Goal: Task Accomplishment & Management: Manage account settings

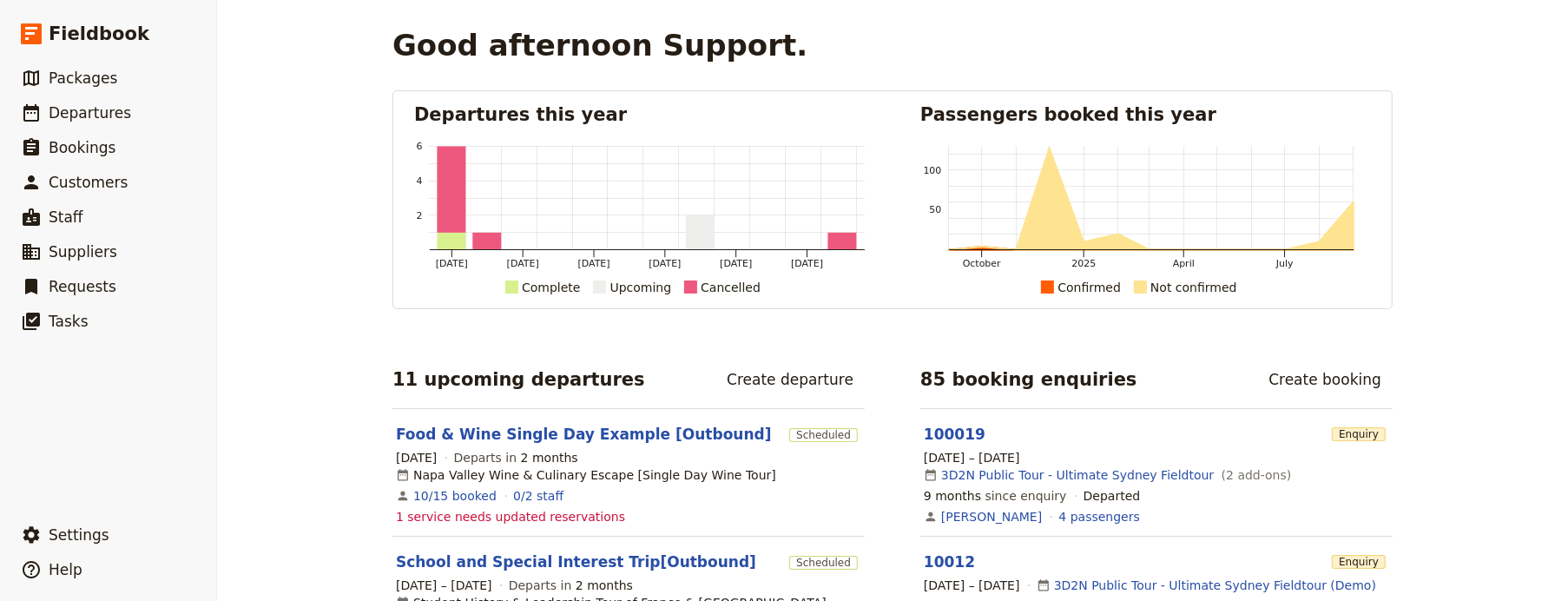
click at [267, 84] on div "Good afternoon Support. Departures this year Mar 2025 May 2025 Jul 2025 Sep 202…" at bounding box center [893, 300] width 1351 height 601
click at [146, 102] on link "​ Departures" at bounding box center [108, 113] width 216 height 35
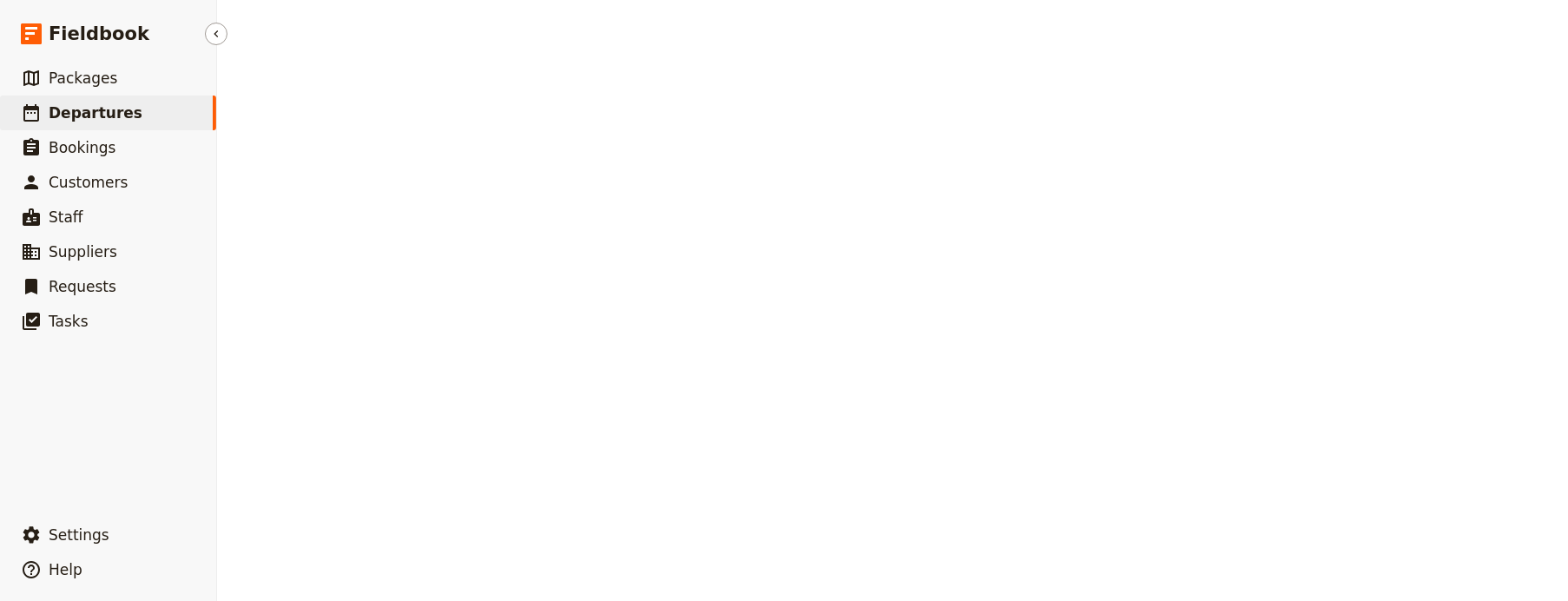
select select "UPDATED_AT"
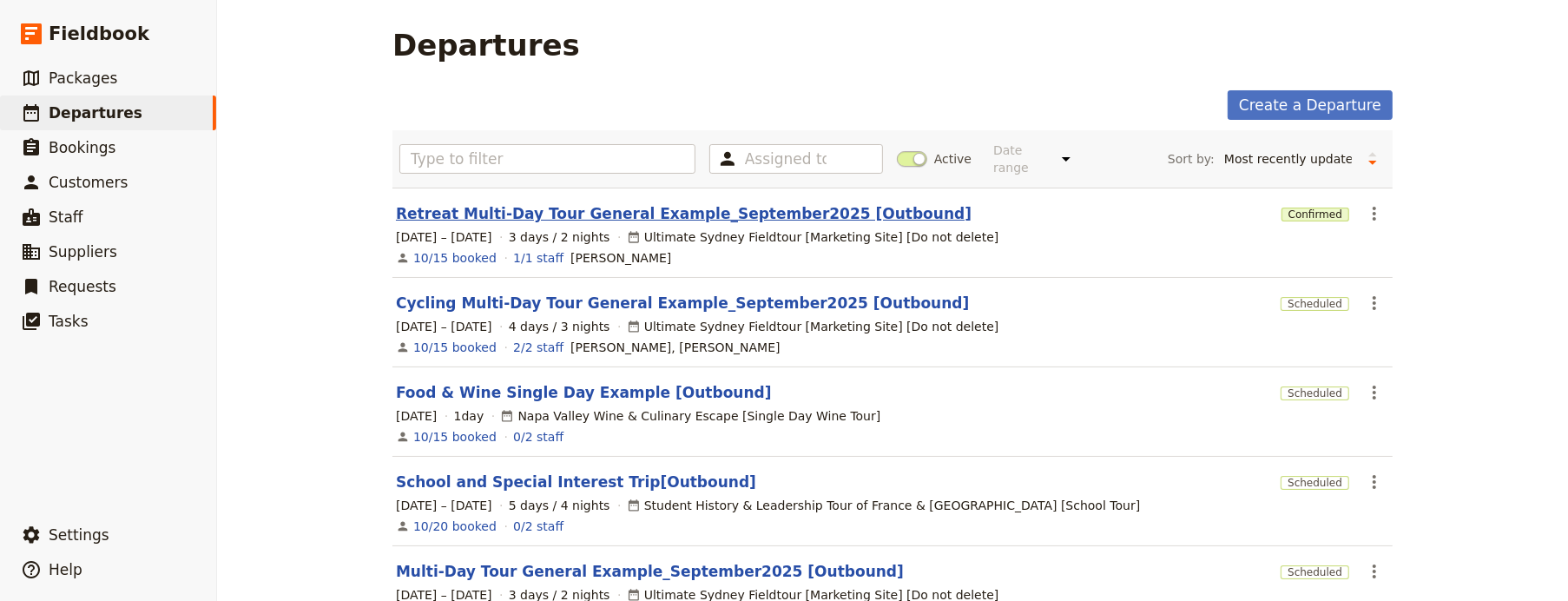
click at [540, 203] on link "Retreat Multi-Day Tour General Example_September2025 [Outbound]" at bounding box center [683, 214] width 576 height 21
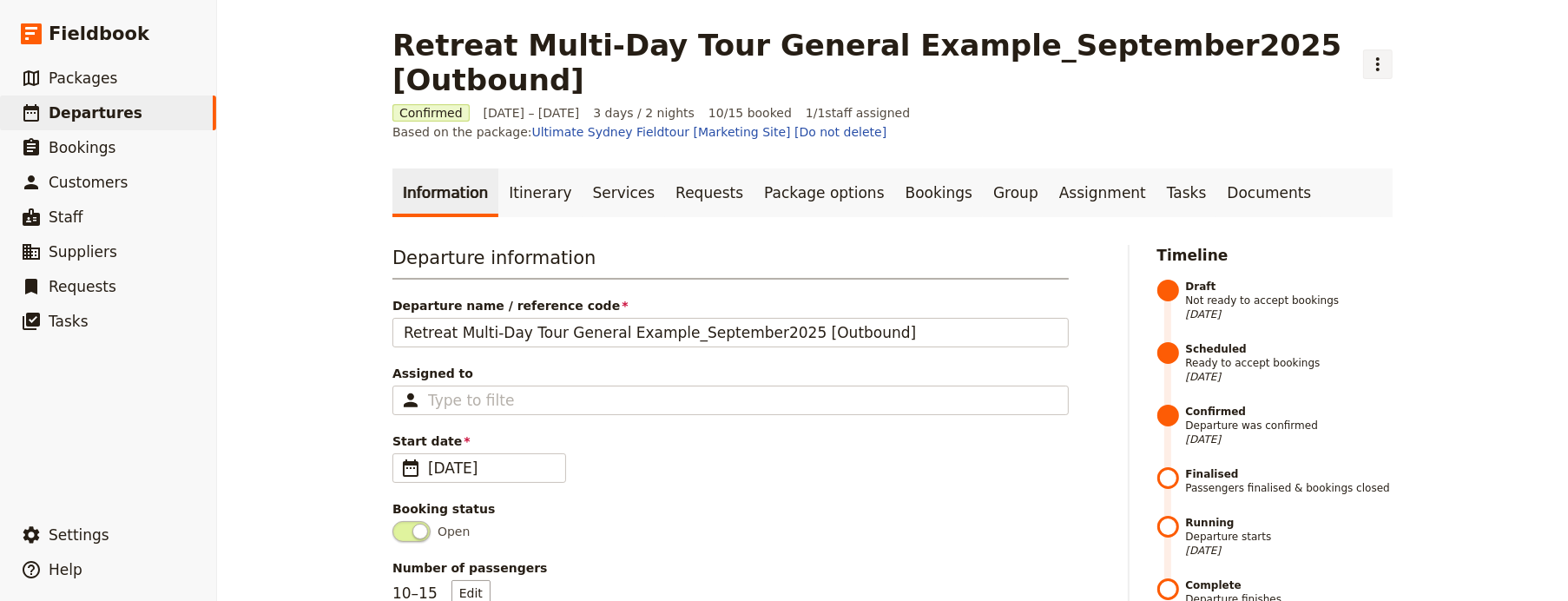
click at [1363, 72] on button "​" at bounding box center [1378, 65] width 30 height 30
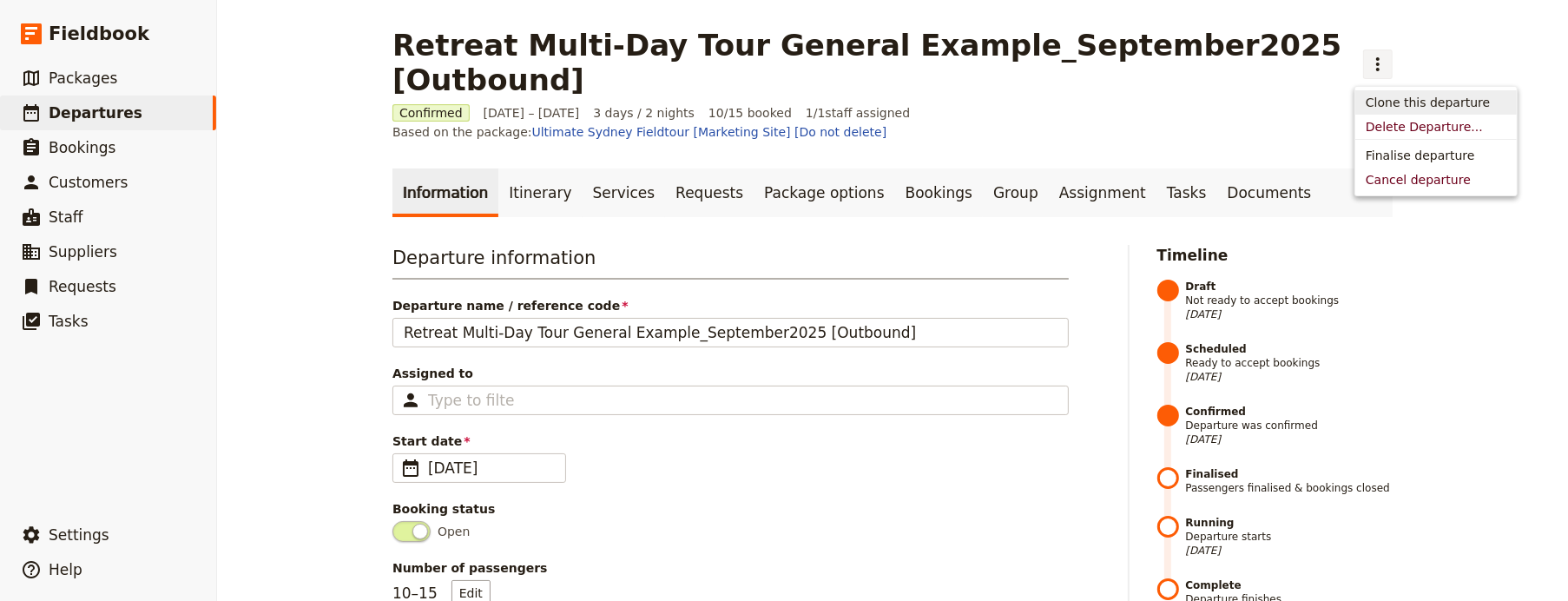
click at [1367, 66] on icon "Actions" at bounding box center [1378, 64] width 21 height 21
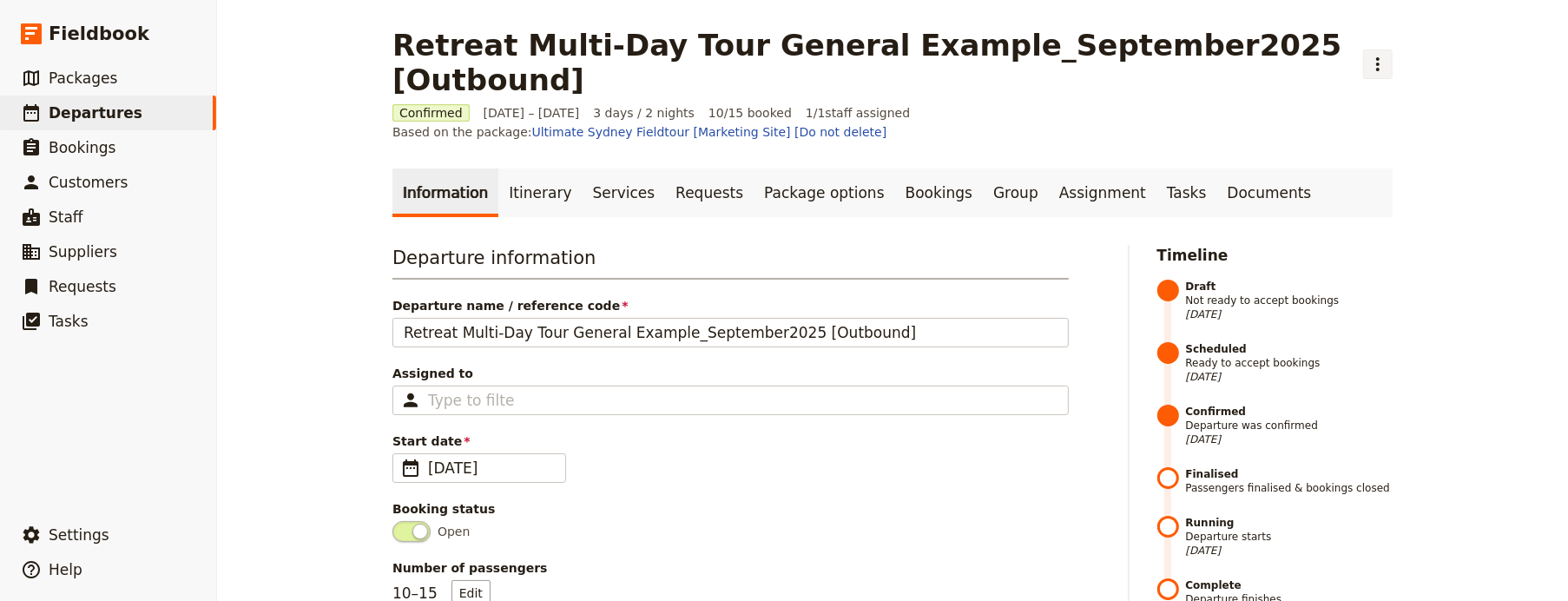
click at [1367, 66] on icon "Actions" at bounding box center [1378, 64] width 21 height 21
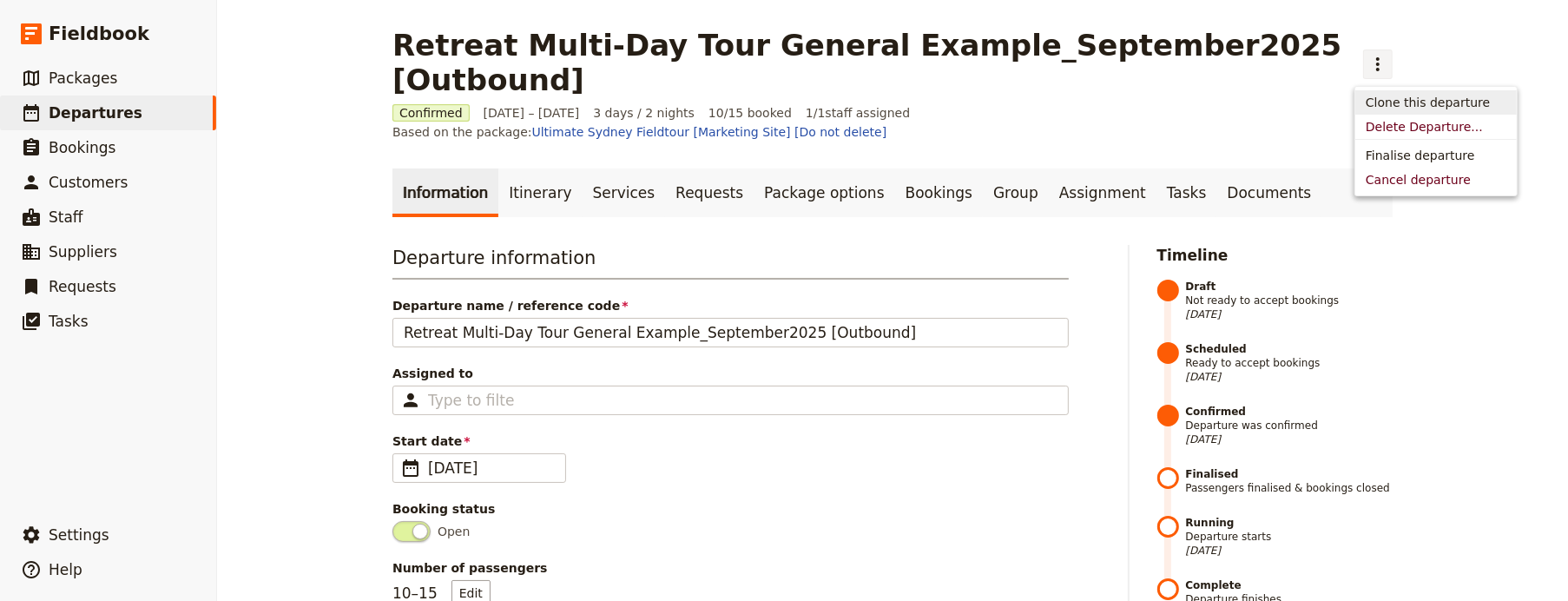
click at [1416, 104] on span "Clone this departure" at bounding box center [1428, 102] width 124 height 18
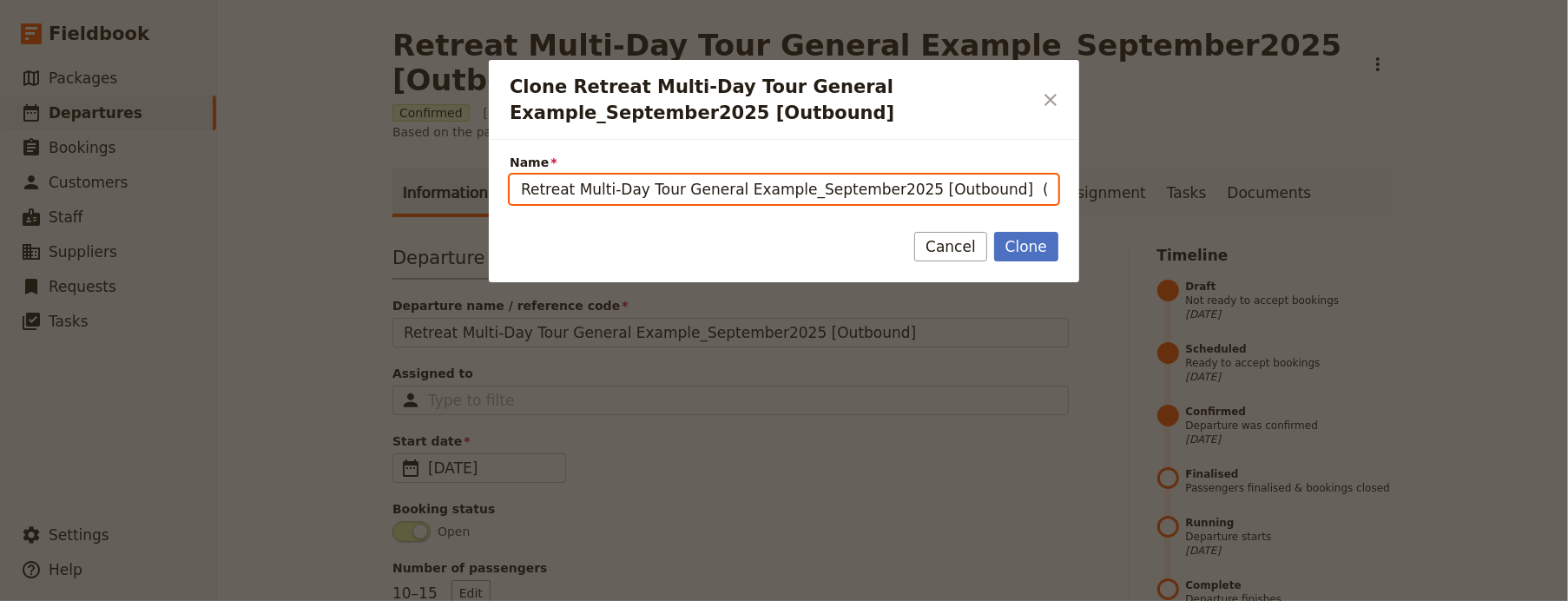
click at [562, 187] on input "Retreat Multi-Day Tour General Example_September2025 [Outbound] (copy)" at bounding box center [784, 190] width 549 height 30
click at [556, 187] on input "Retreat Multi-Day Tour General Example_September2025 [Outbound] (copy)" at bounding box center [784, 190] width 549 height 30
drag, startPoint x: 980, startPoint y: 190, endPoint x: 1088, endPoint y: 192, distance: 108.0
click at [1088, 600] on div "Clone Retreat Multi-Day Tour General Example_September2025 [Outbound] ​ Name Sa…" at bounding box center [784, 601] width 1568 height 0
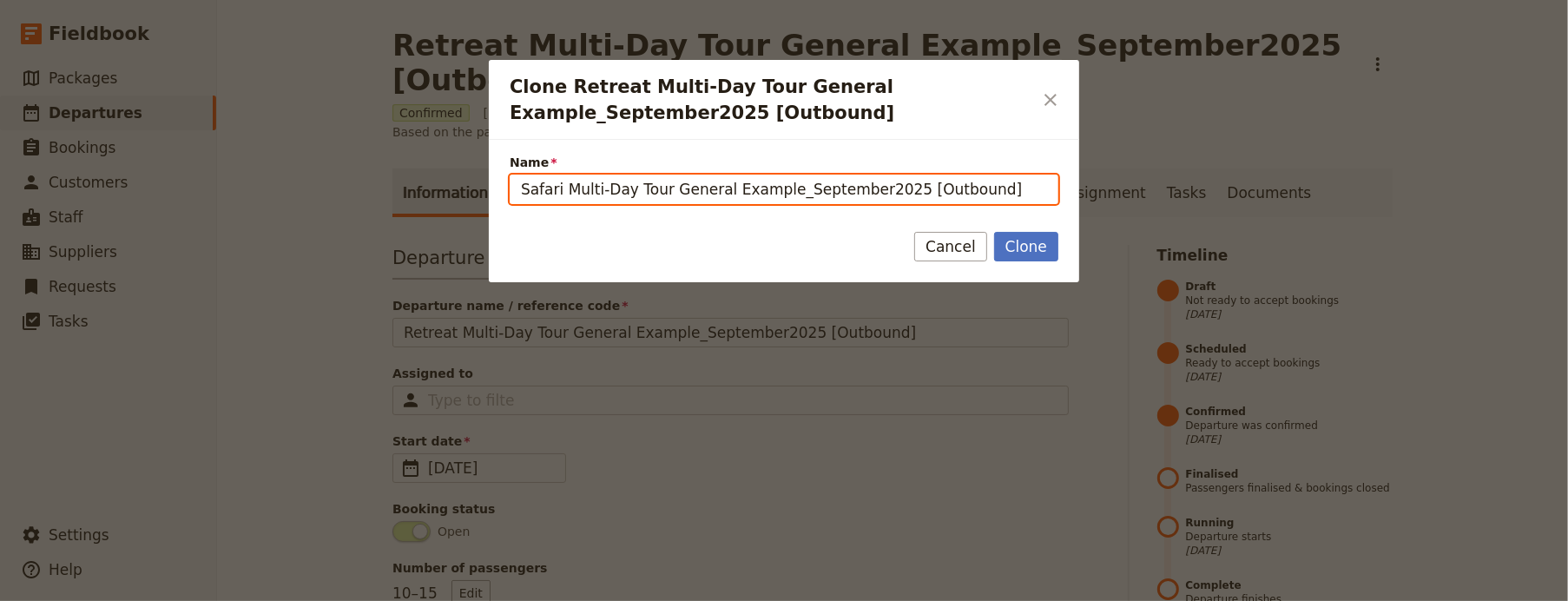
click at [556, 191] on input "Safari Multi-Day Tour General Example_September2025 [Outbound]" at bounding box center [784, 190] width 549 height 30
type input "Safari_Multi-Day Tour General Example_September2025 [Outbound]"
click at [994, 232] on button "Clone" at bounding box center [1027, 247] width 65 height 30
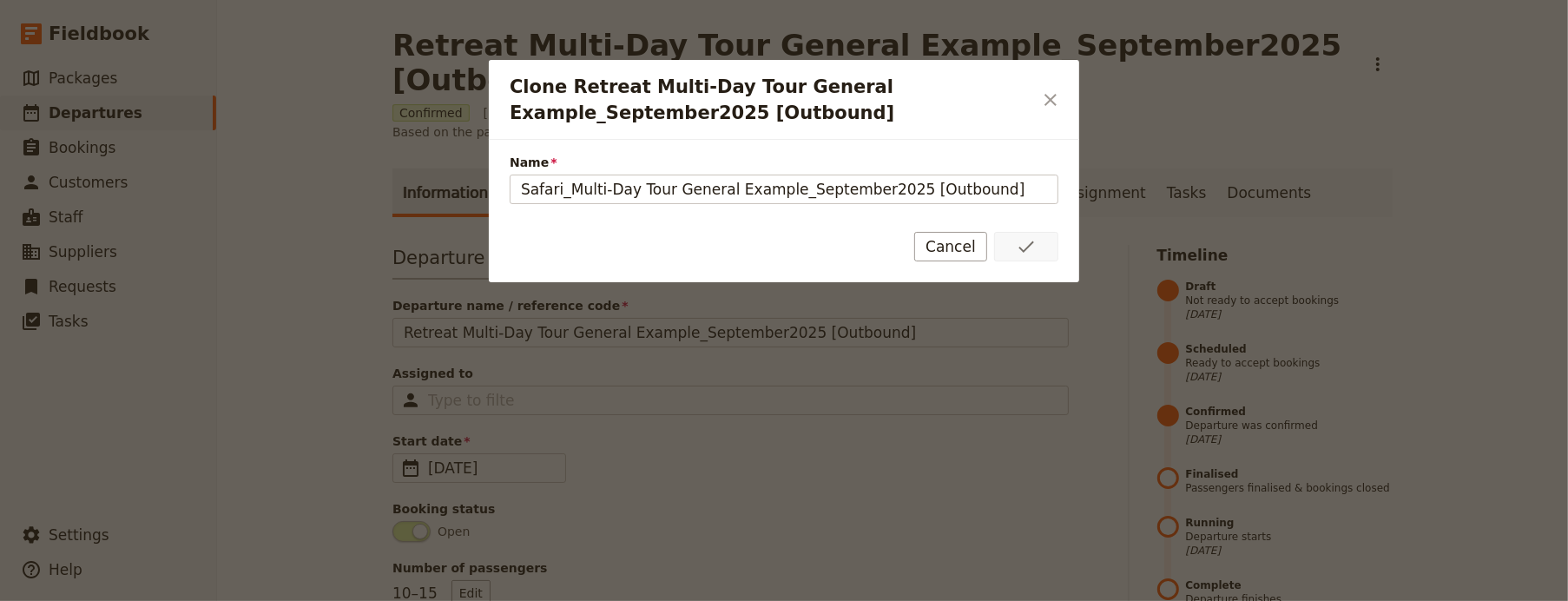
type input "Safari_Multi-Day Tour General Example_September2025 [Outbound]"
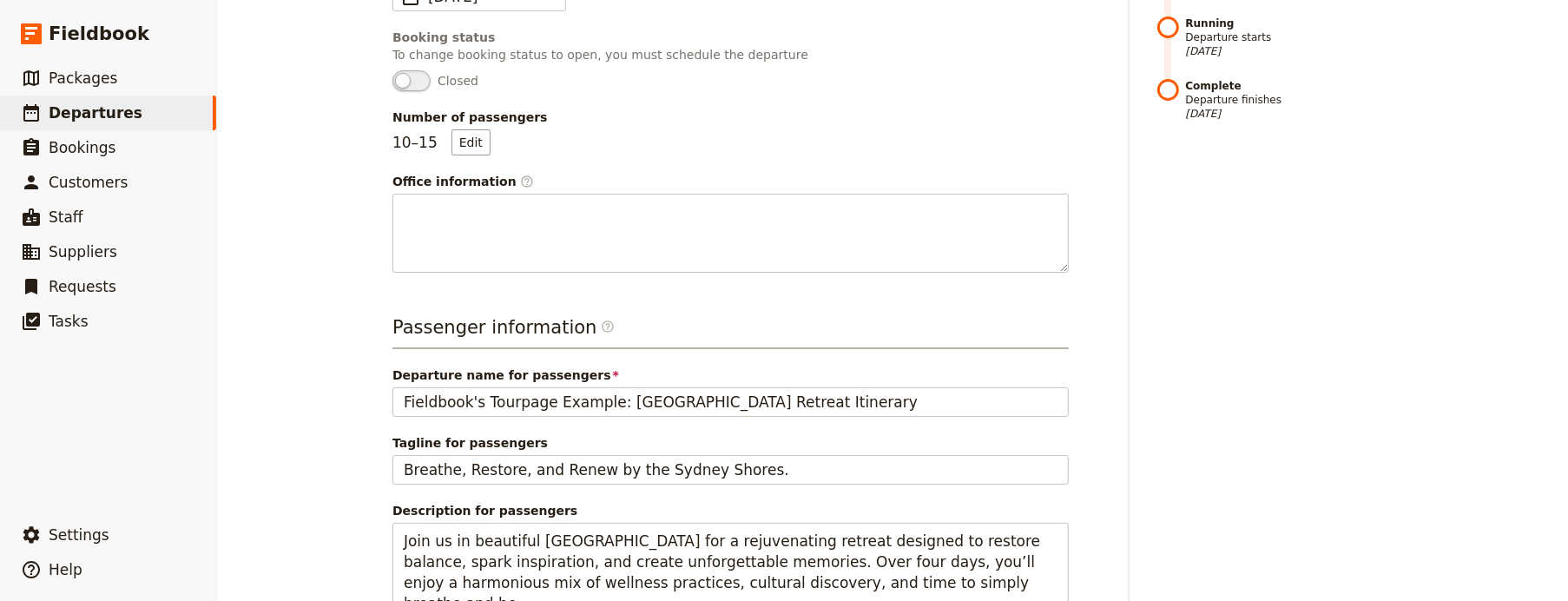
scroll to position [457, 0]
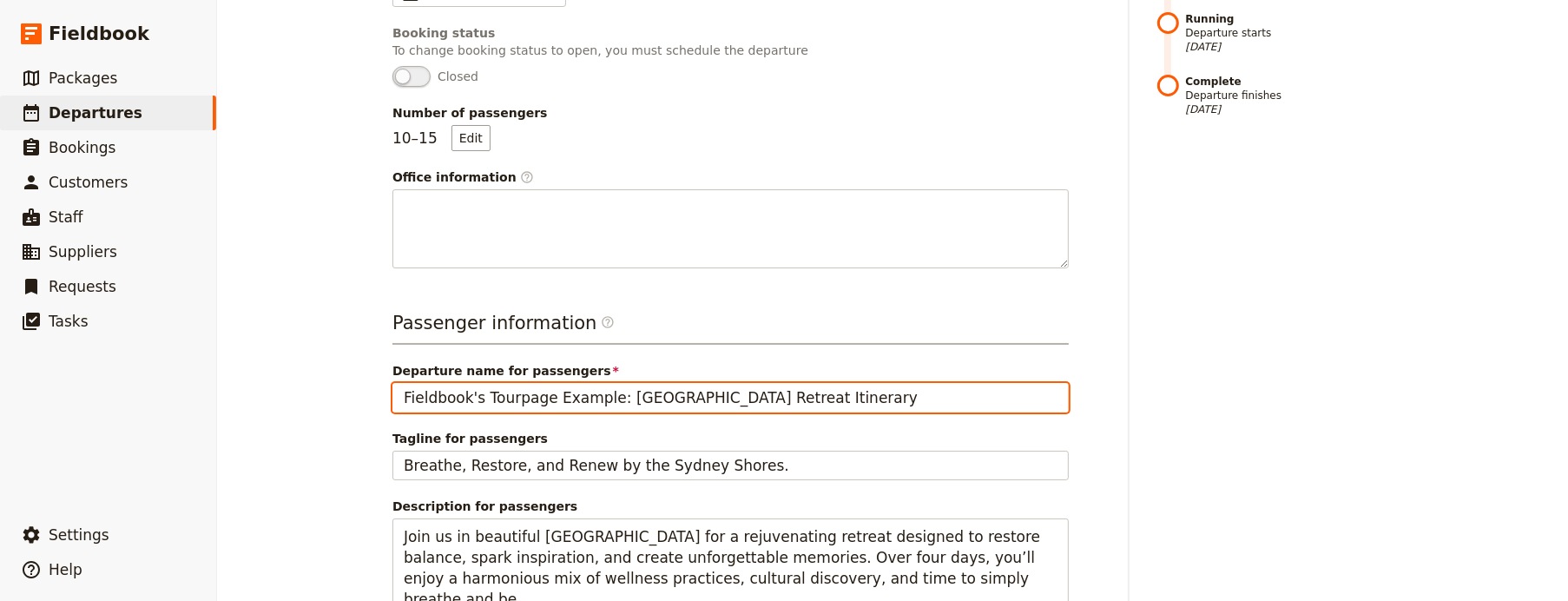
click at [567, 396] on input "Fieldbook's Tourpage Example: Sydney Retreat Itinerary" at bounding box center [731, 398] width 676 height 30
click at [637, 398] on input "Fieldbook's Tourpage Example: Sydney Retreat Itinerary" at bounding box center [731, 398] width 676 height 30
click at [636, 399] on input "Fieldbook's Tourpage Example: Sydney Retreat Itinerary" at bounding box center [731, 398] width 676 height 30
click at [675, 398] on input "Fieldbook's Tourpage Example: Safari Retreat Itinerary" at bounding box center [731, 398] width 676 height 30
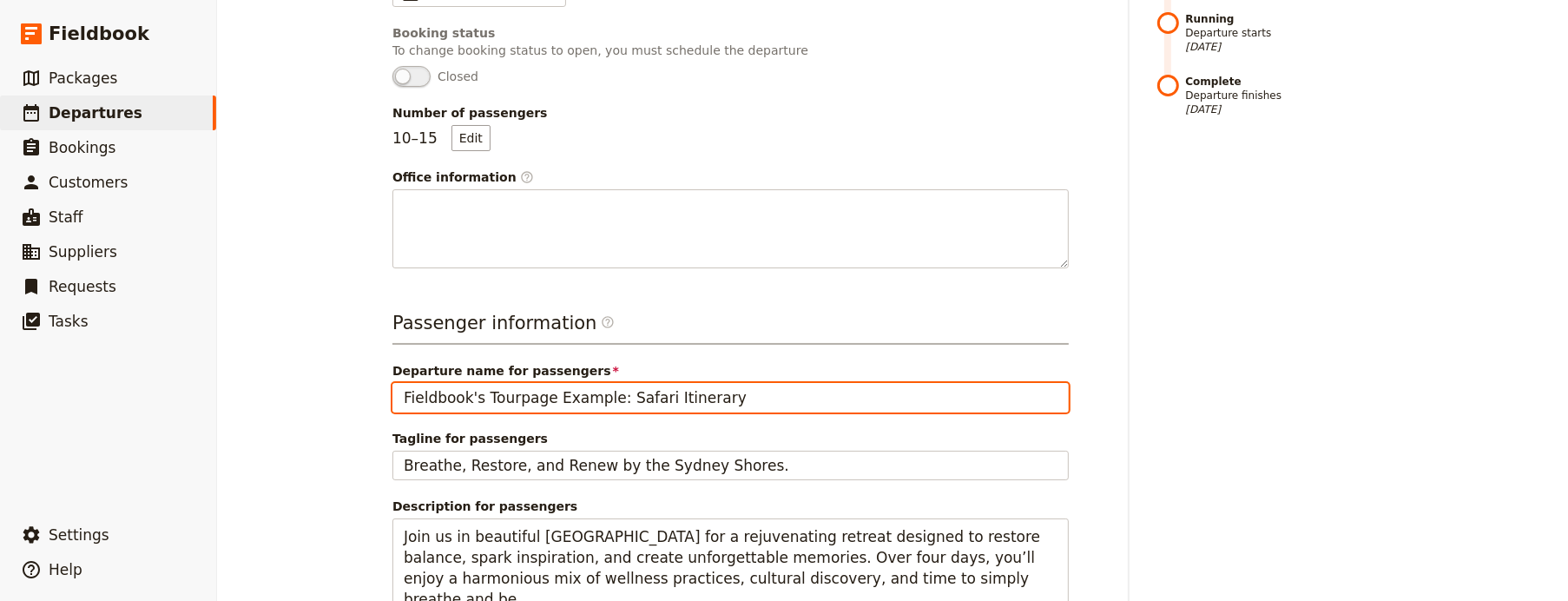
drag, startPoint x: 674, startPoint y: 394, endPoint x: 651, endPoint y: 396, distance: 23.1
click at [650, 396] on input "Fieldbook's Tourpage Example: Safari Itinerary" at bounding box center [731, 398] width 676 height 30
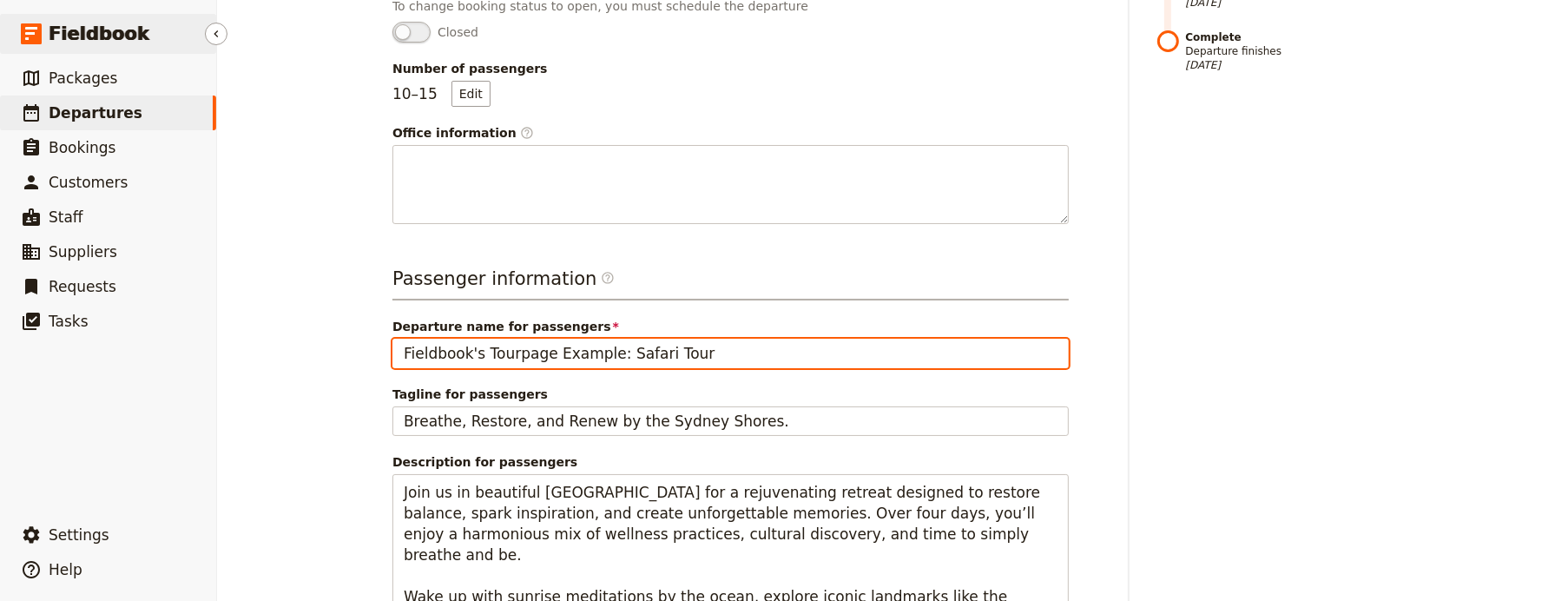
type input "Fieldbook's Tourpage Example: Safari Tour"
click at [574, 359] on input "Fieldbook's Tourpage Example: Safari Tour" at bounding box center [731, 353] width 676 height 30
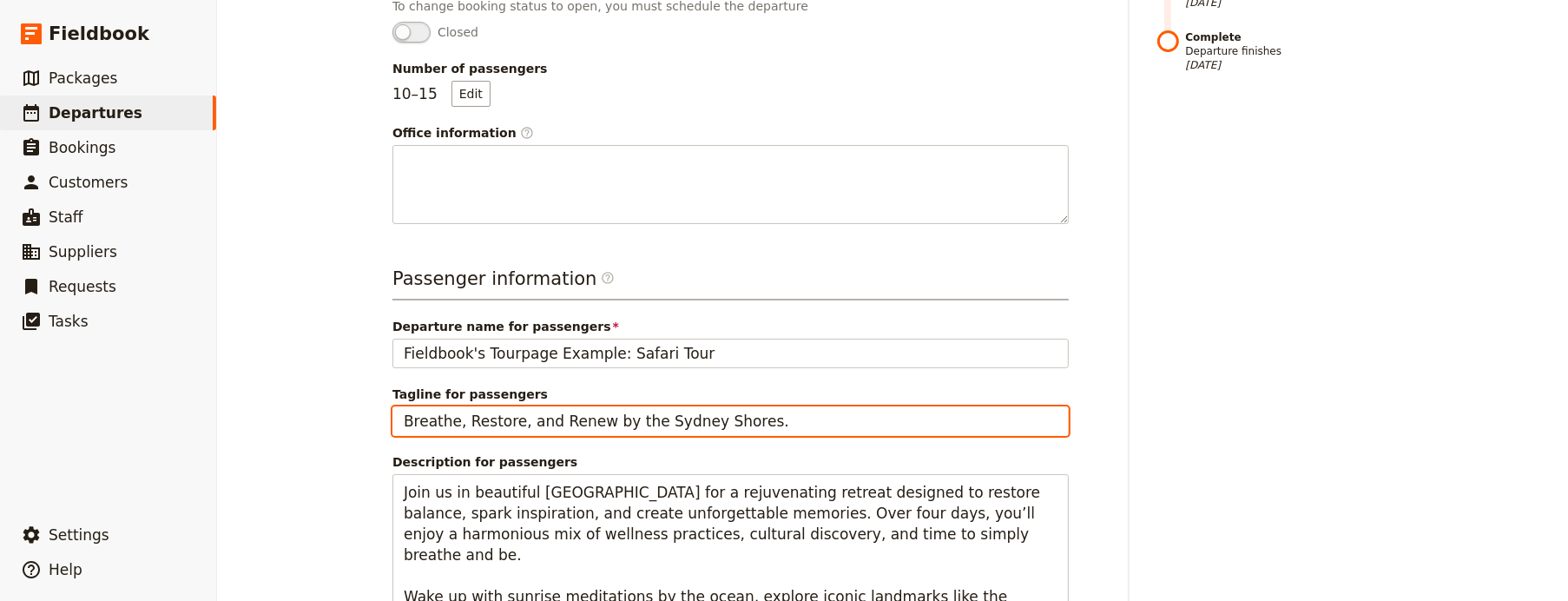
click at [542, 423] on input "Breathe, Restore, and Renew by the Sydney Shores." at bounding box center [731, 422] width 676 height 30
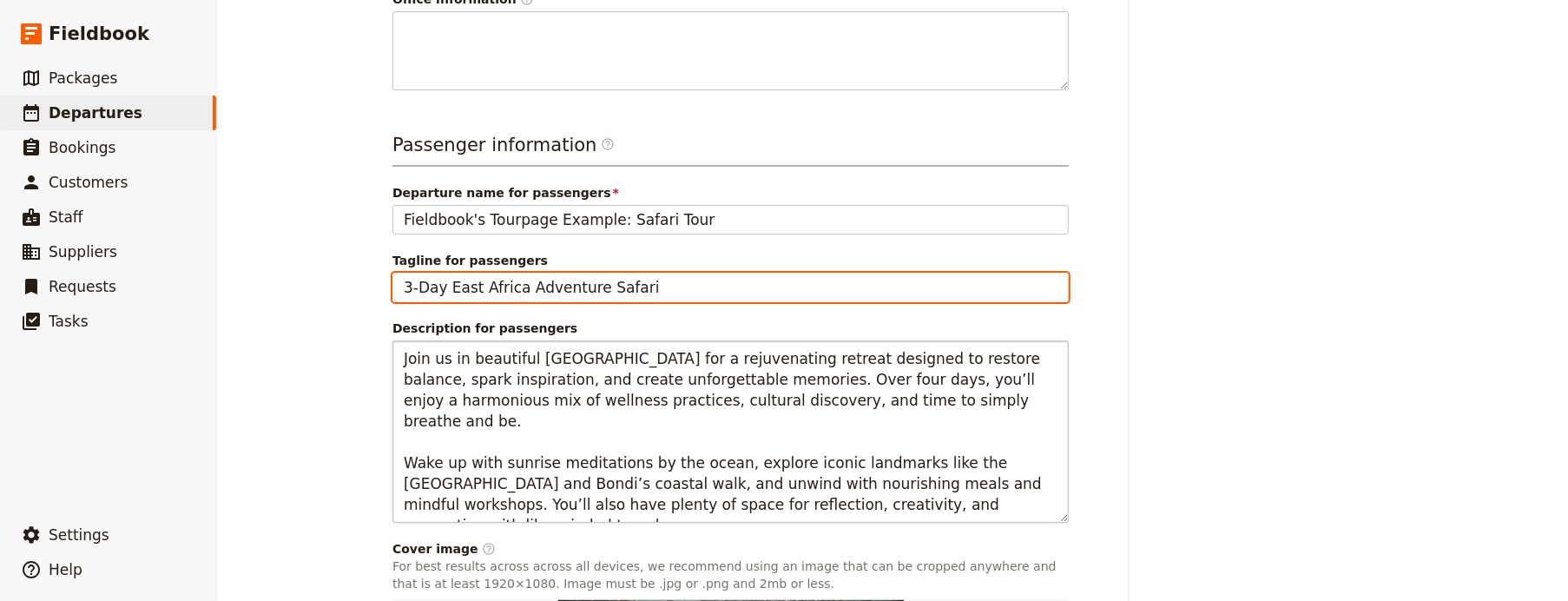
scroll to position [660, 0]
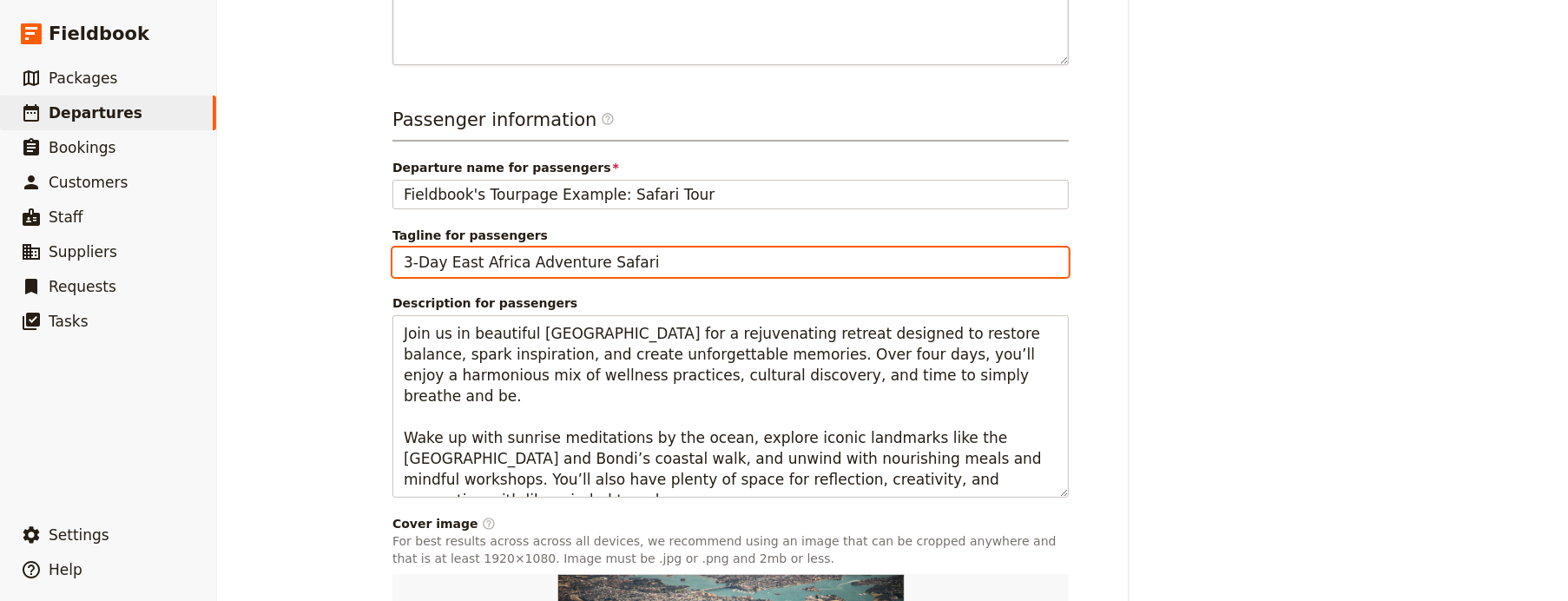
type input "3-Day East Africa Adventure Safari"
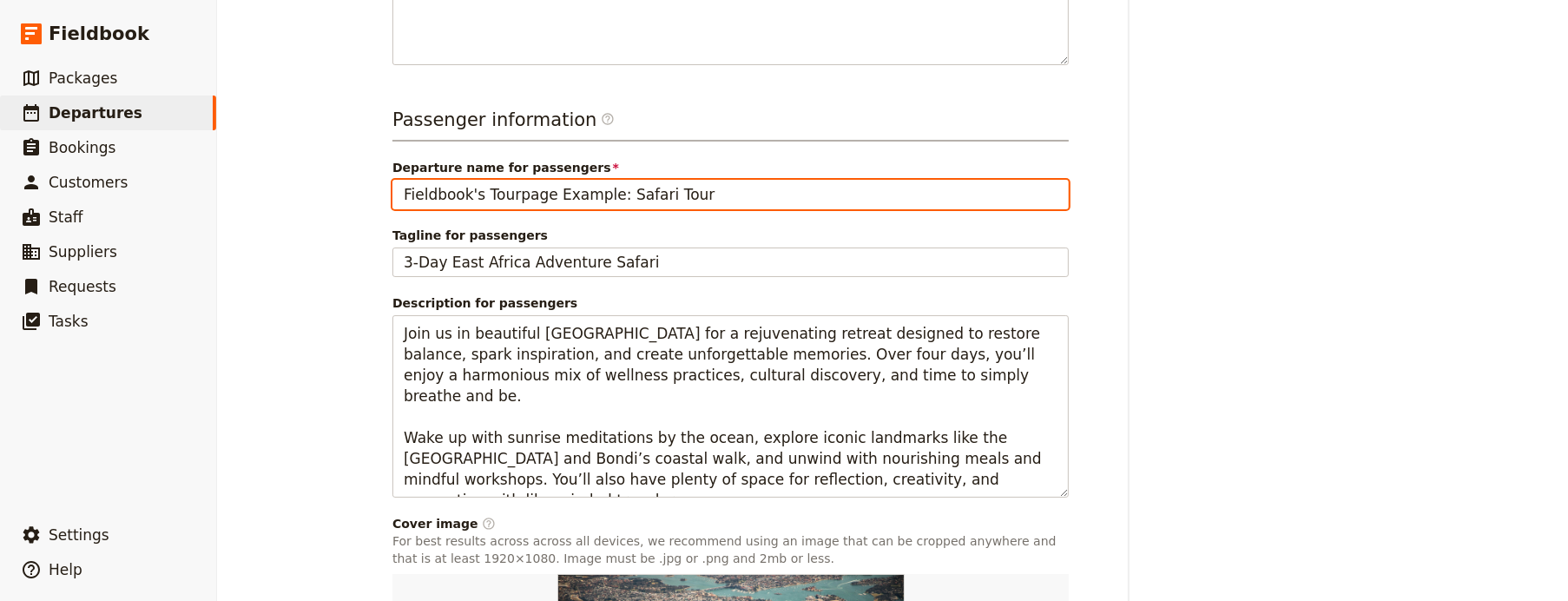
drag, startPoint x: 679, startPoint y: 189, endPoint x: 605, endPoint y: 186, distance: 74.1
click at [605, 186] on input "Fieldbook's Tourpage Example: Safari Tour" at bounding box center [731, 195] width 676 height 30
paste input "Wild Horizons: 3-Day African Safari Adventure"
drag, startPoint x: 709, startPoint y: 192, endPoint x: 613, endPoint y: 189, distance: 96.0
click at [612, 189] on input "Fieldbook's Tourpage Example: Wild Horizons: 3-Day African Safari Adventure" at bounding box center [731, 195] width 676 height 30
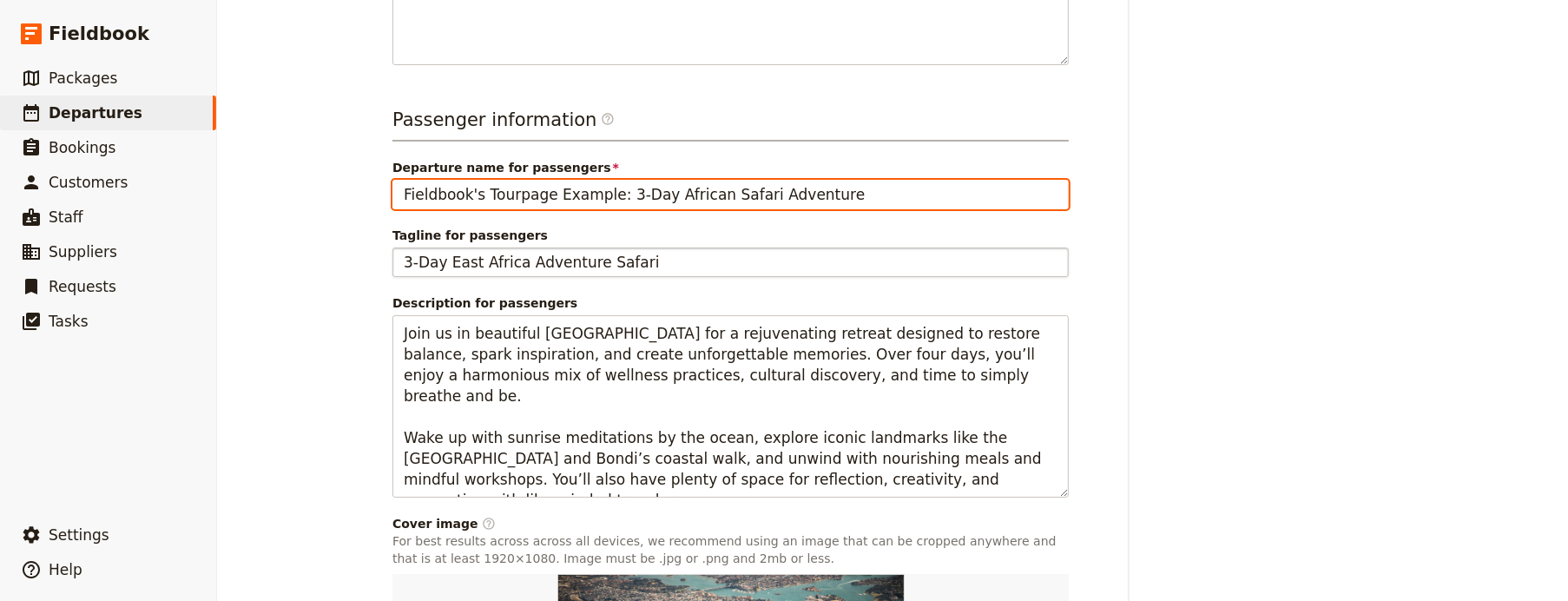
type input "Fieldbook's Tourpage Example: 3-Day African Safari Adventure"
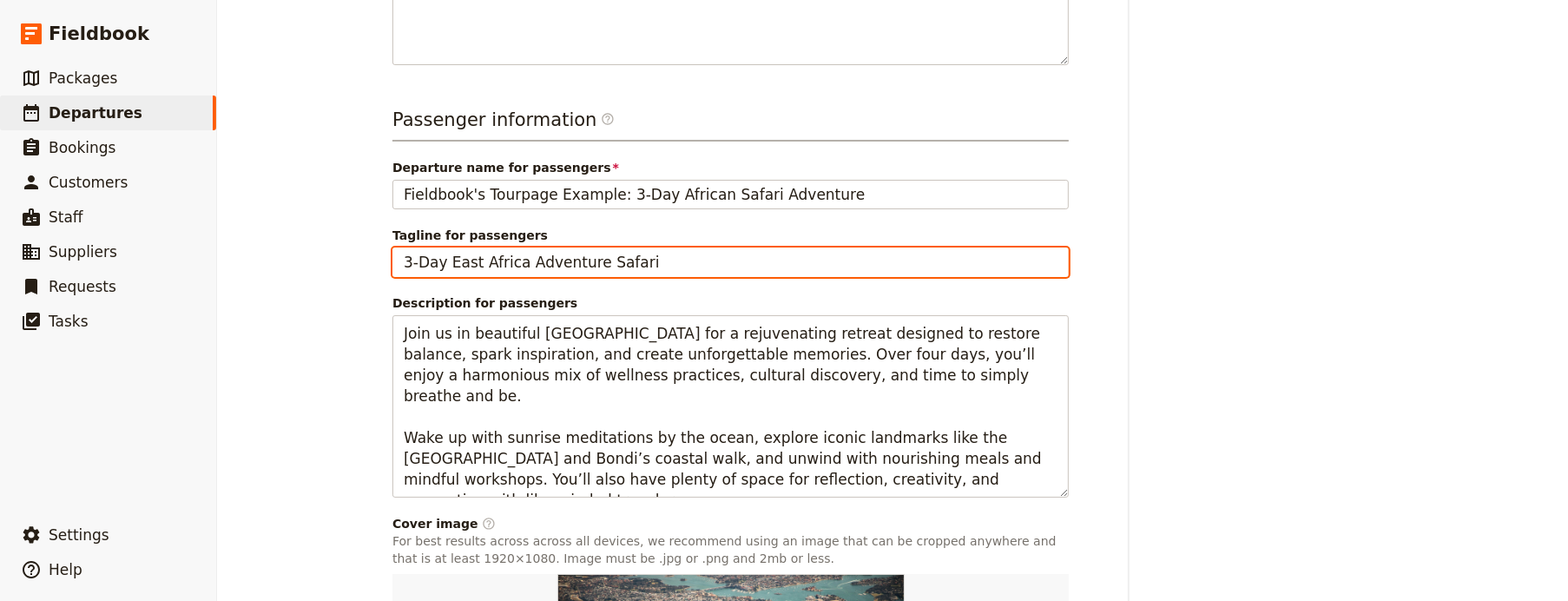
click at [660, 265] on input "3-Day East Africa Adventure Safari" at bounding box center [731, 263] width 676 height 30
paste input "Wild Horizons: 3-Day African Safari Adventure"
type input "Wild Horizons: 3-Day African Safari Adventure"
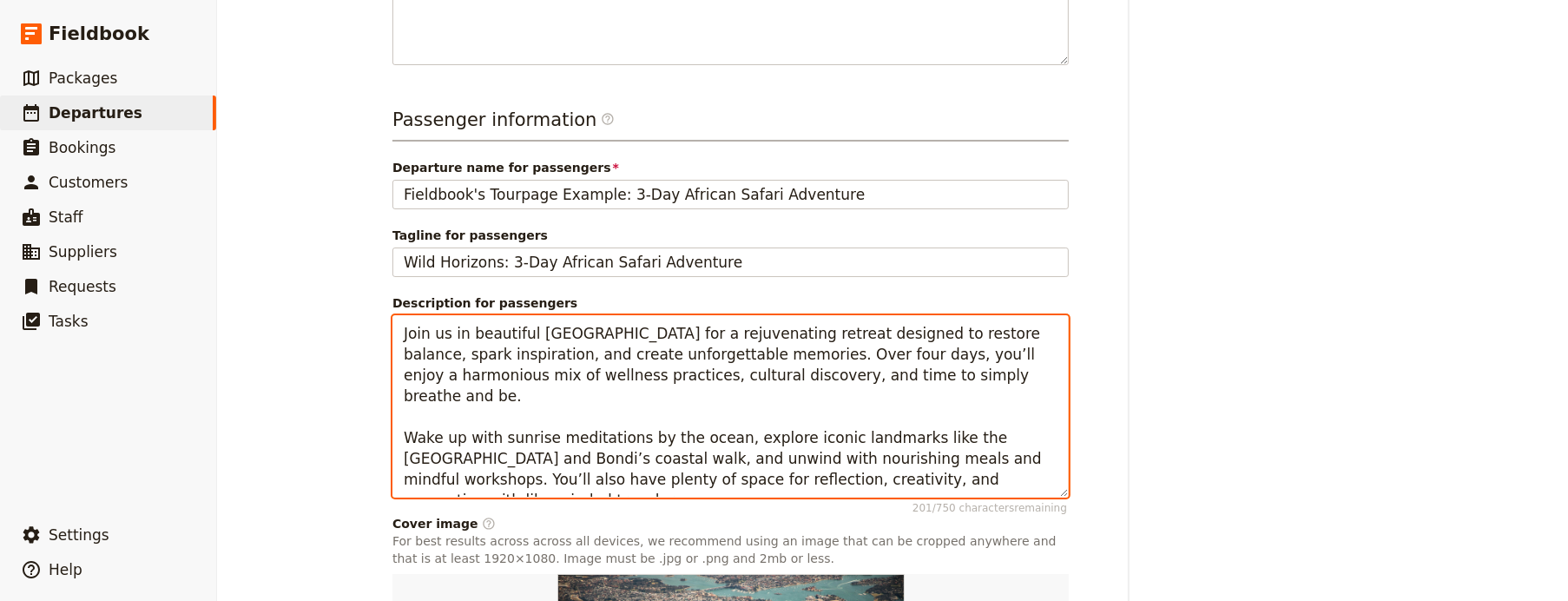
click at [617, 368] on textarea "Join us in beautiful Sydney for a rejuvenating retreat designed to restore bala…" at bounding box center [731, 407] width 676 height 183
paste textarea "Experience the thrill of Africa’s wilderness on this immersive three-day journe…"
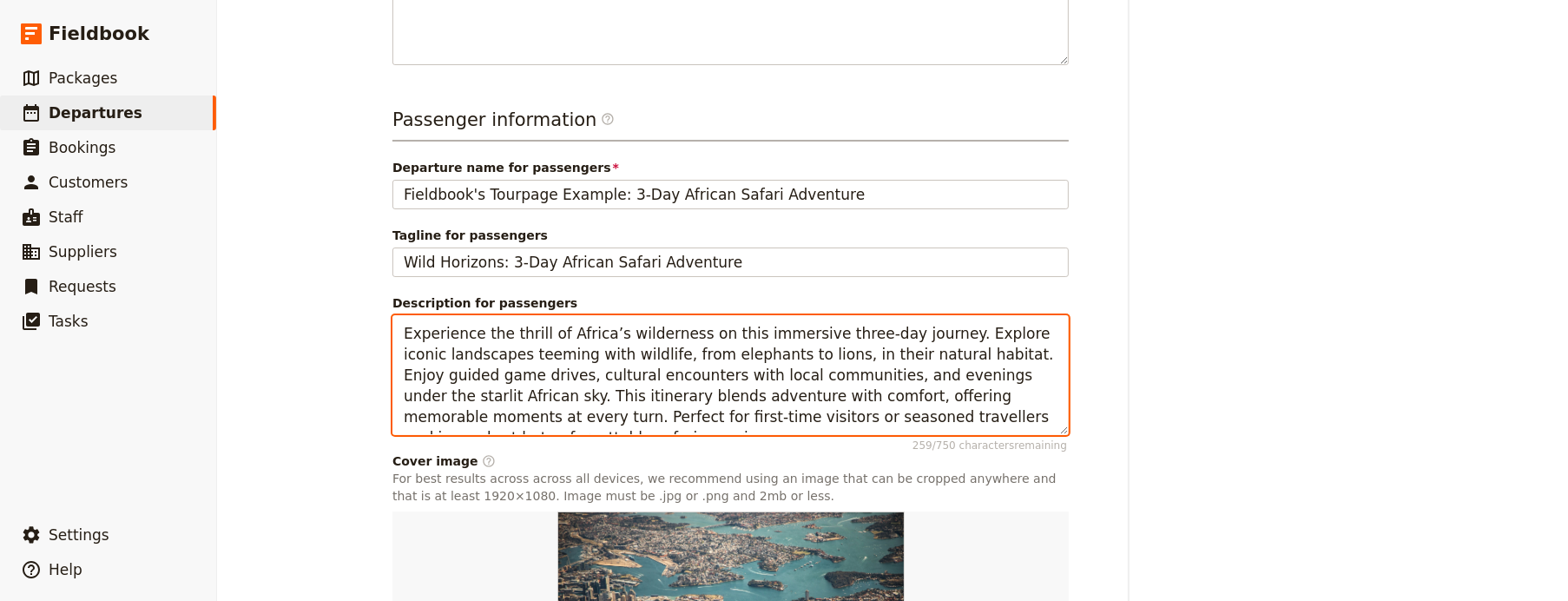
scroll to position [869, 0]
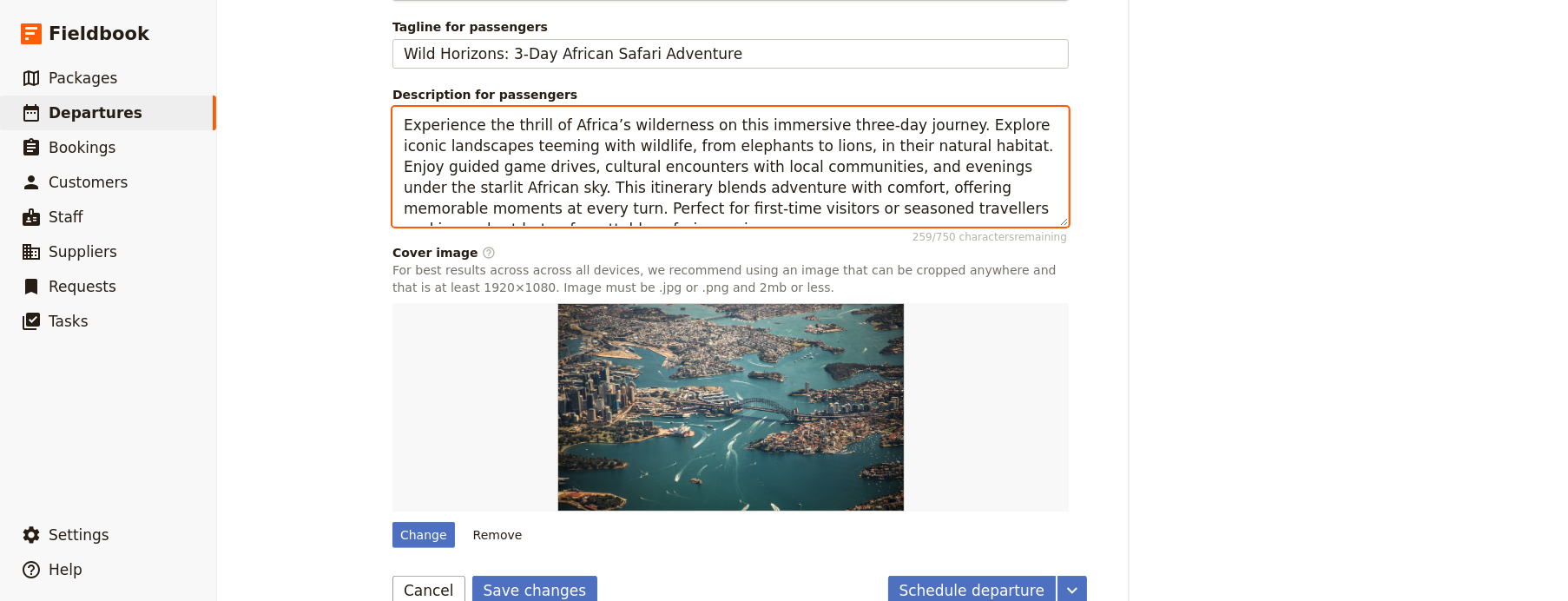
type textarea "Experience the thrill of Africa’s wilderness on this immersive three-day journe…"
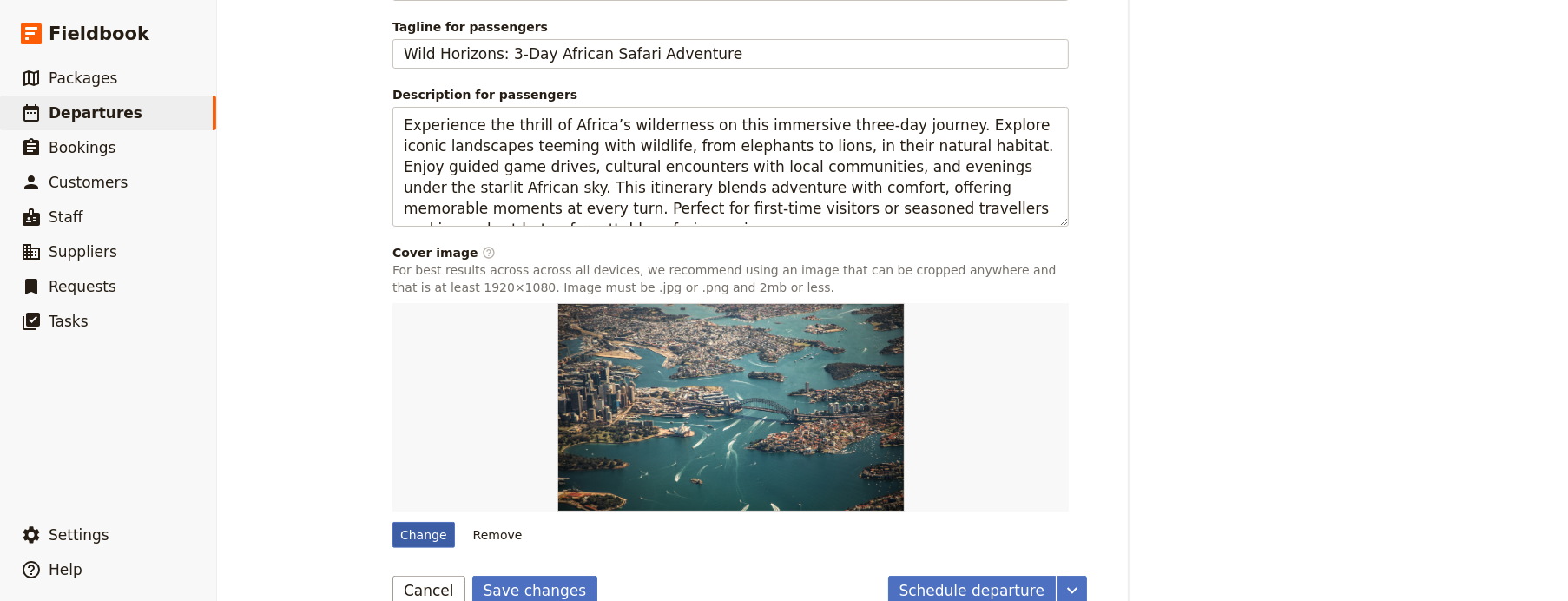
click at [415, 530] on div "Change" at bounding box center [424, 535] width 63 height 26
click at [393, 522] on input "Change" at bounding box center [392, 521] width 1 height 1
type input "C:\fakepath\download (24).jpeg"
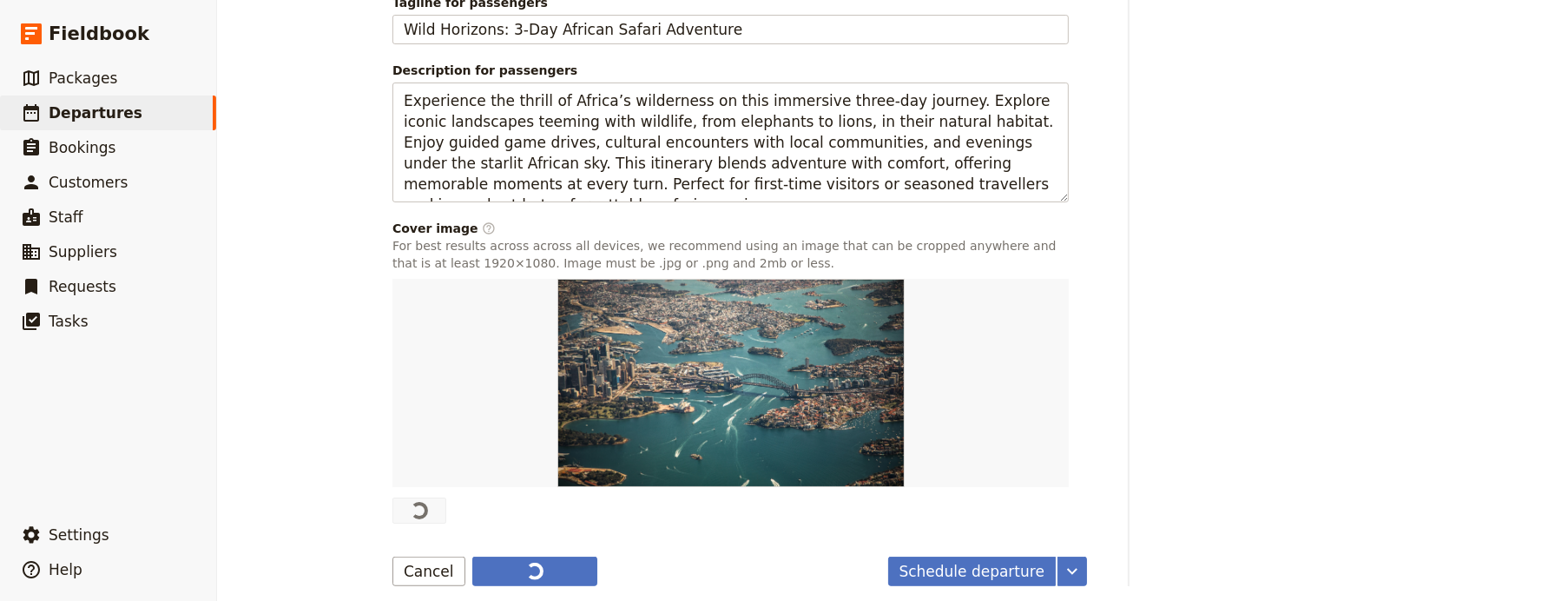
scroll to position [908, 0]
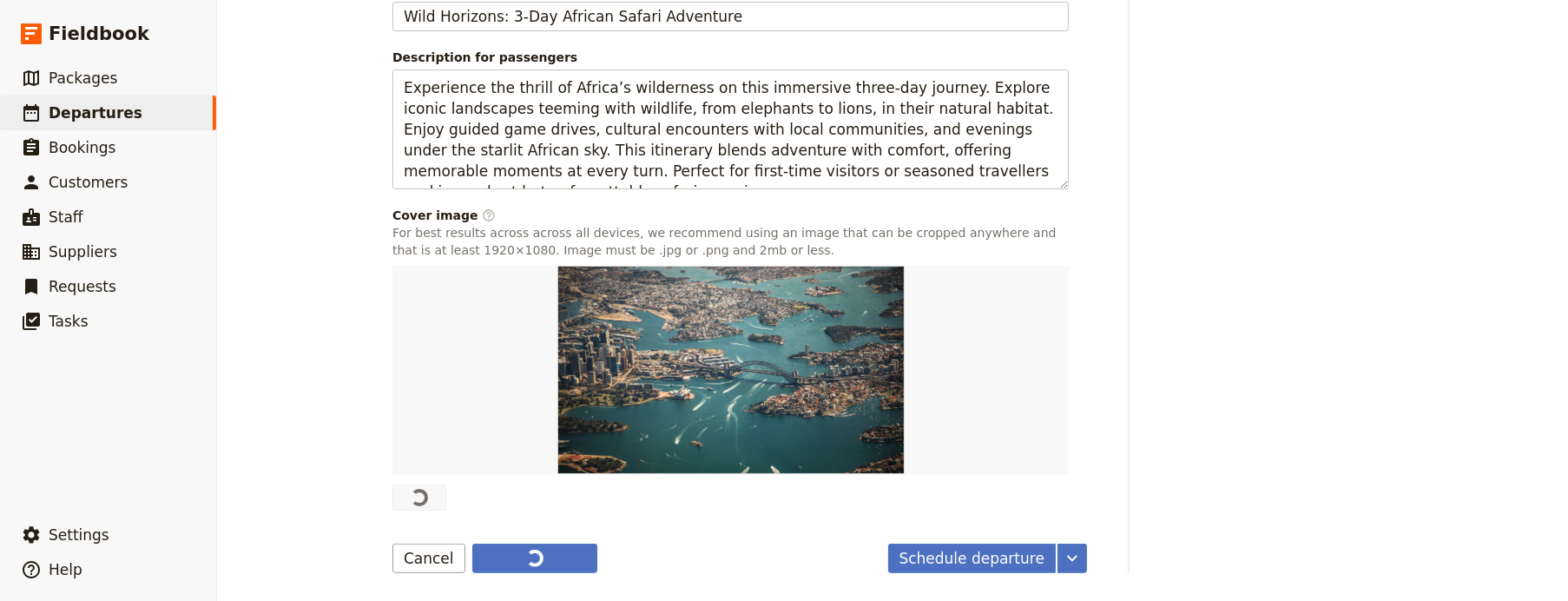
type input "Fieldbook's Tourpage Example: Sydney Retreat Itinerary"
type input "Breathe, Restore, and Renew by the Sydney Shores."
type textarea "Join us in beautiful Sydney for a rejuvenating retreat designed to restore bala…"
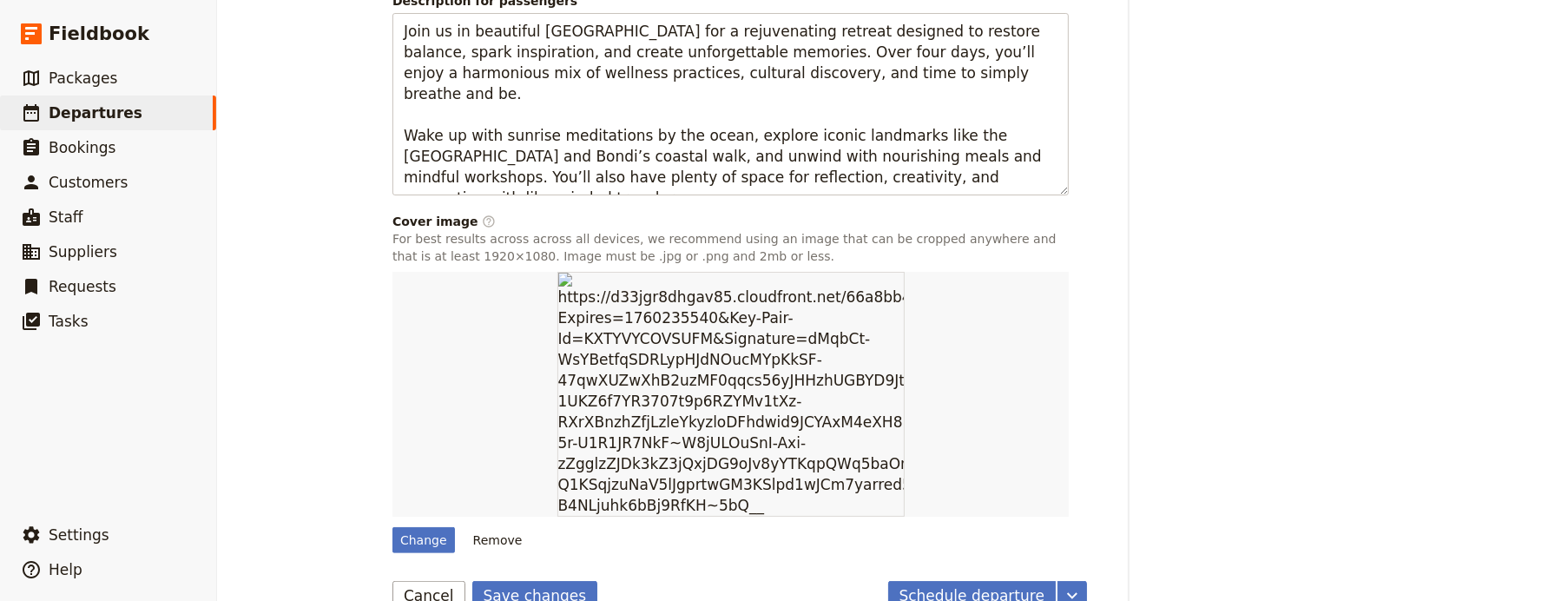
scroll to position [964, 0]
click at [943, 580] on button "Schedule departure" at bounding box center [972, 595] width 168 height 30
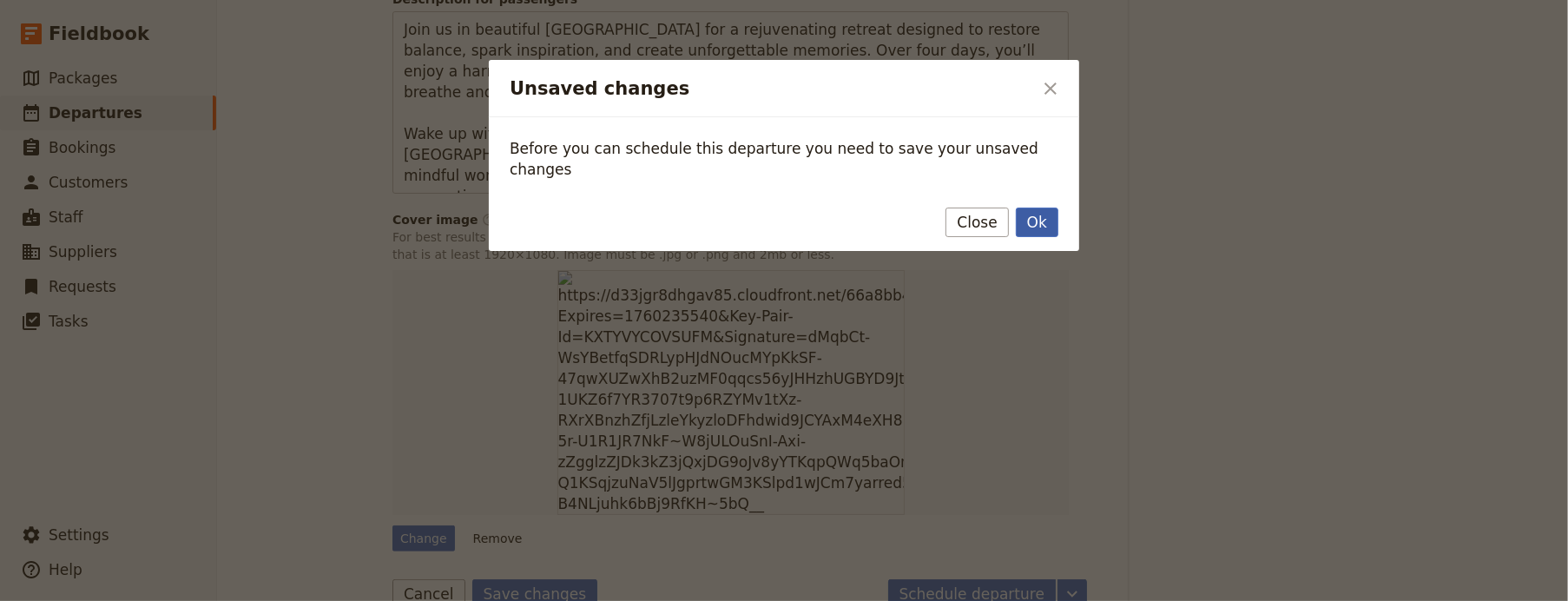
click at [1044, 208] on button "Ok" at bounding box center [1037, 223] width 43 height 30
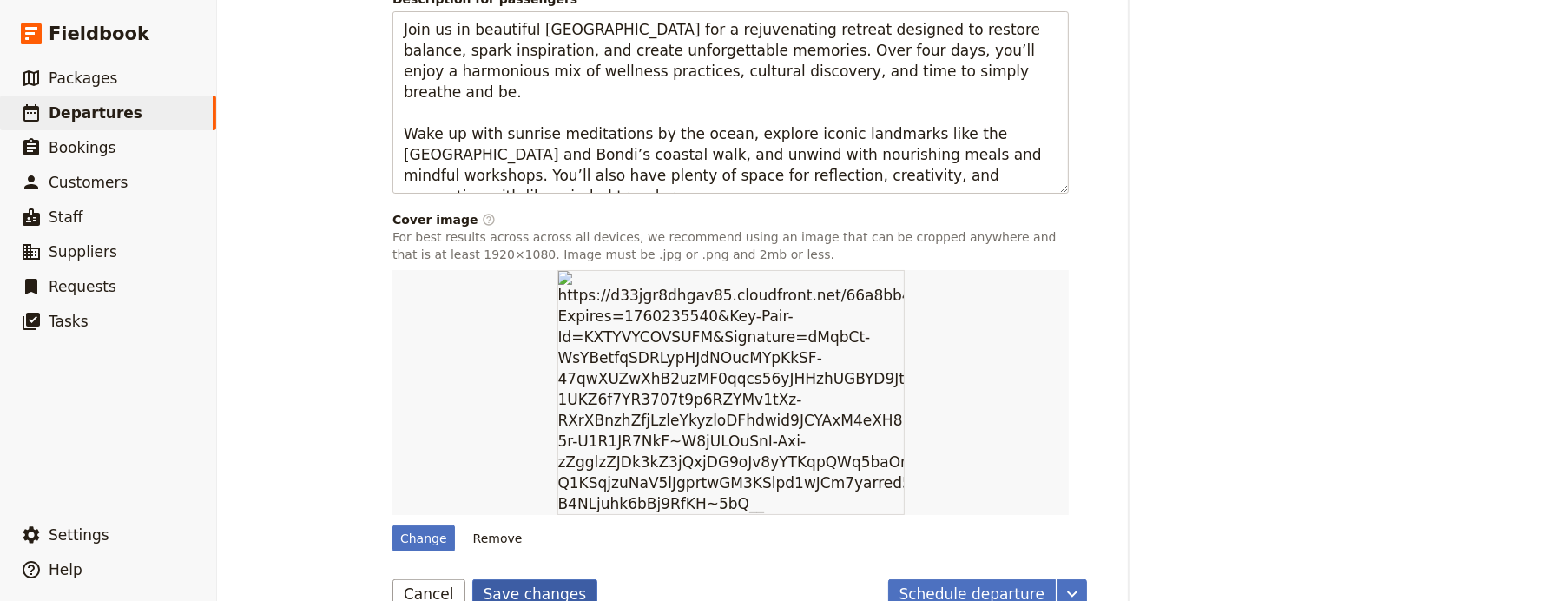
click at [539, 580] on button "Save changes" at bounding box center [535, 595] width 126 height 30
click at [925, 580] on button "Schedule departure" at bounding box center [972, 595] width 168 height 30
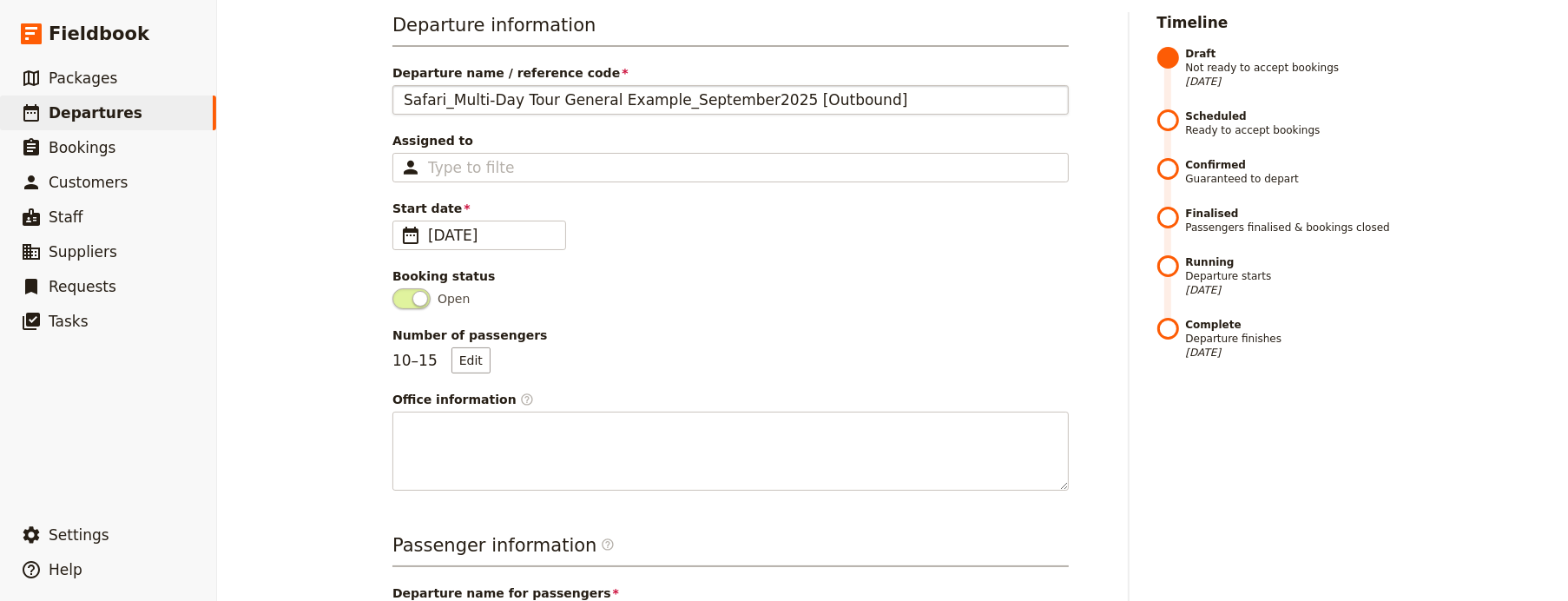
scroll to position [0, 0]
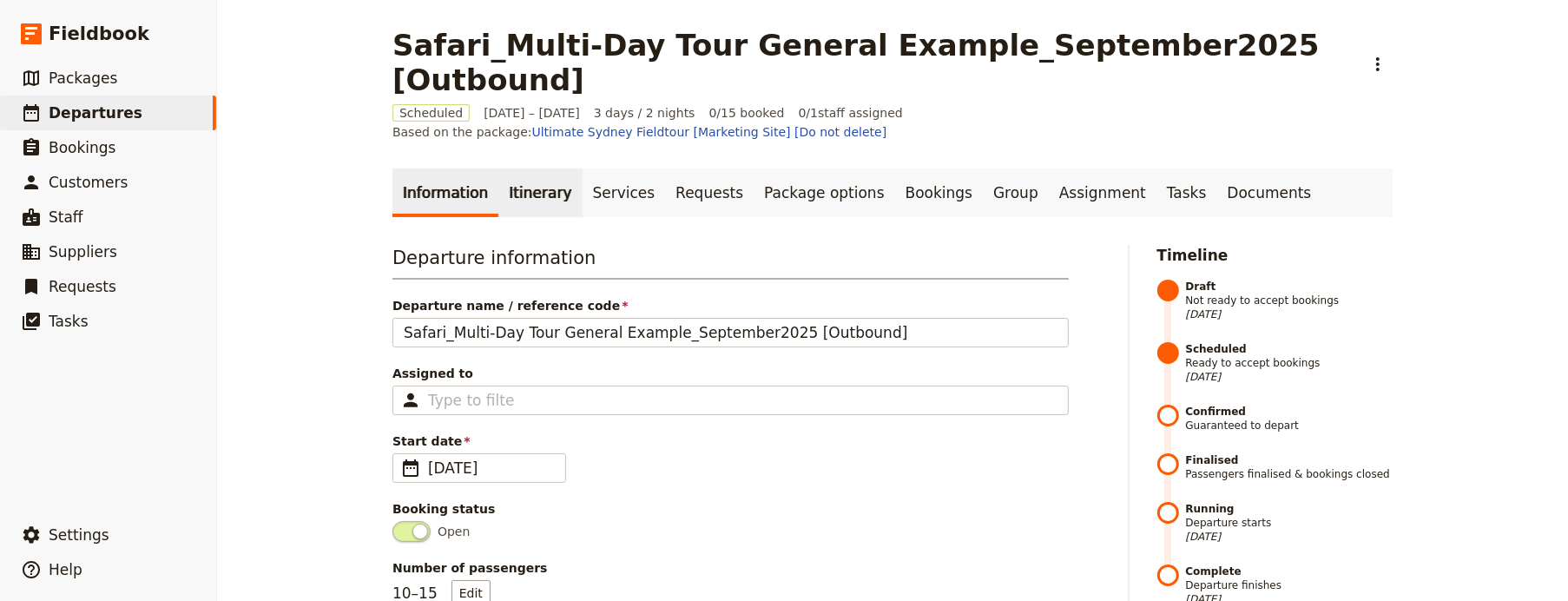
click at [509, 168] on link "Itinerary" at bounding box center [540, 192] width 83 height 49
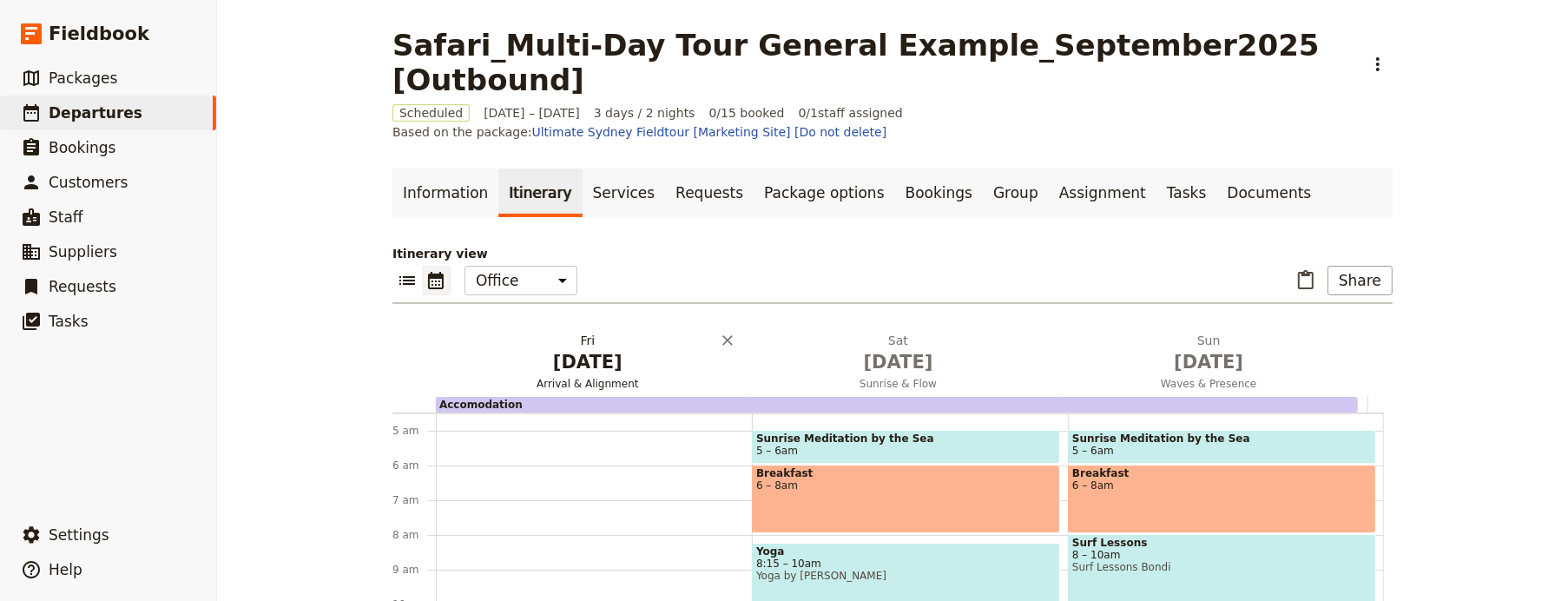
click at [555, 350] on span "Jan 29" at bounding box center [588, 362] width 290 height 26
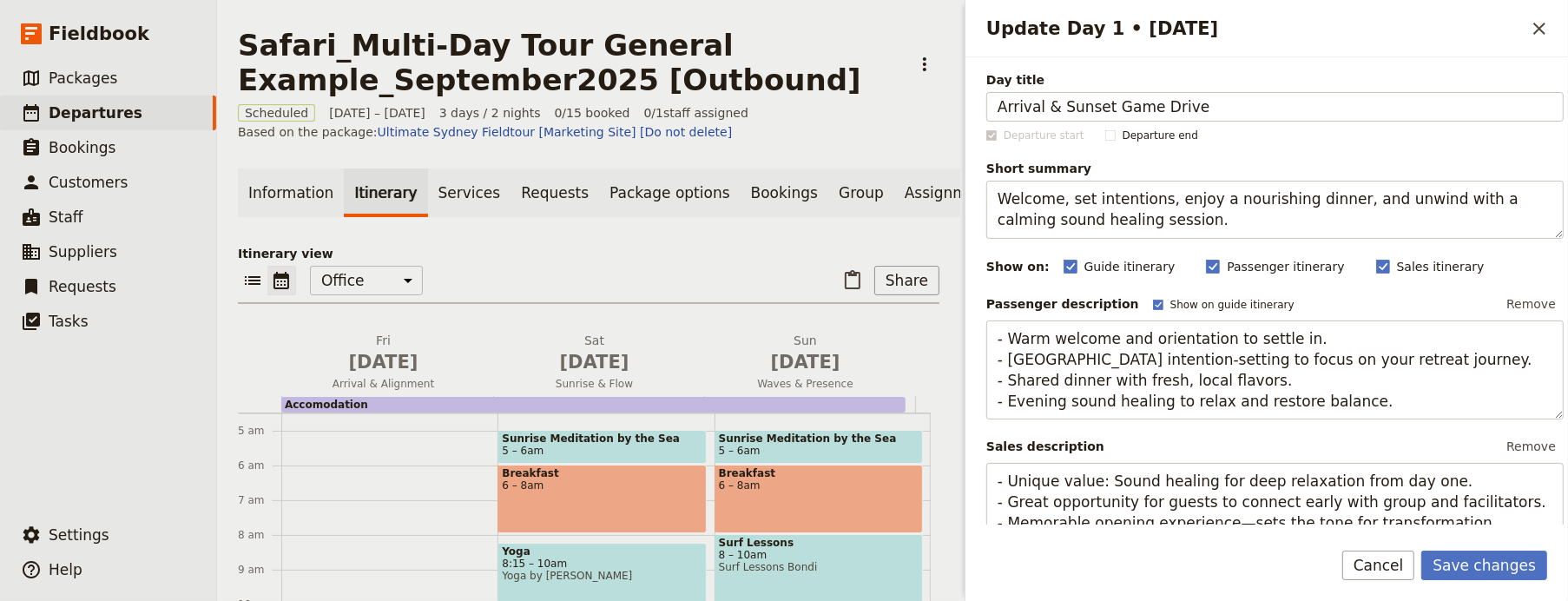
type input "Arrival & Sunset Game Drive"
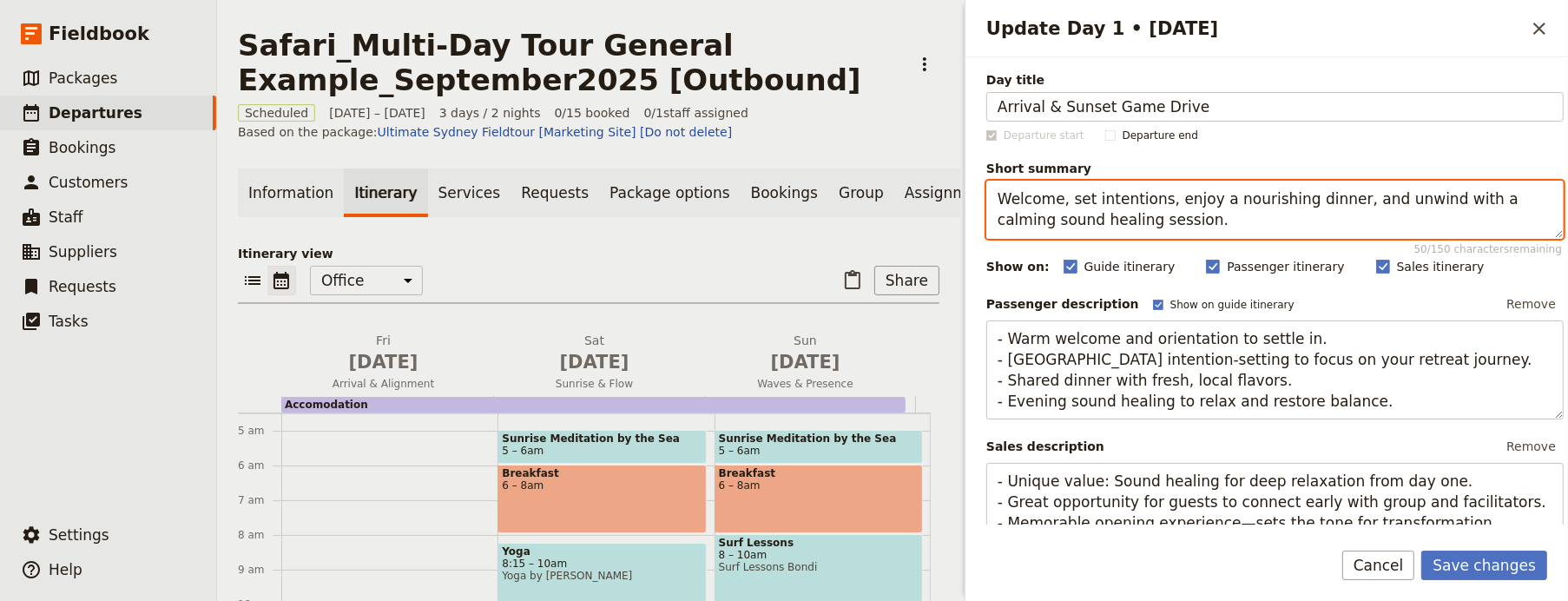
click at [1219, 214] on textarea "Welcome, set intentions, enjoy a nourishing dinner, and unwind with a calming s…" at bounding box center [1274, 209] width 577 height 58
paste textarea "Arrive in Africa and embark on your first sunset safari"
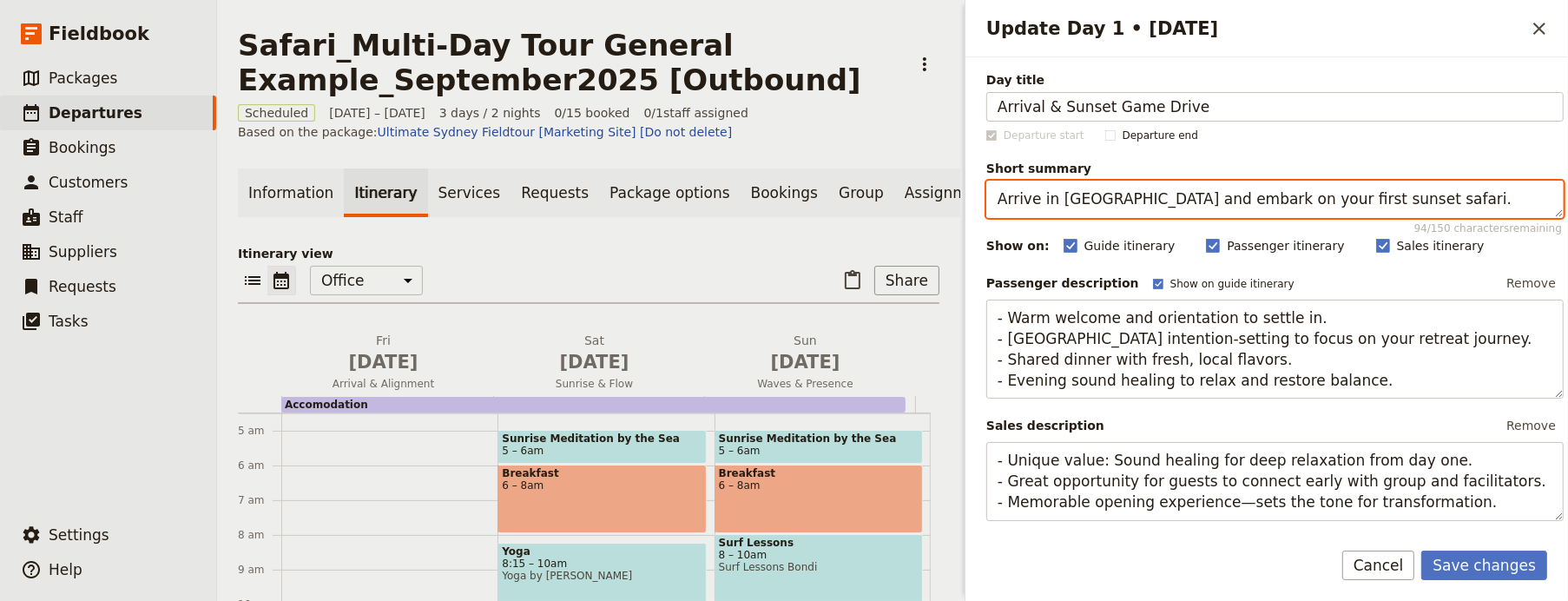
type textarea "Arrive in Africa and embark on your first sunset safari."
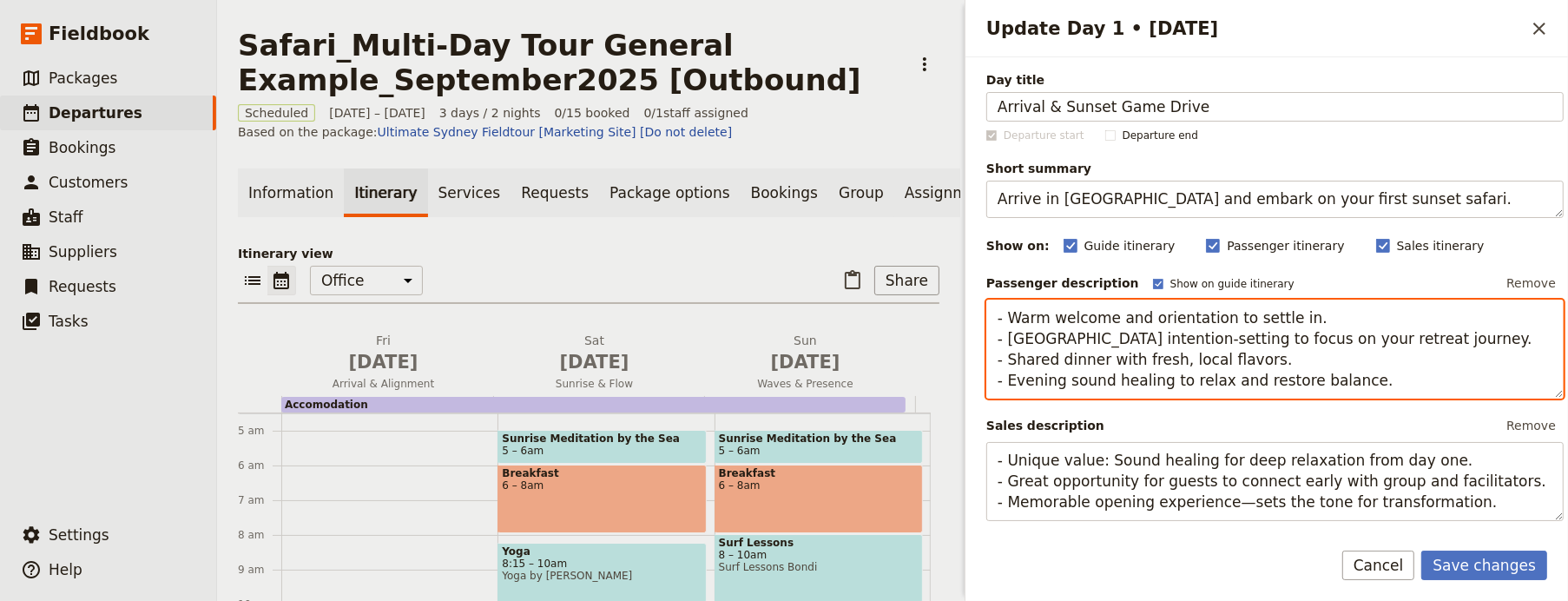
click at [1195, 340] on textarea "- Warm welcome and orientation to settle in. - Gentle intention-setting to focu…" at bounding box center [1274, 350] width 577 height 100
paste textarea "Upon arrival at the lodge, guests will be welcomed with light refreshments befo…"
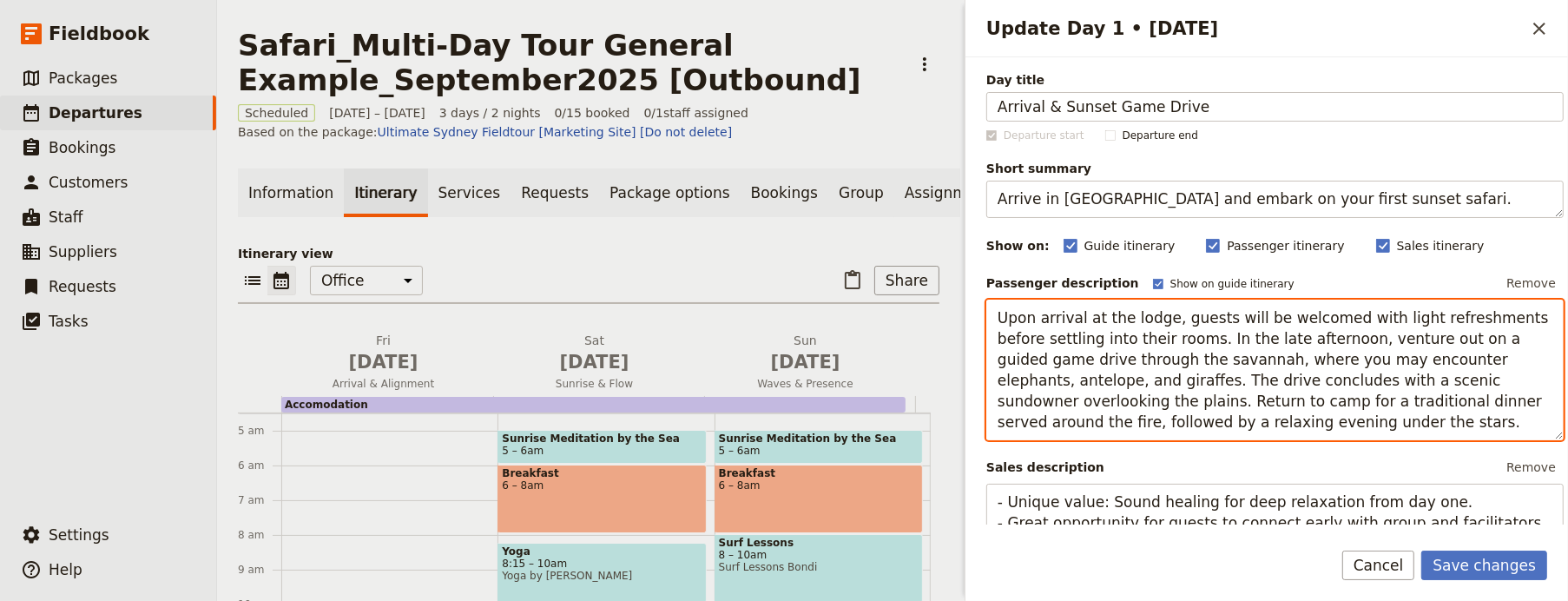
scroll to position [183, 0]
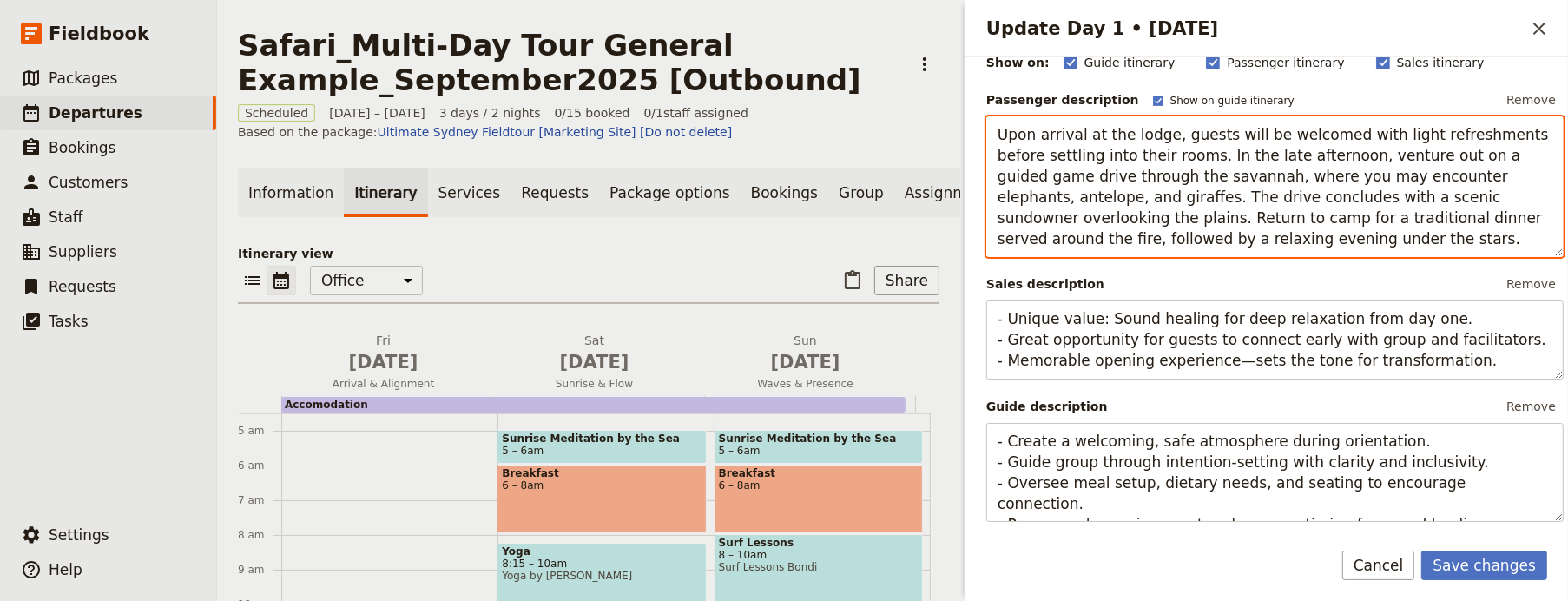
type textarea "Upon arrival at the lodge, guests will be welcomed with light refreshments befo…"
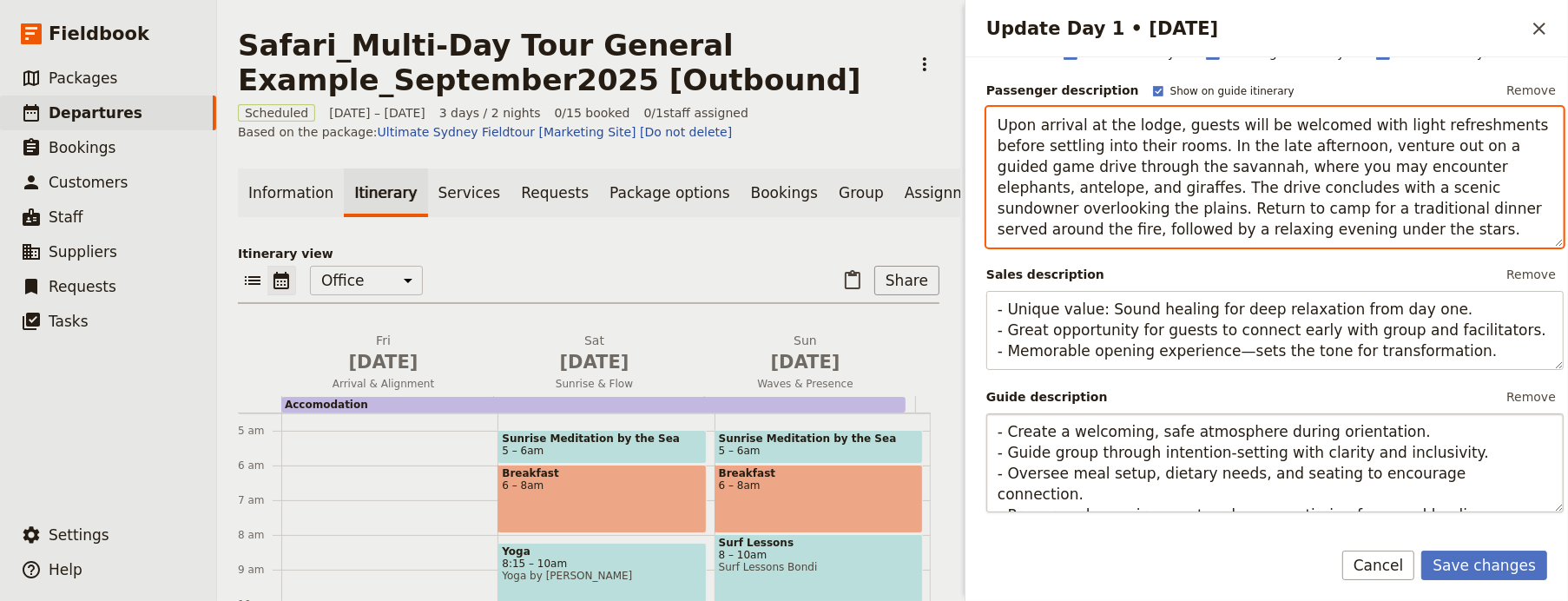
scroll to position [570, 0]
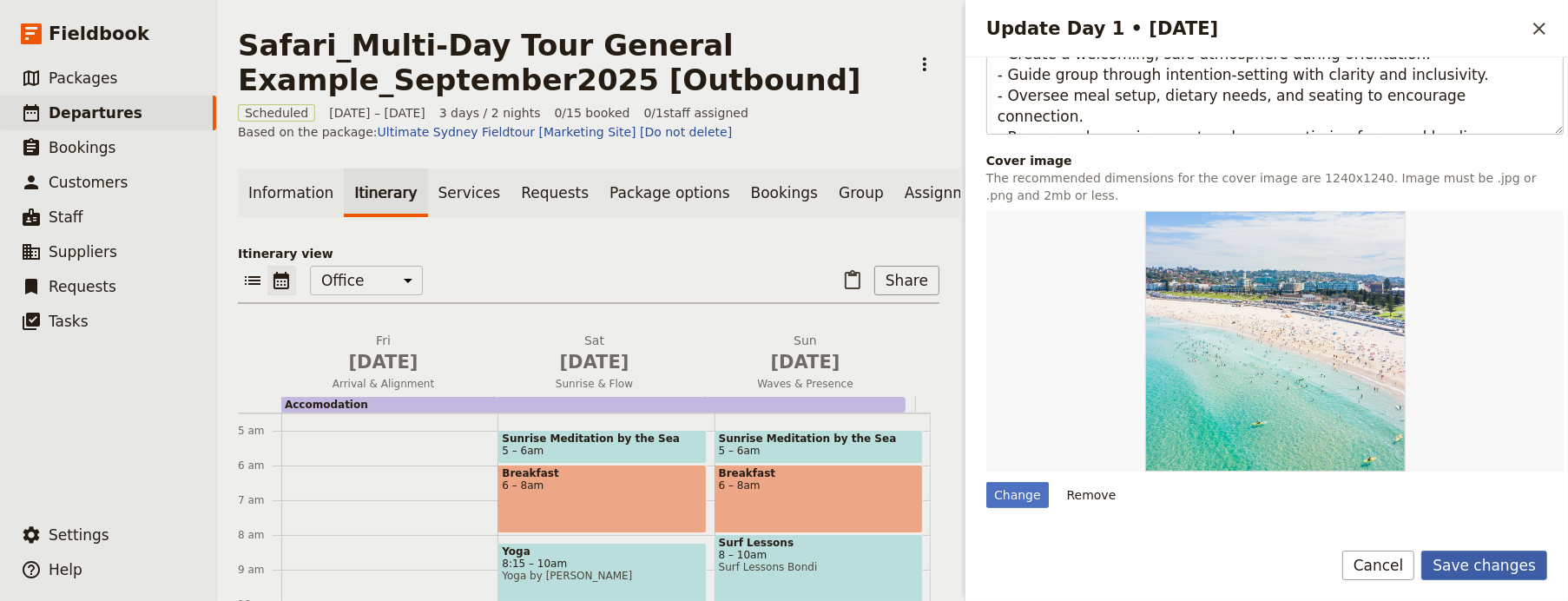
click at [1496, 553] on button "Save changes" at bounding box center [1484, 566] width 126 height 30
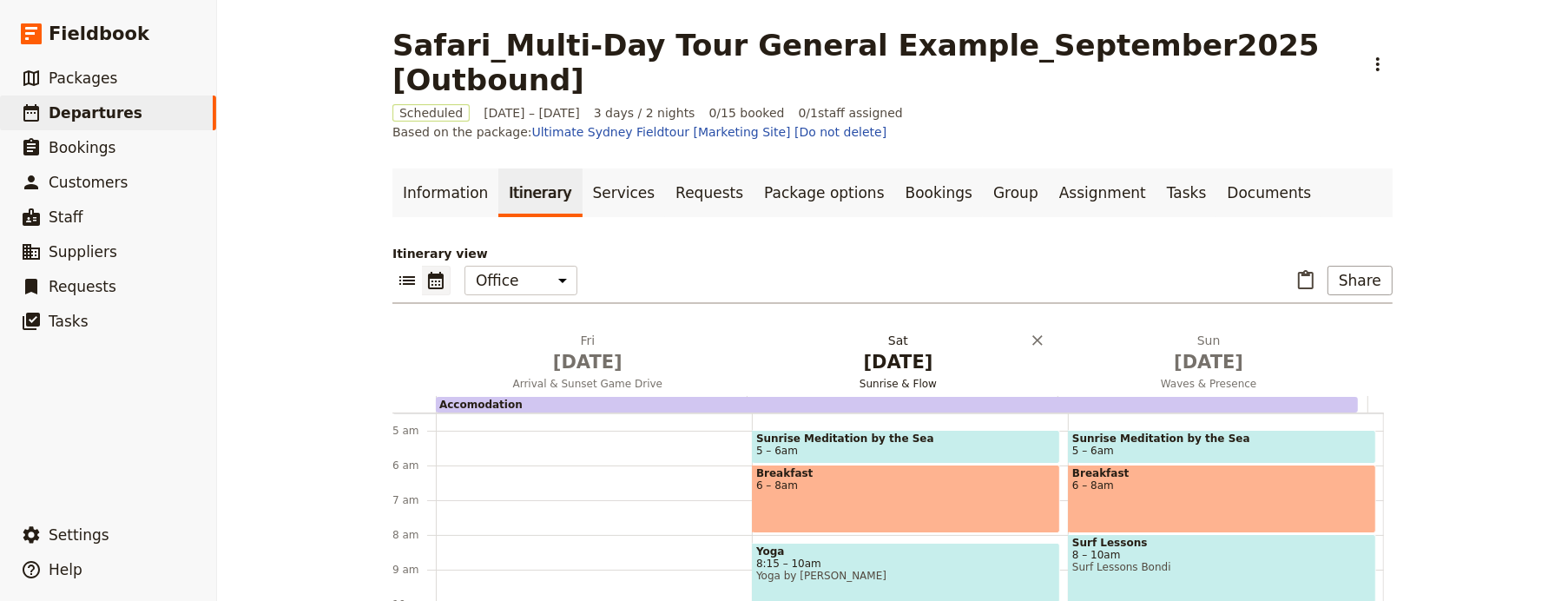
click at [882, 350] on span "Jan 30" at bounding box center [899, 362] width 290 height 26
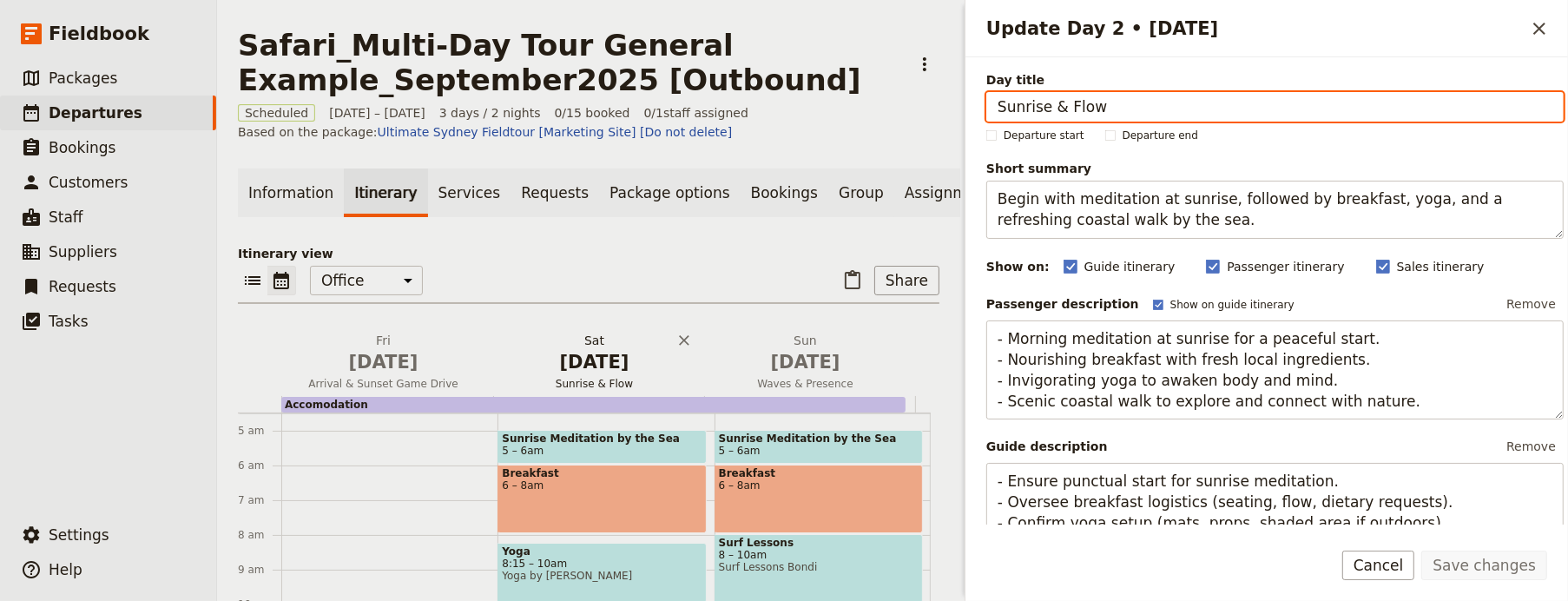
click at [575, 370] on span "Jan 30" at bounding box center [594, 362] width 190 height 26
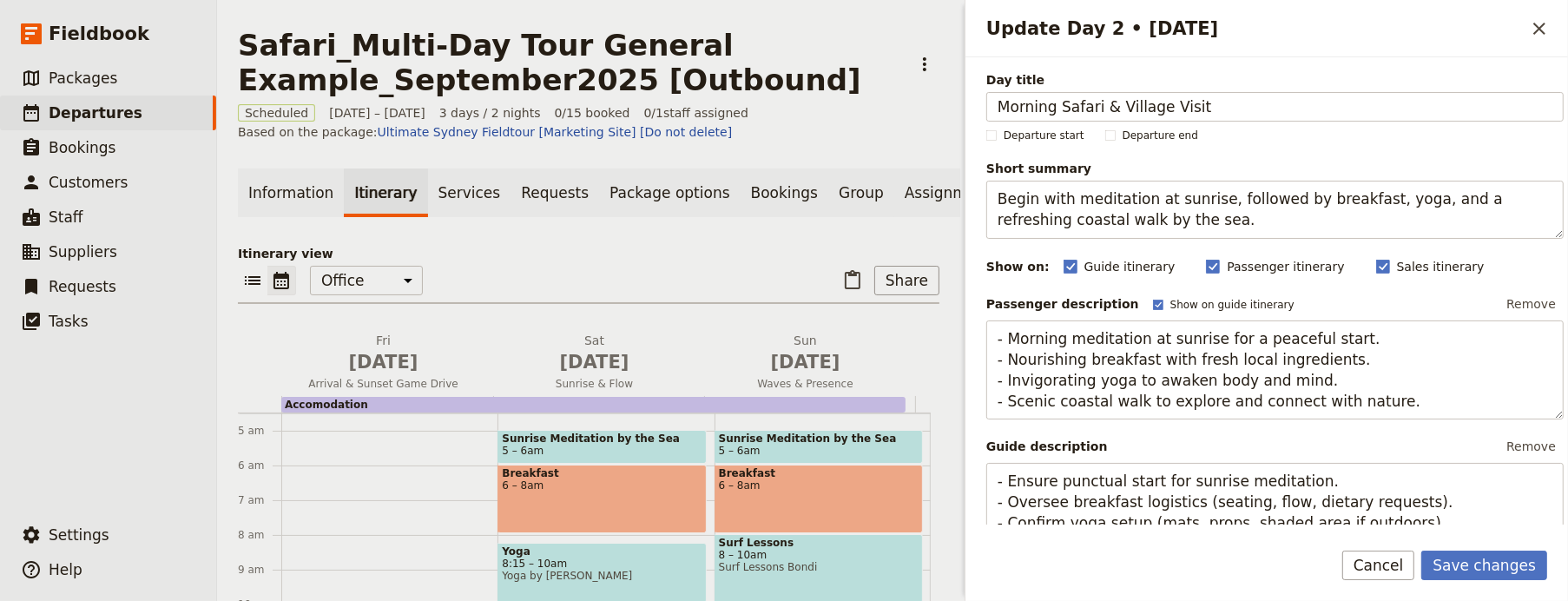
type input "Morning Safari & Village Visit"
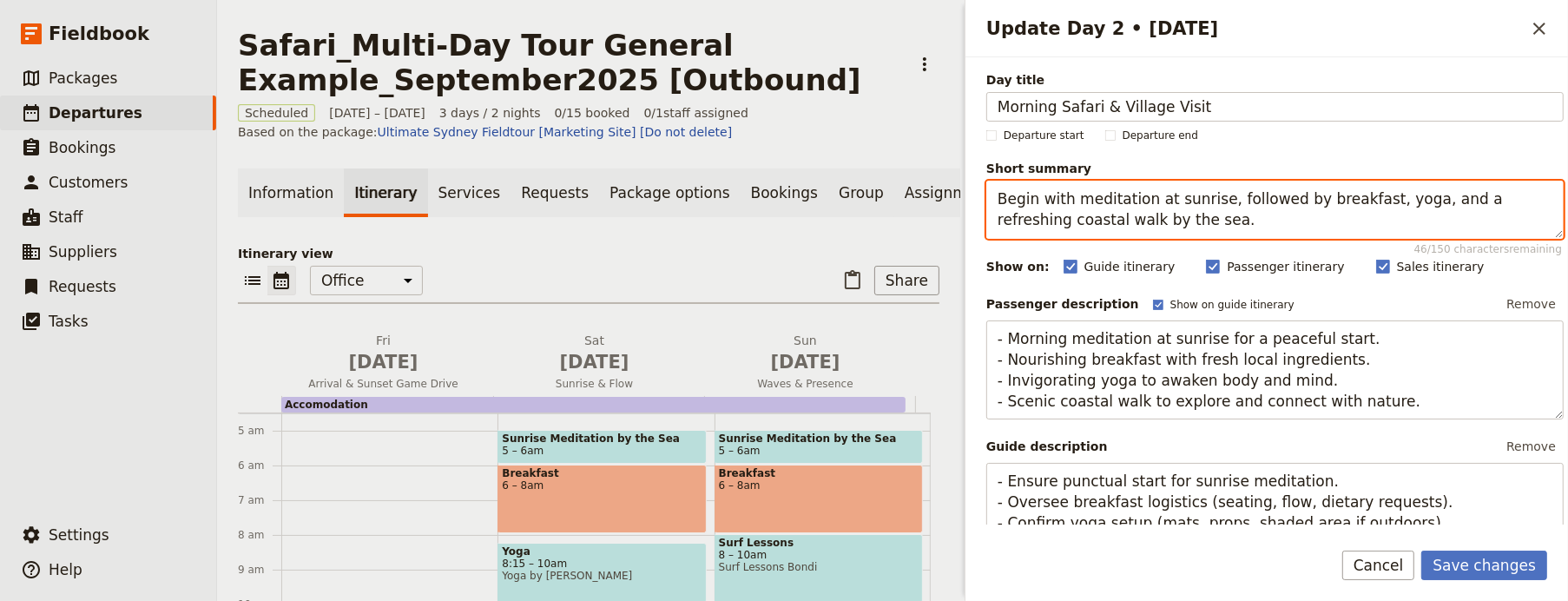
click at [1048, 218] on textarea "Begin with meditation at sunrise, followed by breakfast, yoga, and a refreshing…" at bounding box center [1274, 209] width 577 height 58
paste textarea "Morning wildlife encounters and afternoon cultural immersion"
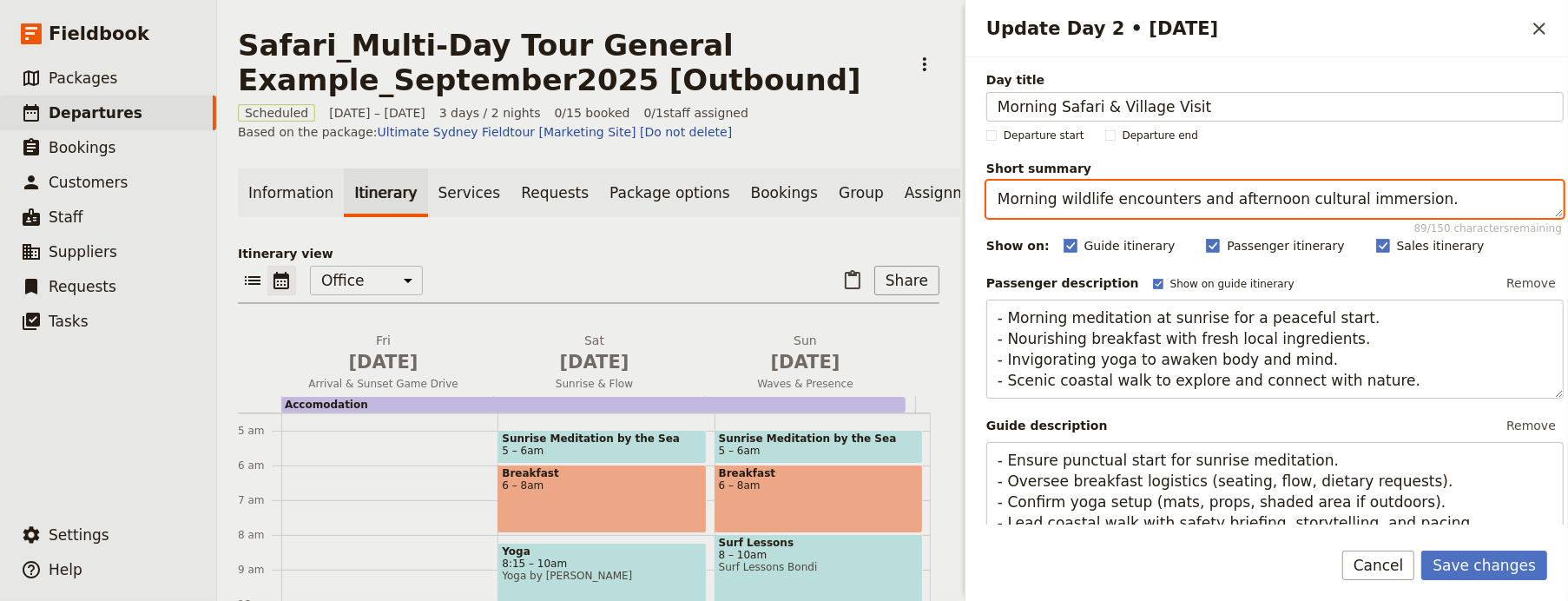
click at [1000, 193] on textarea "Morning wildlife encounters and afternoon cultural immersion." at bounding box center [1274, 199] width 577 height 37
type textarea "Morning wildlife encounters and afternoon cultural immersion."
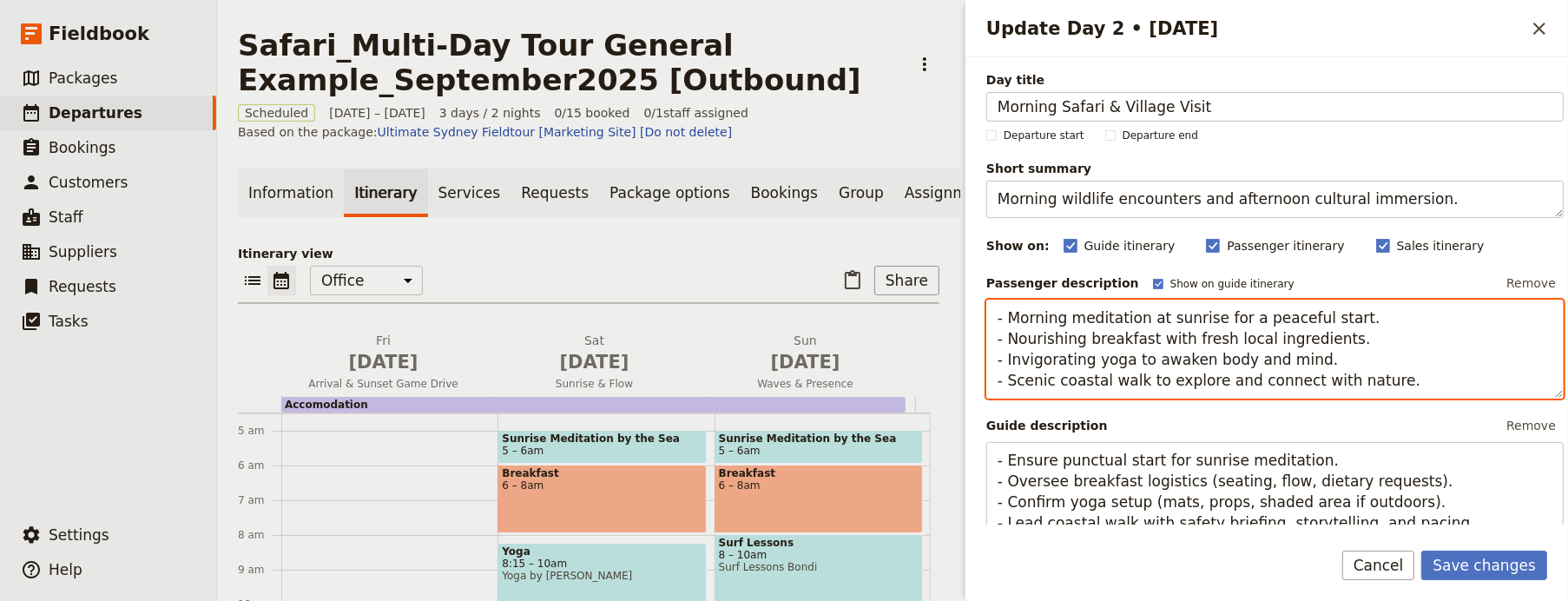
click at [1216, 352] on textarea "- Morning meditation at sunrise for a peaceful start. - Nourishing breakfast wi…" at bounding box center [1274, 350] width 577 height 100
paste textarea "Rise early for a dawn safari drive when wildlife is most active. With expert gu…"
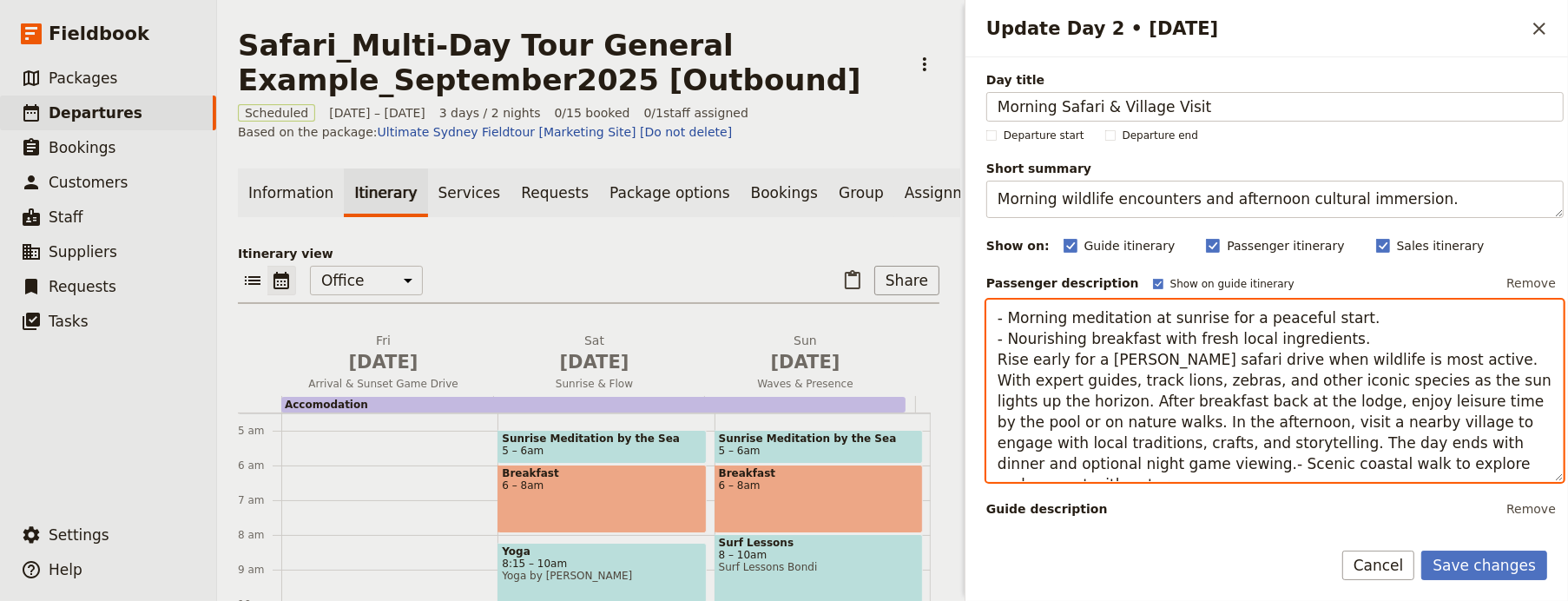
paste textarea "Rise early for a dawn safari drive when wildlife is most active. With expert gu…"
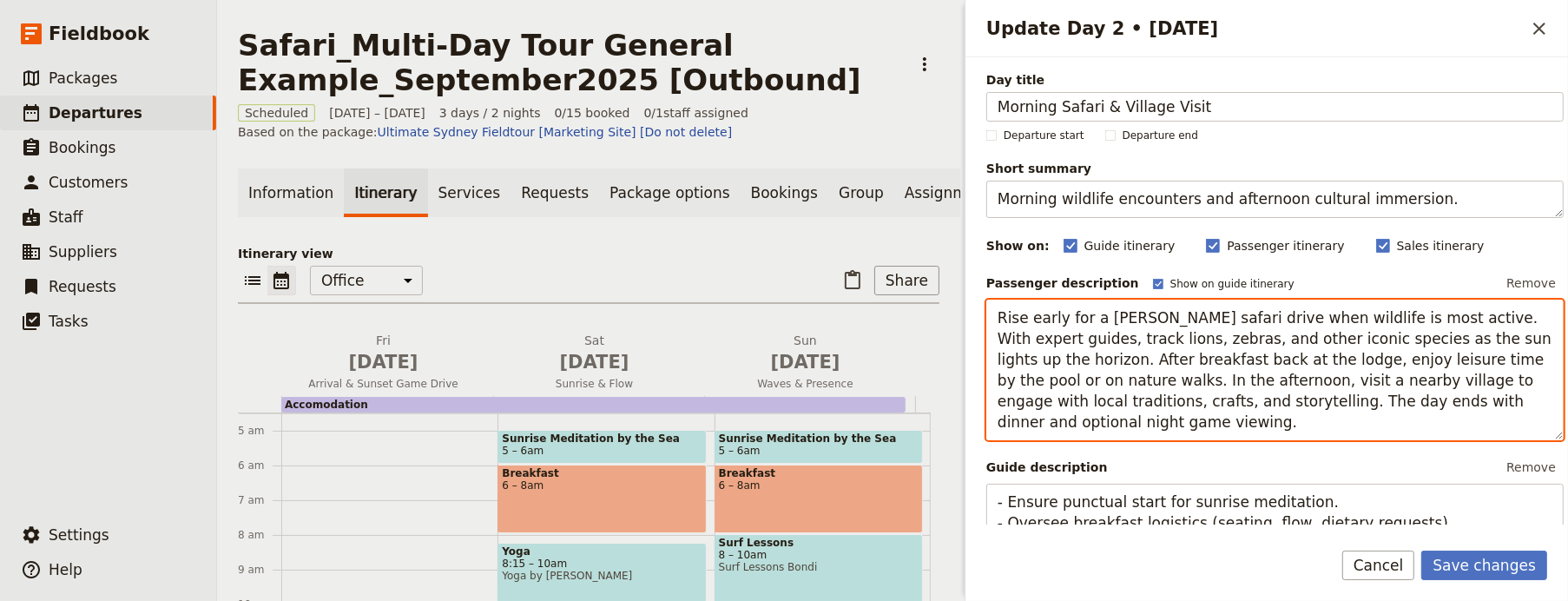
type textarea "Rise early for a dawn safari drive when wildlife is most active. With expert gu…"
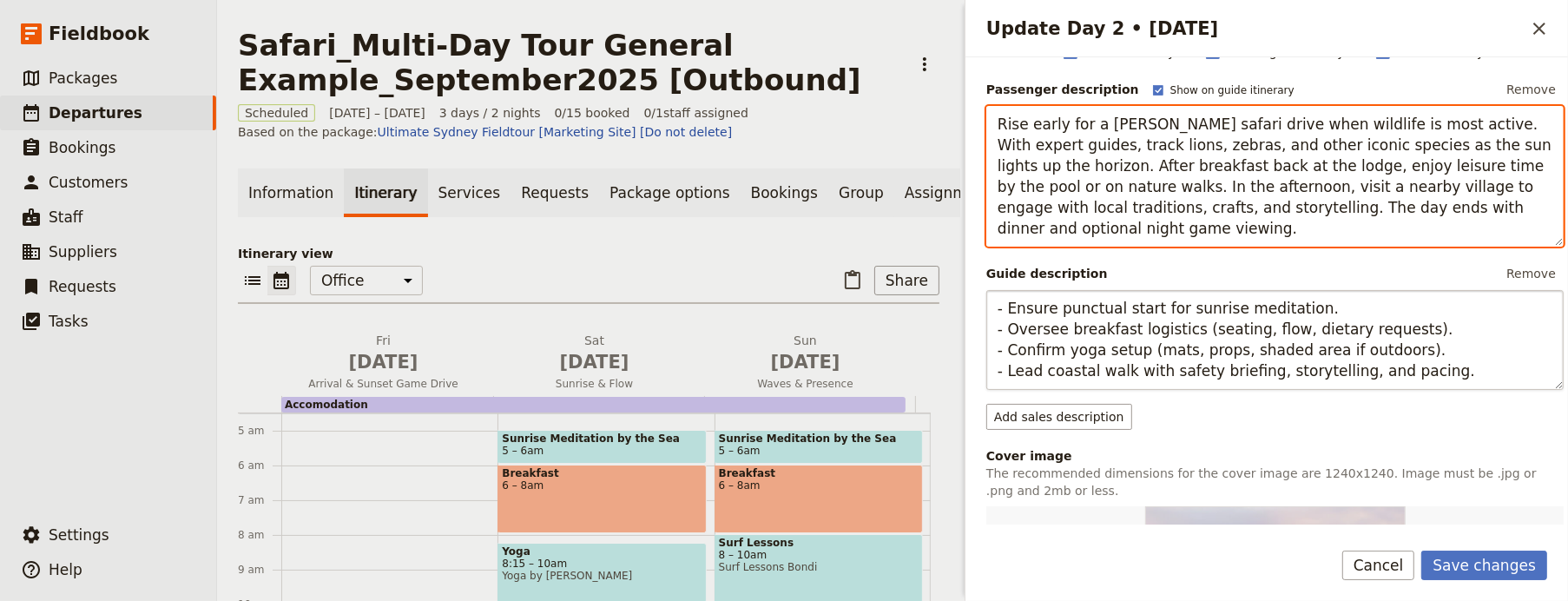
scroll to position [196, 0]
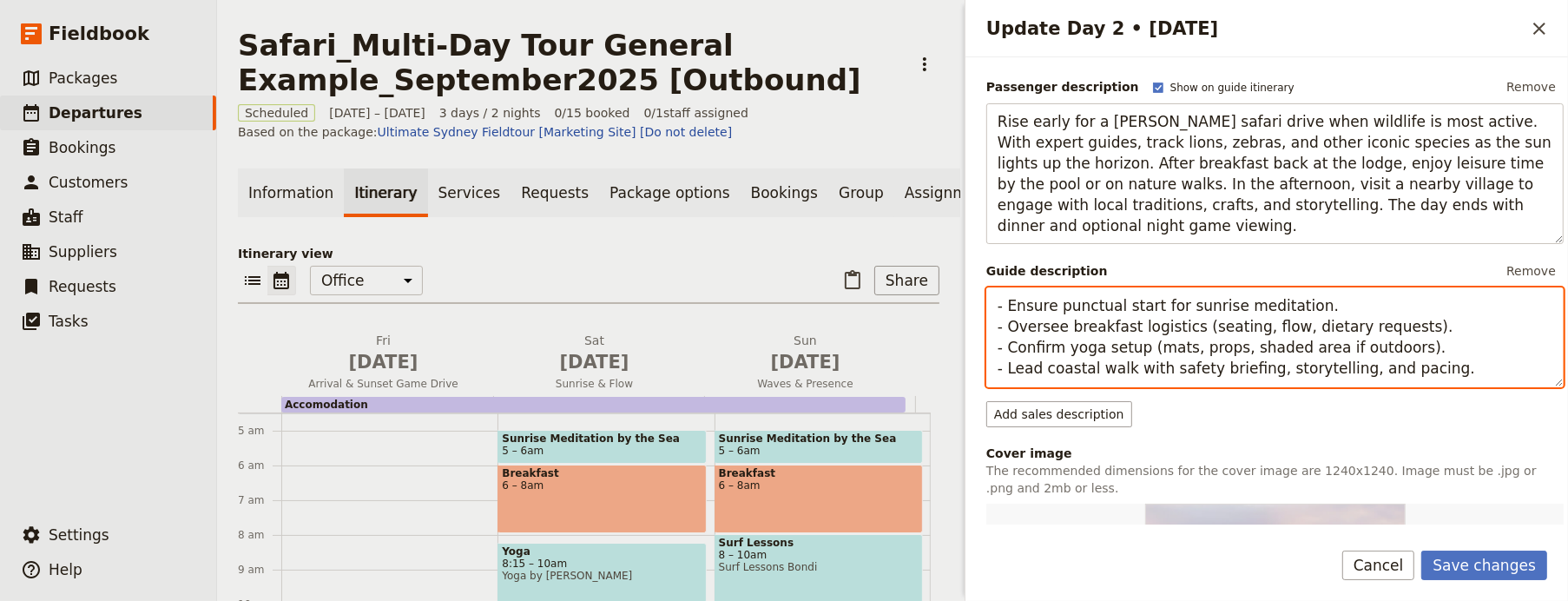
click at [1185, 383] on textarea "- Ensure punctual start for sunrise meditation. - Oversee breakfast logistics (…" at bounding box center [1274, 337] width 577 height 100
click at [1185, 374] on textarea "- Ensure punctual start for sunrise meditation. - Oversee breakfast logistics (…" at bounding box center [1274, 337] width 577 height 100
click at [1185, 371] on textarea "- Ensure punctual start for sunrise meditation. - Oversee breakfast logistics (…" at bounding box center [1274, 337] width 577 height 100
type textarea "- Ensure punctual start for sunrise meditation. - Oversee breakfast logistics (…"
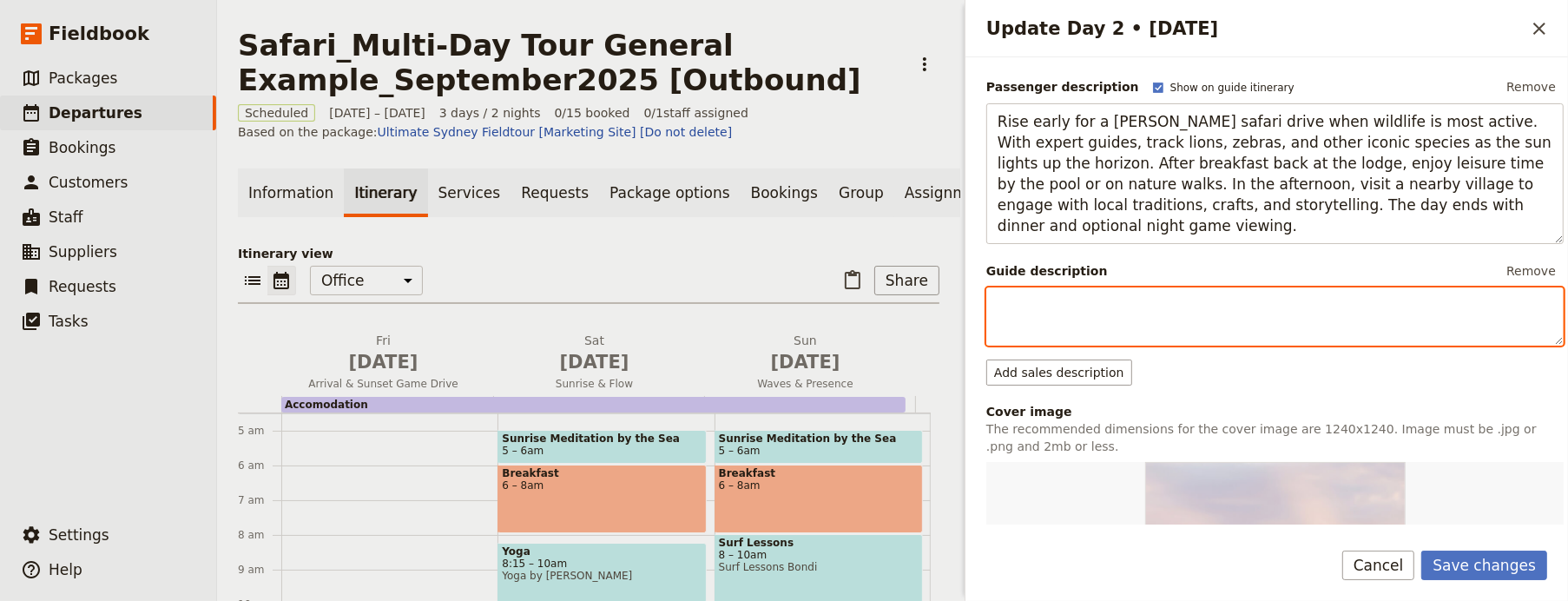
scroll to position [388, 0]
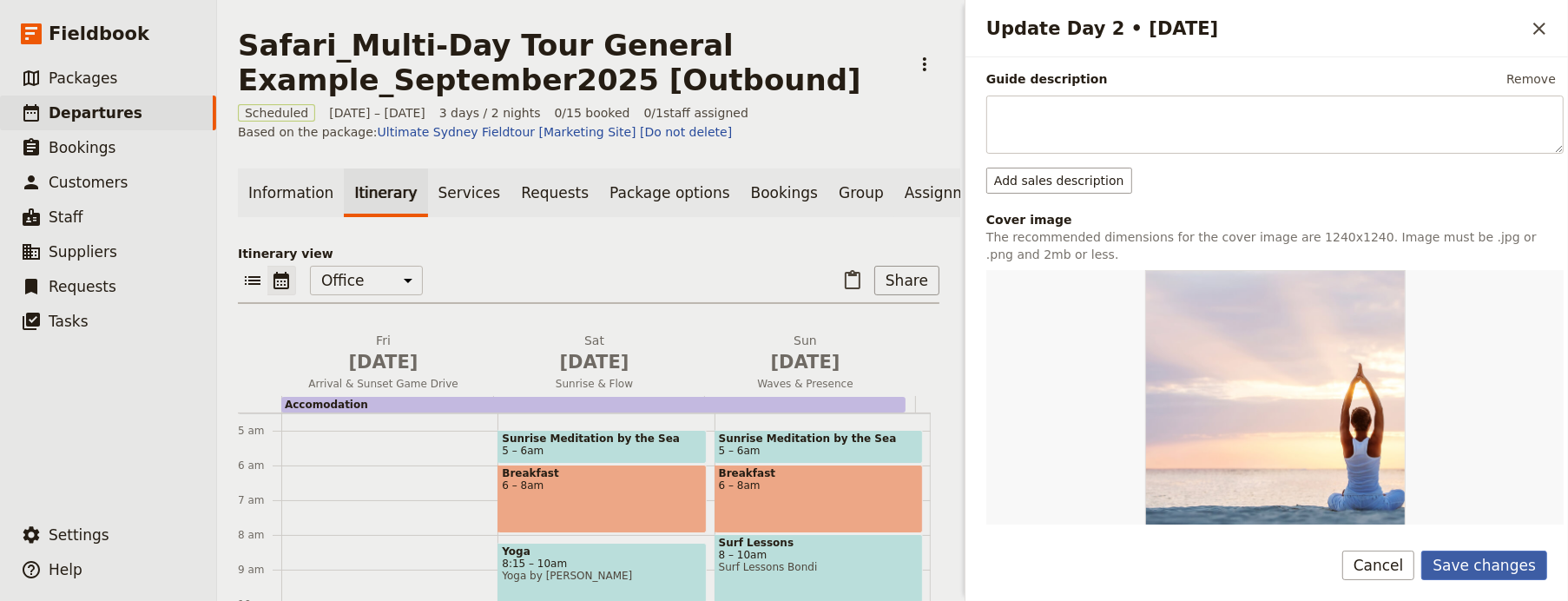
click at [1483, 555] on button "Save changes" at bounding box center [1484, 566] width 126 height 30
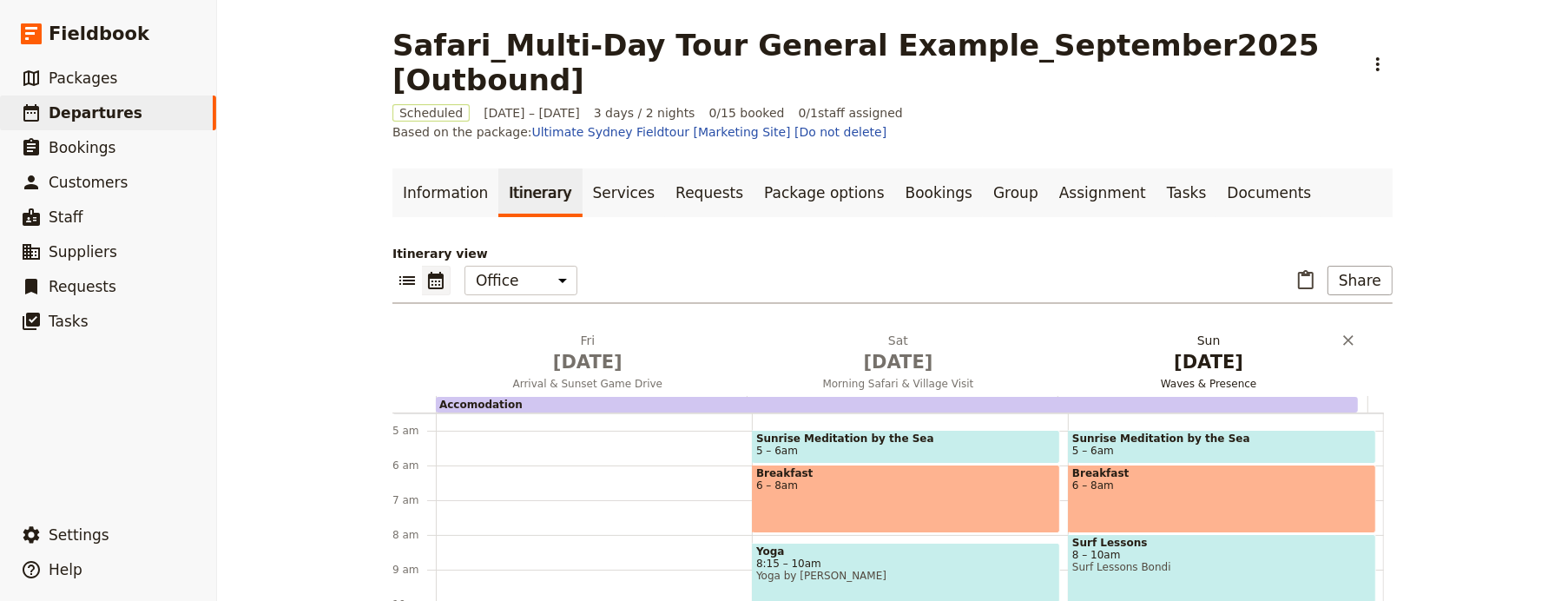
click at [1187, 350] on span "Jan 31" at bounding box center [1209, 362] width 290 height 26
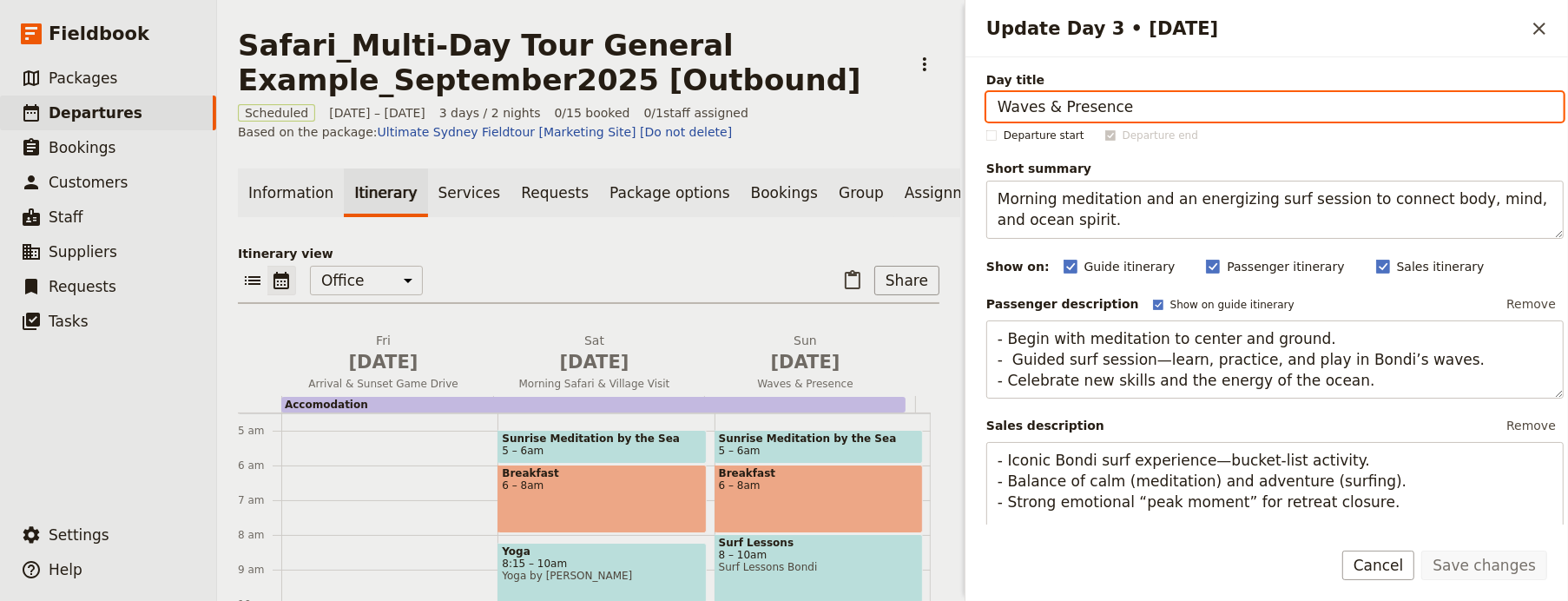
paste input "Bush Walk & Departur"
type input "Bush Walk & Departure"
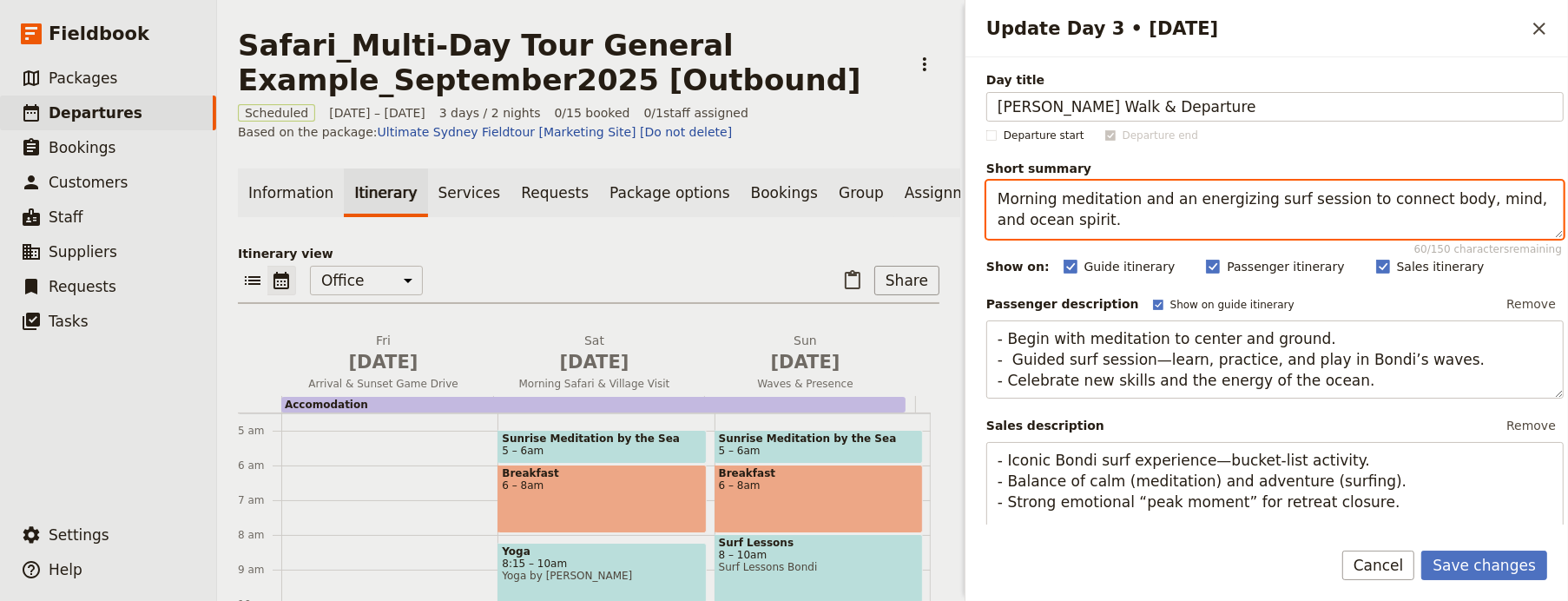
click at [1097, 228] on textarea "Morning meditation and an energizing surf session to connect body, mind, and oc…" at bounding box center [1274, 209] width 577 height 58
paste textarea "Guided bush walk before departure"
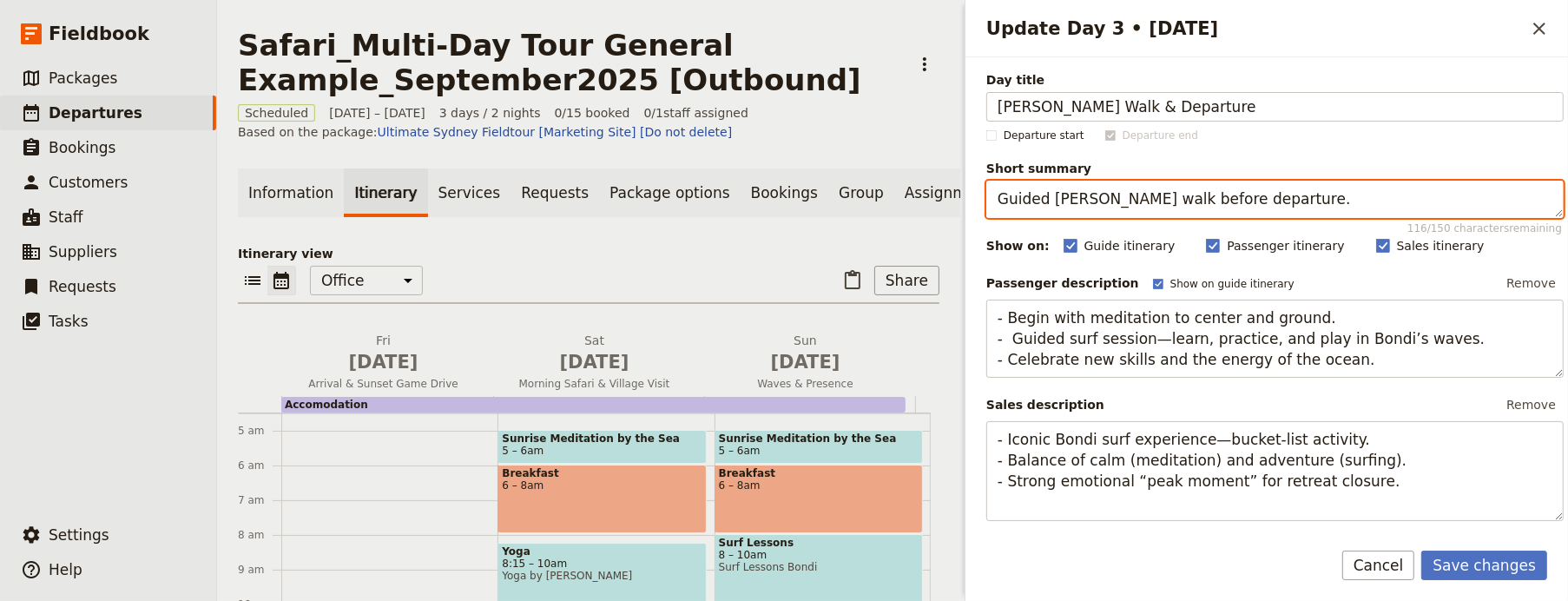
type textarea "Guided bush walk before departure."
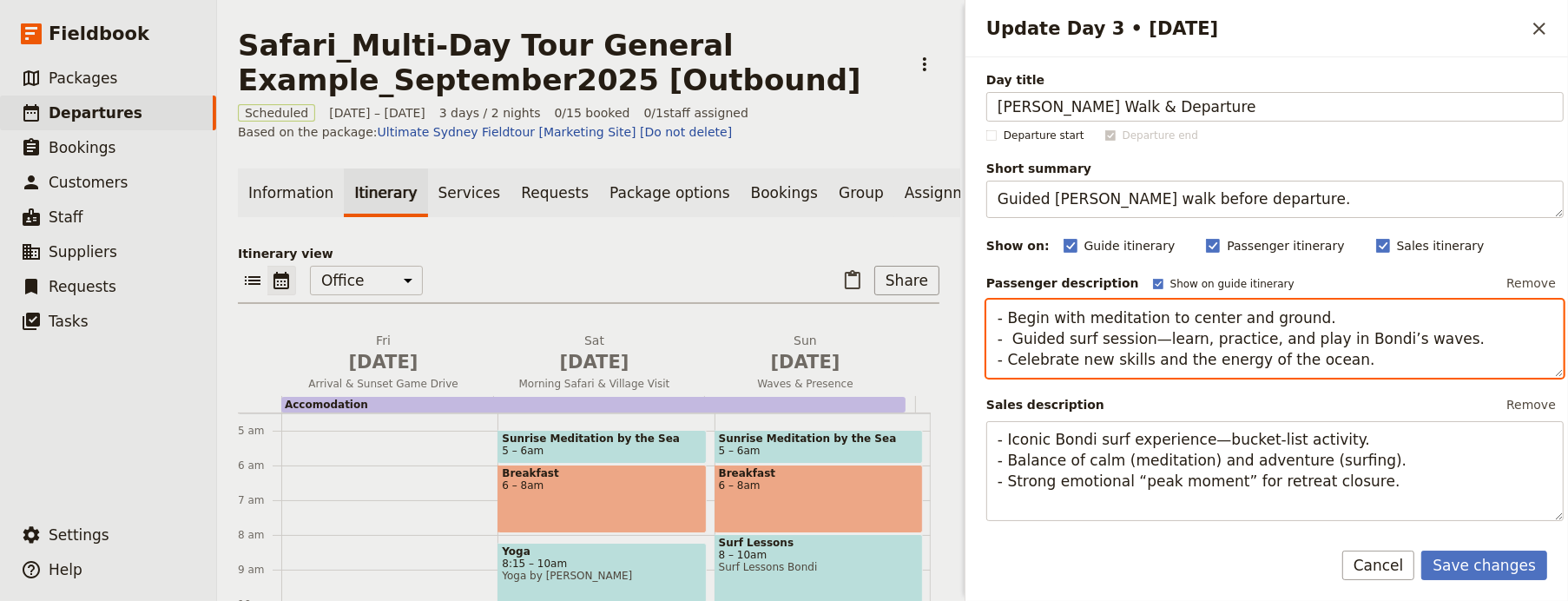
click at [1105, 350] on textarea "- Begin with meditation to center and ground. - Guided surf session—learn, prac…" at bounding box center [1274, 339] width 577 height 80
paste textarea "Begin the day with a guided bush walk, offering a closer perspective on the flo…"
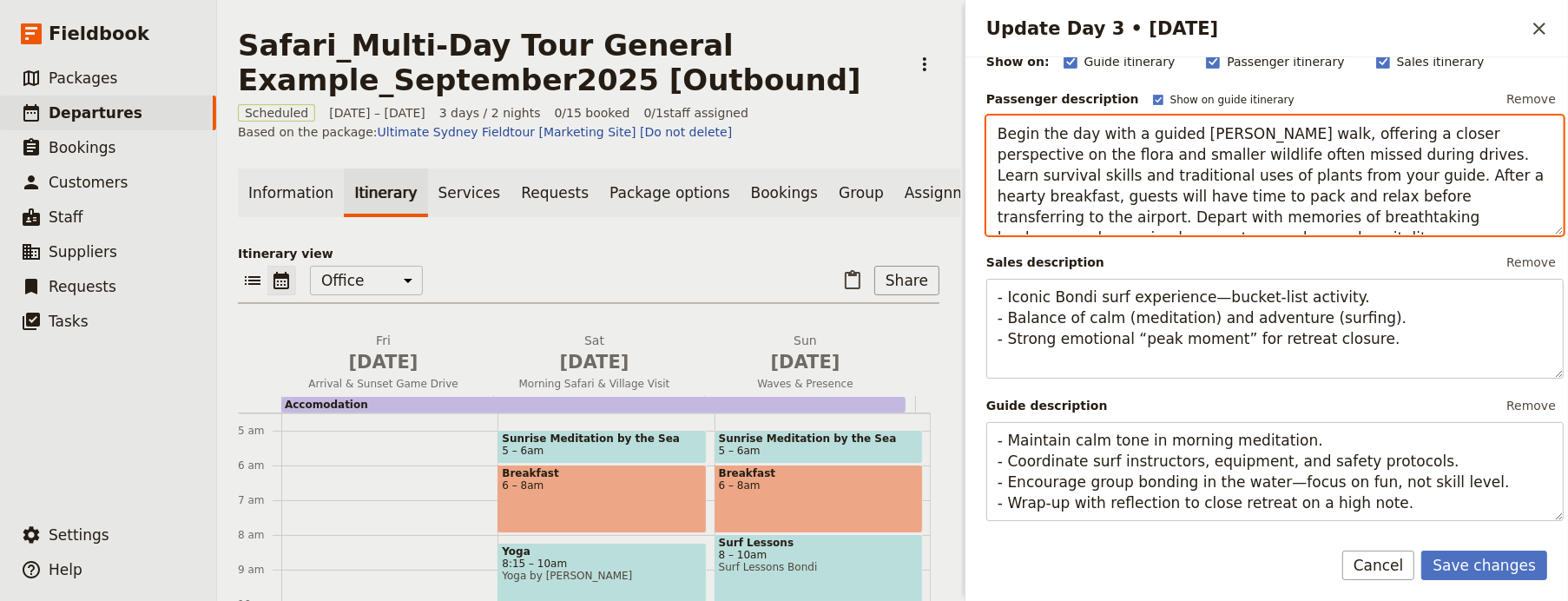
scroll to position [381, 0]
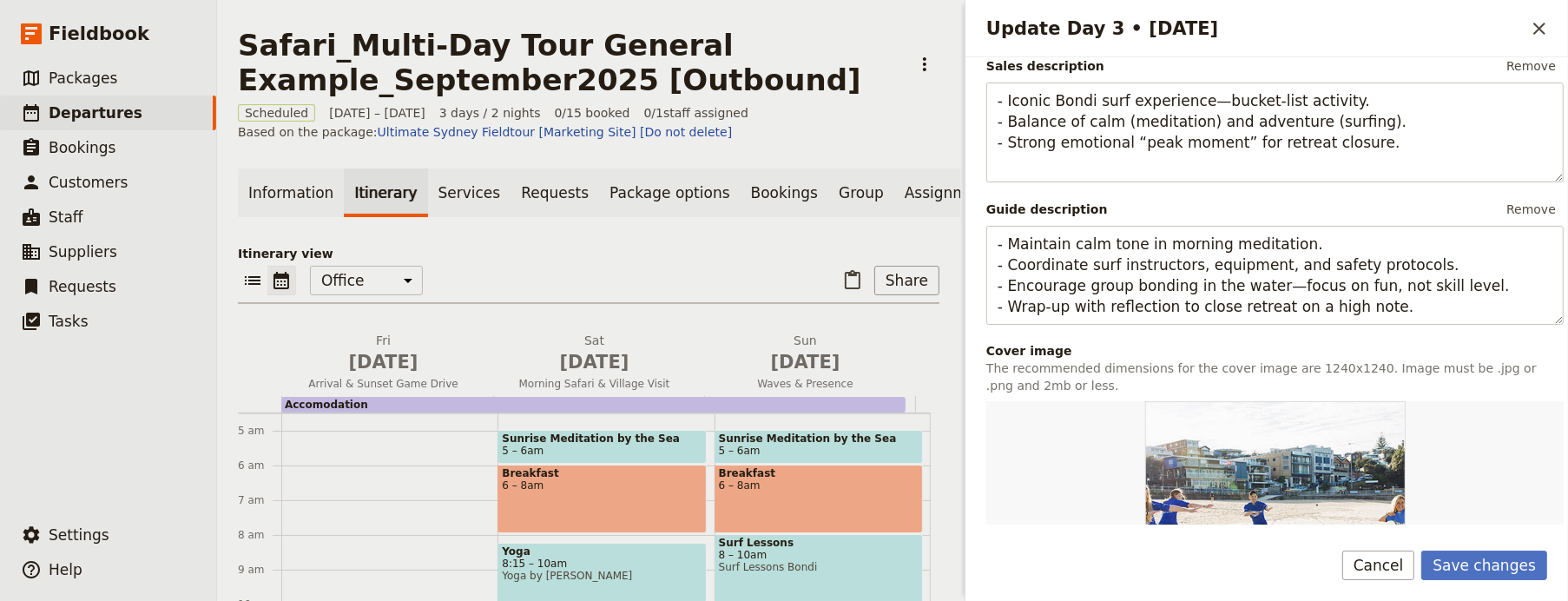
type textarea "Begin the day with a guided bush walk, offering a closer perspective on the flo…"
click at [1522, 556] on button "Save changes" at bounding box center [1484, 566] width 126 height 30
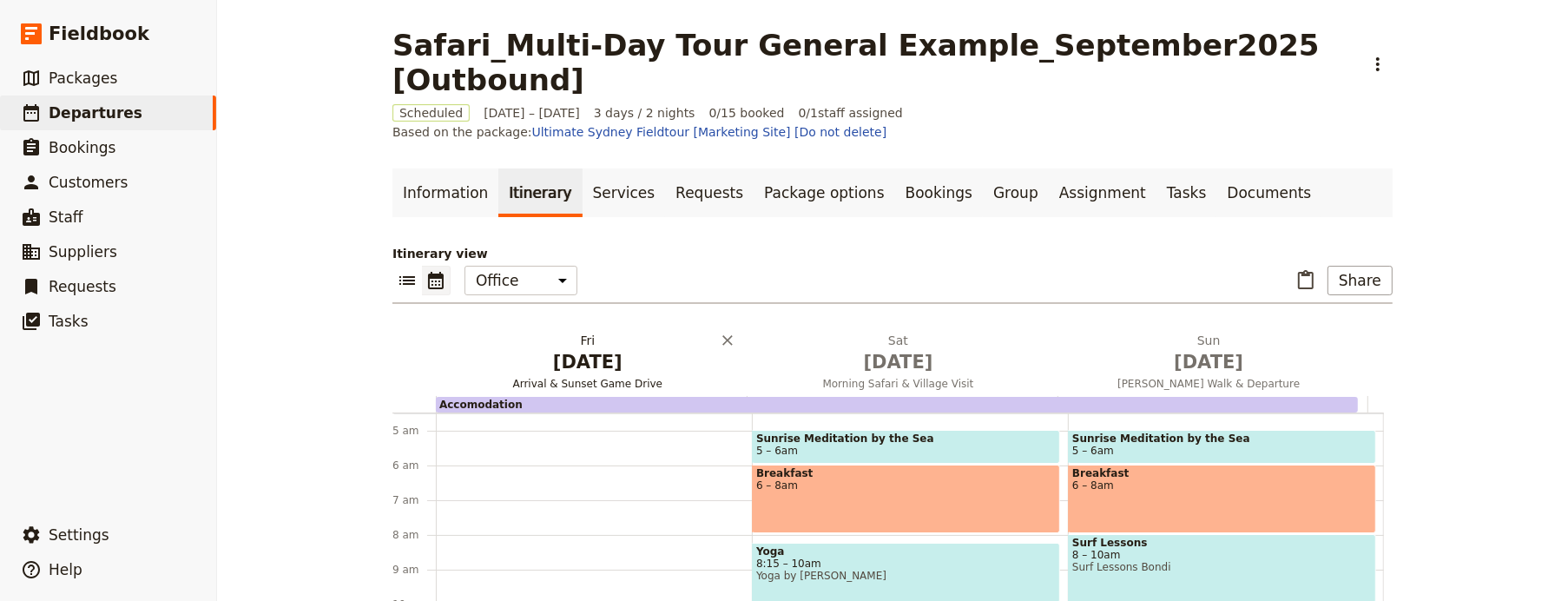
click at [569, 350] on span "Jan 29" at bounding box center [588, 362] width 290 height 26
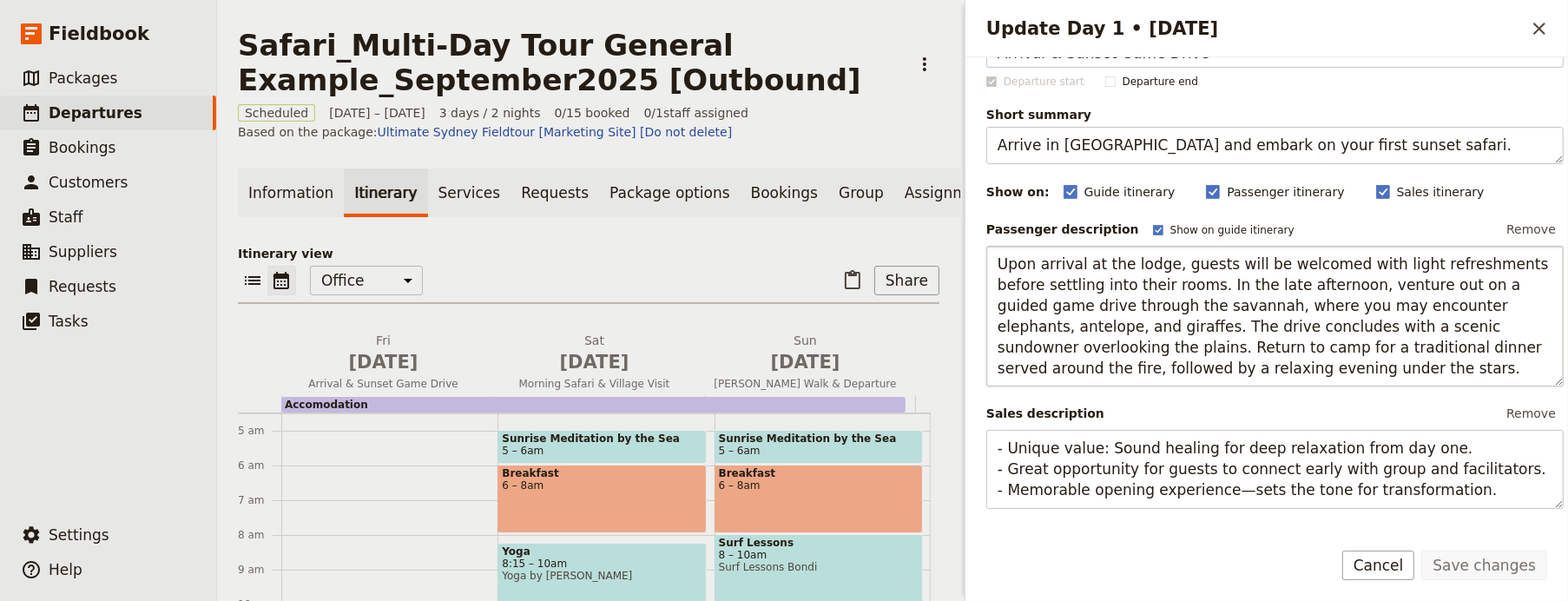
scroll to position [211, 0]
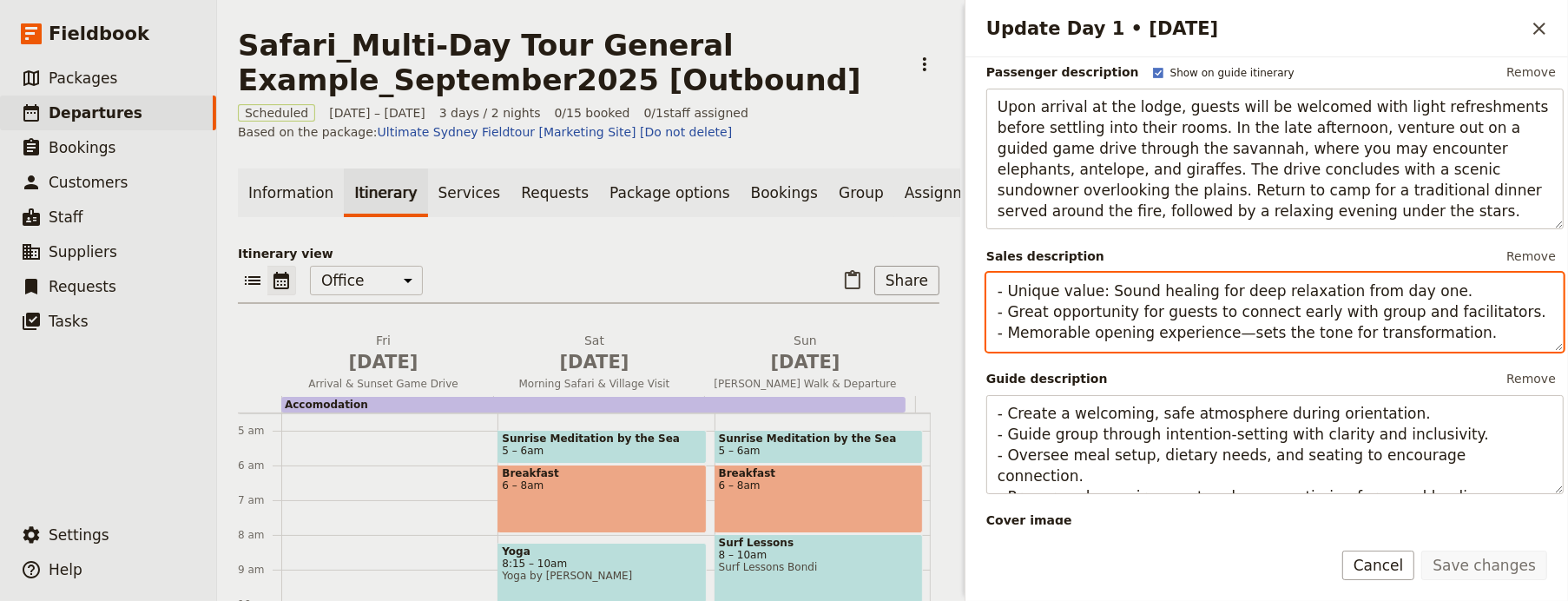
click at [1153, 326] on textarea "- Unique value: Sound healing for deep relaxation from day one. - Great opportu…" at bounding box center [1274, 313] width 577 height 80
paste textarea "Begin your adventure with a magical sunset safari, spotting elephants and giraf…"
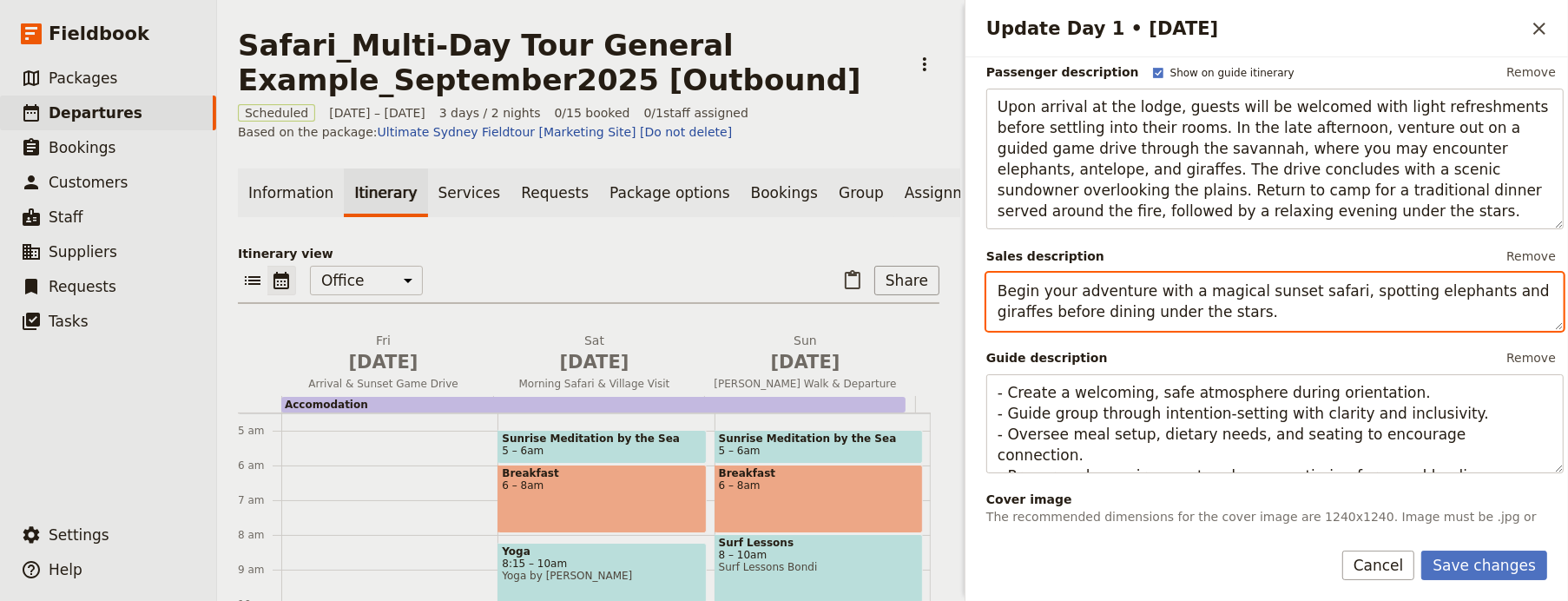
type textarea "Begin your adventure with a magical sunset safari, spotting elephants and giraf…"
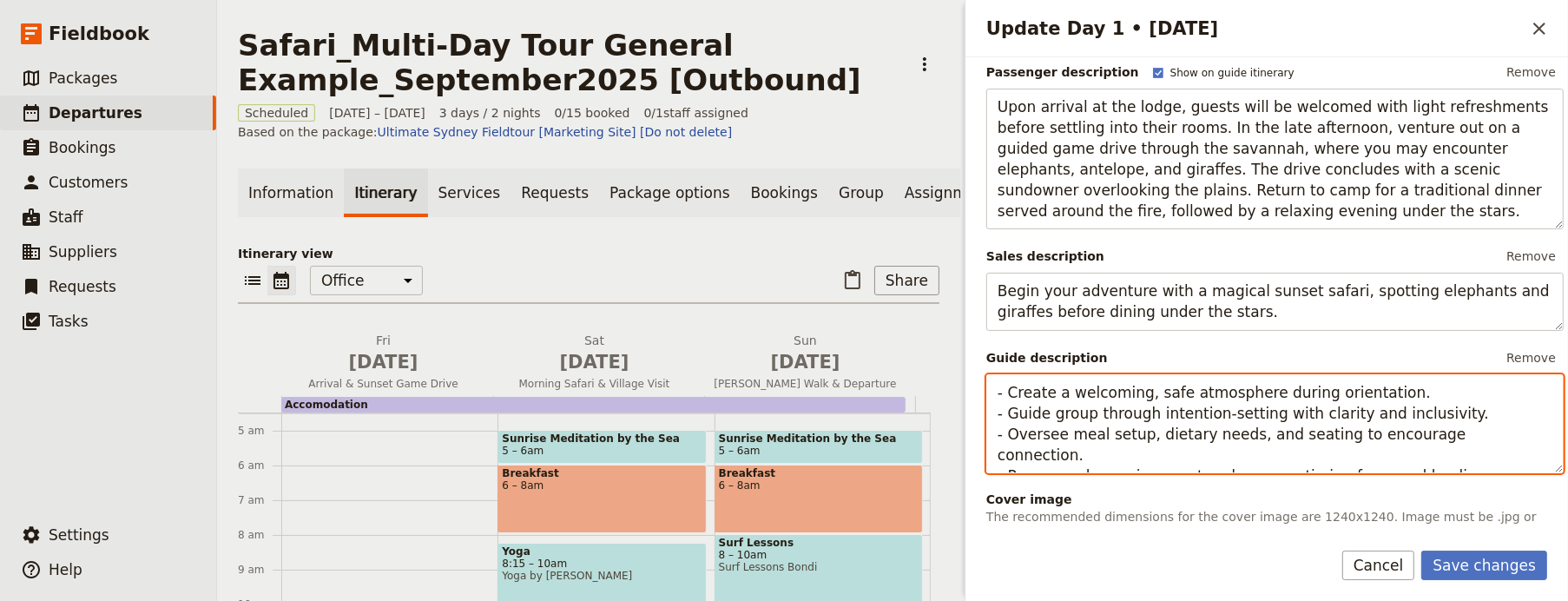
click at [1074, 425] on textarea "- Create a welcoming, safe atmosphere during orientation. - Guide group through…" at bounding box center [1274, 424] width 577 height 100
paste textarea "Ensure airport transfers run smoothly and guests are greeted warmly. Offer refr…"
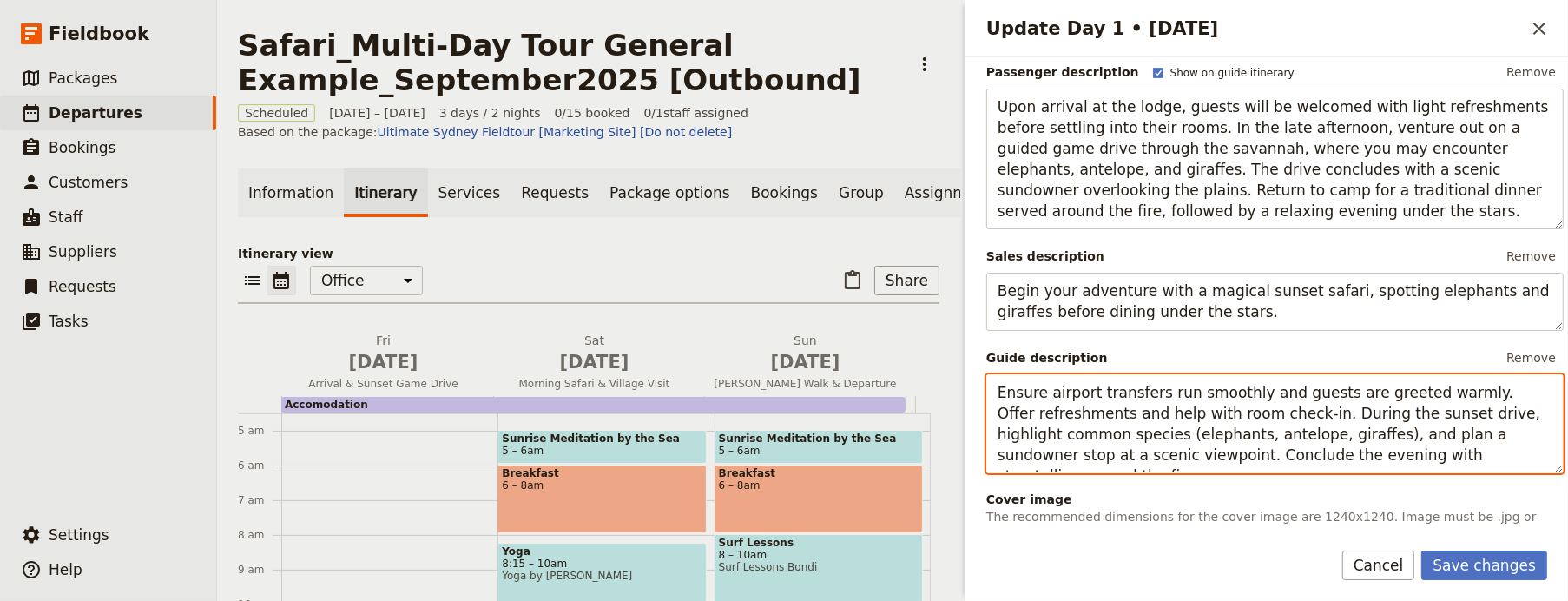
type textarea "Ensure airport transfers run smoothly and guests are greeted warmly. Offer refr…"
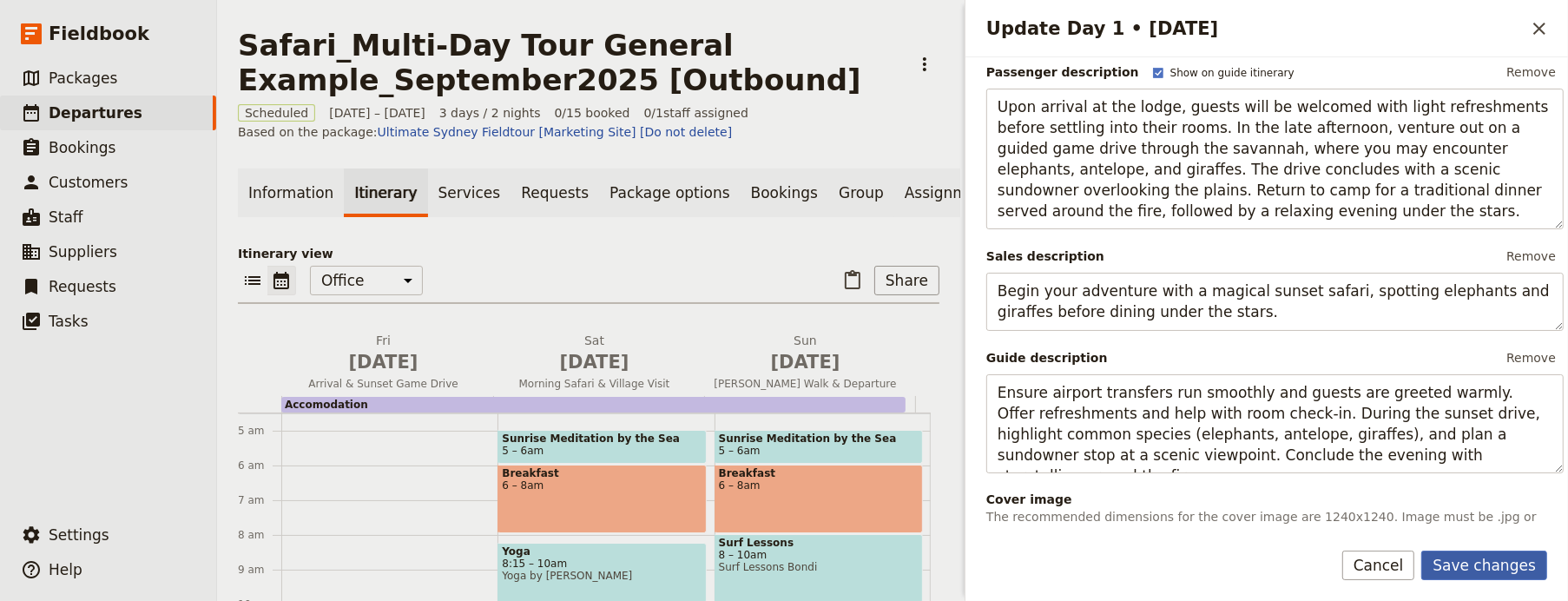
click at [1449, 556] on button "Save changes" at bounding box center [1484, 566] width 126 height 30
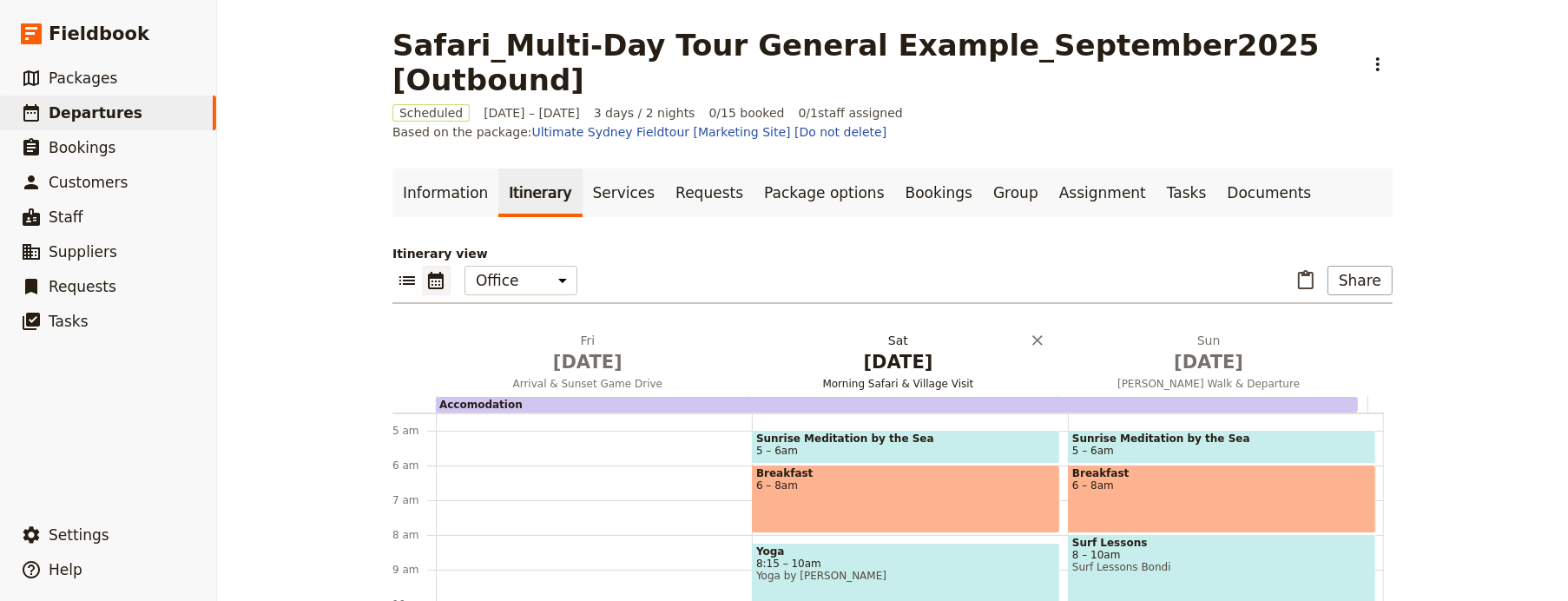
click at [907, 354] on span "Jan 30" at bounding box center [899, 362] width 290 height 26
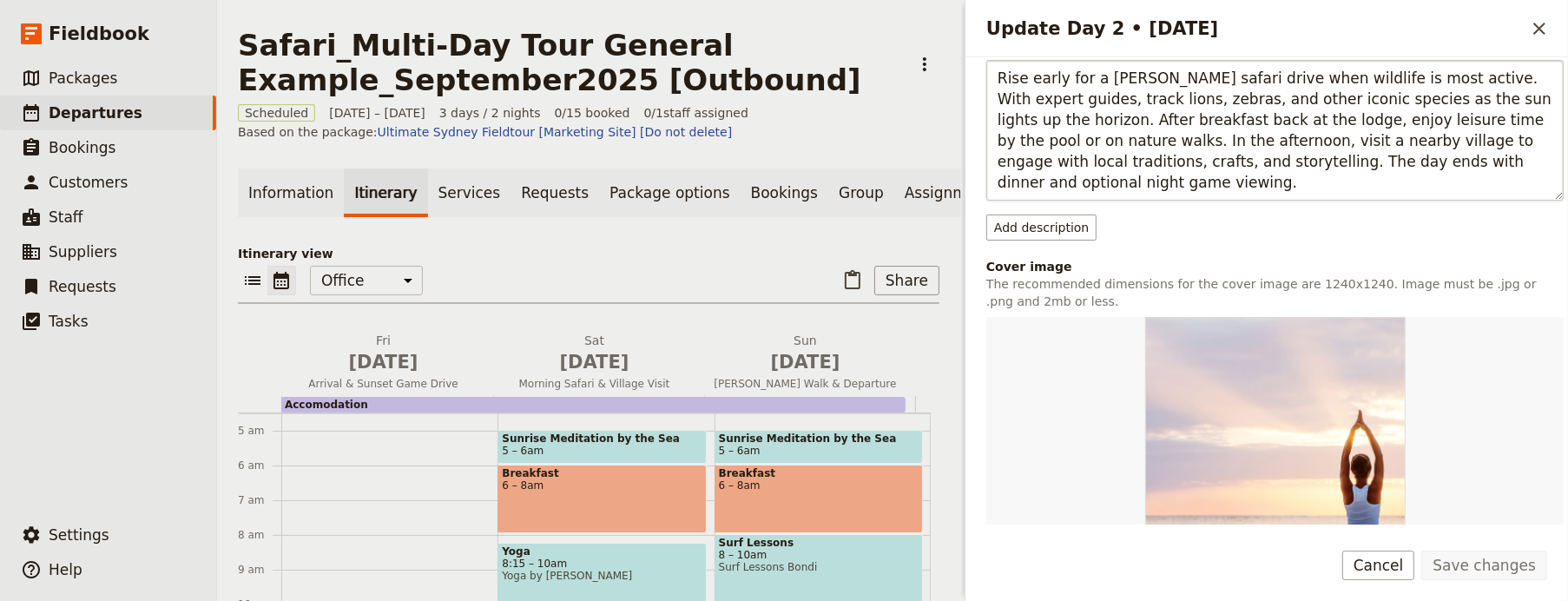
scroll to position [106, 0]
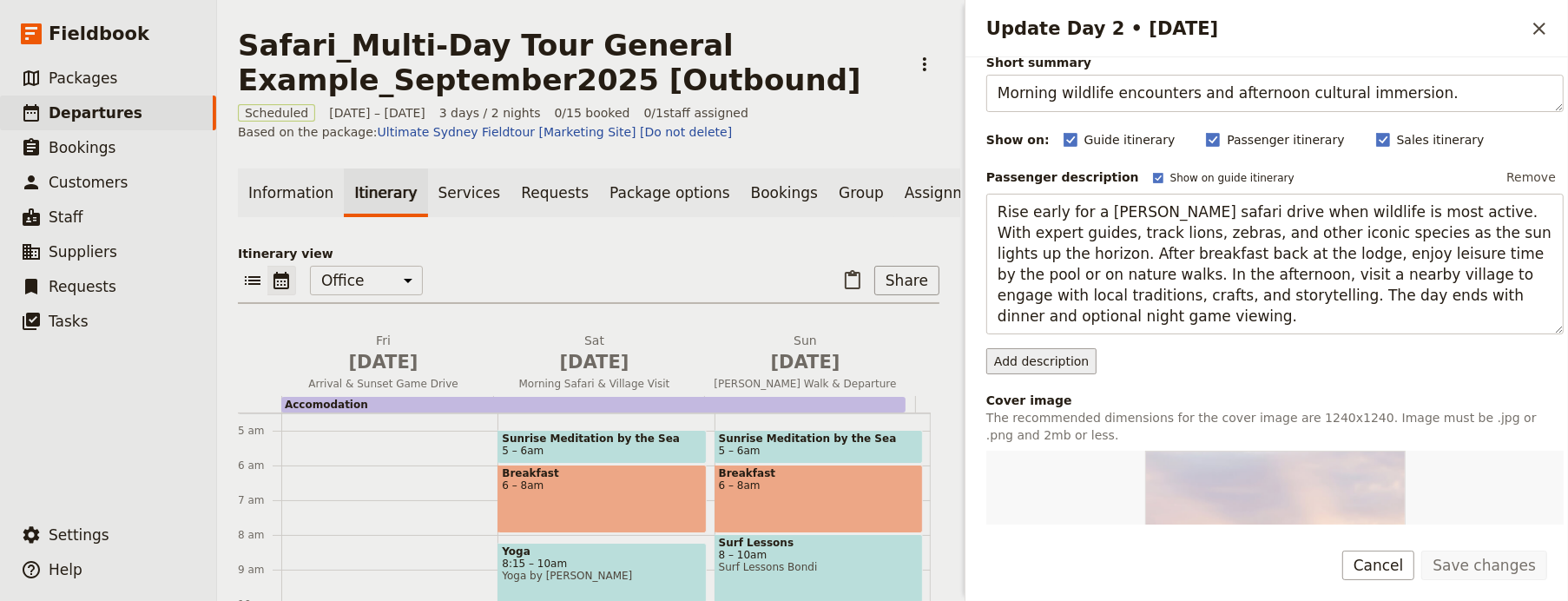
click at [1028, 358] on button "Add description" at bounding box center [1040, 362] width 110 height 26
click at [1053, 390] on span "Sales description" at bounding box center [1050, 399] width 104 height 18
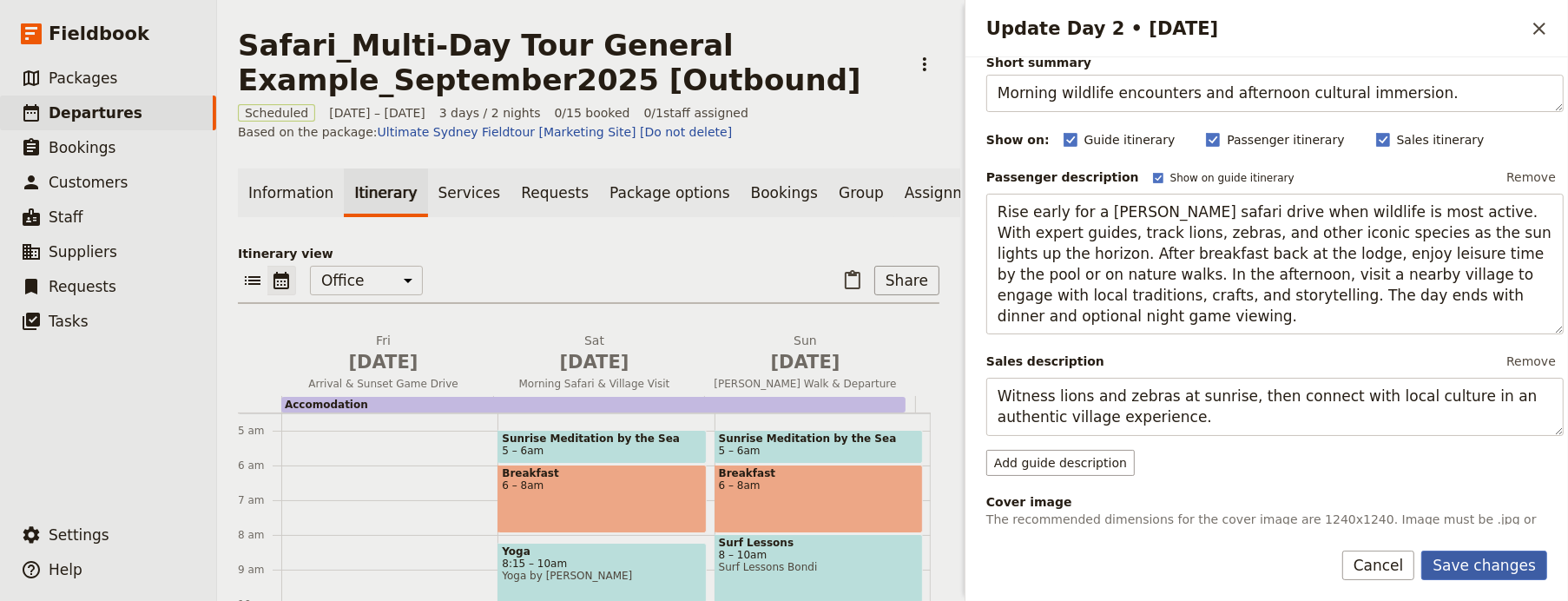
type textarea "Witness lions and zebras at sunrise, then connect with local culture in an auth…"
click at [1507, 559] on button "Save changes" at bounding box center [1484, 566] width 126 height 30
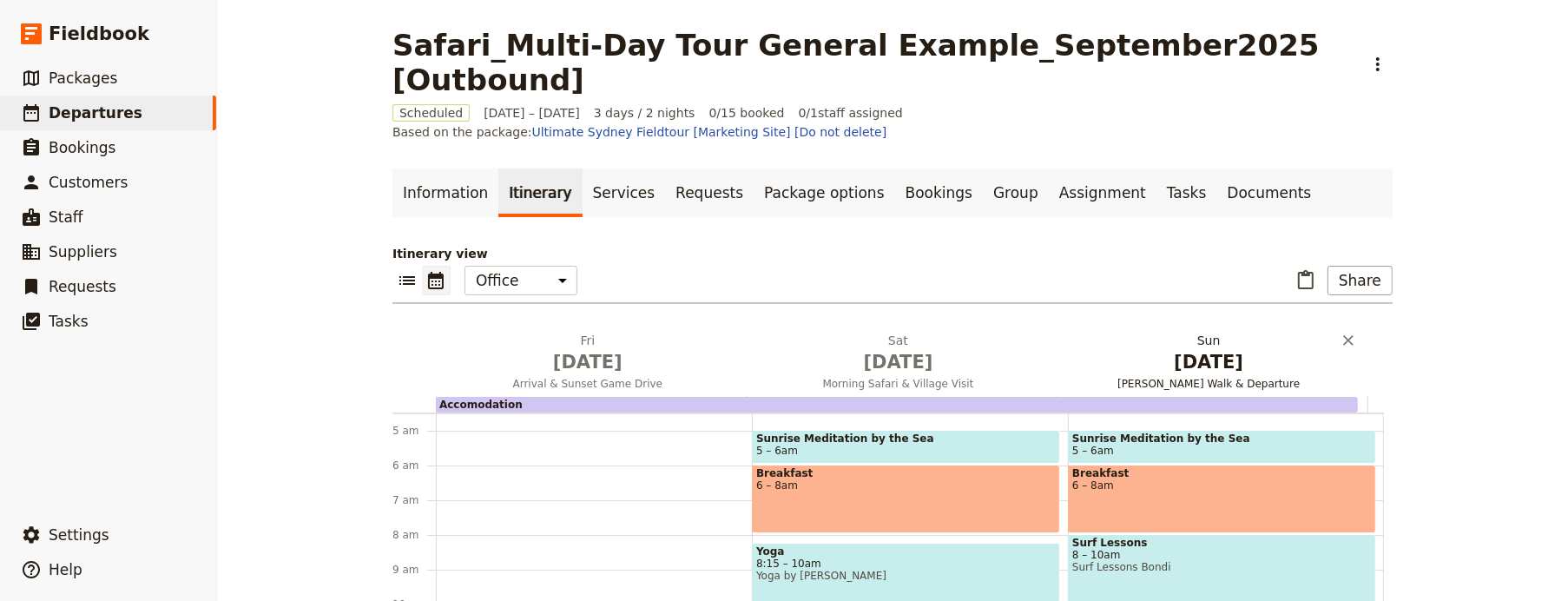
click at [853, 350] on span "Jan 30" at bounding box center [899, 362] width 290 height 26
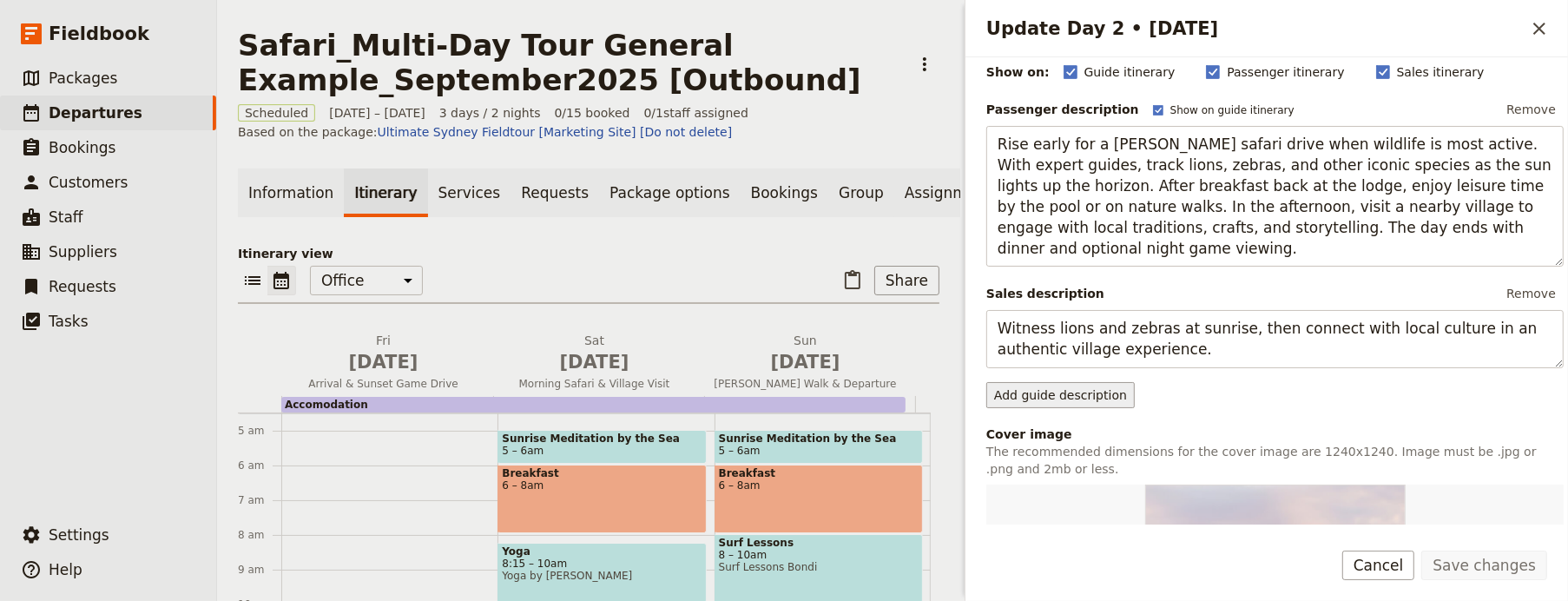
scroll to position [172, 0]
click at [1057, 396] on button "Add guide description" at bounding box center [1060, 397] width 149 height 26
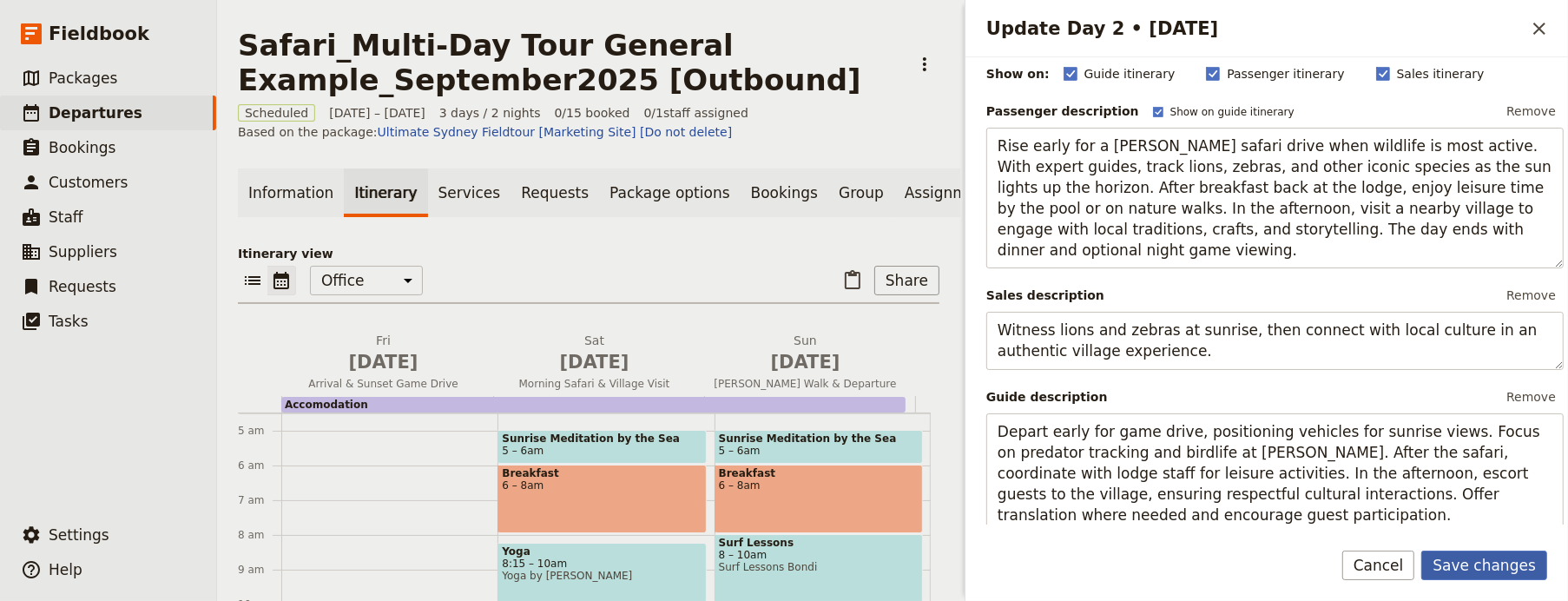
type textarea "Depart early for game drive, positioning vehicles for sunrise views. Focus on p…"
click at [1483, 560] on button "Save changes" at bounding box center [1484, 566] width 126 height 30
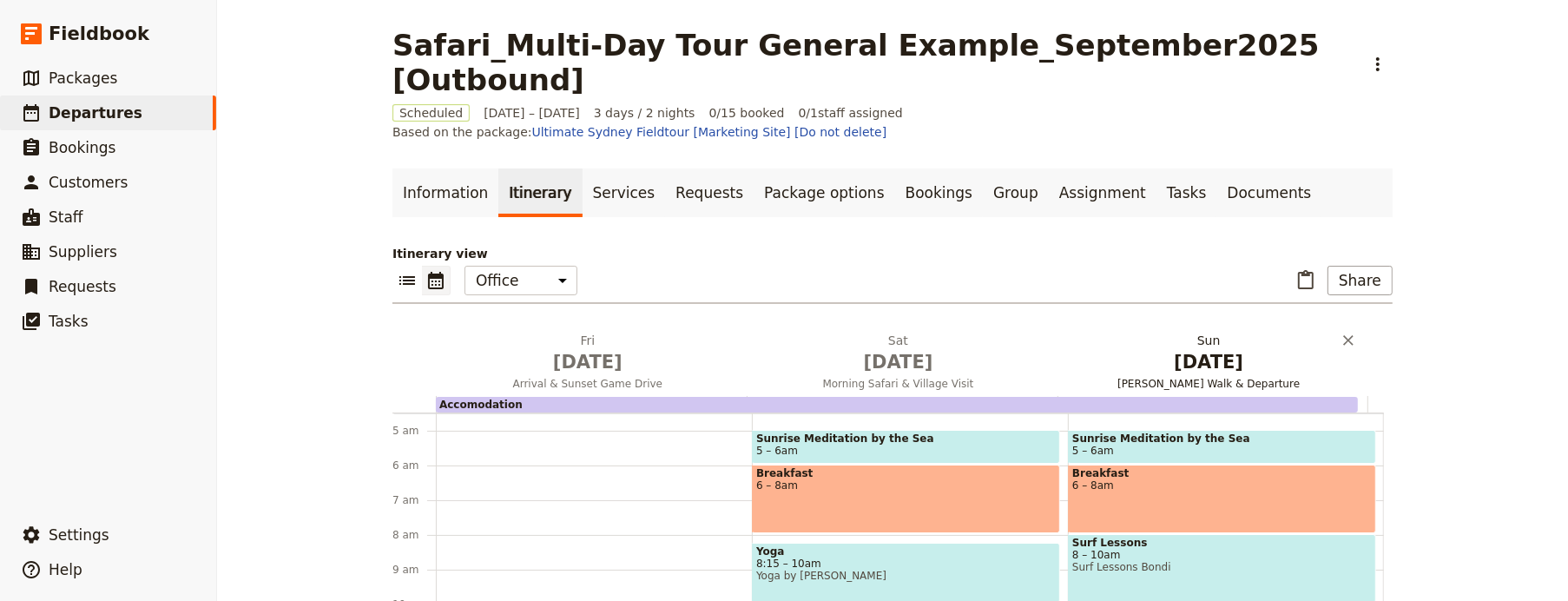
click at [1197, 350] on span "Jan 31" at bounding box center [1209, 362] width 290 height 26
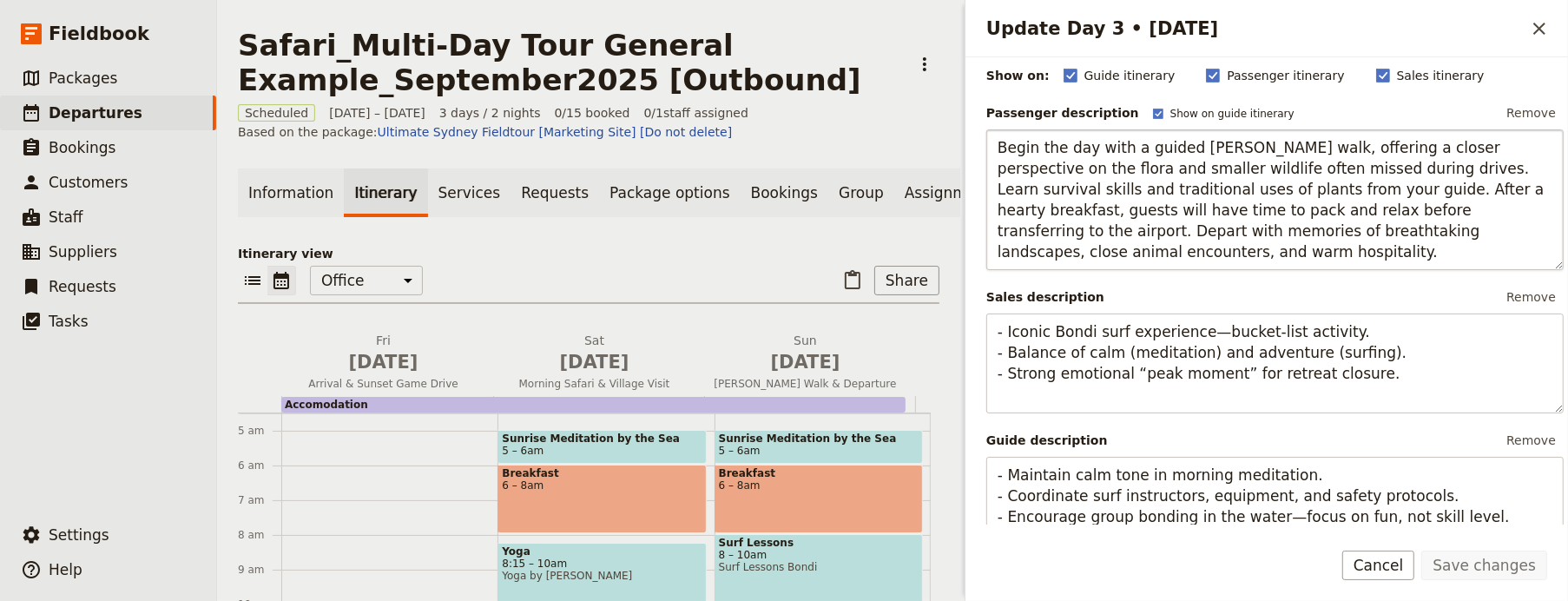
scroll to position [174, 0]
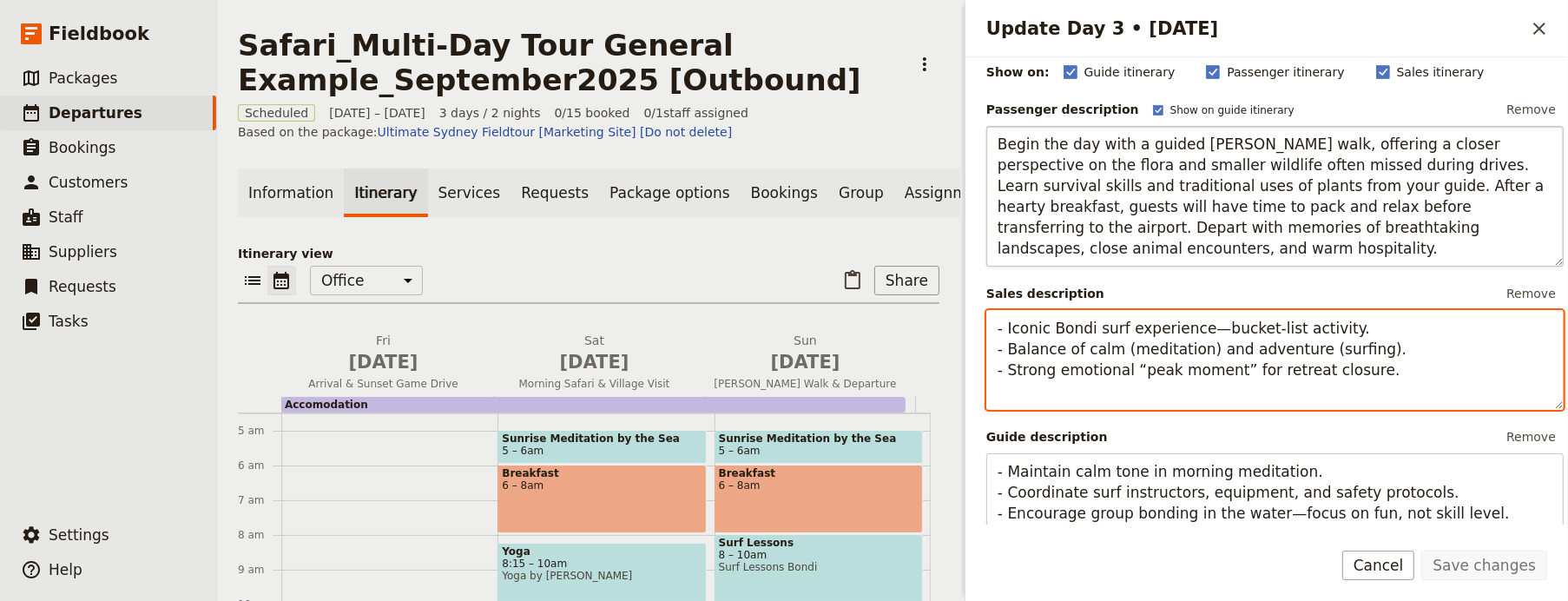
click at [1226, 365] on textarea "- Iconic Bondi surf experience—bucket-list activity. - Balance of calm (meditat…" at bounding box center [1274, 360] width 577 height 100
paste textarea "End your safari with a guided bush walk, learning secrets of the wild before yo…"
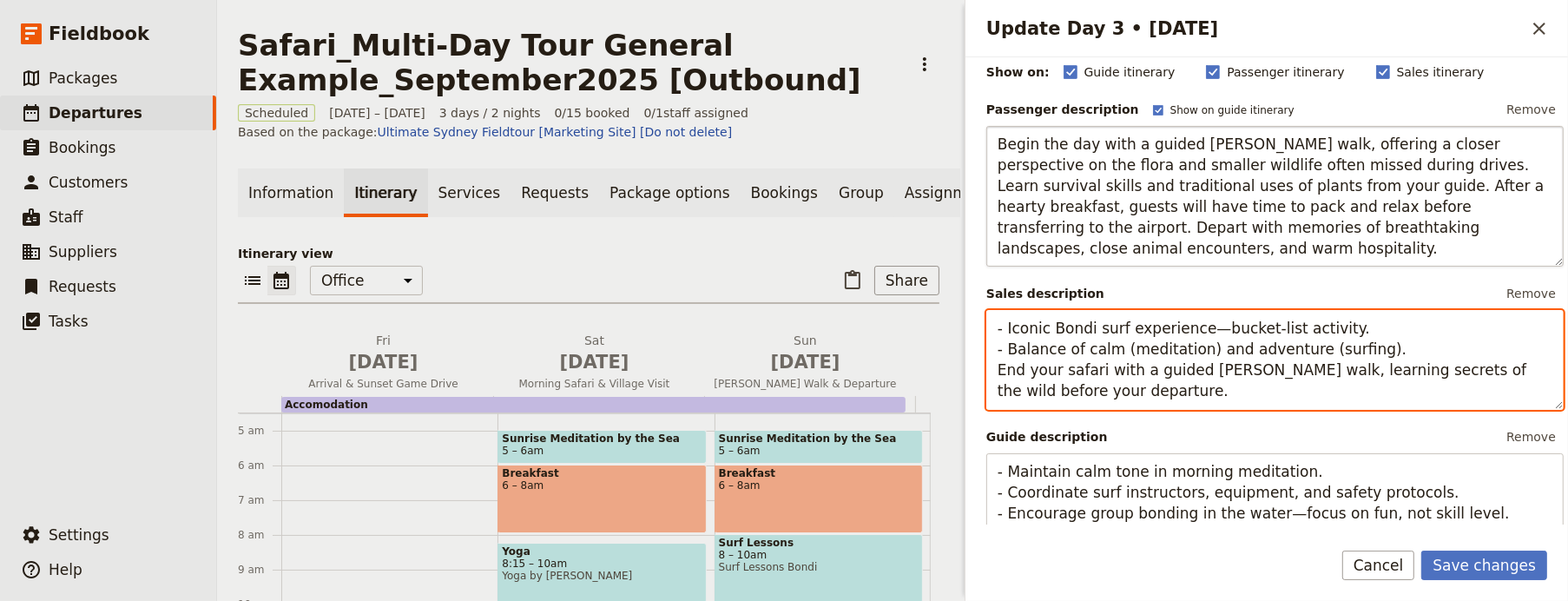
paste textarea "Update Day 3 • 31 Jan"
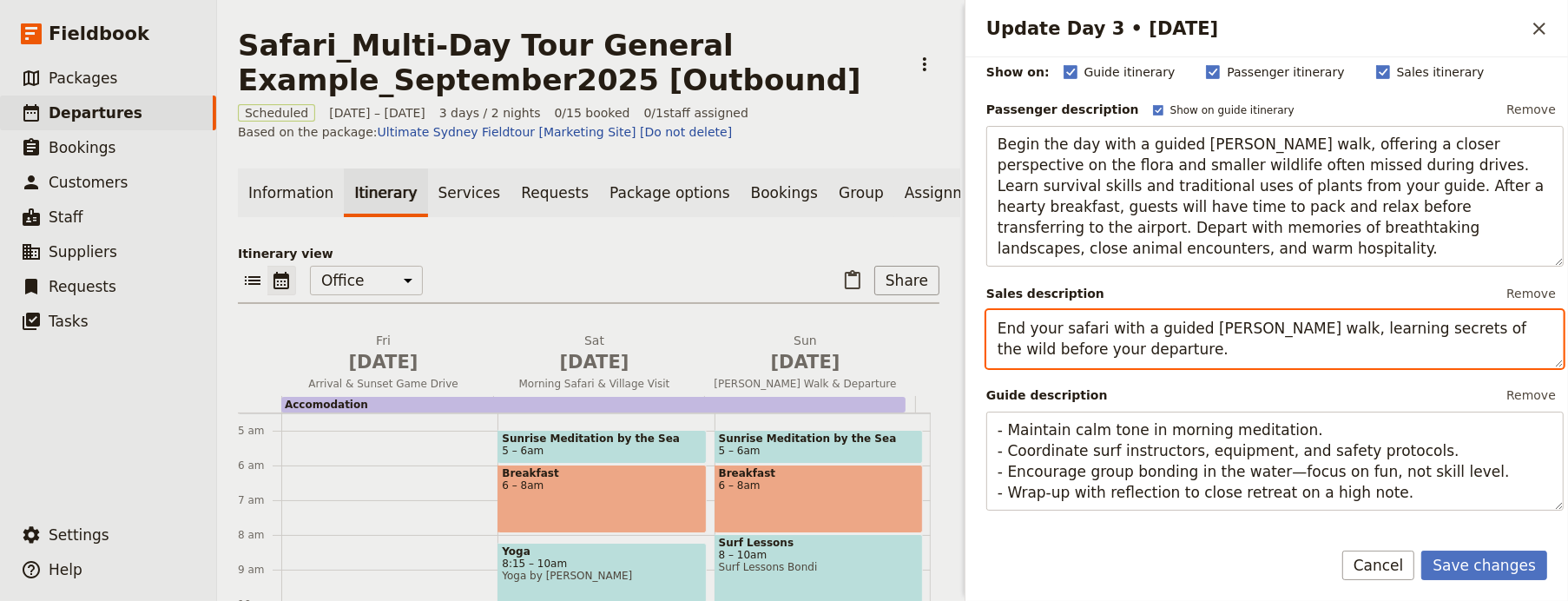
type textarea "End your safari with a guided bush walk, learning secrets of the wild before yo…"
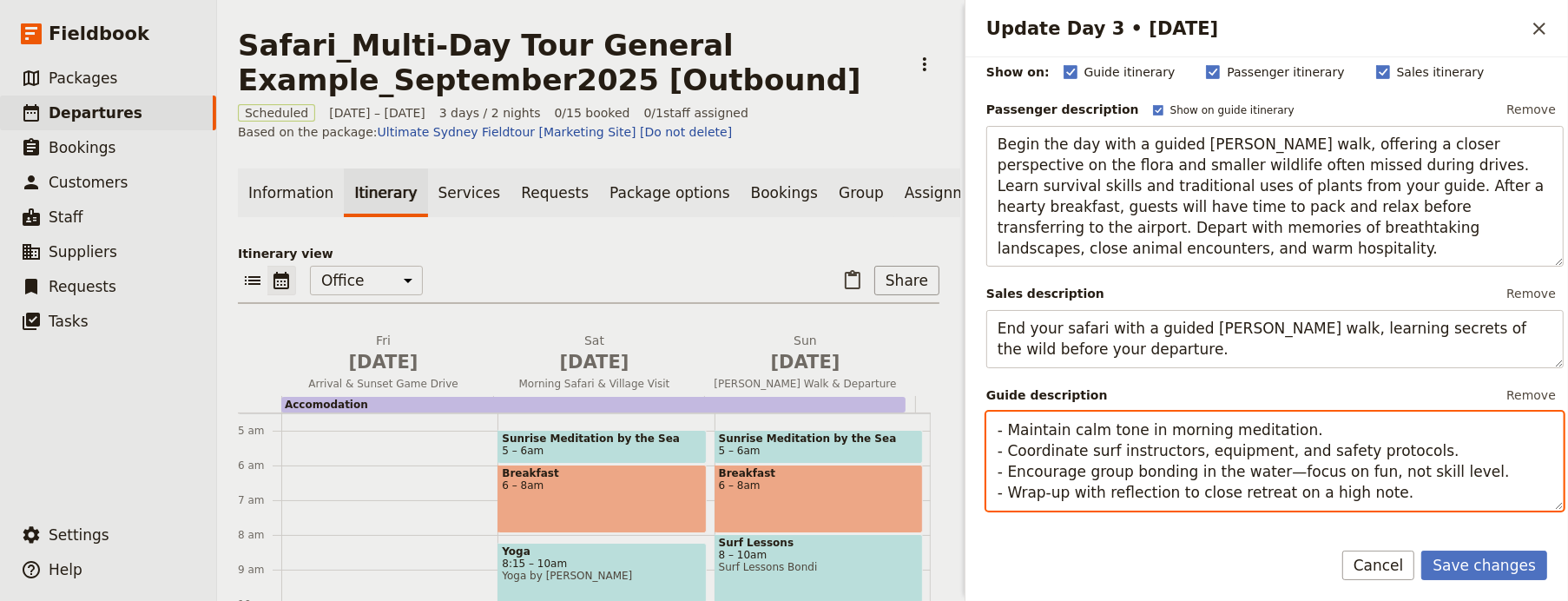
click at [1114, 454] on textarea "- Maintain calm tone in morning meditation. - Coordinate surf instructors, equi…" at bounding box center [1274, 461] width 577 height 100
paste textarea "Lead a safe, informative bush walk focused on plants, insects, and animal track…"
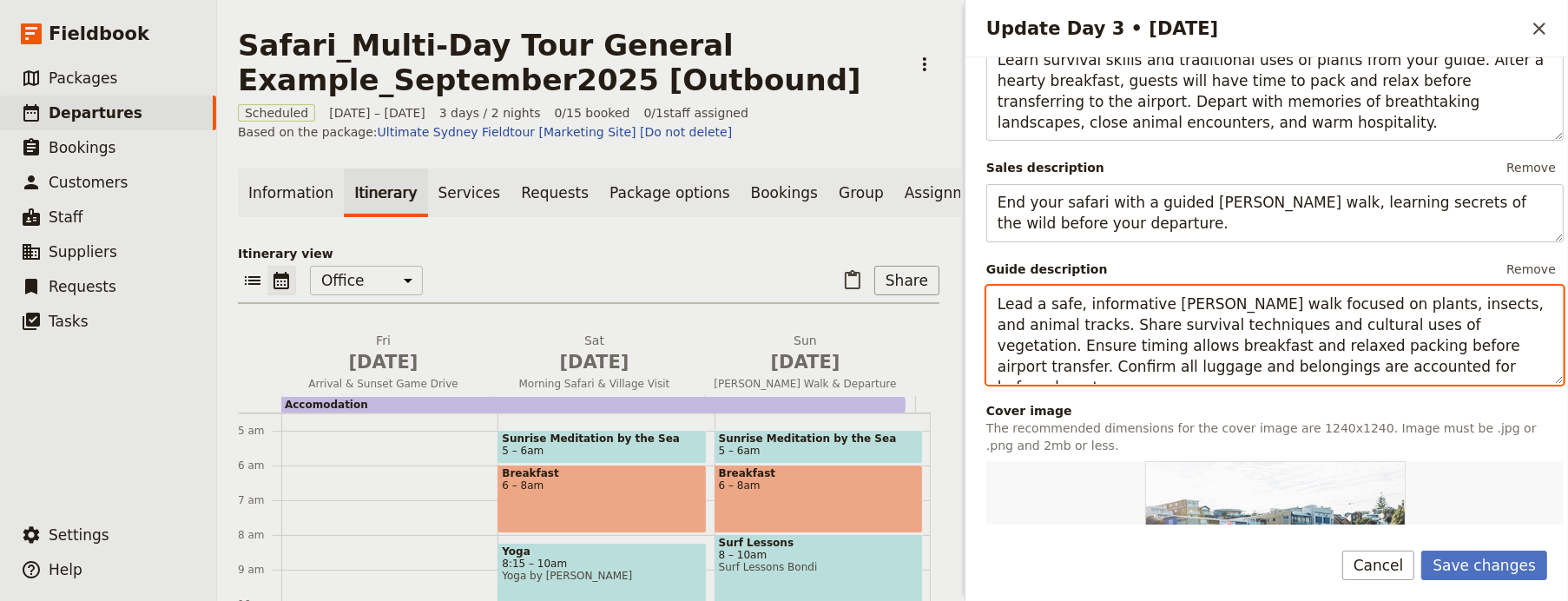
scroll to position [521, 0]
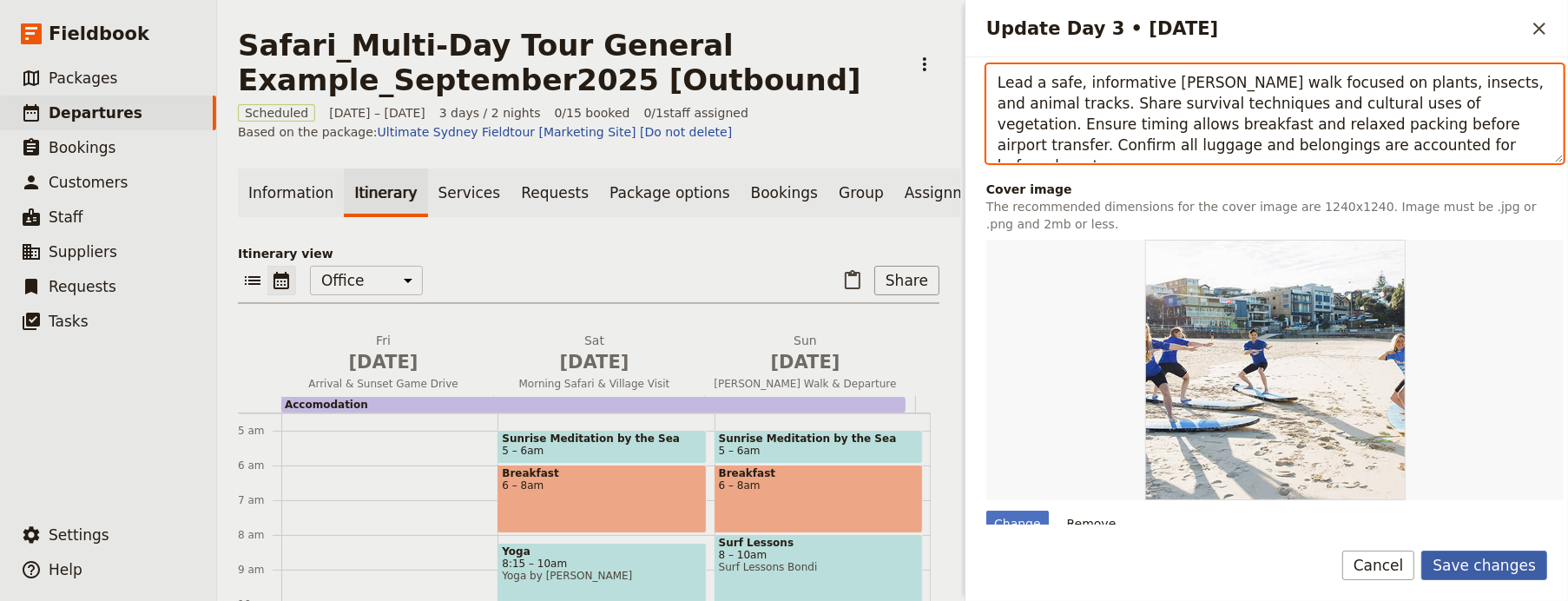
type textarea "Lead a safe, informative bush walk focused on plants, insects, and animal track…"
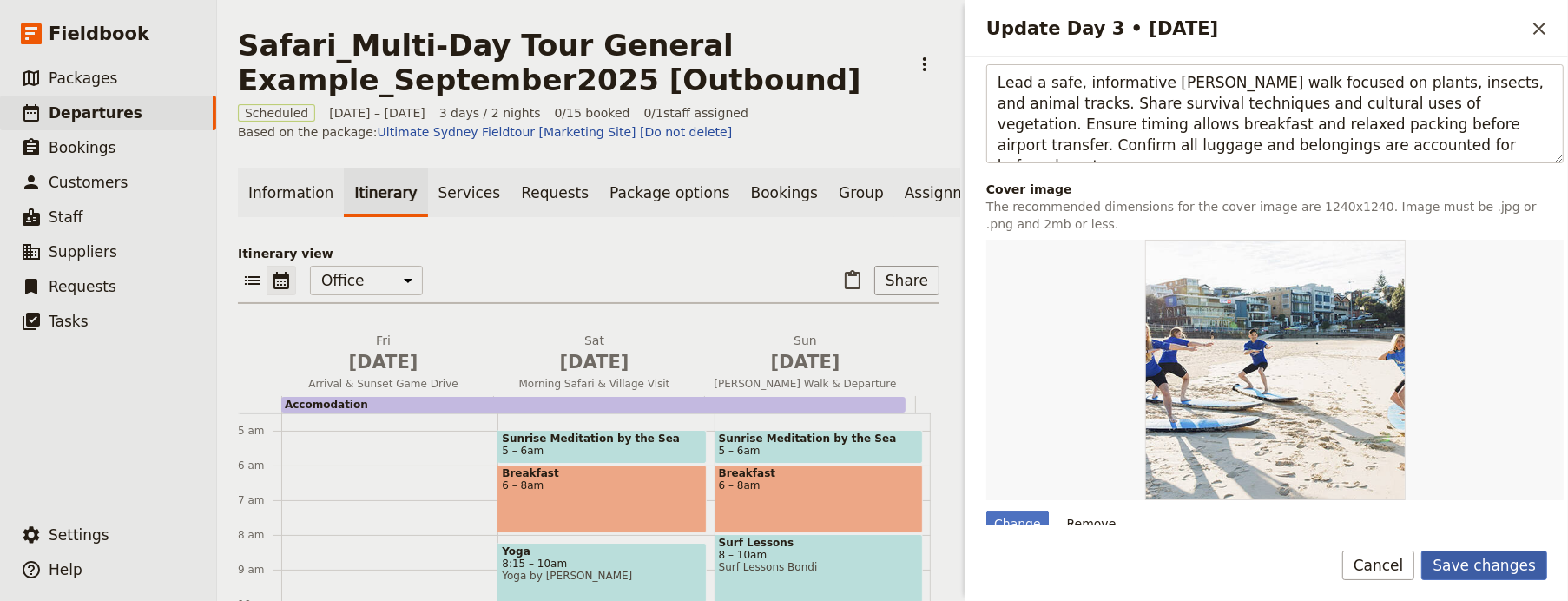
click at [1501, 567] on button "Save changes" at bounding box center [1484, 566] width 126 height 30
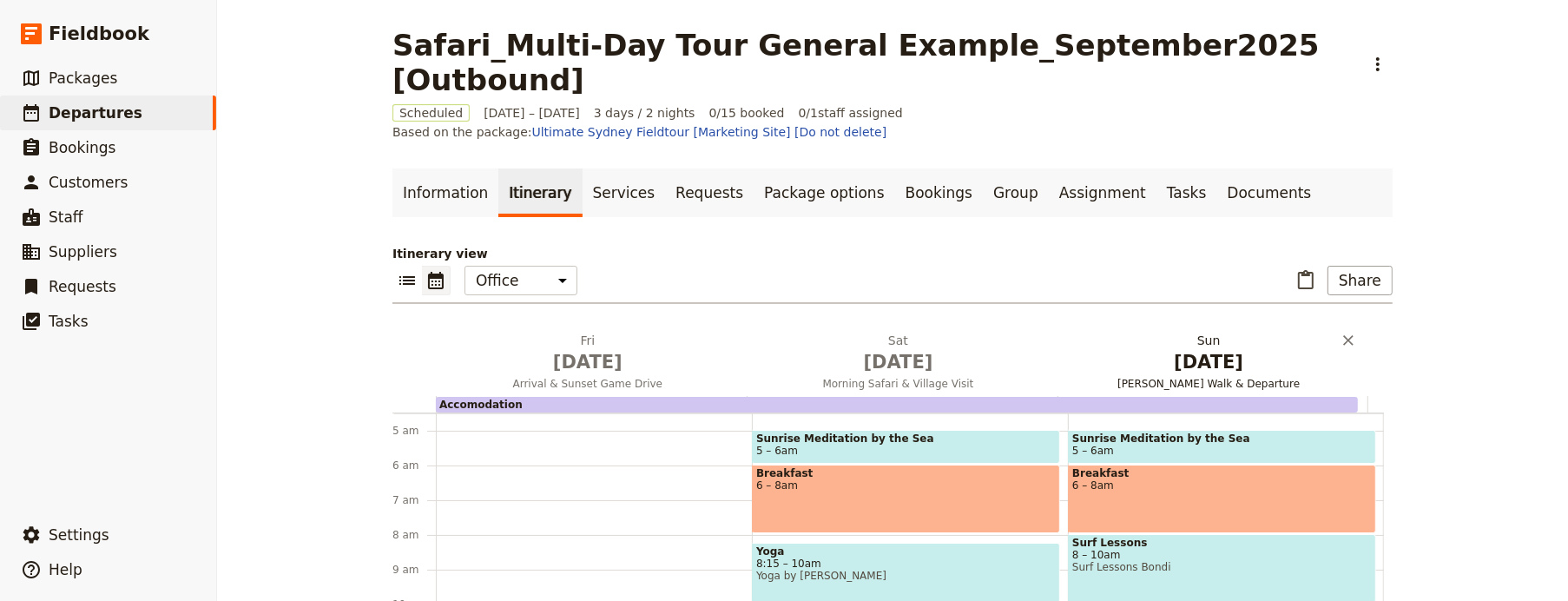
click at [1240, 350] on span "Jan 31" at bounding box center [1209, 362] width 290 height 26
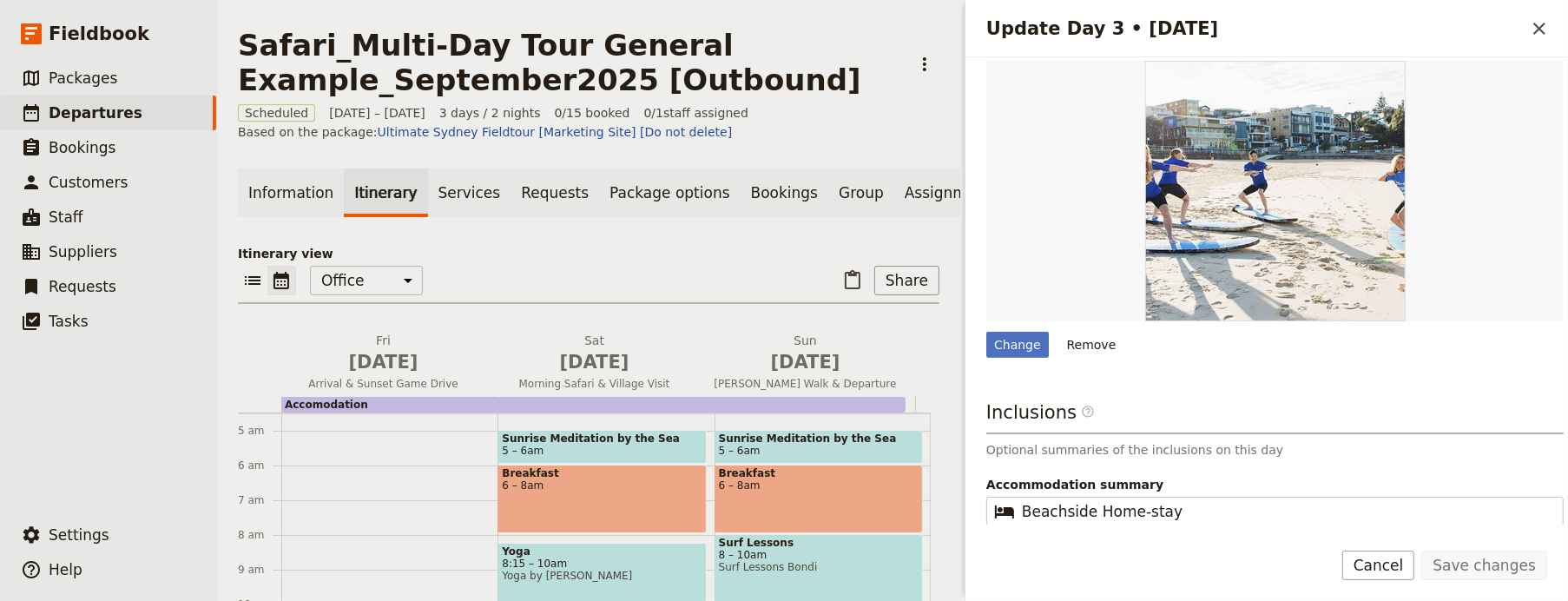
scroll to position [713, 0]
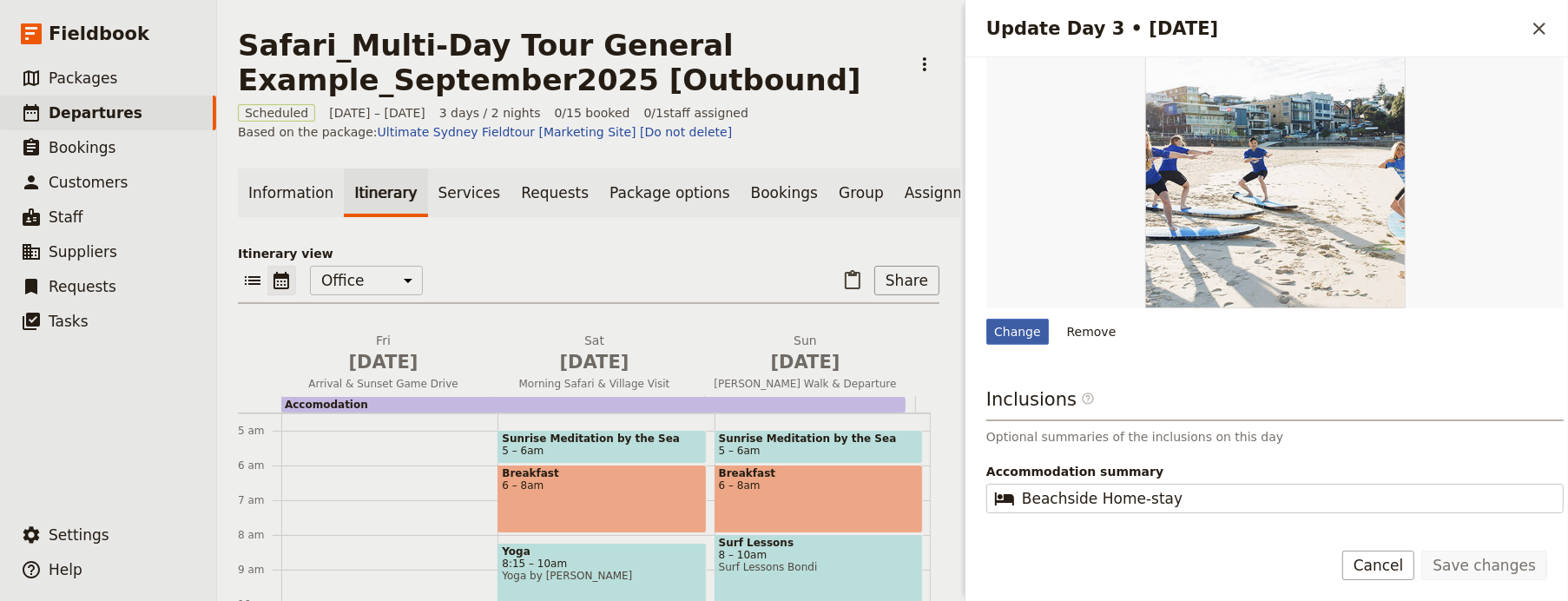
click at [1020, 335] on div "Change" at bounding box center [1017, 332] width 63 height 26
click at [986, 319] on input "Change" at bounding box center [986, 318] width 1 height 1
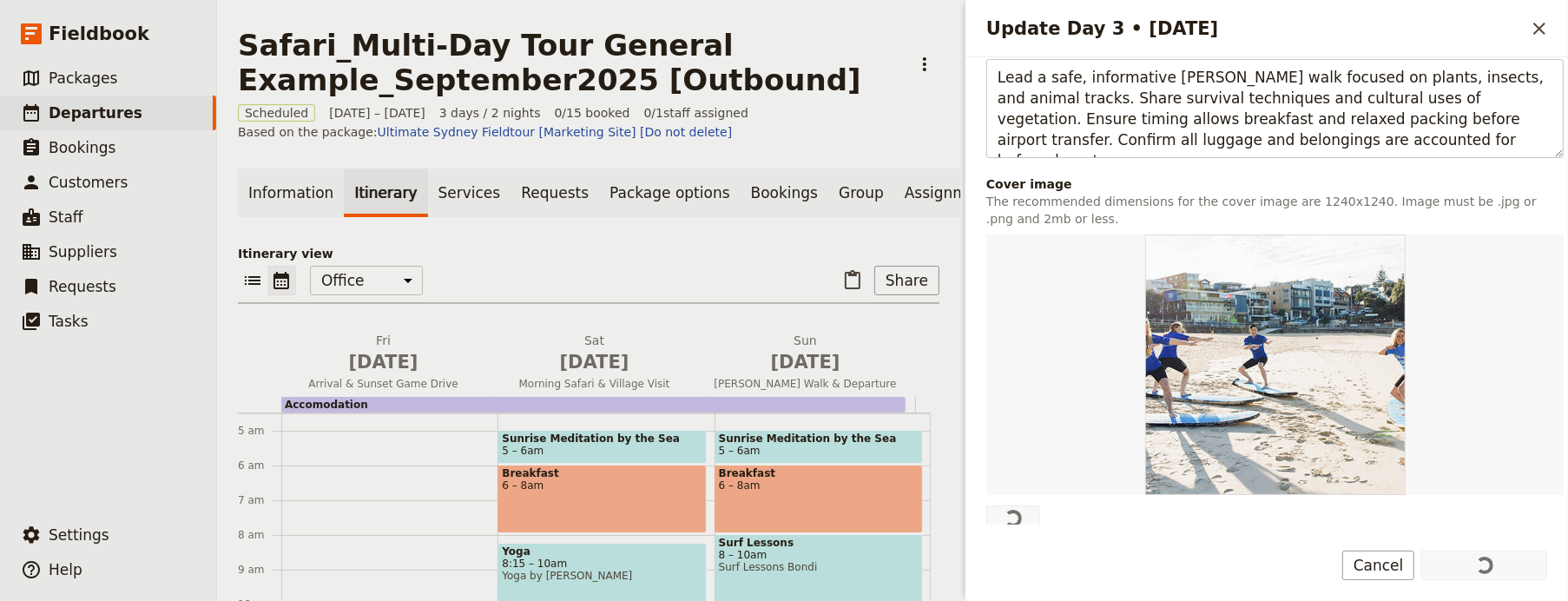
scroll to position [750, 0]
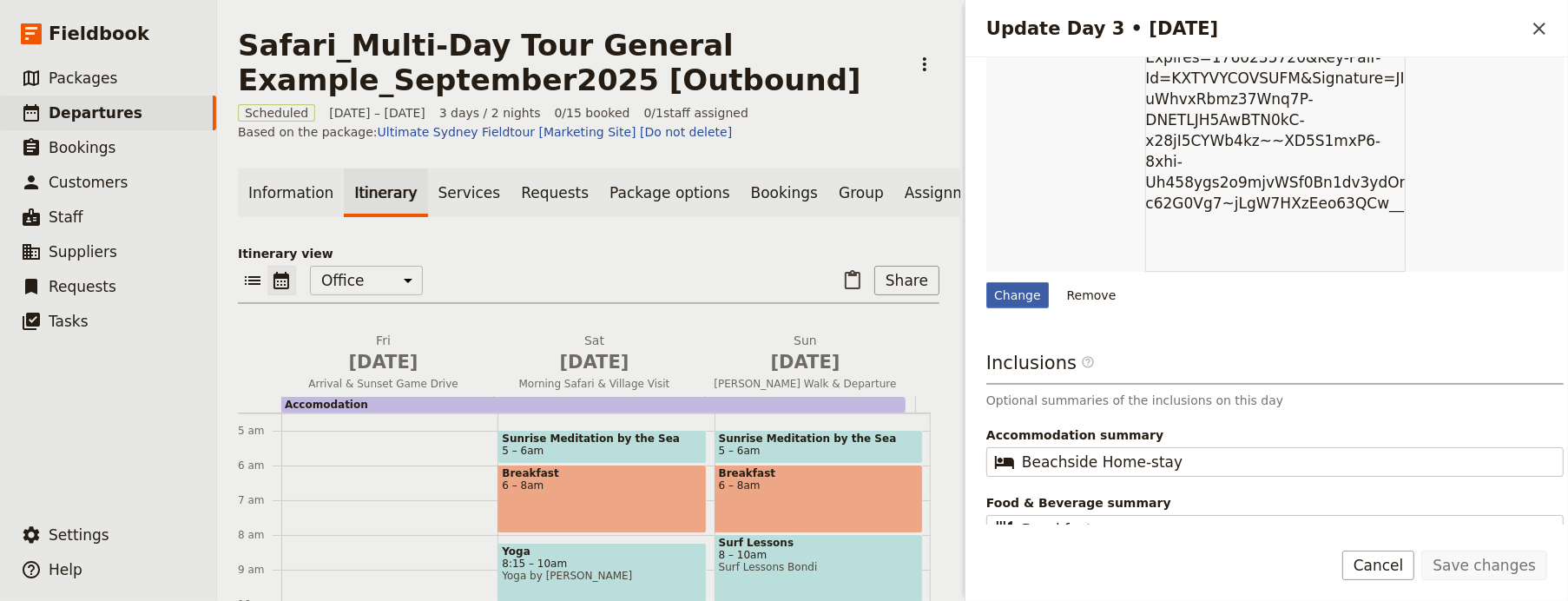
click at [1039, 297] on div "Change" at bounding box center [1017, 295] width 63 height 26
click at [986, 282] on input "Change" at bounding box center [986, 281] width 1 height 1
type input "C:\fakepath\Banner-South-Africa-Kruger-Walking-Safaris.jpeg"
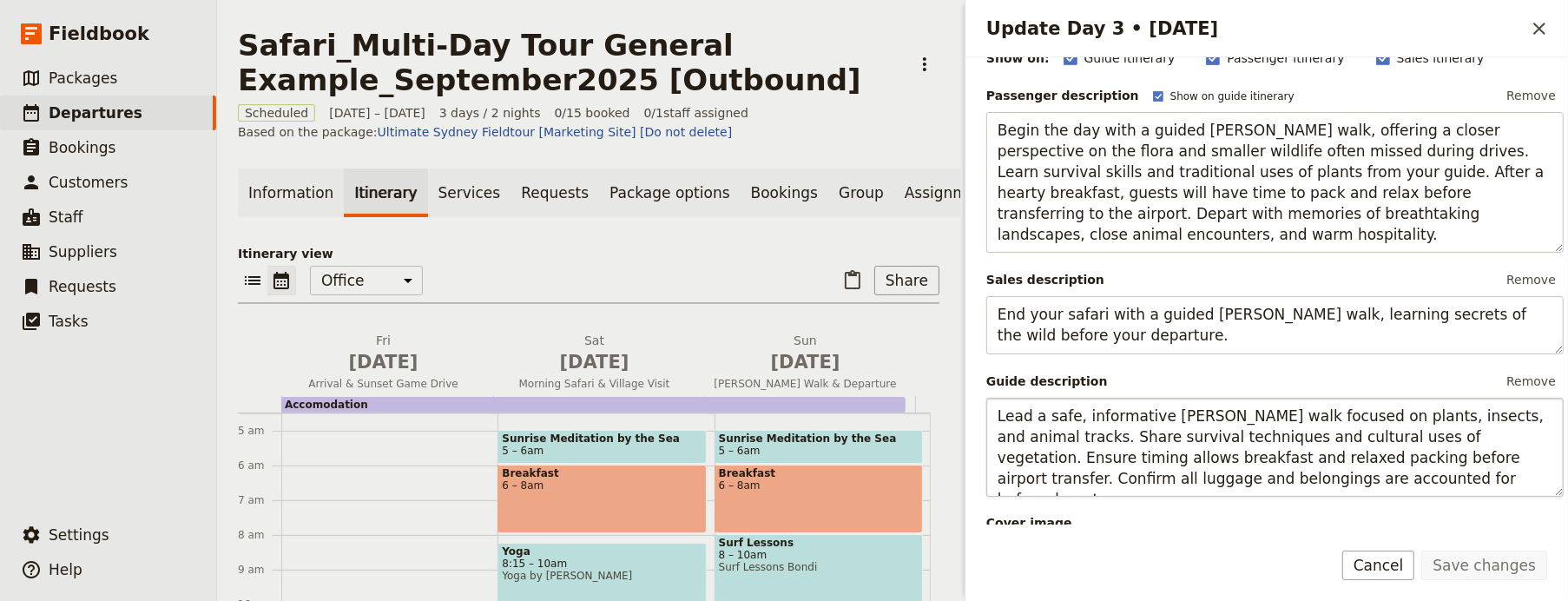
scroll to position [774, 0]
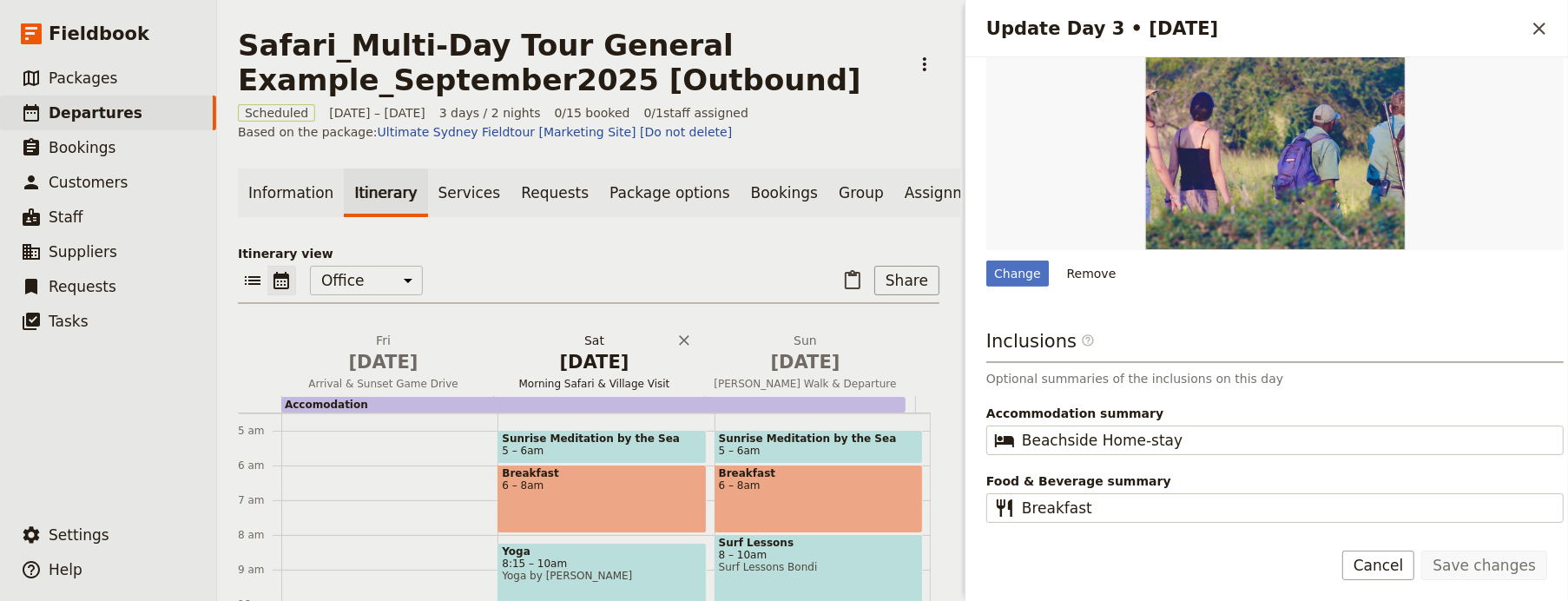
click at [564, 364] on span "Jan 30" at bounding box center [594, 362] width 190 height 26
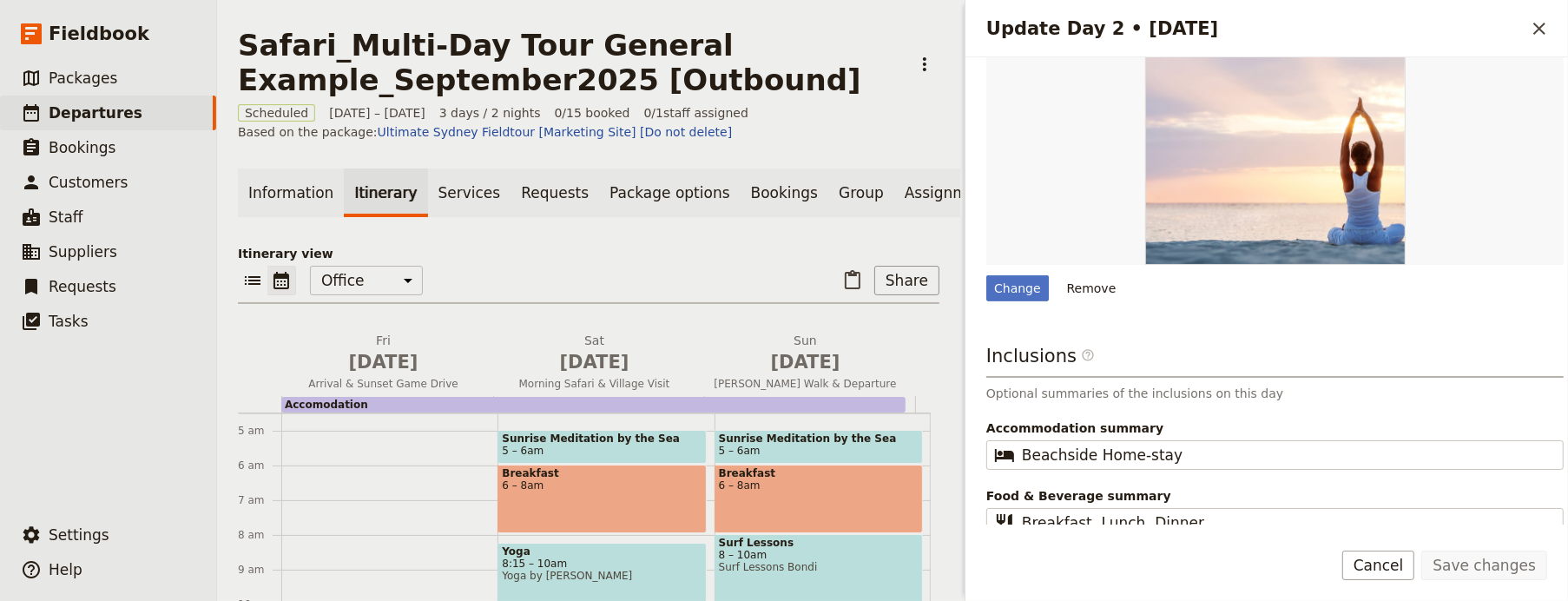
scroll to position [795, 0]
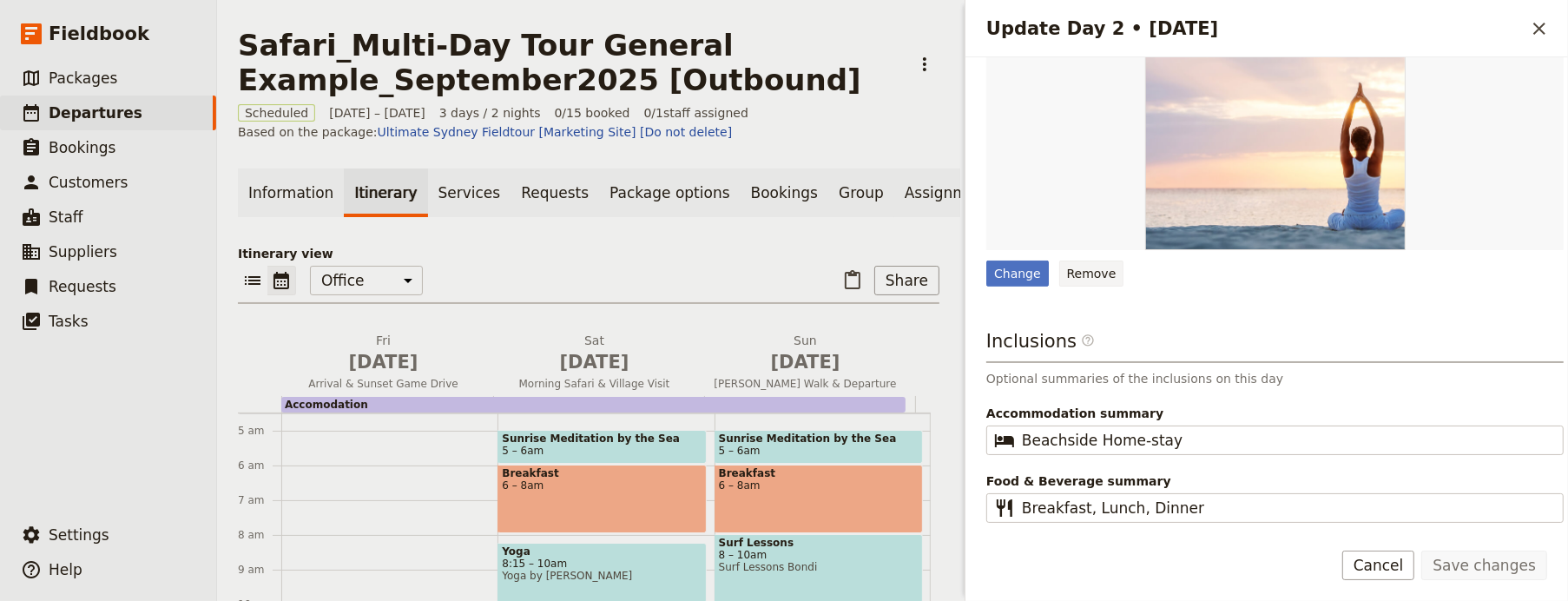
drag, startPoint x: 1065, startPoint y: 290, endPoint x: 1079, endPoint y: 276, distance: 19.8
click at [1084, 271] on button "Remove" at bounding box center [1091, 274] width 65 height 26
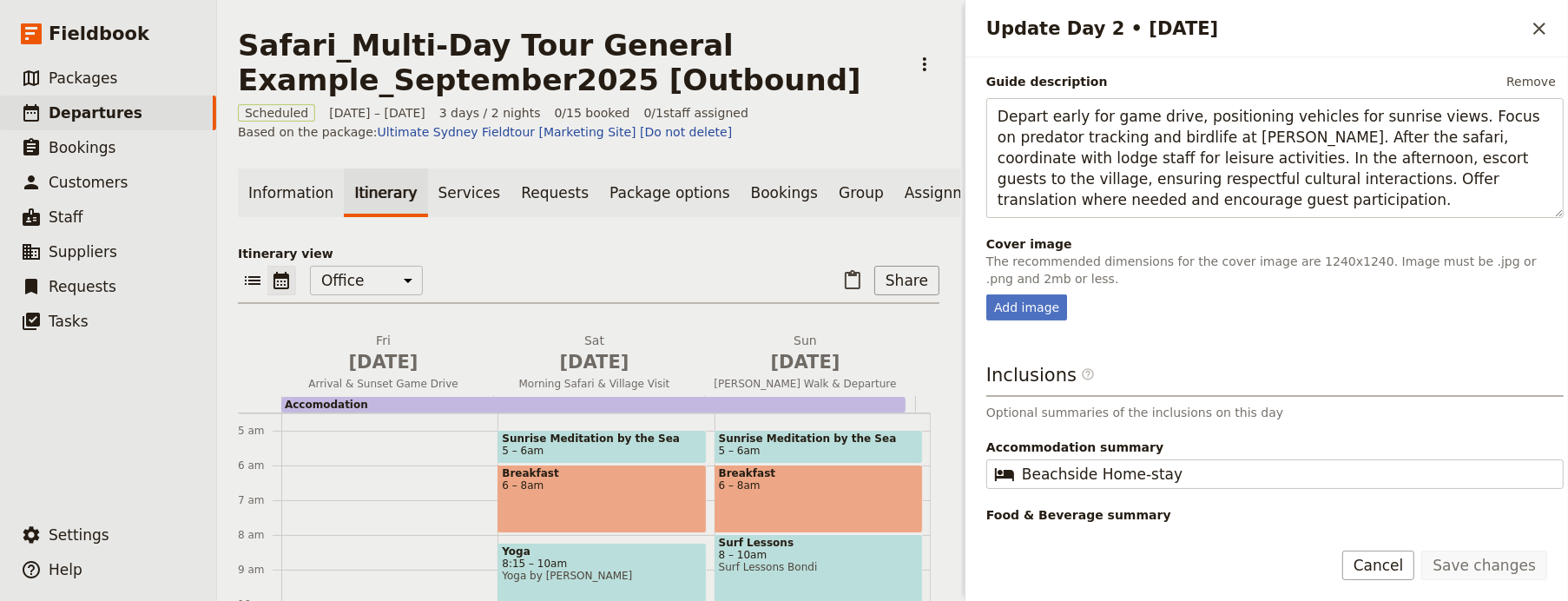
scroll to position [523, 0]
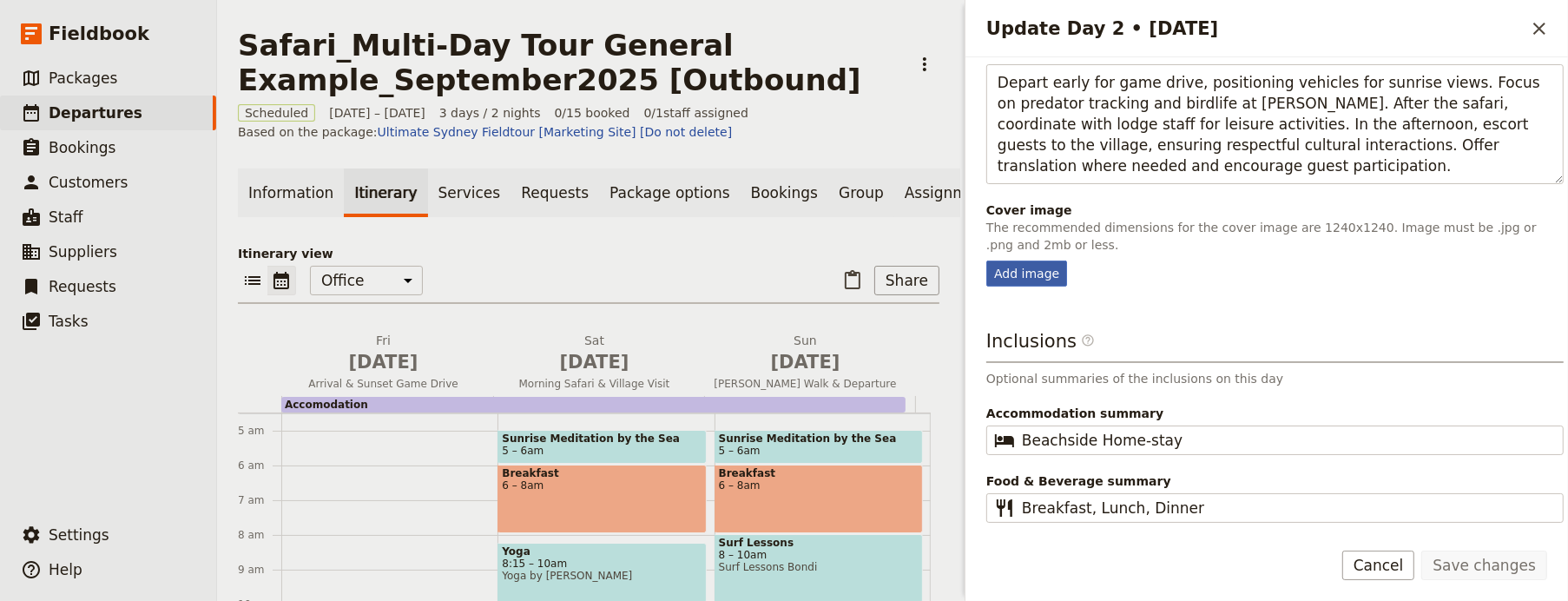
click at [1018, 280] on div "Add image" at bounding box center [1026, 274] width 80 height 26
click at [986, 261] on input "Add image" at bounding box center [986, 260] width 1 height 1
type input "C:\fakepath\a42e80d8894832e2231d1dd8bdcc981216759063.jpeg"
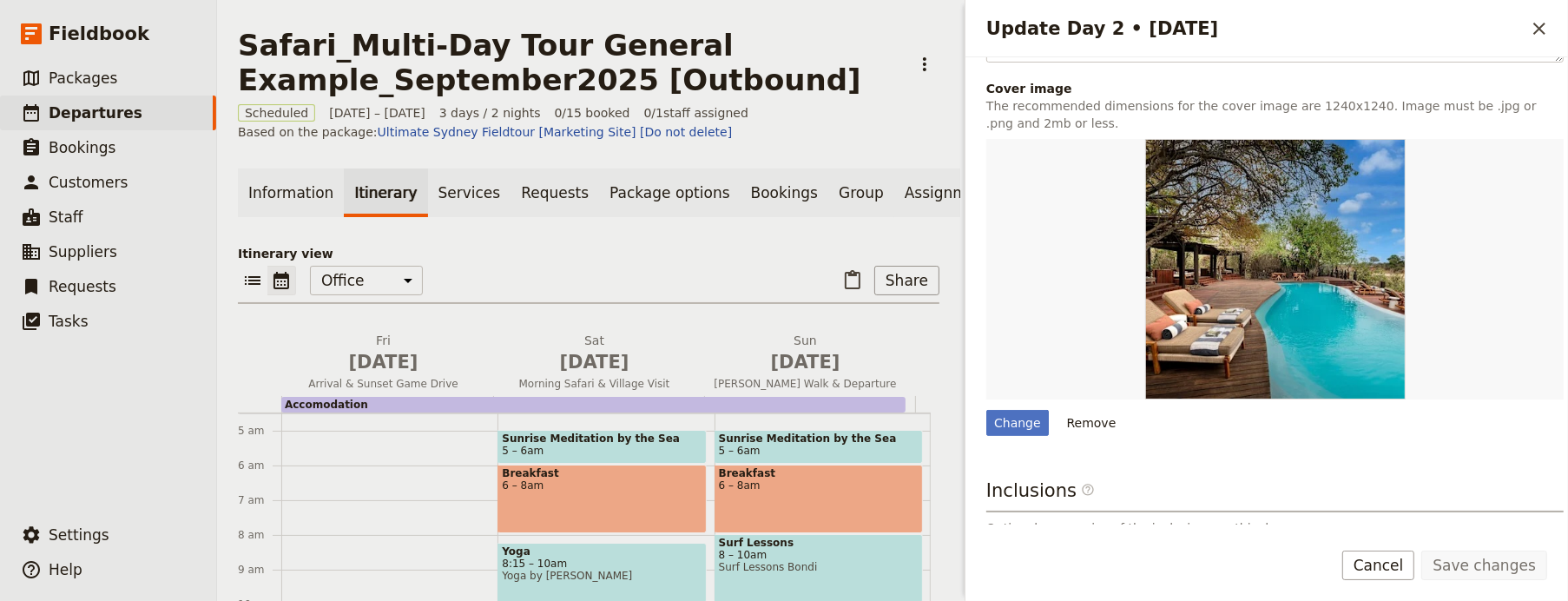
scroll to position [778, 0]
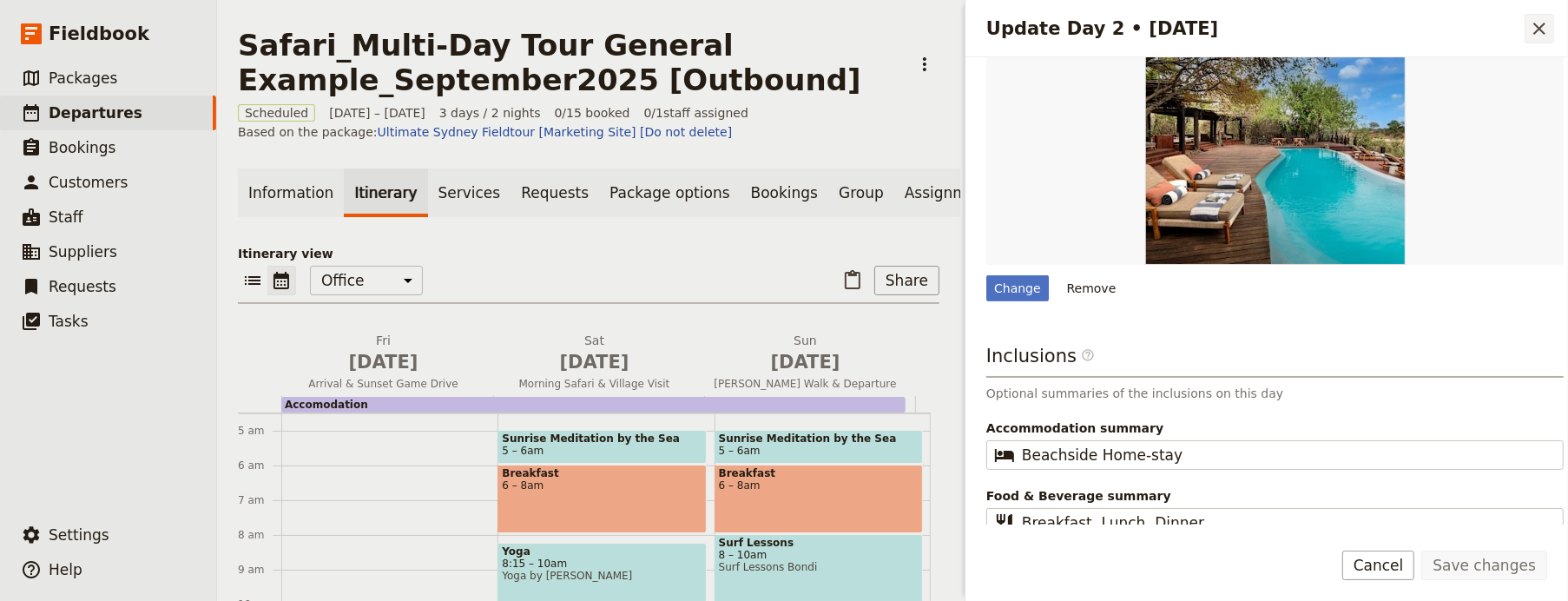
click at [1531, 29] on icon "Close drawer" at bounding box center [1539, 29] width 21 height 21
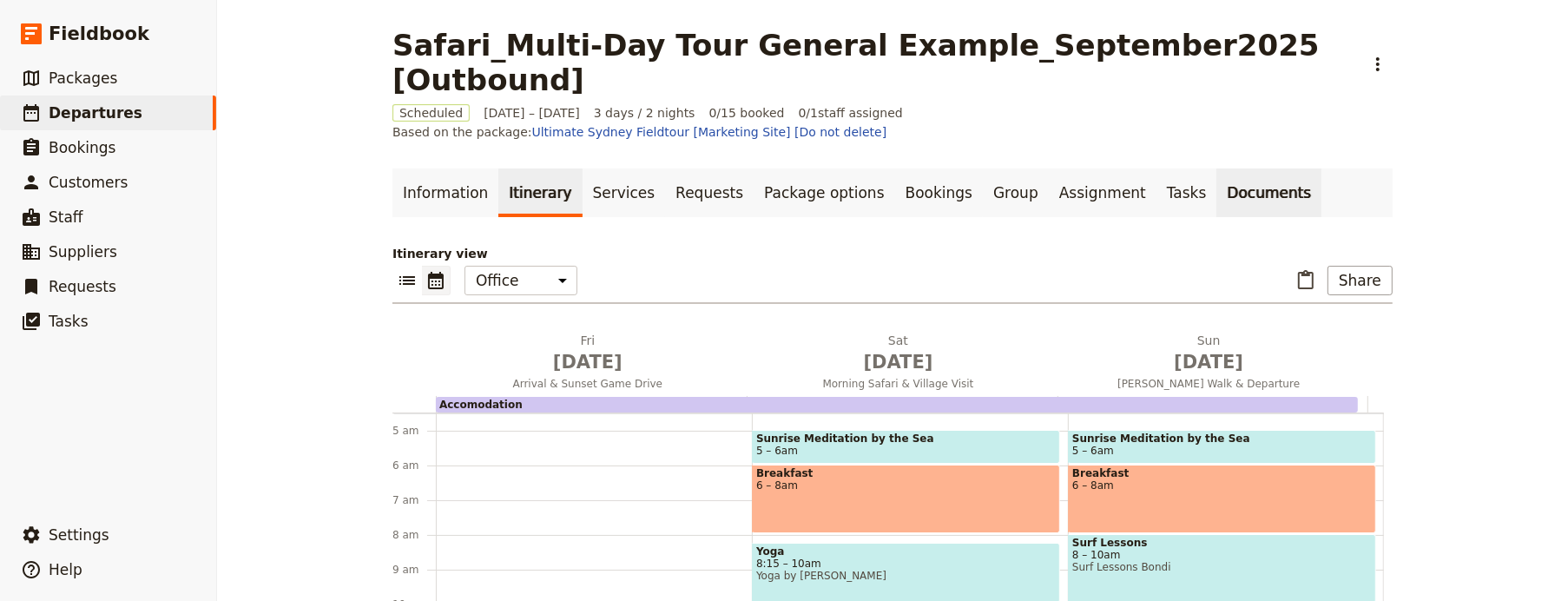
click at [1235, 168] on link "Documents" at bounding box center [1269, 192] width 105 height 49
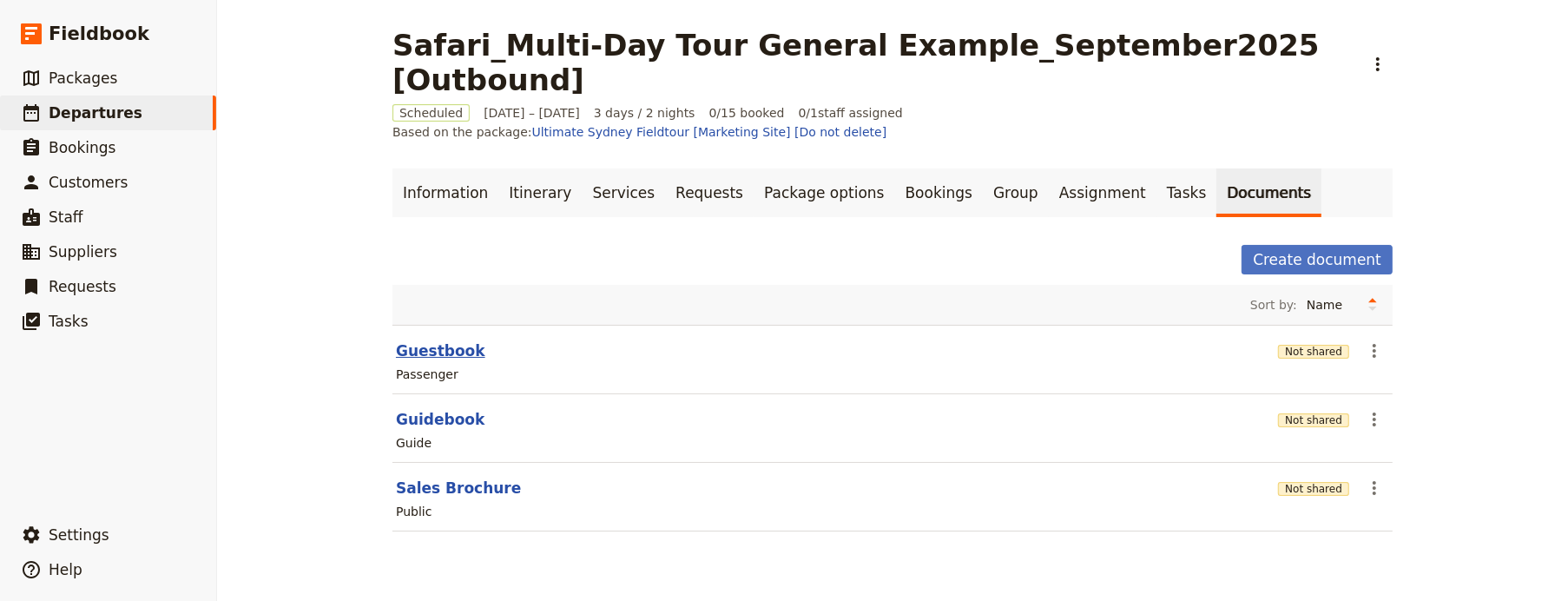
click at [414, 340] on button "Guestbook" at bounding box center [440, 350] width 90 height 21
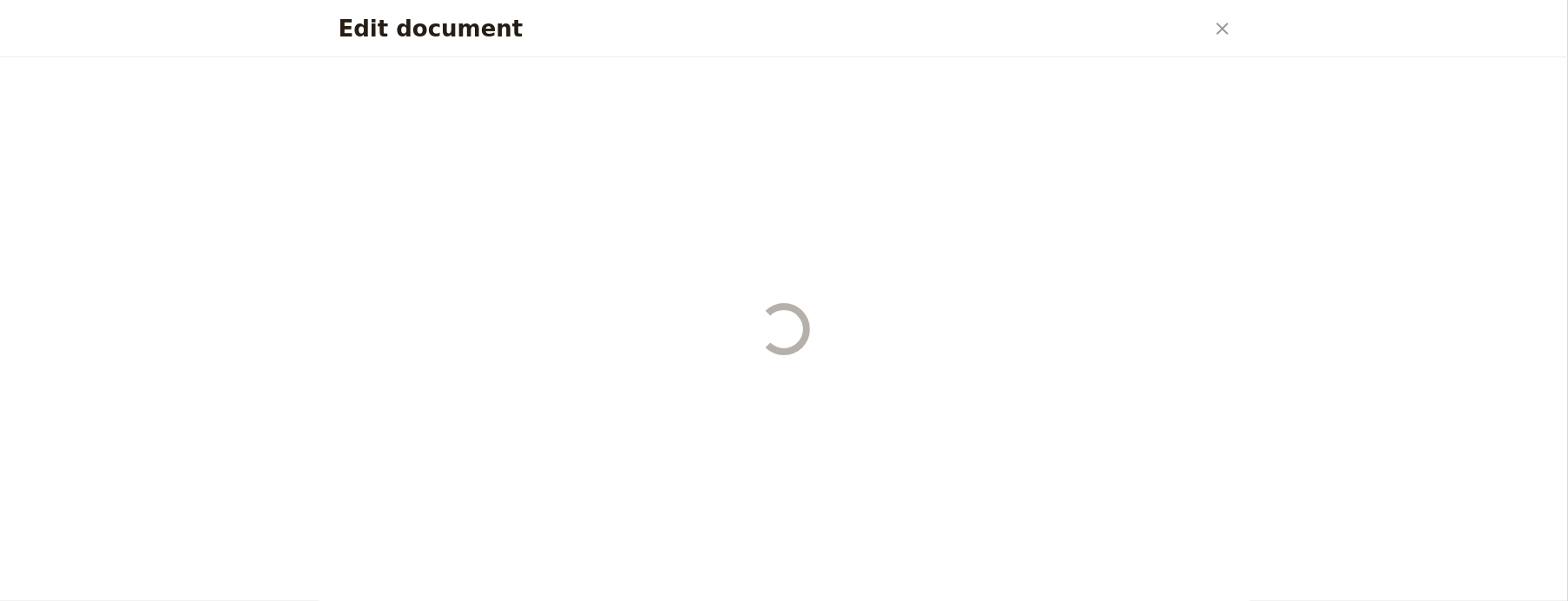
select select "PASSENGER"
select select "RUN_SHEET"
select select "DEFAULT"
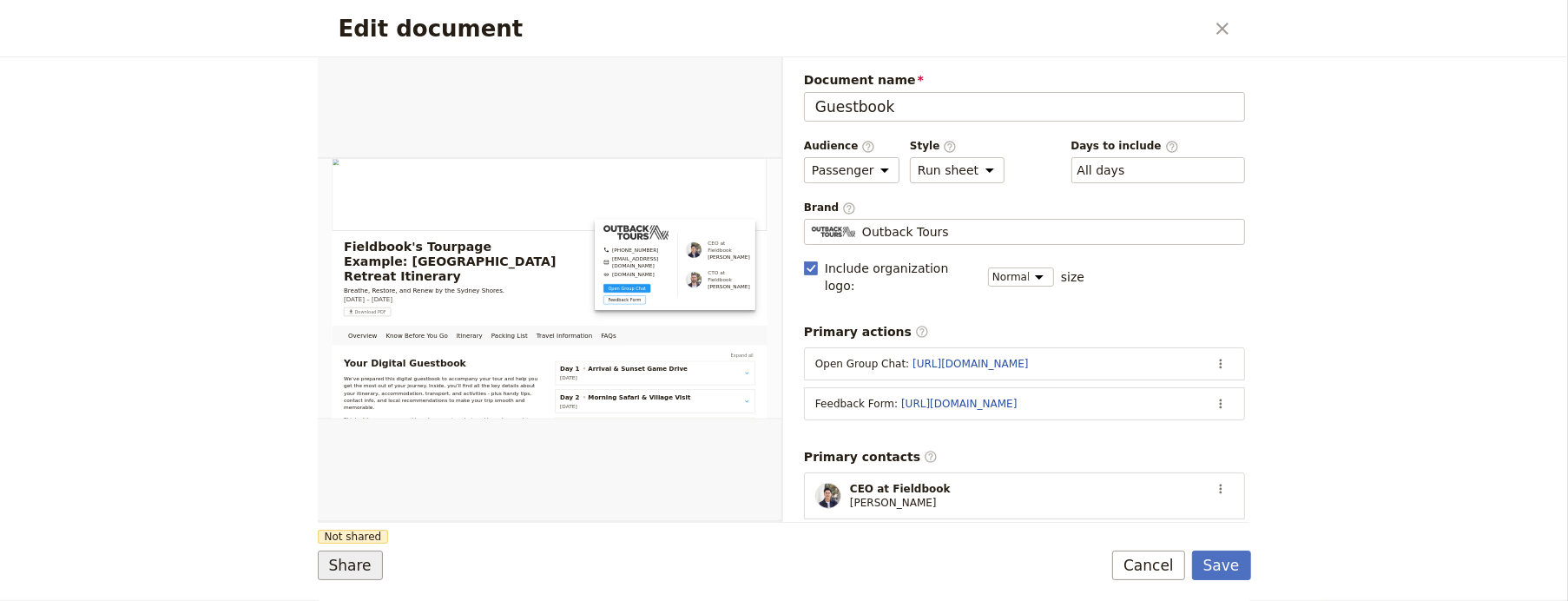
click at [353, 557] on button "Share" at bounding box center [350, 566] width 65 height 30
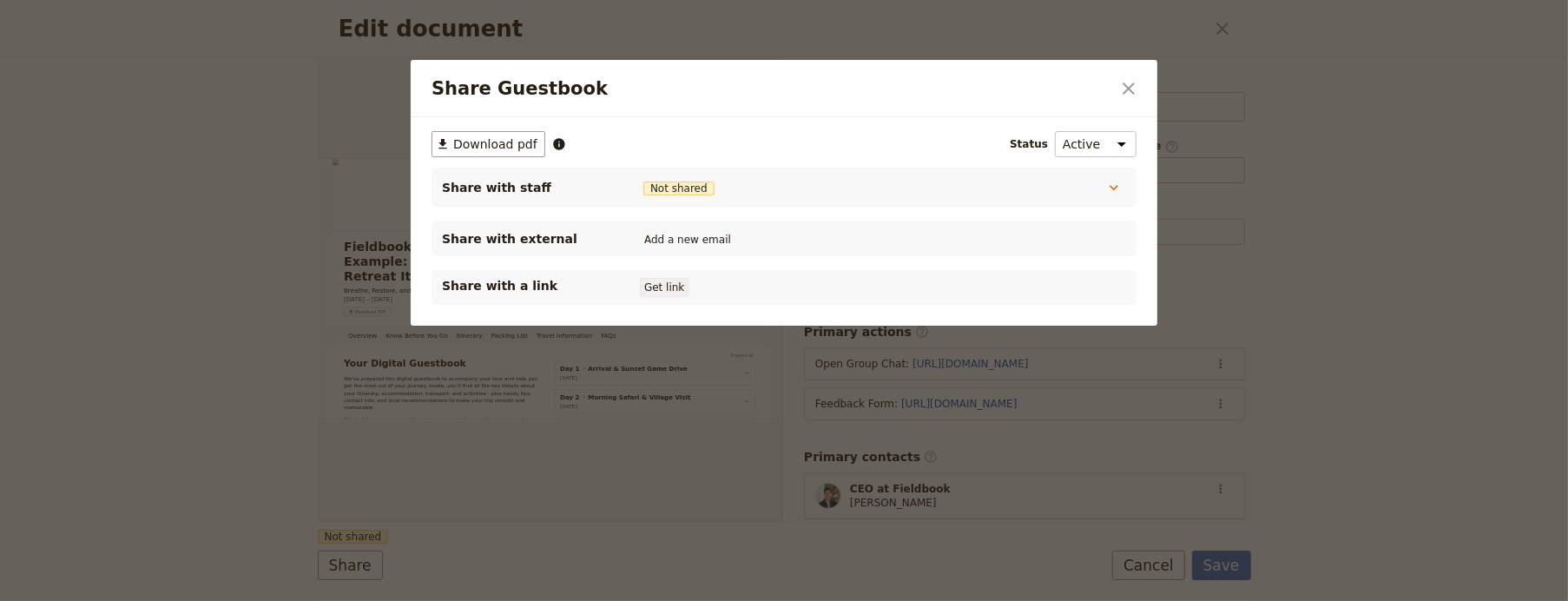
click at [640, 288] on button "Get link" at bounding box center [664, 288] width 49 height 19
click at [1130, 83] on icon "Close dialog" at bounding box center [1128, 89] width 21 height 21
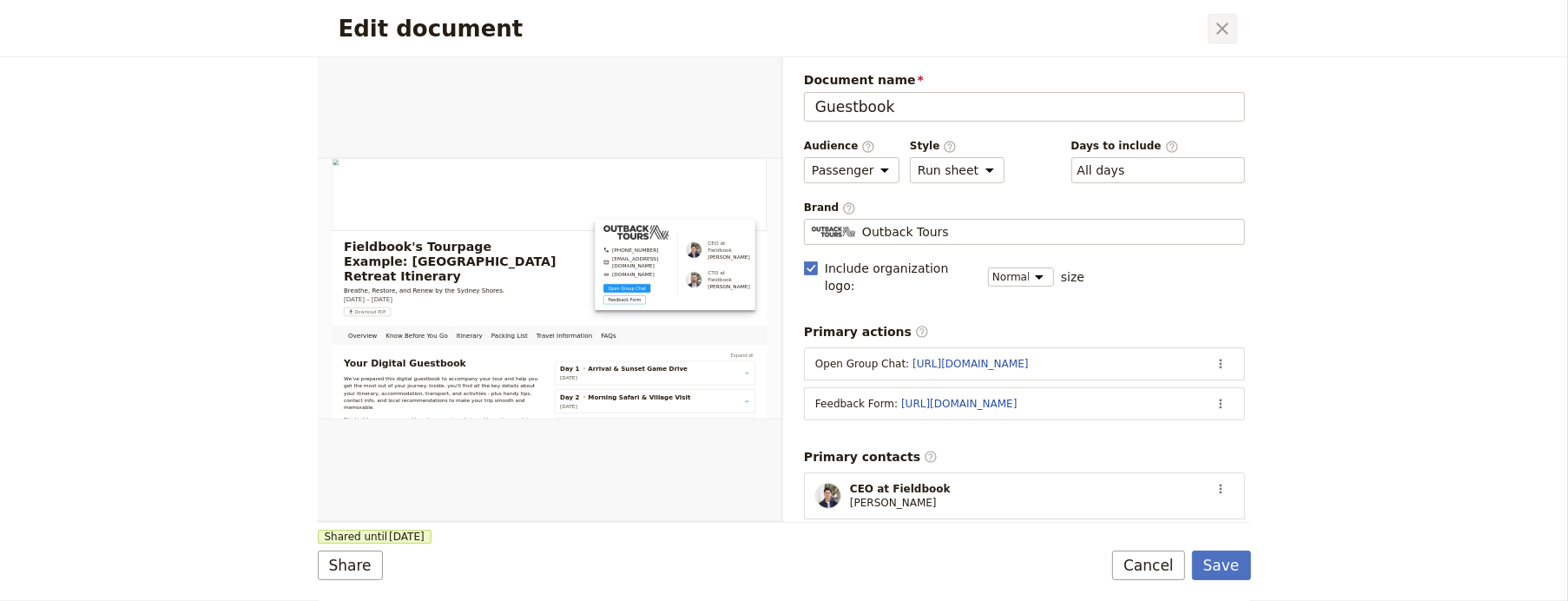
drag, startPoint x: 1196, startPoint y: 32, endPoint x: 1234, endPoint y: 50, distance: 42.0
click at [1222, 35] on div "Edit document ​" at bounding box center [784, 29] width 933 height 57
click at [1238, 21] on div "Edit document ​" at bounding box center [784, 29] width 933 height 57
click at [1226, 26] on icon "Close dialog" at bounding box center [1222, 29] width 21 height 21
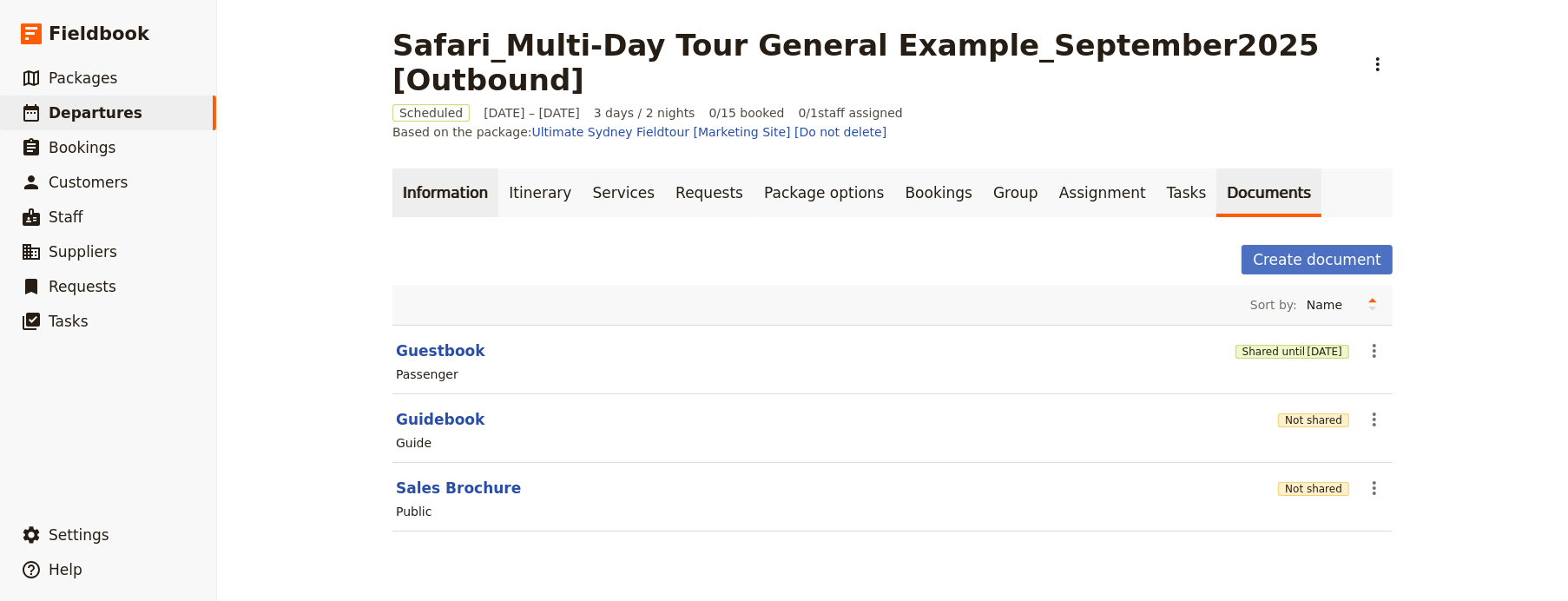
click at [409, 171] on link "Information" at bounding box center [445, 192] width 106 height 49
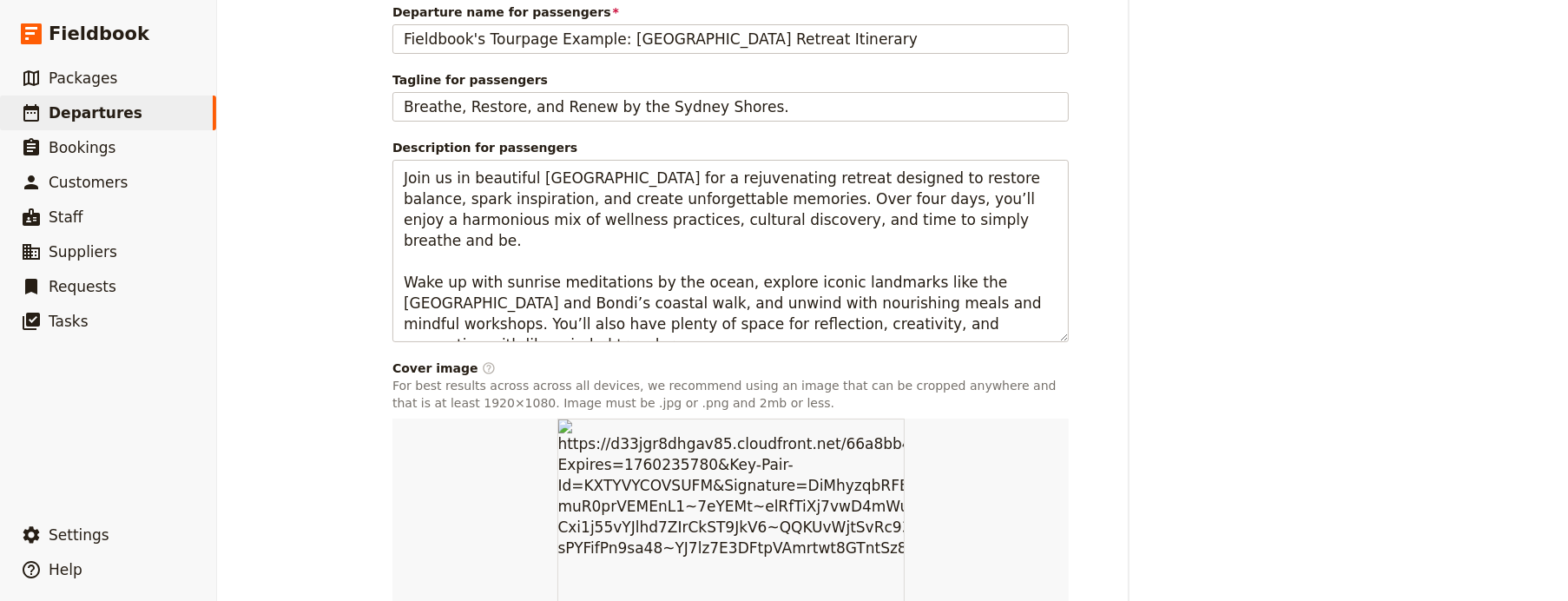
scroll to position [943, 0]
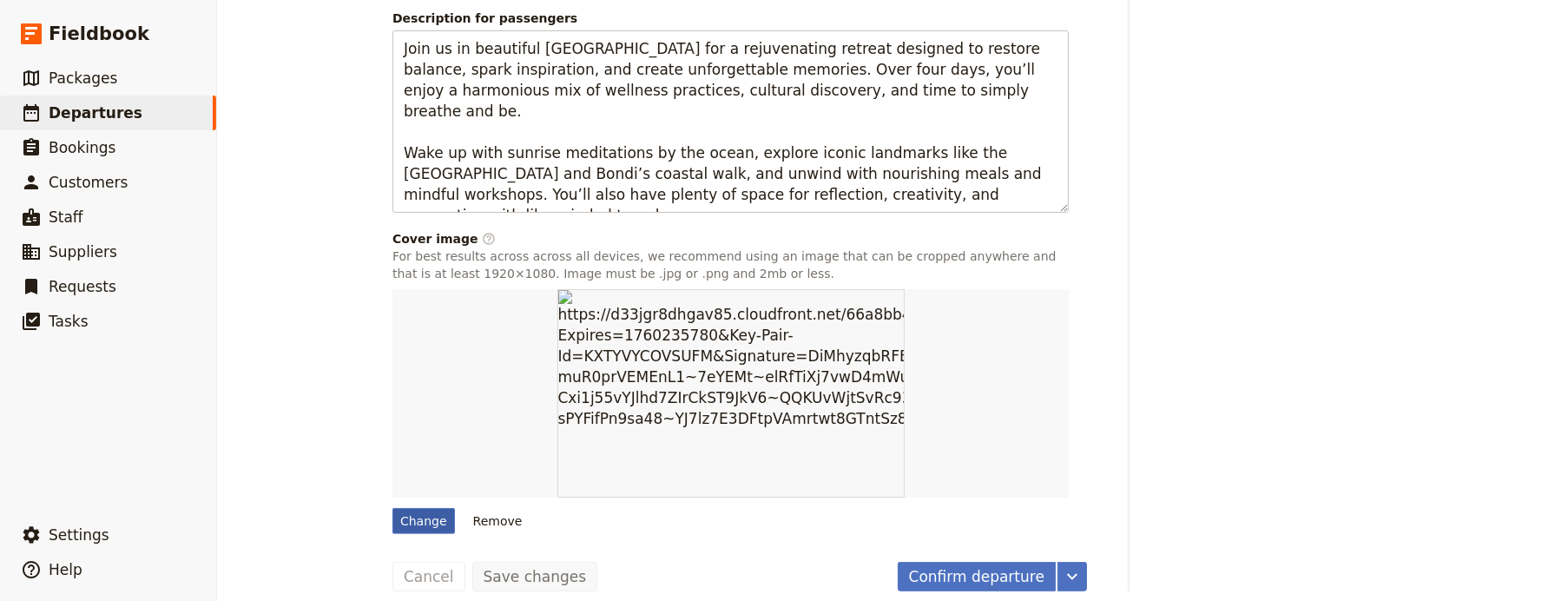
click at [422, 509] on div "Change" at bounding box center [424, 521] width 63 height 26
click at [393, 508] on input "Change" at bounding box center [392, 508] width 1 height 1
type input "C:\fakepath\istockphoto-1416834065-612x612.jpg"
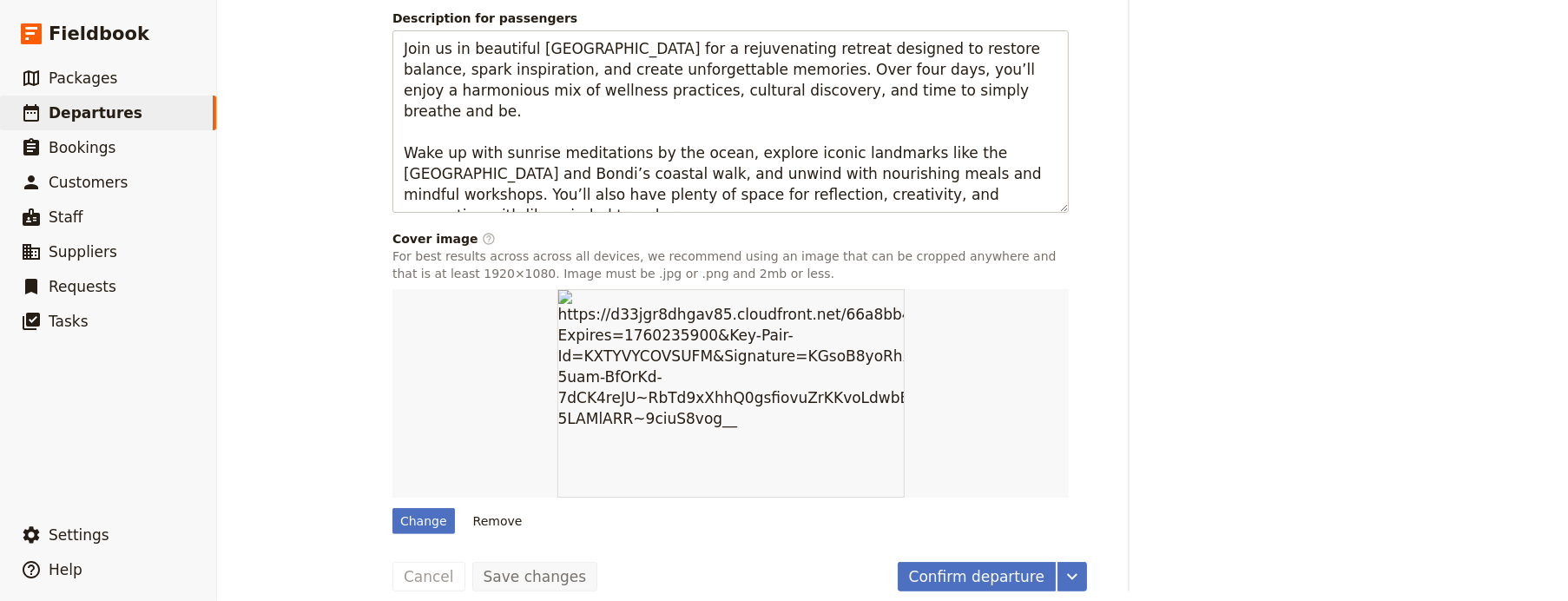
scroll to position [0, 0]
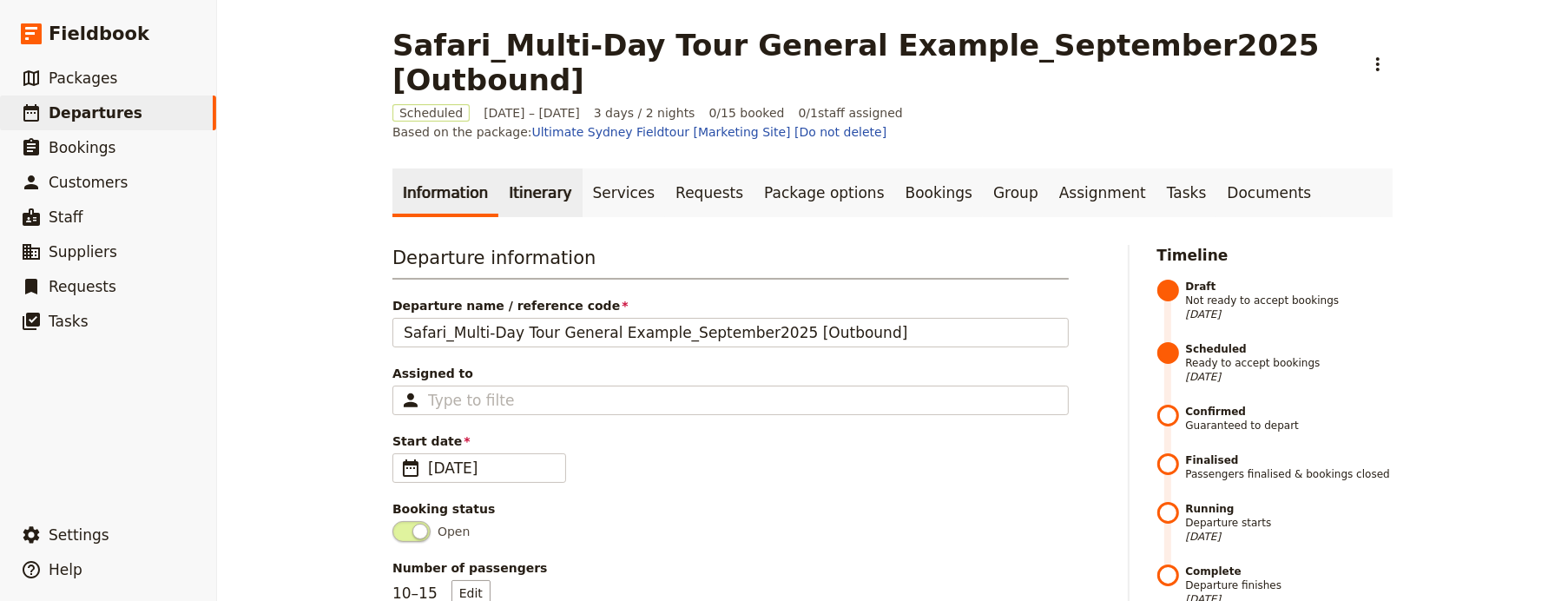
click at [503, 177] on link "Itinerary" at bounding box center [540, 192] width 83 height 49
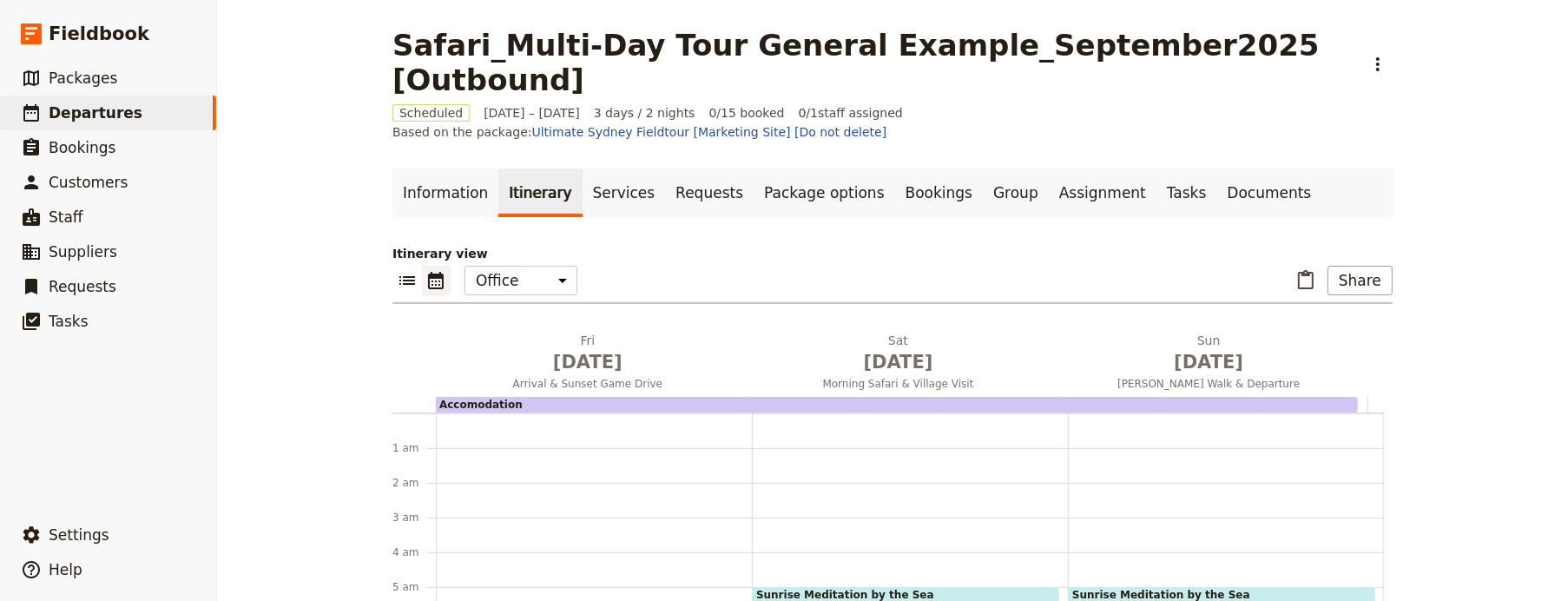
scroll to position [156, 0]
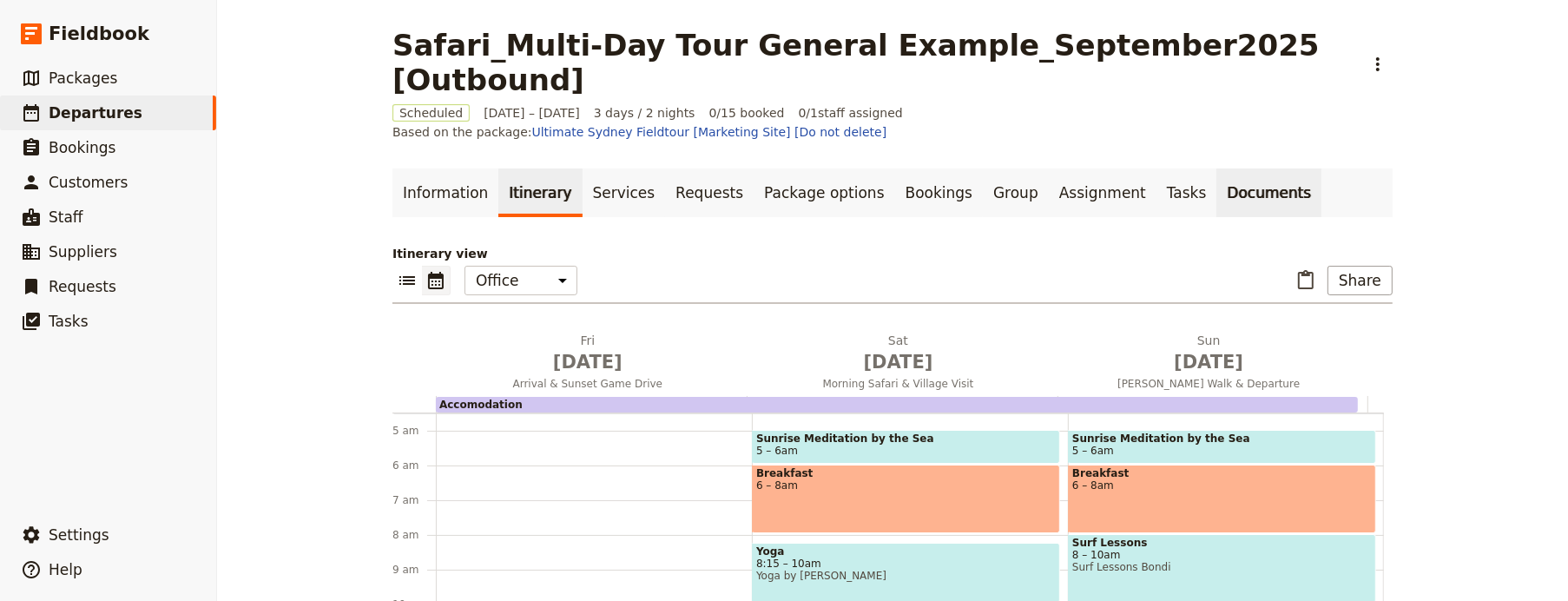
click at [1216, 171] on link "Documents" at bounding box center [1269, 192] width 105 height 49
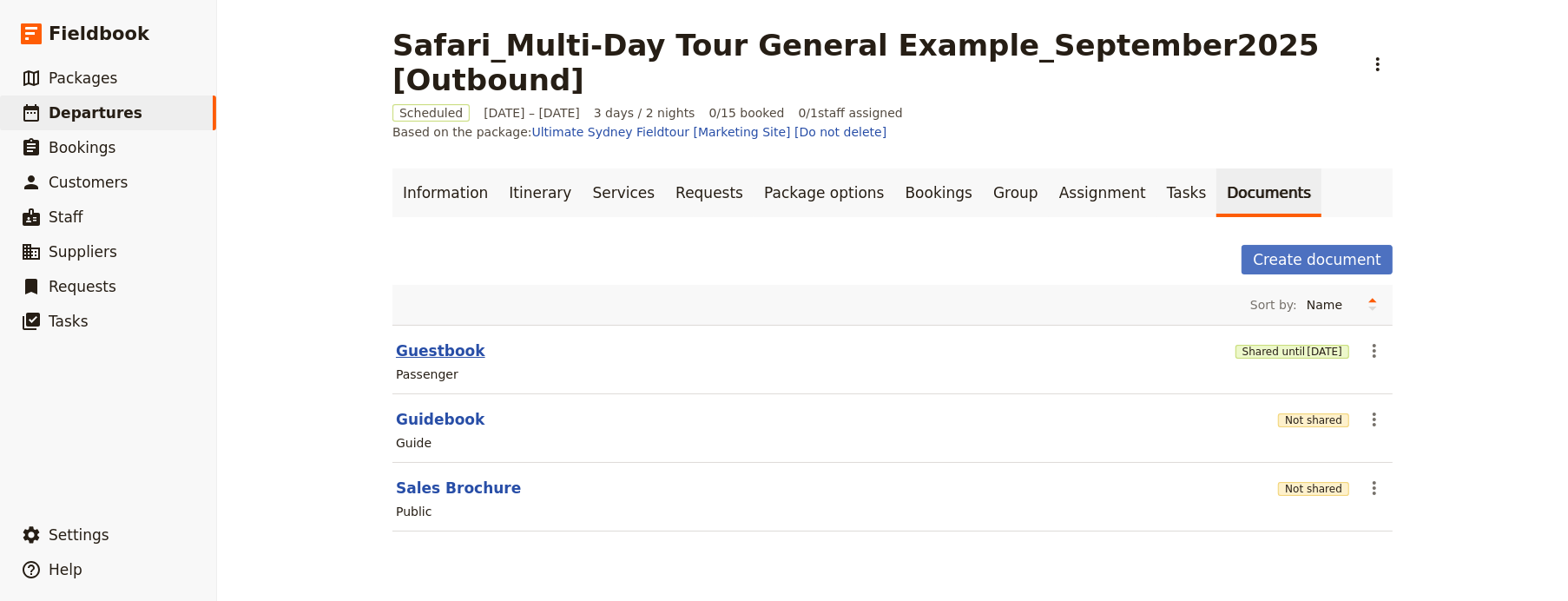
click at [428, 340] on button "Guestbook" at bounding box center [440, 350] width 90 height 21
select select "PASSENGER"
select select "RUN_SHEET"
select select "DEFAULT"
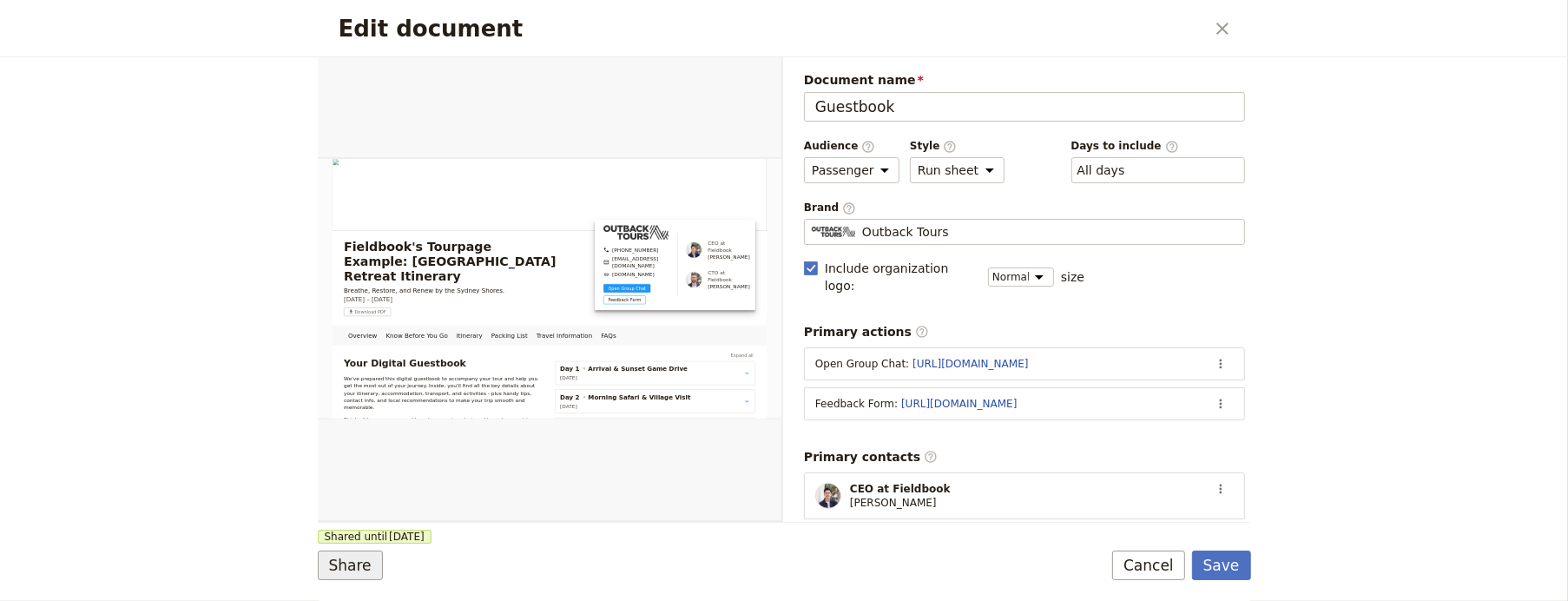
click at [375, 560] on button "Share" at bounding box center [350, 566] width 65 height 30
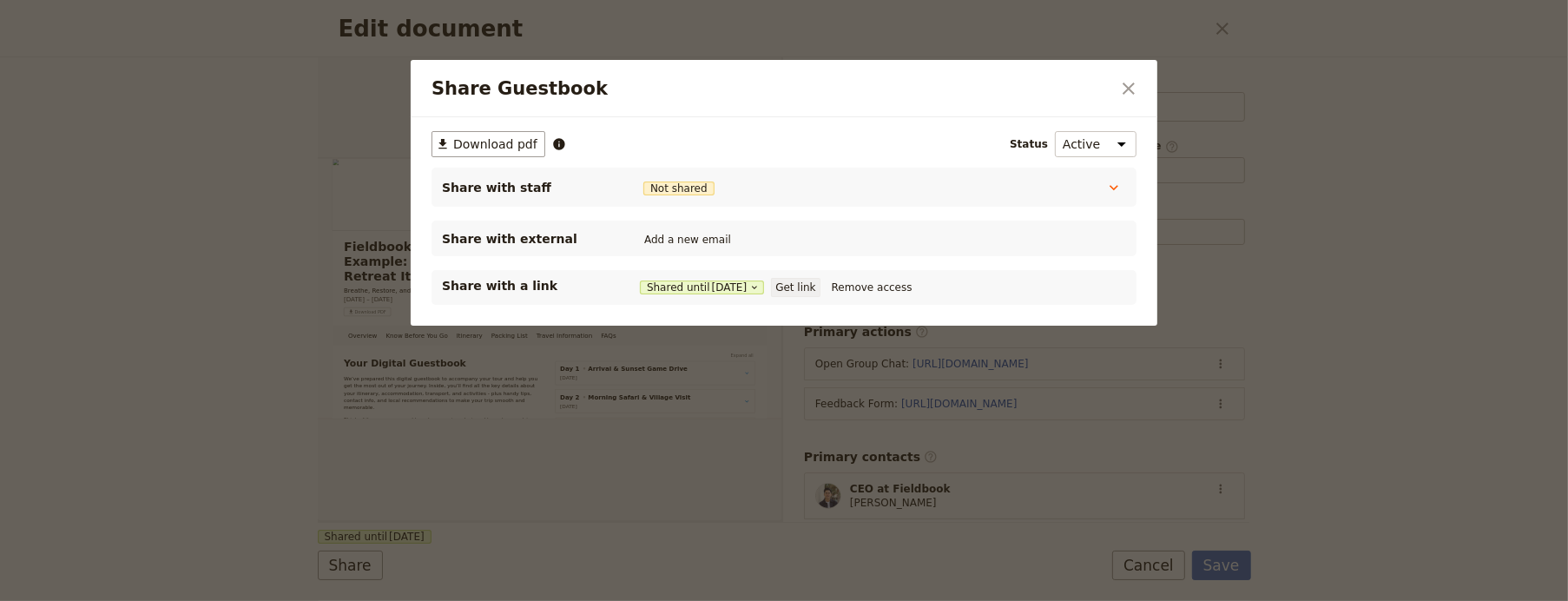
click at [813, 286] on button "Get link" at bounding box center [795, 288] width 49 height 19
click at [1136, 81] on icon "Close dialog" at bounding box center [1128, 89] width 21 height 21
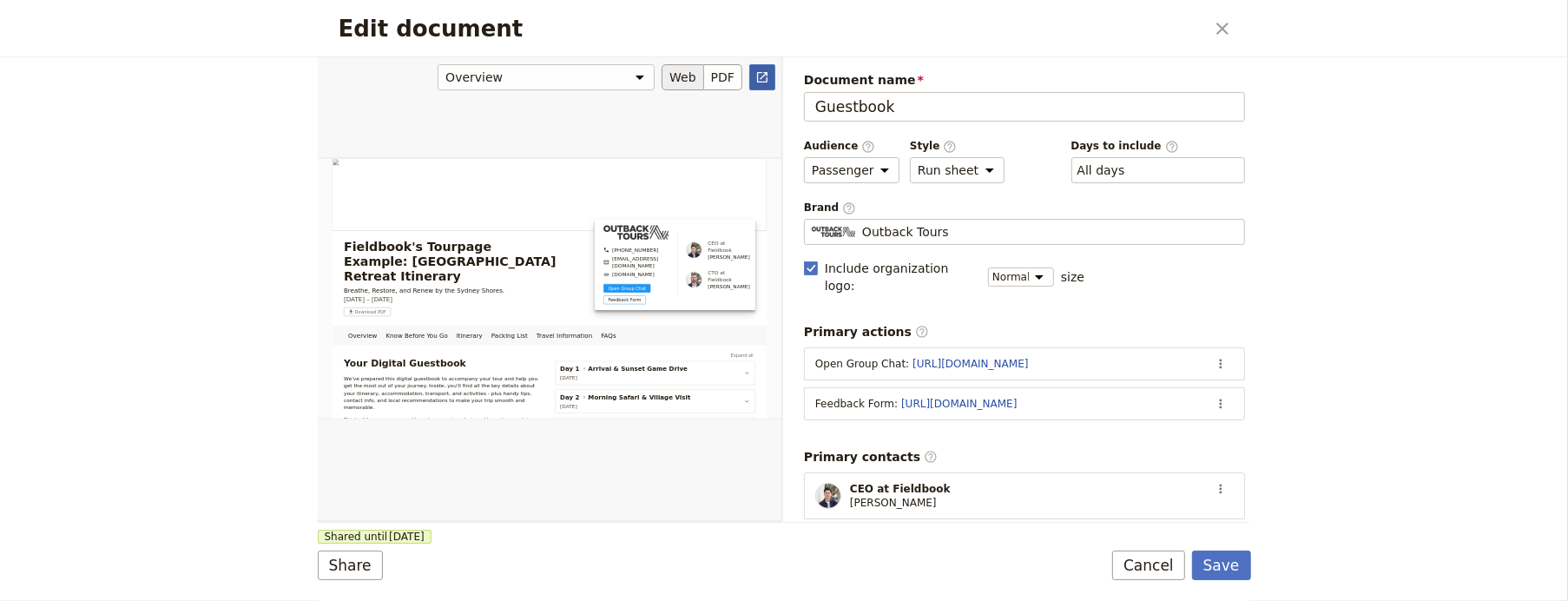
click at [763, 77] on icon "Open full preview" at bounding box center [762, 77] width 14 height 14
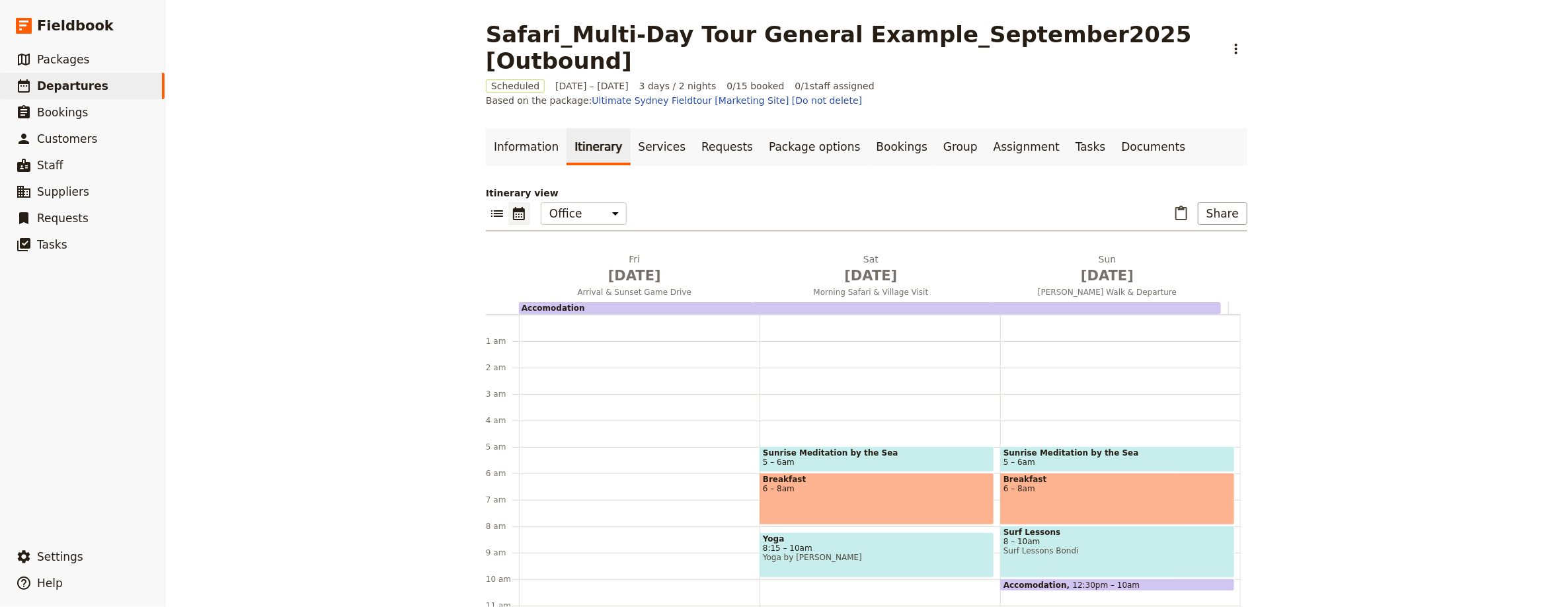
scroll to position [119, 0]
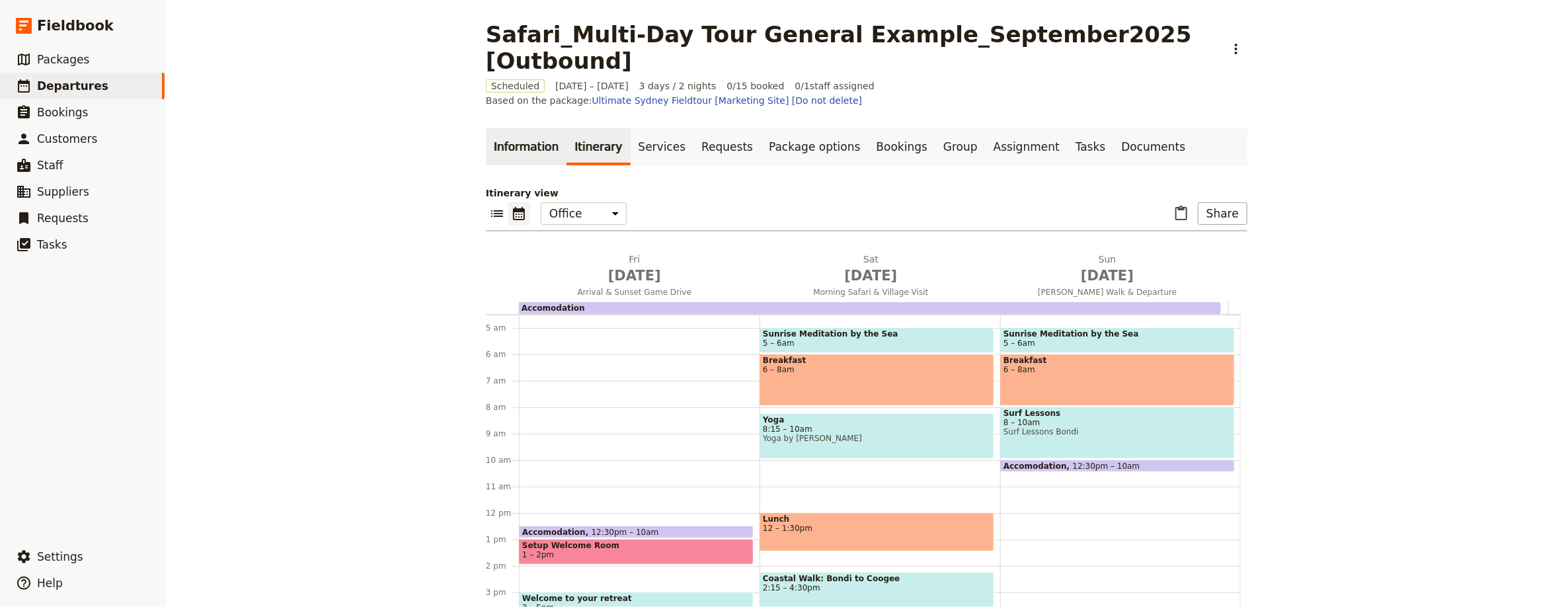
click at [528, 139] on link "Information" at bounding box center [526, 146] width 81 height 37
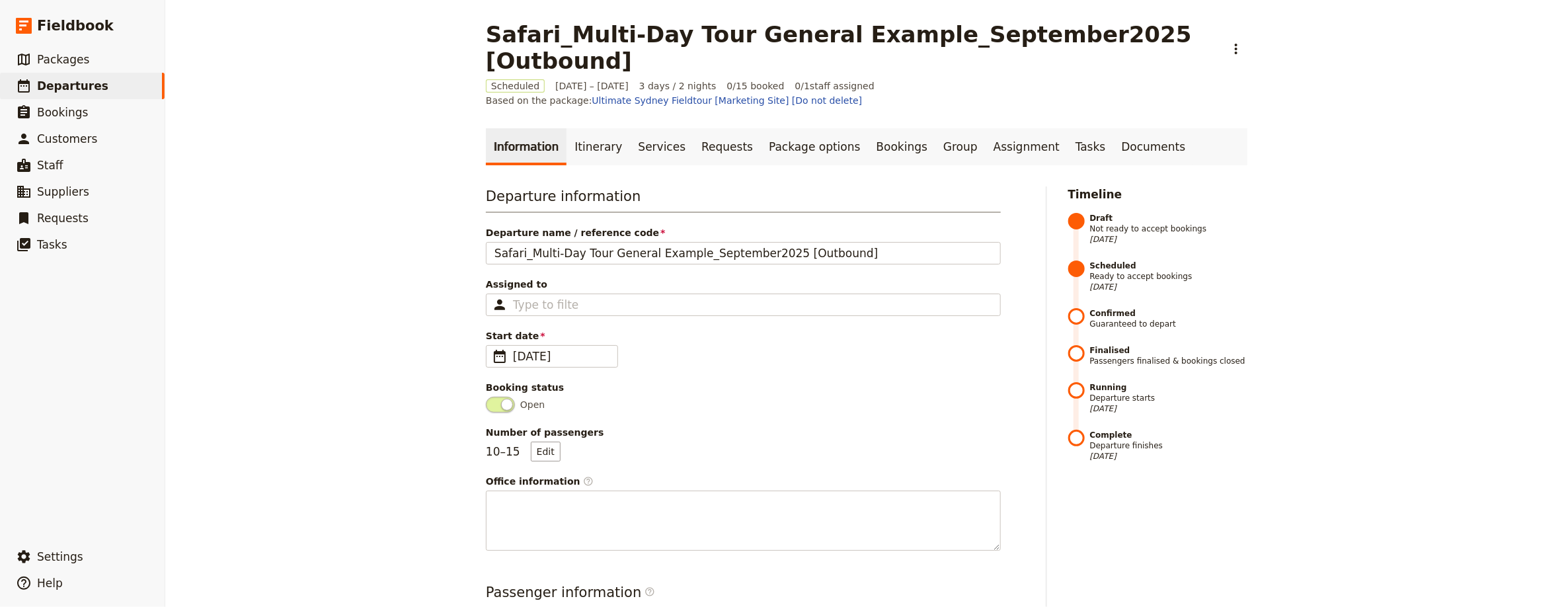
scroll to position [568, 0]
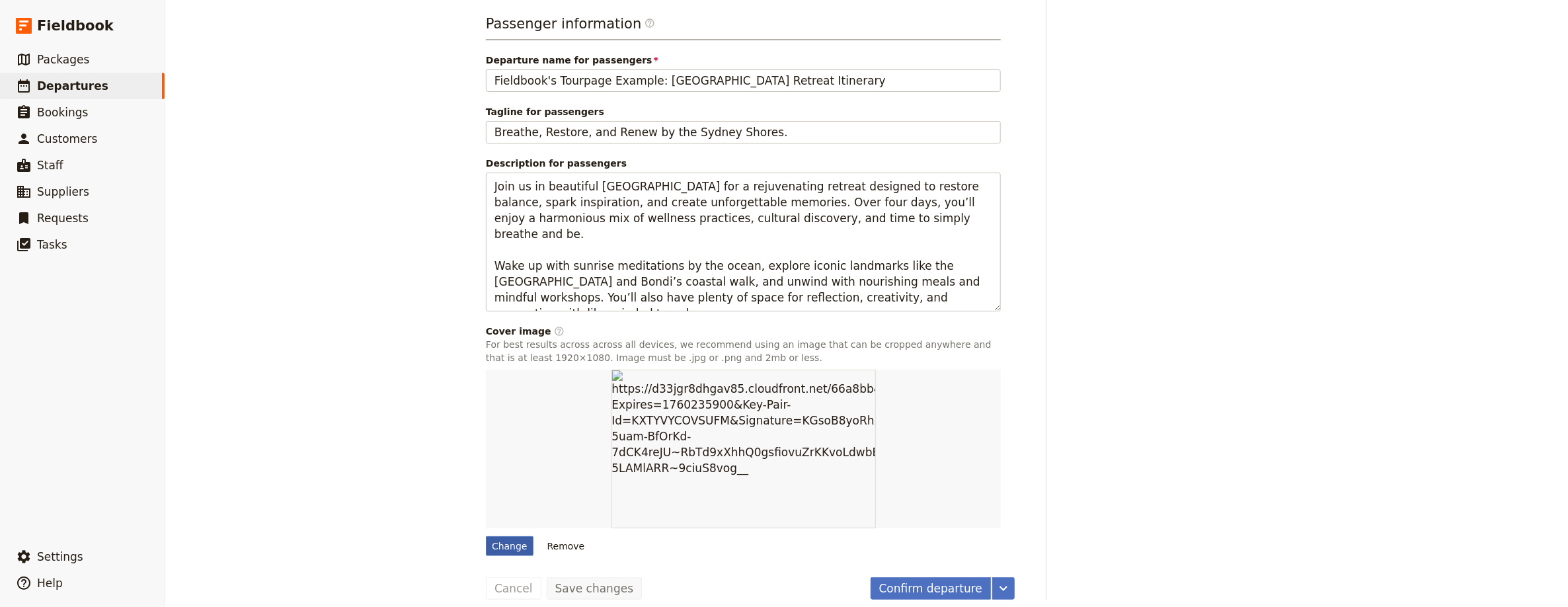
click at [486, 456] on div "Change" at bounding box center [510, 546] width 48 height 20
click at [485, 456] on input "Change" at bounding box center [485, 535] width 1 height 1
click at [497, 456] on div "Change" at bounding box center [510, 546] width 48 height 20
click at [486, 456] on input "Change" at bounding box center [485, 535] width 1 height 1
type input "C:\fakepath\Addo-Elephant-National-Park-water-hole.jpeg"
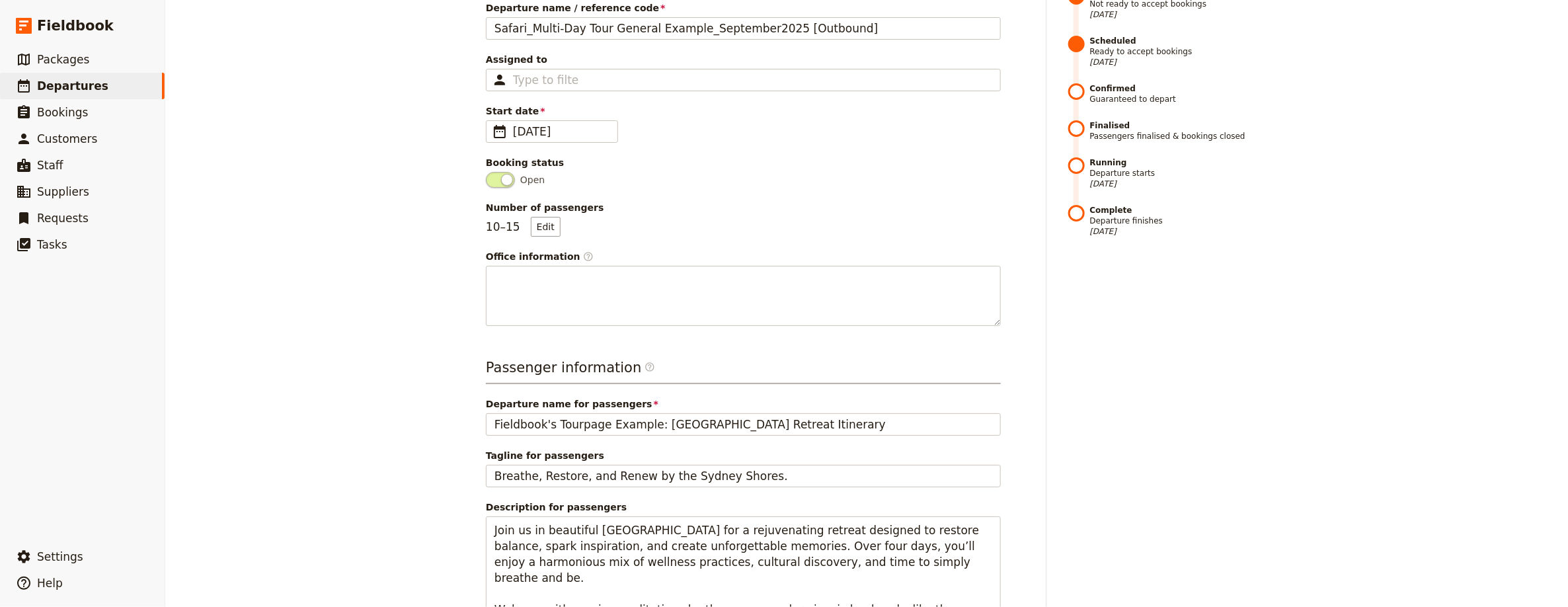
scroll to position [0, 0]
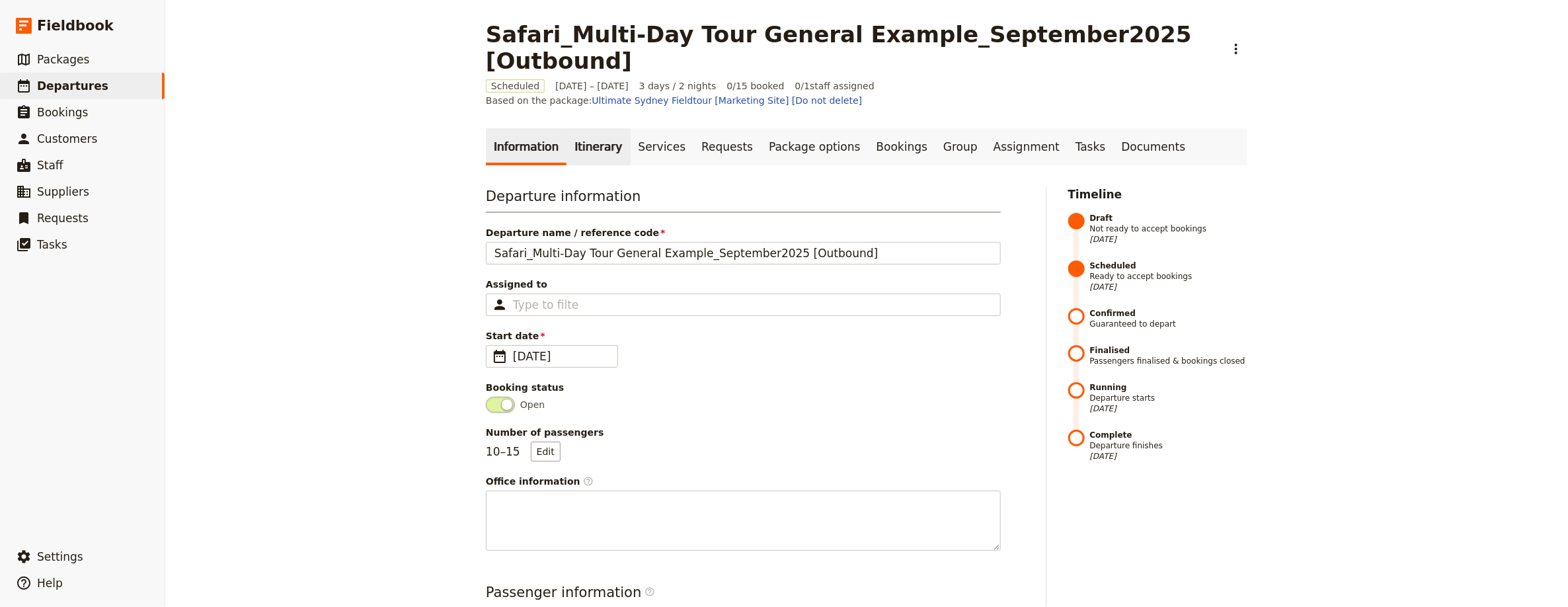
click at [585, 145] on link "Itinerary" at bounding box center [598, 146] width 63 height 37
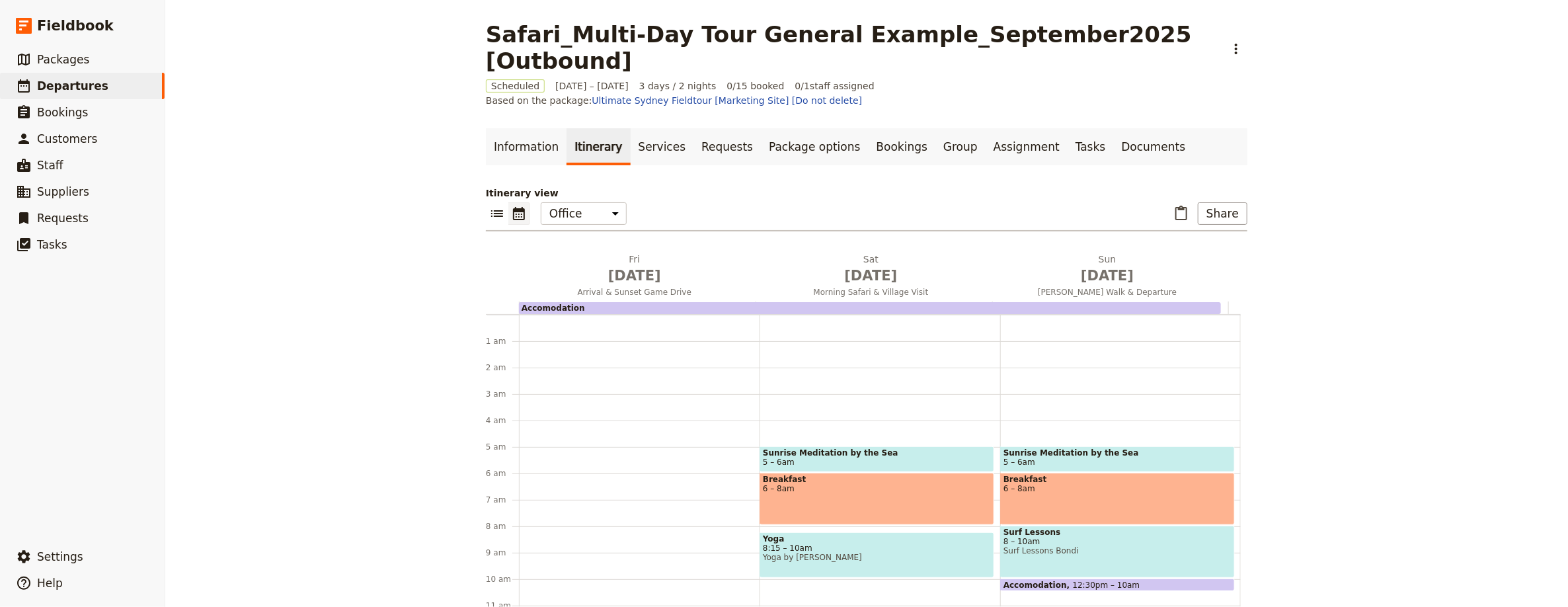
scroll to position [119, 0]
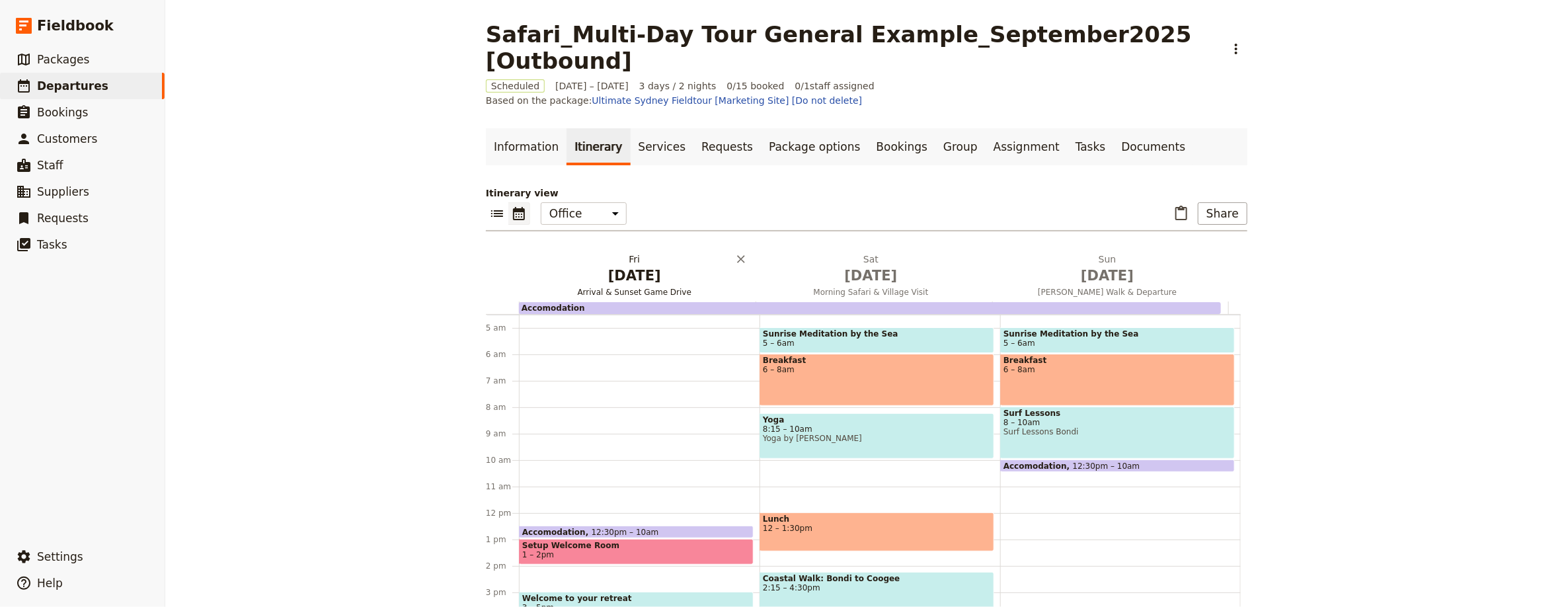
click at [600, 253] on h2 "Fri Jan 29 Arrival & Sunset Game Drive" at bounding box center [635, 269] width 221 height 33
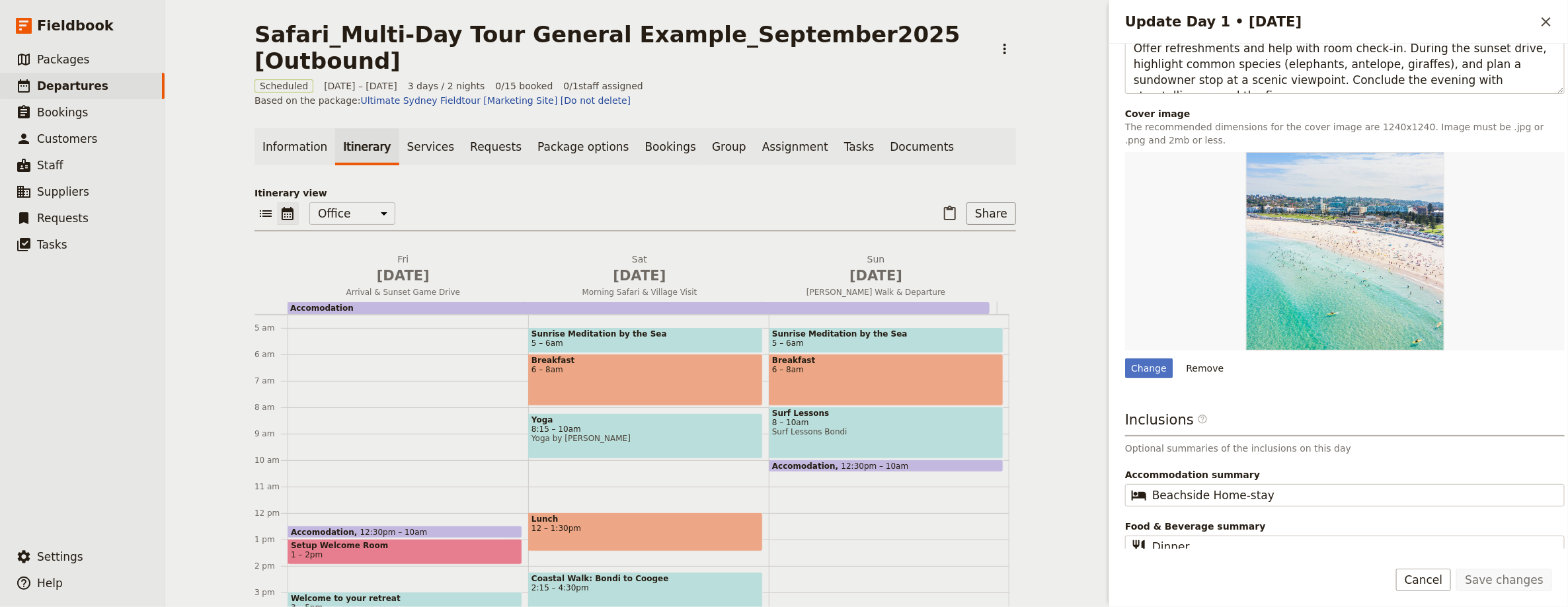
scroll to position [440, 0]
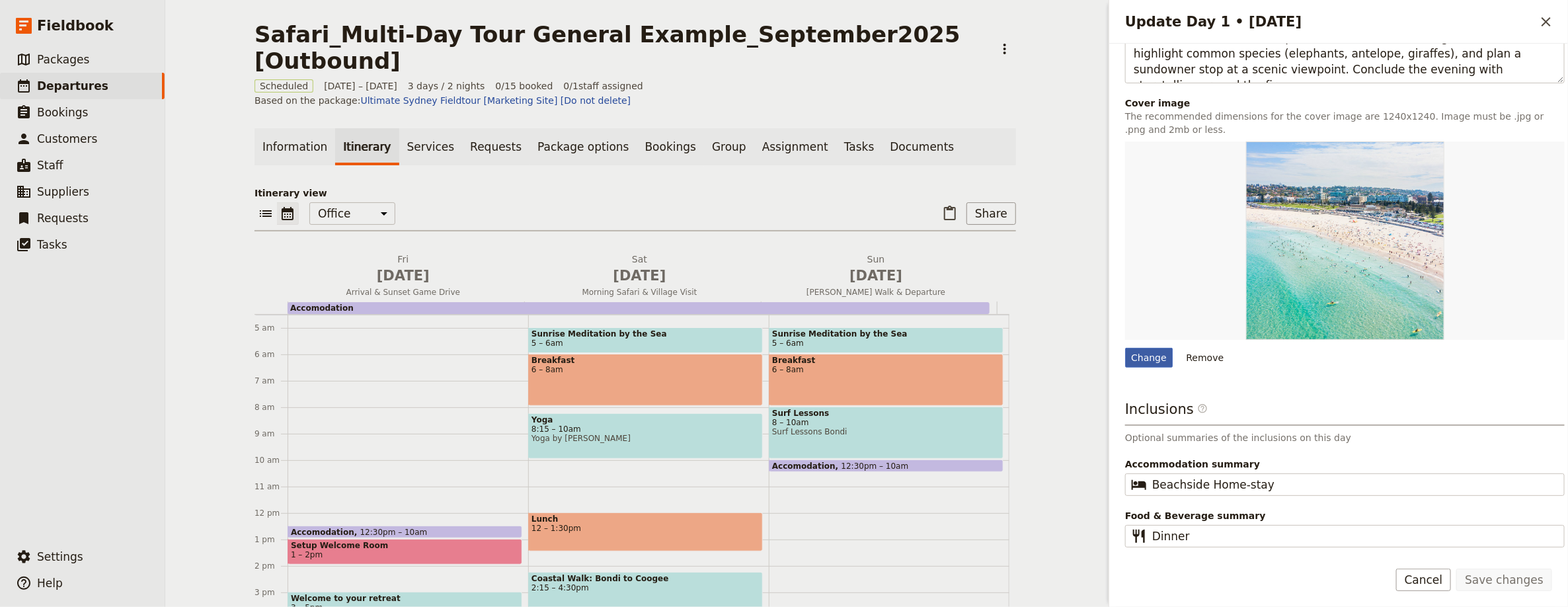
click at [1166, 354] on div "Change" at bounding box center [1149, 357] width 48 height 20
click at [1125, 347] on input "Change" at bounding box center [1124, 347] width 1 height 1
type input "C:\fakepath\istockphoto-1416834065-612x612.jpg"
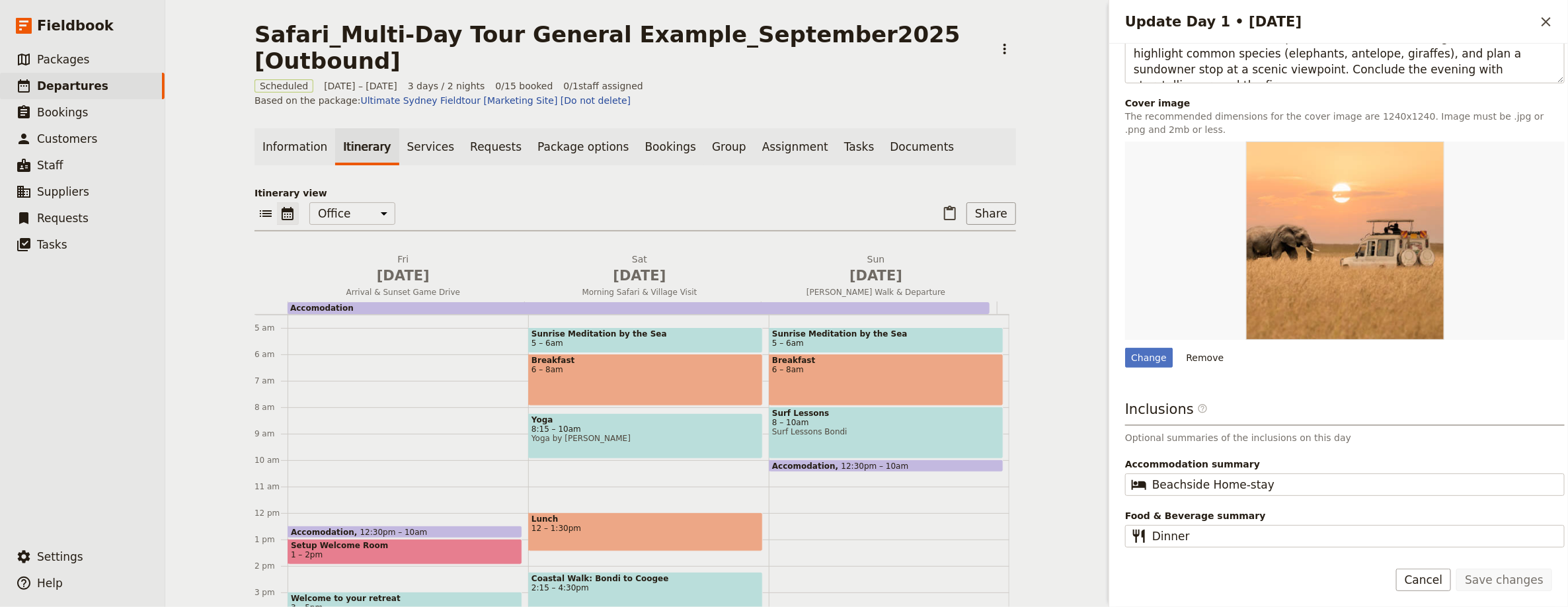
click at [1193, 15] on icon "Close drawer" at bounding box center [1546, 22] width 16 height 16
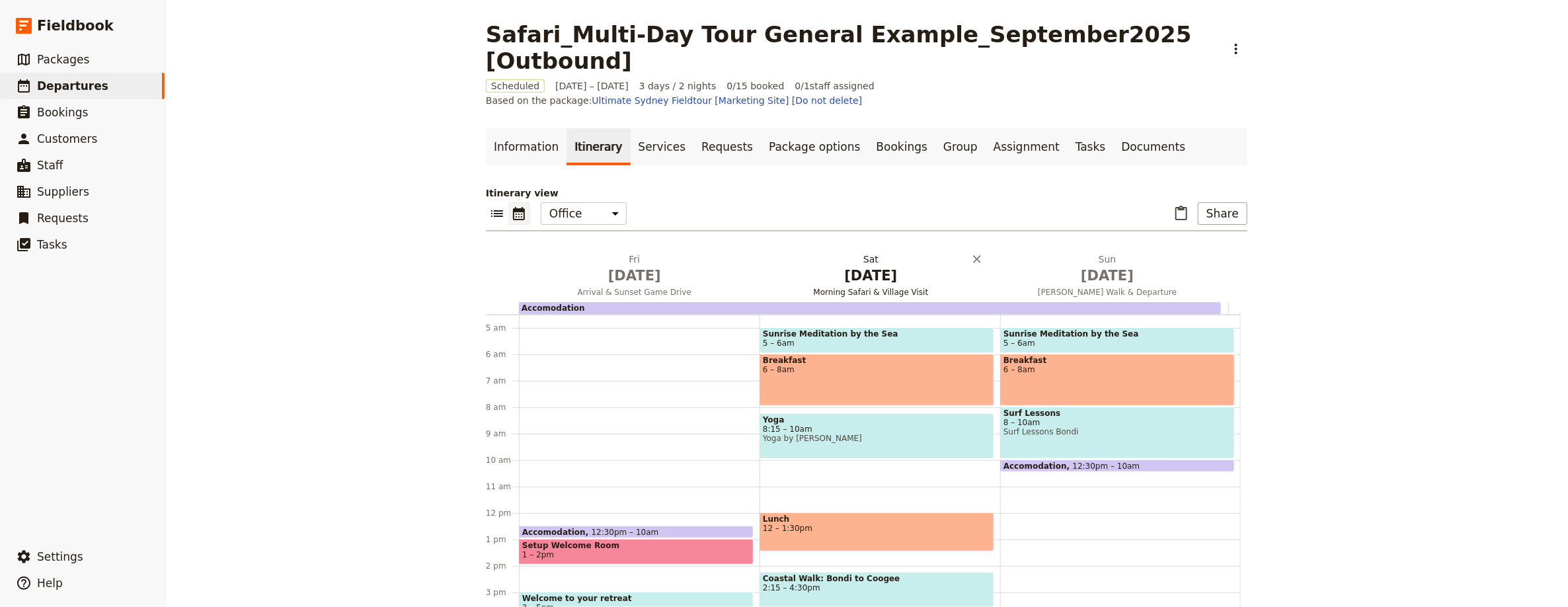
click at [854, 266] on span "Jan 30" at bounding box center [872, 276] width 221 height 20
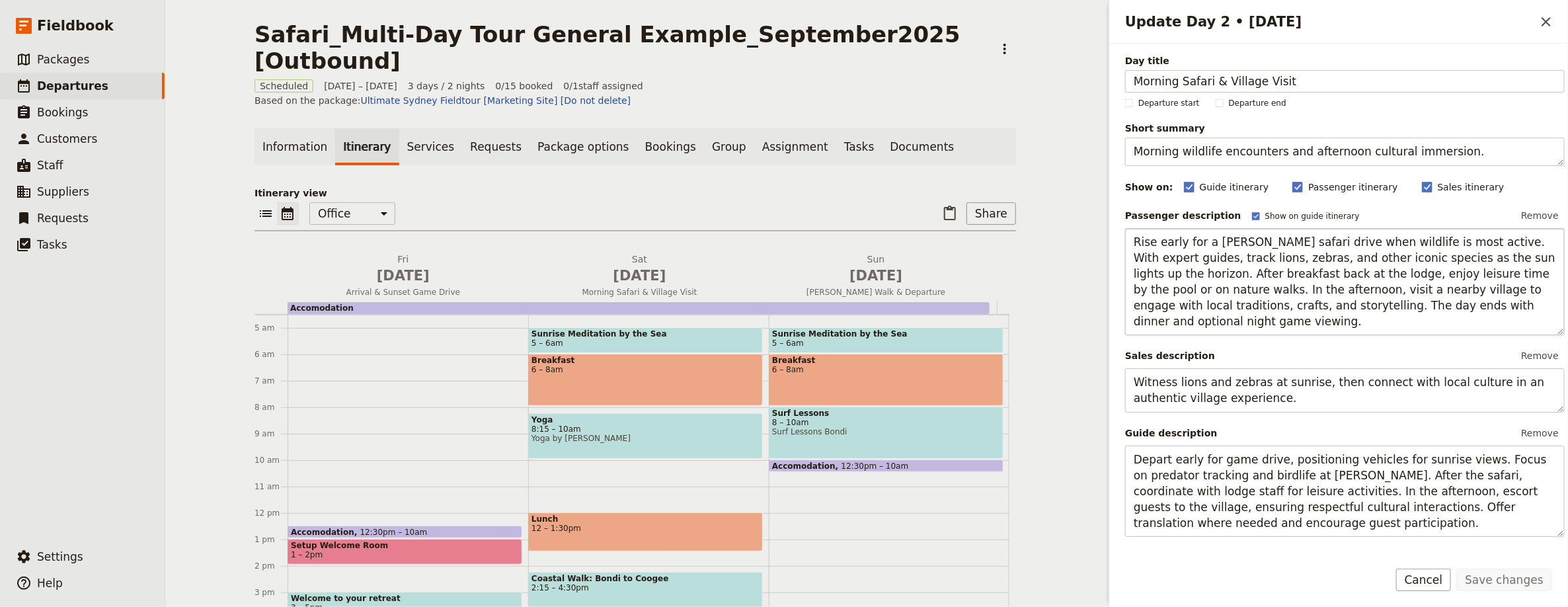
scroll to position [454, 0]
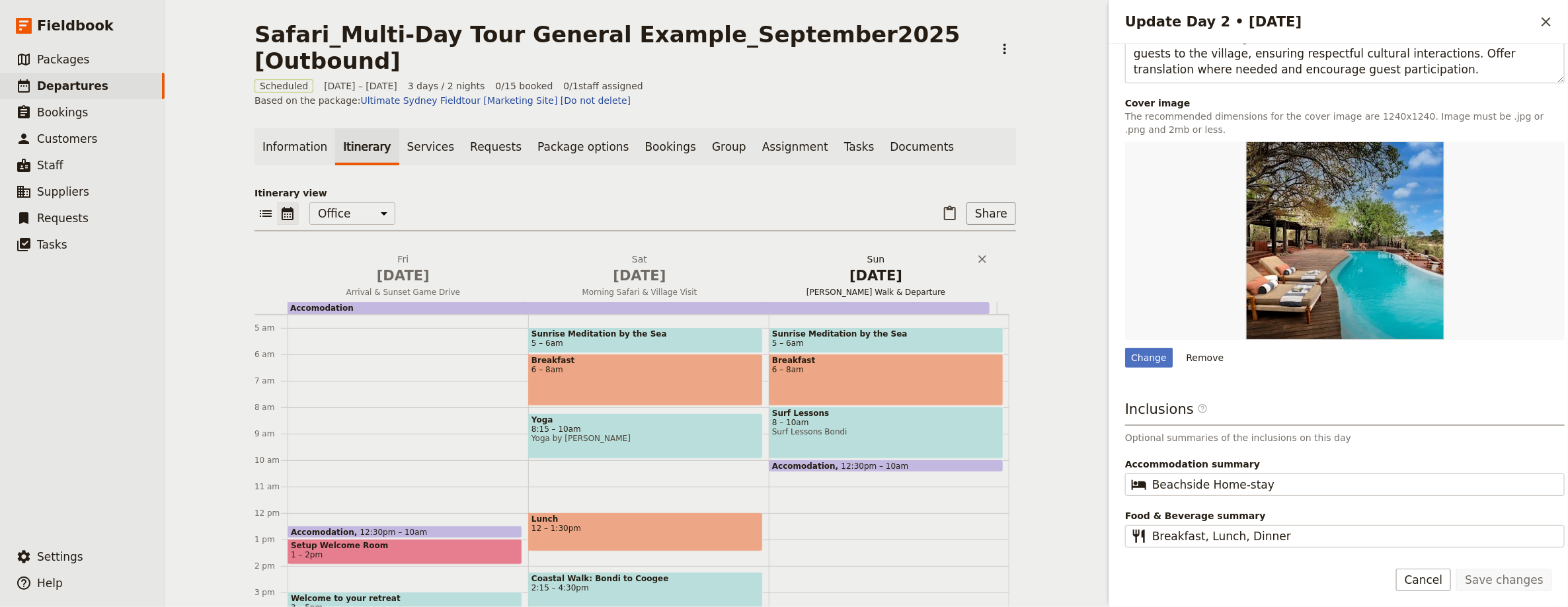
click at [867, 269] on span "Jan 31" at bounding box center [876, 276] width 221 height 20
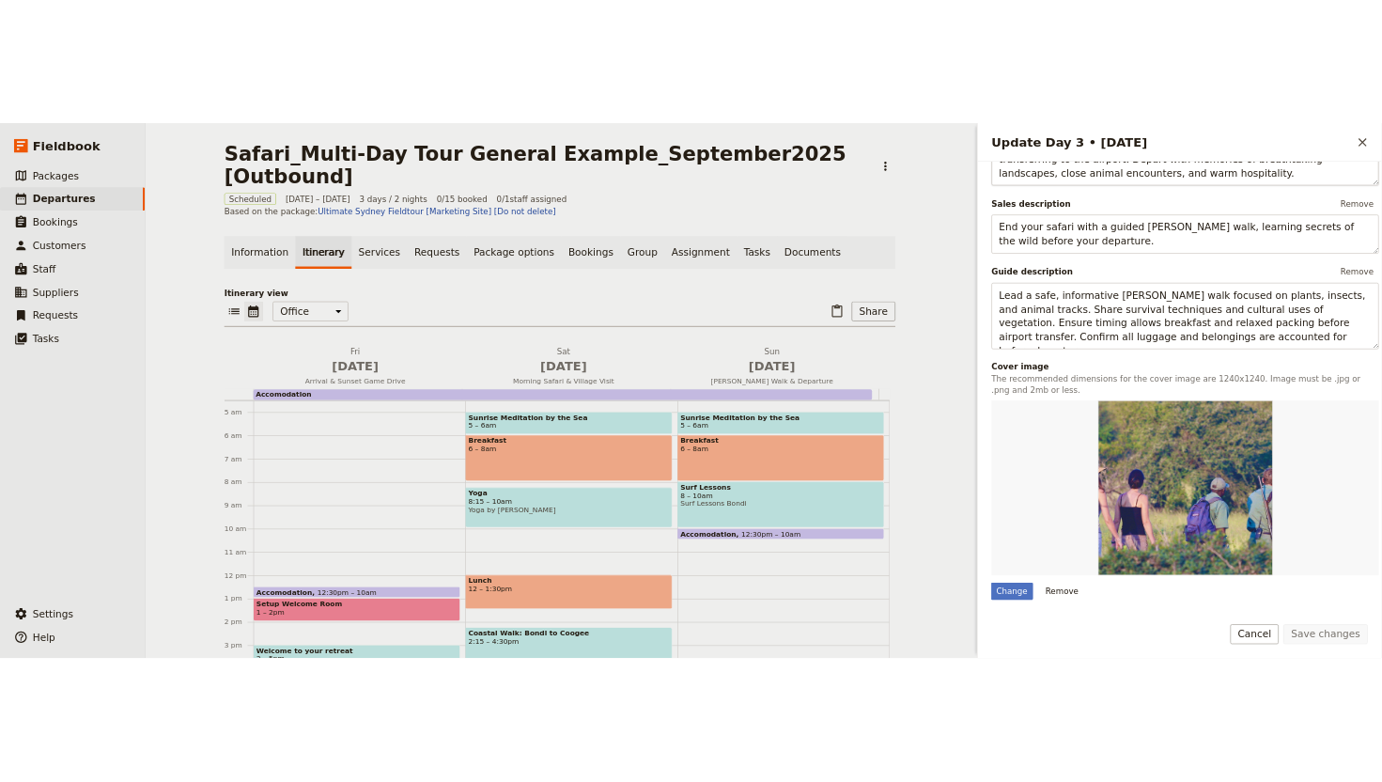
scroll to position [625, 0]
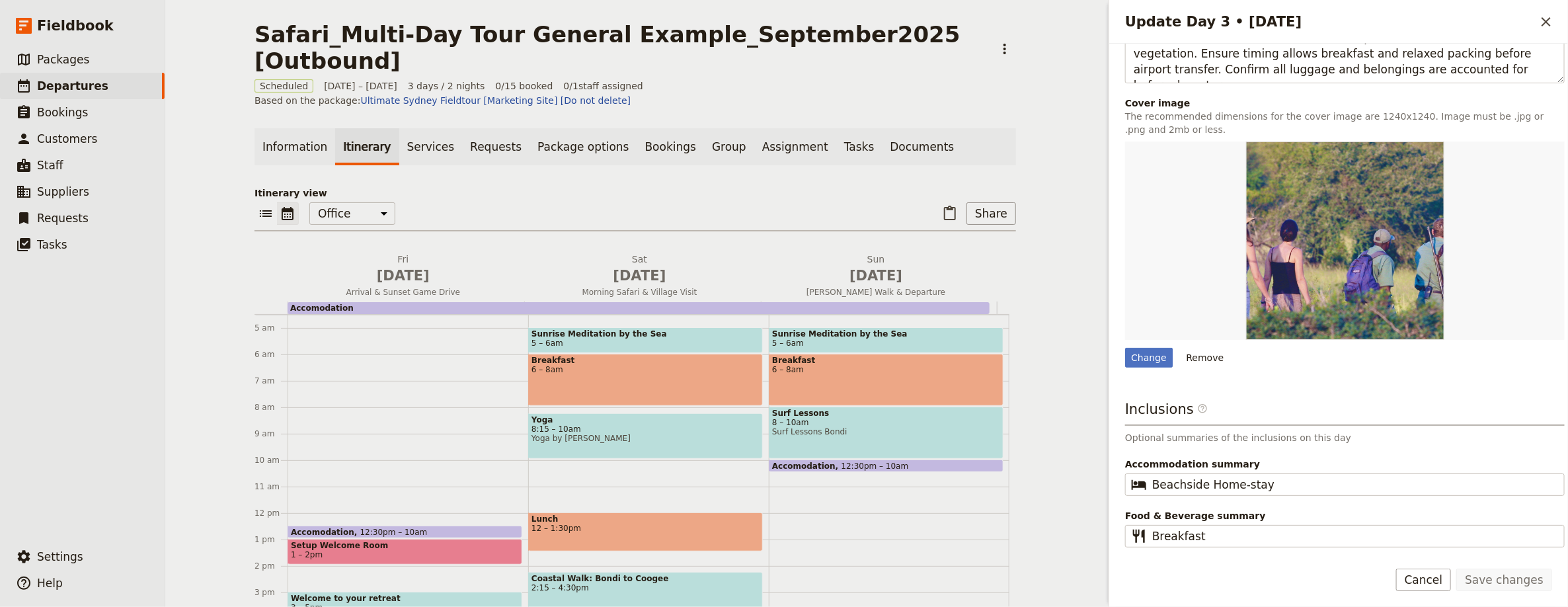
click at [1193, 27] on icon "Close drawer" at bounding box center [1546, 22] width 16 height 16
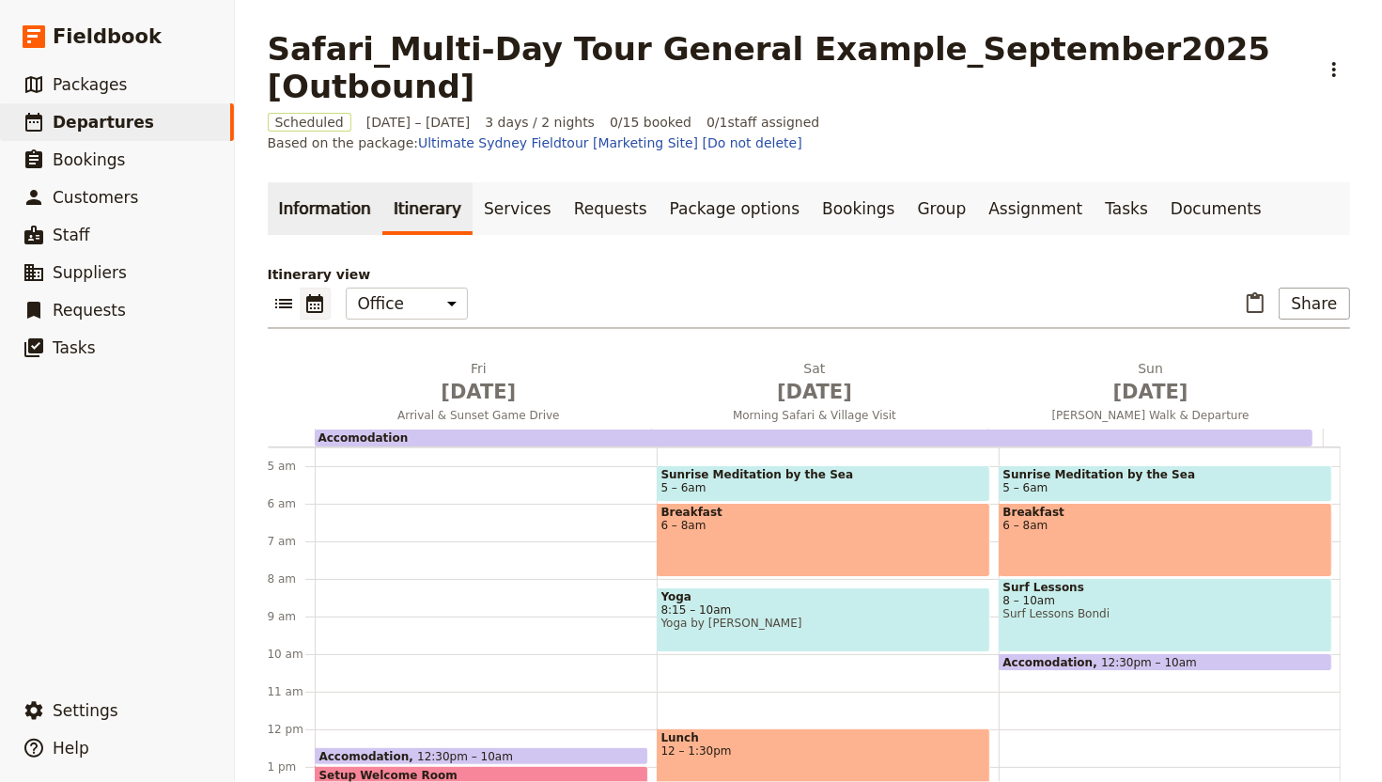
click at [326, 194] on link "Information" at bounding box center [325, 208] width 115 height 53
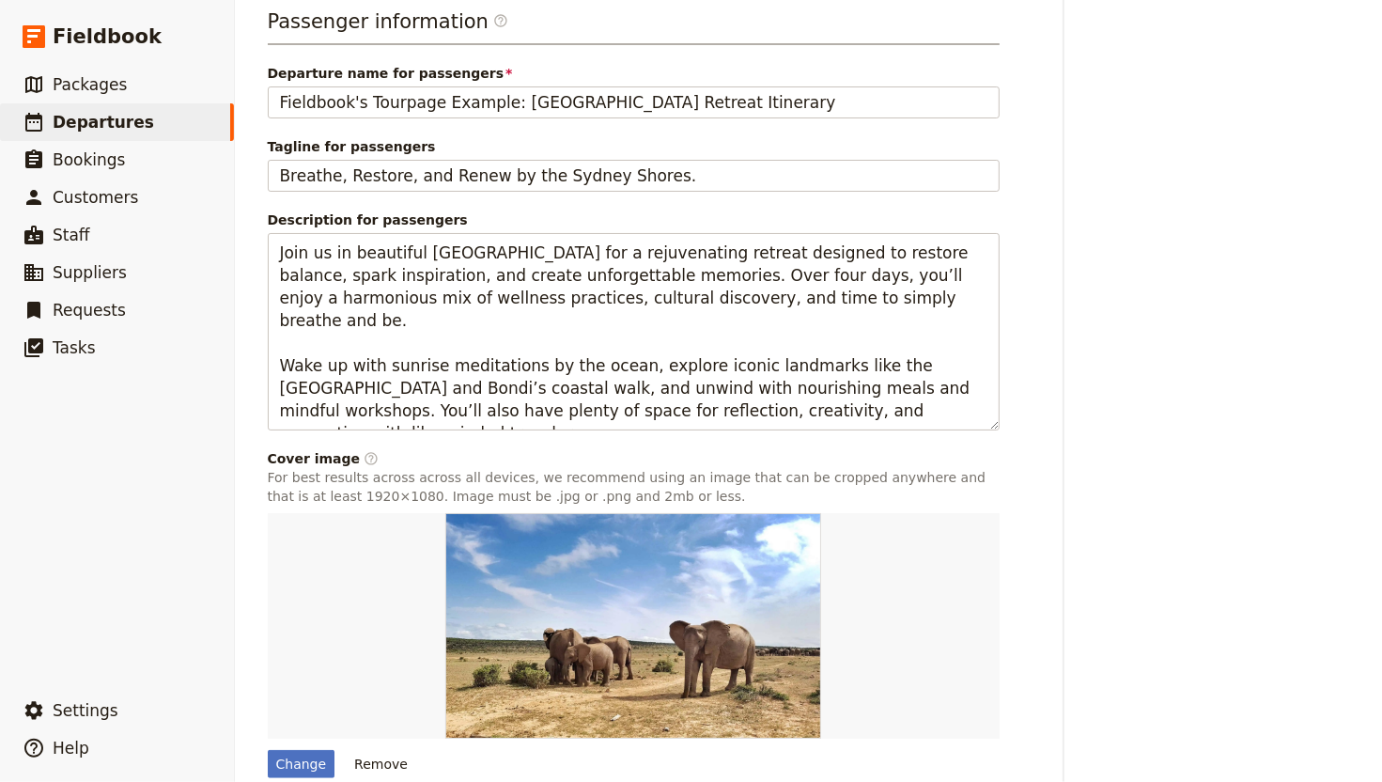
scroll to position [806, 0]
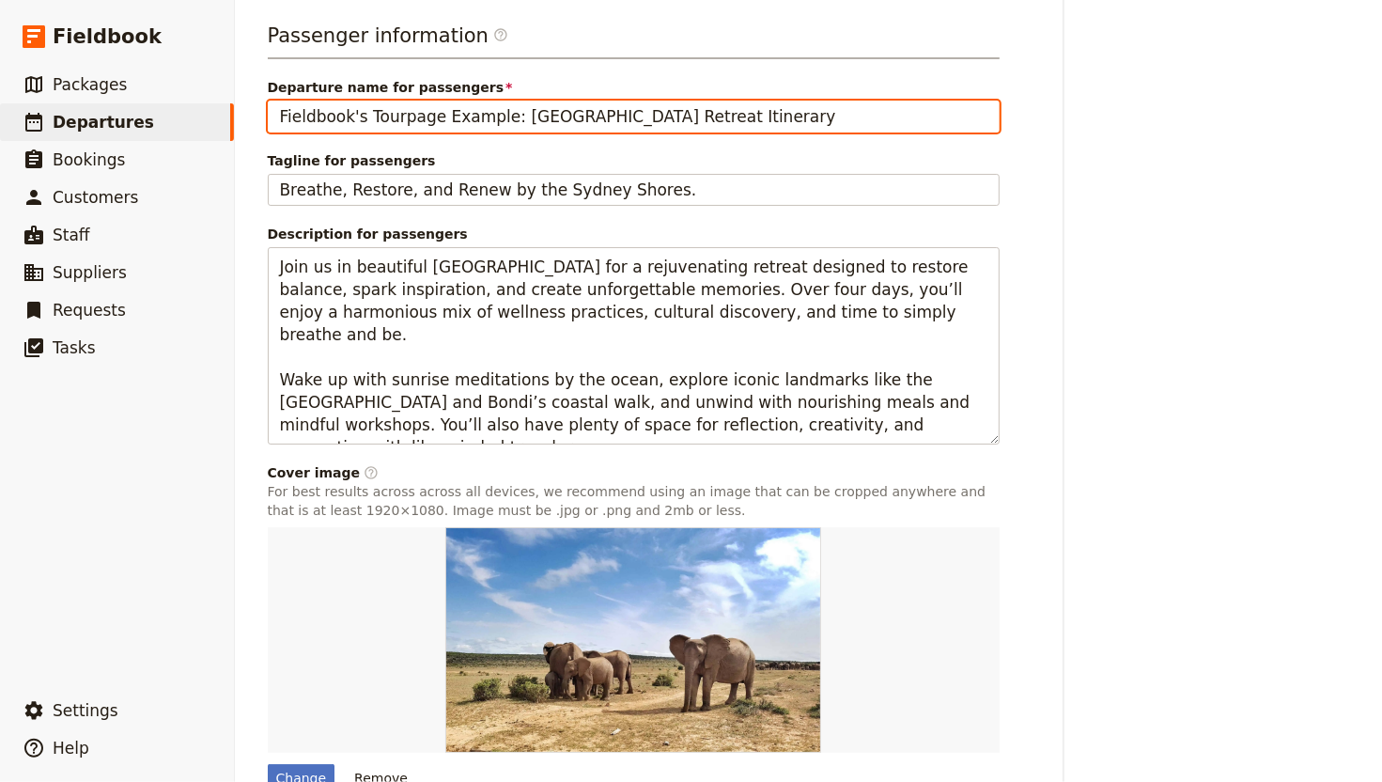
drag, startPoint x: 498, startPoint y: 93, endPoint x: 748, endPoint y: 98, distance: 250.0
click at [748, 101] on input "Fieldbook's Tourpage Example: Sydney Retreat Itinerary" at bounding box center [634, 117] width 732 height 32
paste input "Wild Horizons: 3-Day African Safari Adventure"
drag, startPoint x: 602, startPoint y: 92, endPoint x: 508, endPoint y: 97, distance: 94.1
click at [505, 101] on input "Fieldbook's Tourpage Example: Wild Horizons: 3-Day African Safari Adventure" at bounding box center [634, 117] width 732 height 32
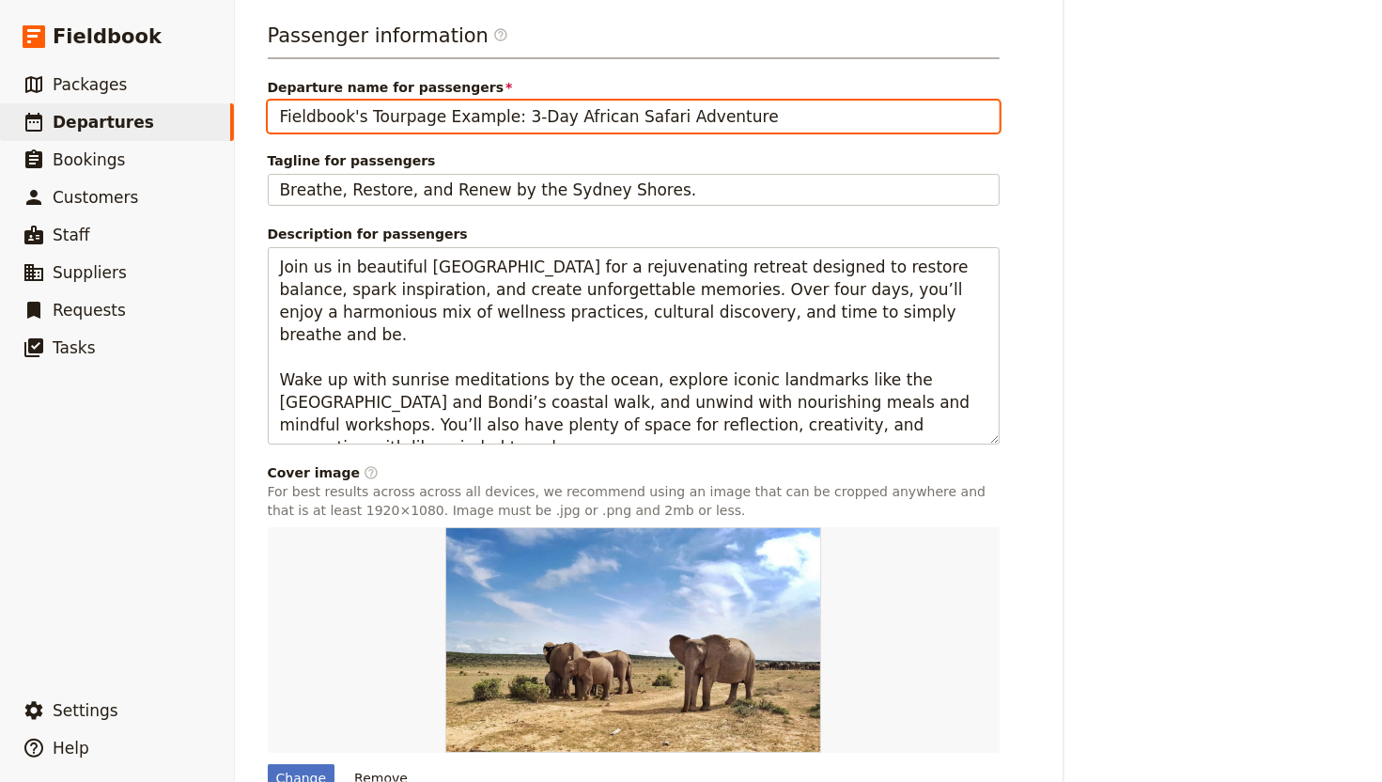
type input "Fieldbook's Tourpage Example: 3-Day African Safari Adventure"
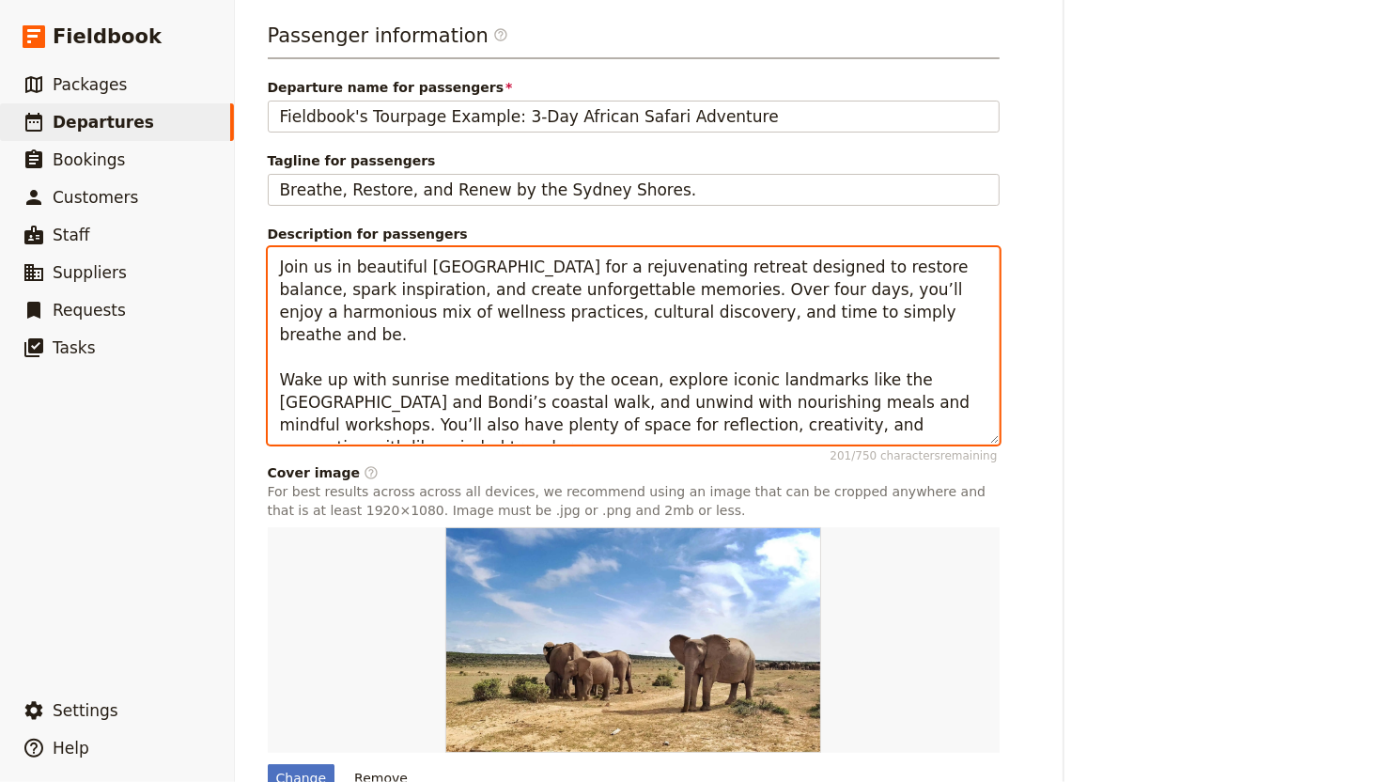
click at [455, 302] on textarea "Join us in beautiful Sydney for a rejuvenating retreat designed to restore bala…" at bounding box center [634, 346] width 732 height 198
paste textarea "Experience the thrill of Africa’s wilderness on this immersive three-day journe…"
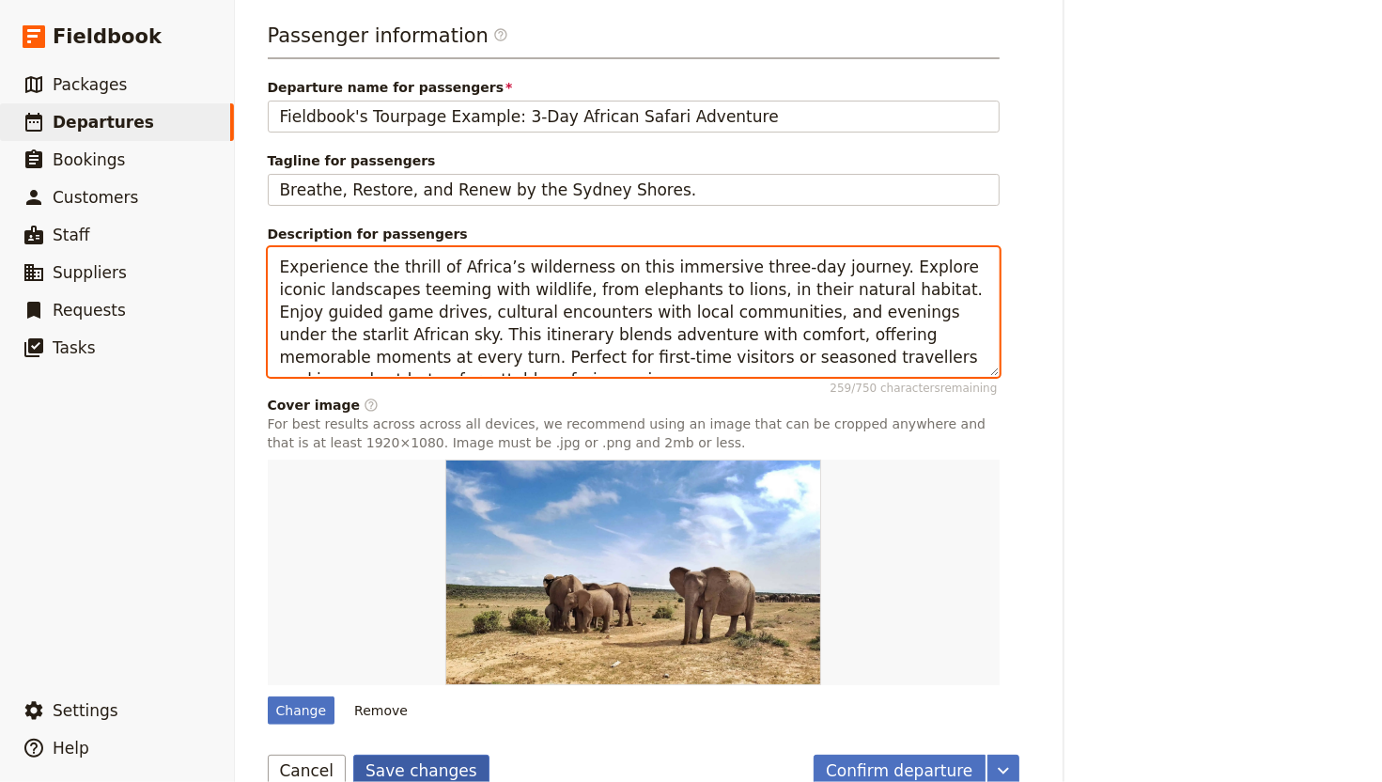
type textarea "Experience the thrill of Africa’s wilderness on this immersive three-day journe…"
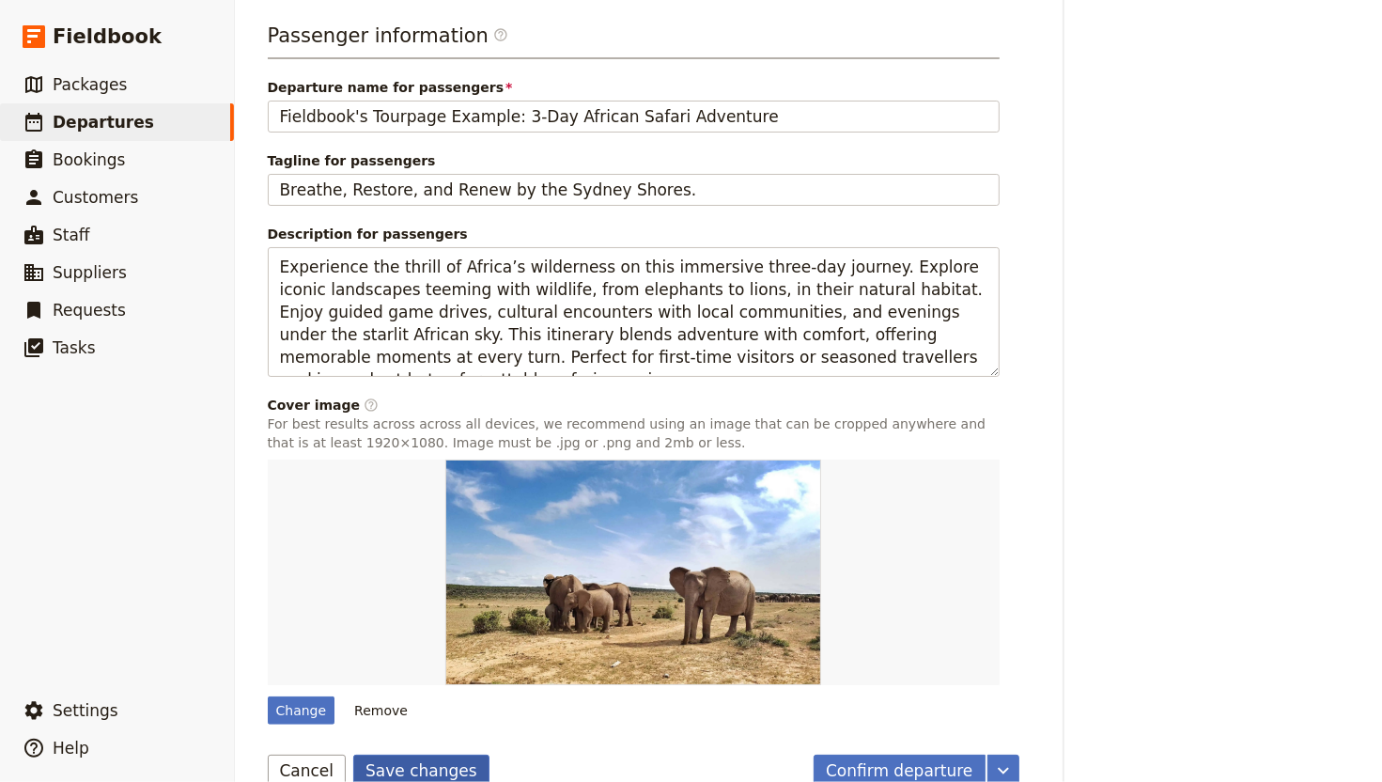
click at [457, 649] on button "Save changes" at bounding box center [421, 771] width 136 height 32
click at [1057, 404] on div "Departure information Departure name / reference code Safari_Multi-Day Tour Gen…" at bounding box center [809, 123] width 1083 height 1328
click at [313, 649] on div "Change" at bounding box center [302, 710] width 68 height 28
click at [268, 649] on input "Change" at bounding box center [267, 695] width 1 height 1
type input "C:\fakepath\Screenshot 2025-09-12 at 12.27.46.png"
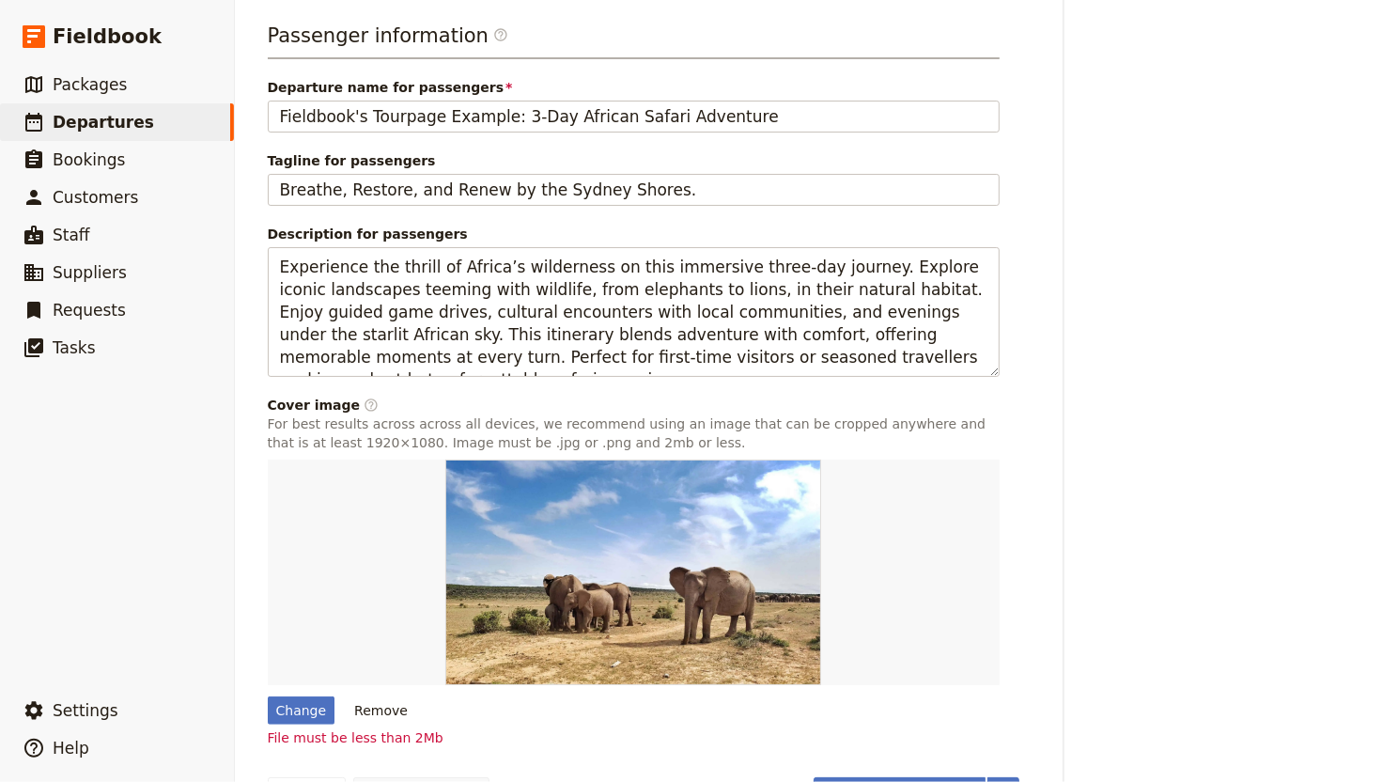
click at [566, 649] on div "Change Remove" at bounding box center [634, 710] width 732 height 28
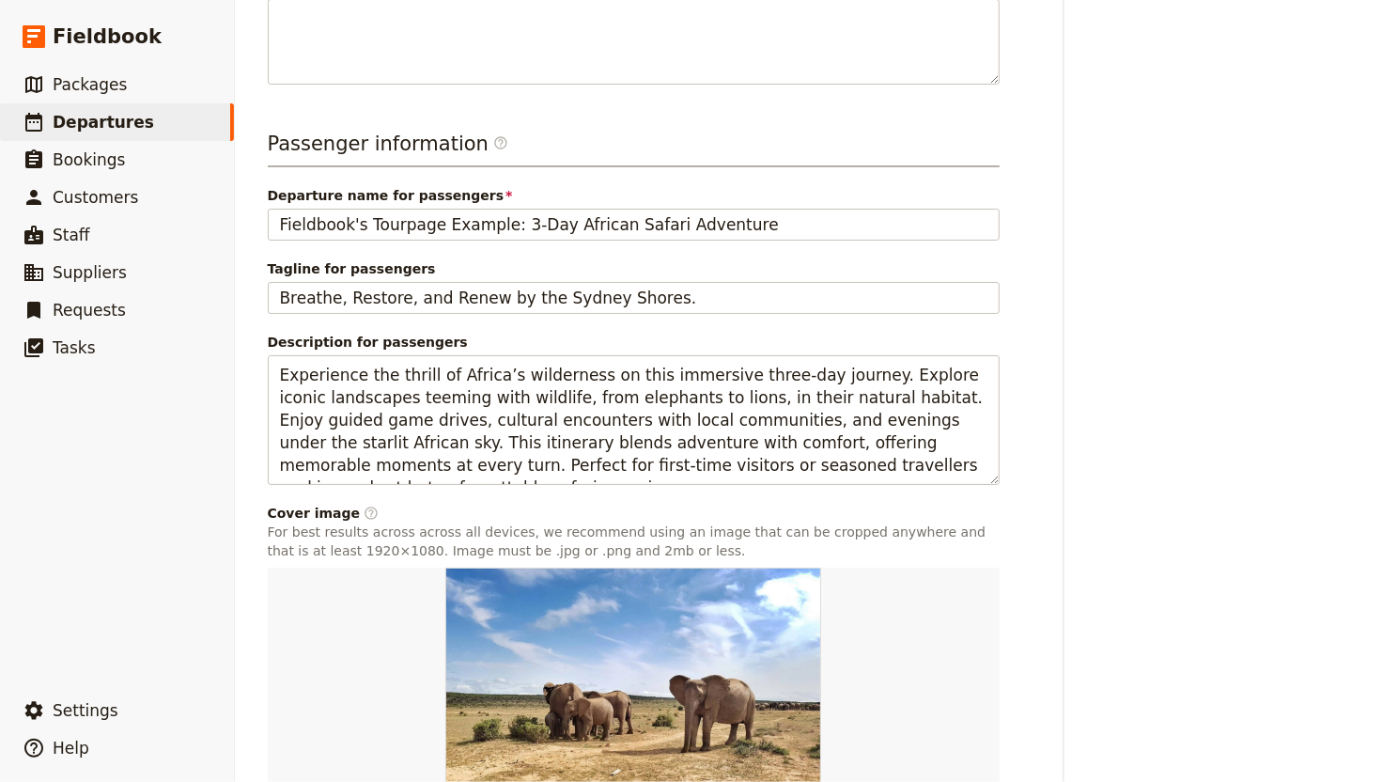
scroll to position [0, 0]
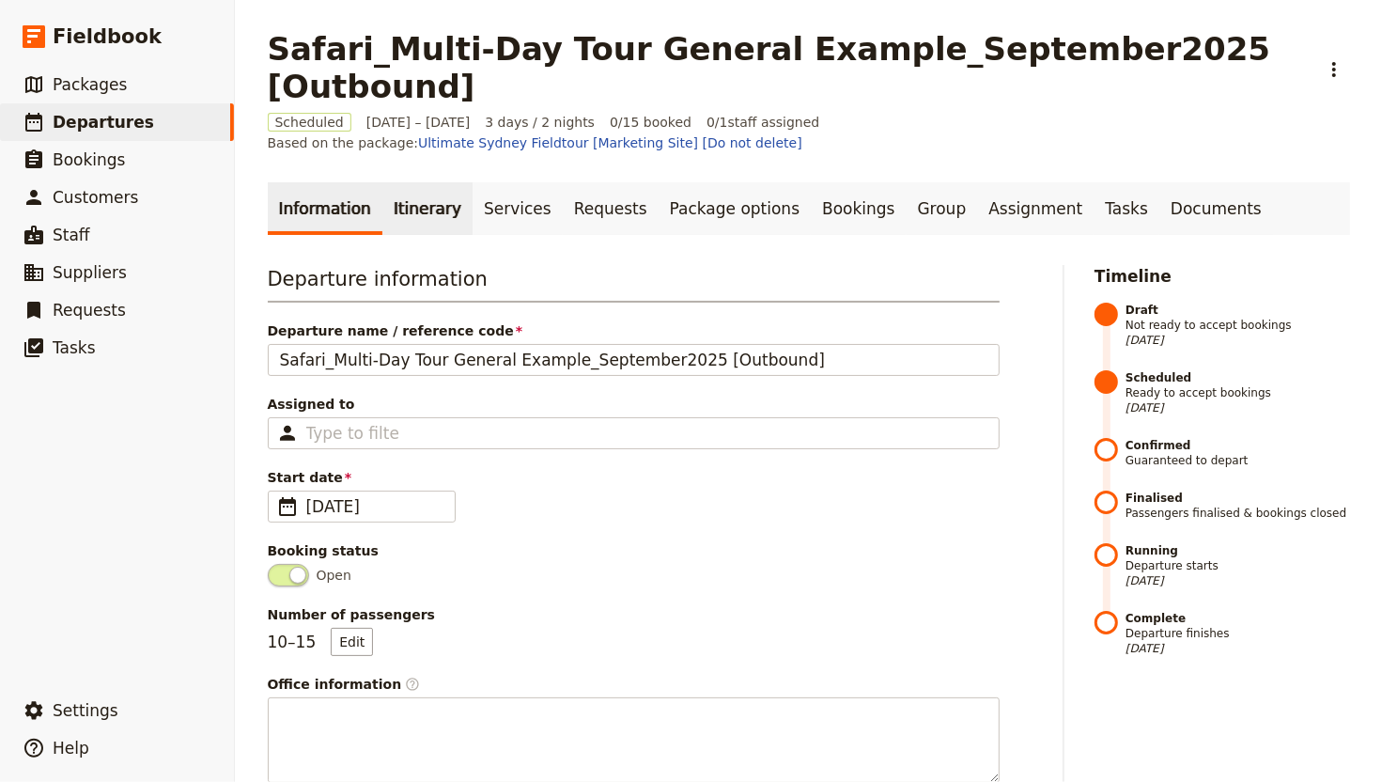
click at [382, 182] on link "Itinerary" at bounding box center [427, 208] width 90 height 53
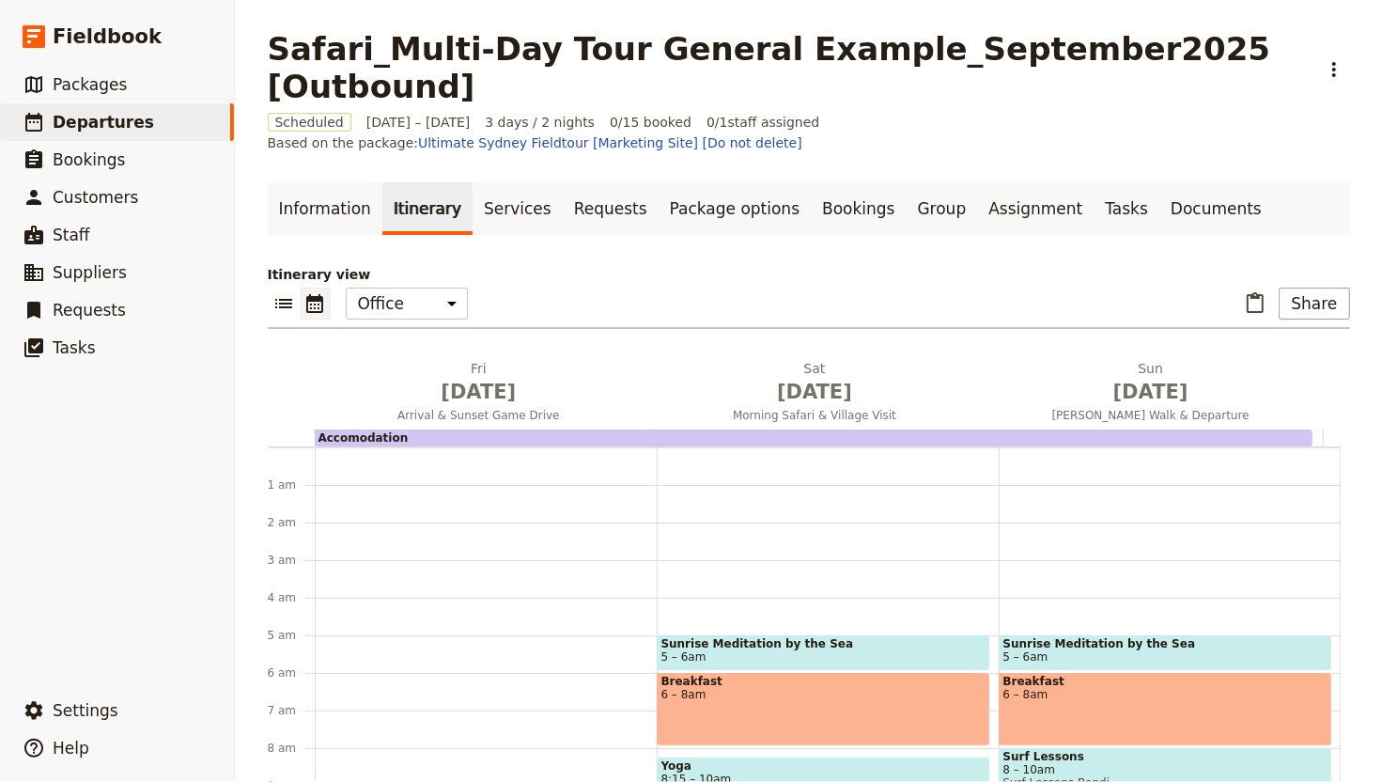
scroll to position [169, 0]
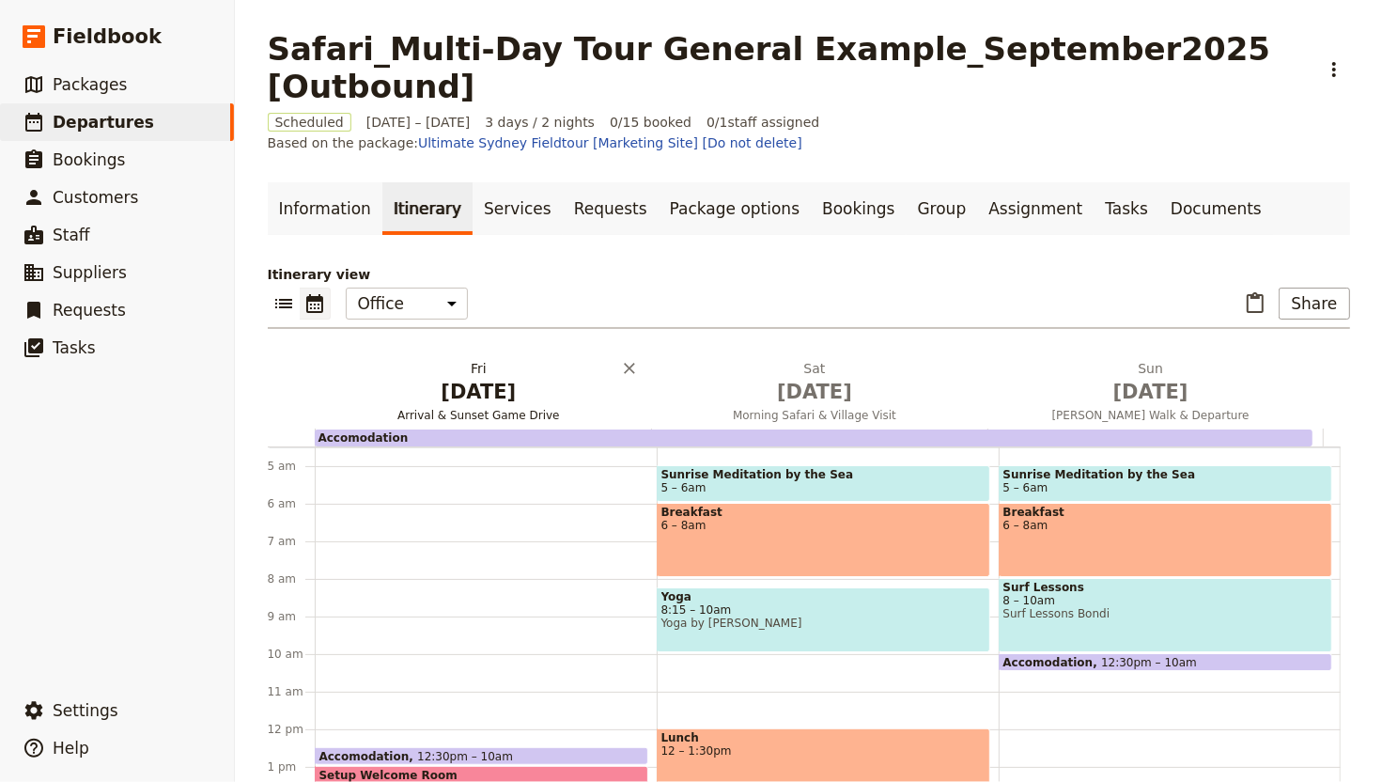
click at [398, 383] on span "Jan 29" at bounding box center [479, 392] width 314 height 28
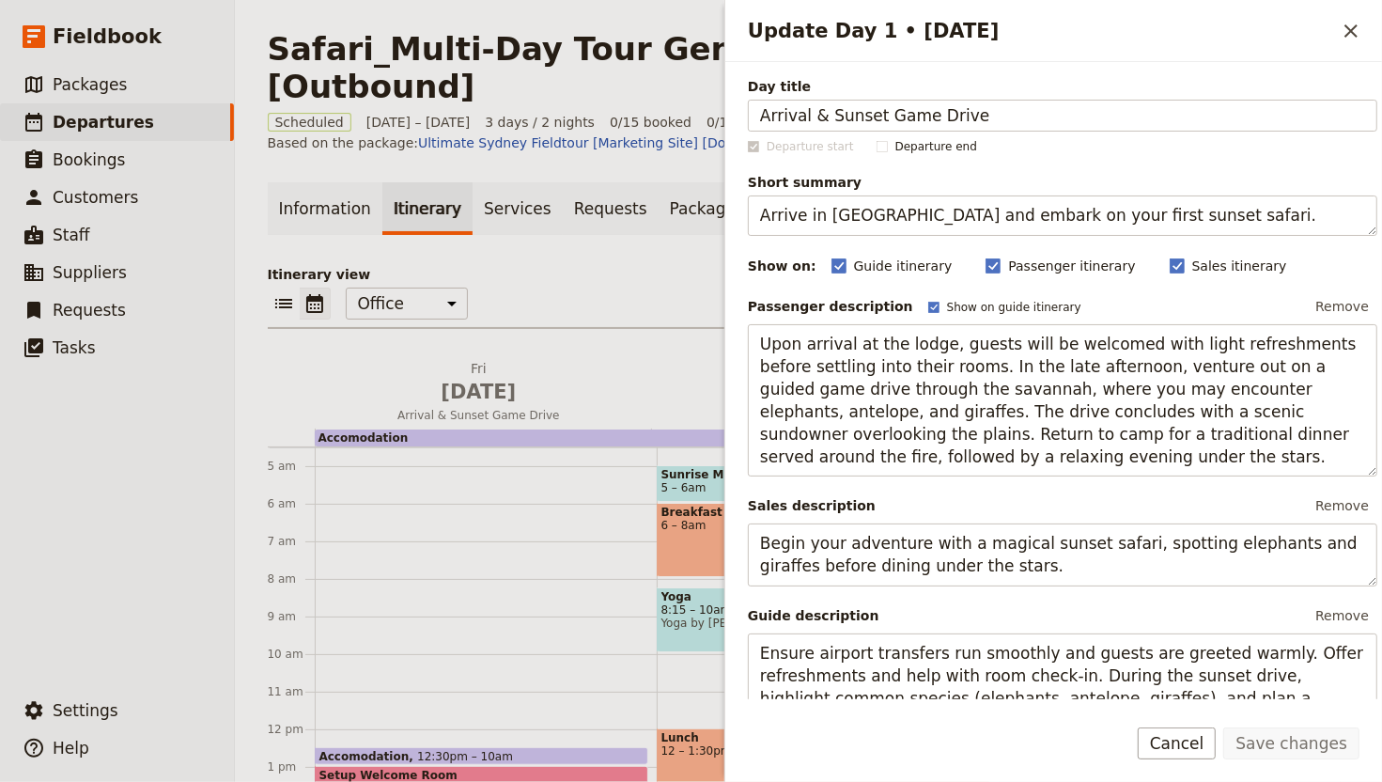
click at [408, 473] on div "Accomodation 12:30pm – 10am Setup Welcome Room 1 – 2pm Welcome to your retreat …" at bounding box center [486, 729] width 342 height 902
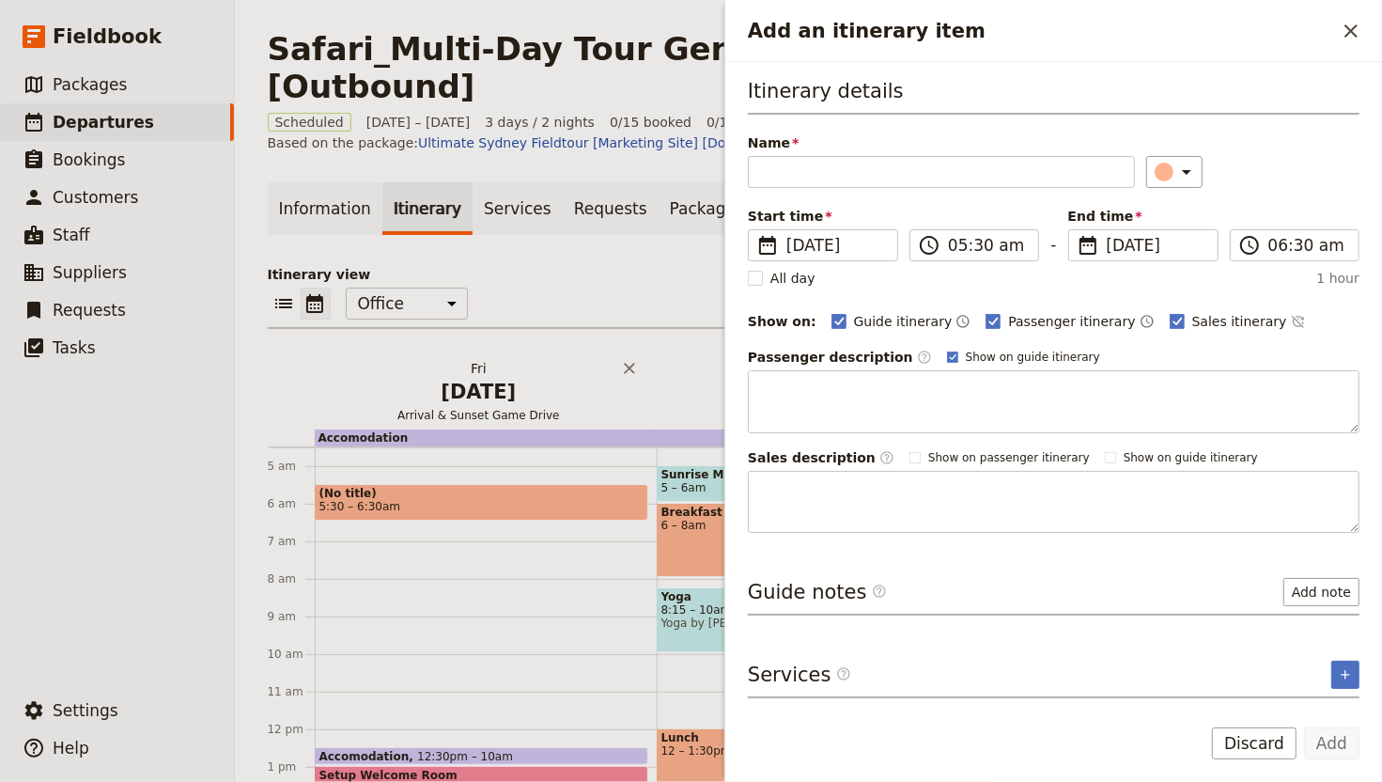
click at [451, 378] on span "Jan 29" at bounding box center [479, 392] width 314 height 28
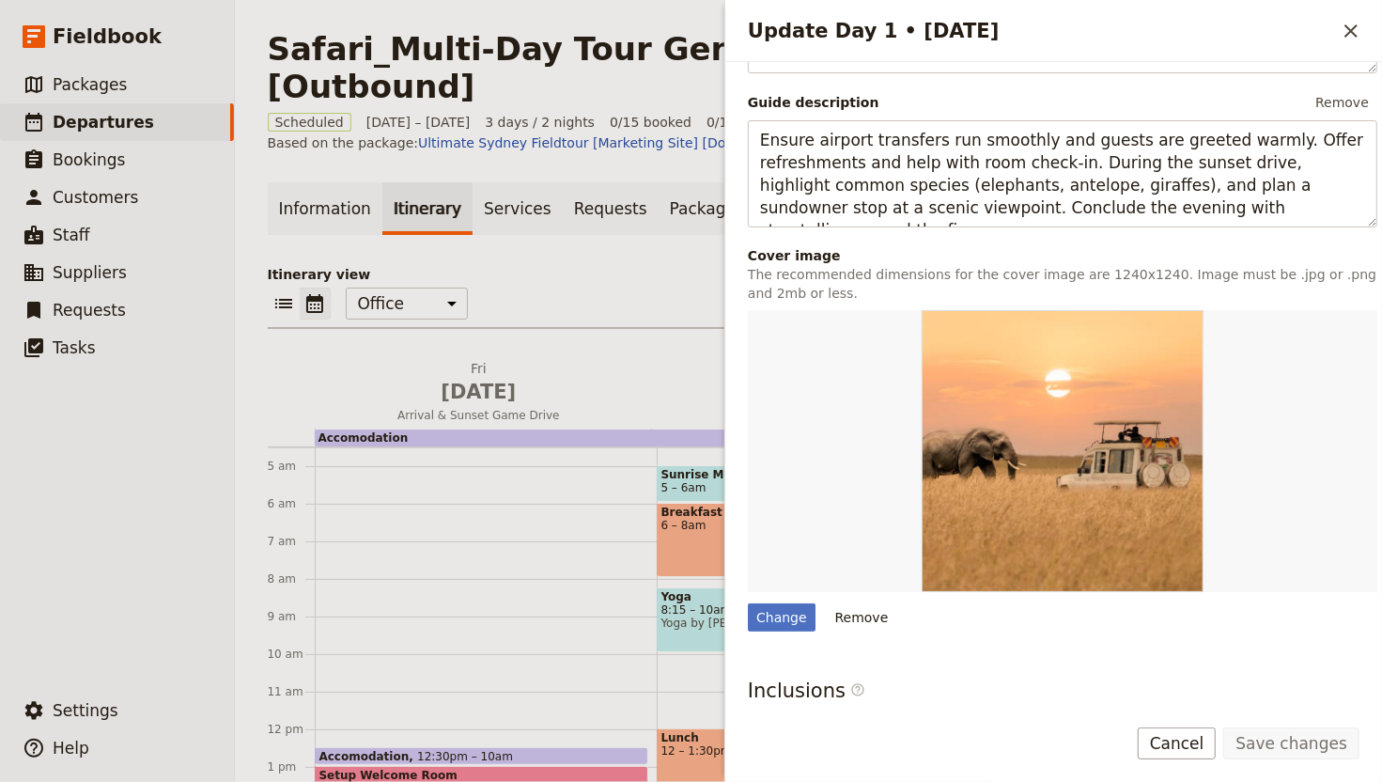
scroll to position [706, 0]
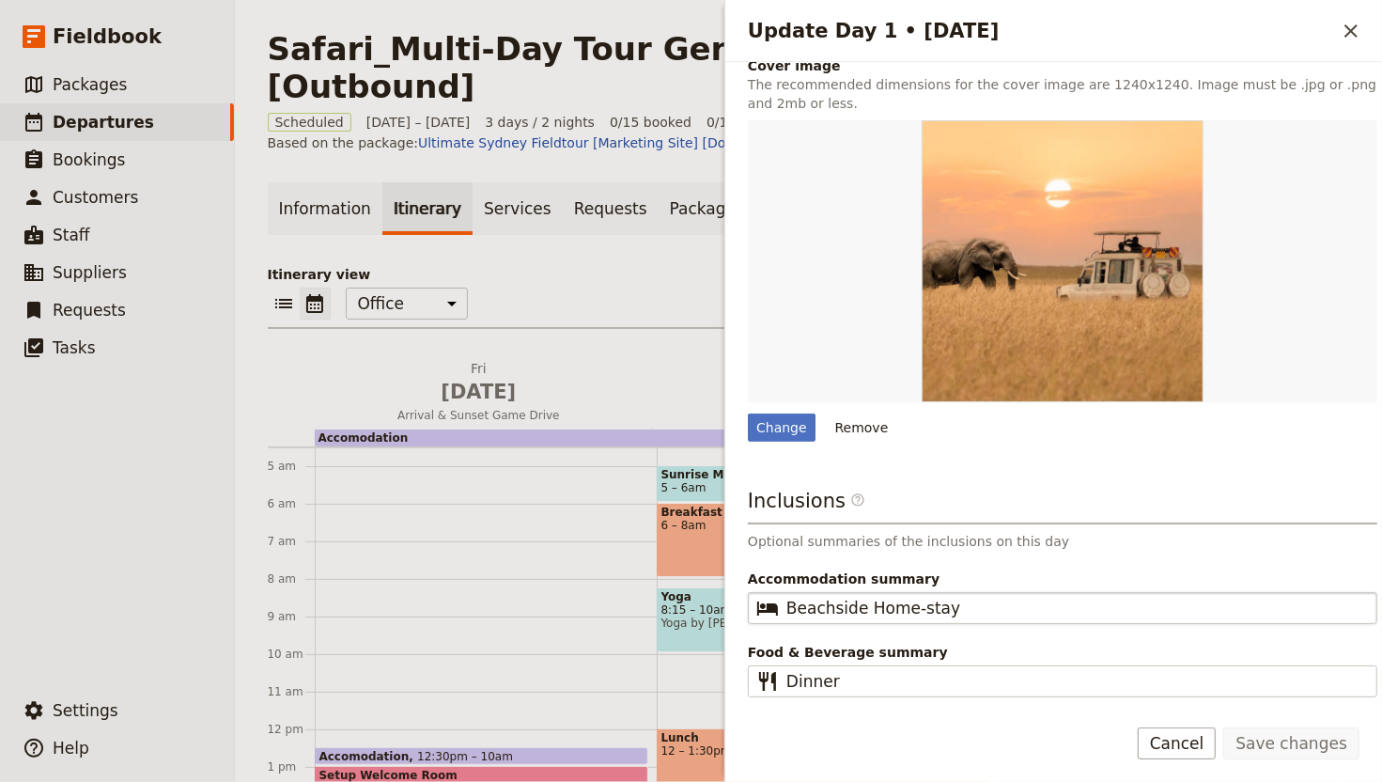
click at [978, 595] on fieldset "​ Beachside Home-stay" at bounding box center [1063, 608] width 630 height 32
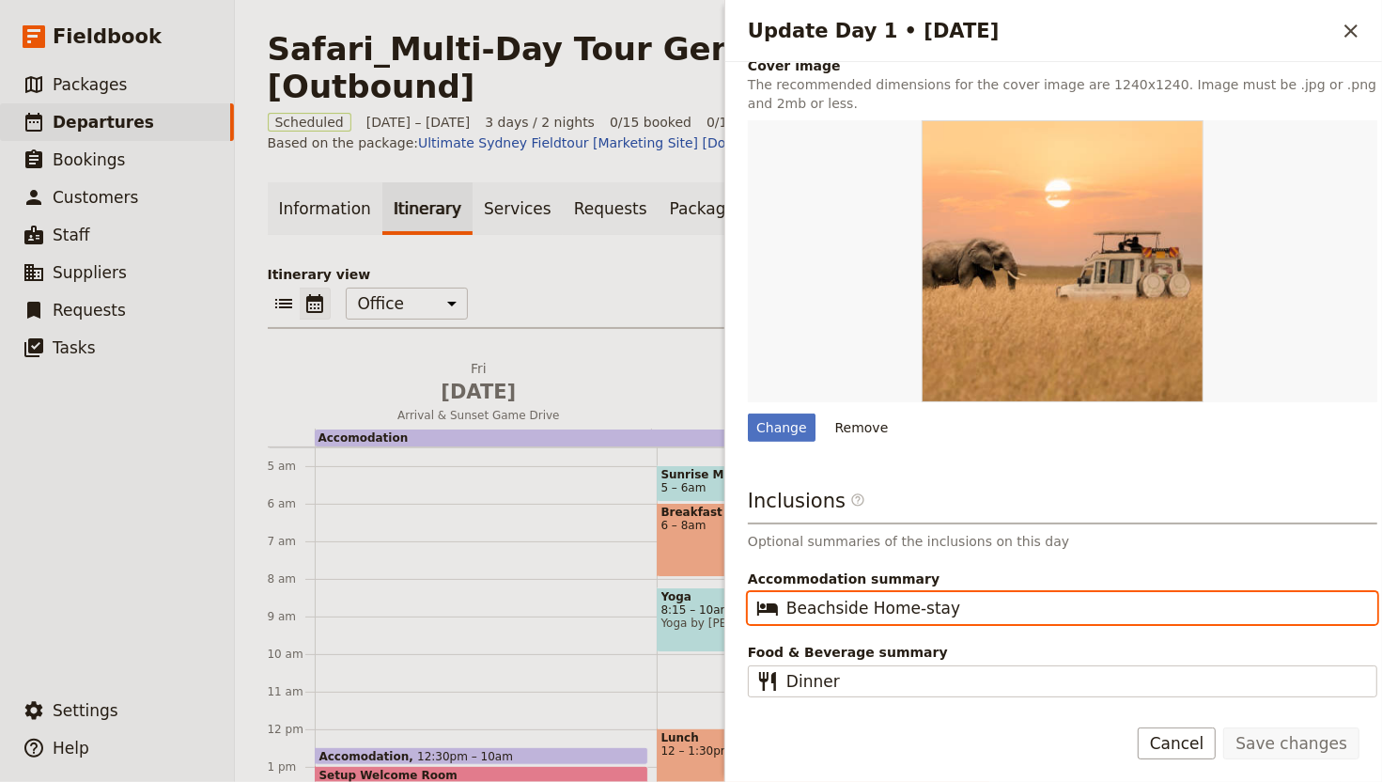
click at [978, 597] on input "Beachside Home-stay" at bounding box center [1076, 608] width 579 height 23
click at [955, 607] on input "Beachside Home-stay" at bounding box center [1076, 608] width 579 height 23
type input "5 Start Lodge"
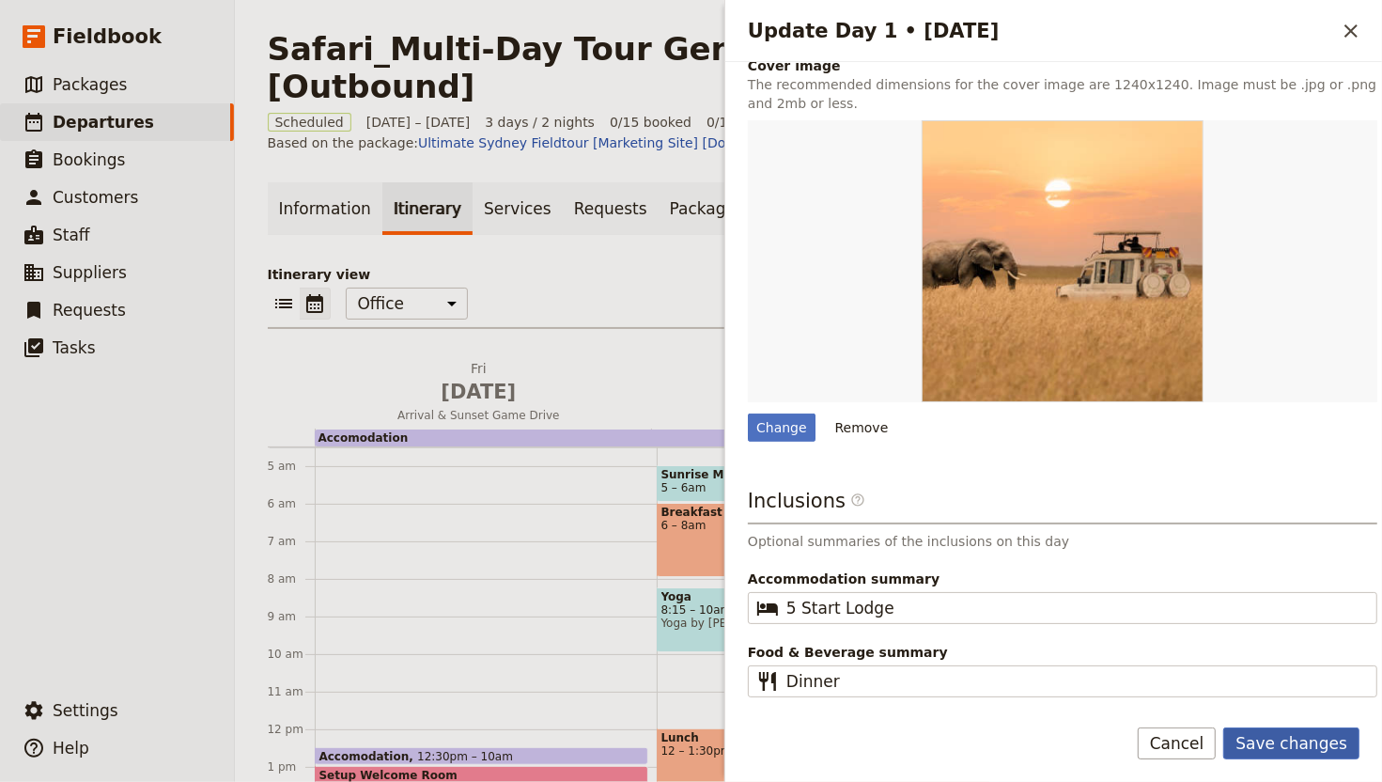
click at [1290, 649] on button "Save changes" at bounding box center [1291, 743] width 136 height 32
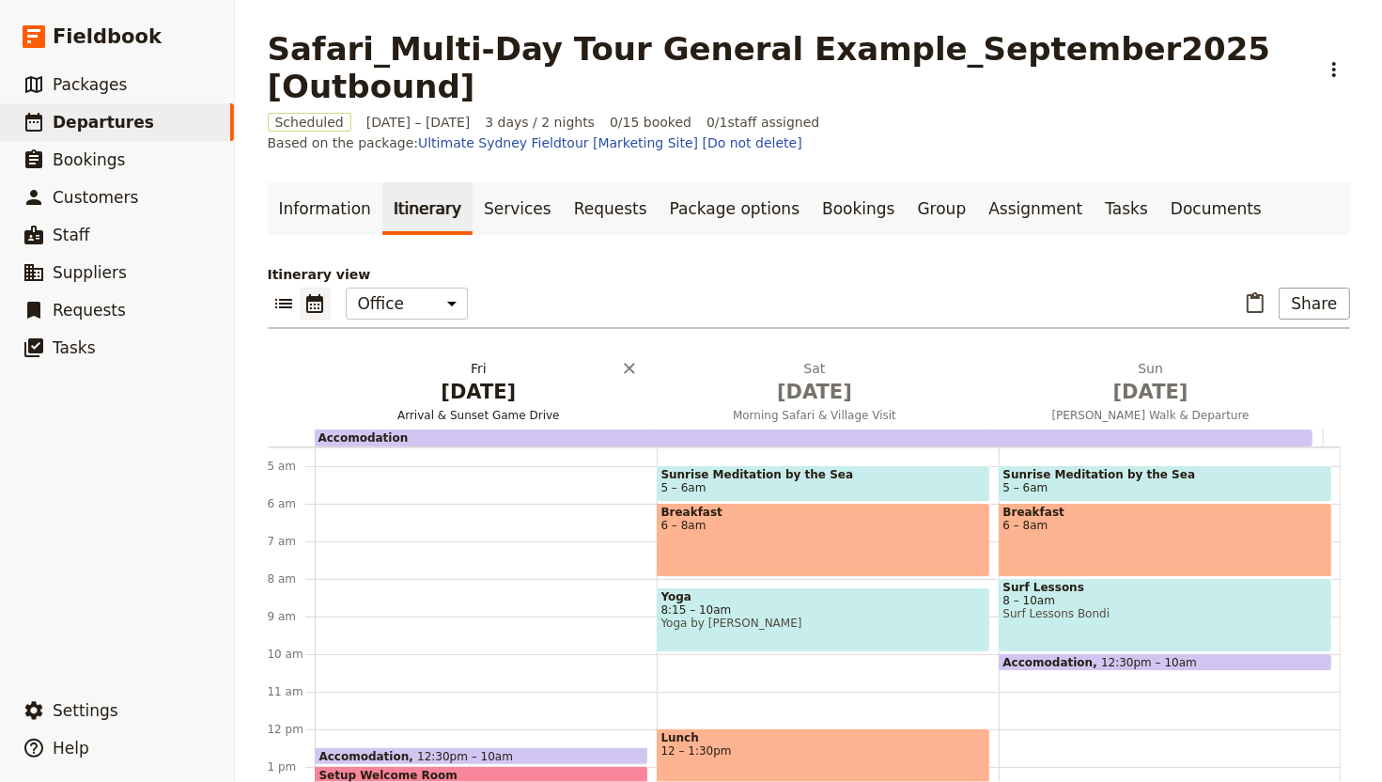
click at [497, 359] on h2 "Fri Jan 29 Arrival & Sunset Game Drive" at bounding box center [479, 382] width 314 height 47
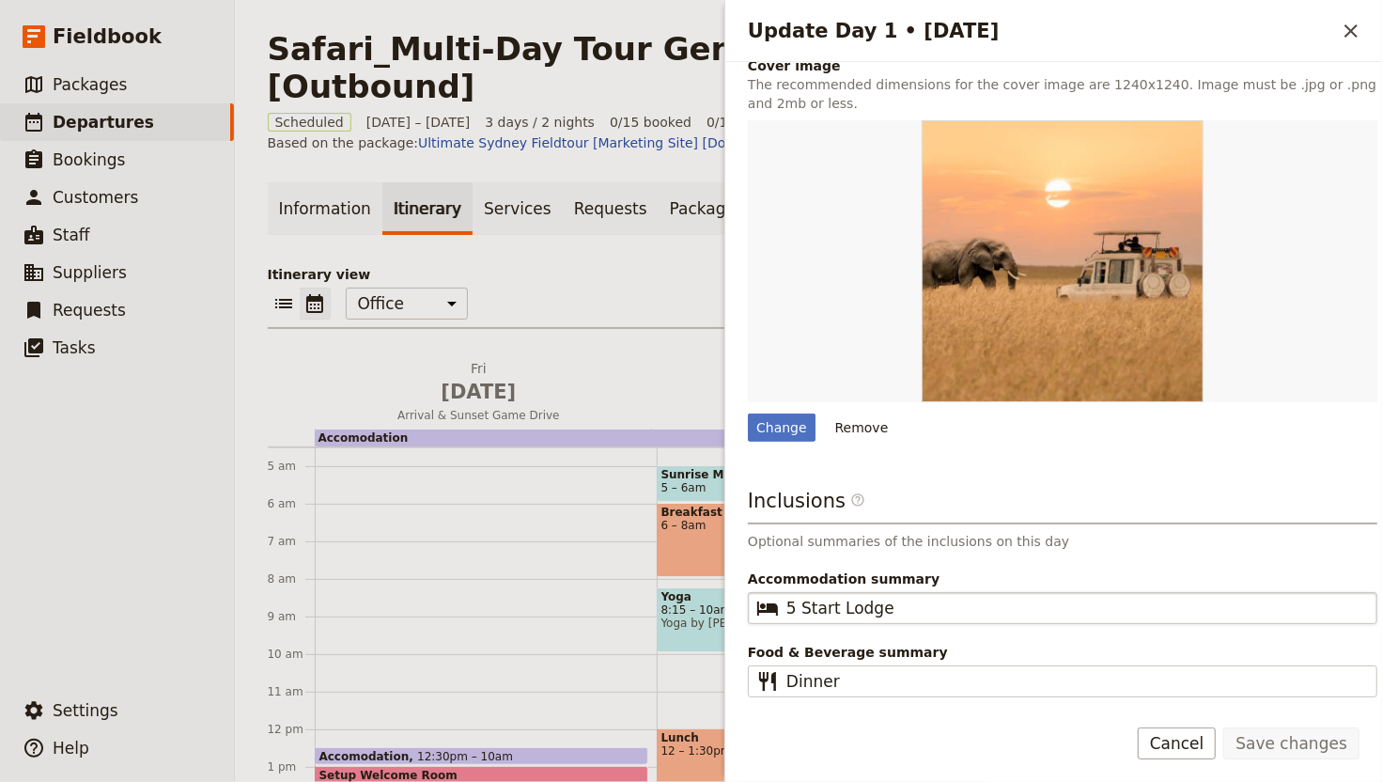
click at [937, 592] on fieldset "​ 5 Start Lodge" at bounding box center [1063, 608] width 630 height 32
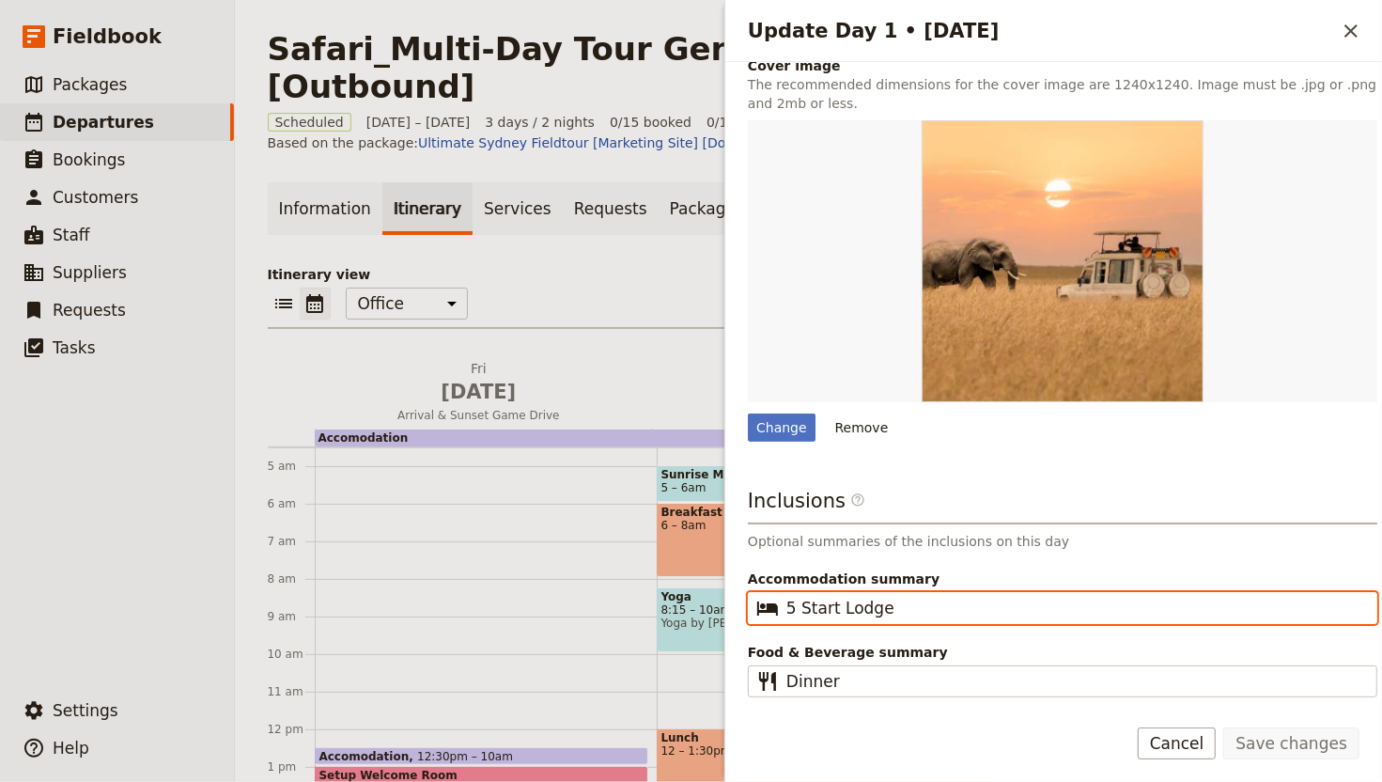
click at [937, 597] on input "5 Start Lodge" at bounding box center [1076, 608] width 579 height 23
drag, startPoint x: 833, startPoint y: 602, endPoint x: 894, endPoint y: 598, distance: 60.3
click at [833, 602] on input "5 Start Lodge" at bounding box center [1076, 608] width 579 height 23
click at [918, 603] on input "5 Star Lodge" at bounding box center [1076, 608] width 579 height 23
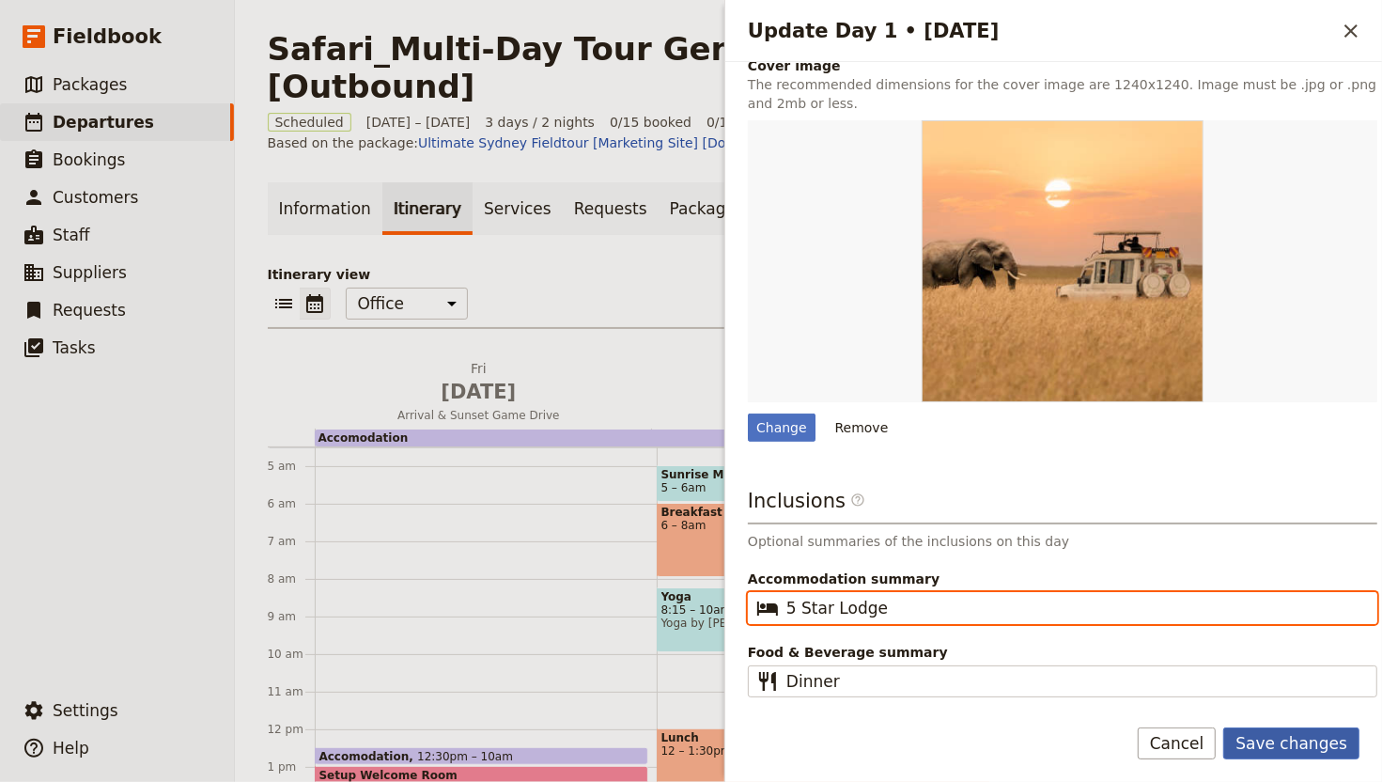
type input "5 Star Lodge"
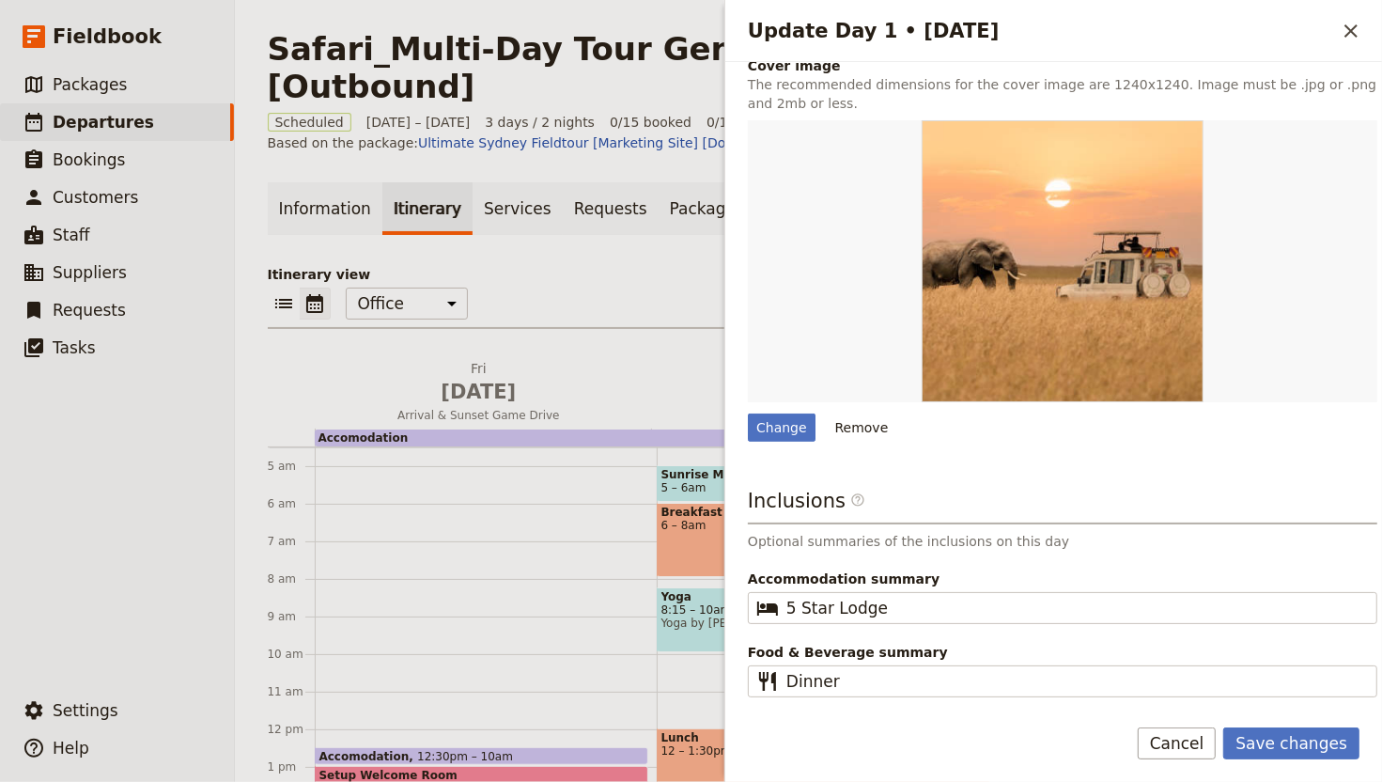
drag, startPoint x: 1301, startPoint y: 734, endPoint x: 1273, endPoint y: 715, distance: 33.1
click at [1301, 649] on button "Save changes" at bounding box center [1291, 743] width 136 height 32
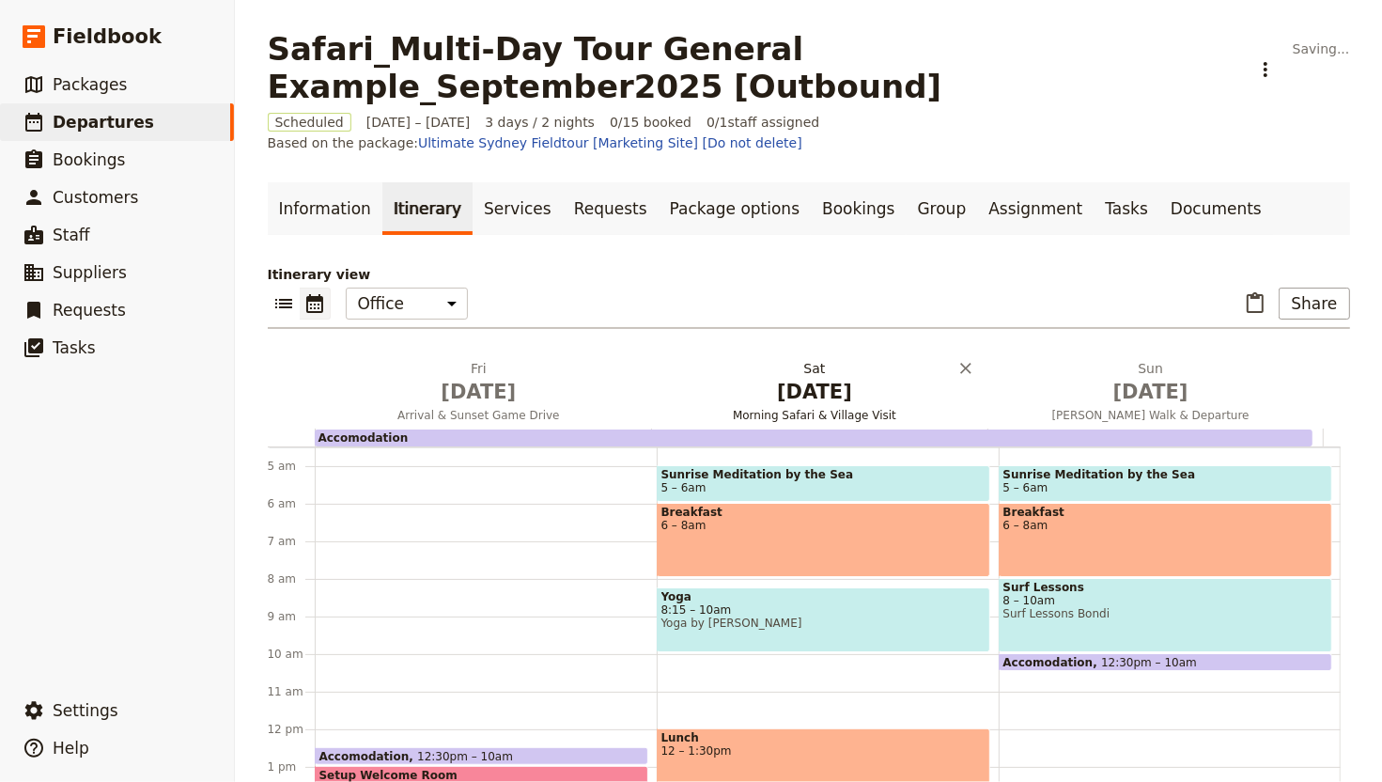
click at [826, 378] on span "Jan 30" at bounding box center [815, 392] width 314 height 28
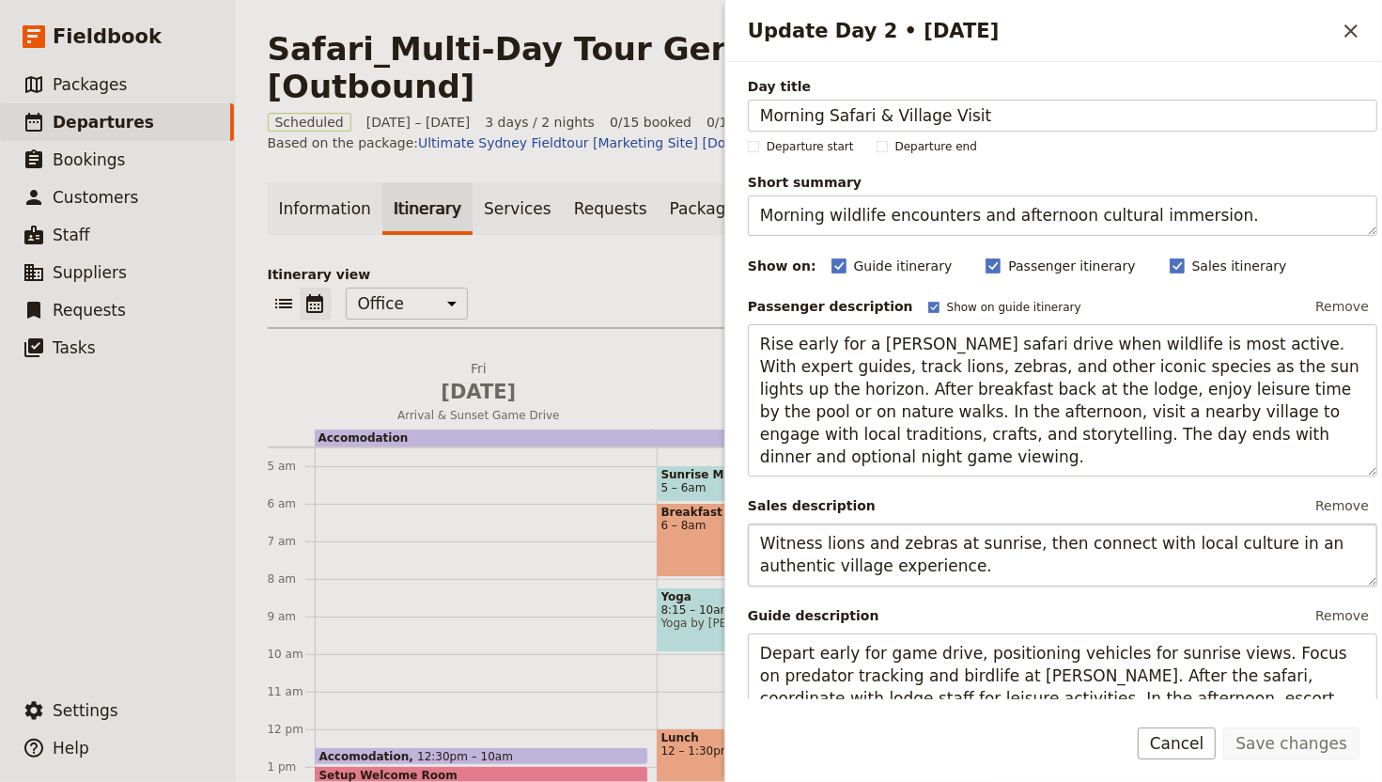
scroll to position [728, 0]
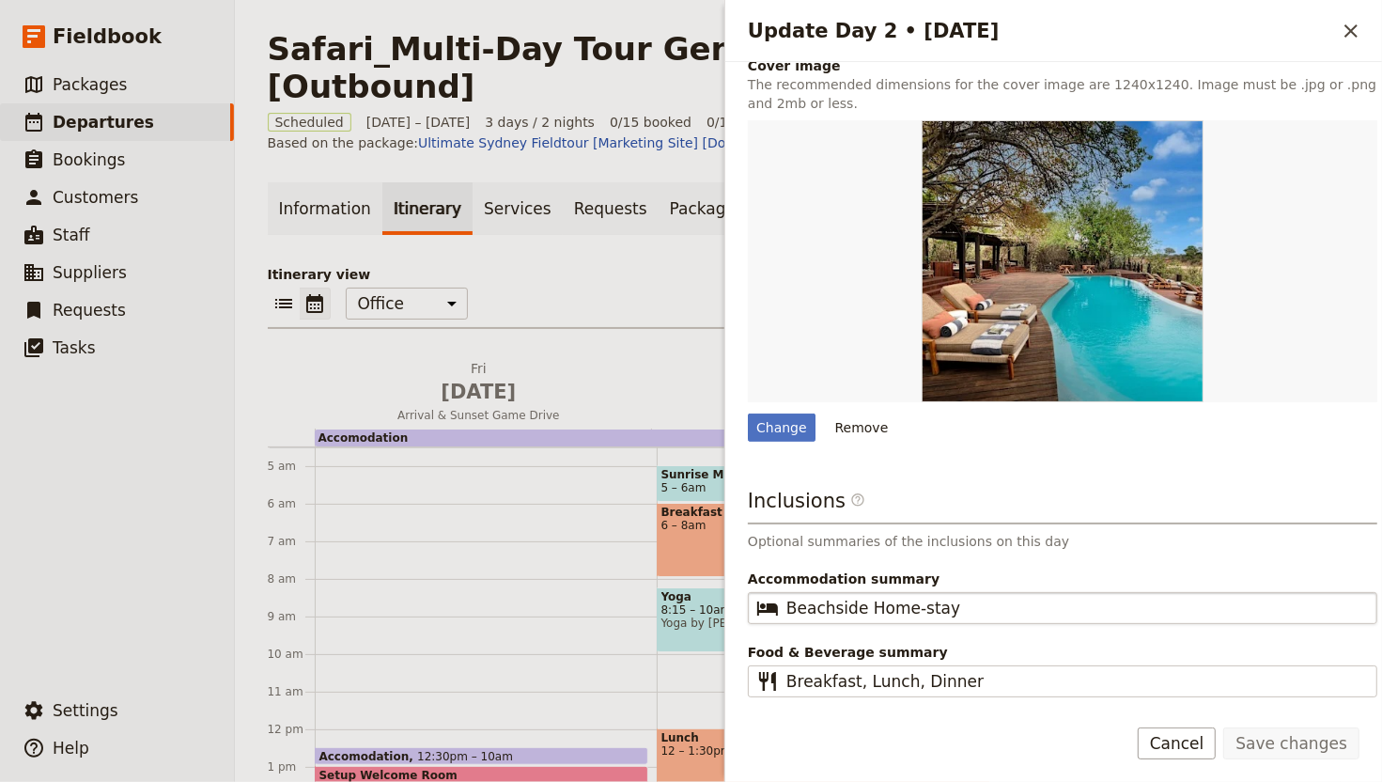
click at [977, 619] on fieldset "​ Beachside Home-stay" at bounding box center [1063, 608] width 630 height 32
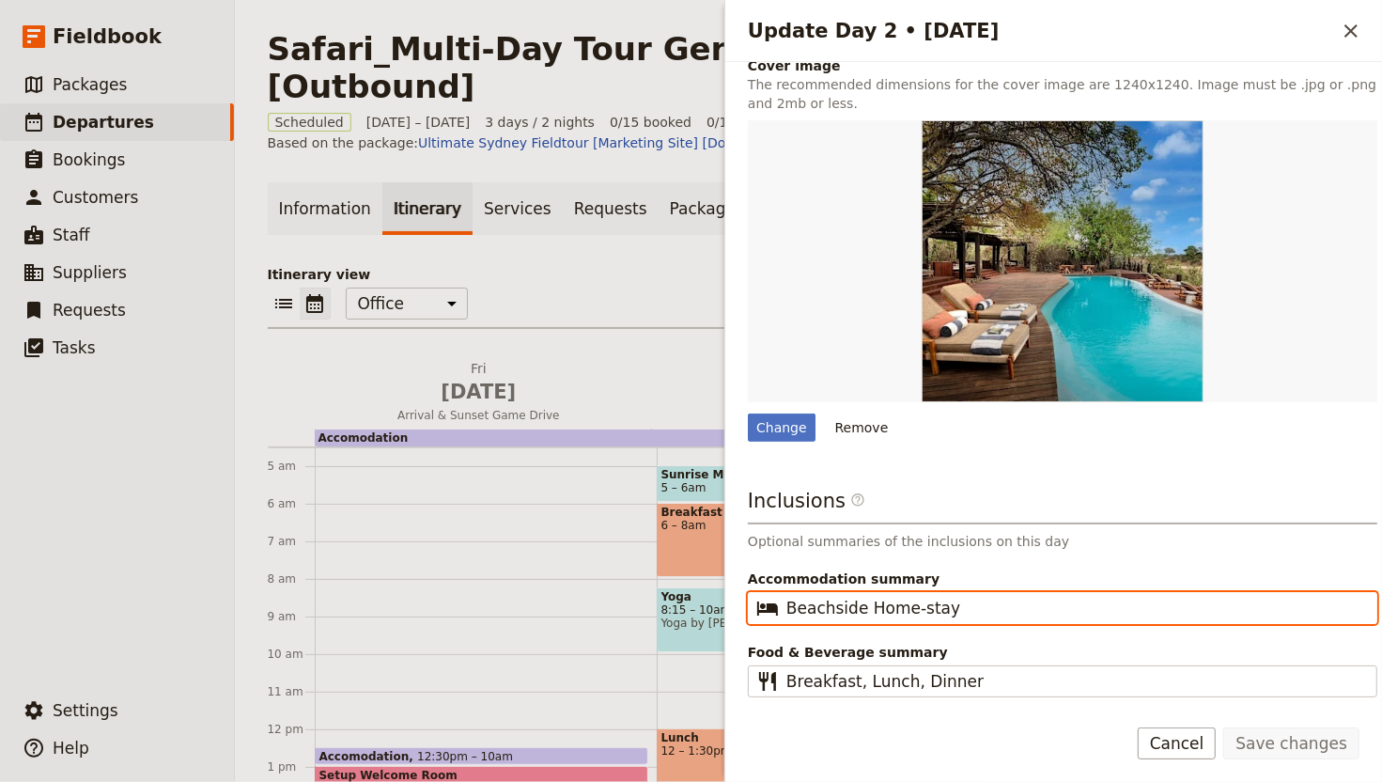
click at [977, 619] on input "Beachside Home-stay" at bounding box center [1076, 608] width 579 height 23
click at [984, 609] on input "Beachside Home-stay" at bounding box center [1076, 608] width 579 height 23
paste input "5 Star Lodge"
type input "5 Star Lodge"
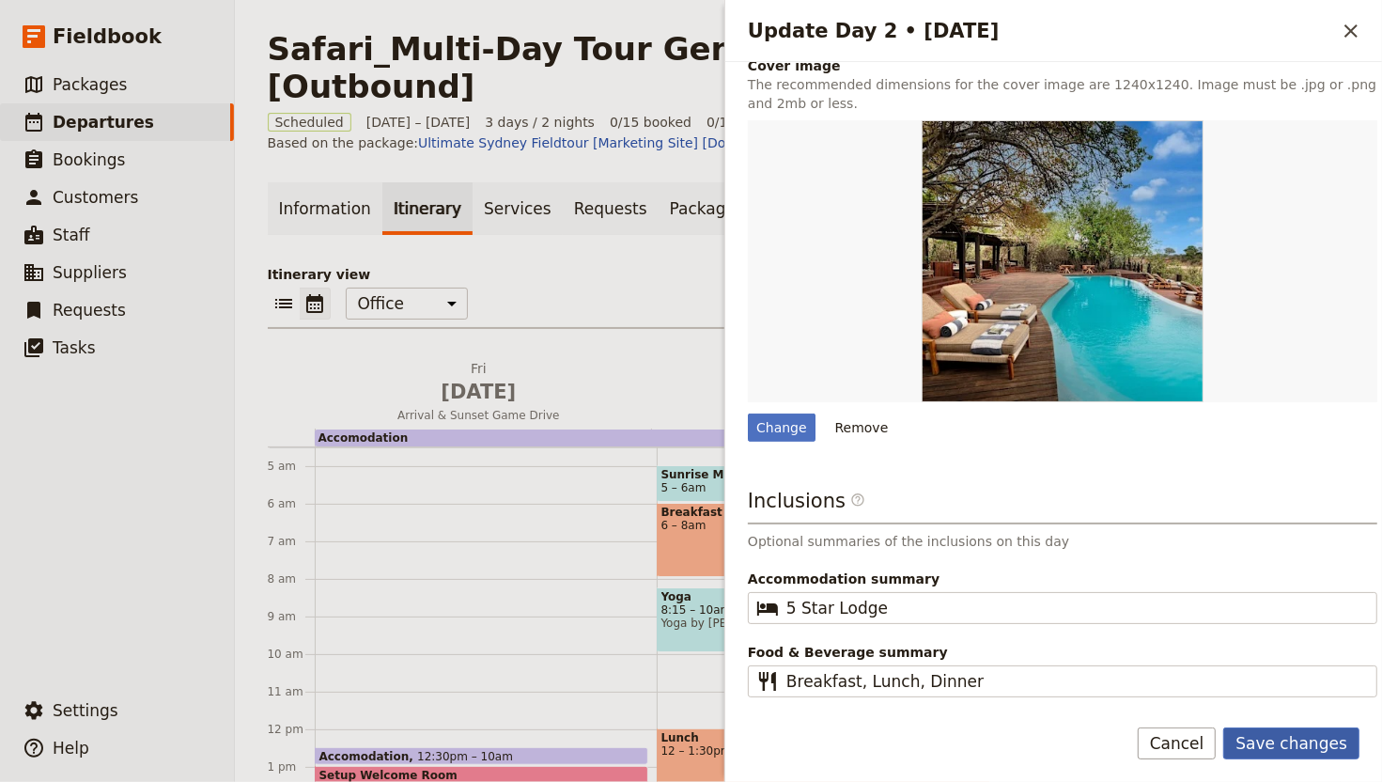
click at [1286, 649] on button "Save changes" at bounding box center [1291, 743] width 136 height 32
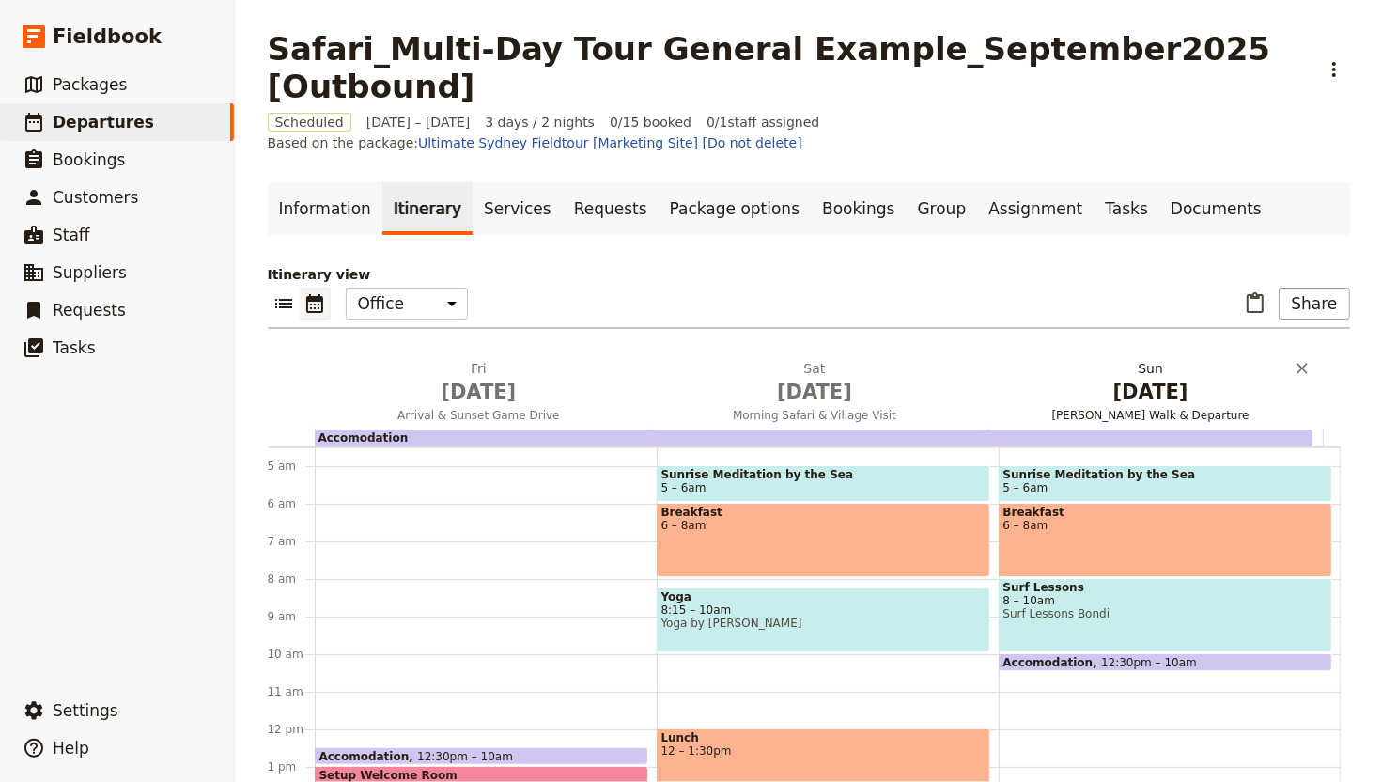
click at [1086, 408] on span "Bush Walk & Departure" at bounding box center [1151, 415] width 329 height 15
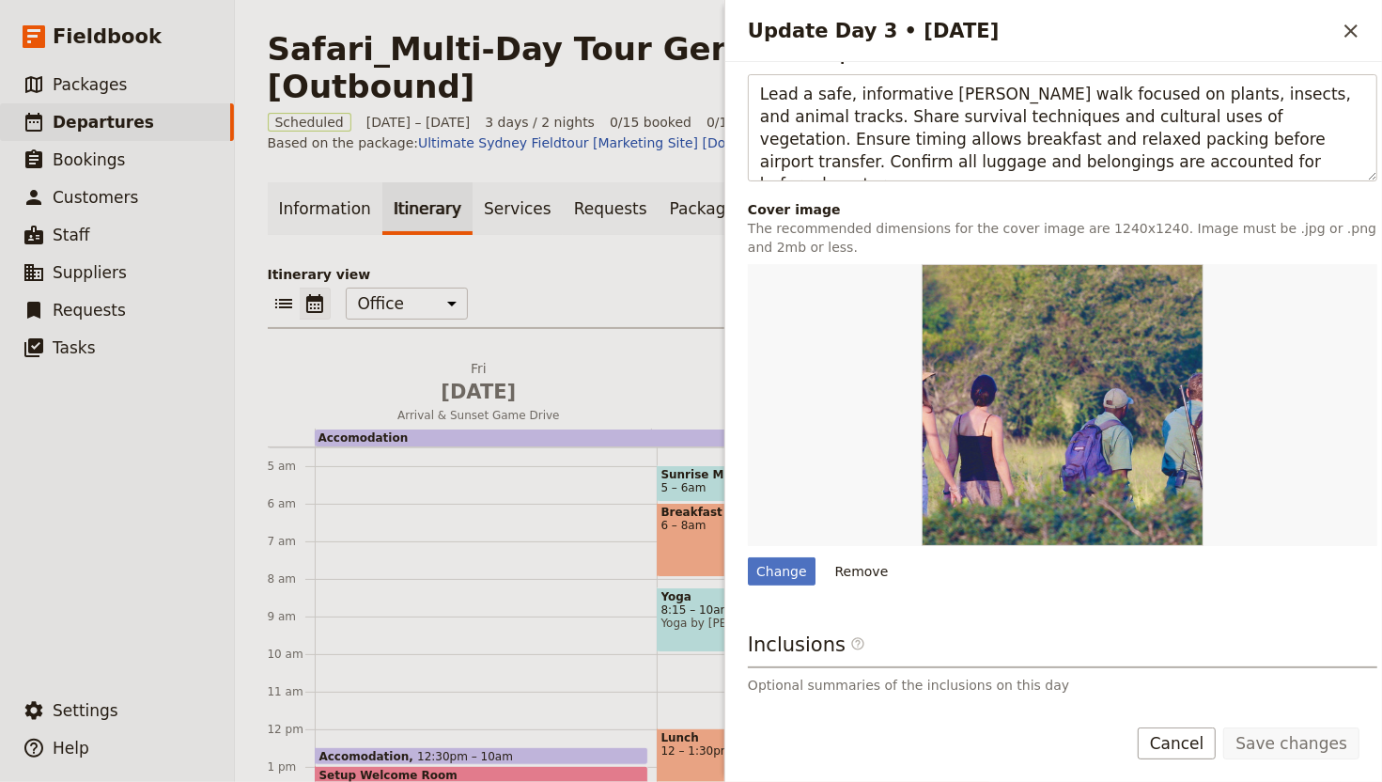
scroll to position [706, 0]
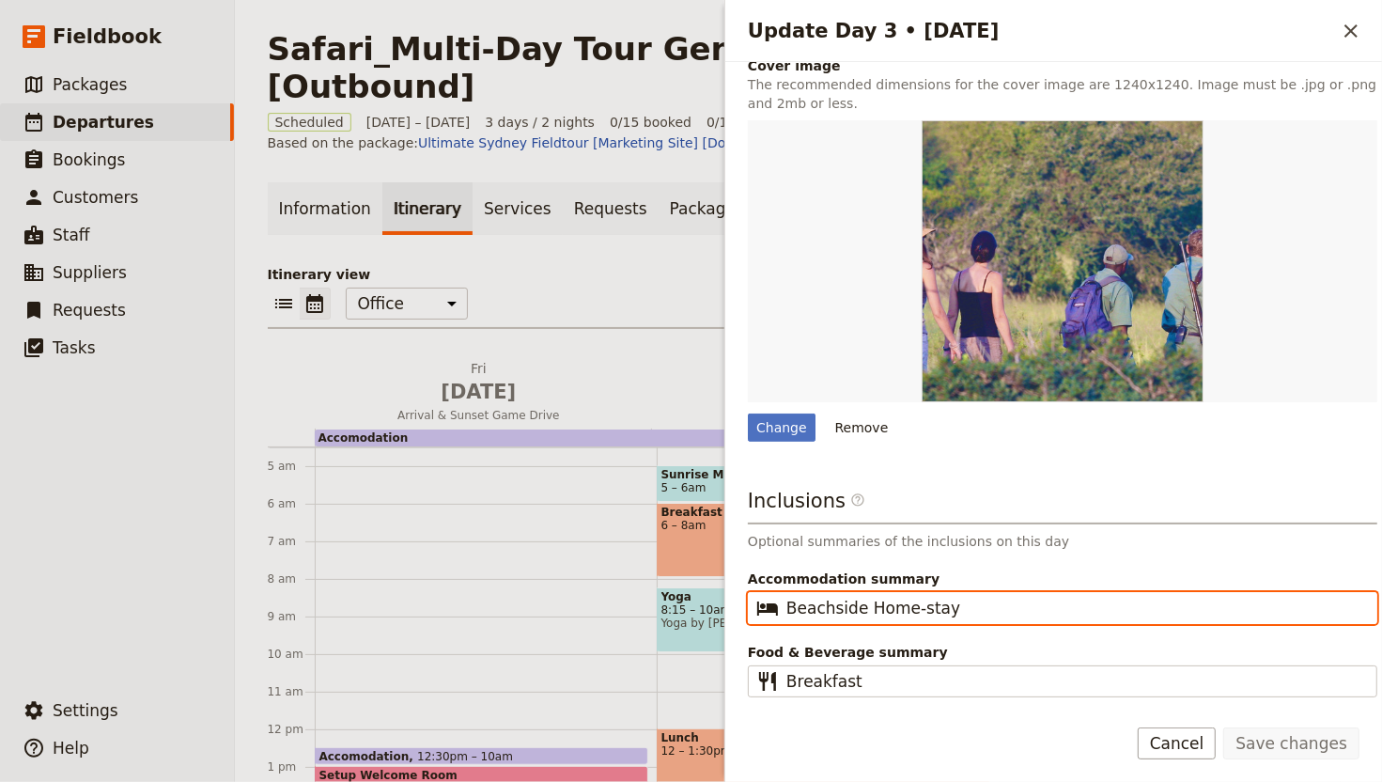
click at [926, 600] on input "Beachside Home-stay" at bounding box center [1076, 608] width 579 height 23
paste input "5 Star Lodge"
type input "5 Star Lodge"
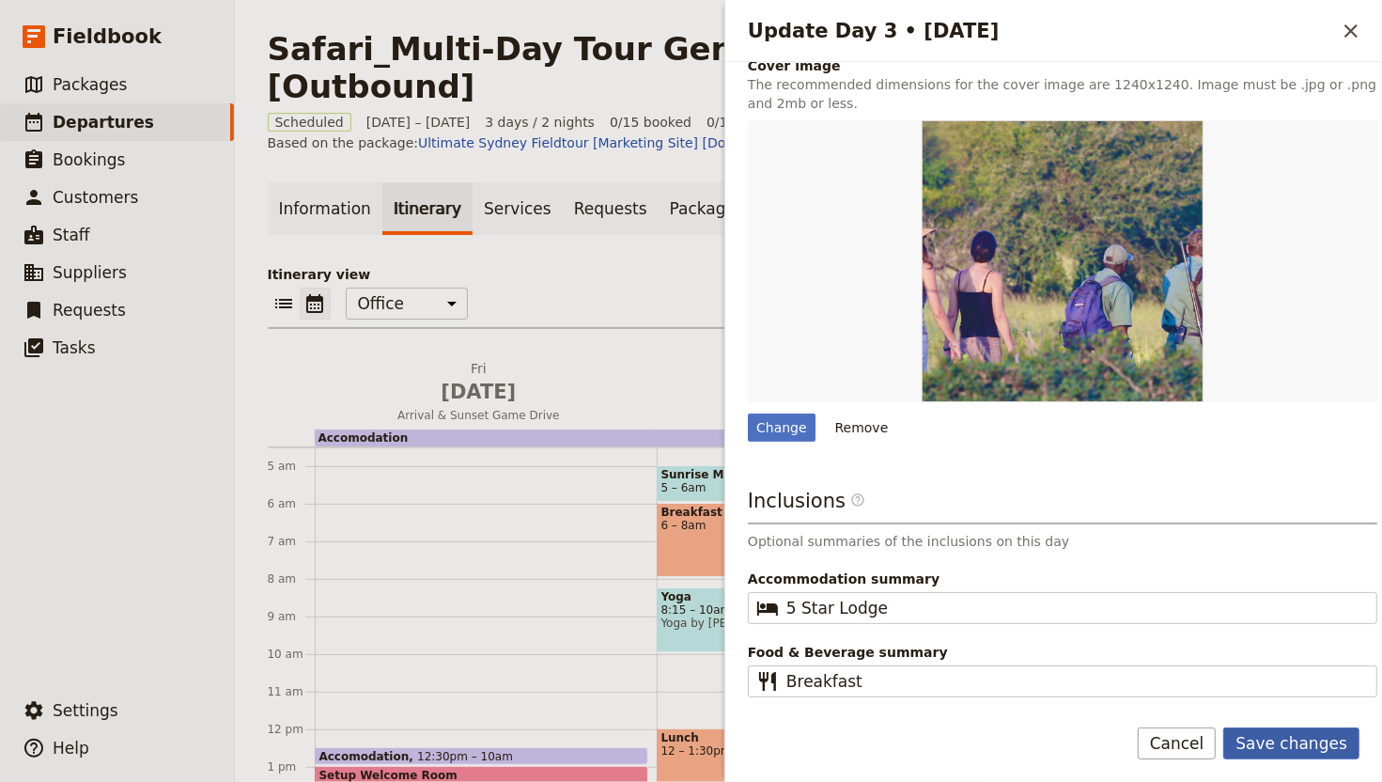
click at [1254, 649] on form "Day title Bush Walk & Departure Departure start Departure end Short summary Gui…" at bounding box center [1053, 422] width 657 height 720
click at [1275, 649] on button "Save changes" at bounding box center [1291, 743] width 136 height 32
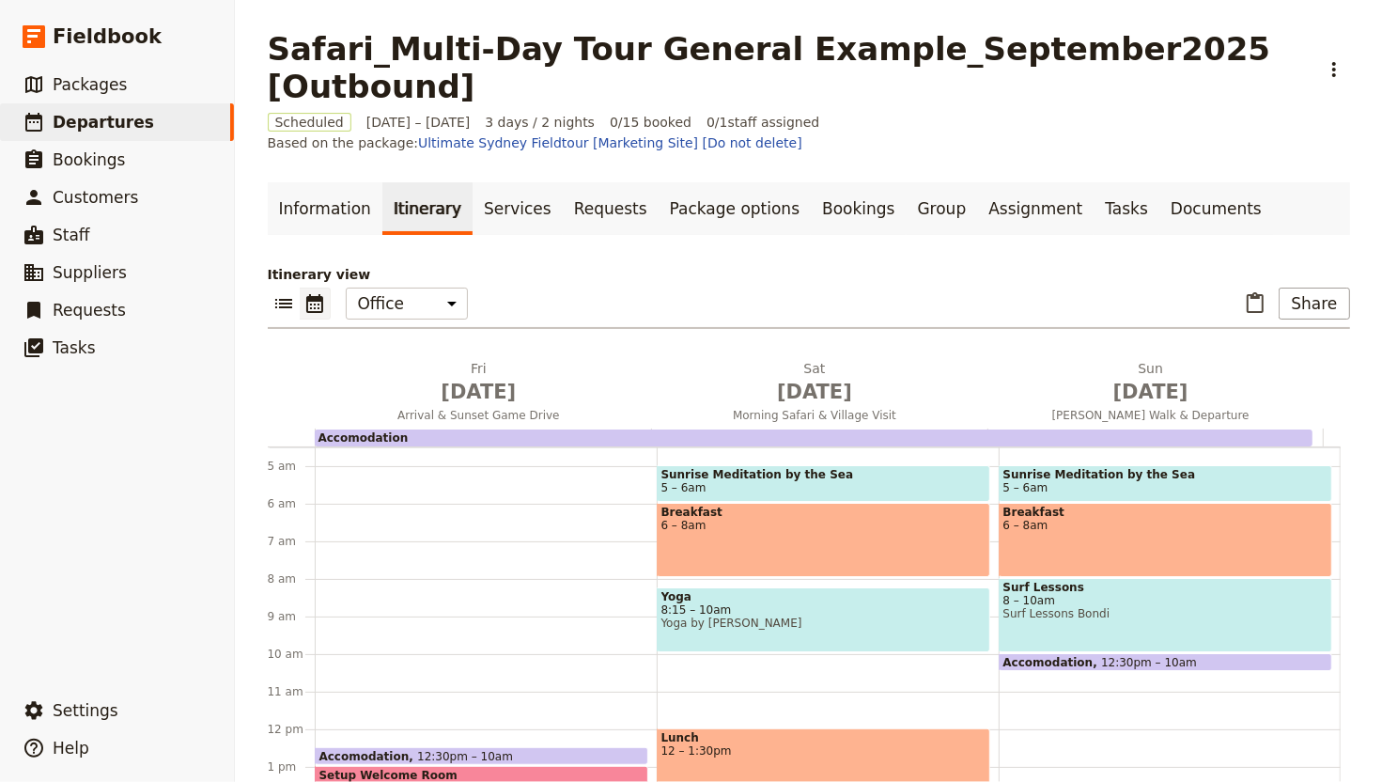
click at [590, 429] on div "Accomodation" at bounding box center [814, 437] width 998 height 17
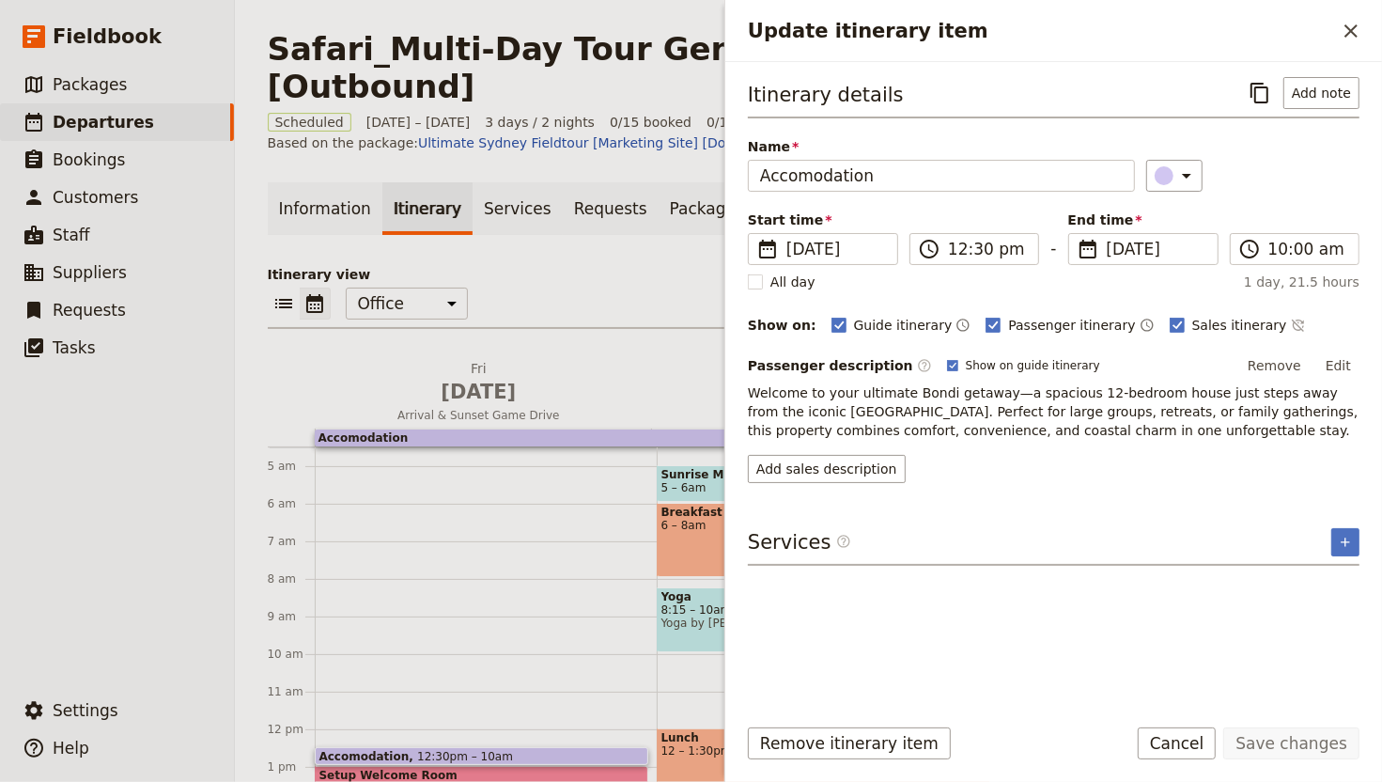
click at [1017, 416] on p "Welcome to your ultimate Bondi getaway—a spacious 12-bedroom house just steps a…" at bounding box center [1054, 411] width 612 height 56
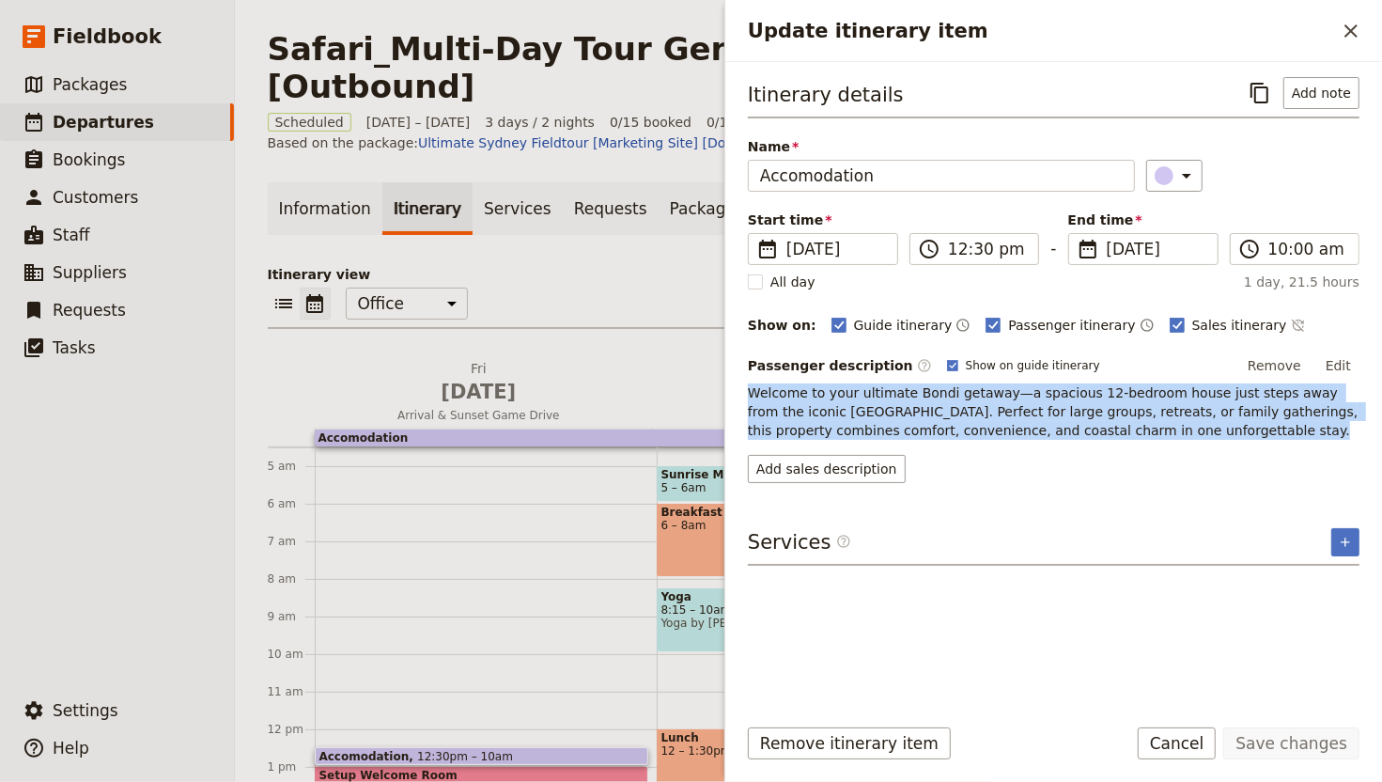
click at [1017, 416] on p "Welcome to your ultimate Bondi getaway—a spacious 12-bedroom house just steps a…" at bounding box center [1054, 411] width 612 height 56
copy p "Welcome to your ultimate Bondi getaway—a spacious 12-bedroom house just steps a…"
click at [471, 429] on div "Accomodation" at bounding box center [814, 437] width 998 height 17
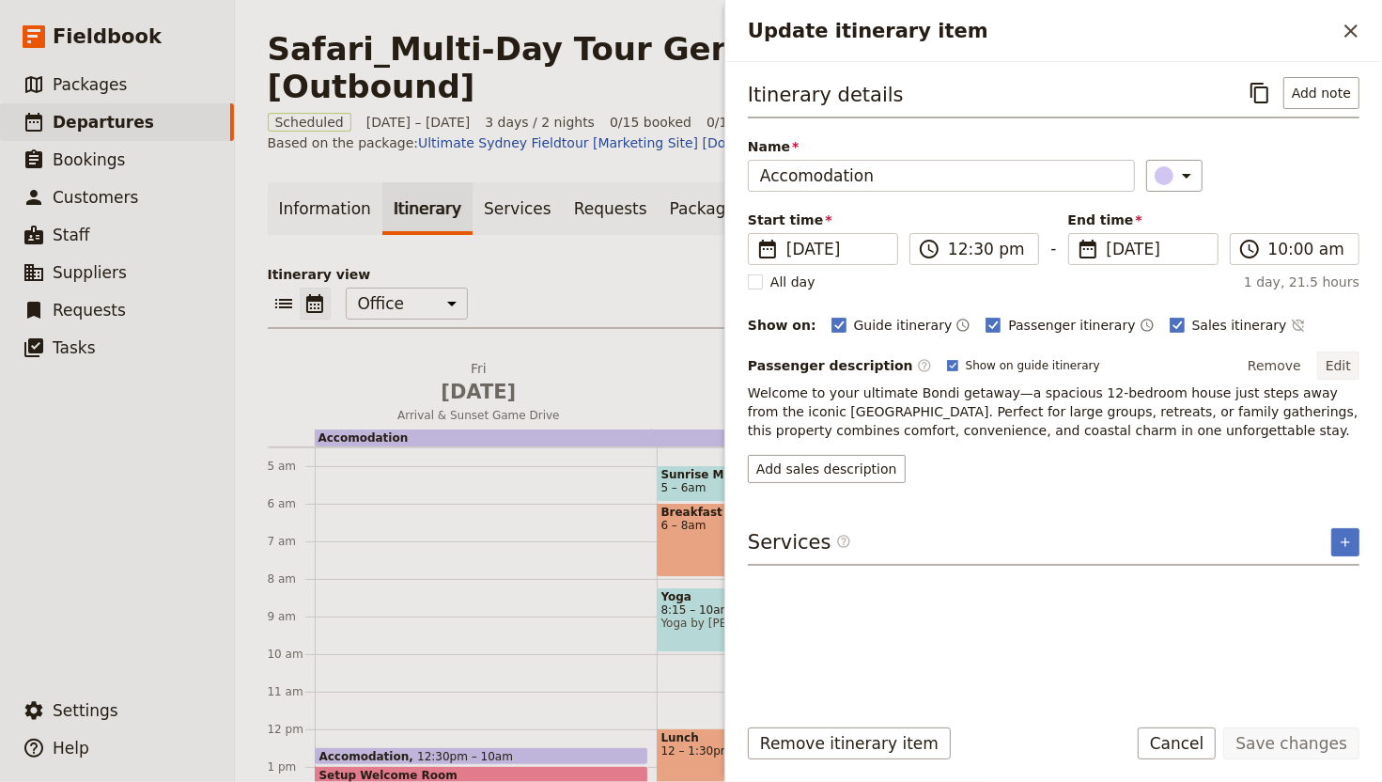
click at [1330, 367] on button "Edit" at bounding box center [1338, 365] width 42 height 28
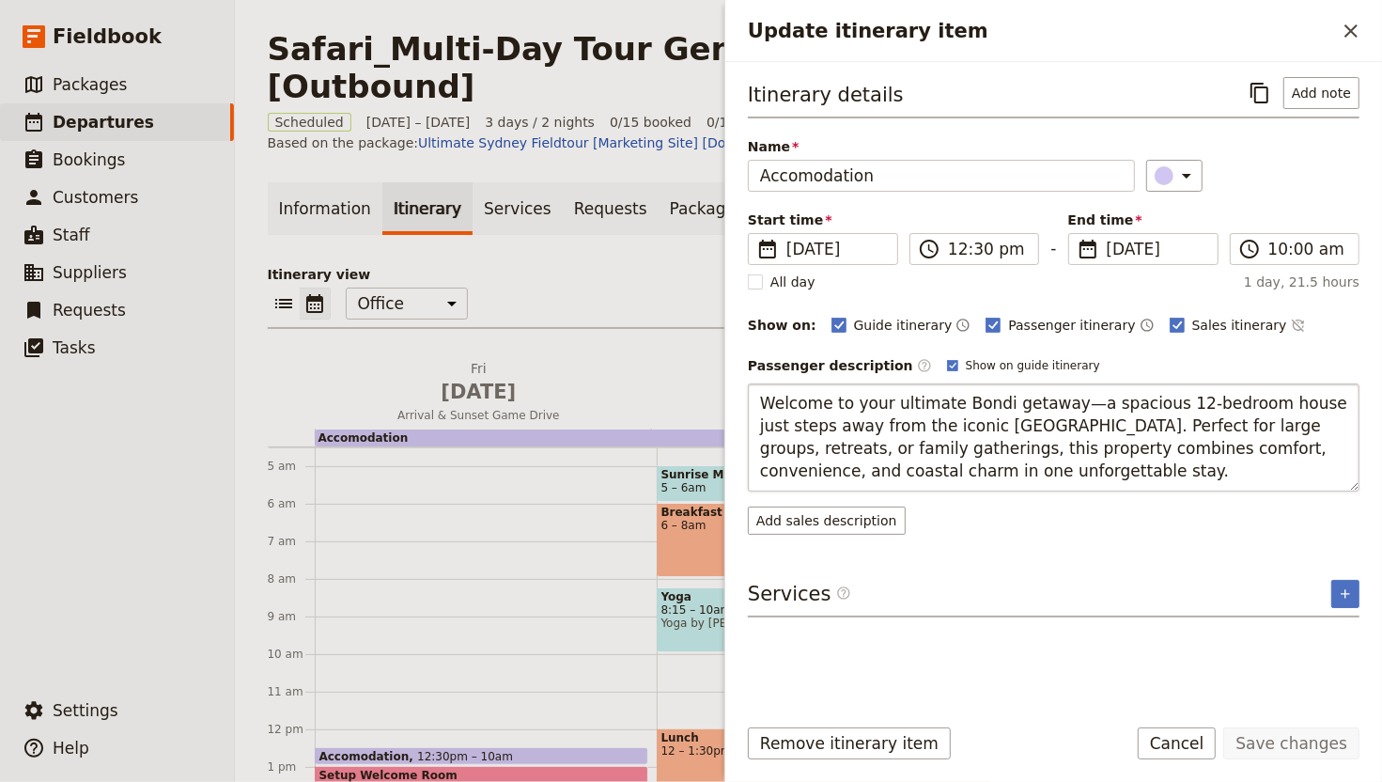
type textarea "The lodge offers a serene base for your safari adventure, set against sweeping …"
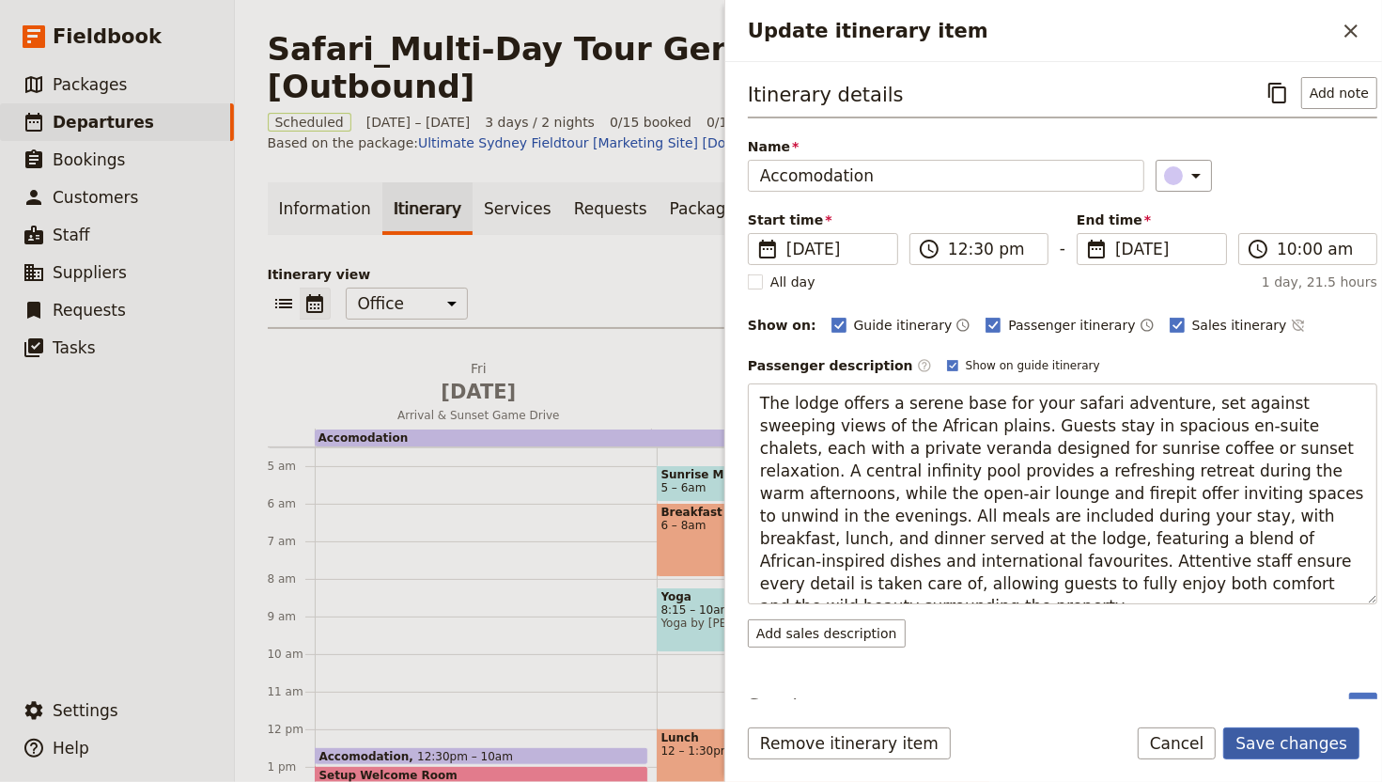
click at [1291, 649] on button "Save changes" at bounding box center [1291, 743] width 136 height 32
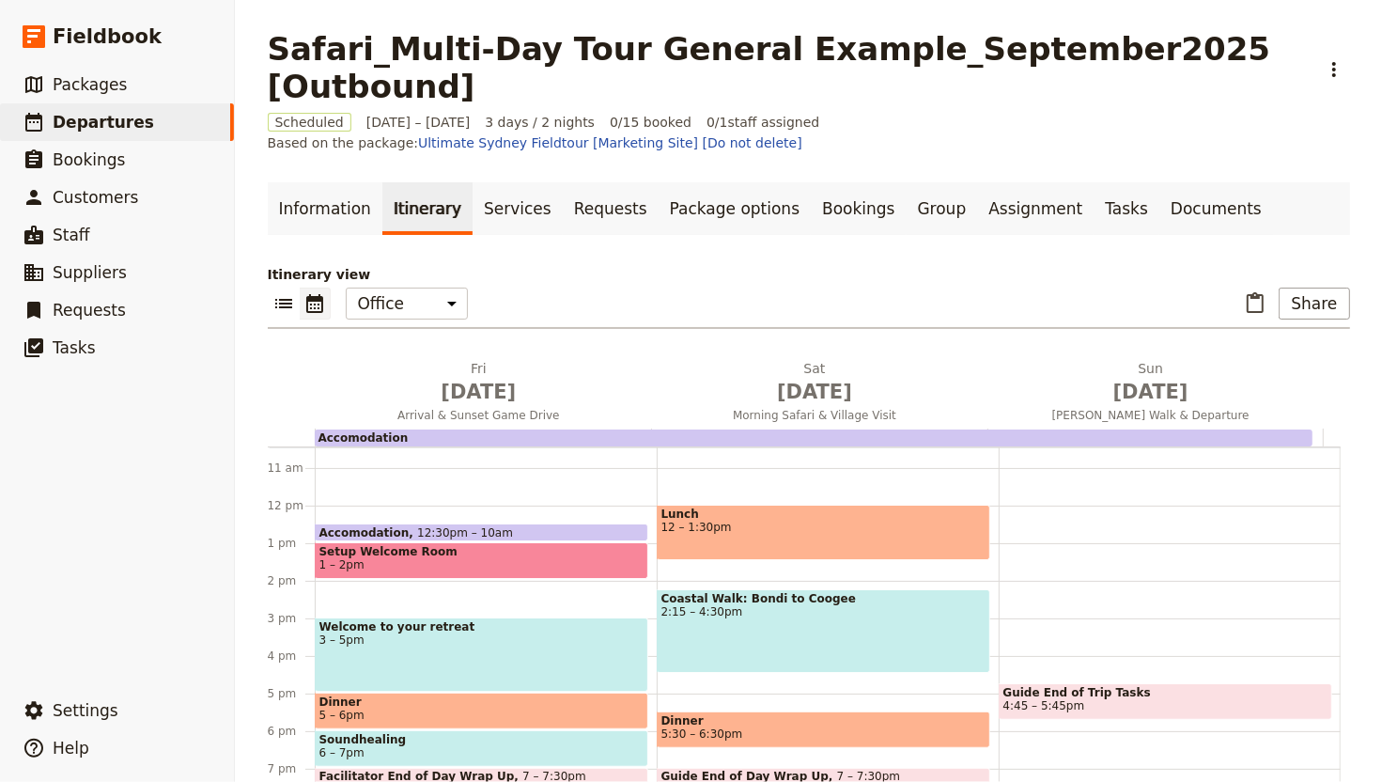
scroll to position [395, 0]
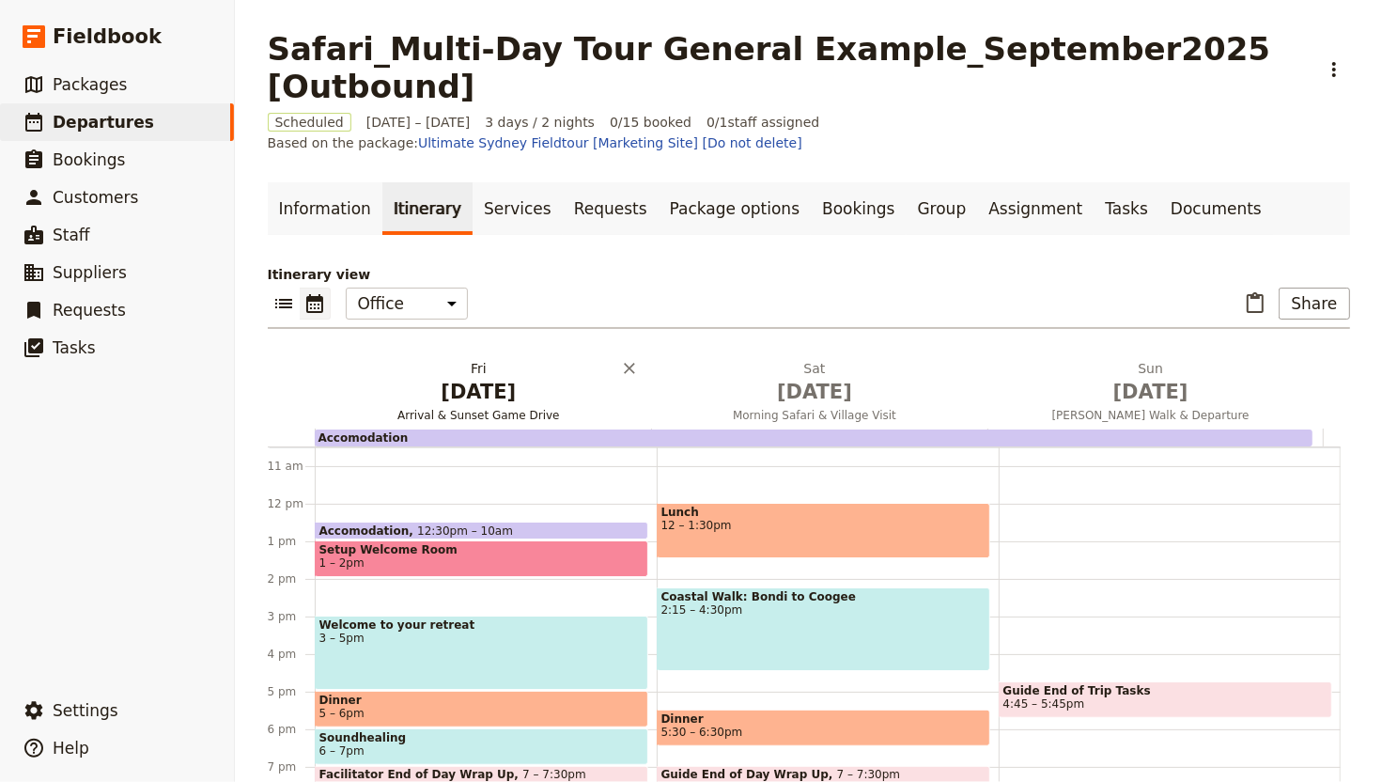
click at [498, 378] on span "Jan 29" at bounding box center [479, 392] width 314 height 28
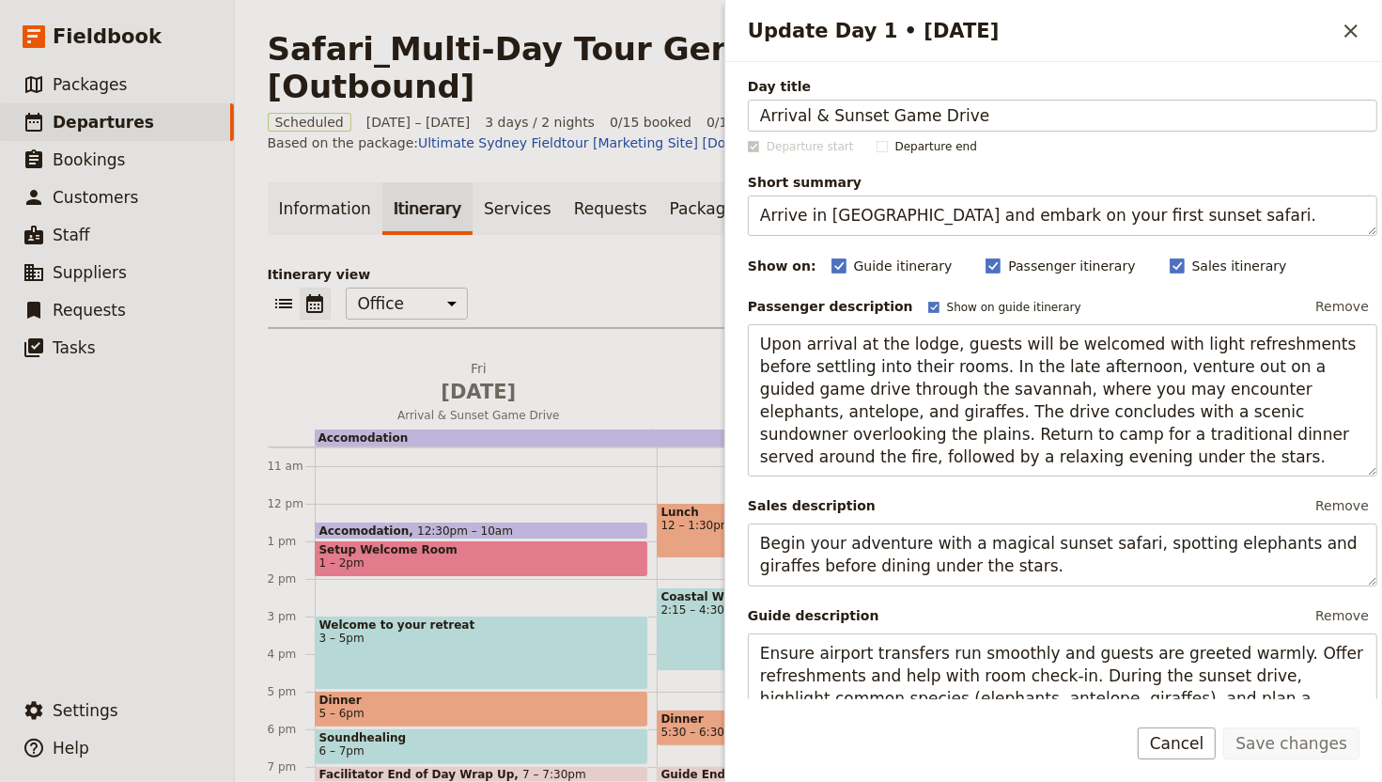
click at [457, 631] on span "3 – 5pm" at bounding box center [481, 637] width 324 height 13
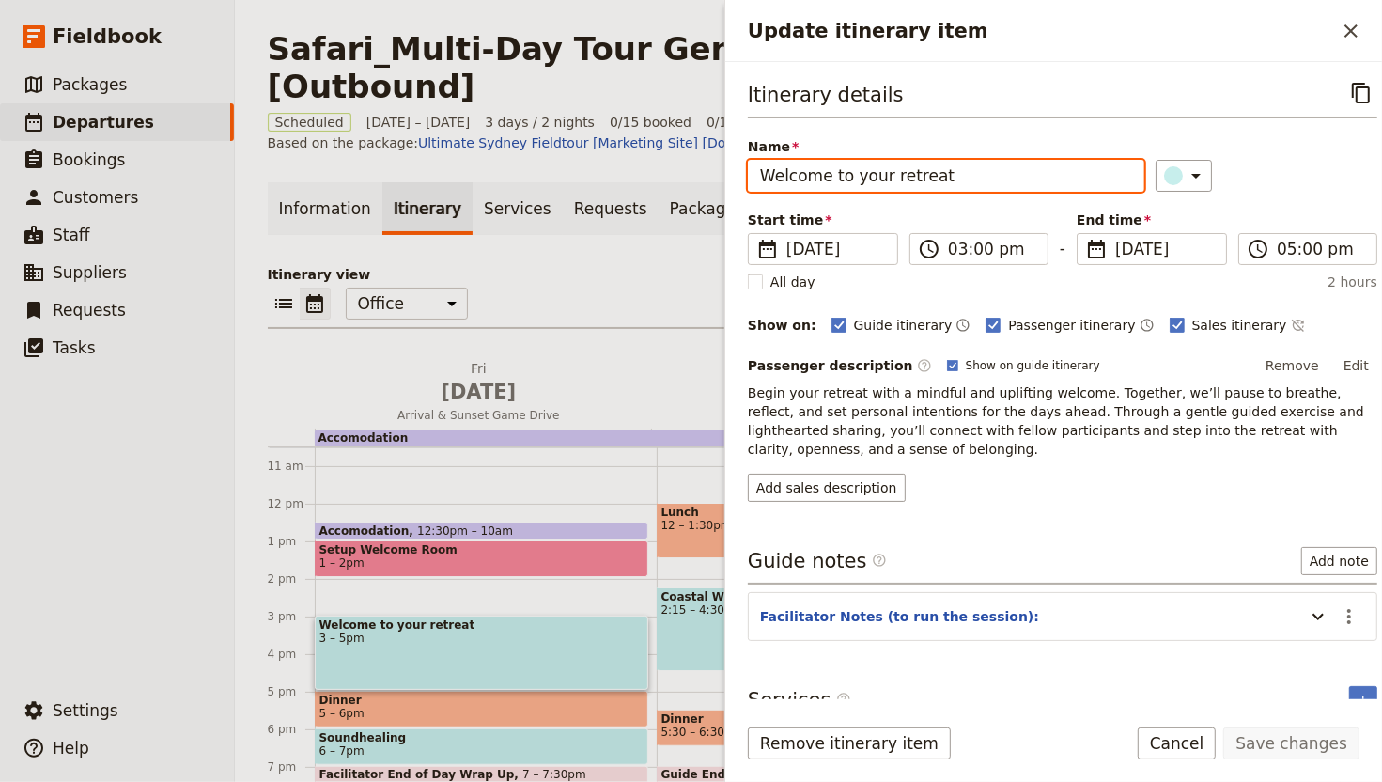
click at [918, 176] on input "Welcome to your retreat" at bounding box center [946, 176] width 397 height 32
click at [962, 176] on input "Welcome to your retreat" at bounding box center [946, 176] width 397 height 32
drag, startPoint x: 962, startPoint y: 178, endPoint x: 828, endPoint y: 177, distance: 134.4
click at [828, 177] on input "Welcome to your retreat" at bounding box center [946, 176] width 397 height 32
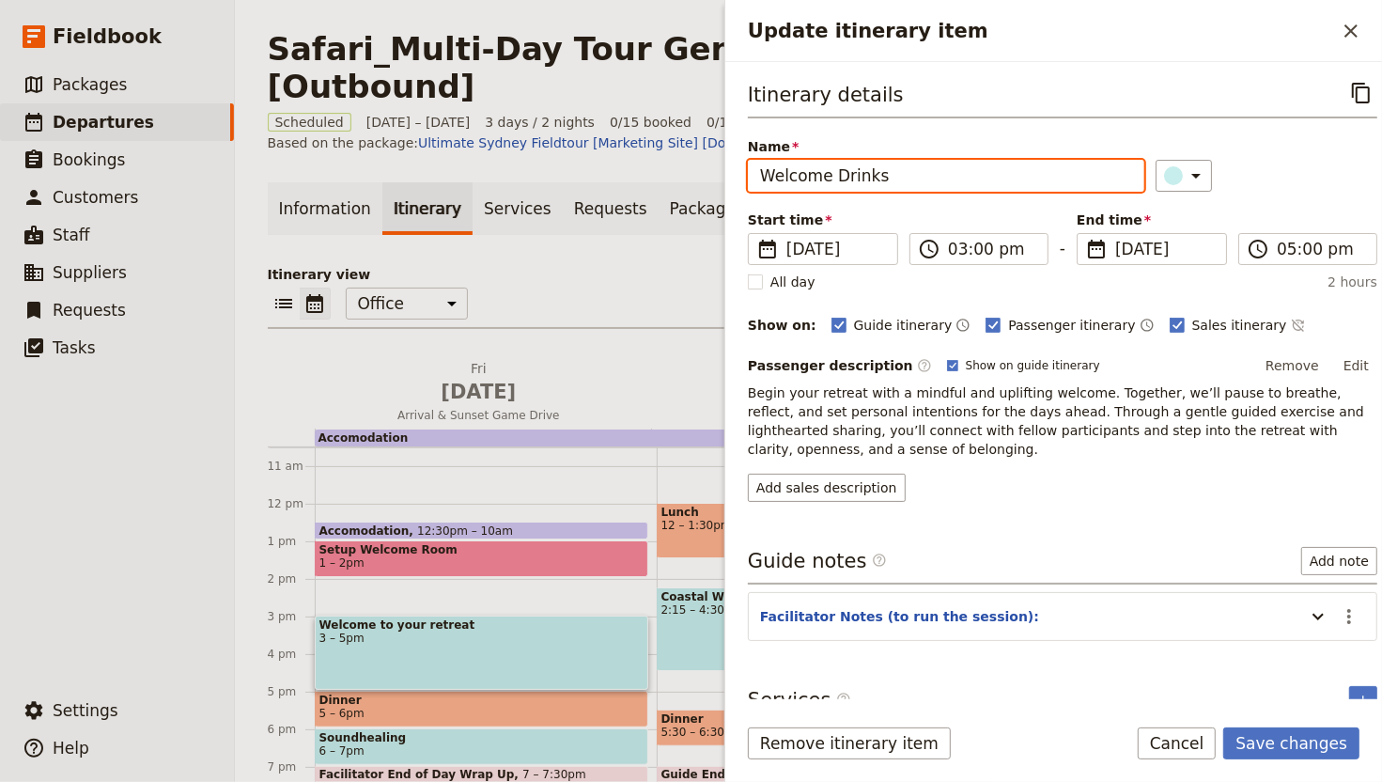
type input "Welcome Drinks"
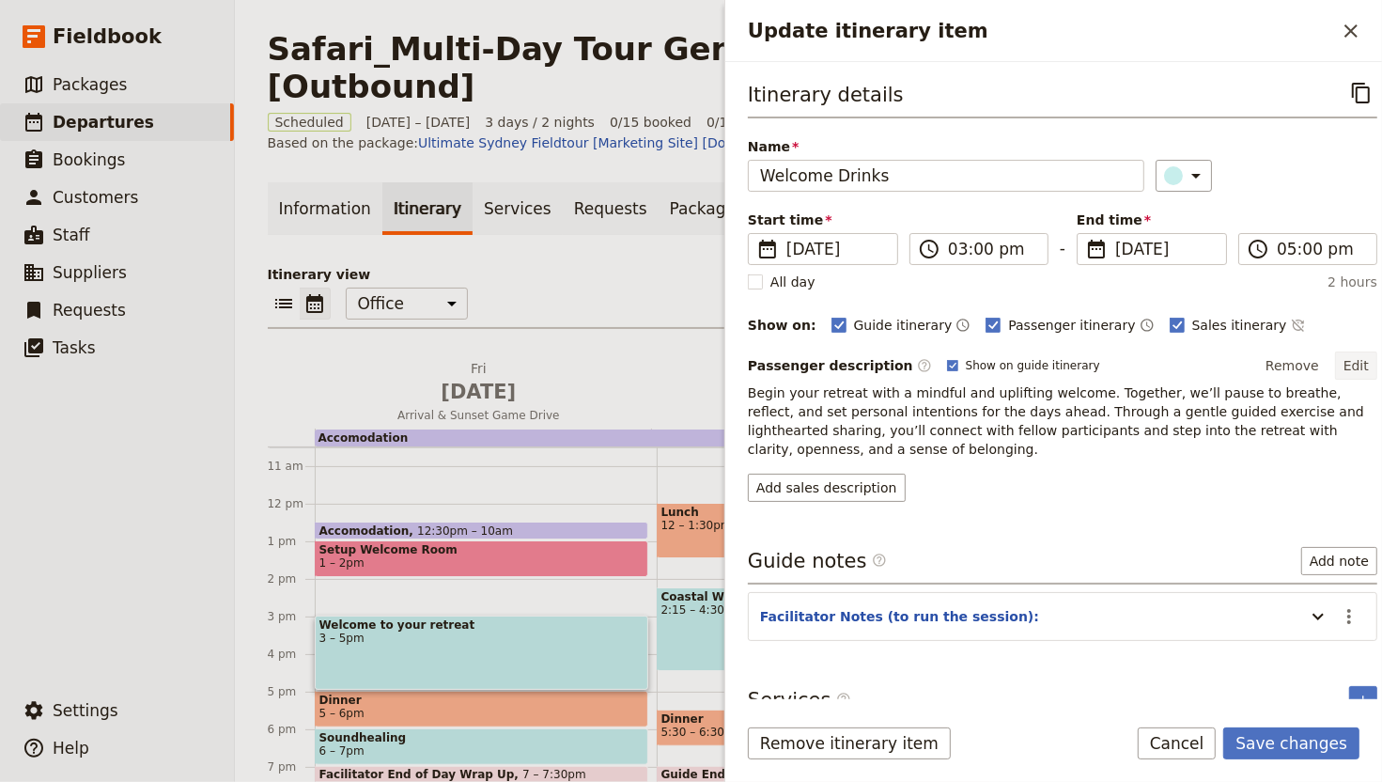
click at [1335, 362] on button "Edit" at bounding box center [1356, 365] width 42 height 28
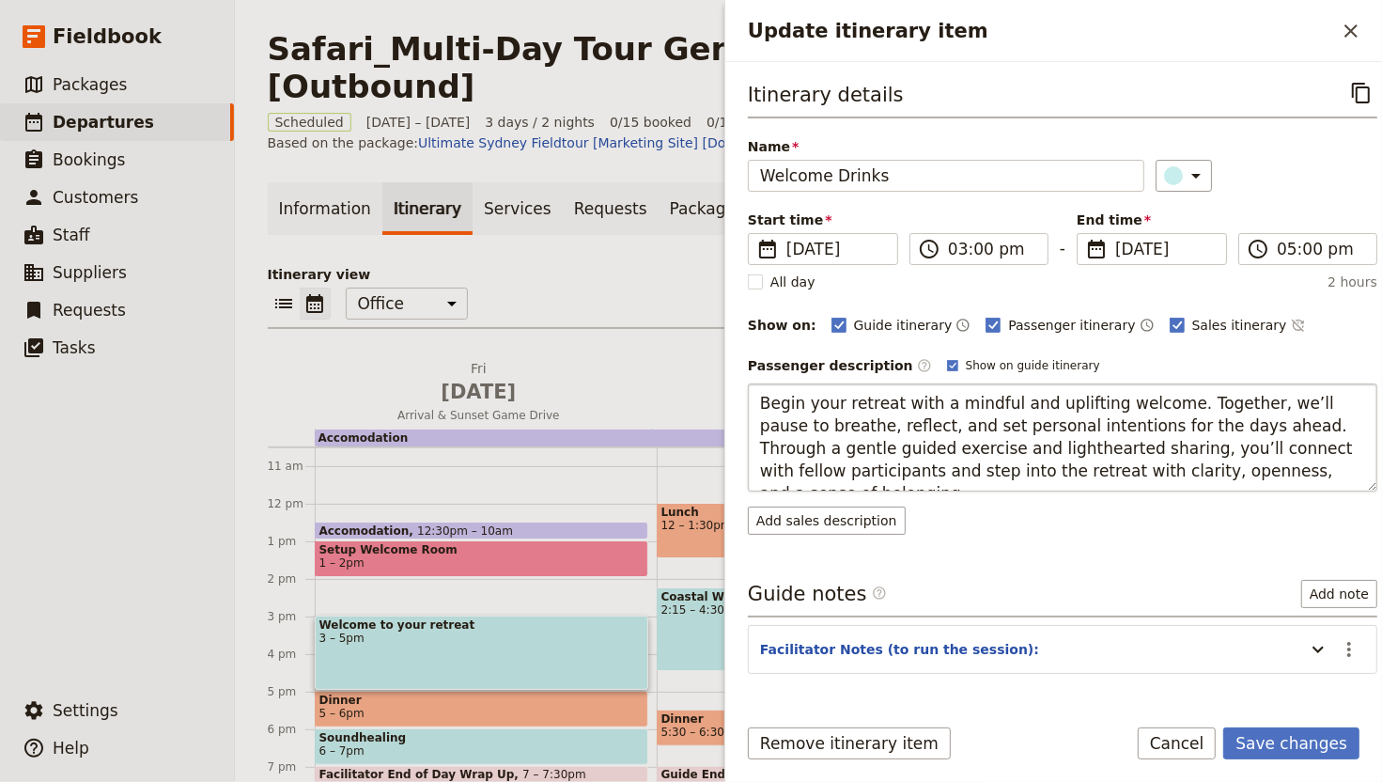
type textarea "Join us for a relaxed welcome gathering at the lodge’s open-air lounge as the s…"
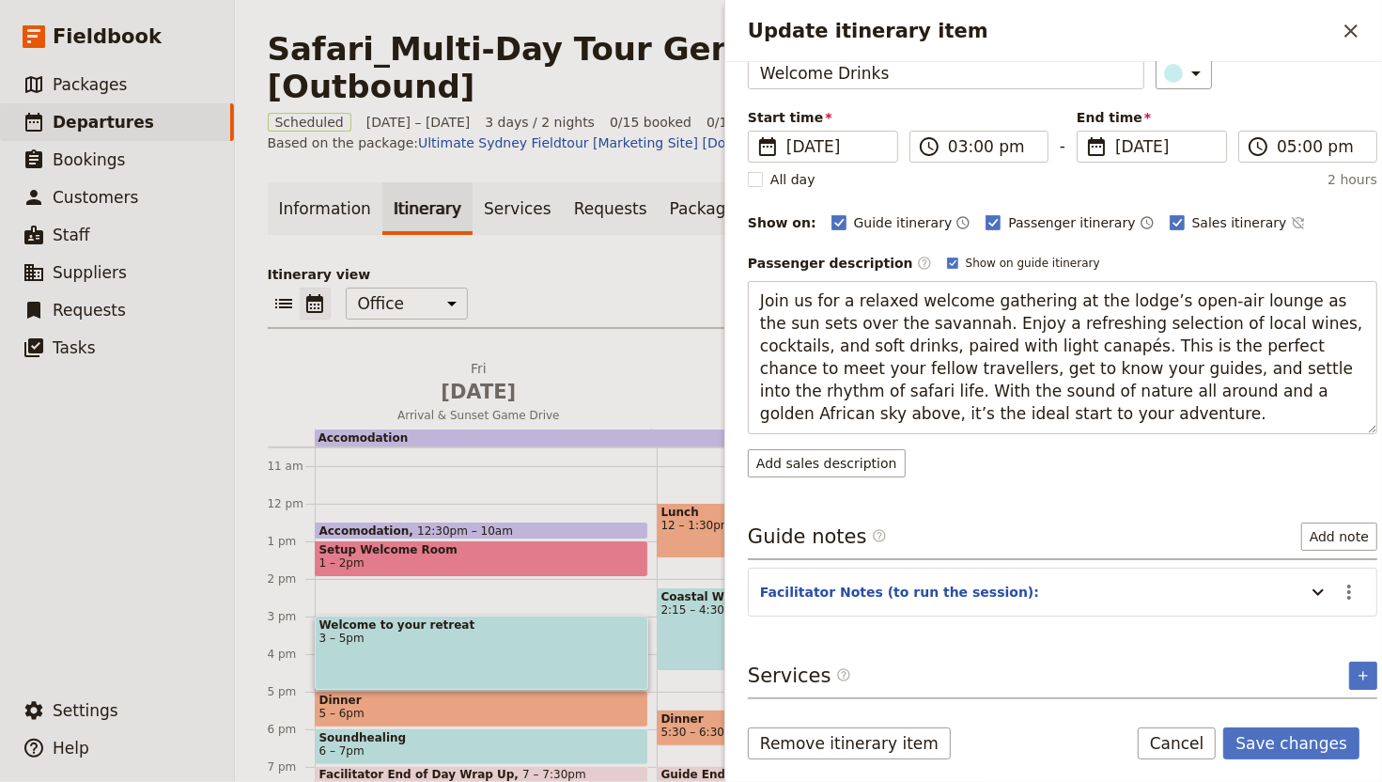
scroll to position [45, 0]
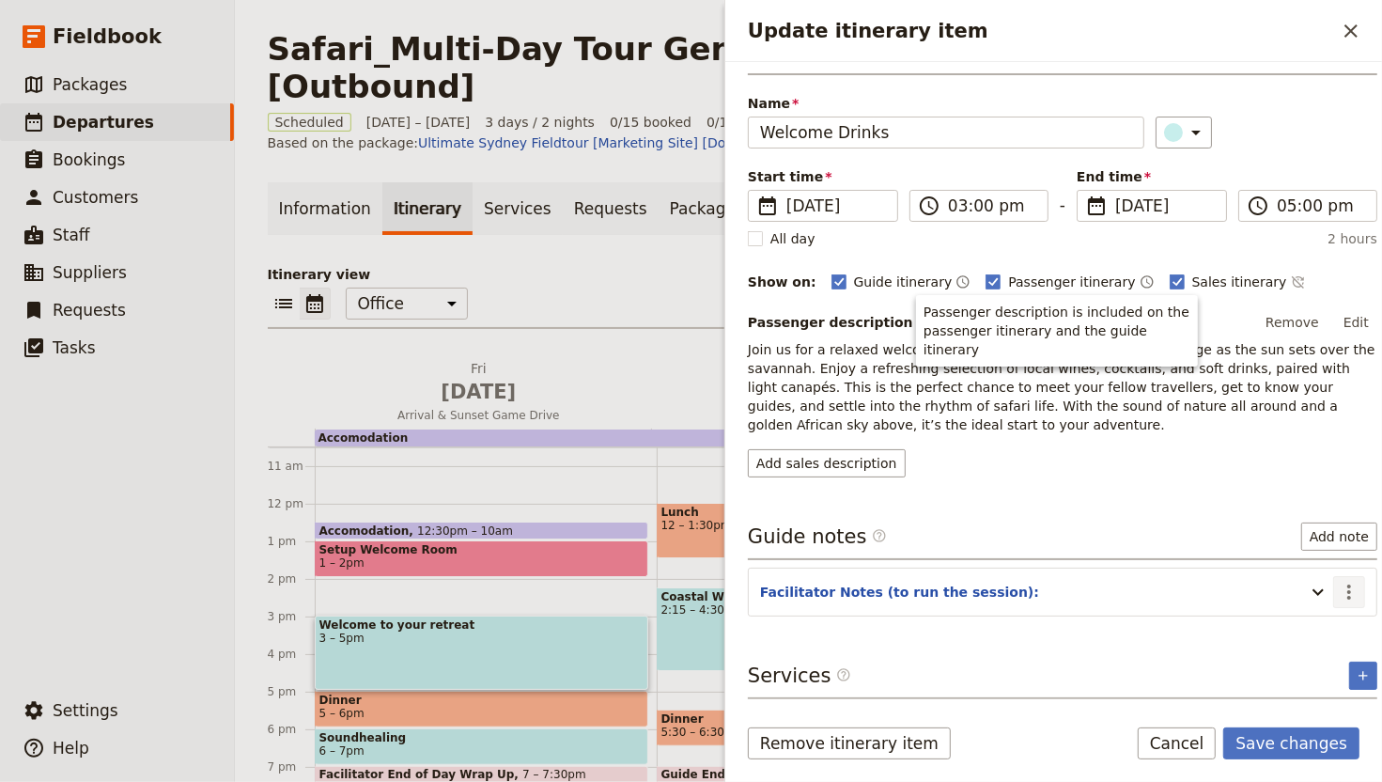
click at [1338, 600] on icon "Actions" at bounding box center [1349, 592] width 23 height 23
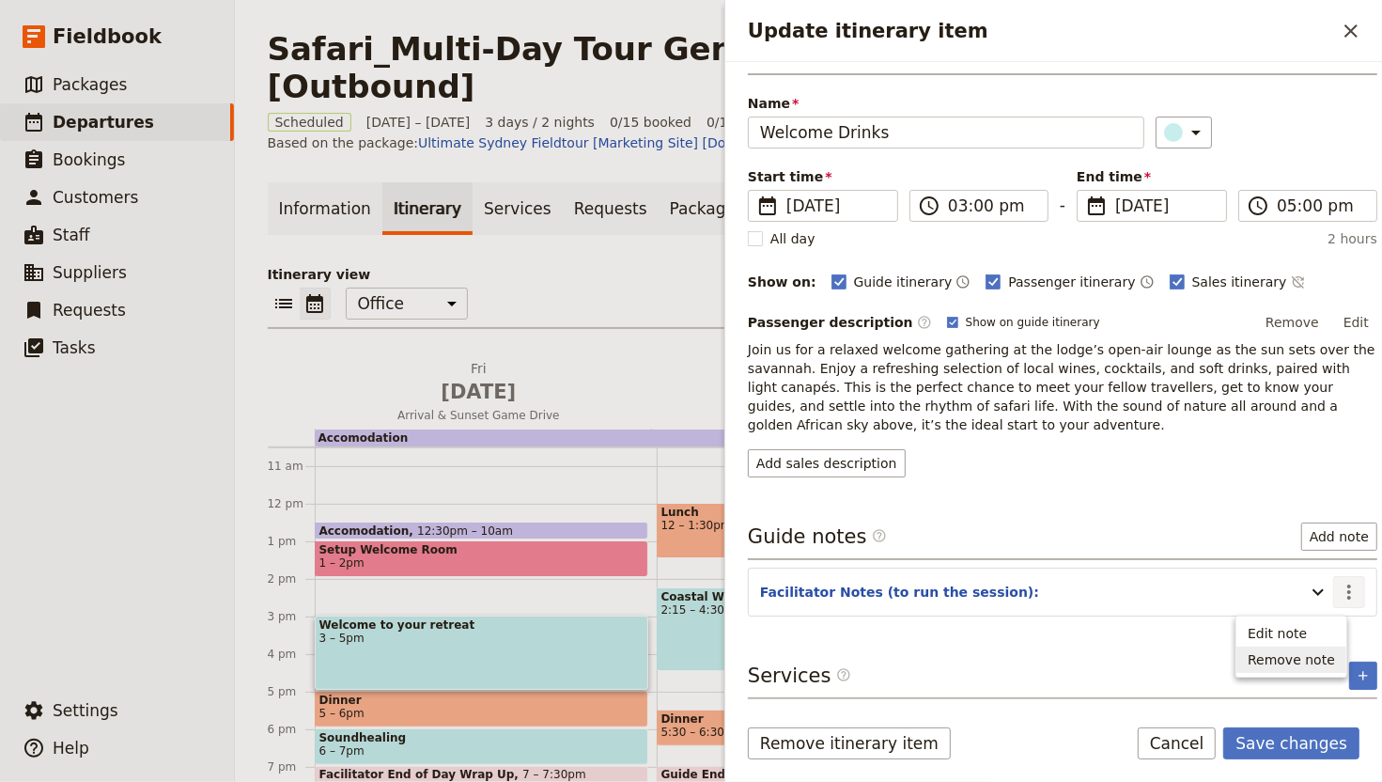
click at [1321, 649] on span "Remove note" at bounding box center [1291, 659] width 87 height 19
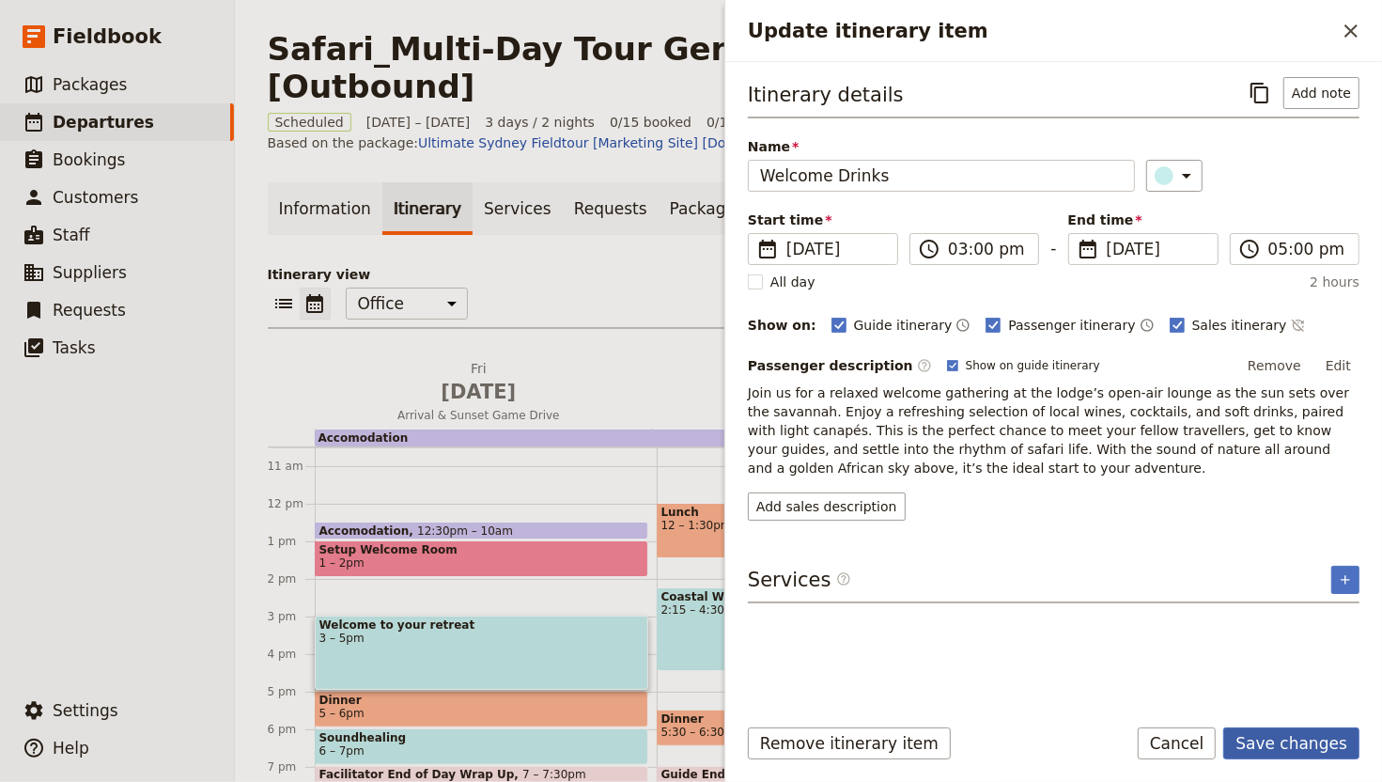
click at [1288, 649] on button "Save changes" at bounding box center [1291, 743] width 136 height 32
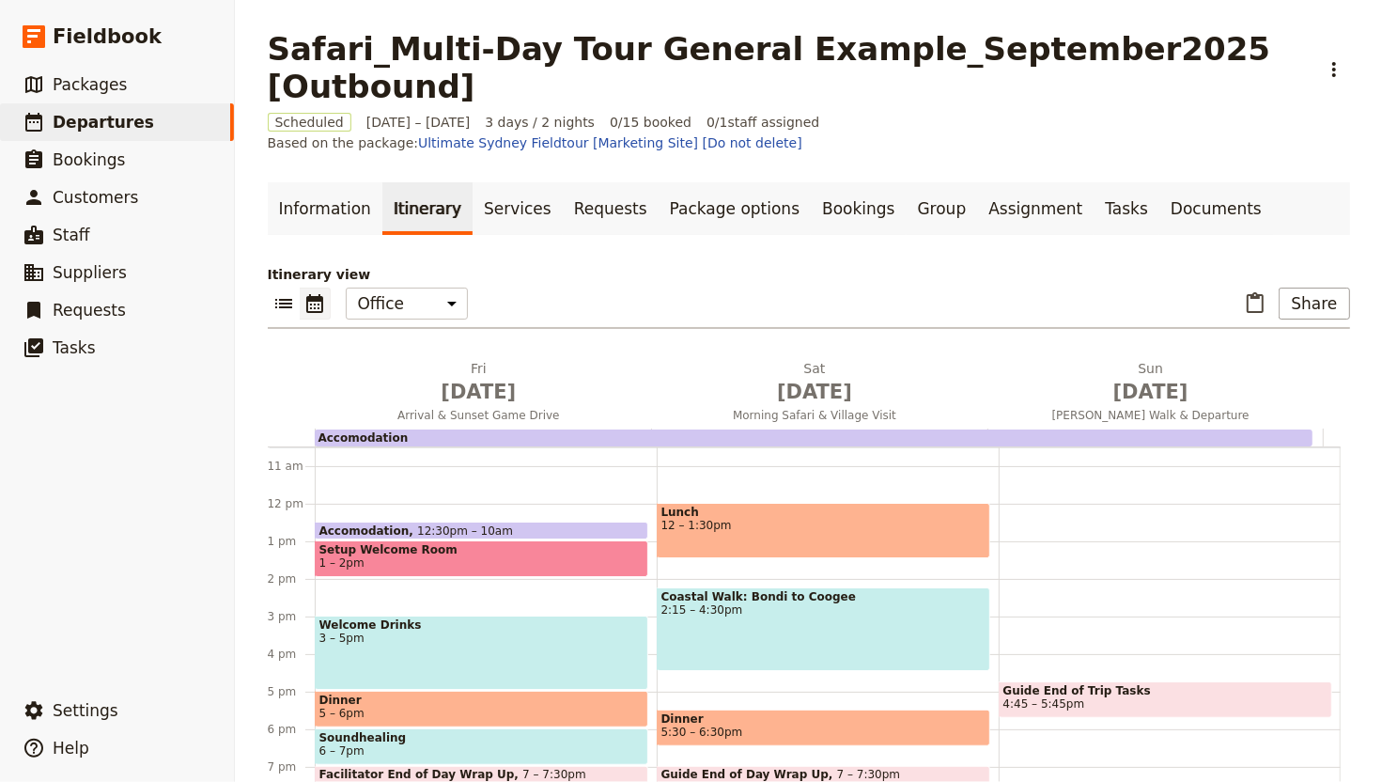
click at [493, 649] on span "Dinner" at bounding box center [481, 699] width 324 height 13
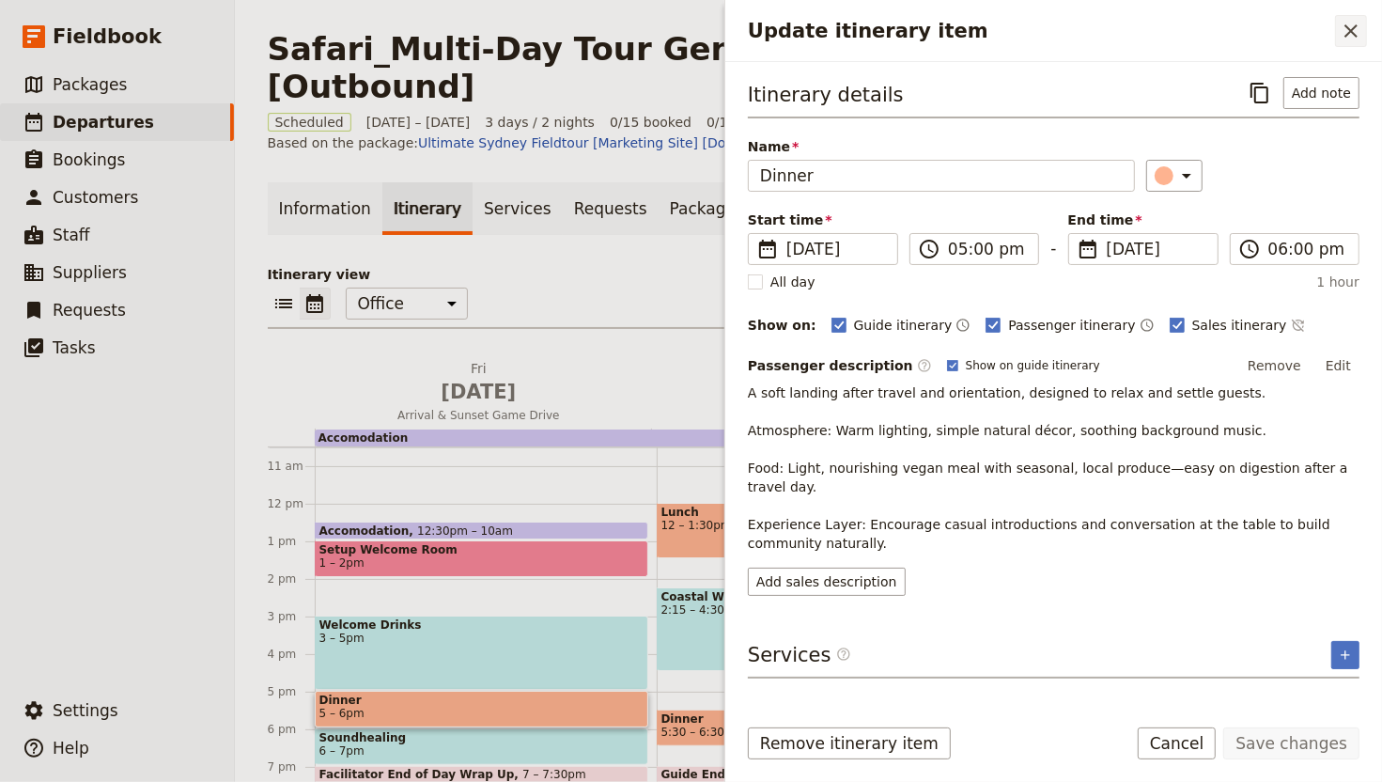
click at [1345, 29] on icon "Close drawer" at bounding box center [1351, 31] width 23 height 23
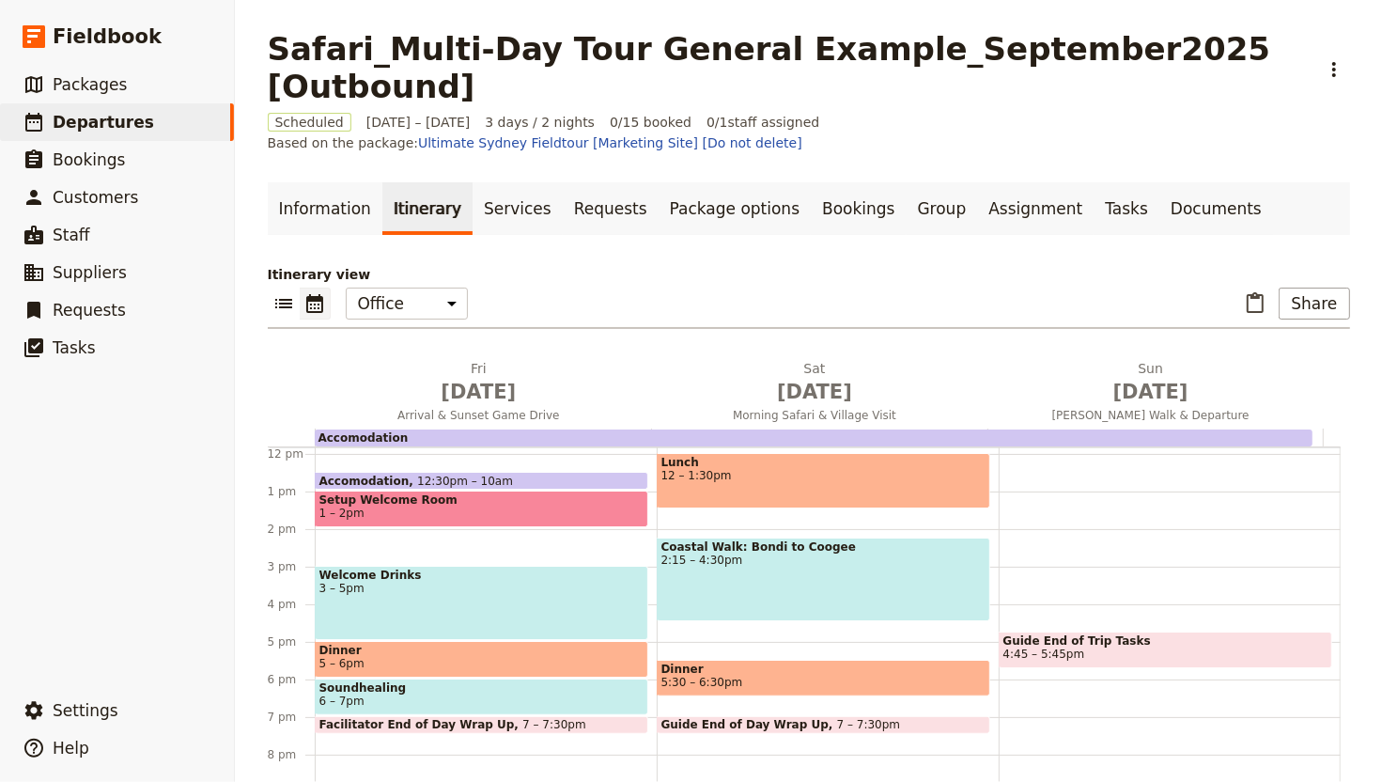
scroll to position [235, 0]
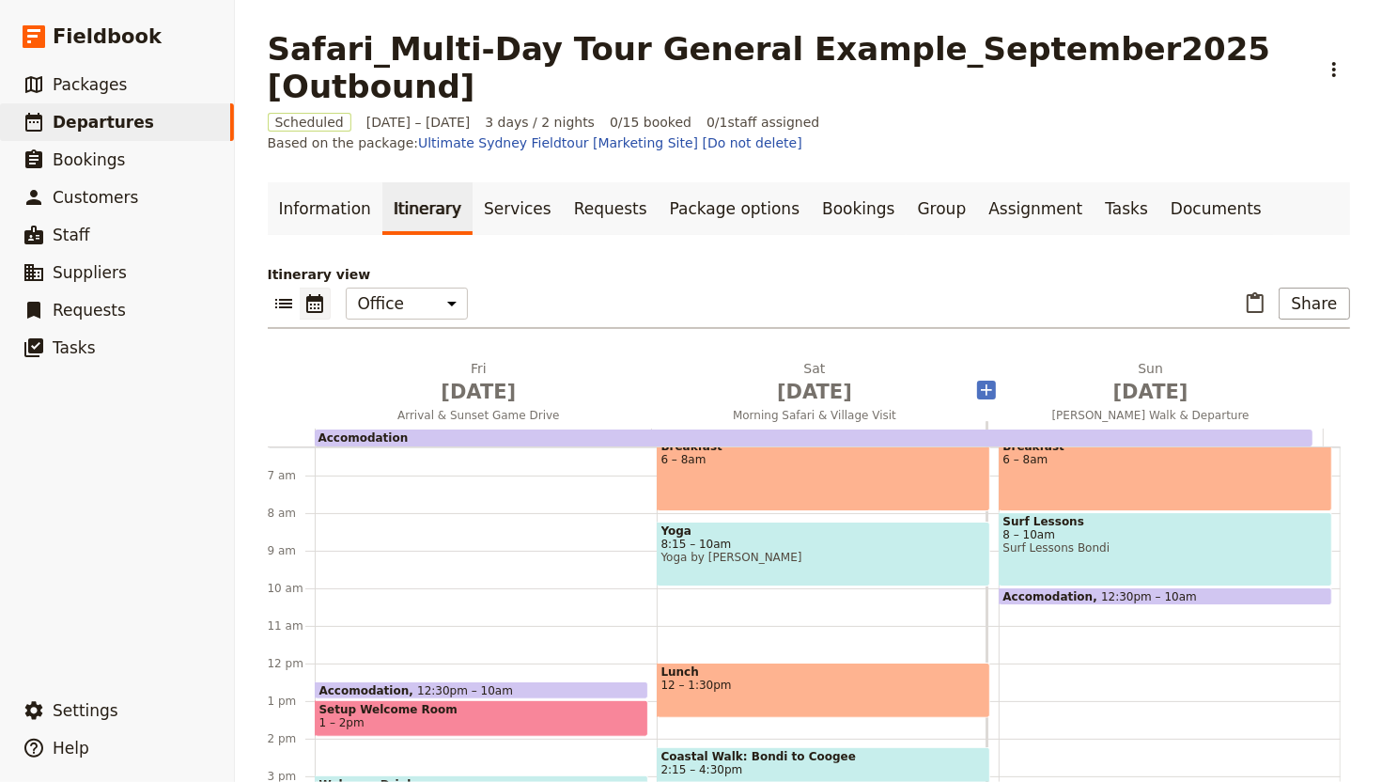
click at [982, 384] on icon "Add before day 3" at bounding box center [987, 389] width 11 height 11
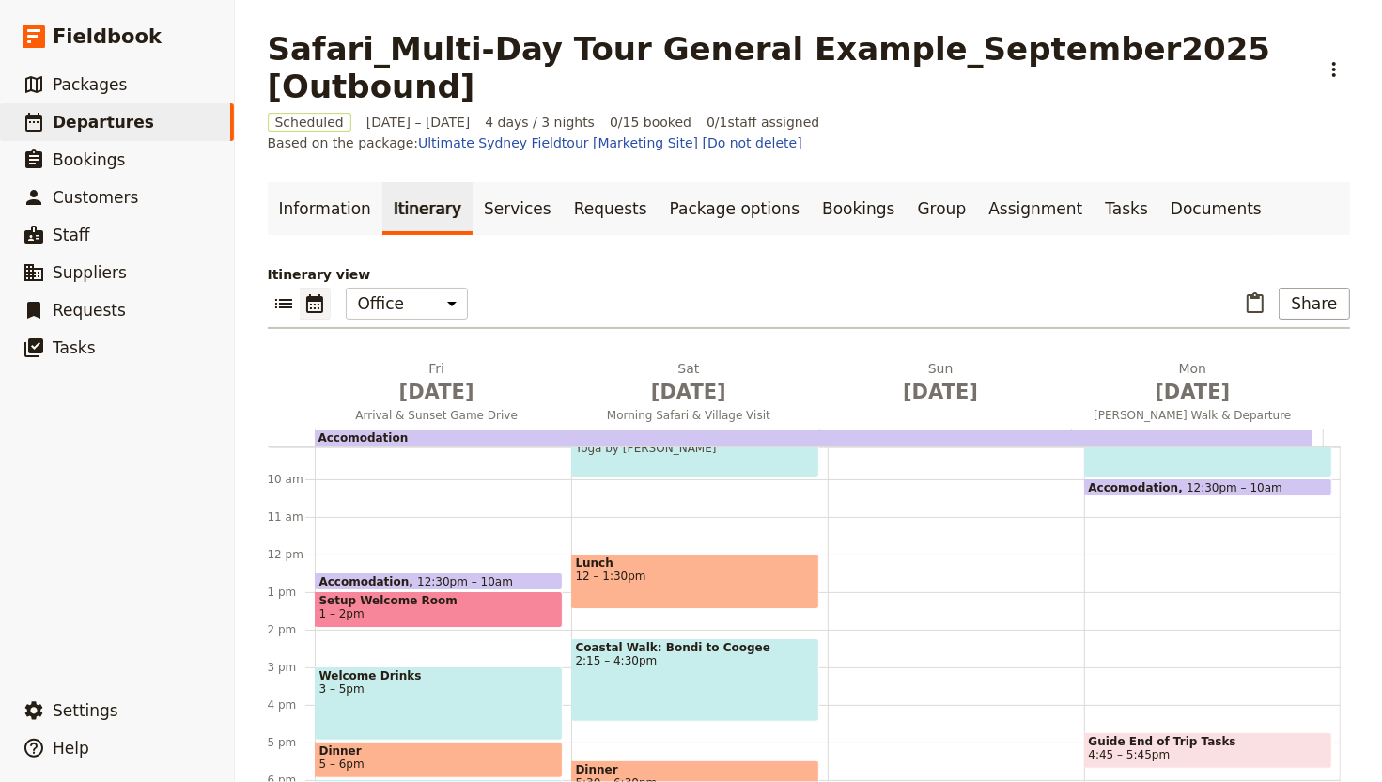
scroll to position [444, 0]
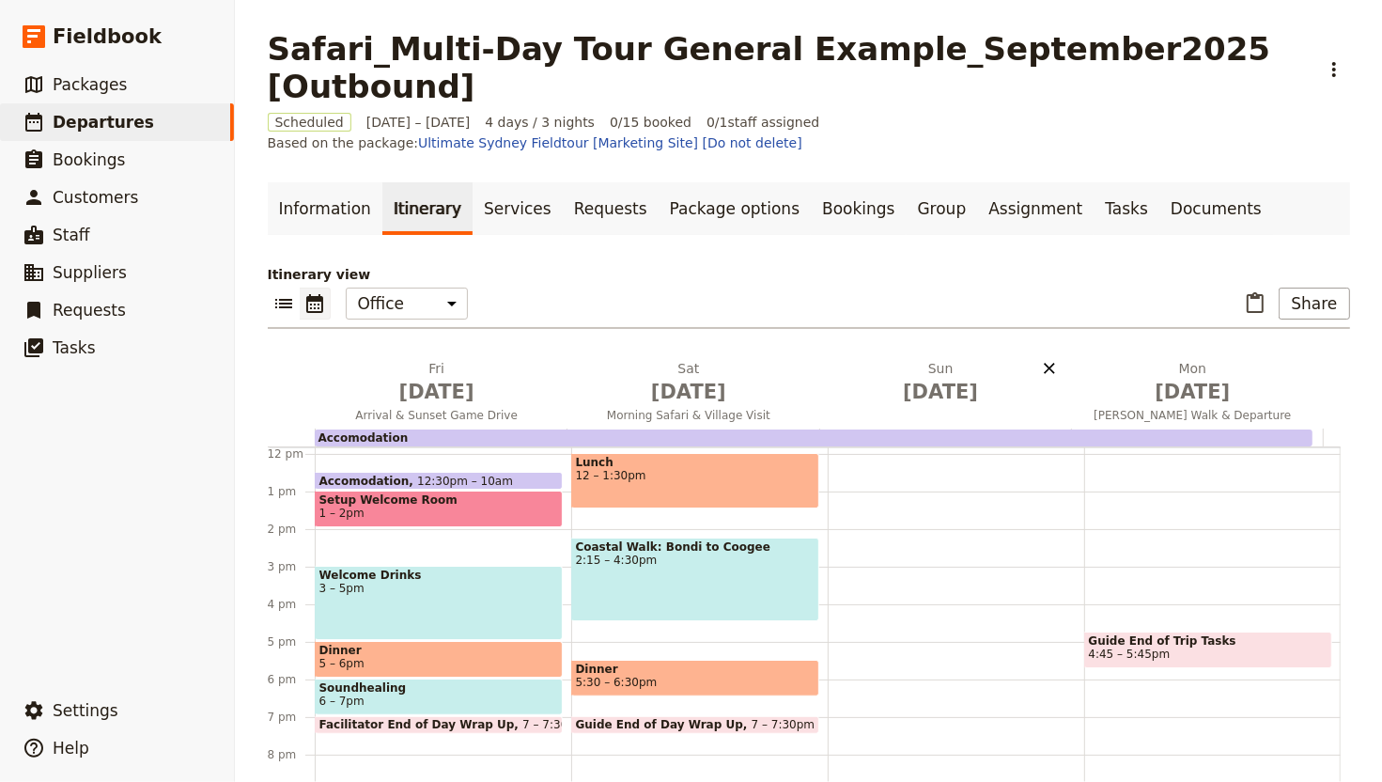
click at [1040, 359] on icon "Delete Sun Jan 31" at bounding box center [1049, 368] width 19 height 19
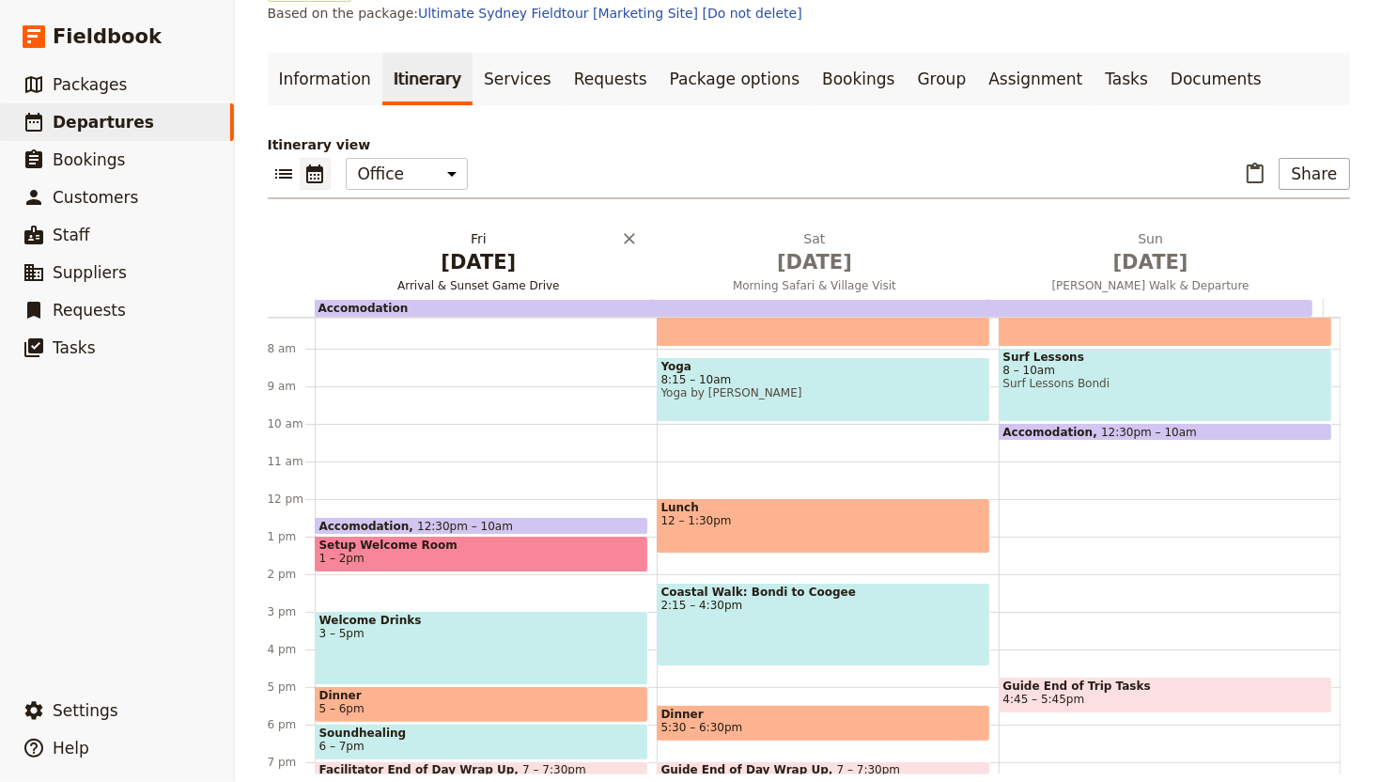
scroll to position [0, 0]
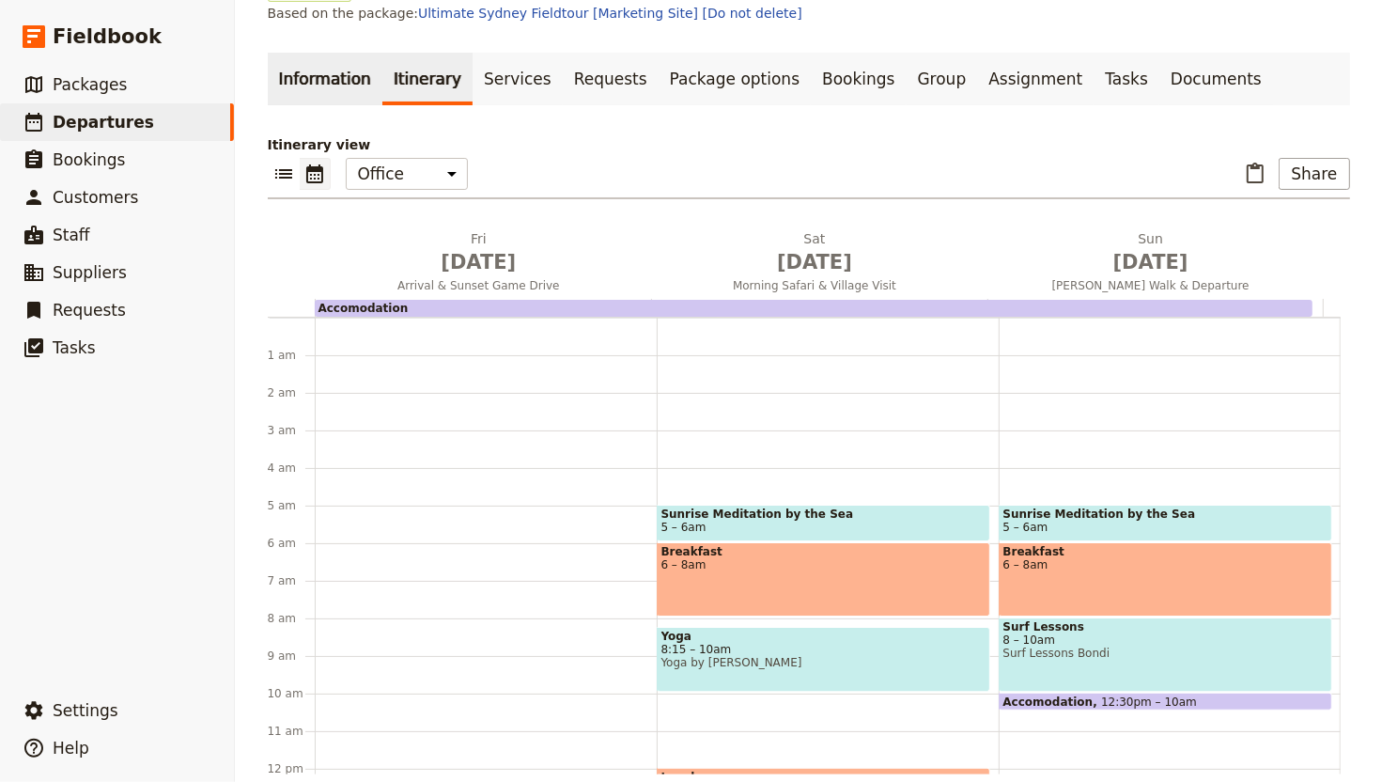
click at [311, 70] on link "Information" at bounding box center [325, 79] width 115 height 53
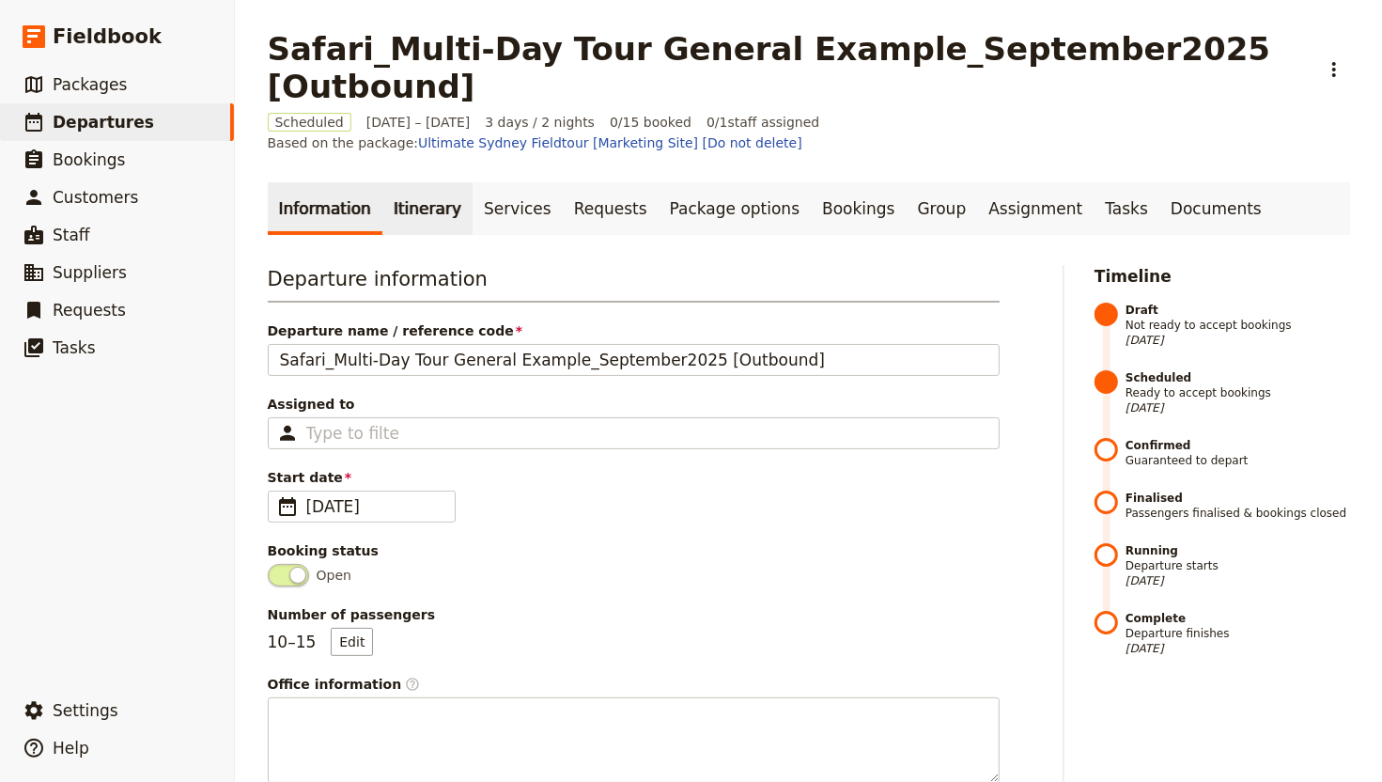
click at [382, 210] on link "Itinerary" at bounding box center [427, 208] width 90 height 53
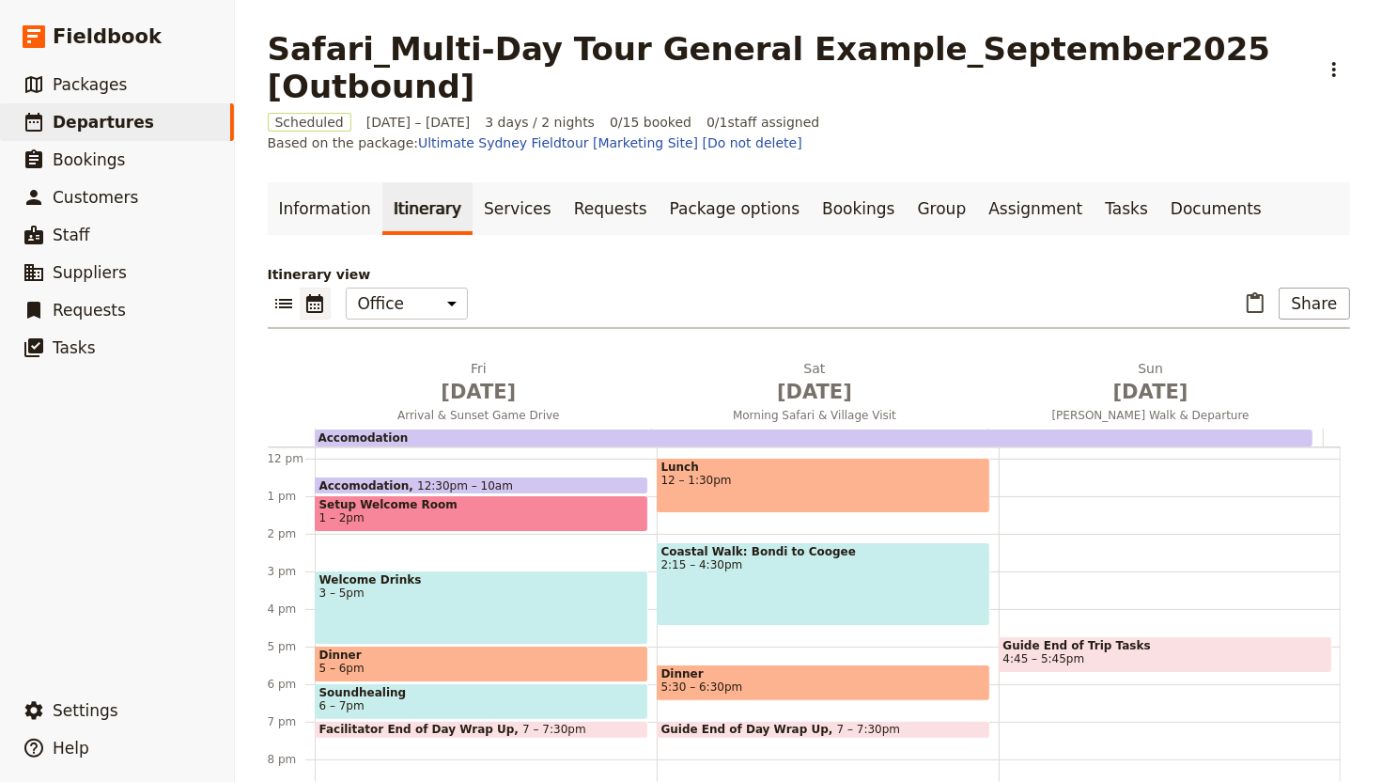
scroll to position [444, 0]
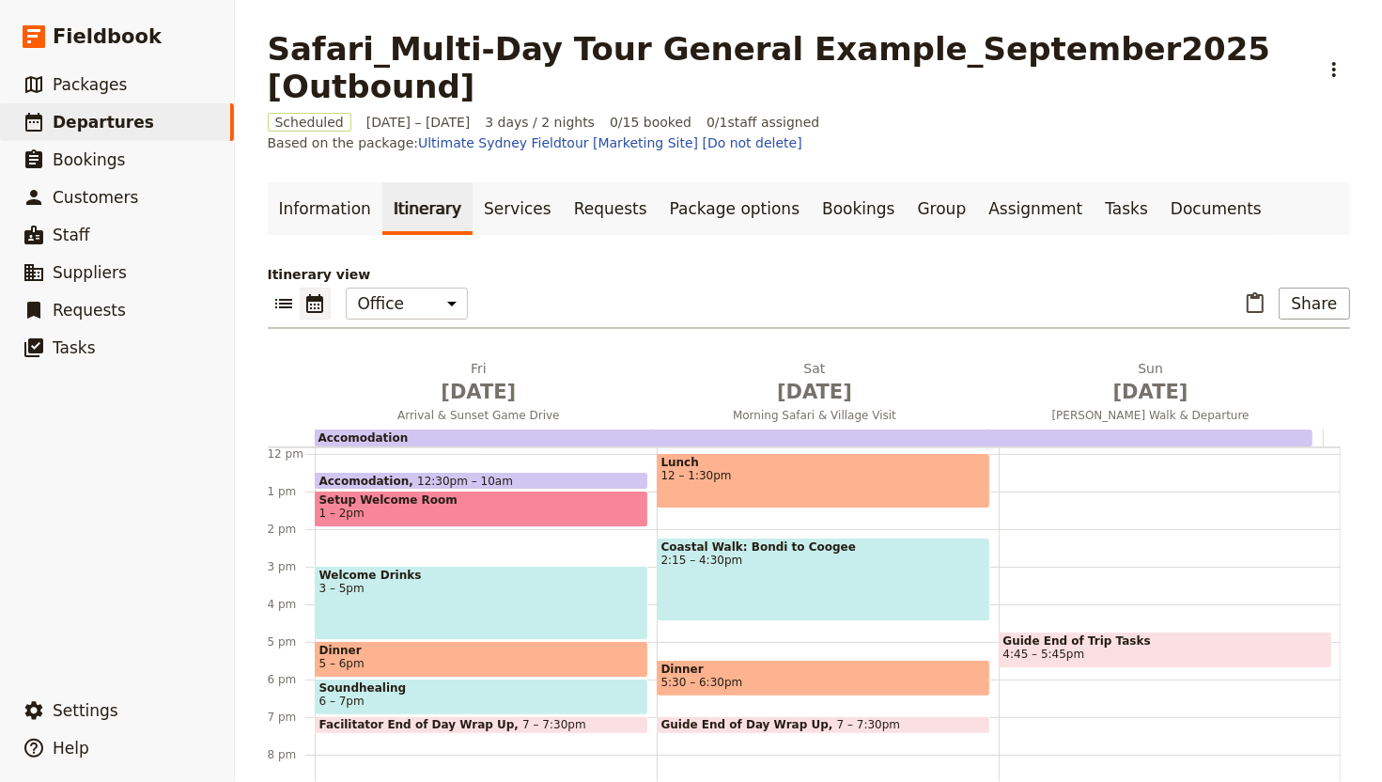
click at [474, 596] on div "Welcome Drinks 3 – 5pm" at bounding box center [482, 603] width 334 height 74
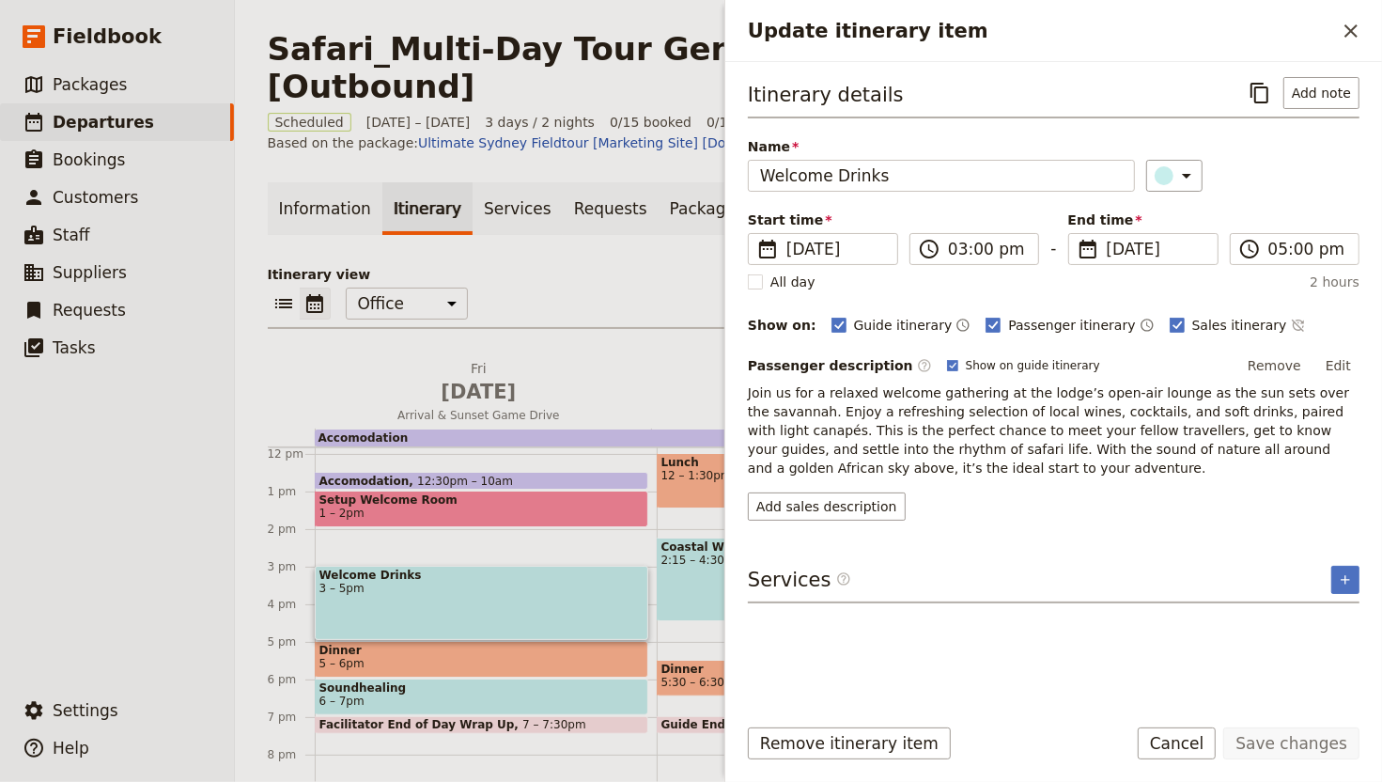
drag, startPoint x: 482, startPoint y: 574, endPoint x: 498, endPoint y: 504, distance: 72.3
click at [498, 502] on div "Accomodation 12:30pm – 10am Setup Welcome Room 1 – 2pm Welcome Drinks 3 – 5pm D…" at bounding box center [486, 454] width 342 height 902
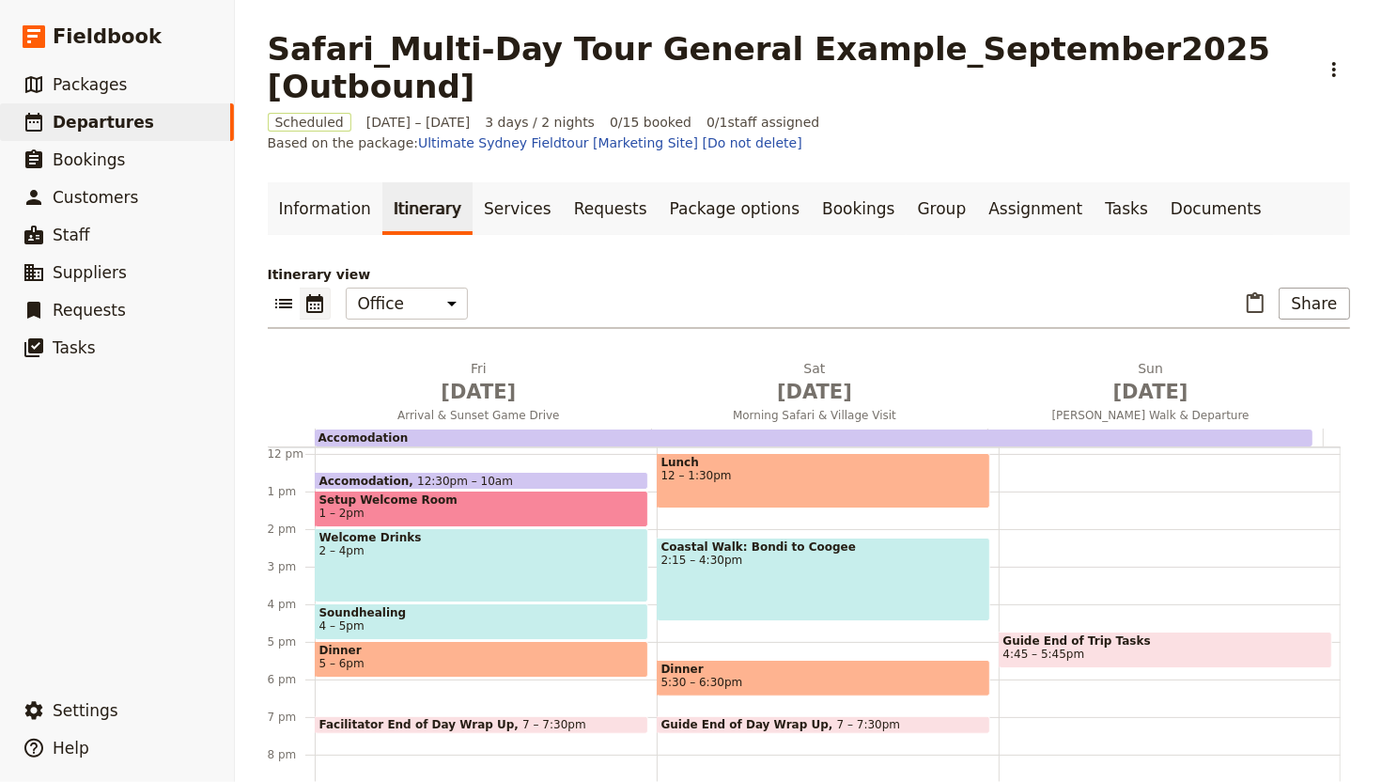
click at [434, 606] on span "Soundhealing" at bounding box center [481, 612] width 324 height 13
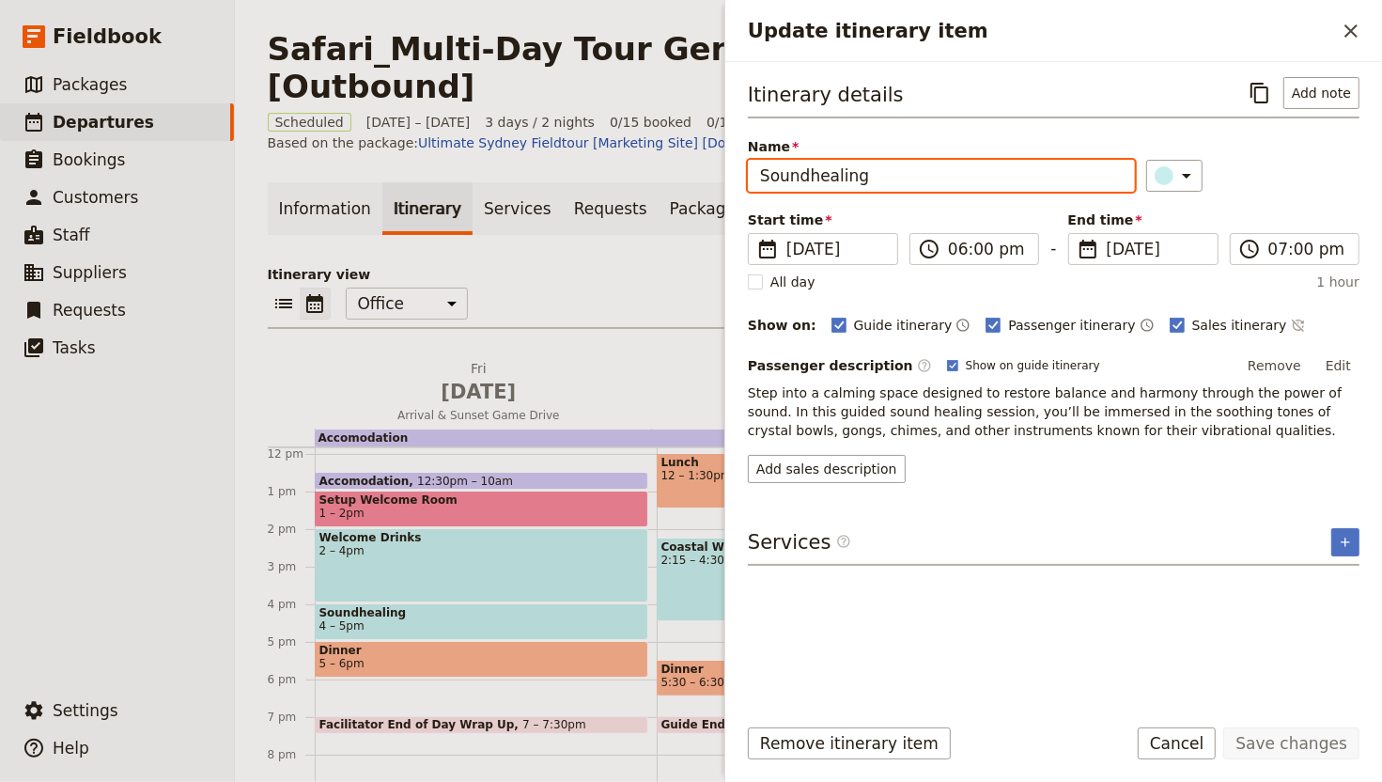
click at [909, 181] on input "Soundhealing" at bounding box center [941, 176] width 387 height 32
type input "Game drive"
click at [1223, 649] on button "Save changes" at bounding box center [1291, 743] width 136 height 32
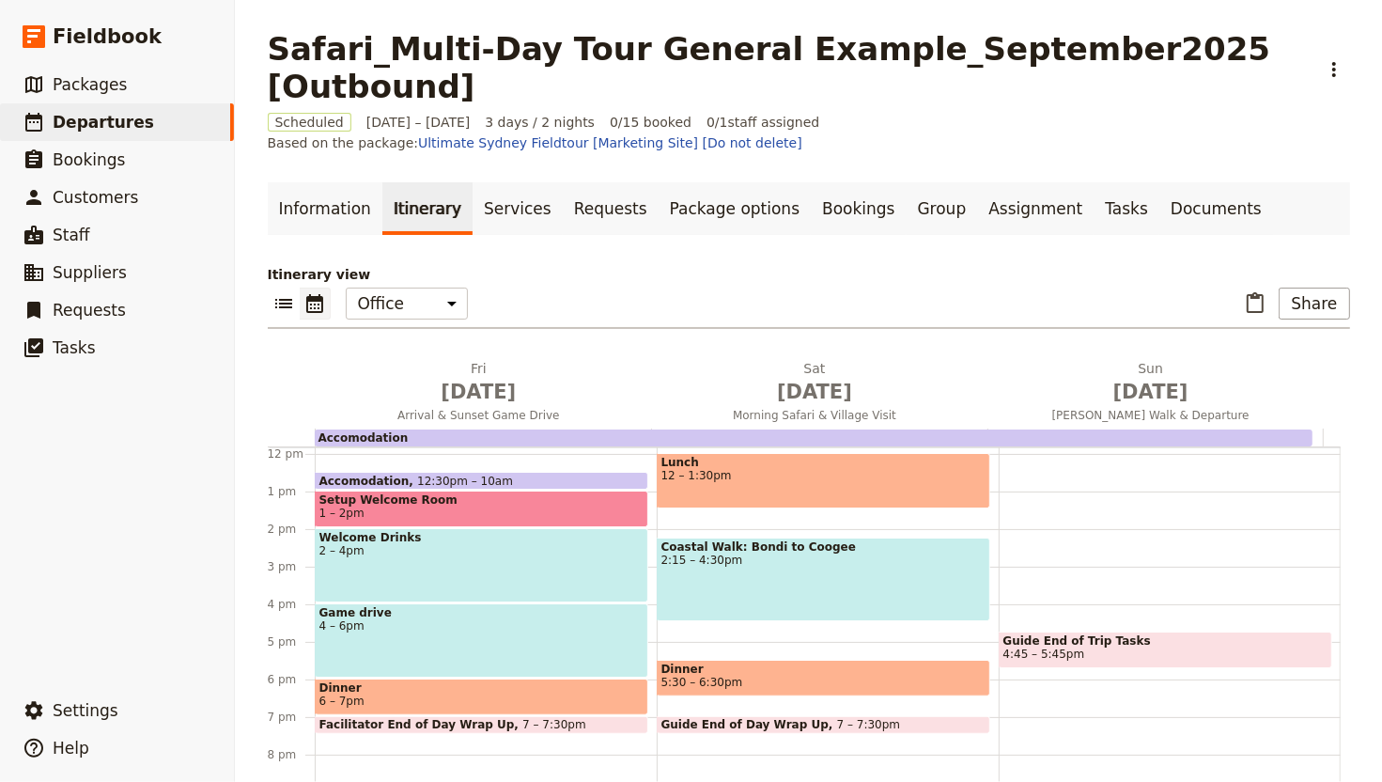
click at [373, 649] on span "6 – 7pm" at bounding box center [481, 700] width 324 height 13
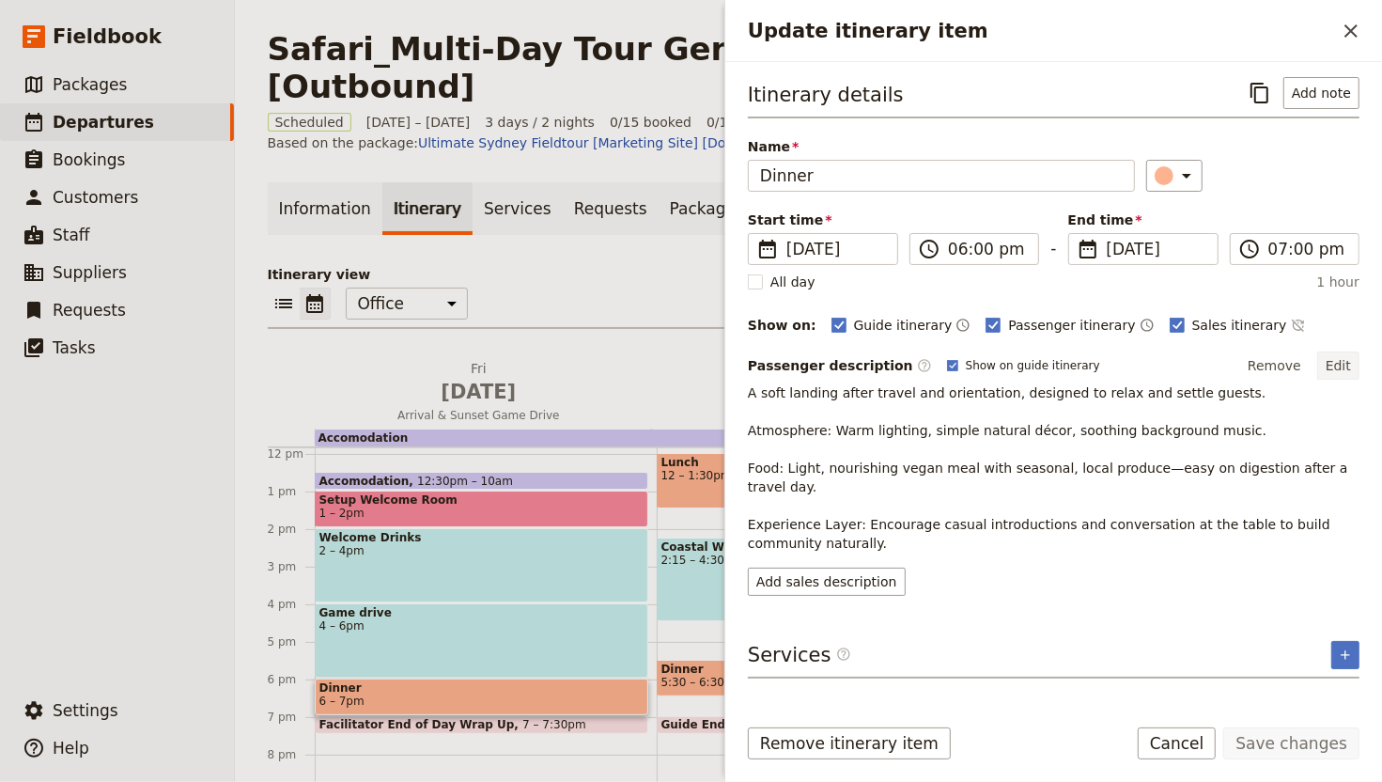
click at [1344, 374] on button "Edit" at bounding box center [1338, 365] width 42 height 28
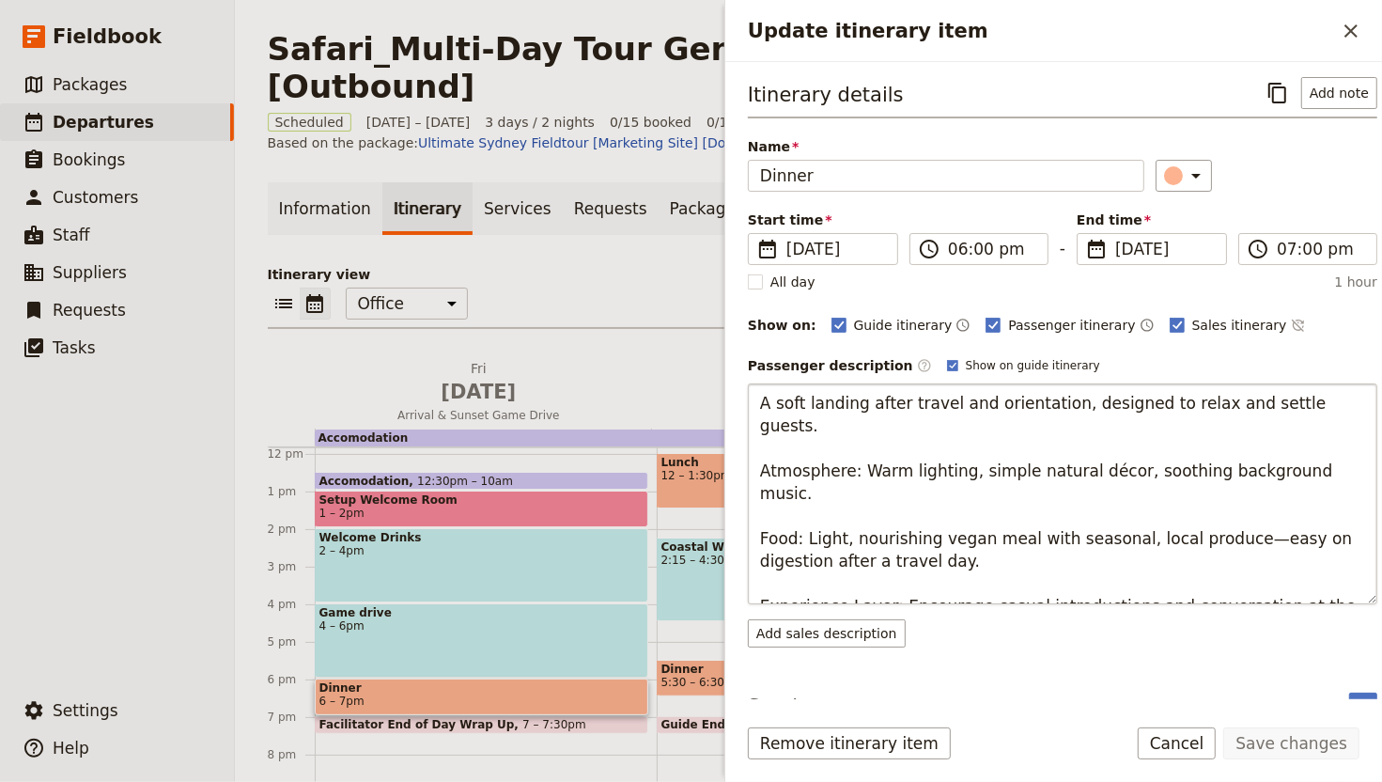
type textarea "After your first game drive, gather at the lodge for a traditional bush-style d…"
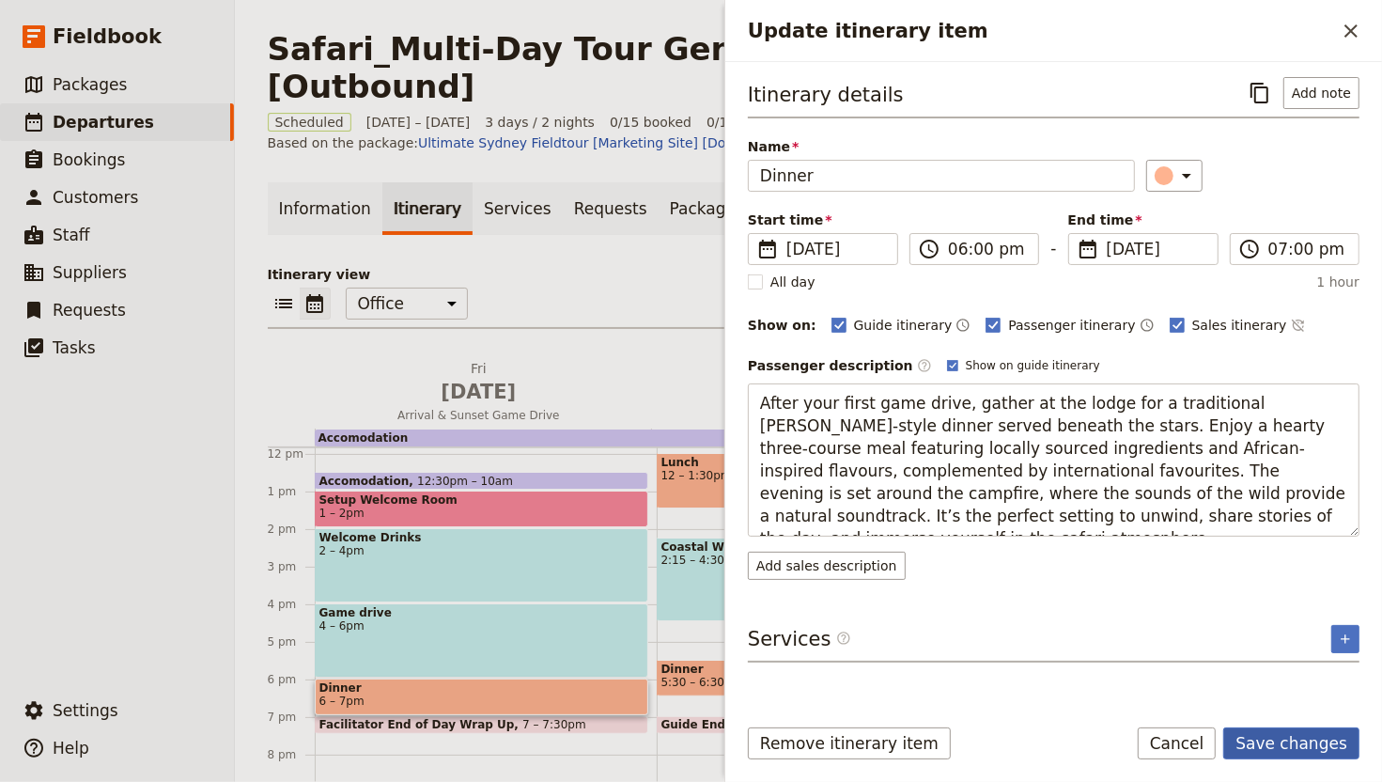
click at [1301, 649] on button "Save changes" at bounding box center [1291, 743] width 136 height 32
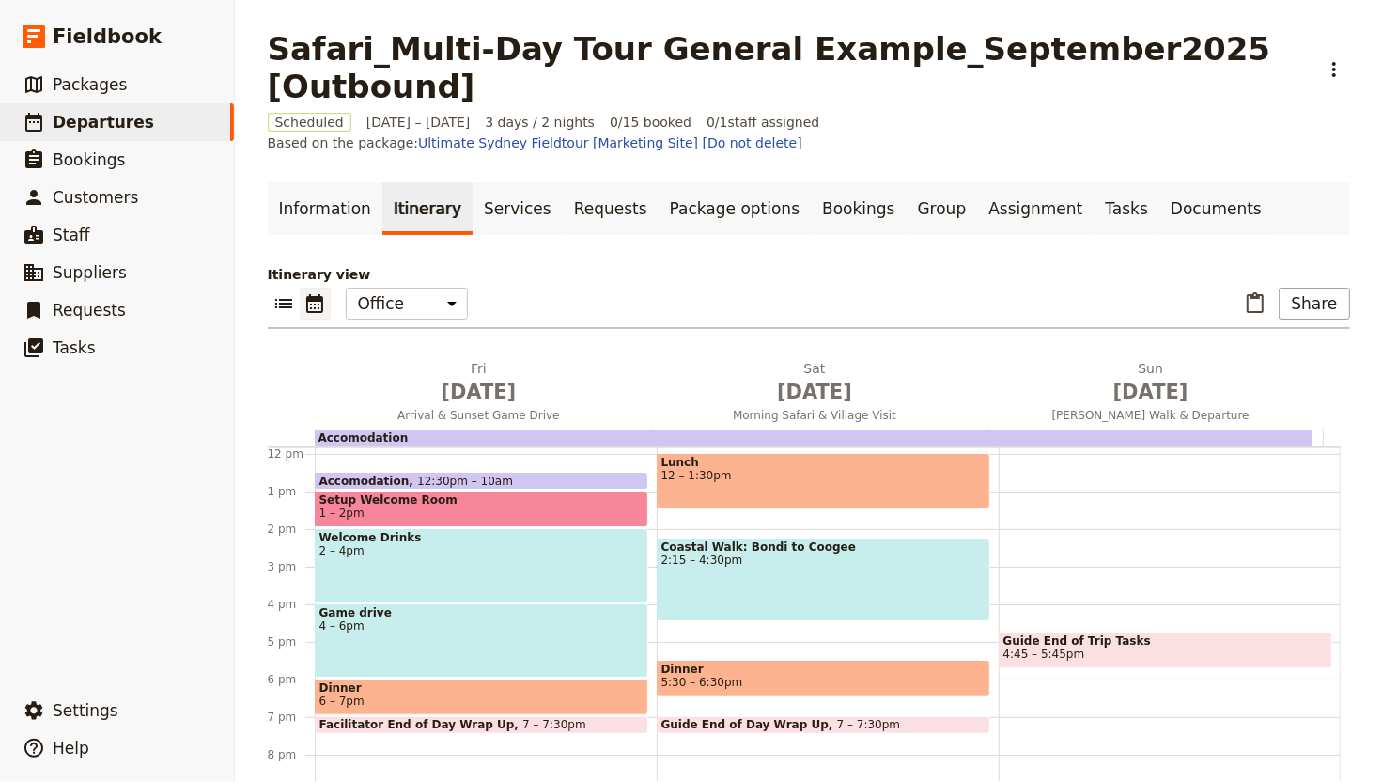
click at [773, 649] on span "Dinner" at bounding box center [824, 668] width 324 height 13
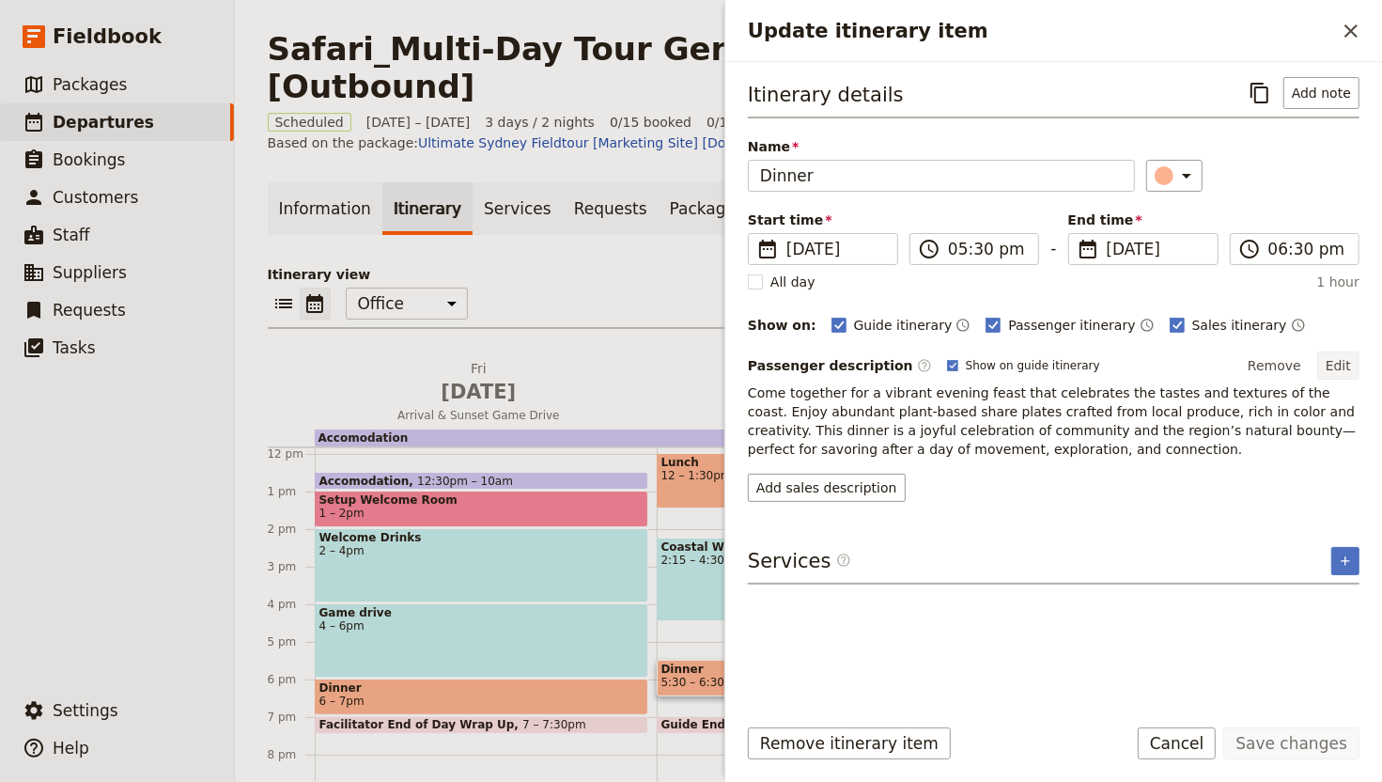
click at [1339, 368] on button "Edit" at bounding box center [1338, 365] width 42 height 28
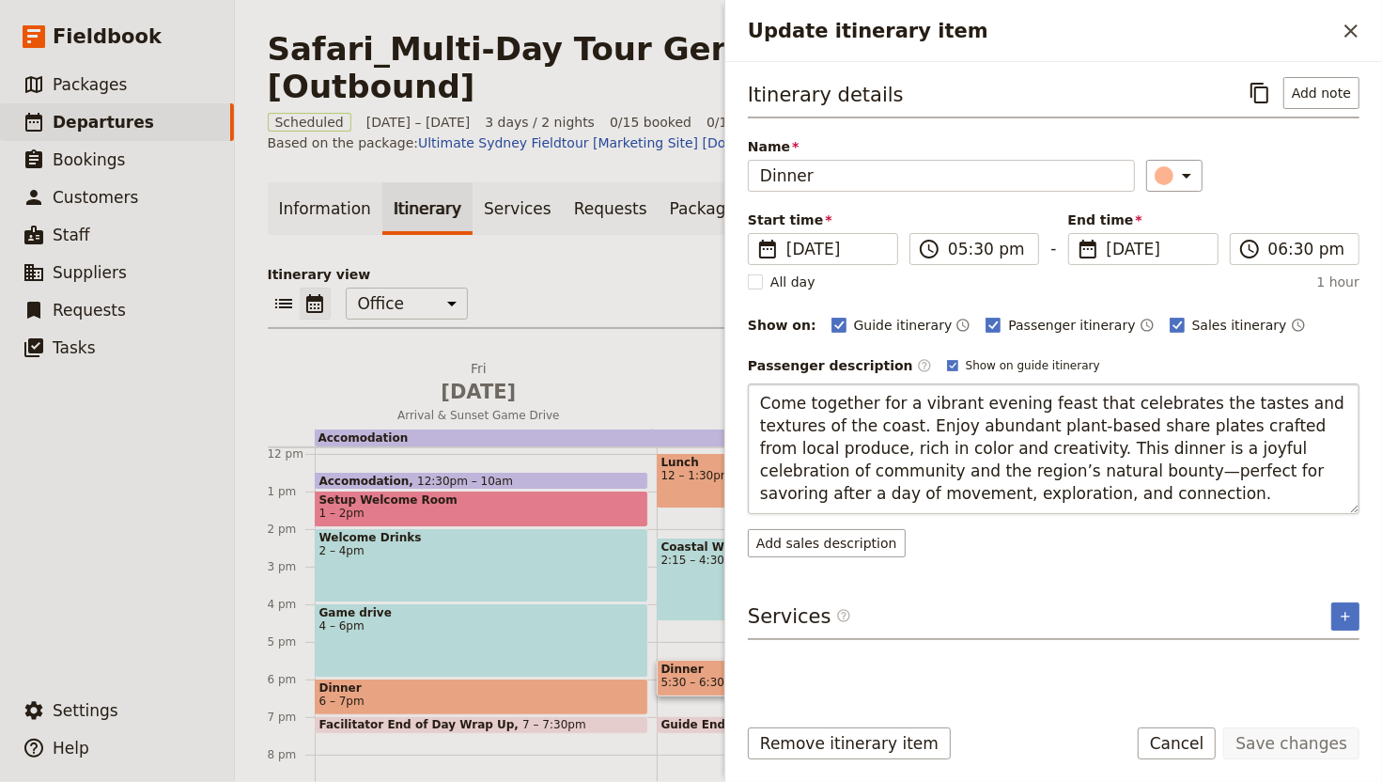
type textarea "On your second evening, savour a fresh menu of seasonal dishes prepared by the …"
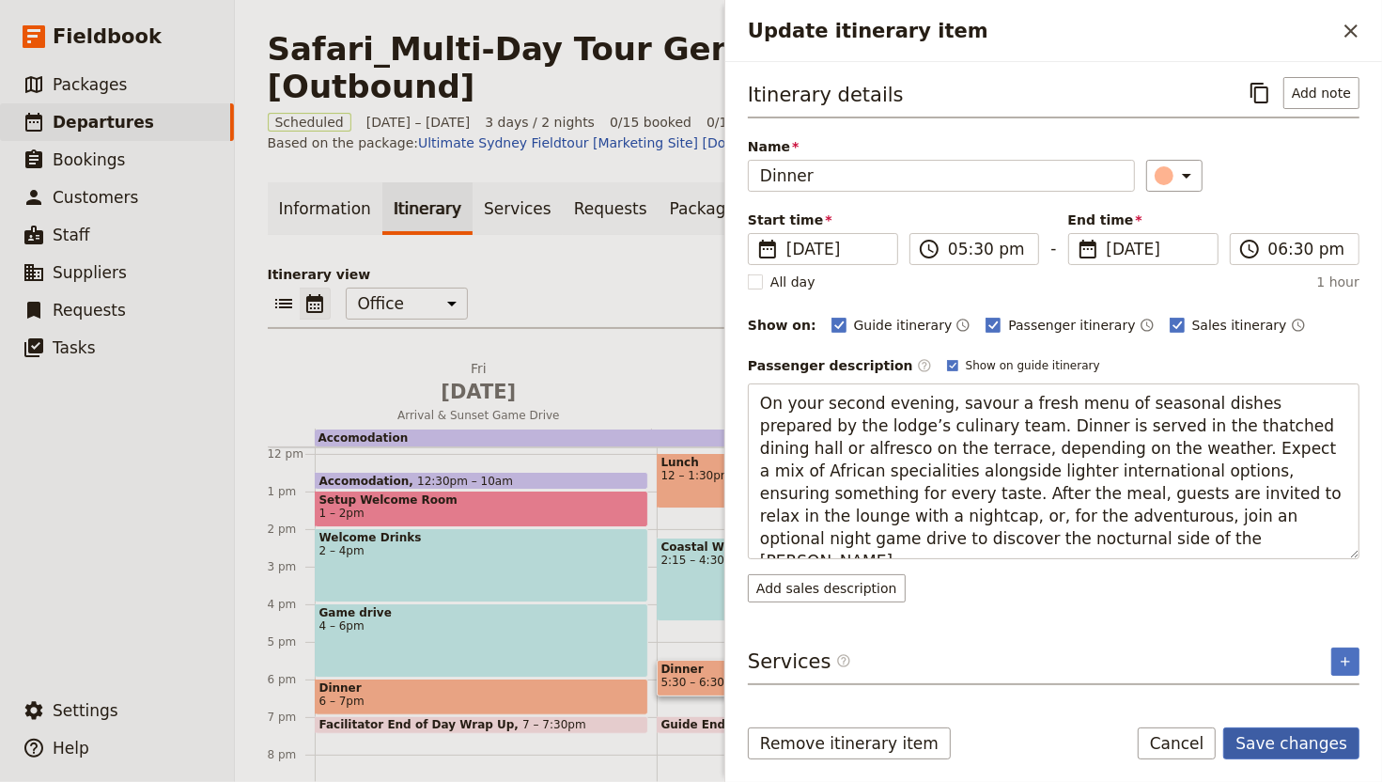
click at [1337, 649] on button "Save changes" at bounding box center [1291, 743] width 136 height 32
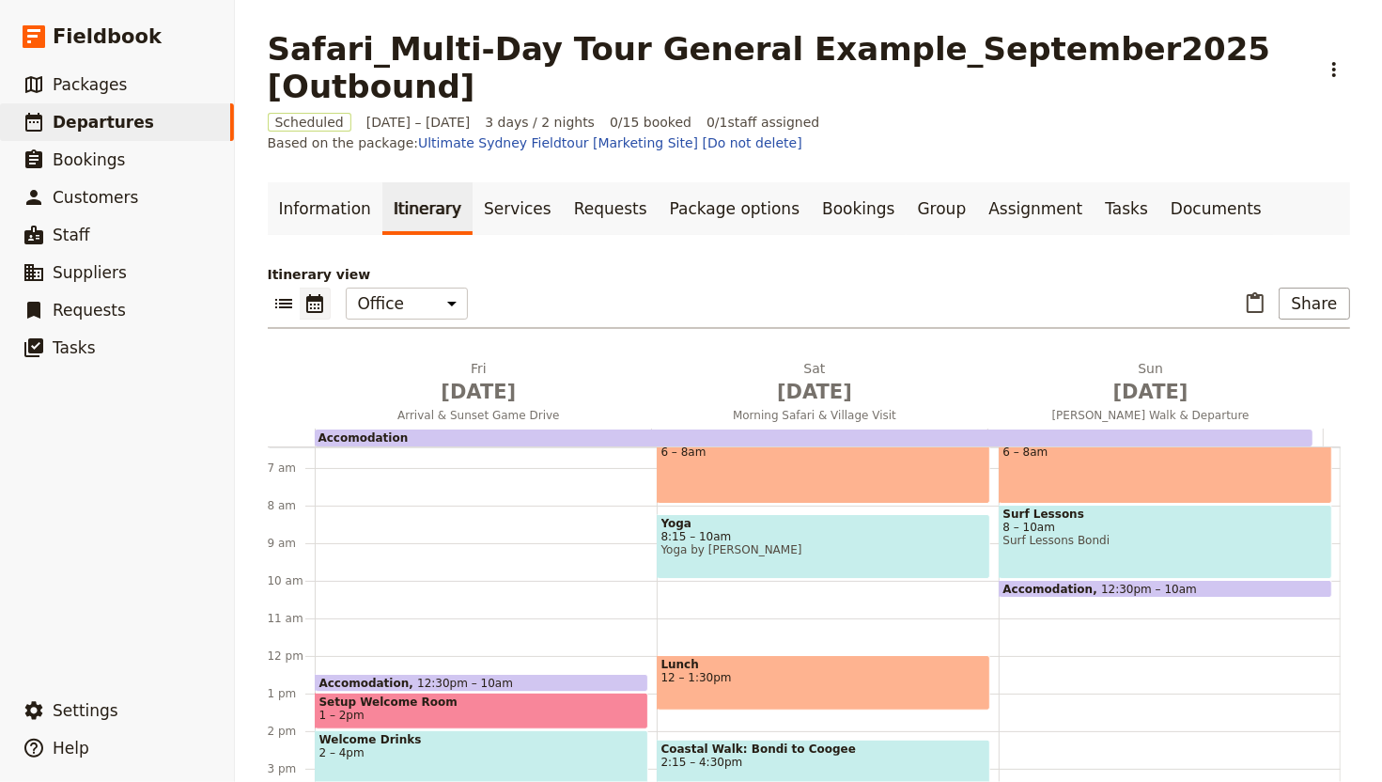
scroll to position [10, 0]
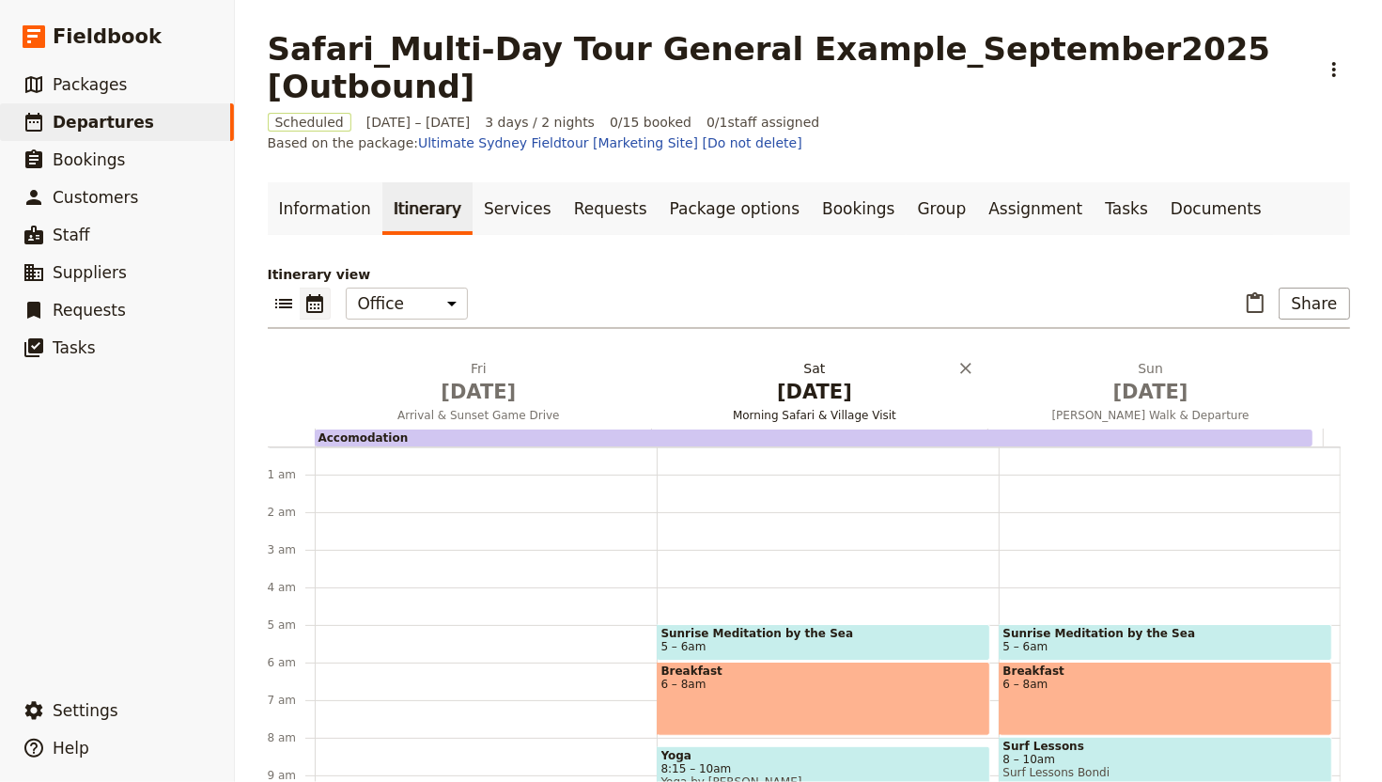
click at [790, 378] on span "Jan 30" at bounding box center [815, 392] width 314 height 28
click at [824, 640] on span "5 – 6am" at bounding box center [824, 646] width 324 height 13
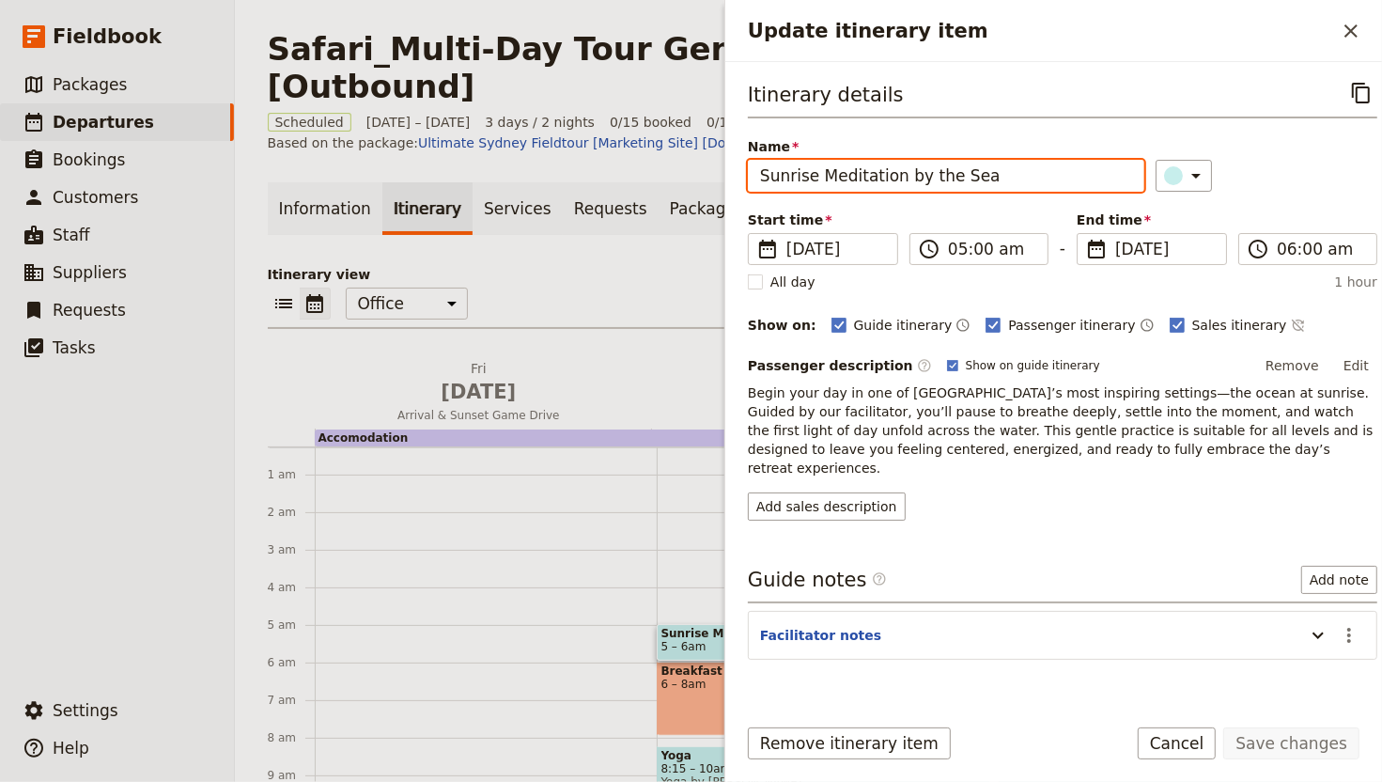
click at [1005, 183] on input "Sunrise Meditation by the Sea" at bounding box center [946, 176] width 397 height 32
click at [1005, 182] on input "Sunrise Meditation by the Sea" at bounding box center [946, 176] width 397 height 32
type input "Dawn Game Drive"
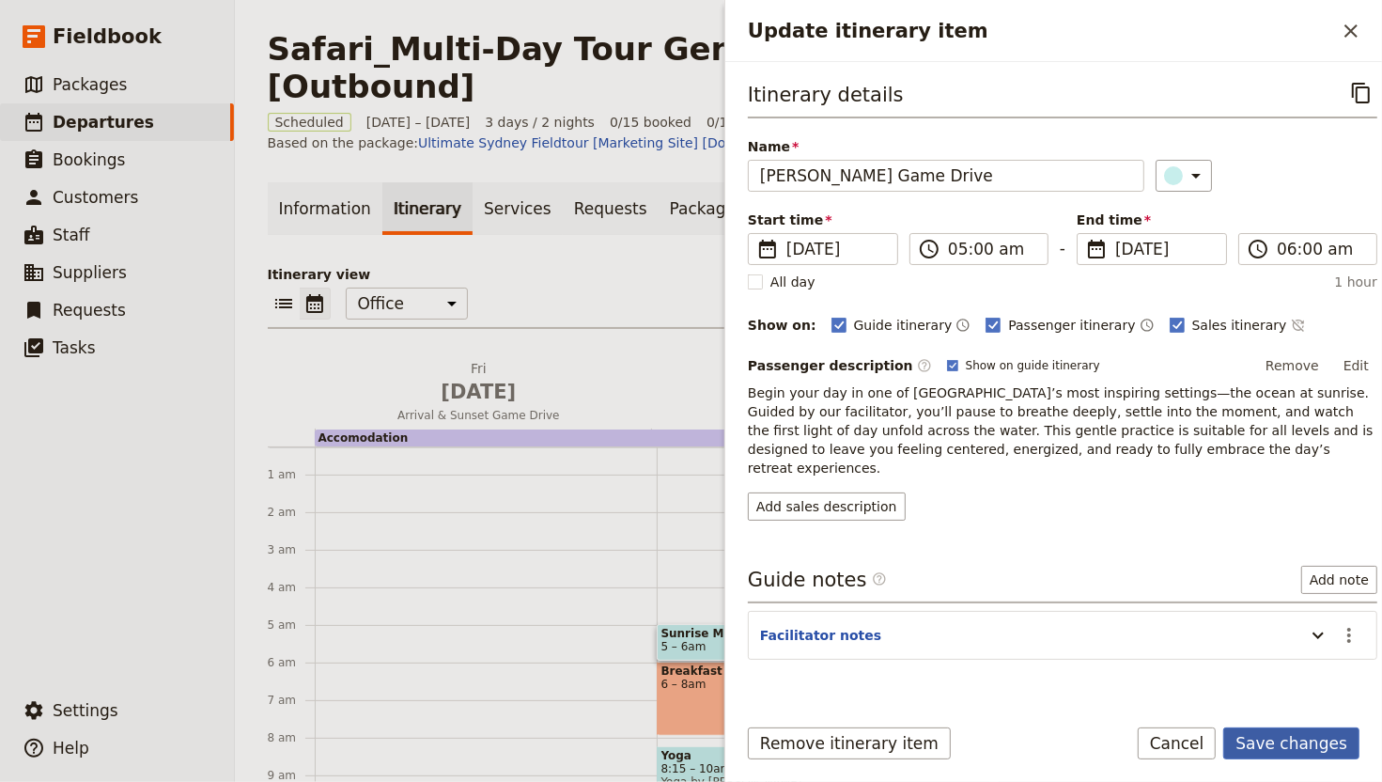
click at [1317, 649] on button "Save changes" at bounding box center [1291, 743] width 136 height 32
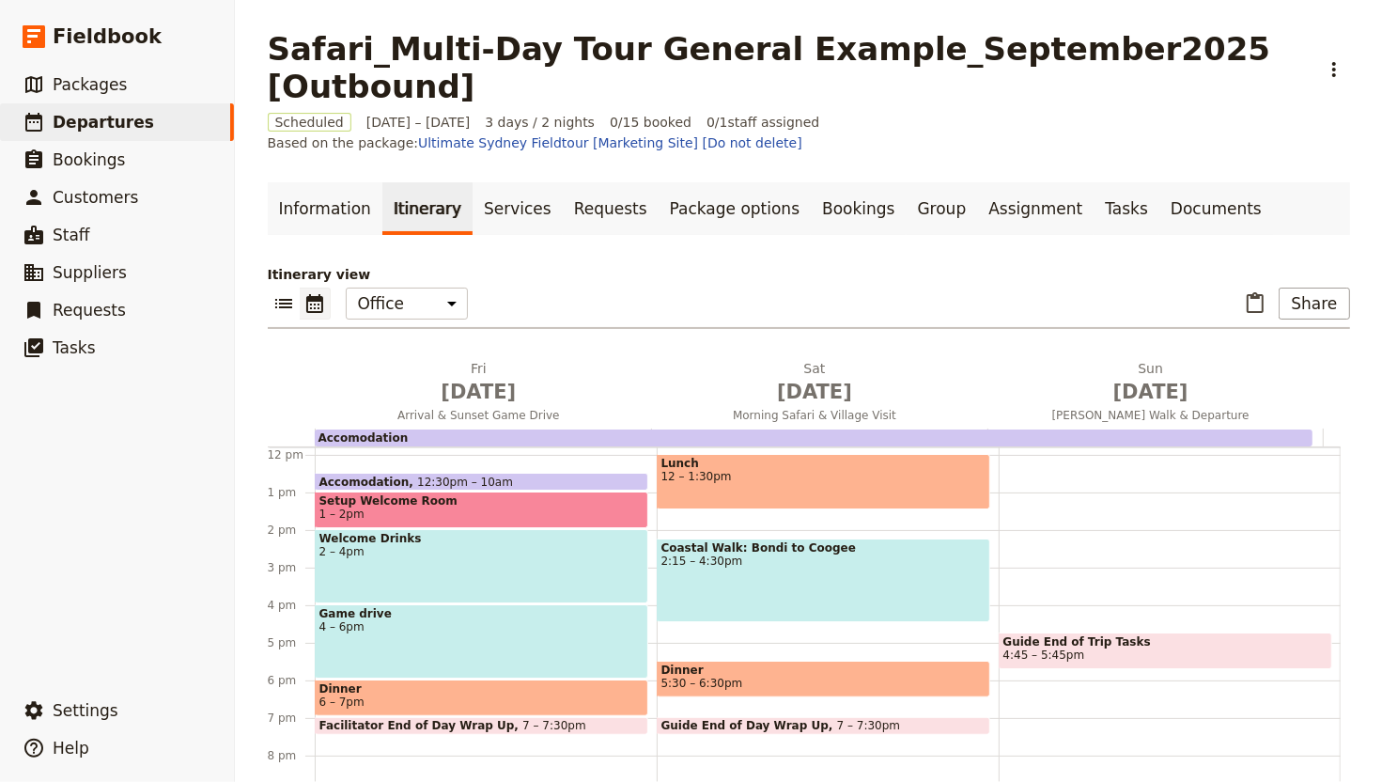
scroll to position [444, 0]
click at [491, 619] on span "4 – 6pm" at bounding box center [481, 625] width 324 height 13
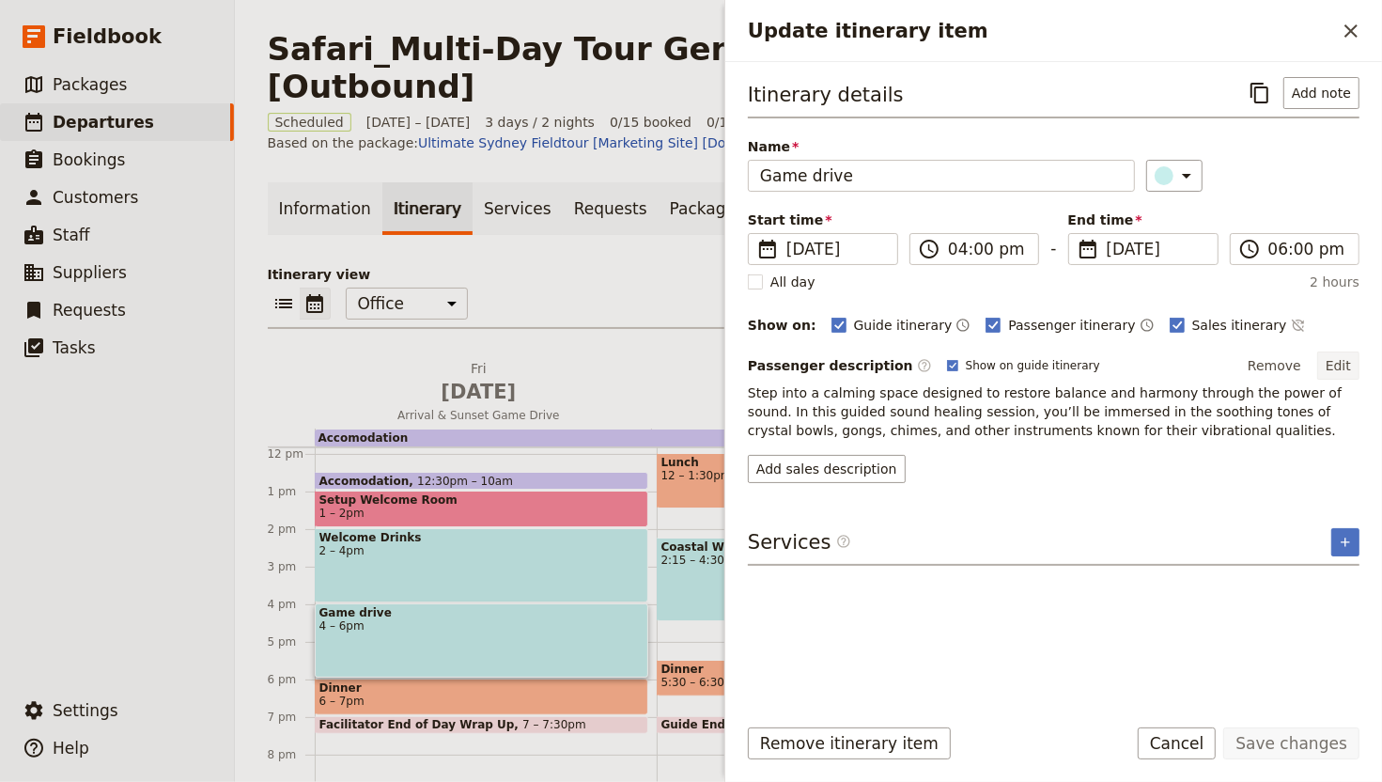
click at [1321, 367] on button "Edit" at bounding box center [1338, 365] width 42 height 28
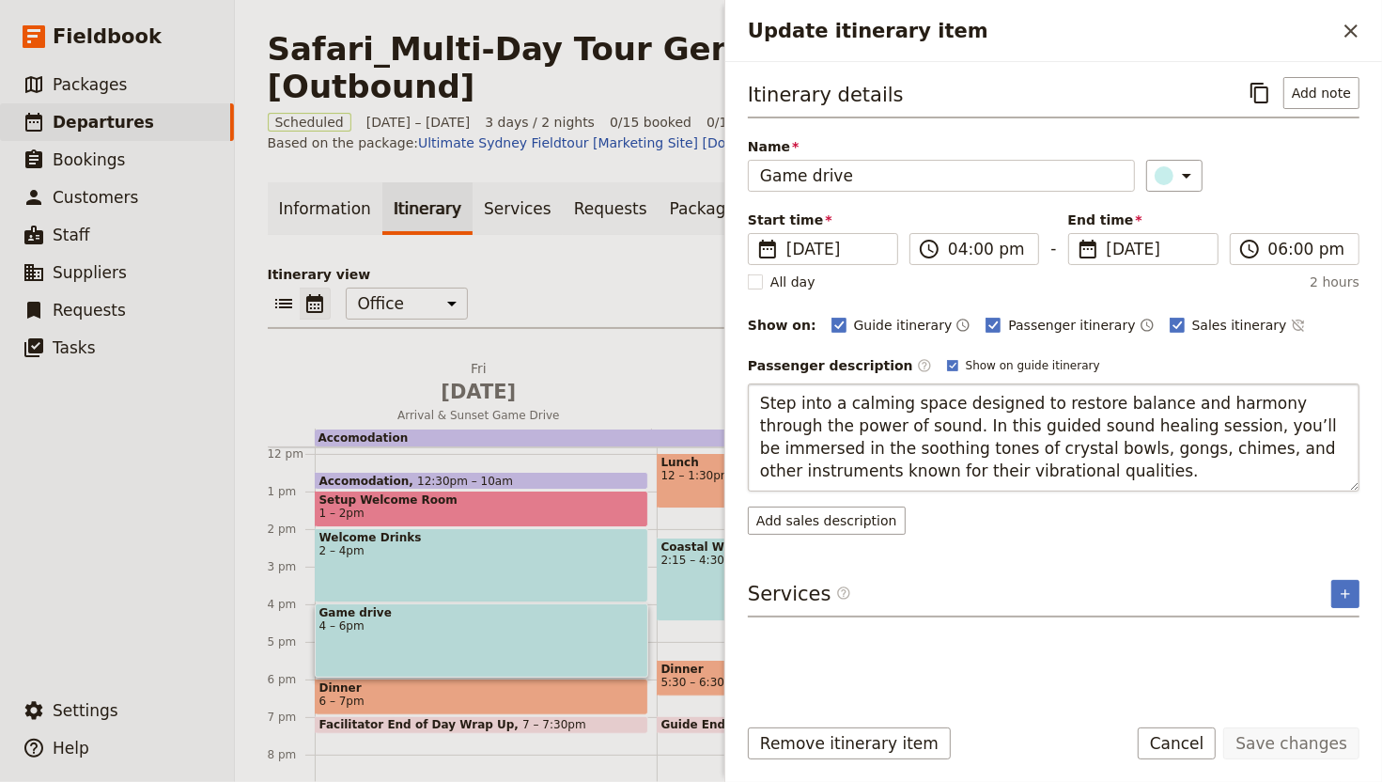
click at [1189, 430] on textarea "Step into a calming space designed to restore balance and harmony through the p…" at bounding box center [1054, 437] width 612 height 108
click at [1190, 431] on textarea "Step into a calming space designed to restore balance and harmony through the p…" at bounding box center [1054, 437] width 612 height 108
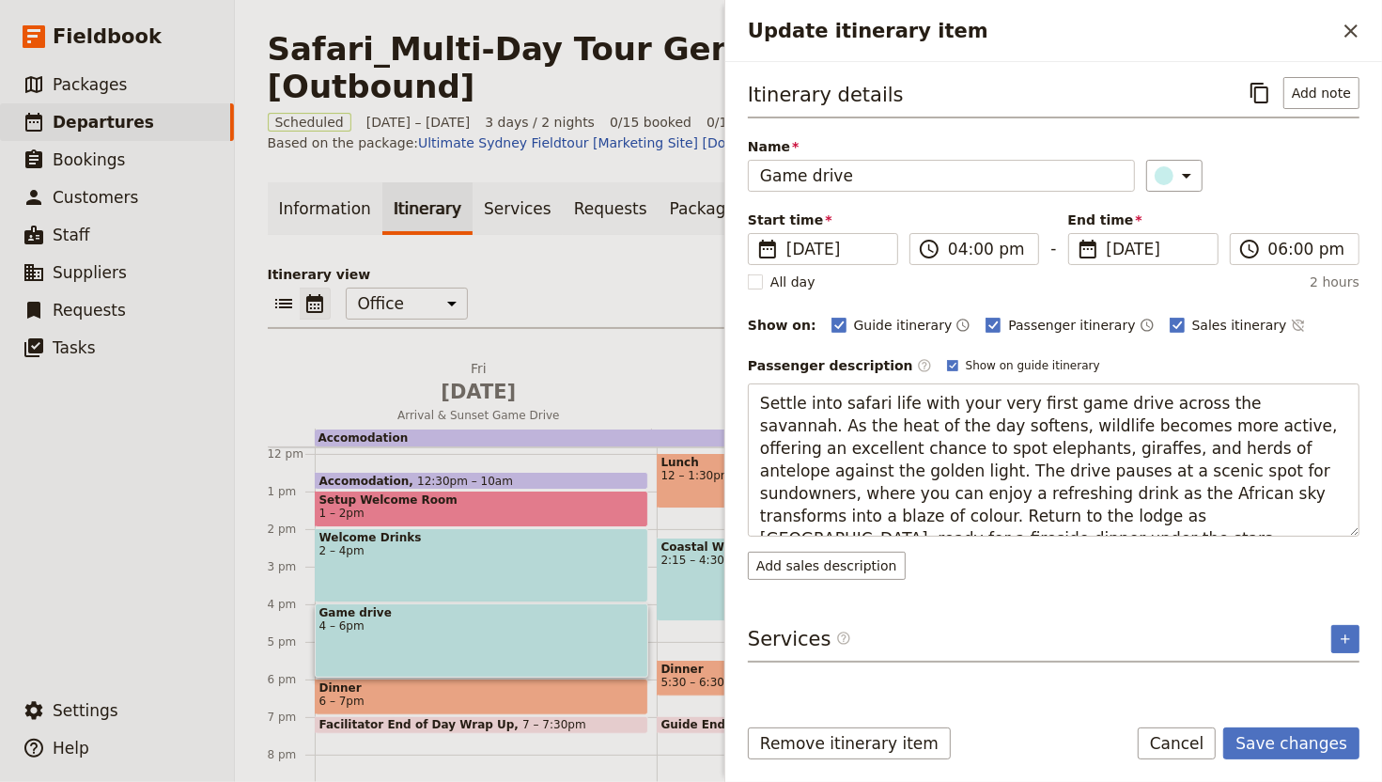
drag, startPoint x: 1240, startPoint y: 491, endPoint x: 734, endPoint y: 461, distance: 507.3
click at [734, 461] on div "Itinerary details ​ Add note Name Game drive ​ Start time ​ 29 Jan 2027 29/01/2…" at bounding box center [1053, 380] width 657 height 637
type textarea "Settle into safari life with your very first game drive across the savannah. As…"
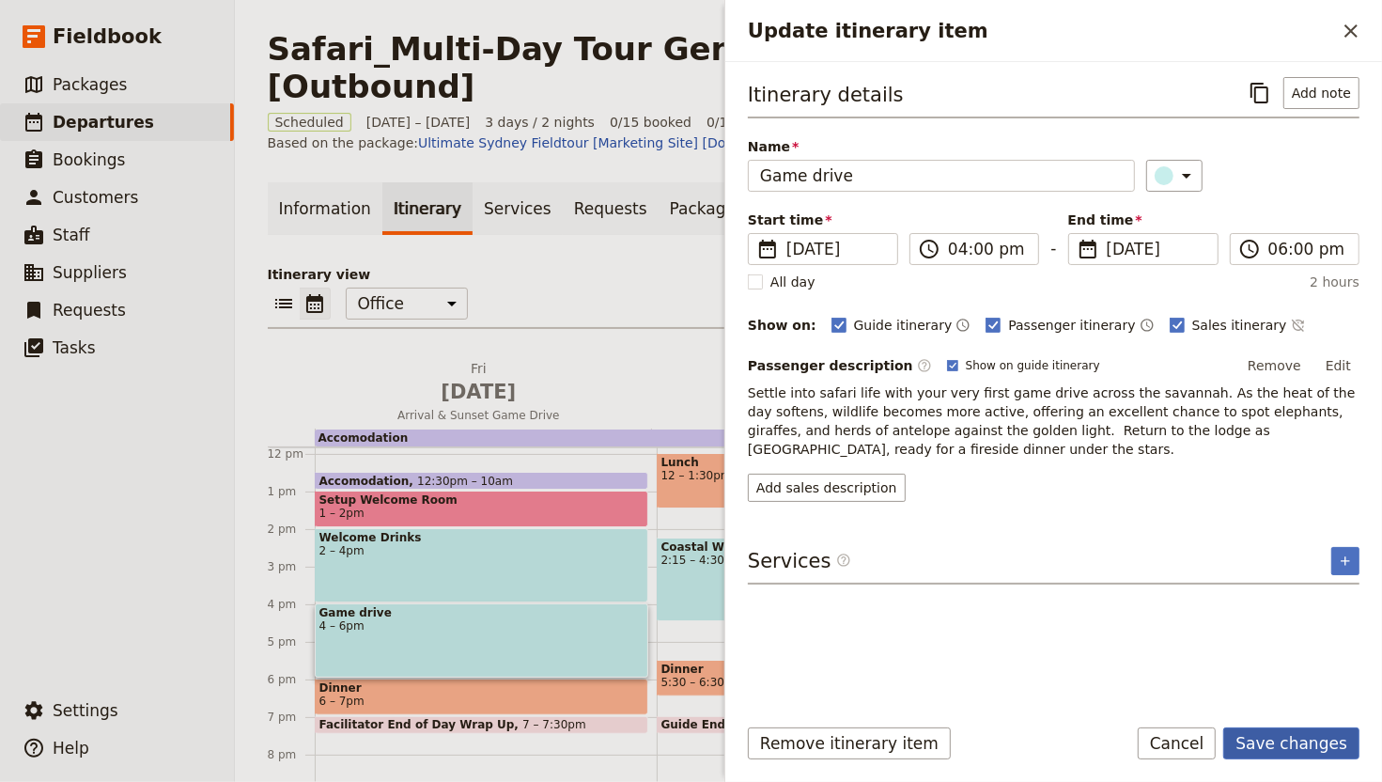
click at [1324, 649] on button "Save changes" at bounding box center [1291, 743] width 136 height 32
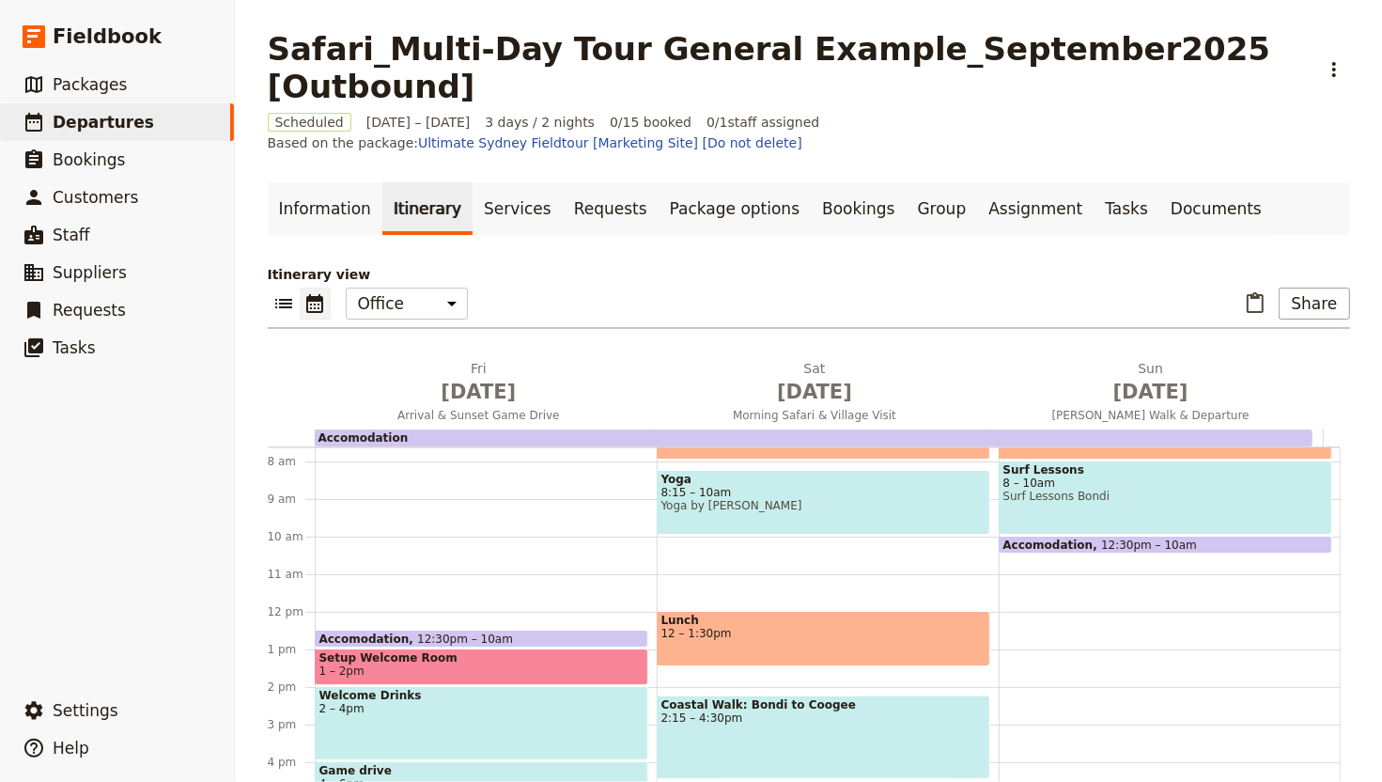
scroll to position [165, 0]
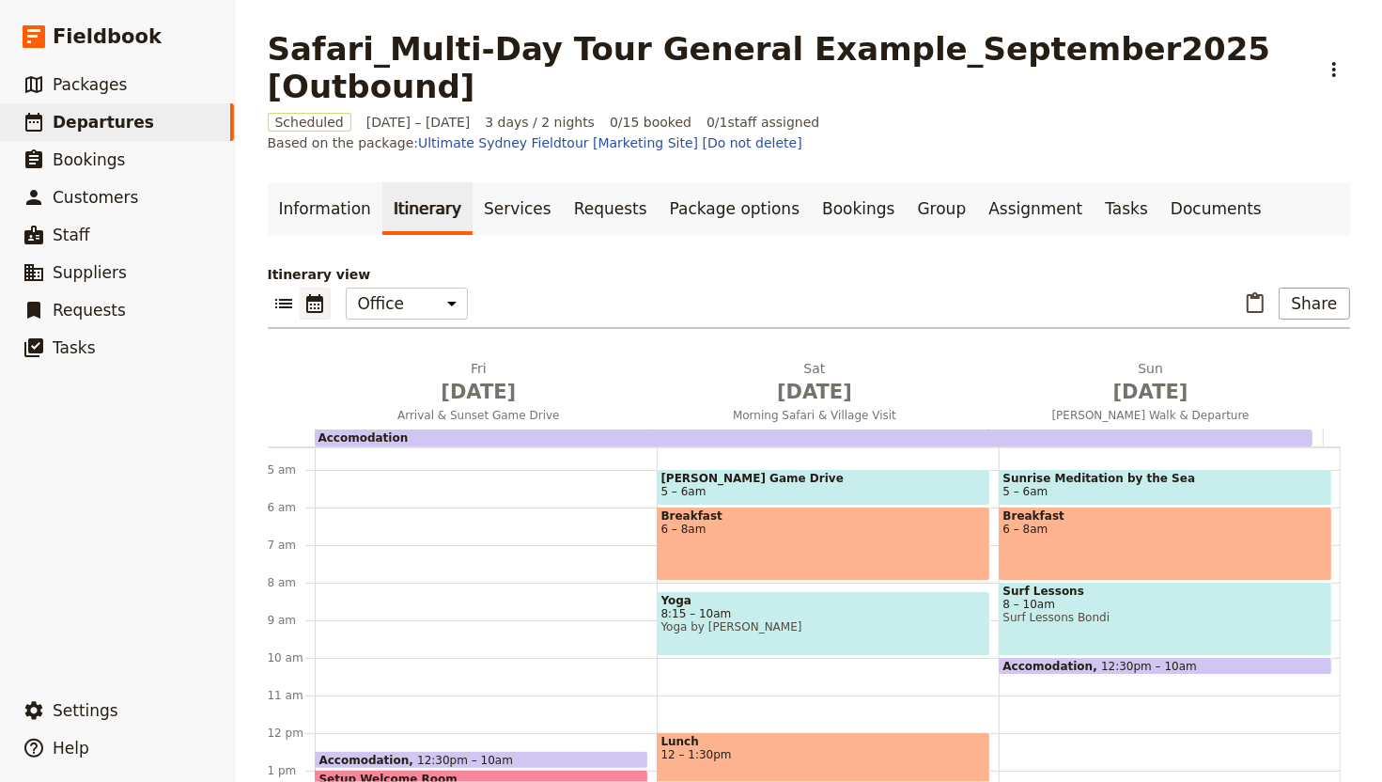
click at [878, 472] on span "Dawn Game Drive" at bounding box center [824, 478] width 324 height 13
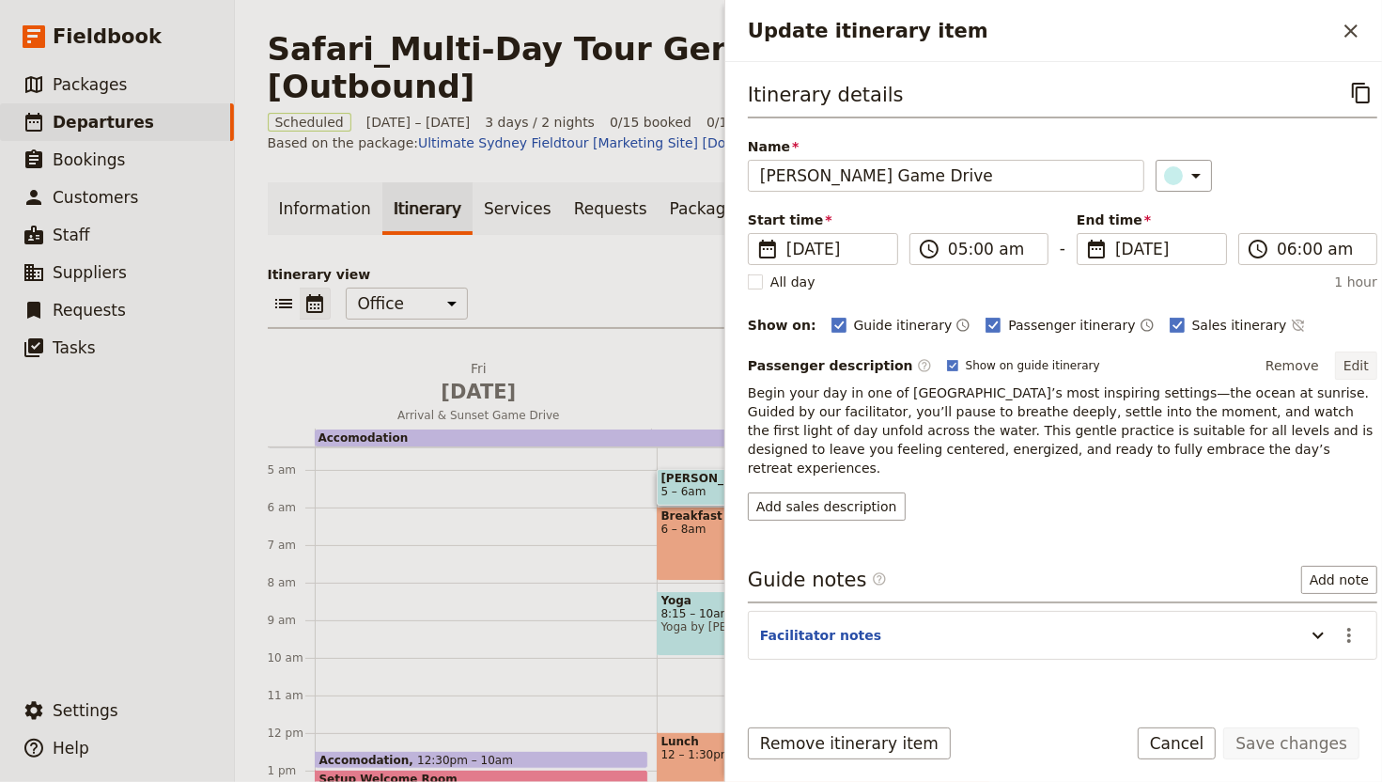
click at [1335, 364] on button "Edit" at bounding box center [1356, 365] width 42 height 28
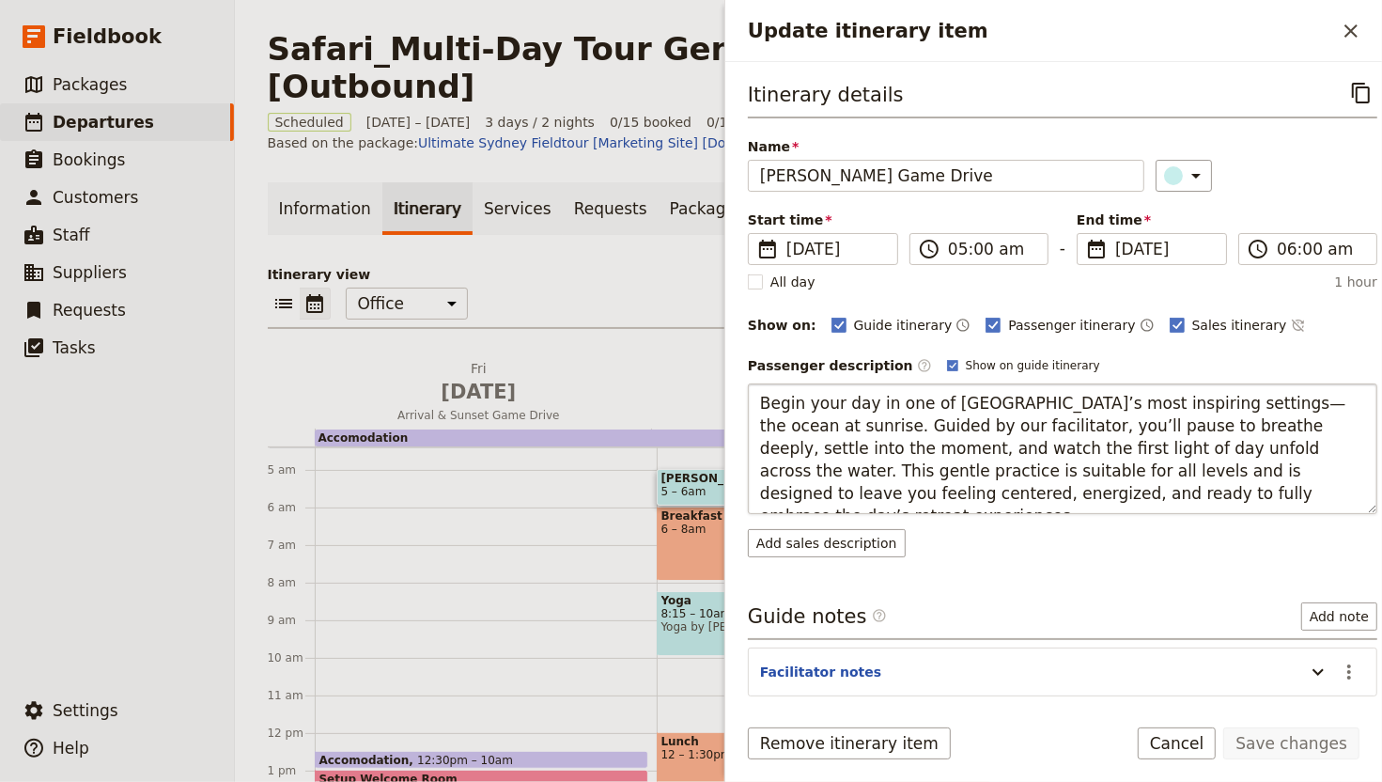
type textarea "Begin the day with the thrill of a dawn safari, when predators are on the move …"
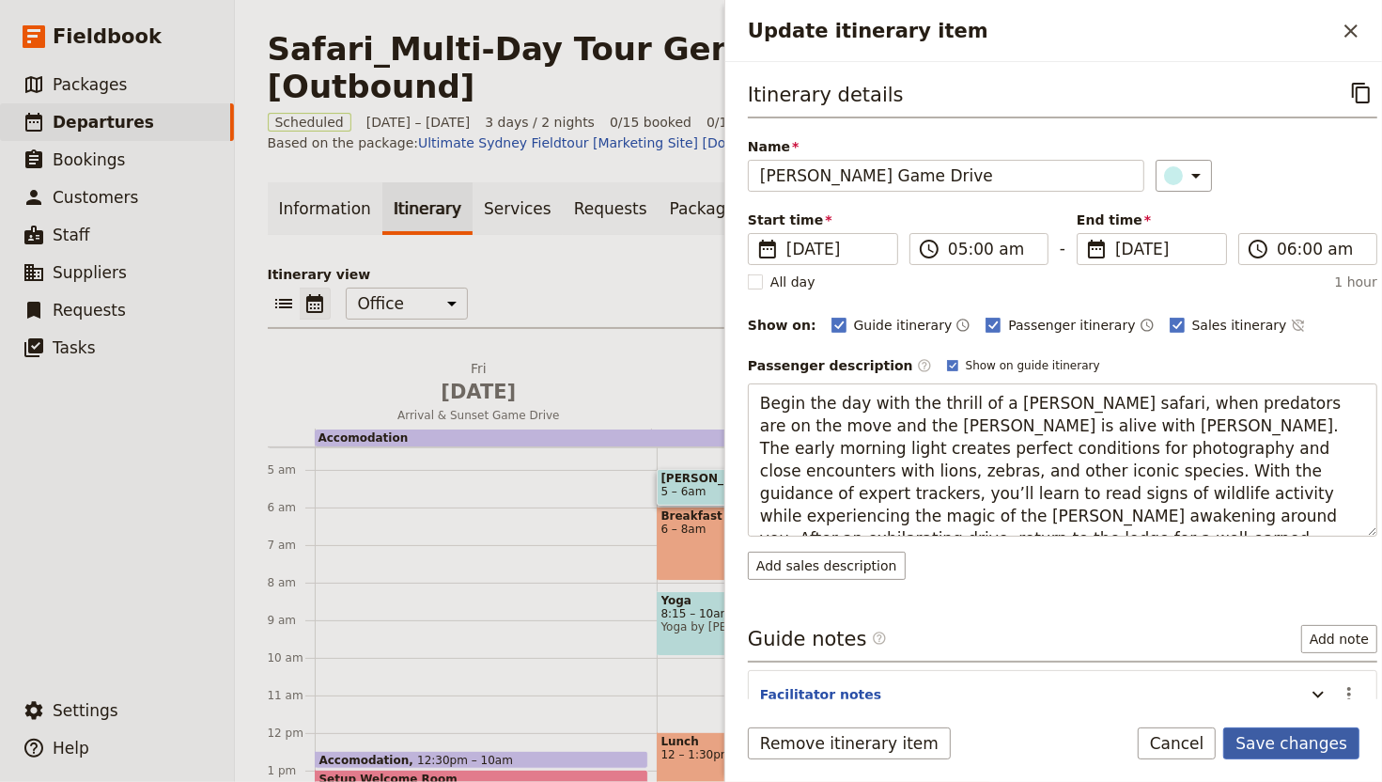
click at [1314, 649] on button "Save changes" at bounding box center [1291, 743] width 136 height 32
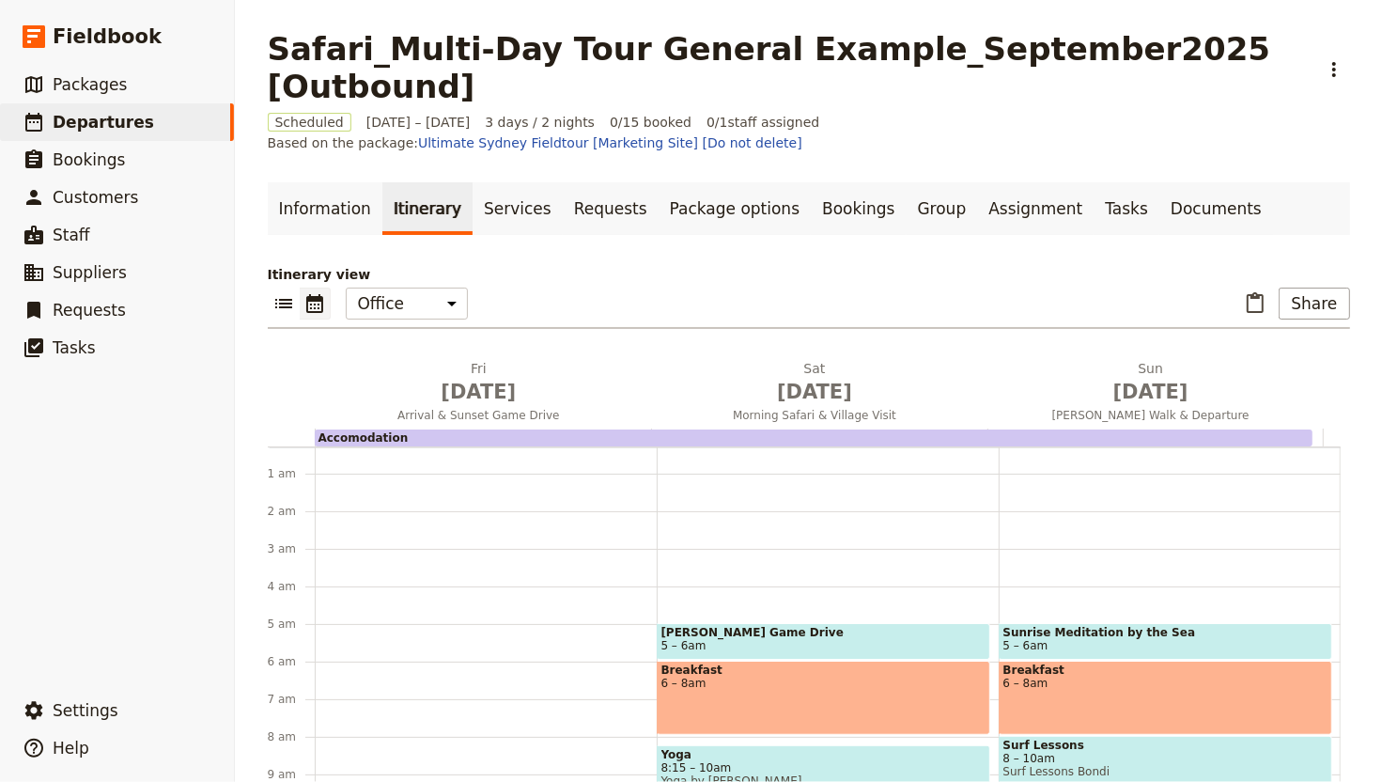
scroll to position [30, 0]
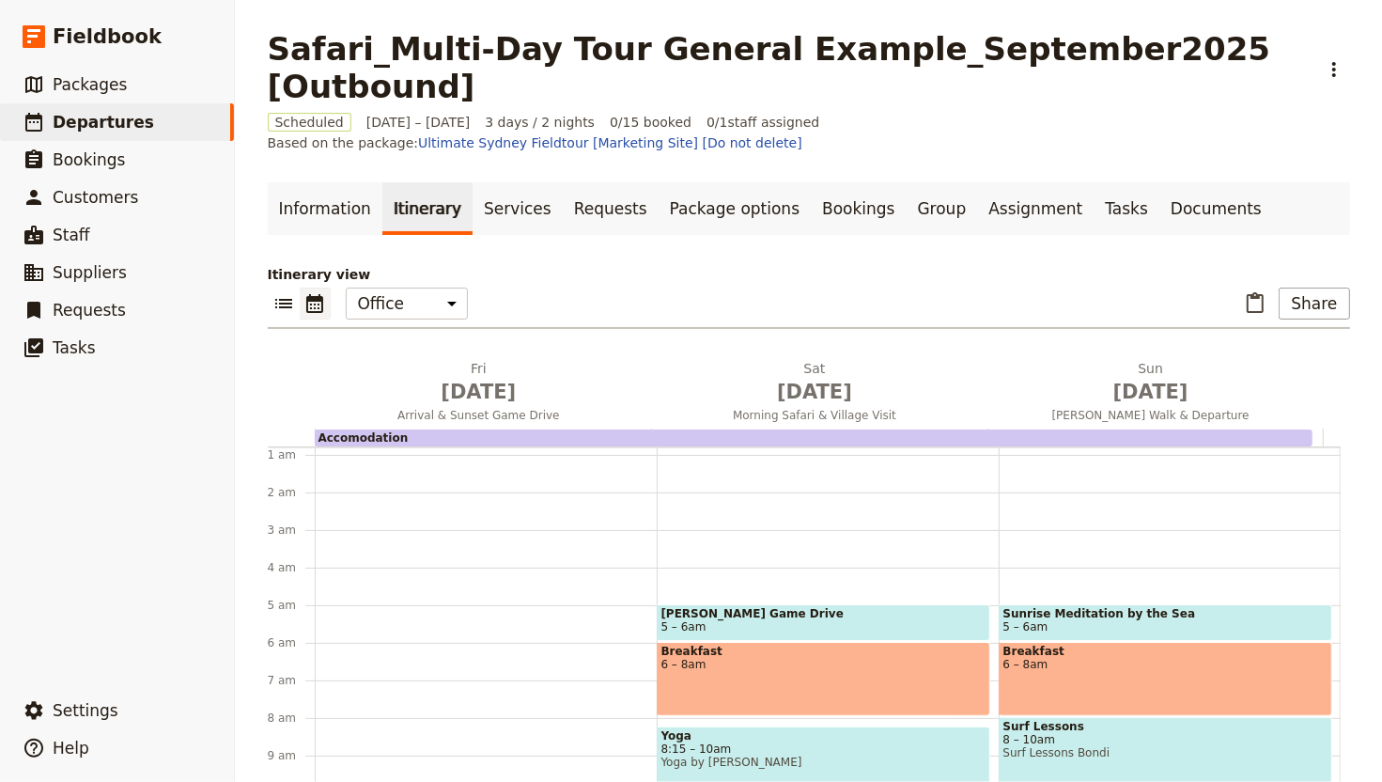
click at [866, 649] on div "Breakfast 6 – 8am" at bounding box center [824, 679] width 334 height 74
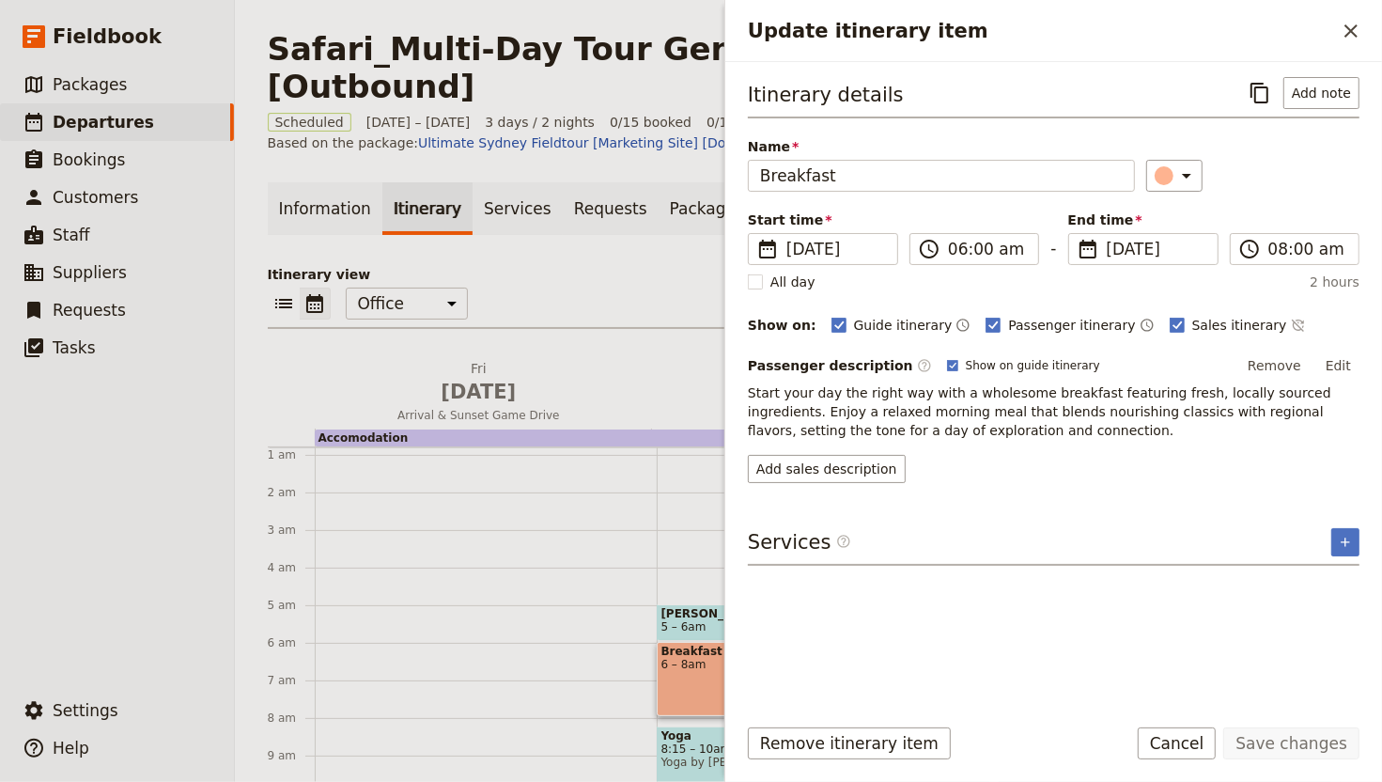
click at [1341, 375] on button "Edit" at bounding box center [1338, 365] width 42 height 28
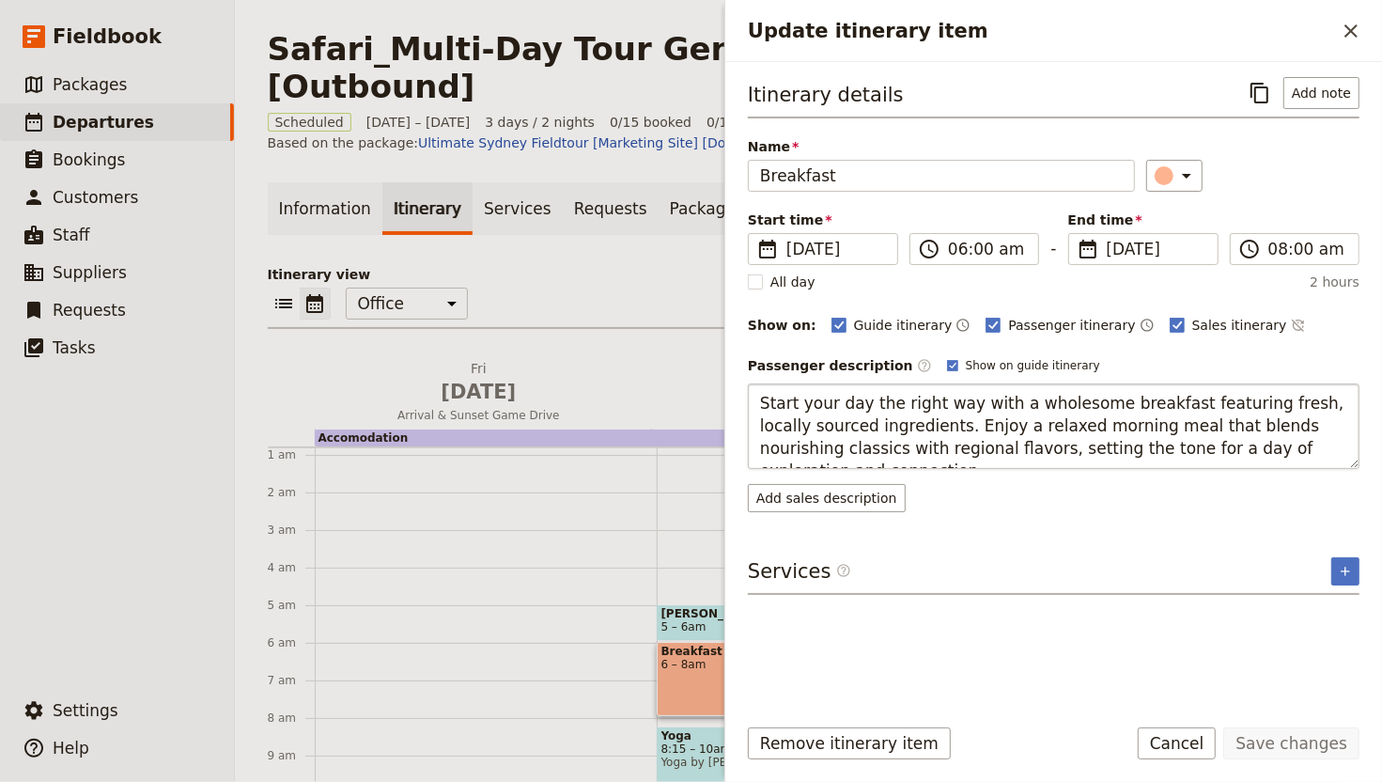
type textarea "Return from your early morning safari to a generous lodge breakfast. Enjoy fres…"
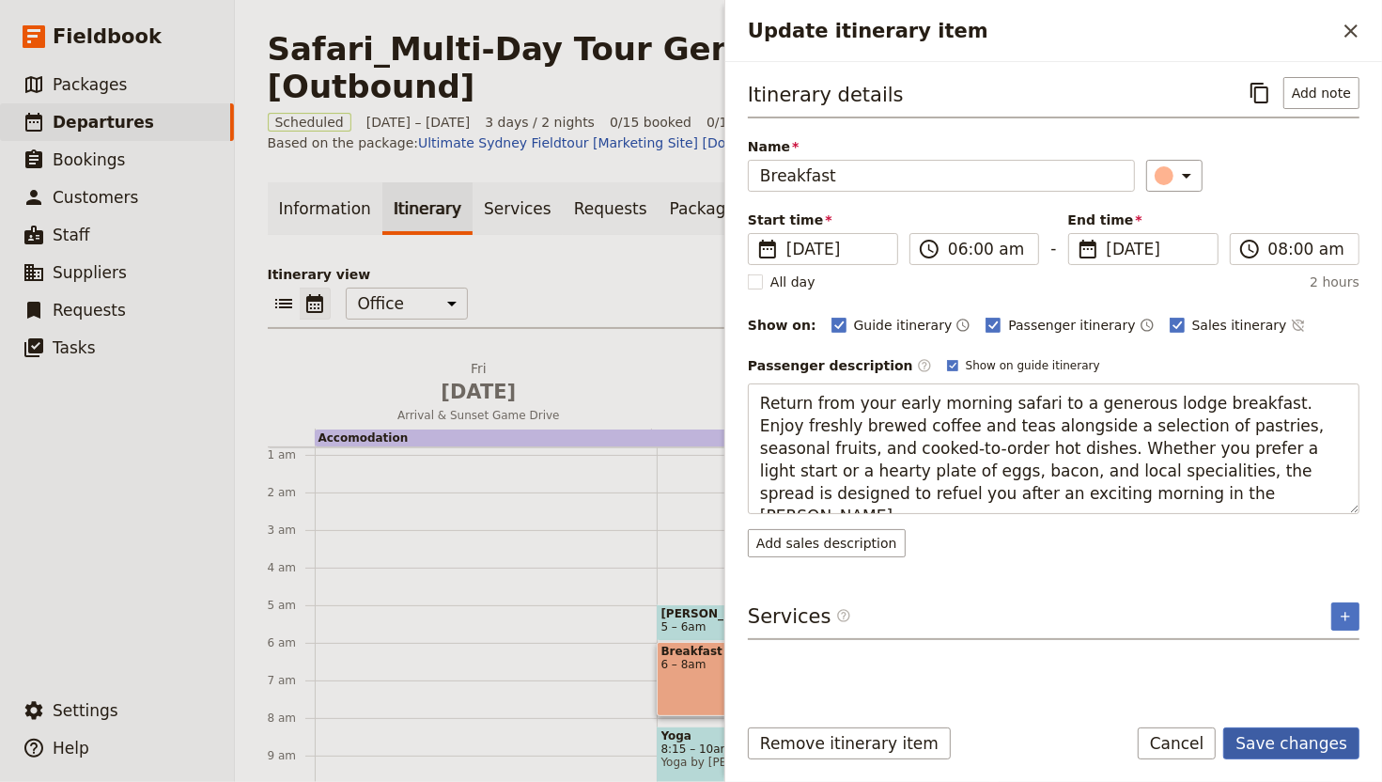
click at [1332, 649] on button "Save changes" at bounding box center [1291, 743] width 136 height 32
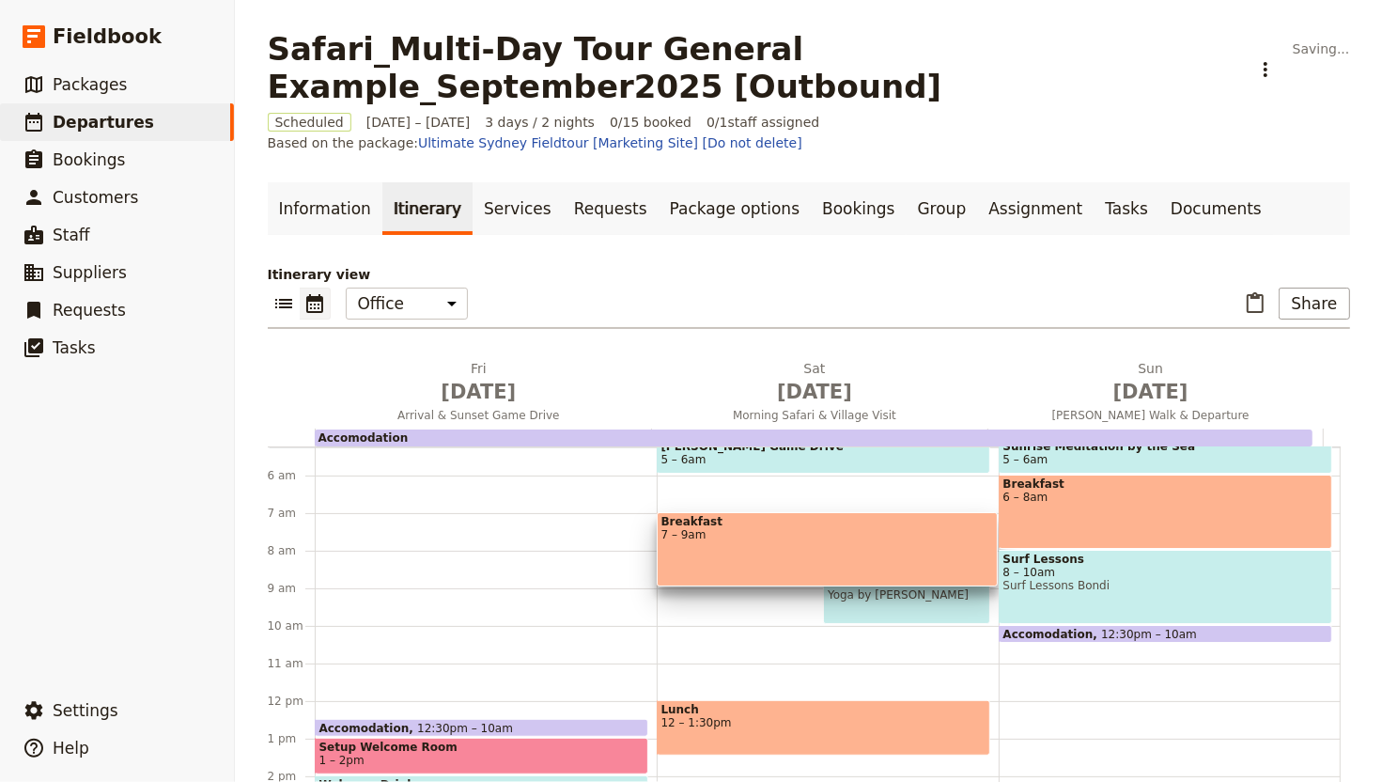
scroll to position [216, 0]
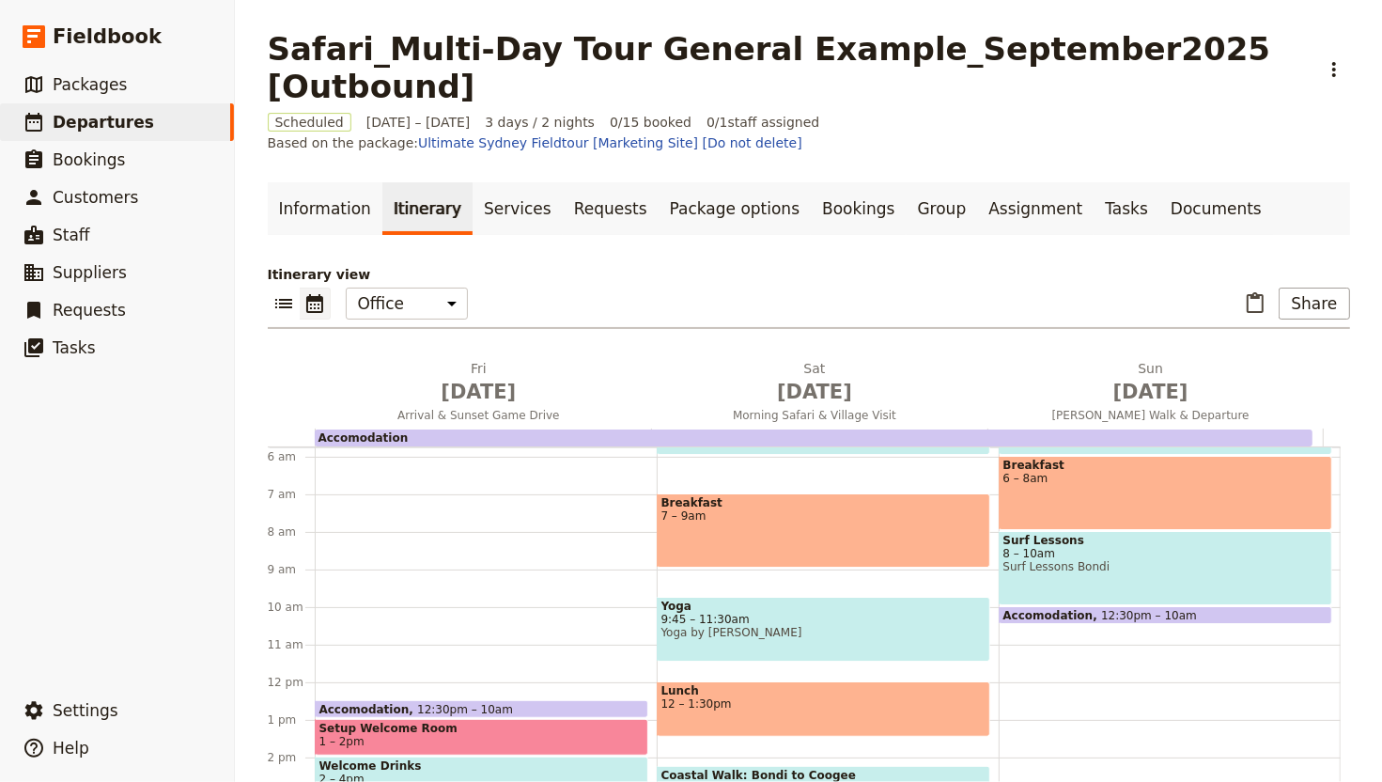
click at [1104, 489] on div "Breakfast 6 – 8am" at bounding box center [1166, 493] width 334 height 74
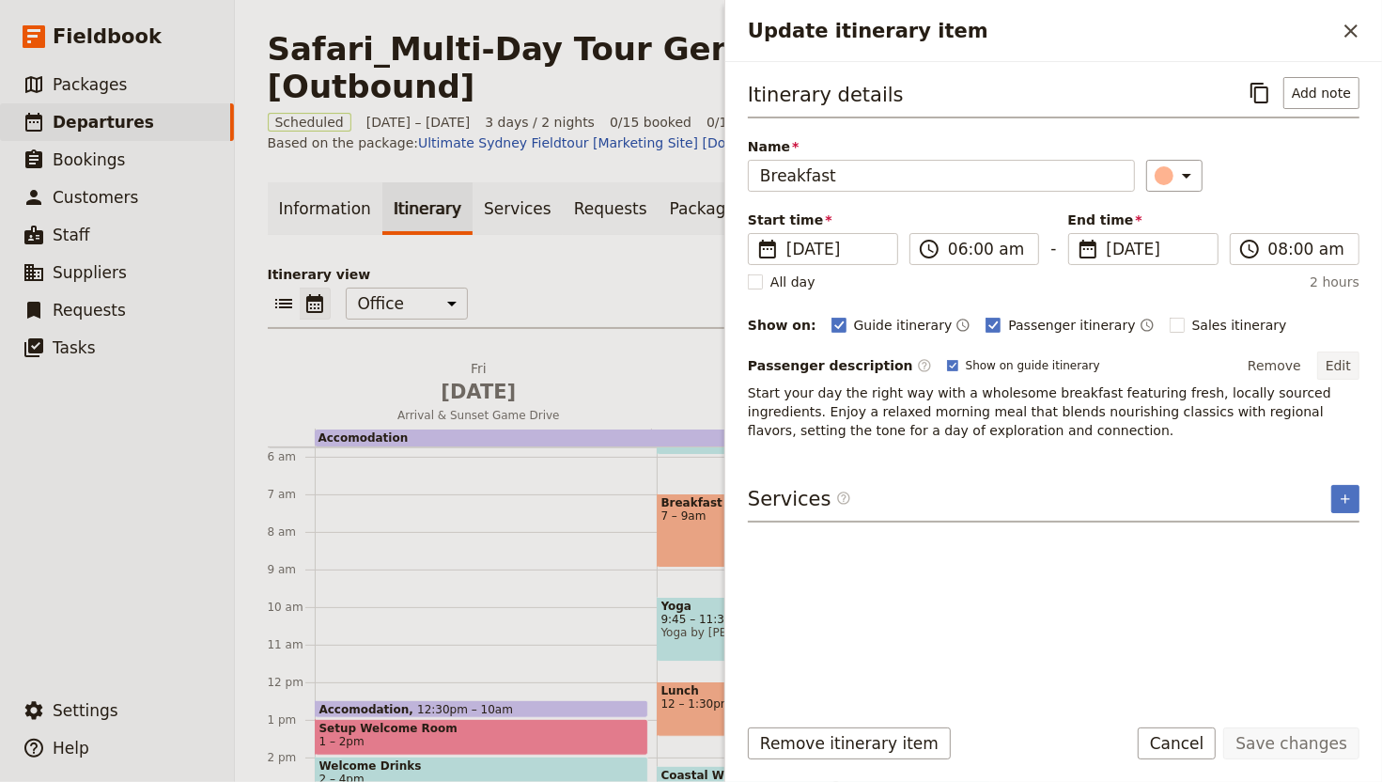
click at [1325, 368] on button "Edit" at bounding box center [1338, 365] width 42 height 28
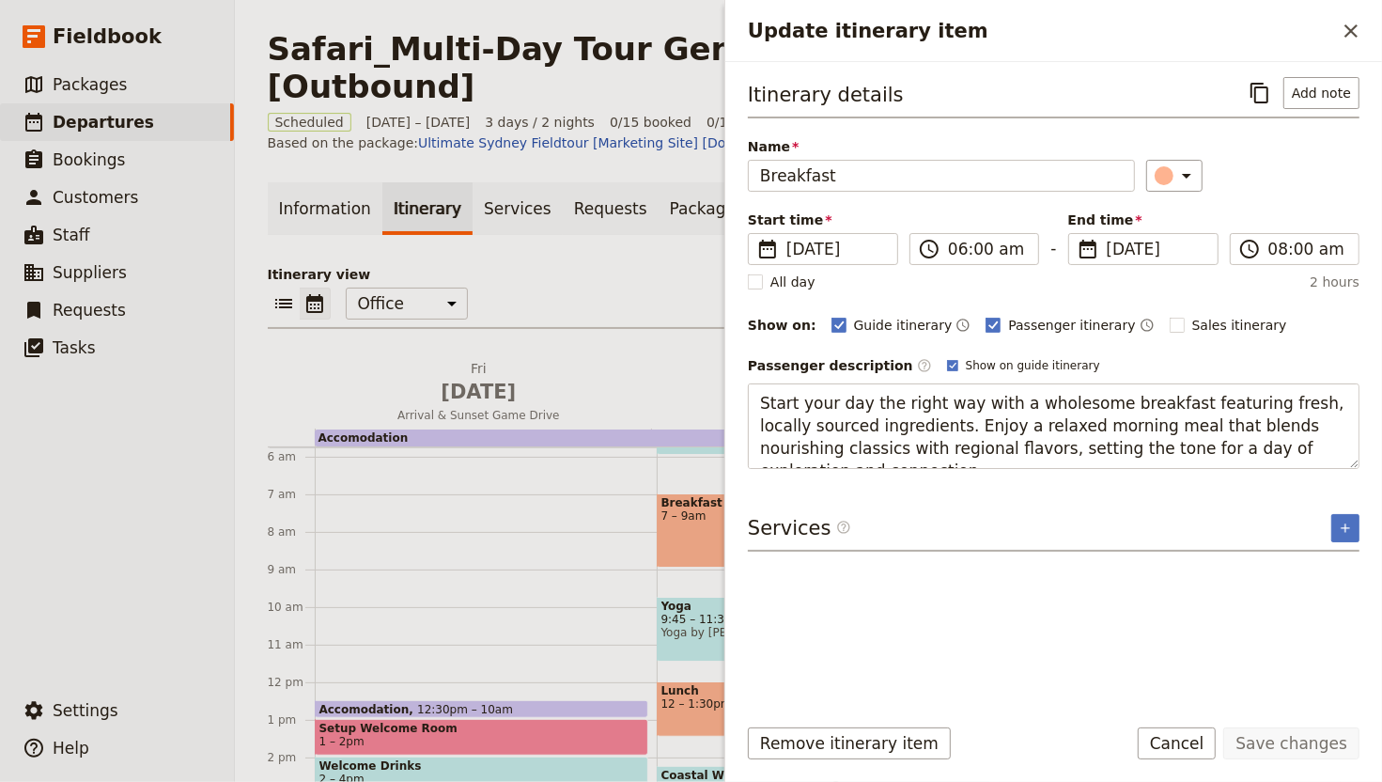
type textarea "On your final morning, share a relaxed breakfast at the lodge before preparing …"
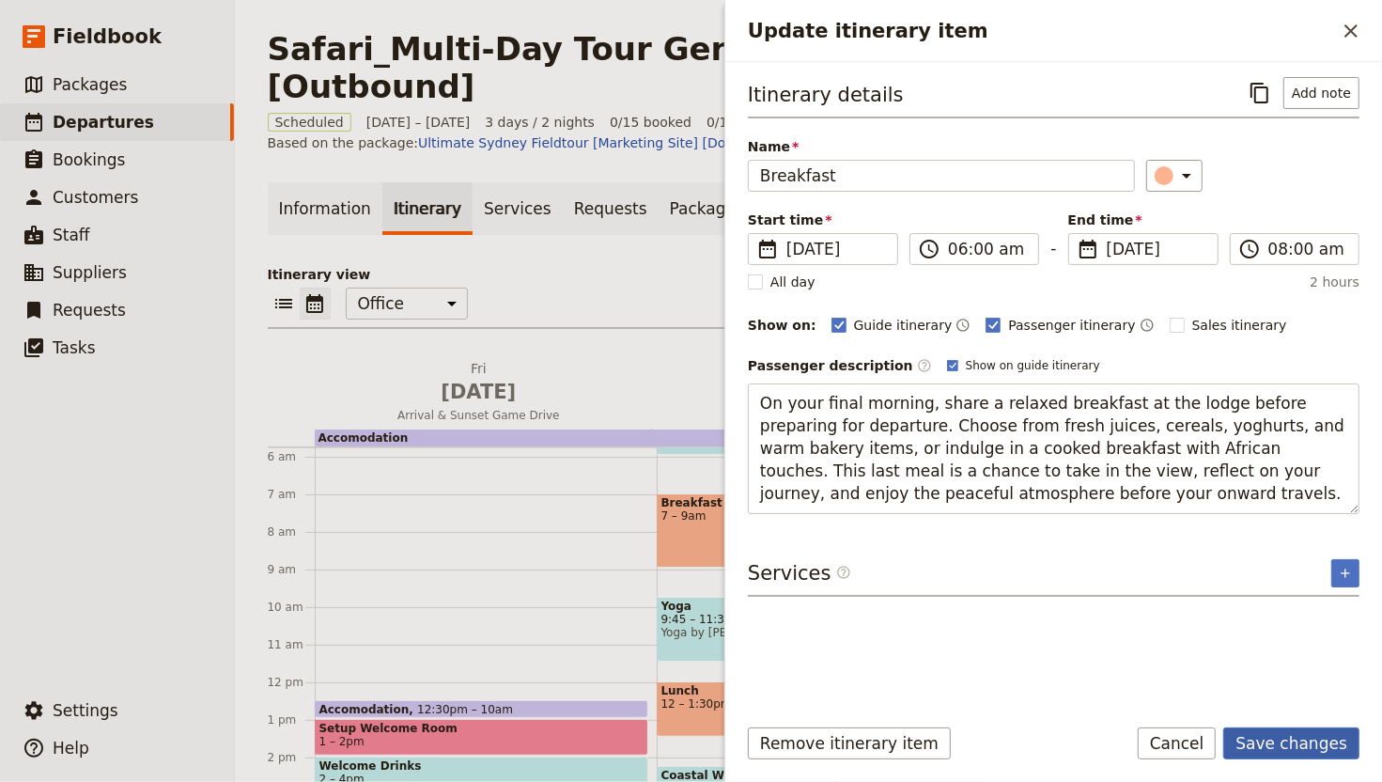
click at [1301, 649] on button "Save changes" at bounding box center [1291, 743] width 136 height 32
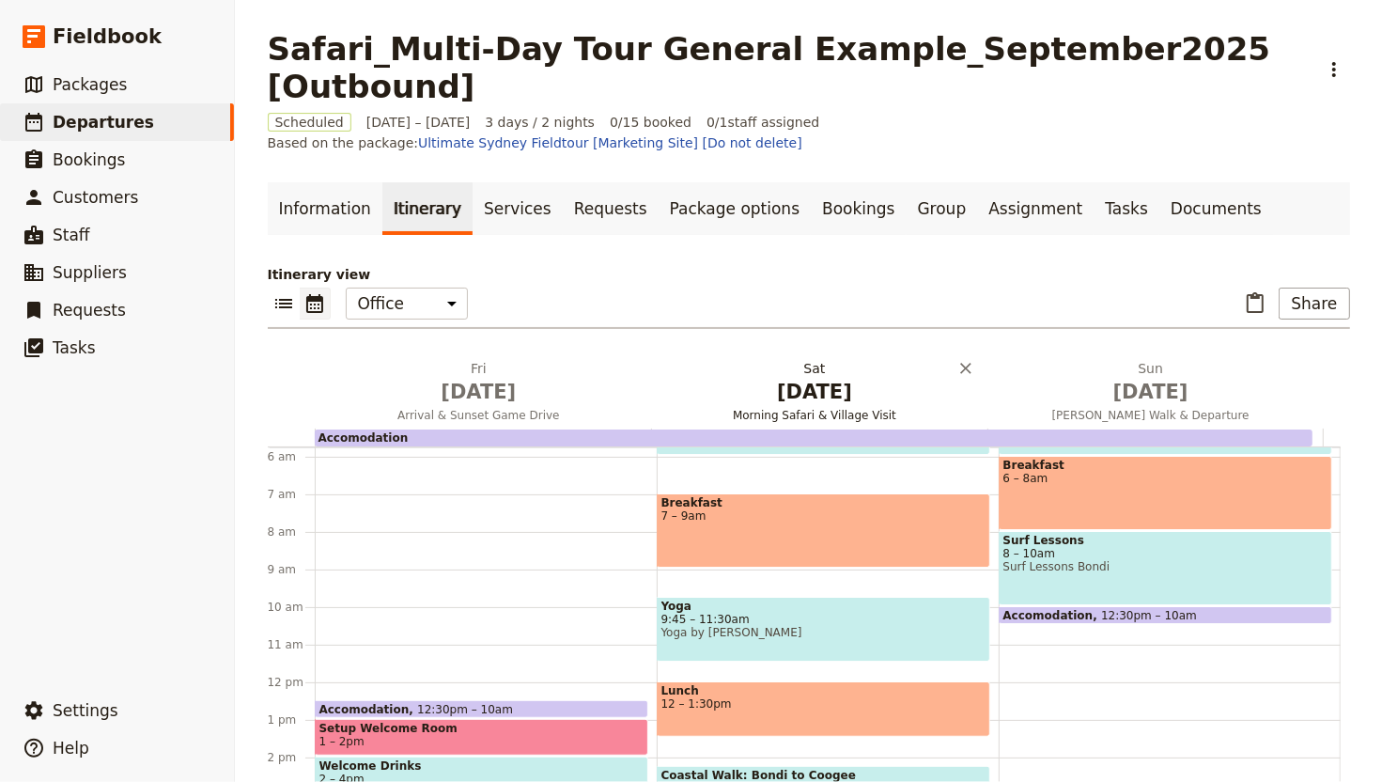
click at [849, 382] on span "Jan 30" at bounding box center [815, 392] width 314 height 28
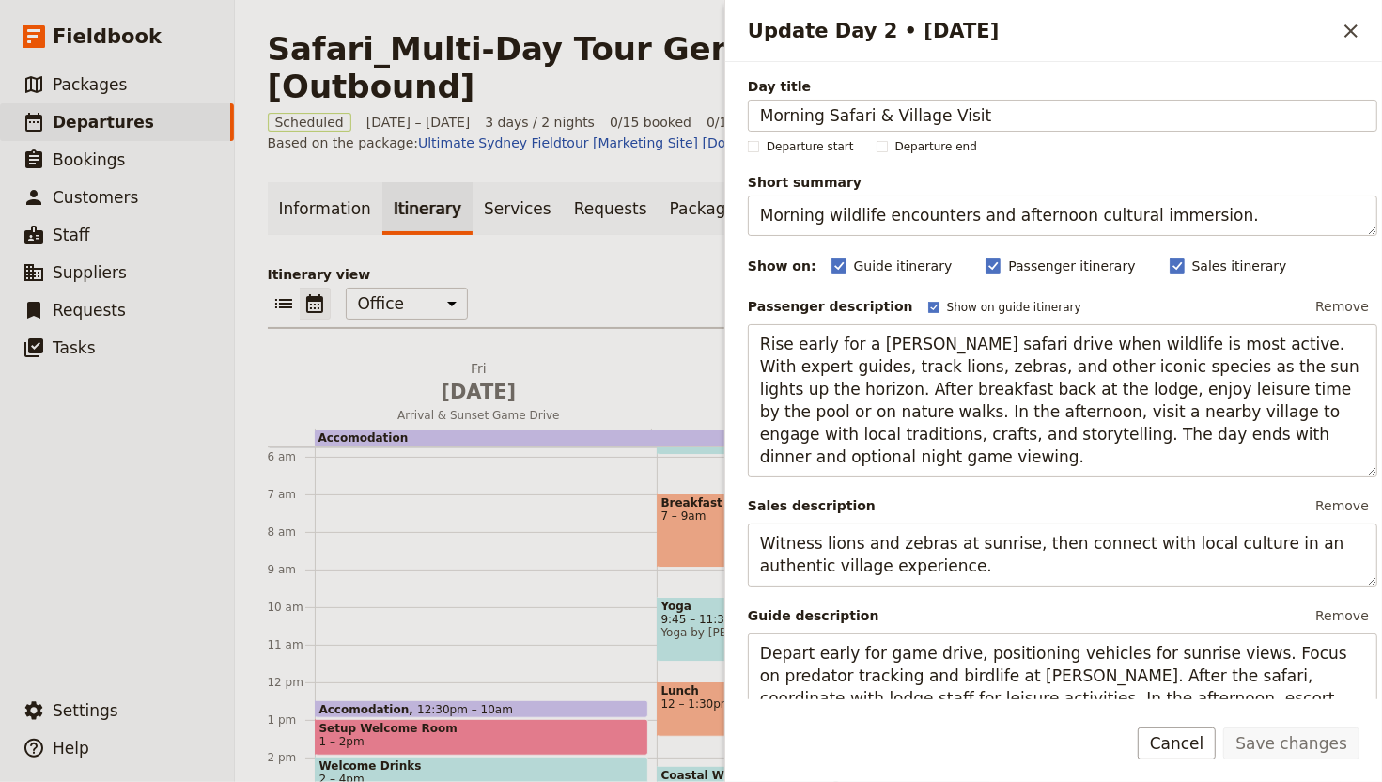
click at [584, 512] on div "Accomodation 12:30pm – 10am Setup Welcome Room 1 – 2pm Welcome Drinks 2 – 4pm G…" at bounding box center [486, 682] width 342 height 902
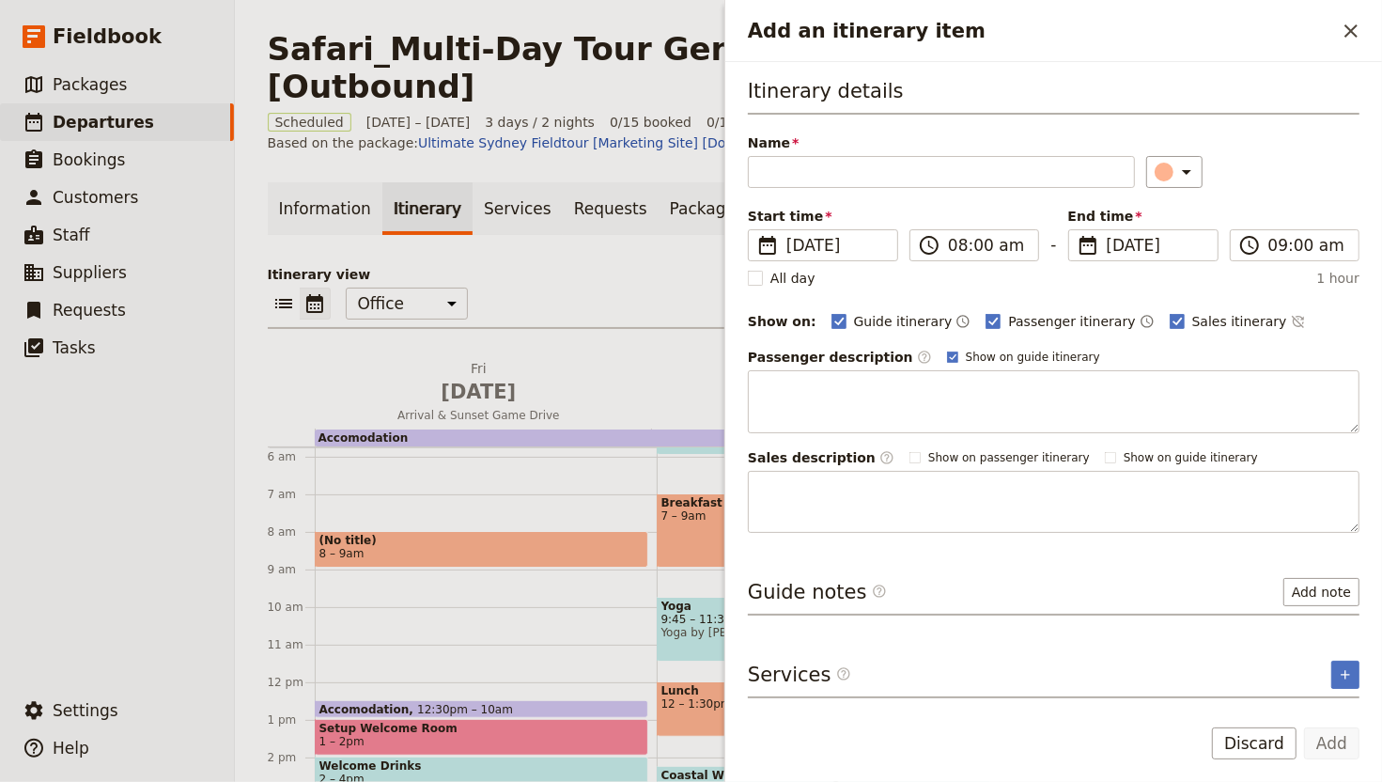
click at [672, 613] on span "9:45 – 11:30am" at bounding box center [824, 619] width 324 height 13
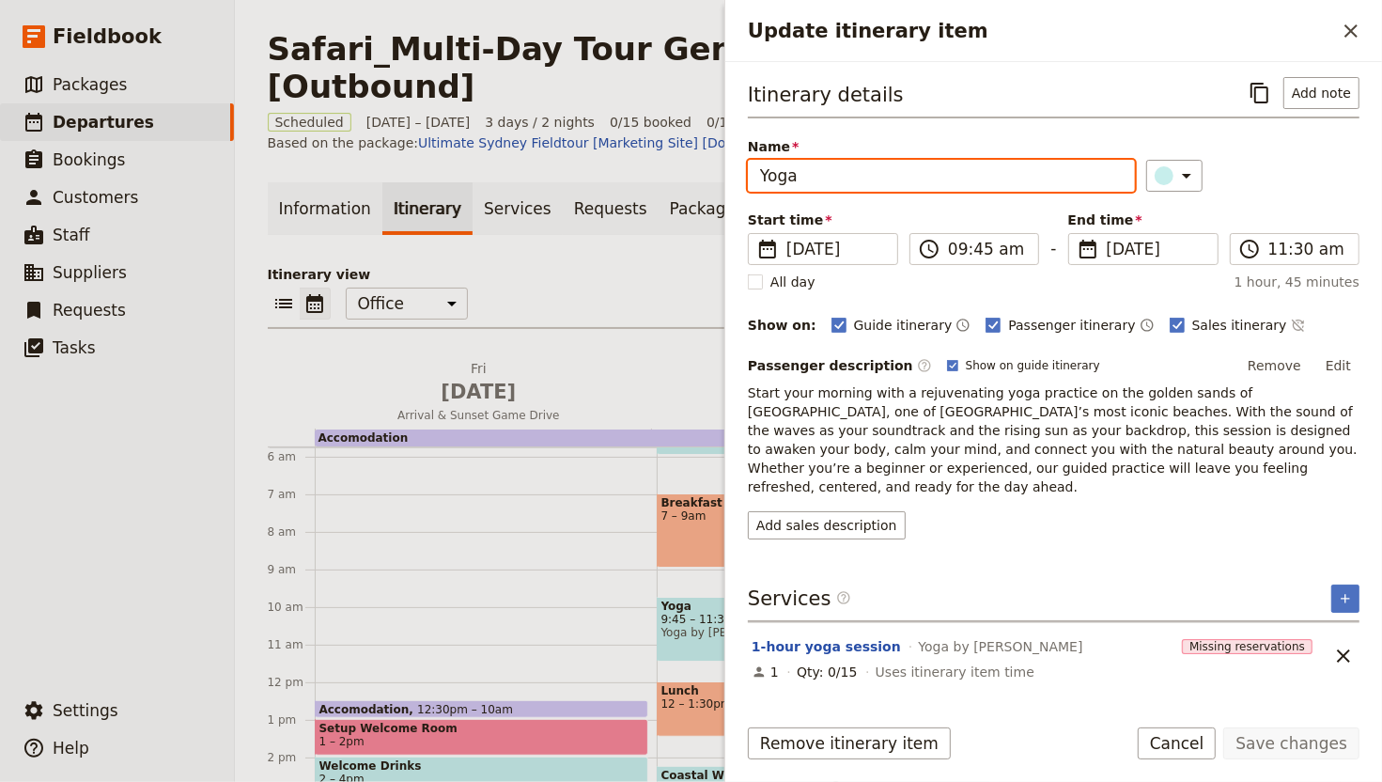
click at [862, 176] on input "Yoga" at bounding box center [941, 176] width 387 height 32
click at [861, 175] on input "Yoga" at bounding box center [941, 176] width 387 height 32
click at [796, 178] on input "Freetime" at bounding box center [941, 176] width 387 height 32
type input "Free Time"
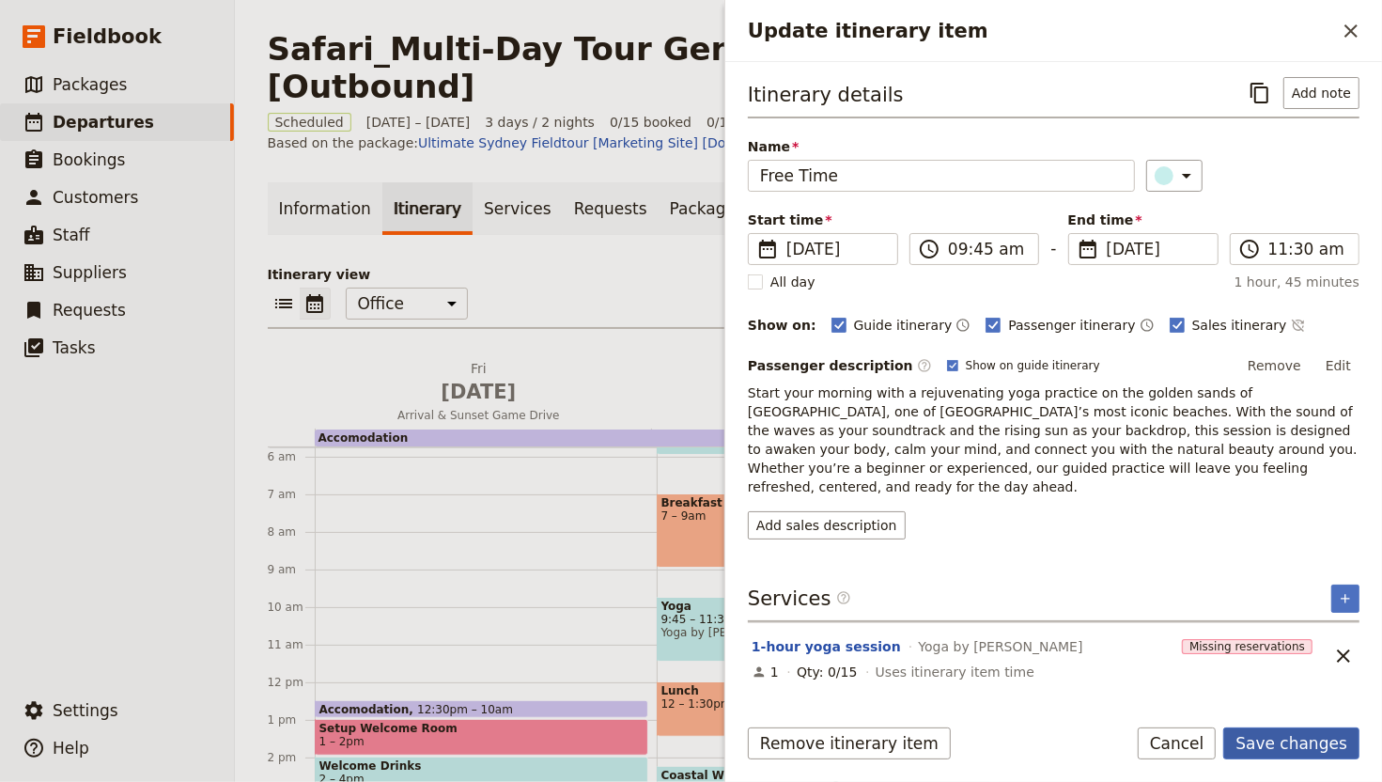
click at [1302, 649] on button "Save changes" at bounding box center [1291, 743] width 136 height 32
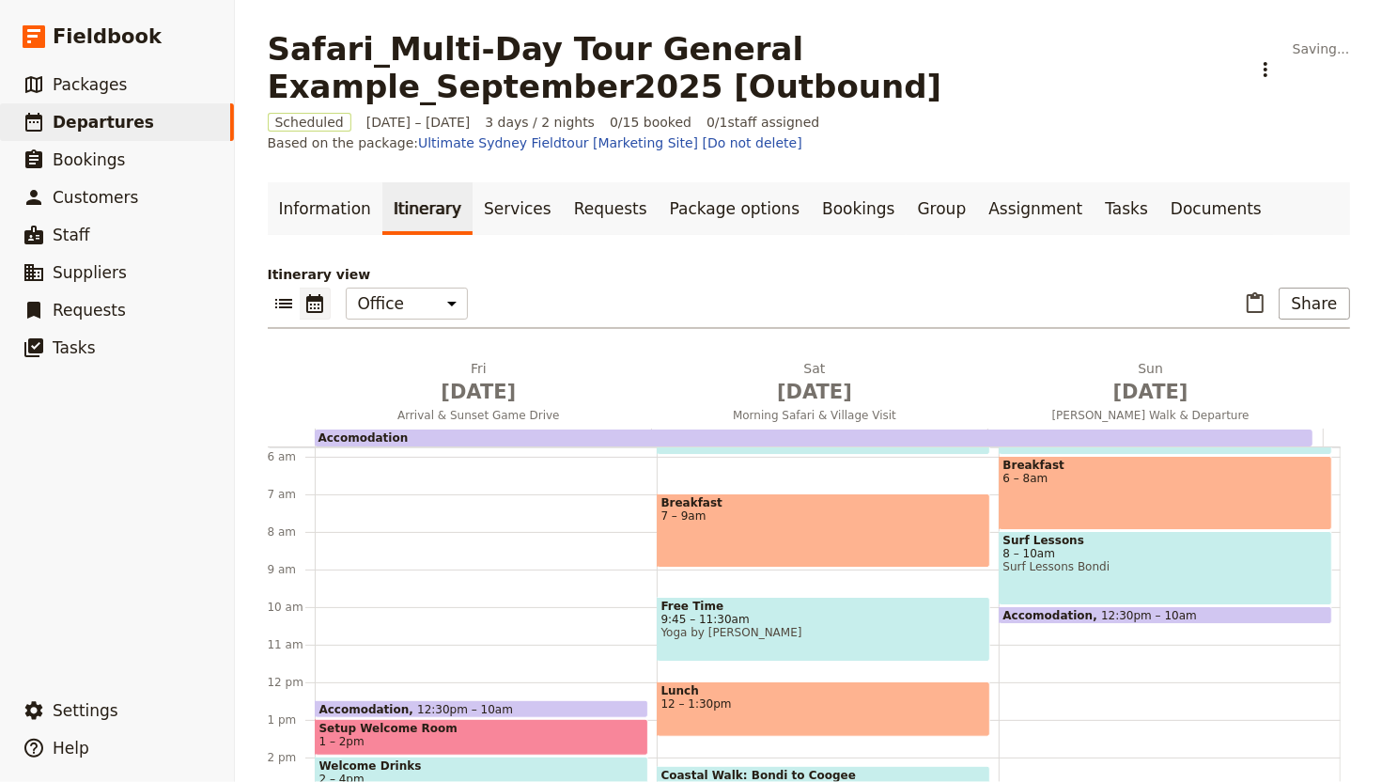
click at [798, 509] on span "7 – 9am" at bounding box center [824, 515] width 324 height 13
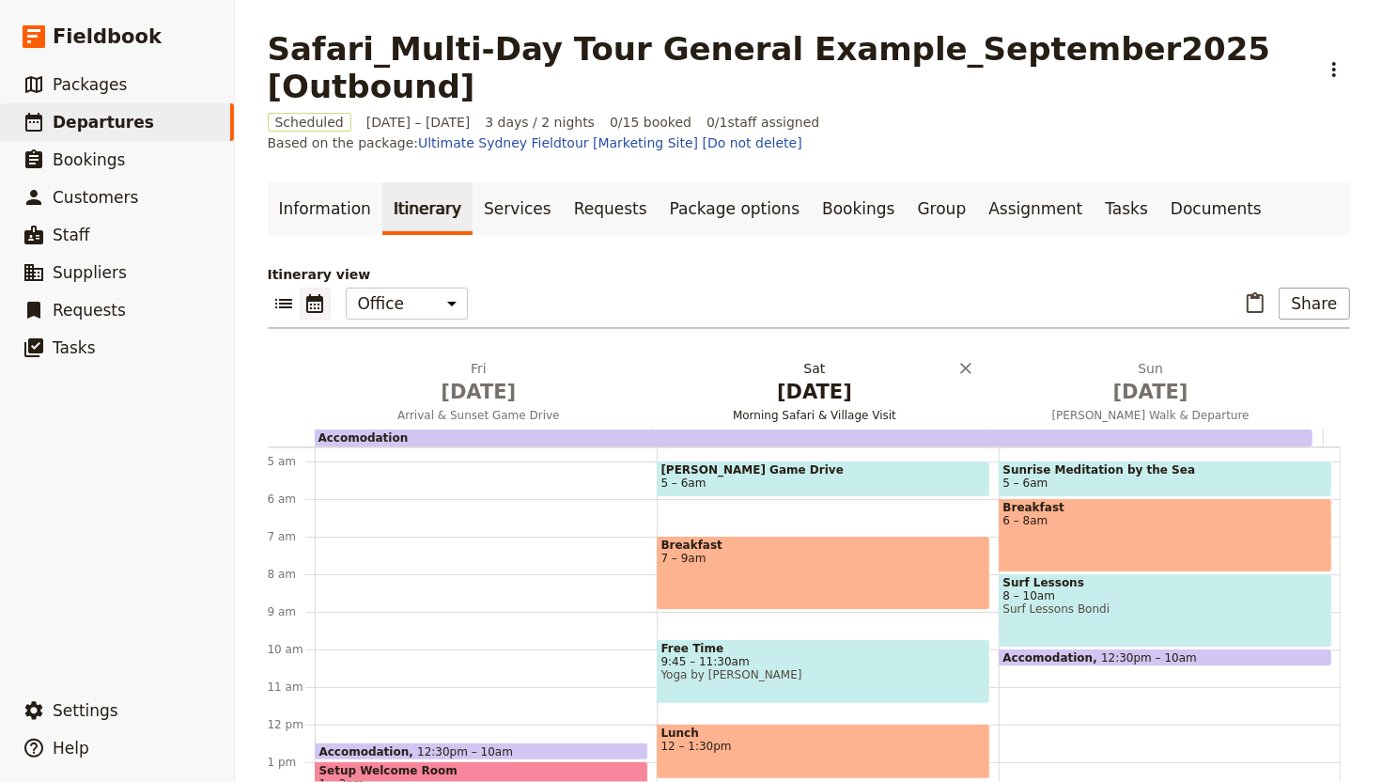
scroll to position [171, 0]
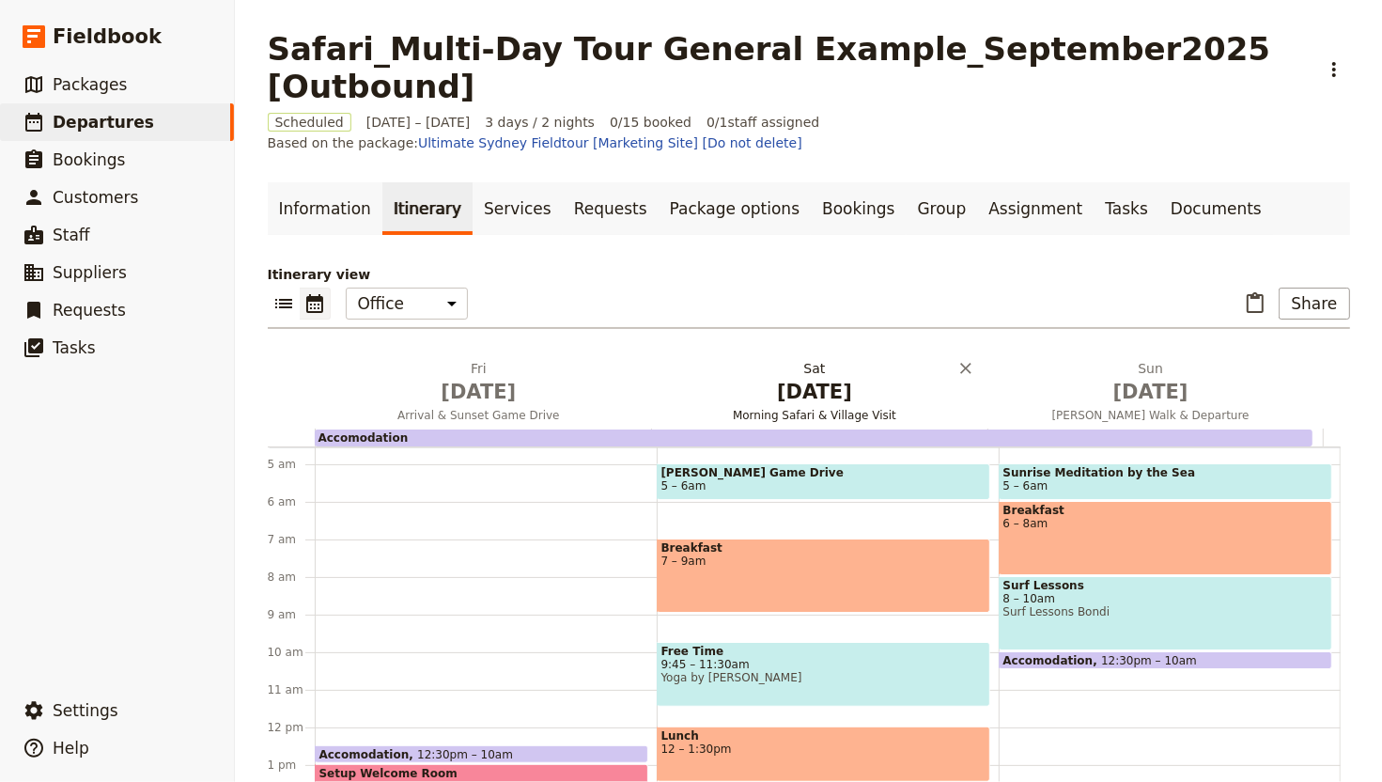
click at [785, 378] on span "Jan 30" at bounding box center [815, 392] width 314 height 28
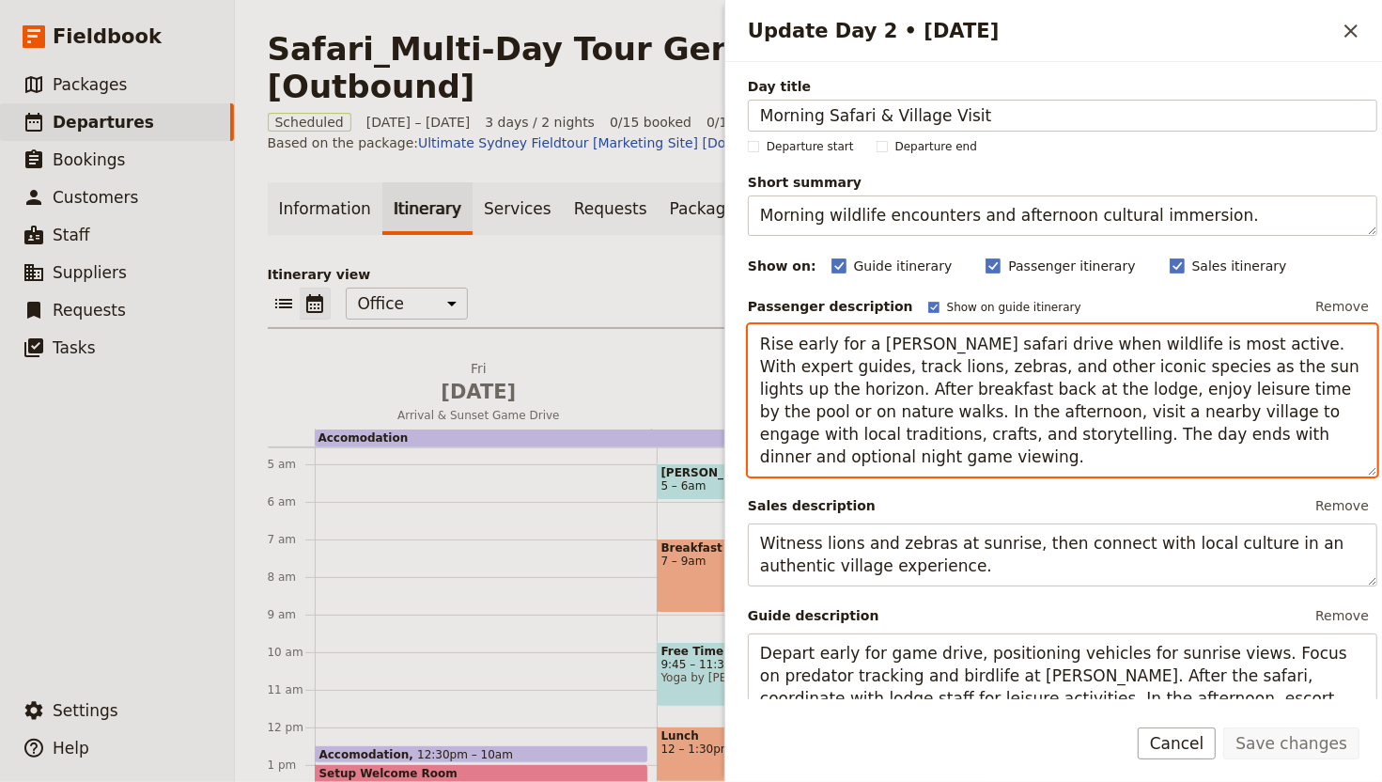
drag, startPoint x: 966, startPoint y: 383, endPoint x: 1312, endPoint y: 386, distance: 345.8
click at [1312, 386] on textarea "Rise early for a dawn safari drive when wildlife is most active. With expert gu…" at bounding box center [1063, 400] width 630 height 153
click at [529, 591] on div "Accomodation 12:30pm – 10am Setup Welcome Room 1 – 2pm Welcome Drinks 2 – 4pm G…" at bounding box center [486, 727] width 342 height 902
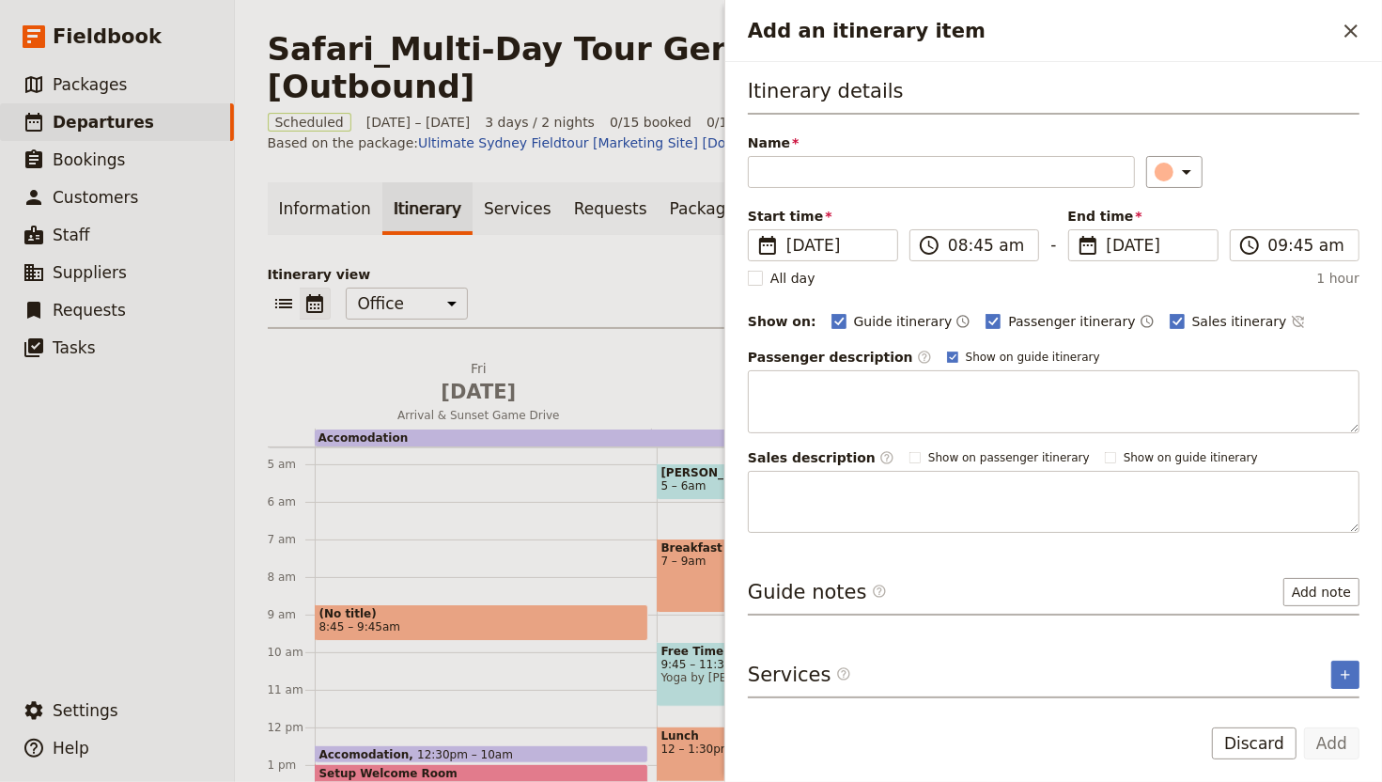
click at [690, 649] on span "Yoga by Kerry" at bounding box center [824, 677] width 324 height 13
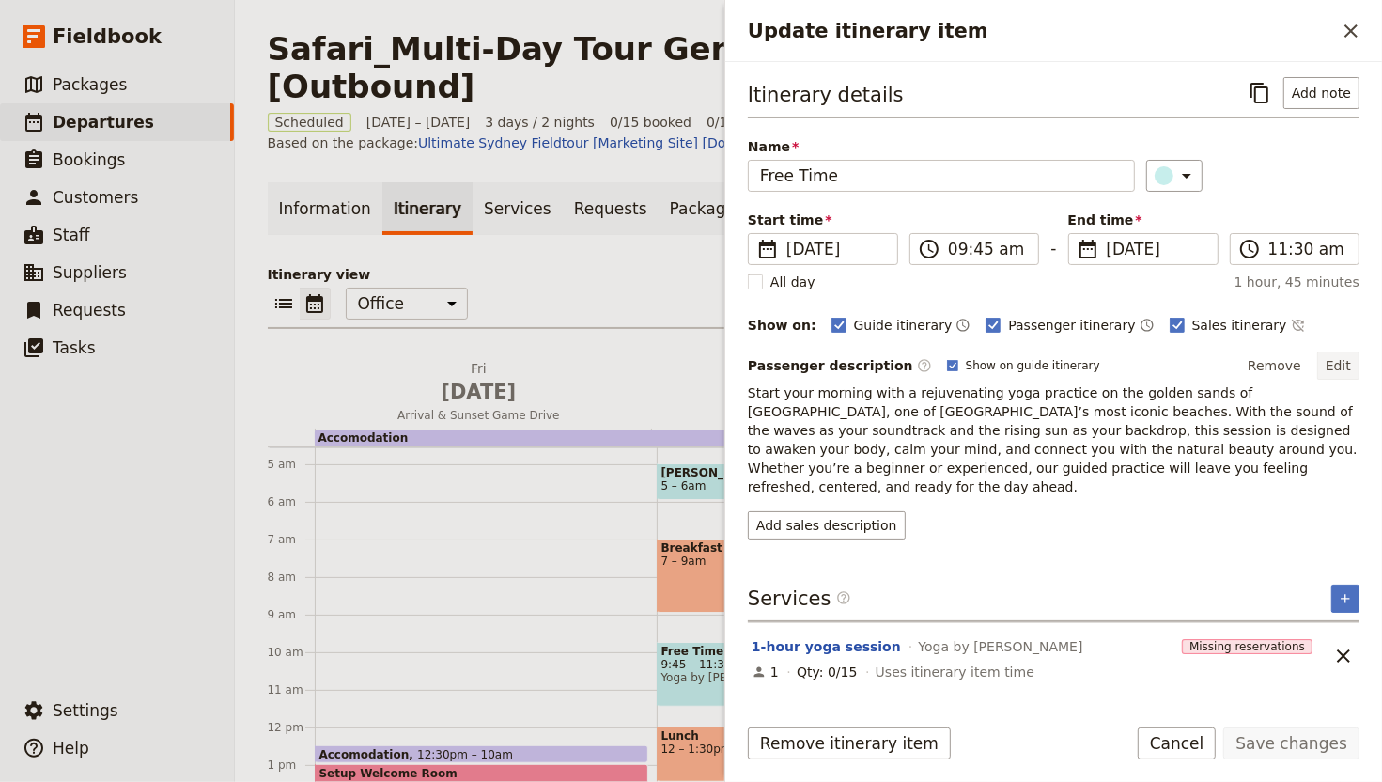
click at [1341, 371] on button "Edit" at bounding box center [1338, 365] width 42 height 28
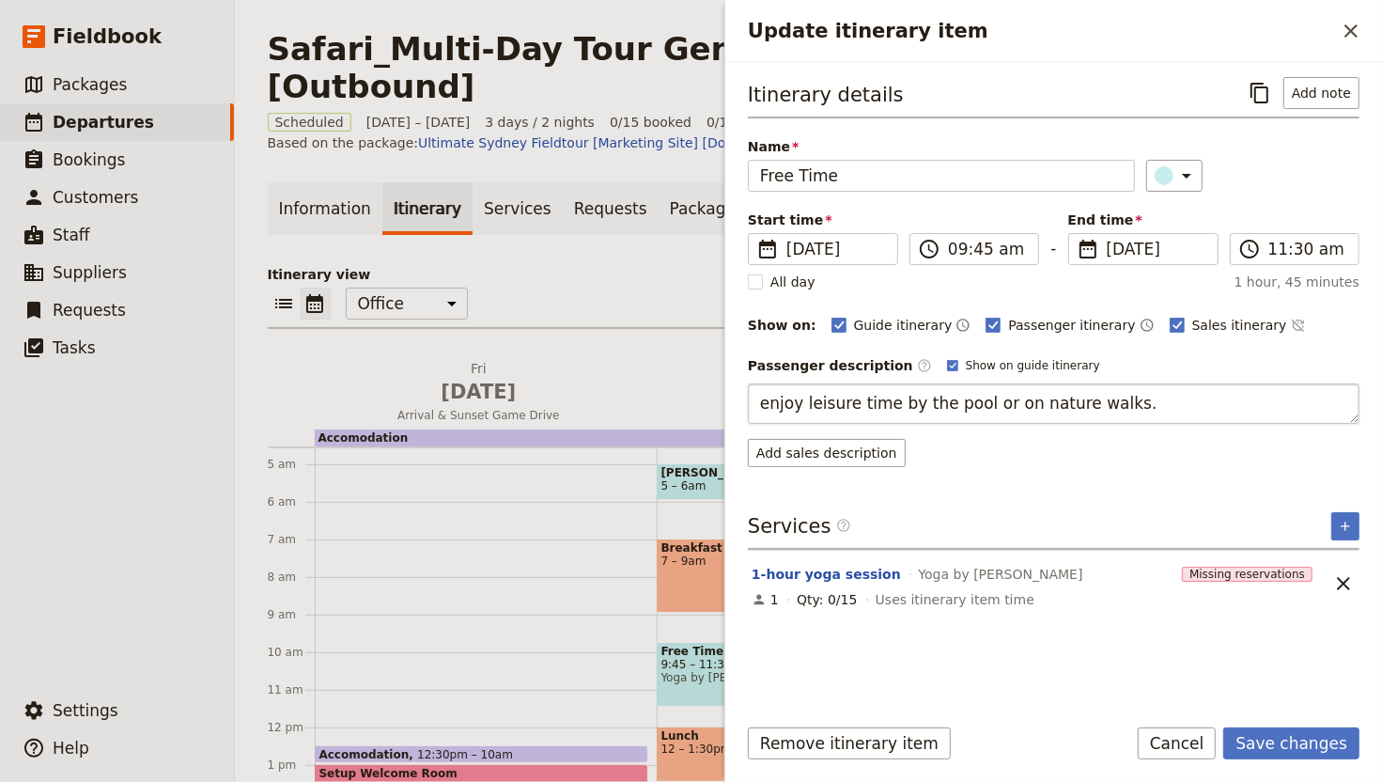
drag, startPoint x: 770, startPoint y: 404, endPoint x: 754, endPoint y: 403, distance: 16.0
click at [755, 404] on textarea "enjoy leisure time by the pool or on nature walks." at bounding box center [1054, 403] width 612 height 40
type textarea "Enjoy leisure time by the pool or on nature walks."
click at [1336, 592] on div "1-hour yoga session Yoga by Kerry Missing reservations 1 Qty: 0/15 Uses itinera…" at bounding box center [1054, 583] width 612 height 67
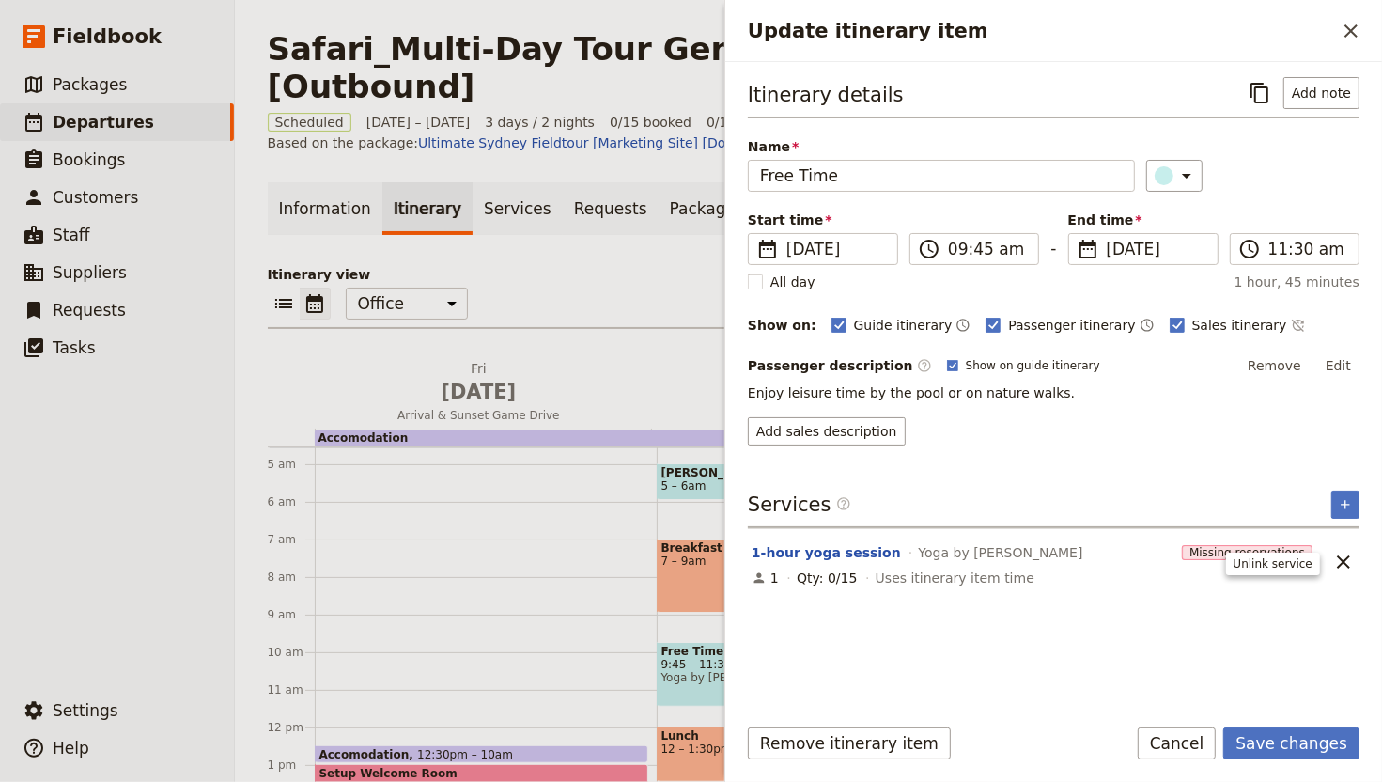
click at [1340, 556] on icon "Unlink service" at bounding box center [1343, 562] width 23 height 23
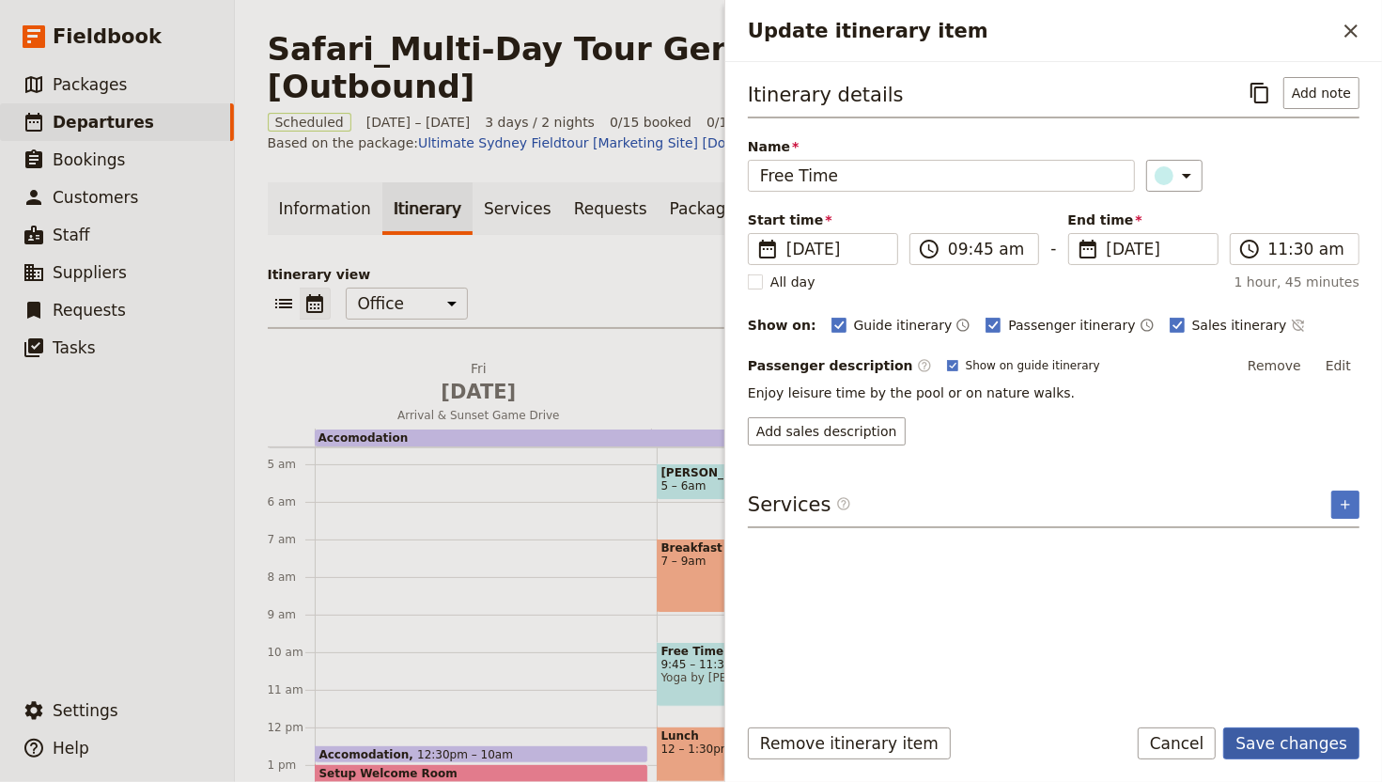
click at [1328, 649] on button "Save changes" at bounding box center [1291, 743] width 136 height 32
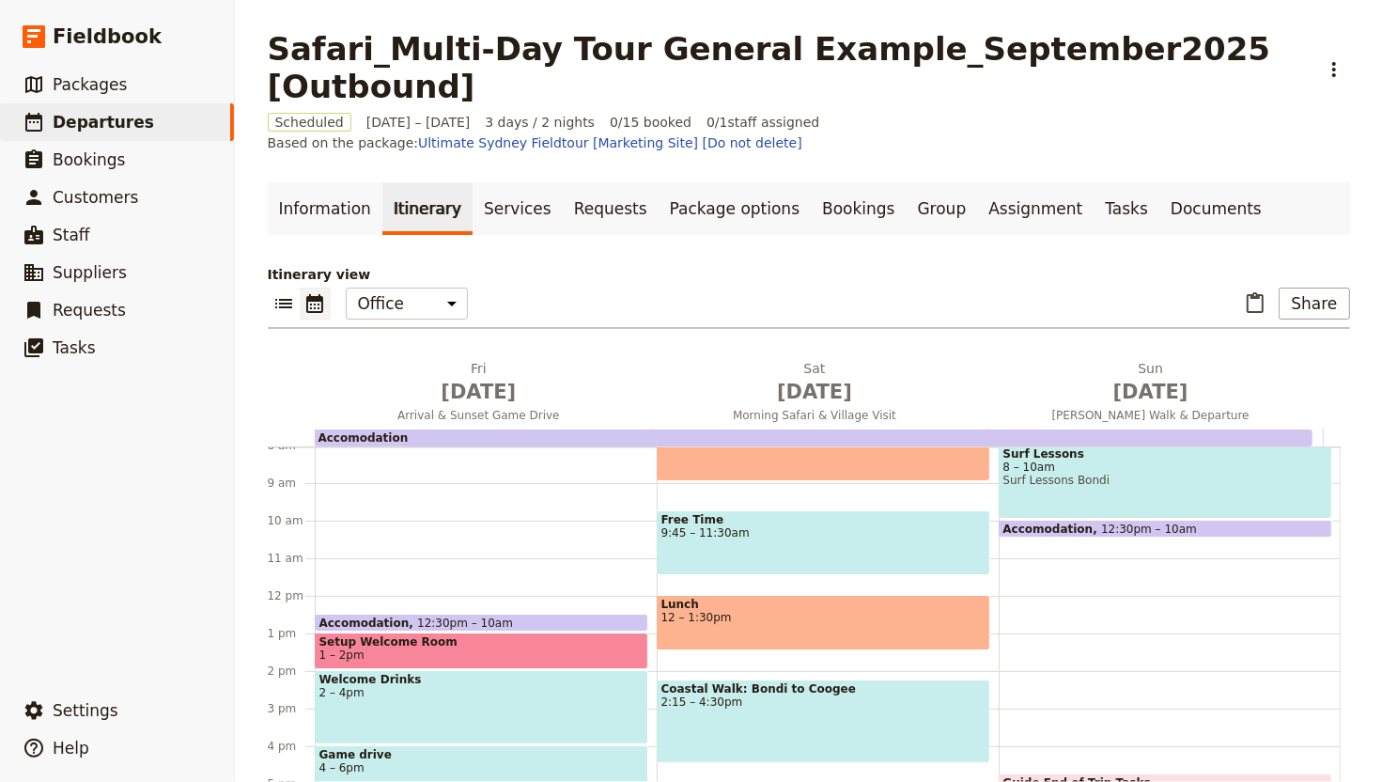
scroll to position [332, 0]
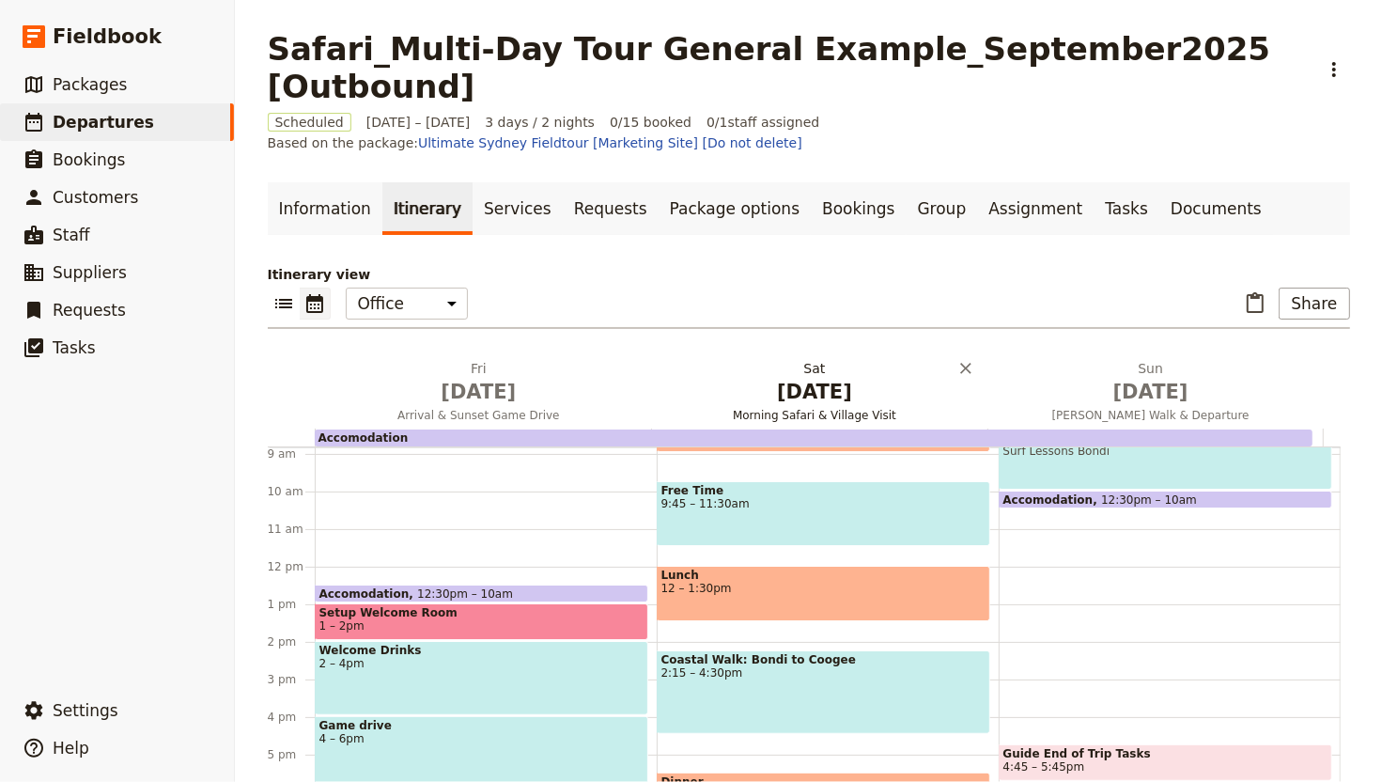
click at [837, 384] on button "Sat Jan 30 Morning Safari & Village Visit" at bounding box center [818, 394] width 336 height 70
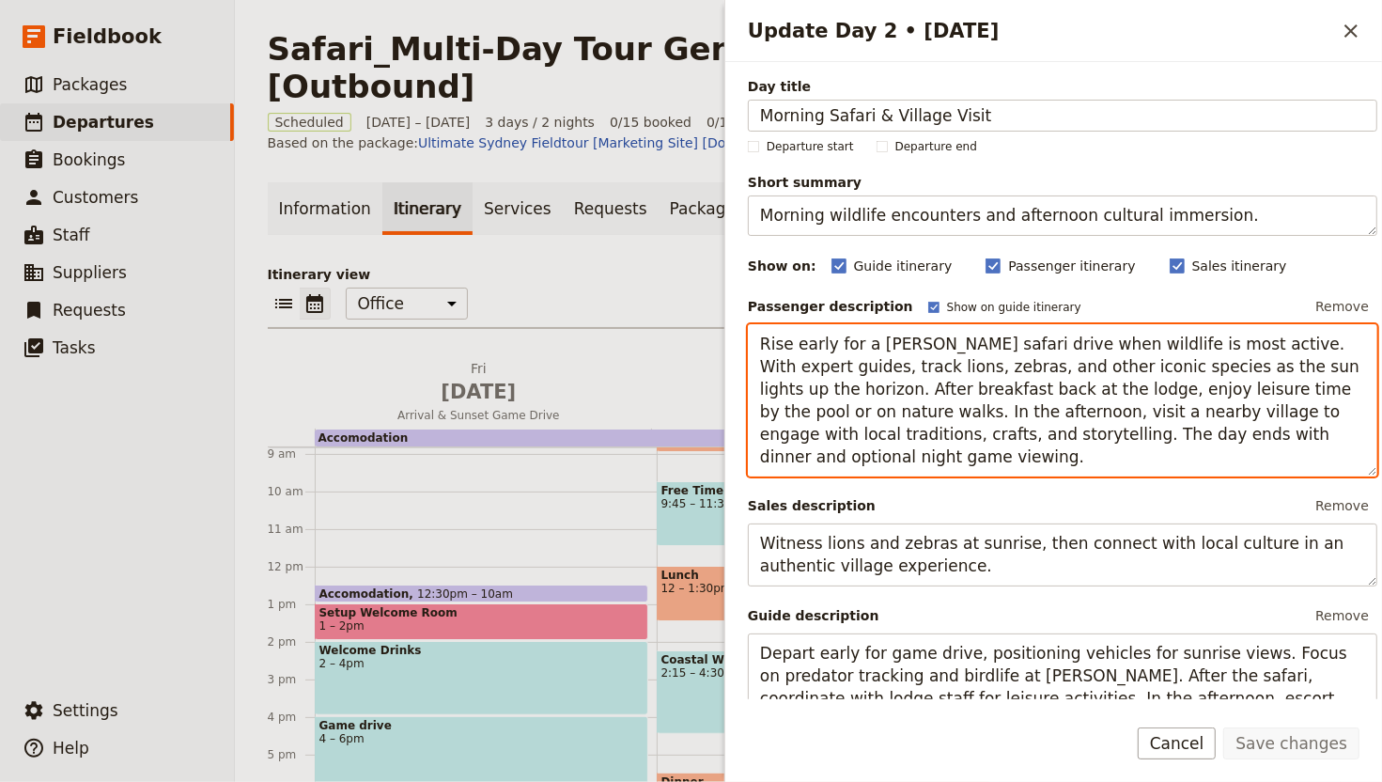
drag, startPoint x: 858, startPoint y: 410, endPoint x: 848, endPoint y: 437, distance: 29.1
click at [848, 437] on textarea "Rise early for a dawn safari drive when wildlife is most active. With expert gu…" at bounding box center [1063, 400] width 630 height 153
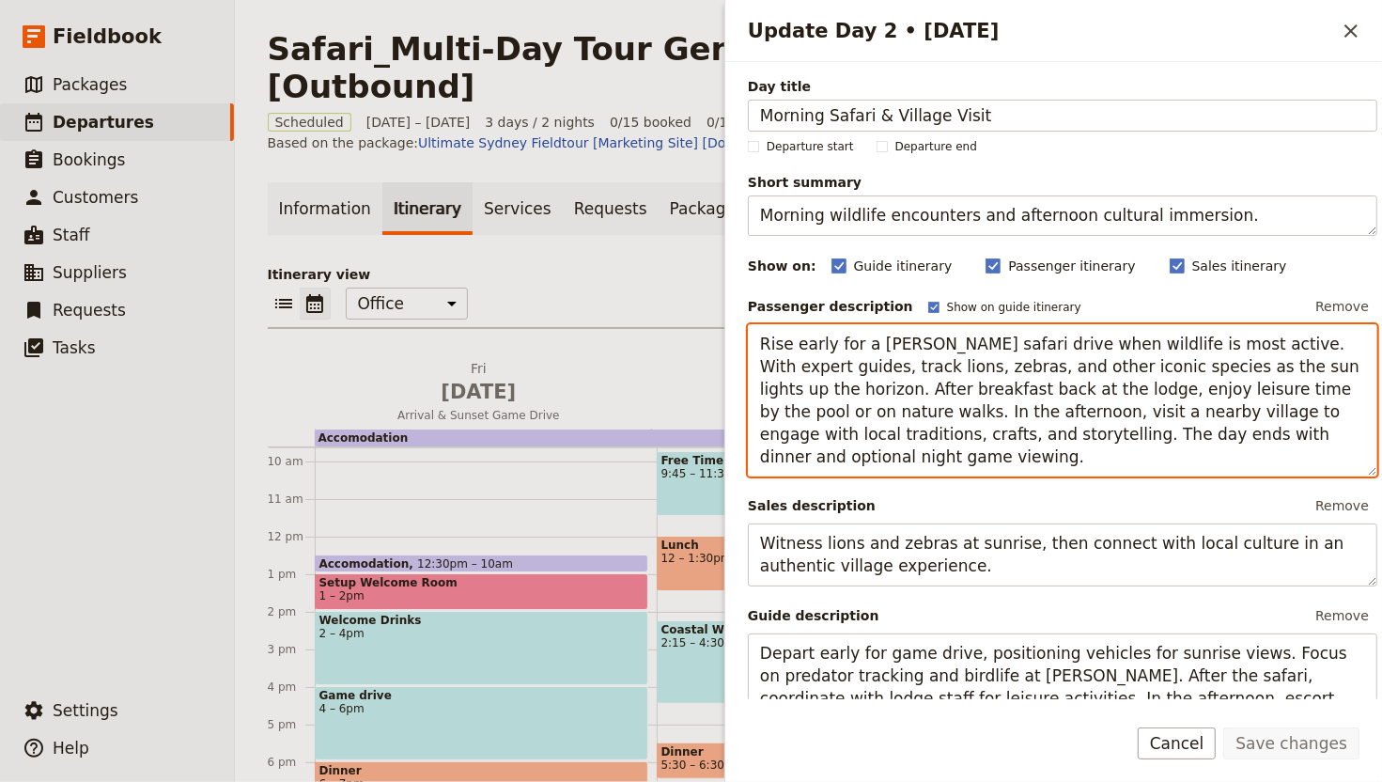
scroll to position [410, 0]
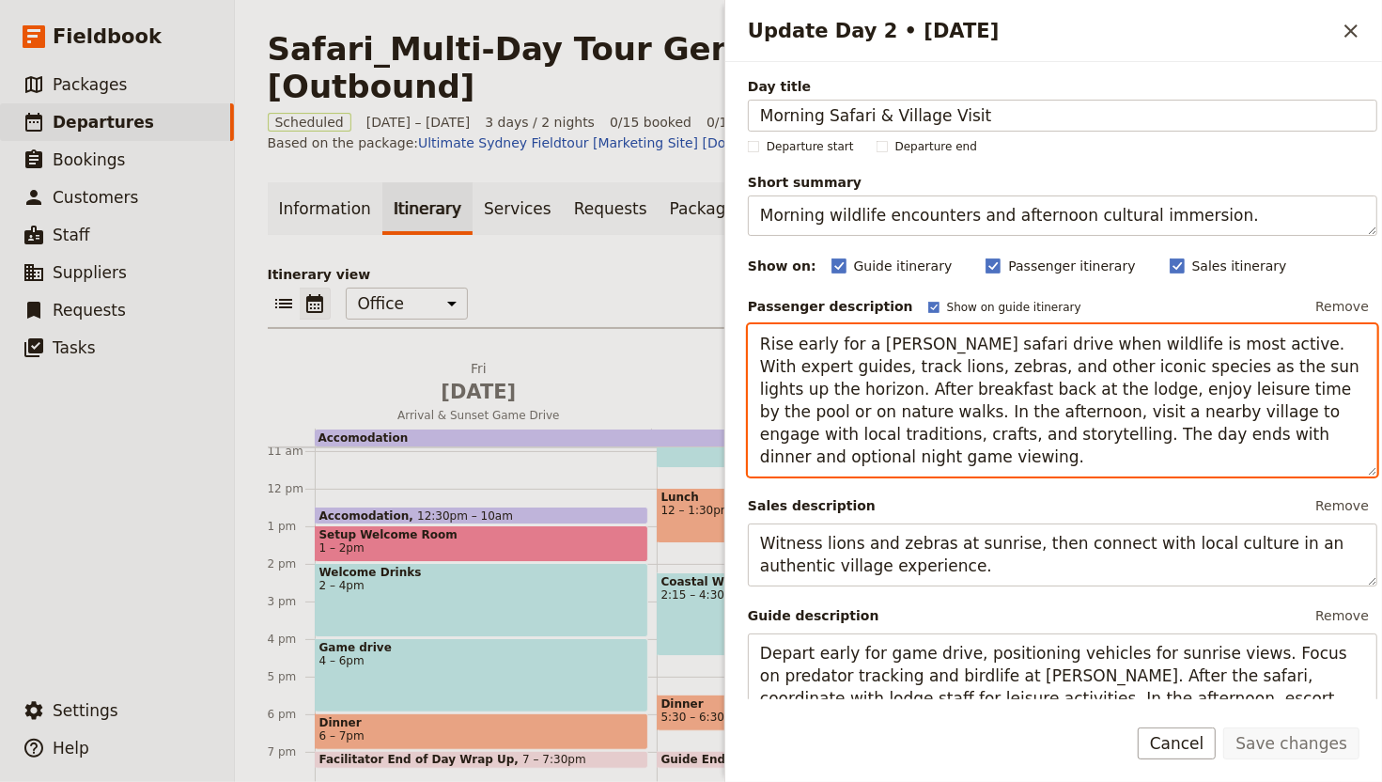
click at [951, 428] on textarea "Rise early for a dawn safari drive when wildlife is most active. With expert gu…" at bounding box center [1063, 400] width 630 height 153
paste textarea "In the afternoon, journey to a nearby village for an authentic cultural encount…"
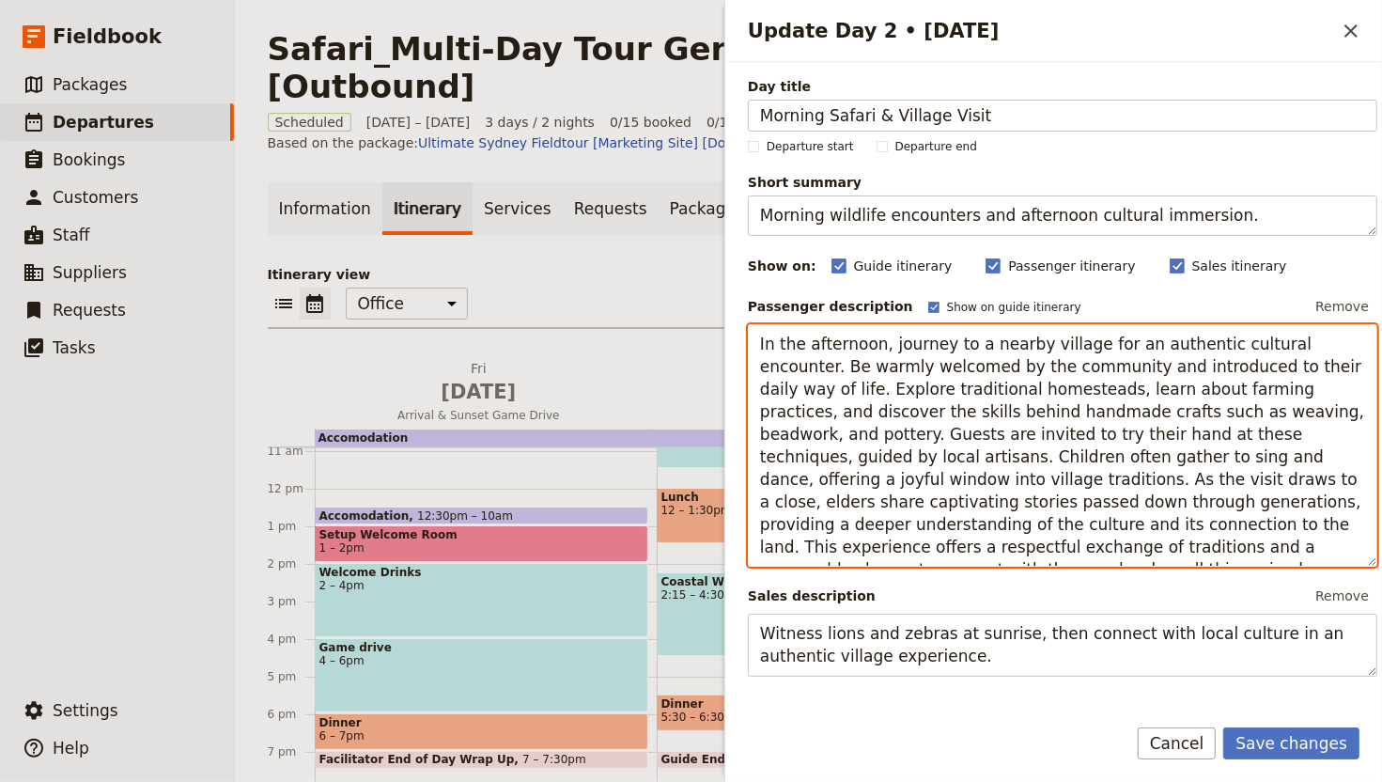
type textarea "Rise early for a dawn safari drive when wildlife is most active. With expert gu…"
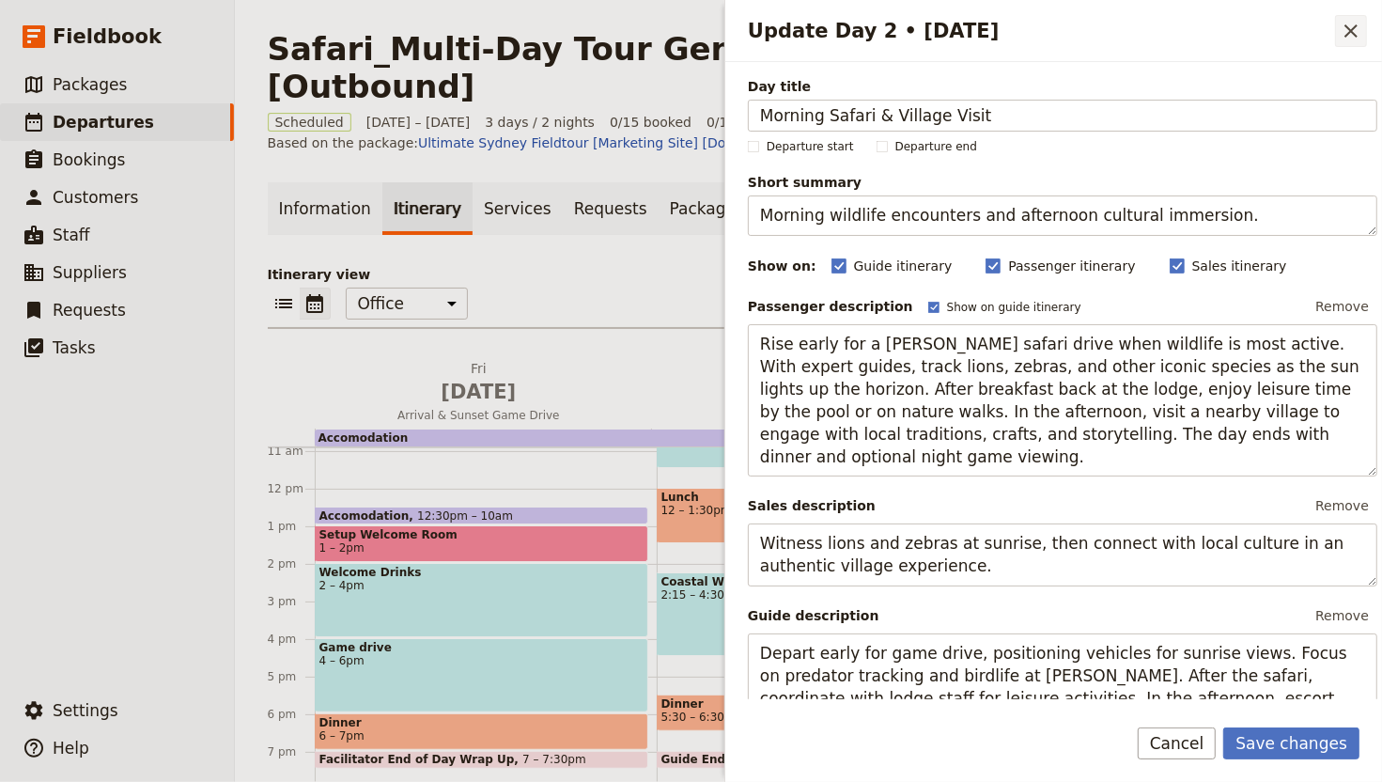
click at [1340, 33] on icon "Close drawer" at bounding box center [1351, 31] width 23 height 23
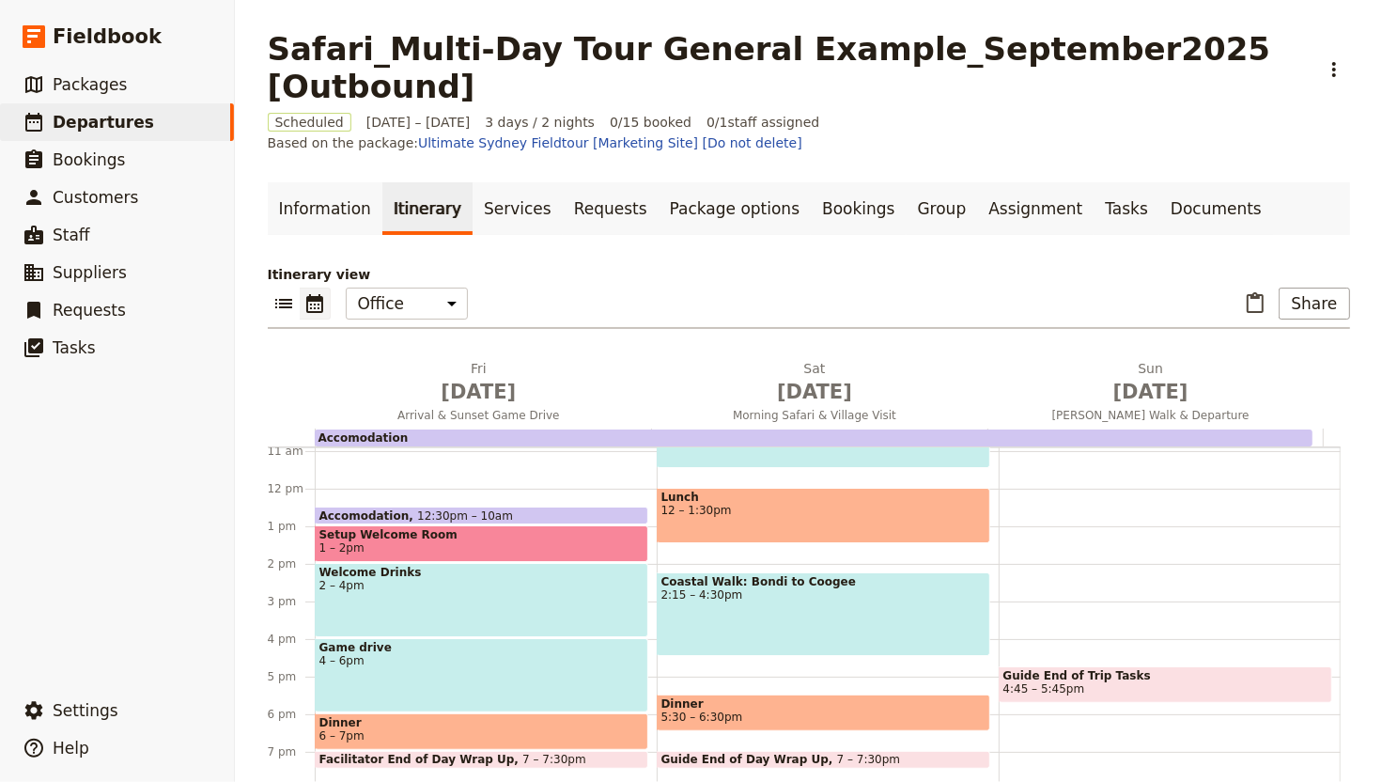
click at [891, 612] on div "Coastal Walk: Bondi to Coogee 2:15 – 4:30pm" at bounding box center [824, 614] width 334 height 84
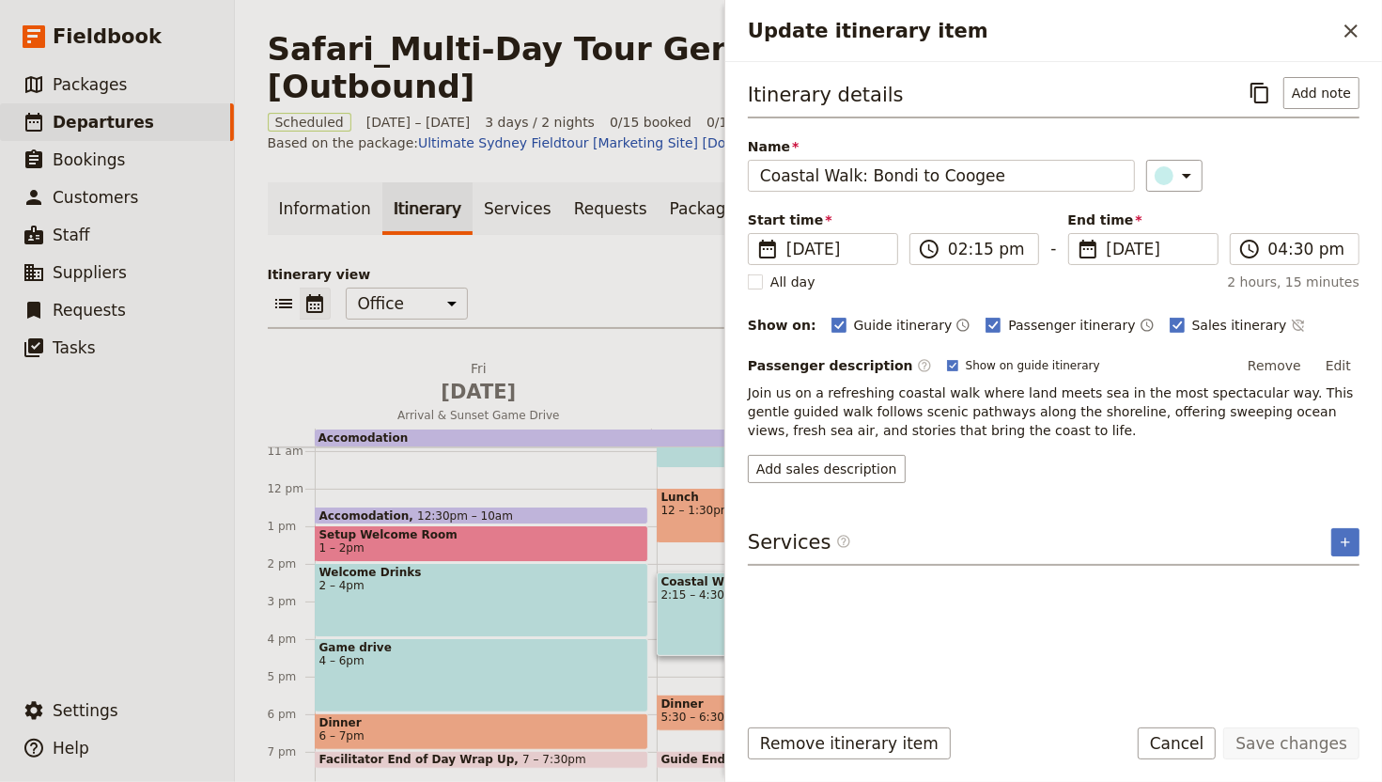
click at [1337, 364] on button "Edit" at bounding box center [1338, 365] width 42 height 28
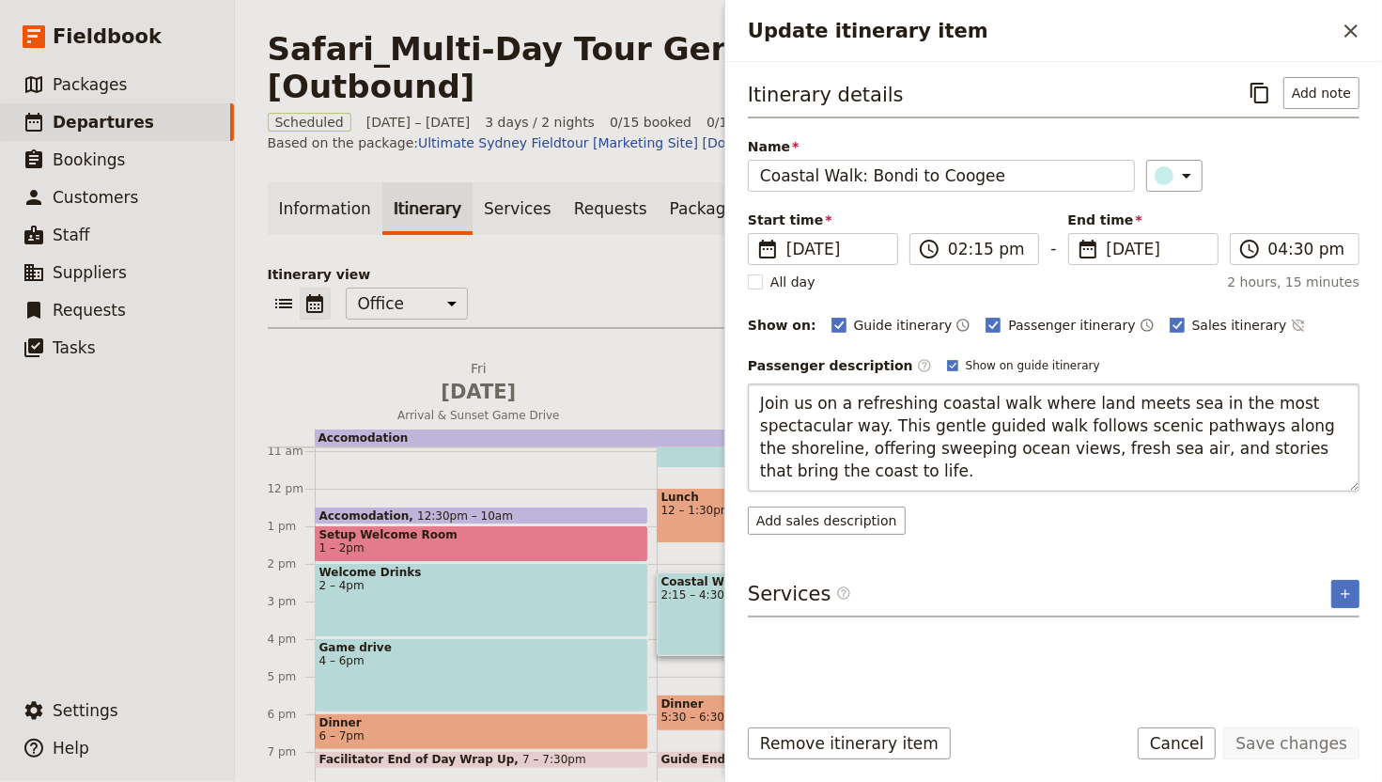
type textarea "In the afternoon, journey to a nearby village for an authentic cultural encount…"
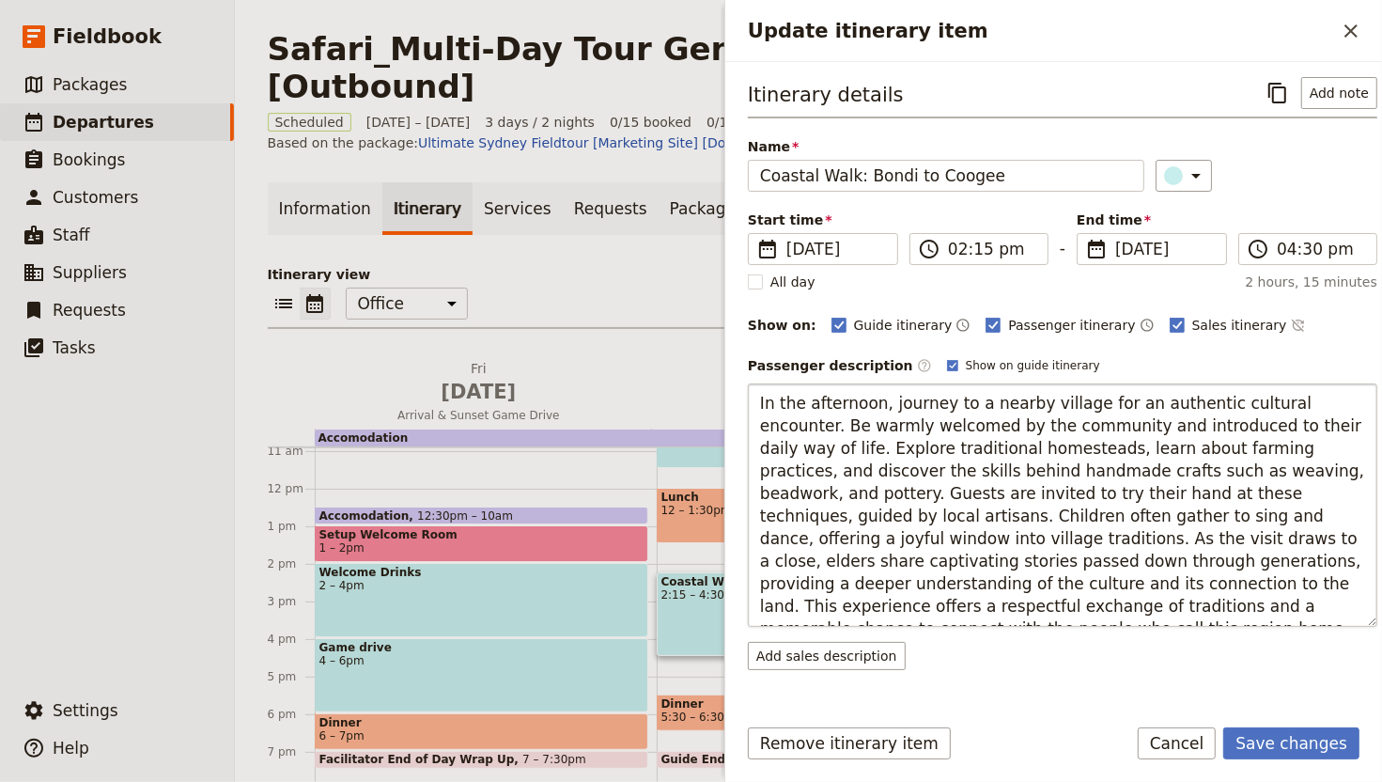
scroll to position [12, 0]
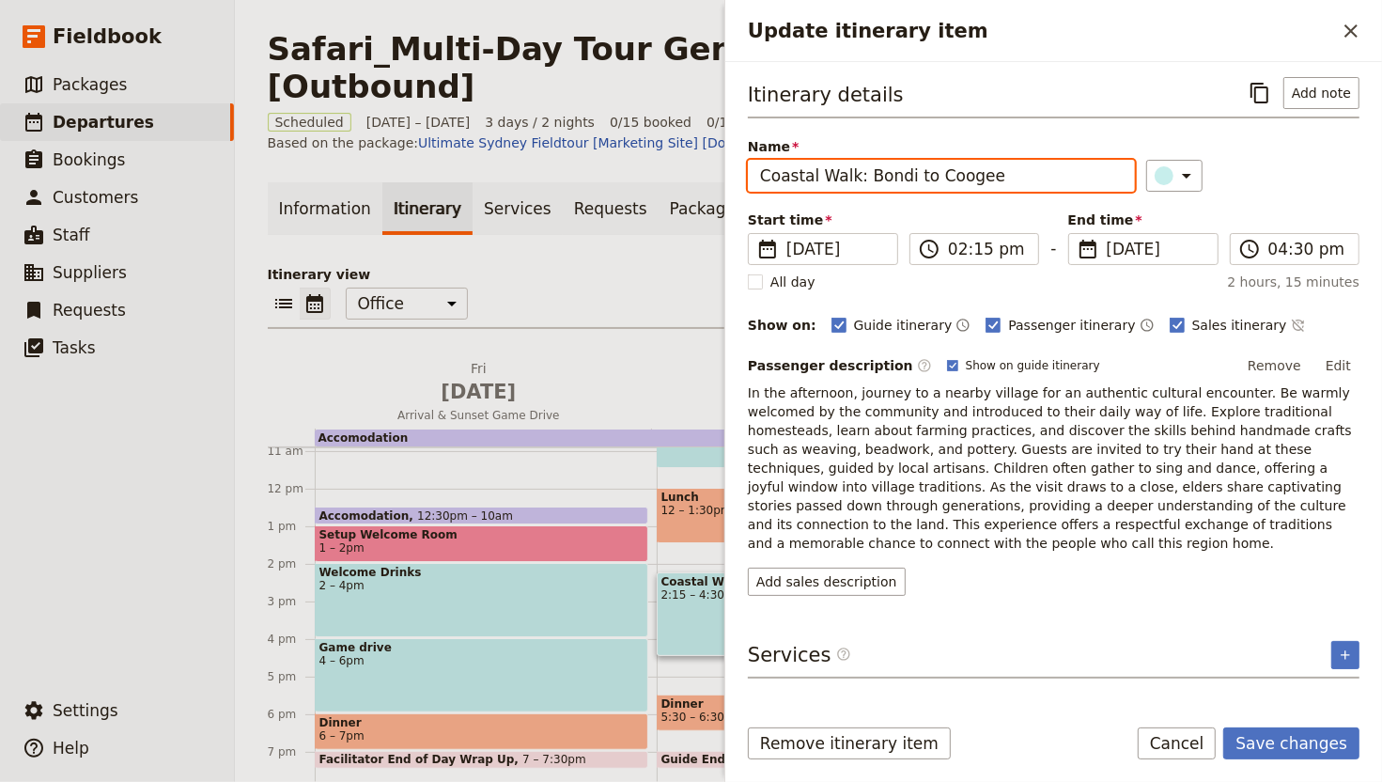
click at [939, 172] on input "Coastal Walk: Bondi to Coogee" at bounding box center [941, 176] width 387 height 32
paste input "Village Visit – Traditions, Crafts & Storytelling"
type input "Village Visit – Traditions, Crafts & Storytelling"
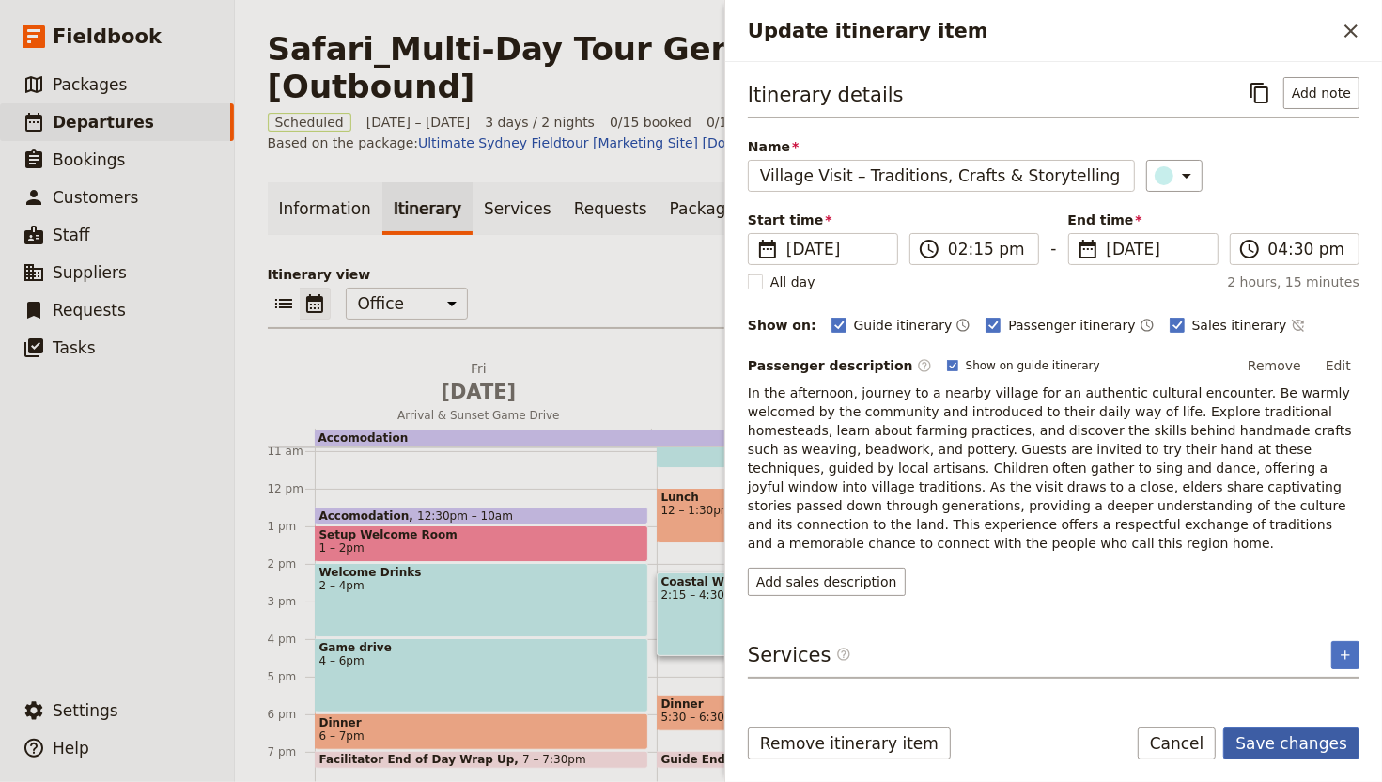
click at [1282, 649] on button "Save changes" at bounding box center [1291, 743] width 136 height 32
click at [1289, 649] on div "Sunrise Meditation by the Sea 5 – 6am Breakfast 6 – 8am Surf Lessons 8 – 10am S…" at bounding box center [1170, 489] width 342 height 902
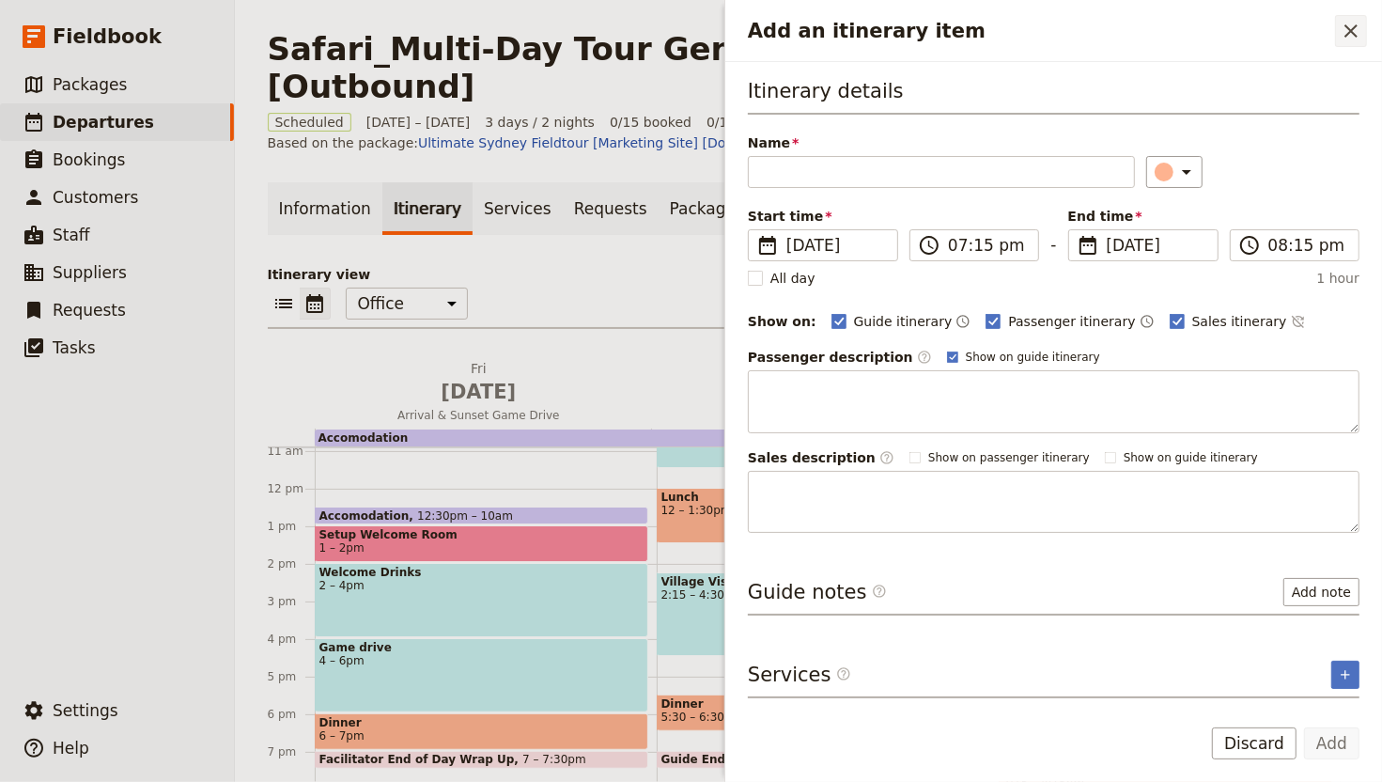
click at [1355, 36] on icon "Close drawer" at bounding box center [1351, 30] width 13 height 13
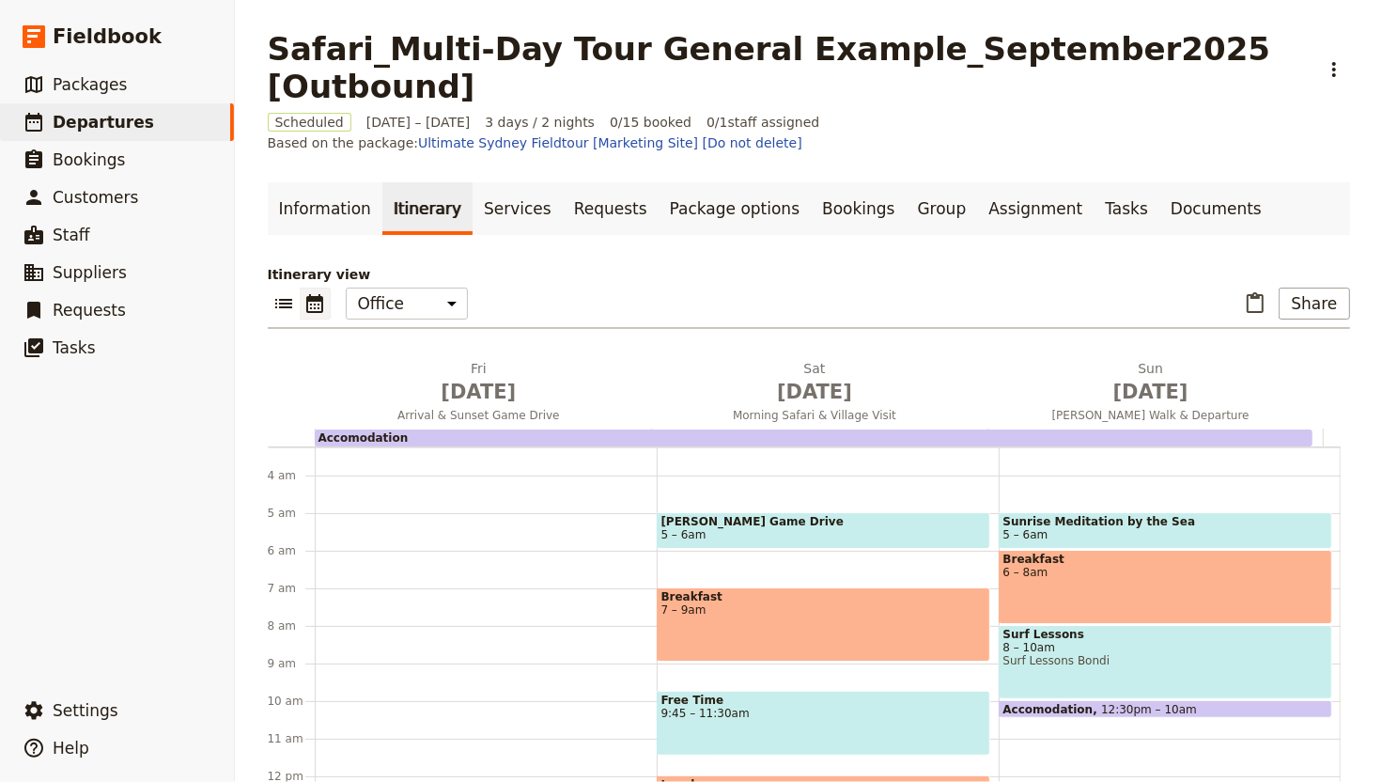
scroll to position [87, 0]
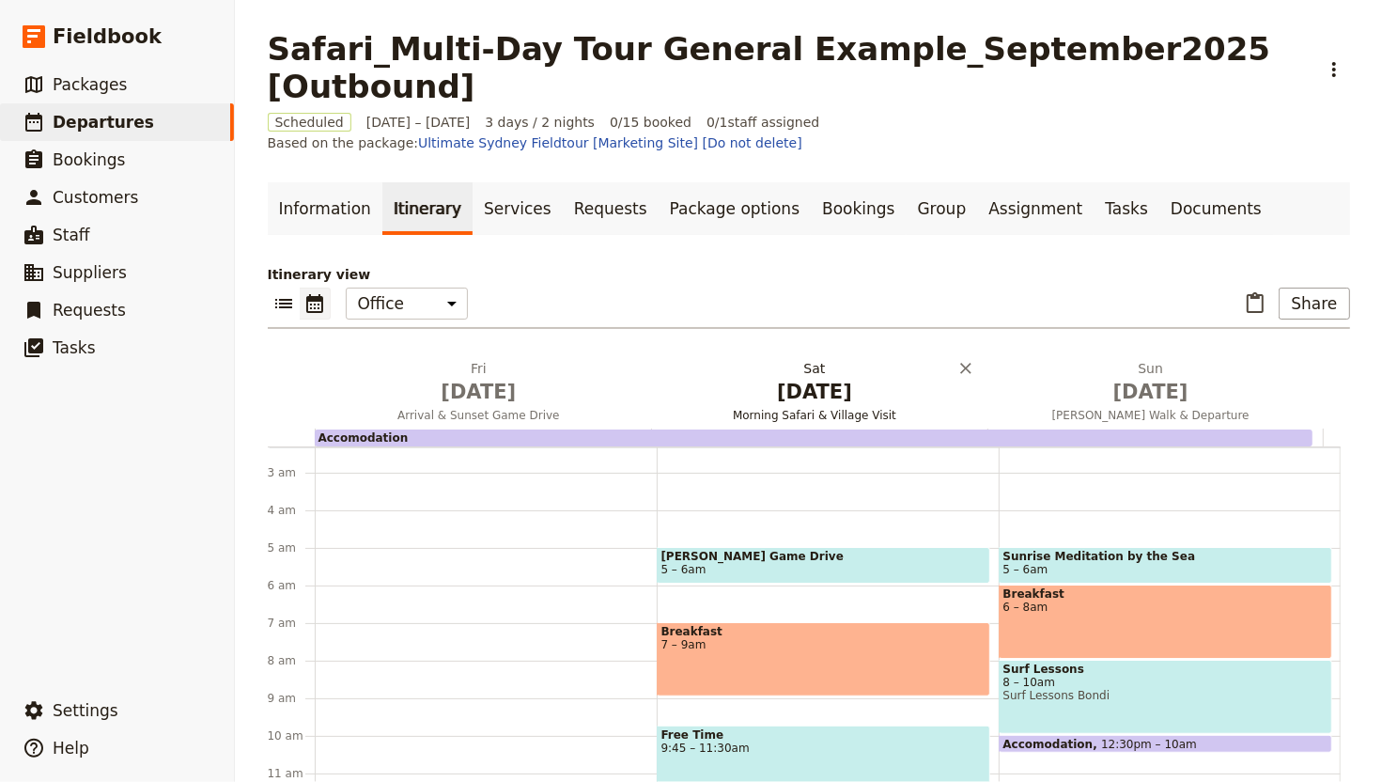
click at [774, 408] on span "Morning Safari & Village Visit" at bounding box center [814, 415] width 329 height 15
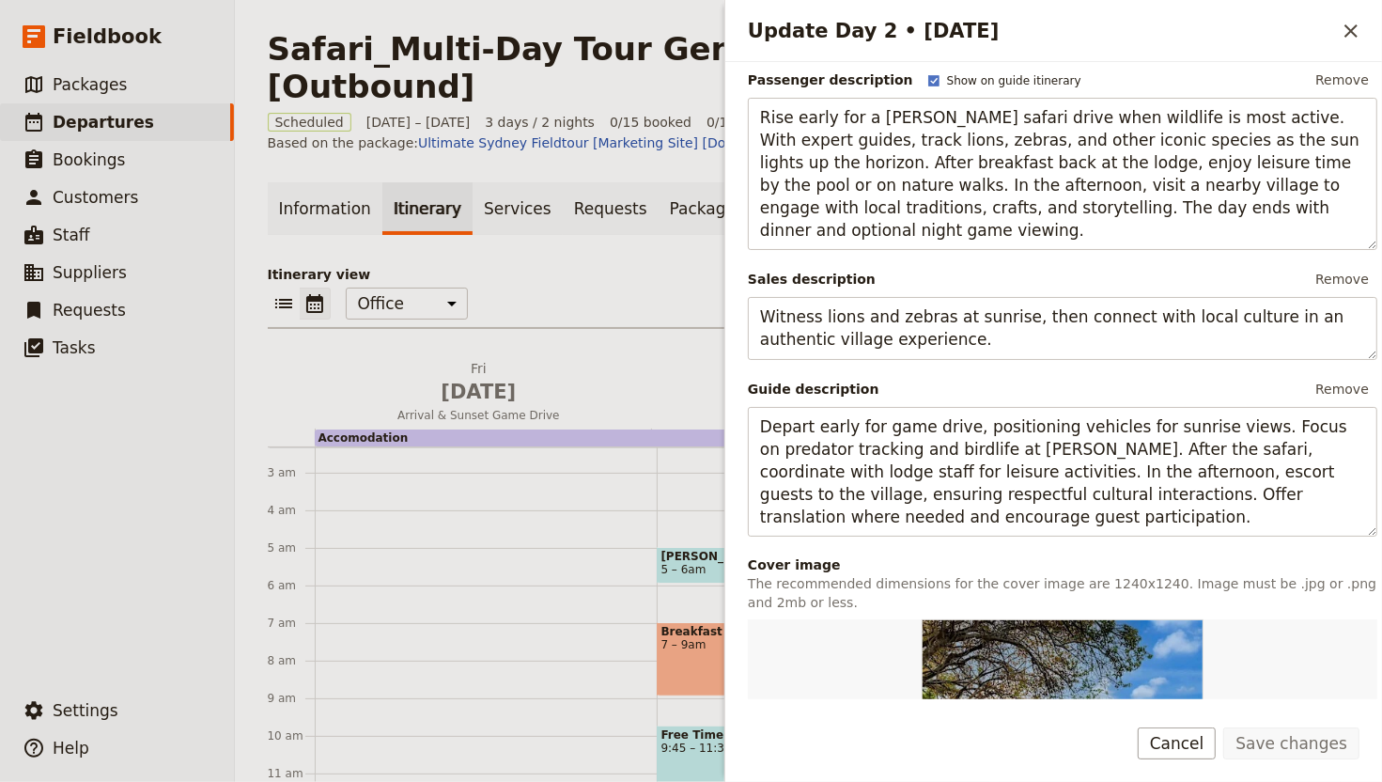
scroll to position [491, 0]
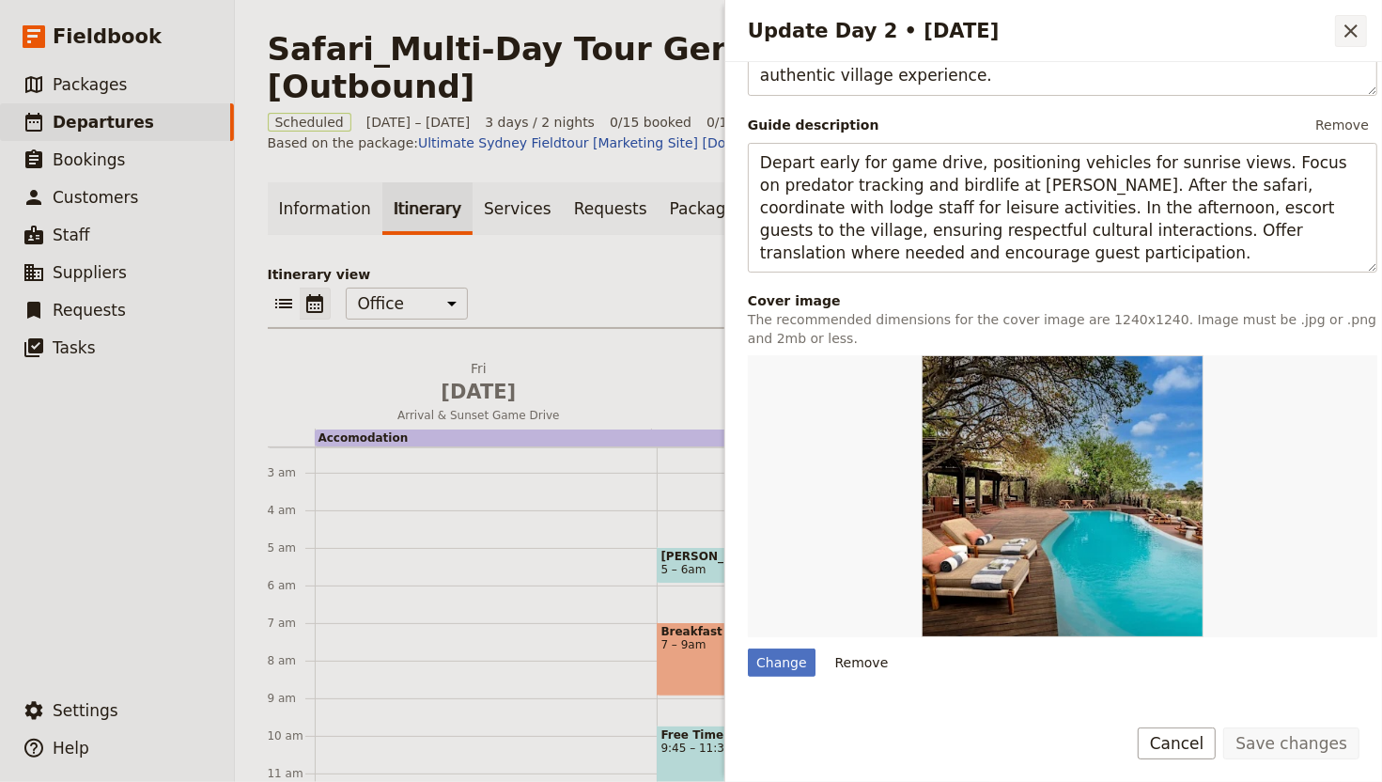
click at [1362, 25] on icon "Close drawer" at bounding box center [1351, 31] width 23 height 23
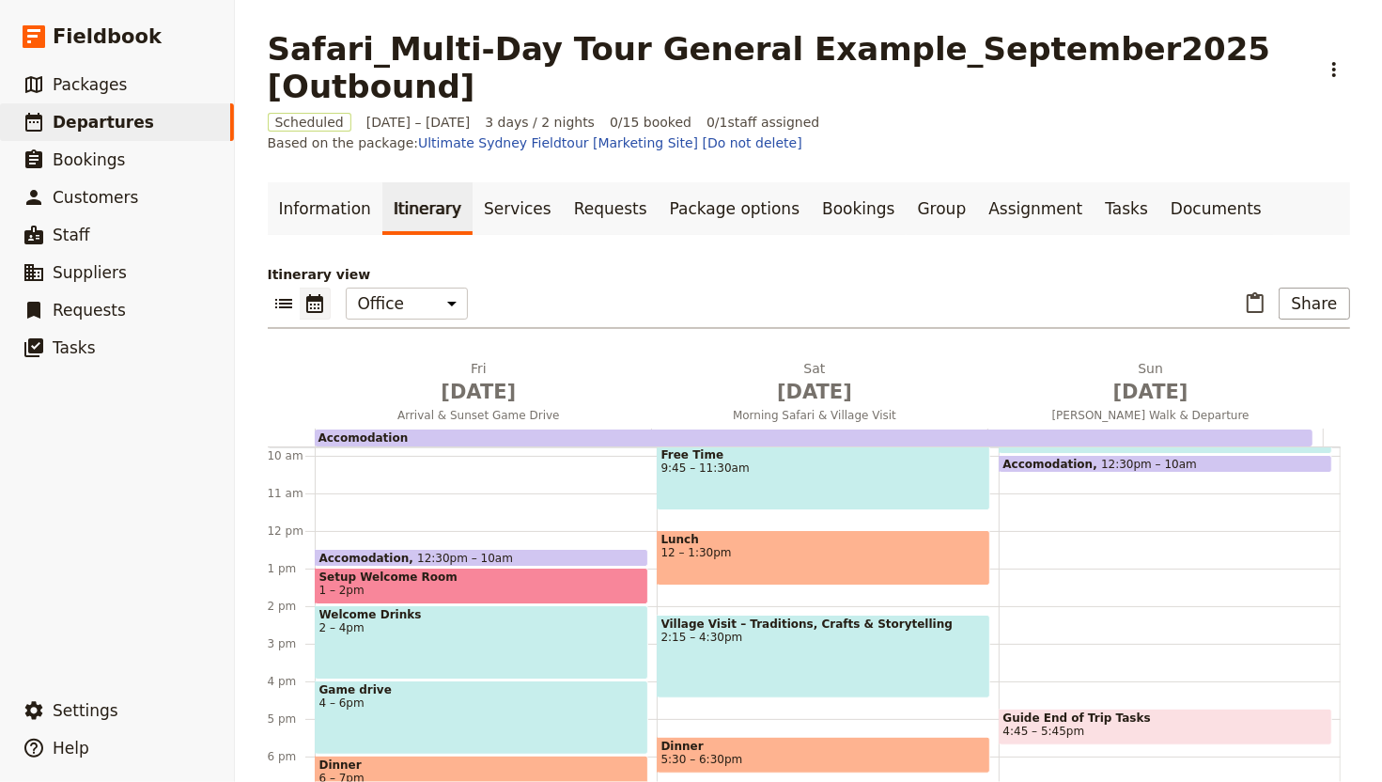
scroll to position [344, 0]
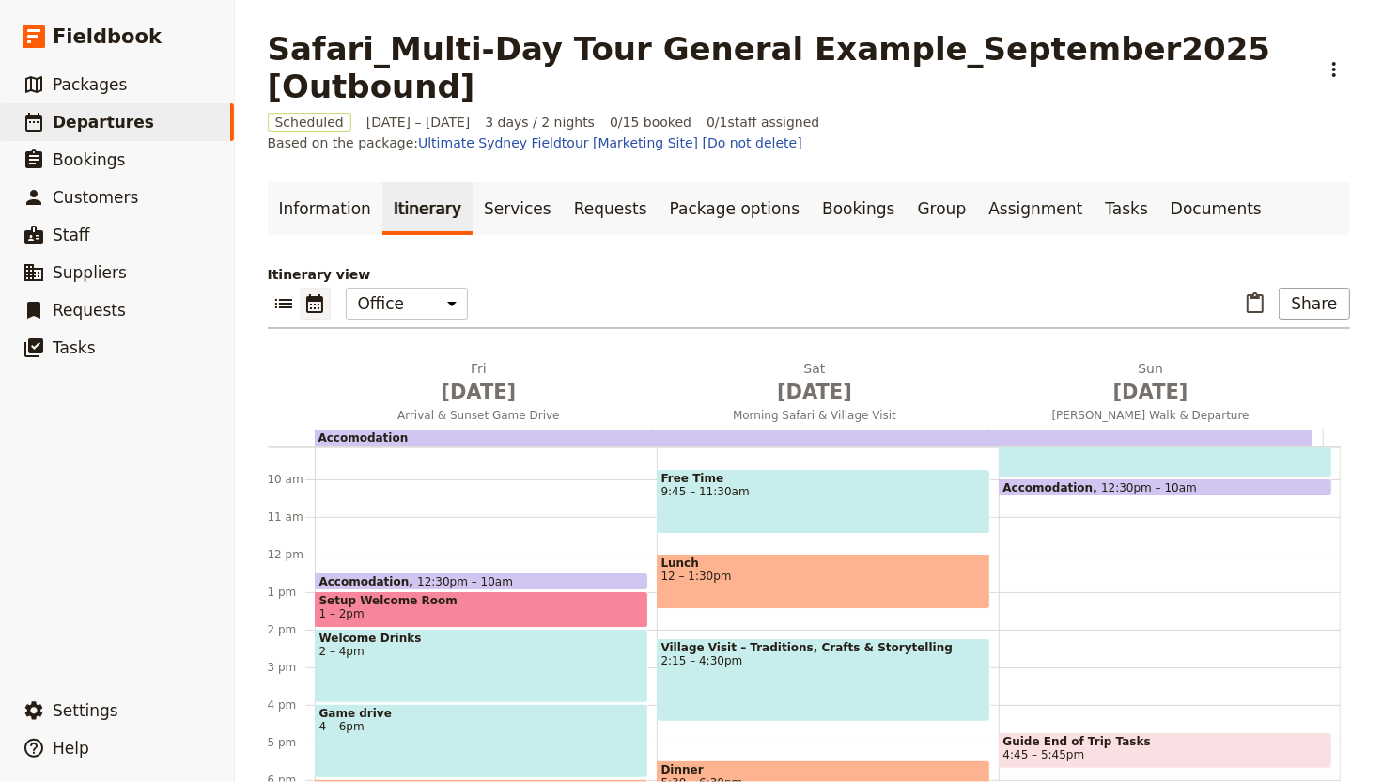
click at [560, 644] on div "Welcome Drinks 2 – 4pm" at bounding box center [482, 666] width 334 height 74
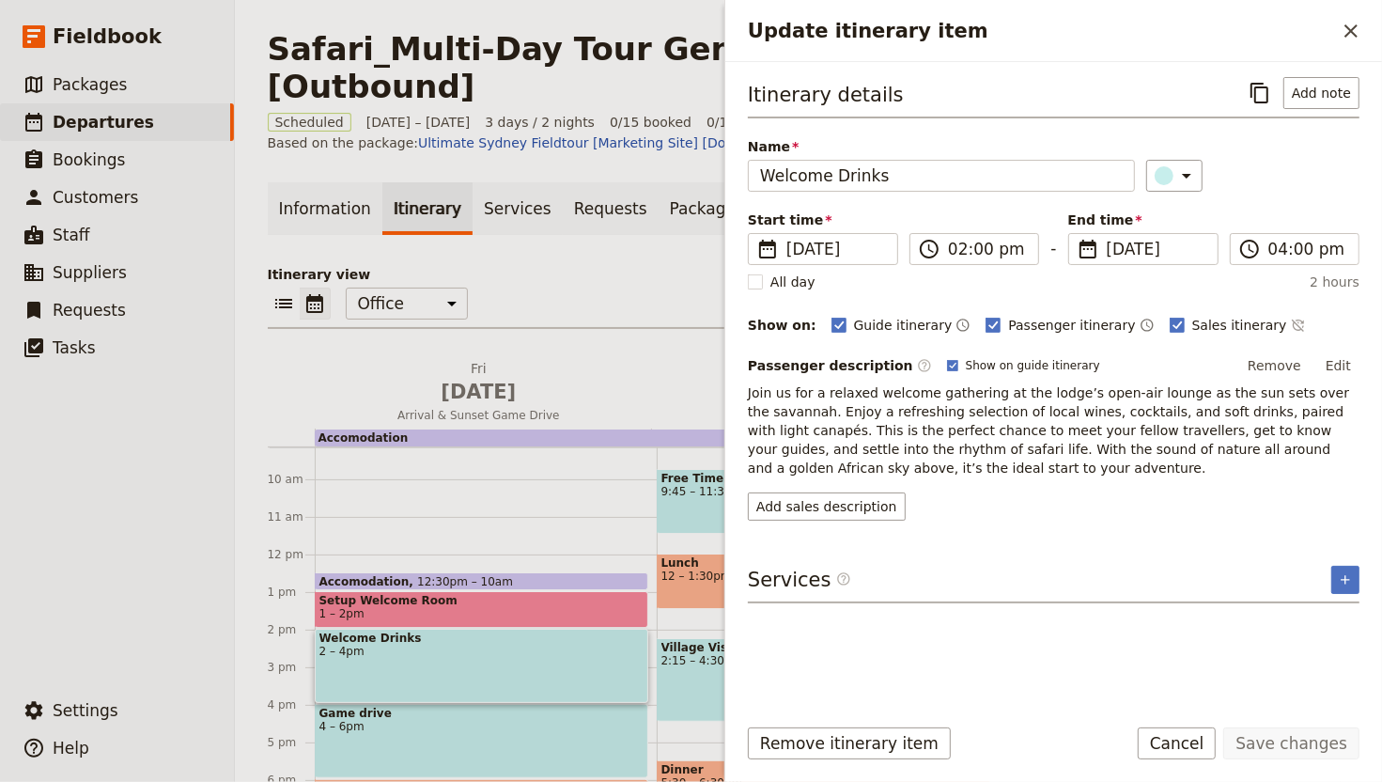
click at [430, 649] on div "Welcome Drinks 2 – 4pm" at bounding box center [482, 666] width 334 height 74
click at [438, 646] on div "Welcome Drinks 2 – 4pm" at bounding box center [482, 666] width 334 height 74
click at [1363, 27] on button "​" at bounding box center [1351, 31] width 32 height 32
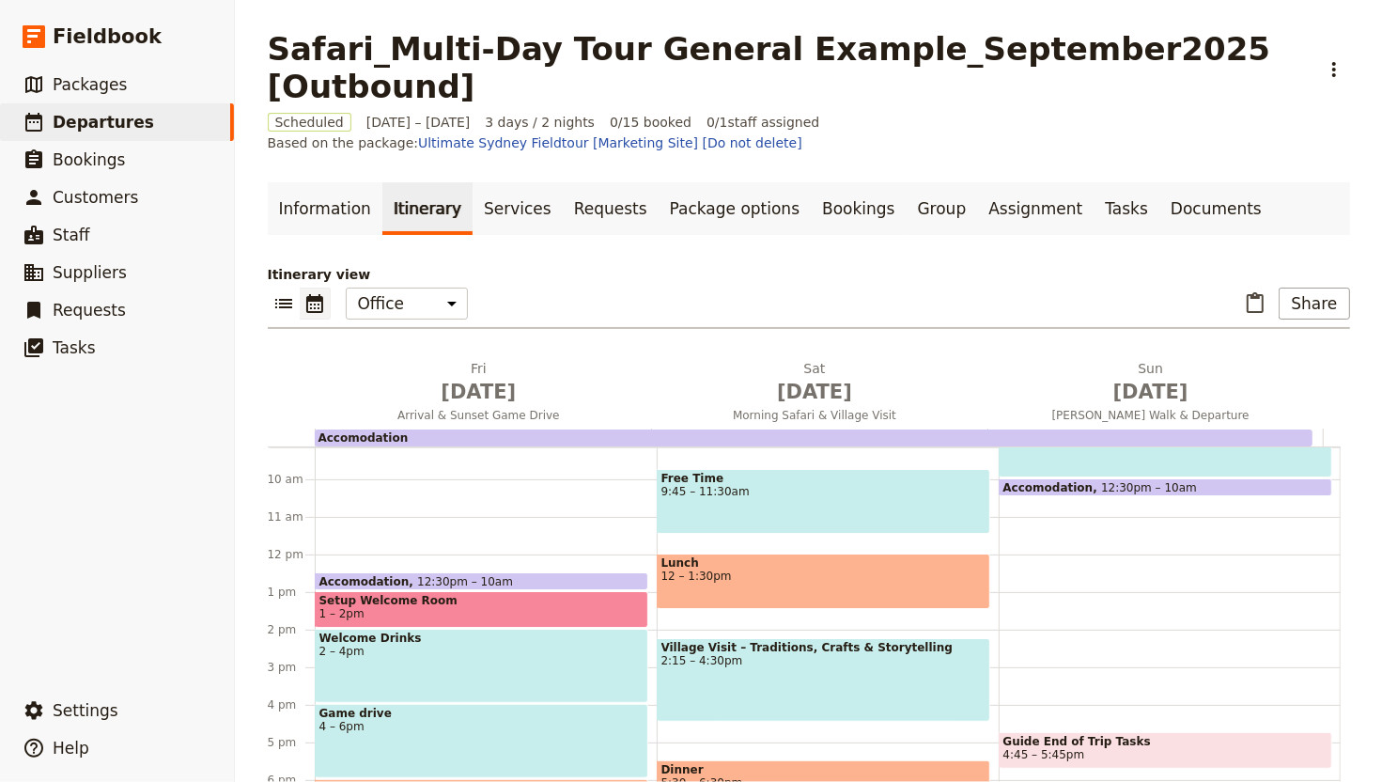
click at [497, 631] on span "Welcome Drinks" at bounding box center [481, 637] width 324 height 13
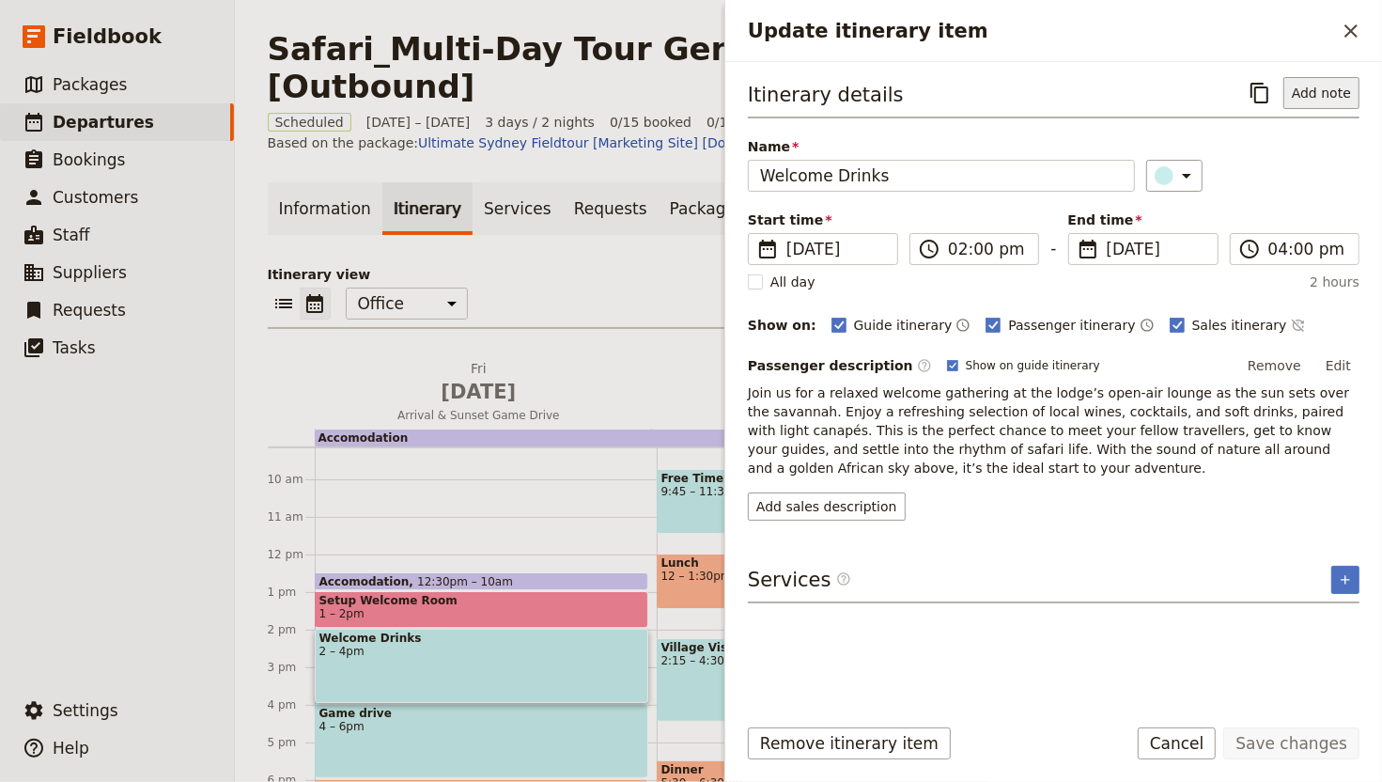
click at [1321, 95] on button "Add note" at bounding box center [1322, 93] width 76 height 32
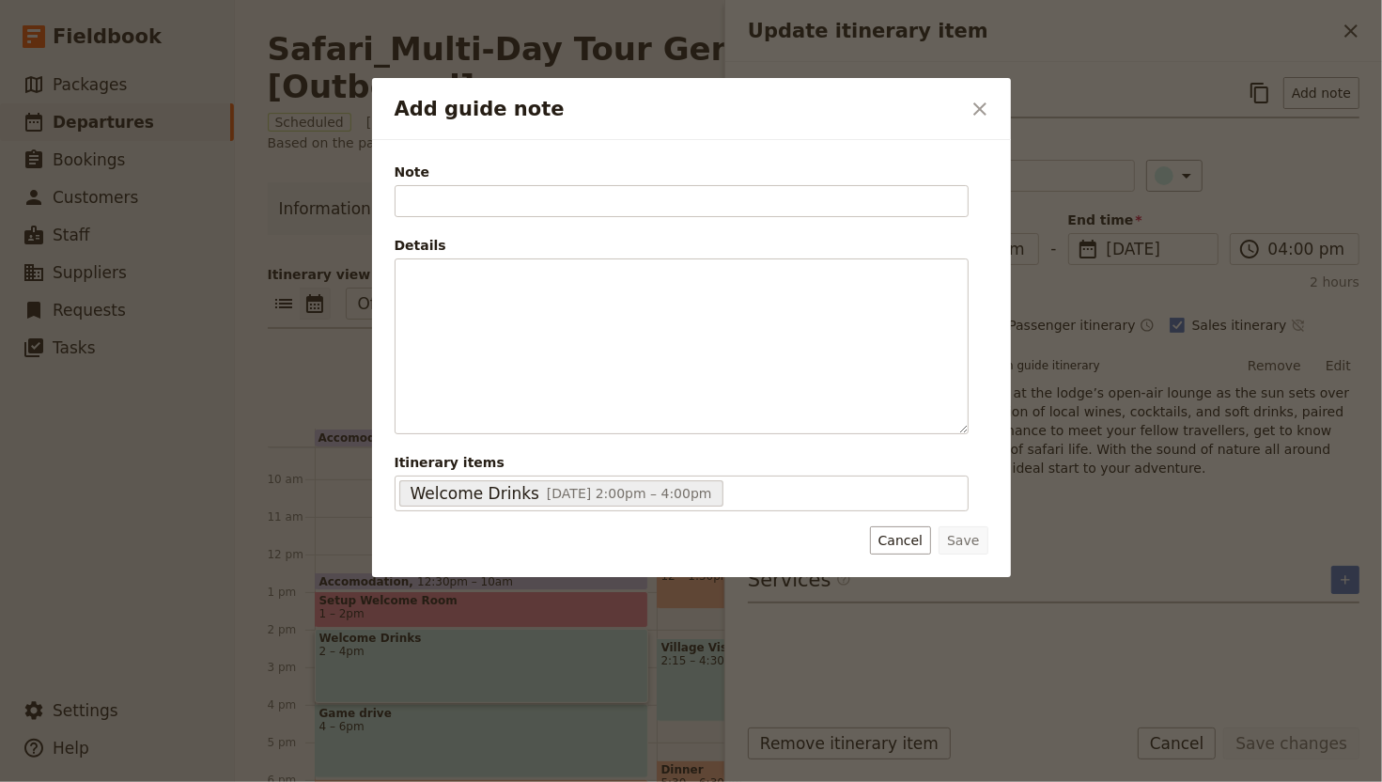
click at [952, 101] on h2 "Add guide note" at bounding box center [678, 109] width 566 height 28
click at [969, 95] on button "​" at bounding box center [980, 109] width 32 height 32
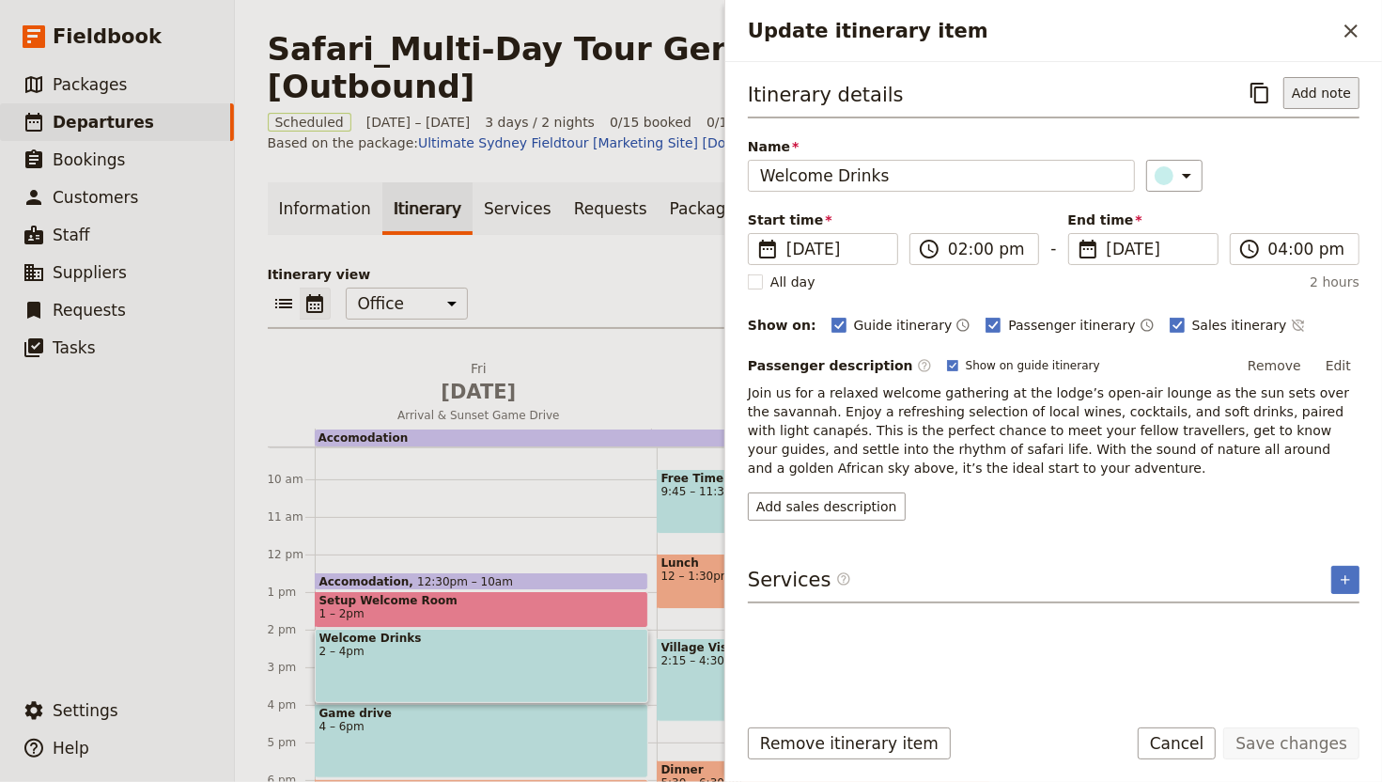
click at [1328, 86] on button "Add note" at bounding box center [1322, 93] width 76 height 32
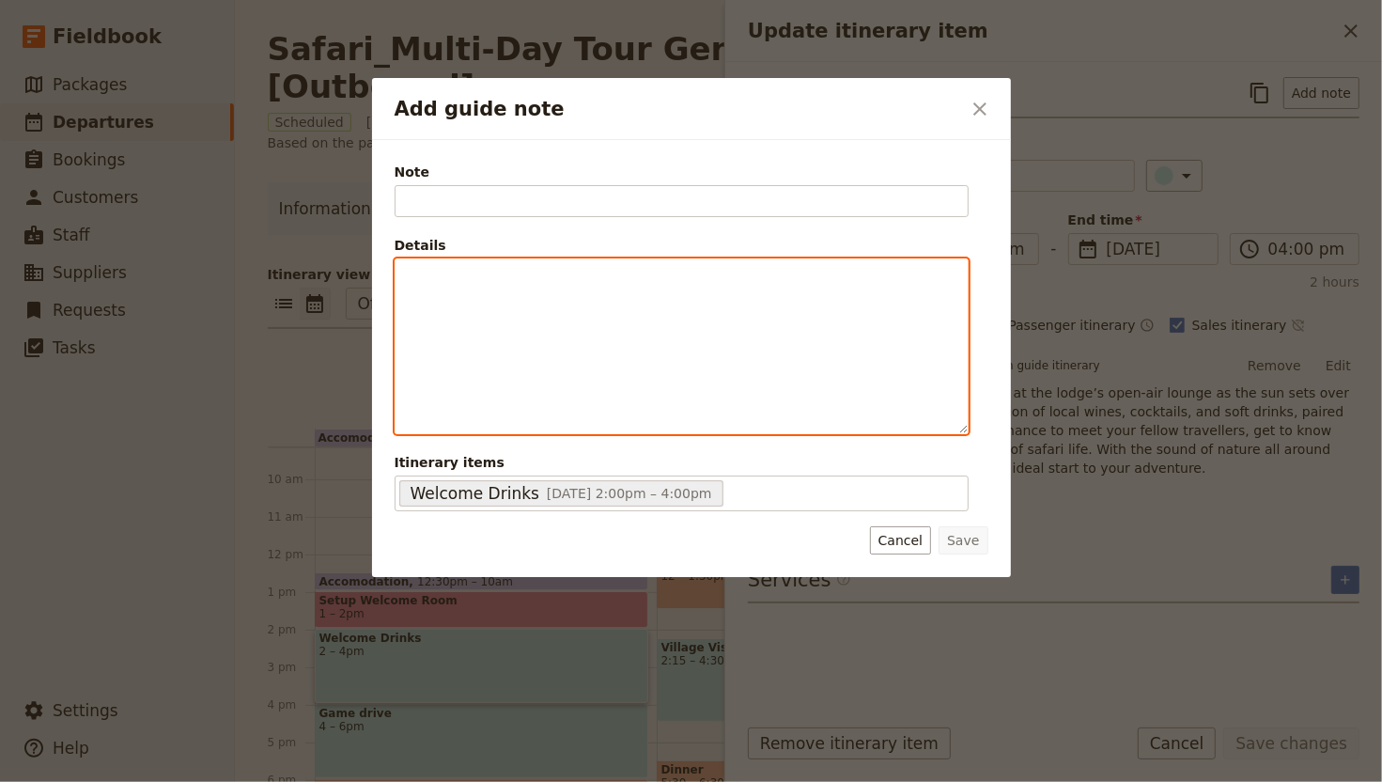
click at [720, 280] on p "Add guide note" at bounding box center [682, 276] width 550 height 19
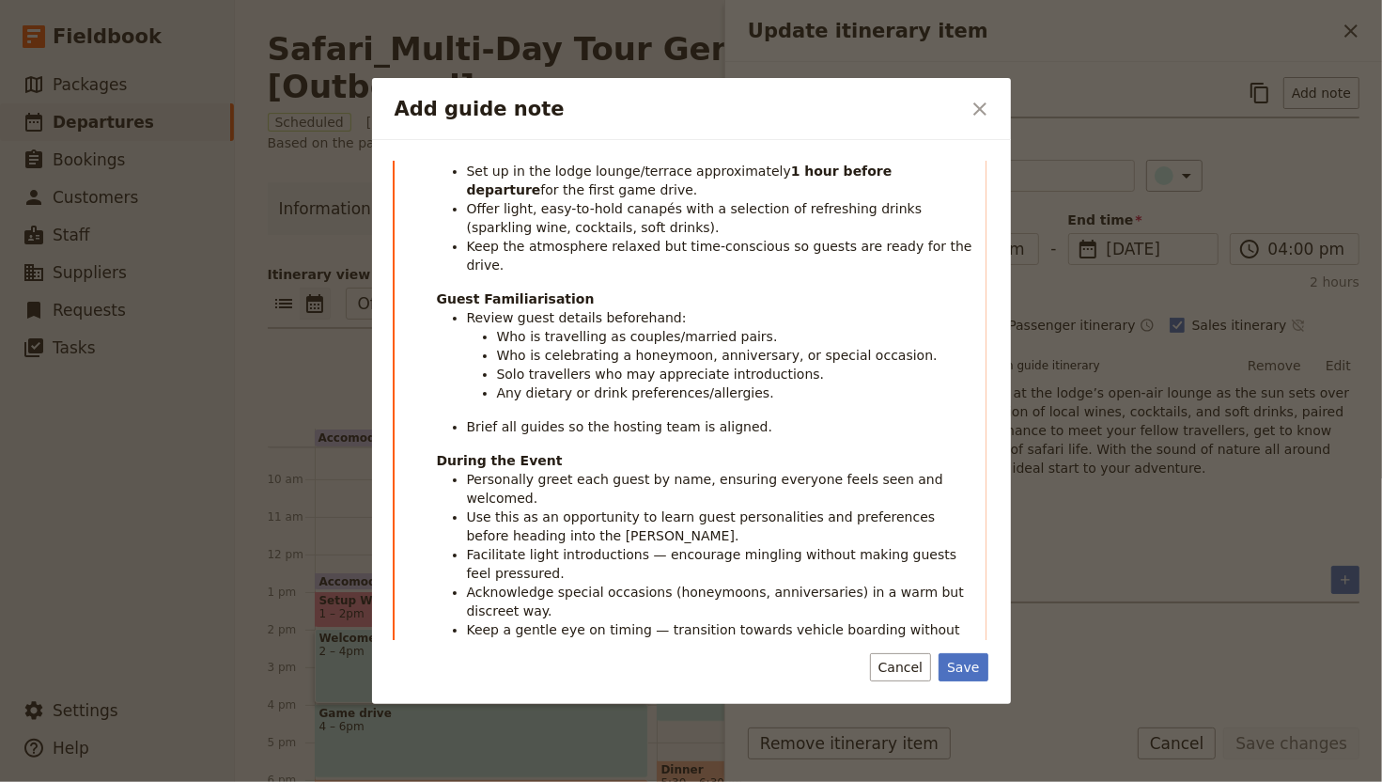
scroll to position [0, 0]
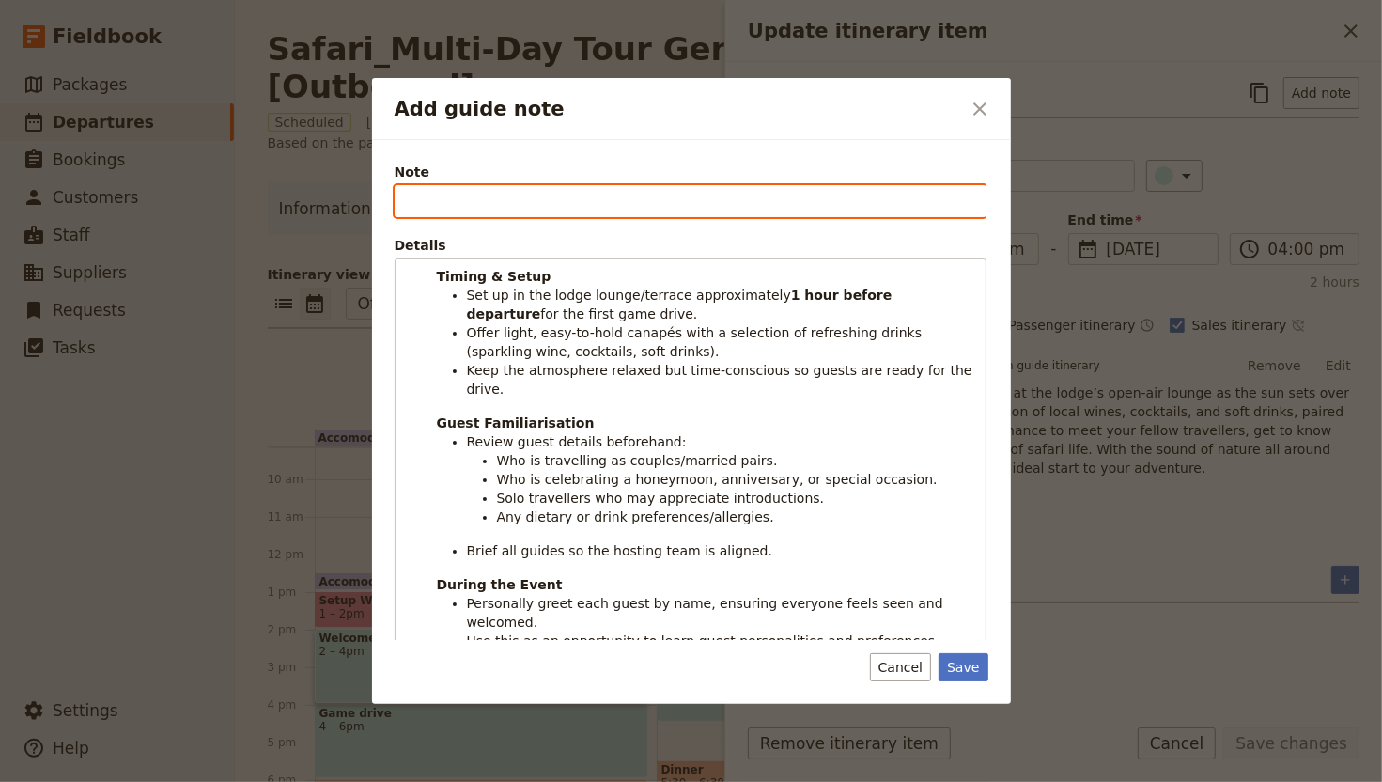
click at [599, 190] on input "Note" at bounding box center [691, 201] width 592 height 32
type input "Host notes:"
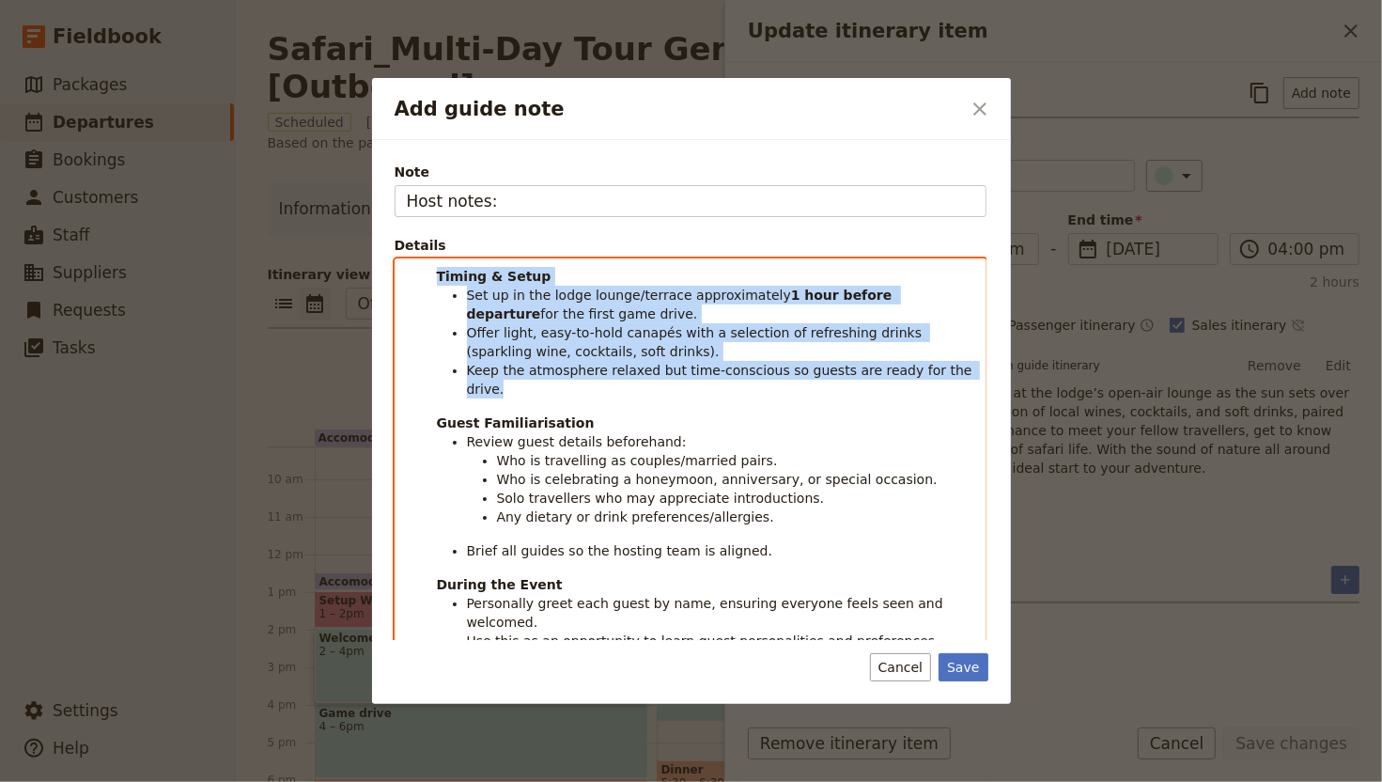
drag, startPoint x: 571, startPoint y: 382, endPoint x: 371, endPoint y: 267, distance: 230.7
click at [372, 267] on div "Note Host notes: Details Timing & Setup Set up in the lodge lounge/terrace appr…" at bounding box center [691, 422] width 639 height 564
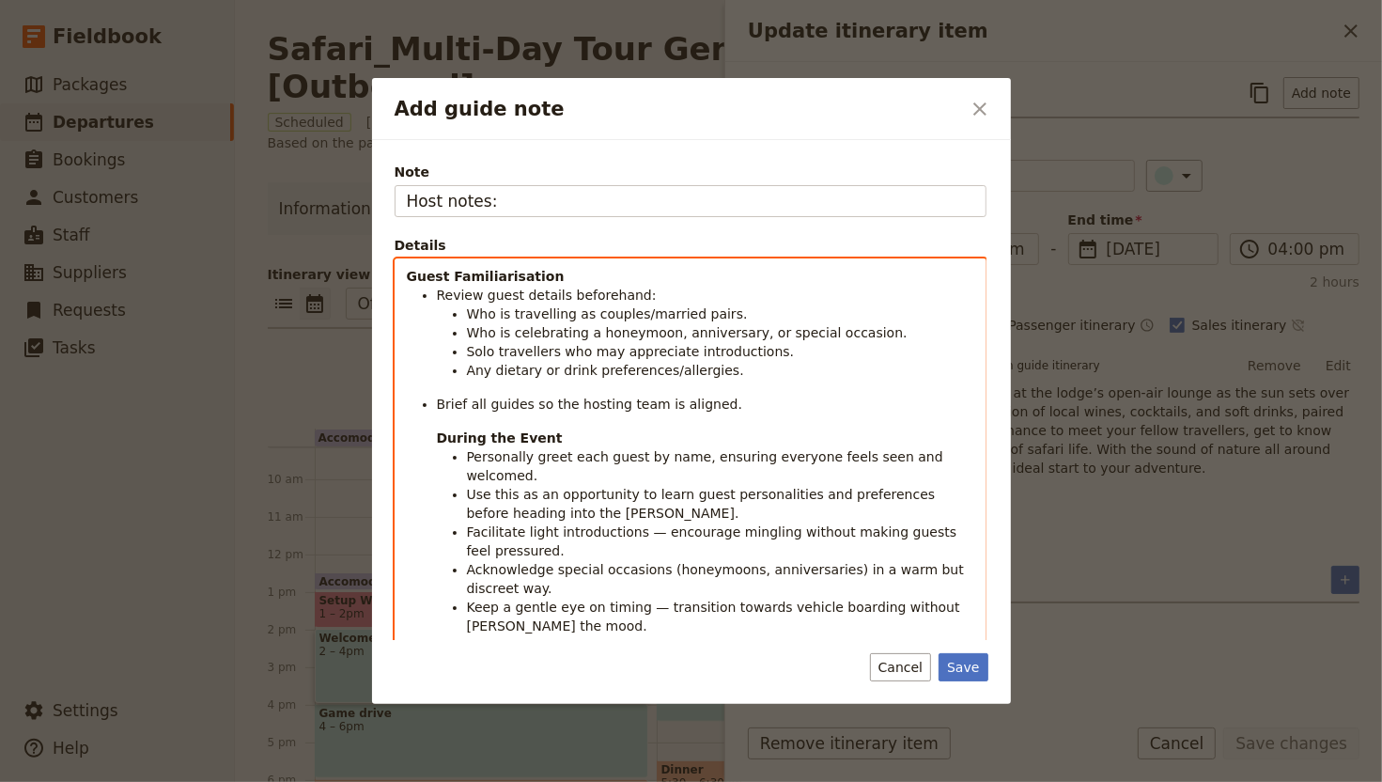
click at [565, 297] on span "Review guest details beforehand:" at bounding box center [547, 295] width 220 height 15
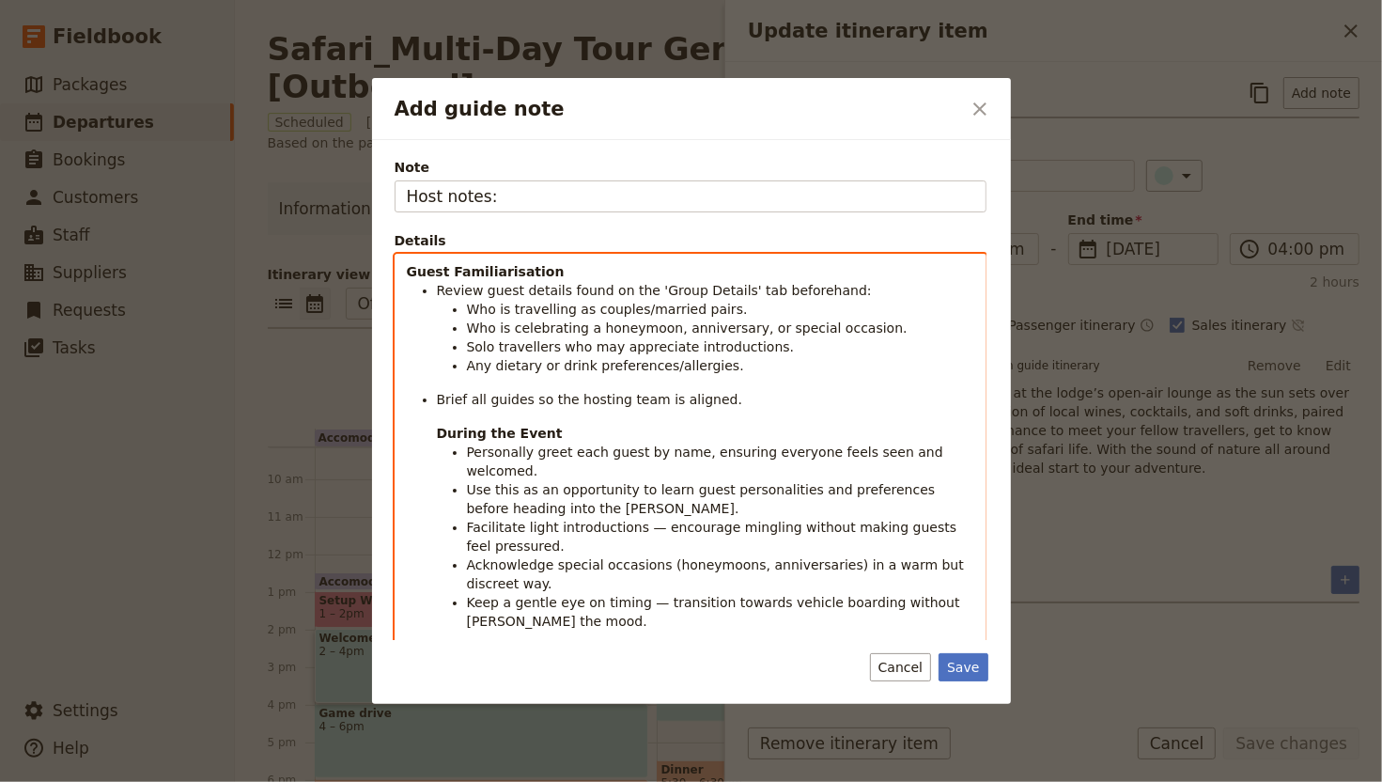
scroll to position [9, 0]
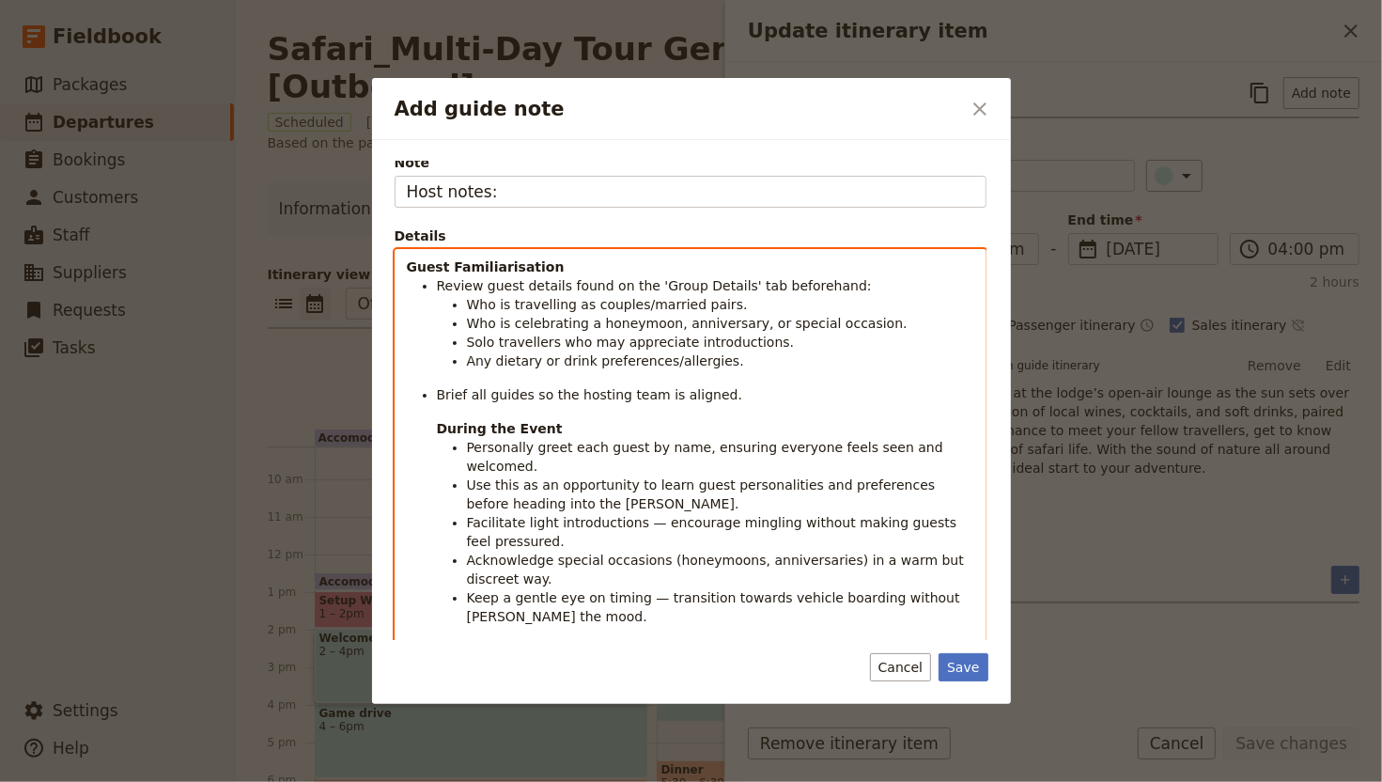
click at [426, 380] on ul "Review guest details found on the 'Group Details' tab beforehand: Who is travel…" at bounding box center [691, 340] width 568 height 128
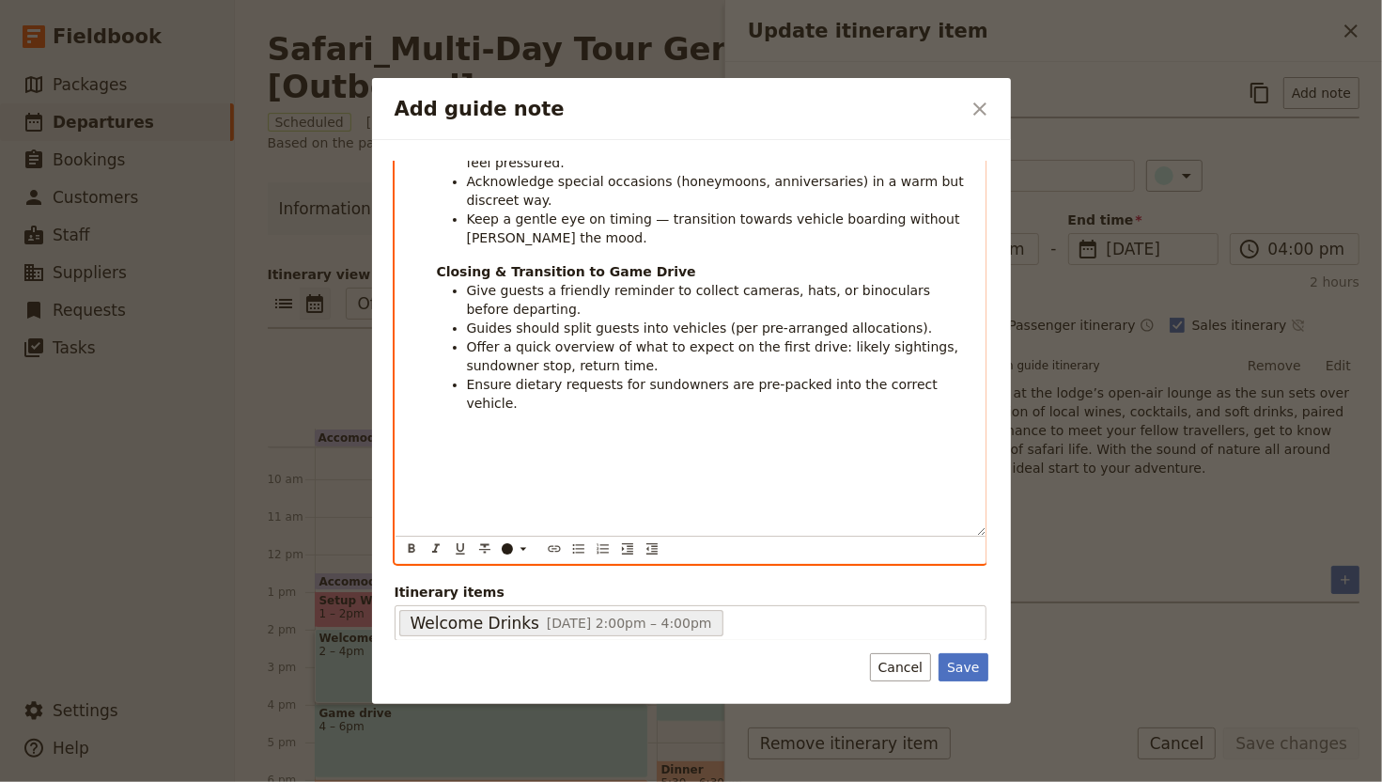
scroll to position [392, 0]
click at [705, 445] on div "Guest Familiarisation Review guest details found on the 'Group Details' tab bef…" at bounding box center [691, 200] width 590 height 664
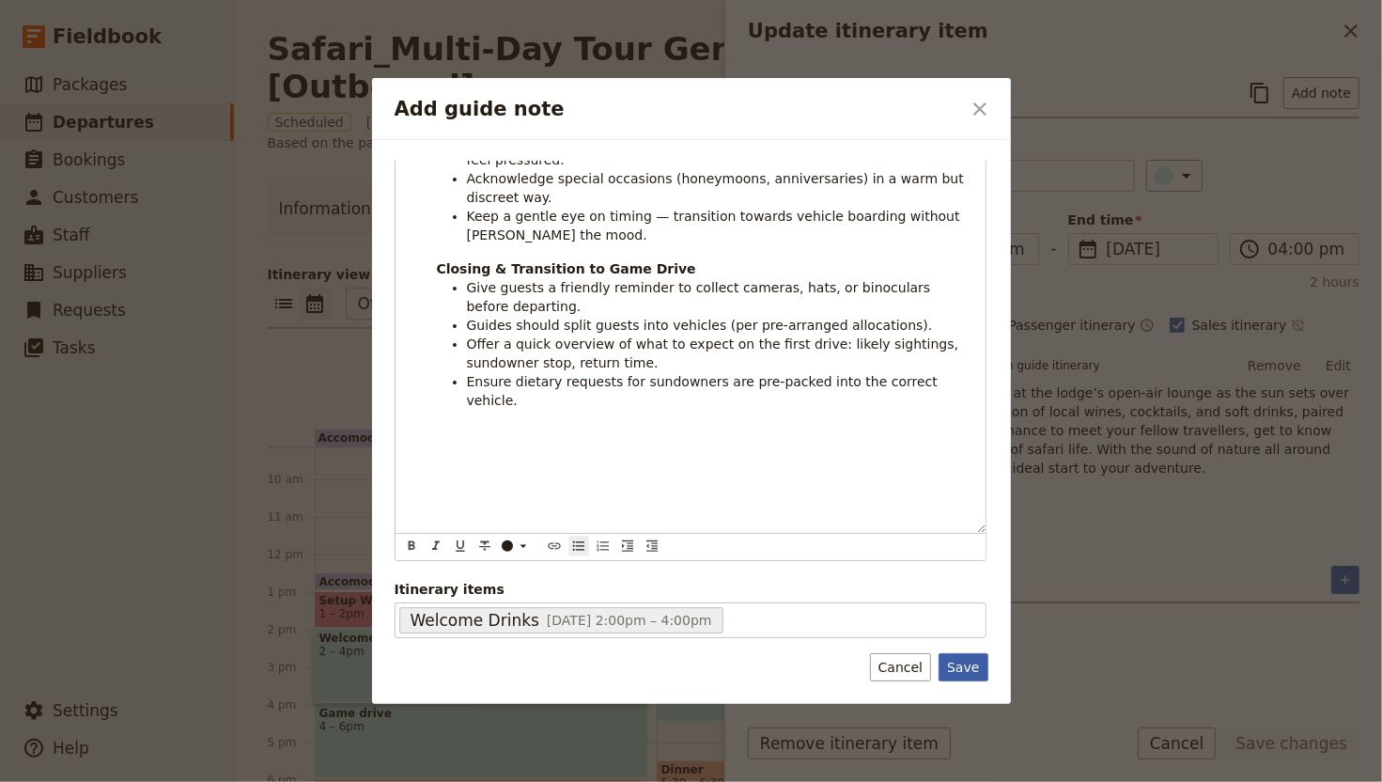
click at [963, 649] on button "Save" at bounding box center [963, 667] width 49 height 28
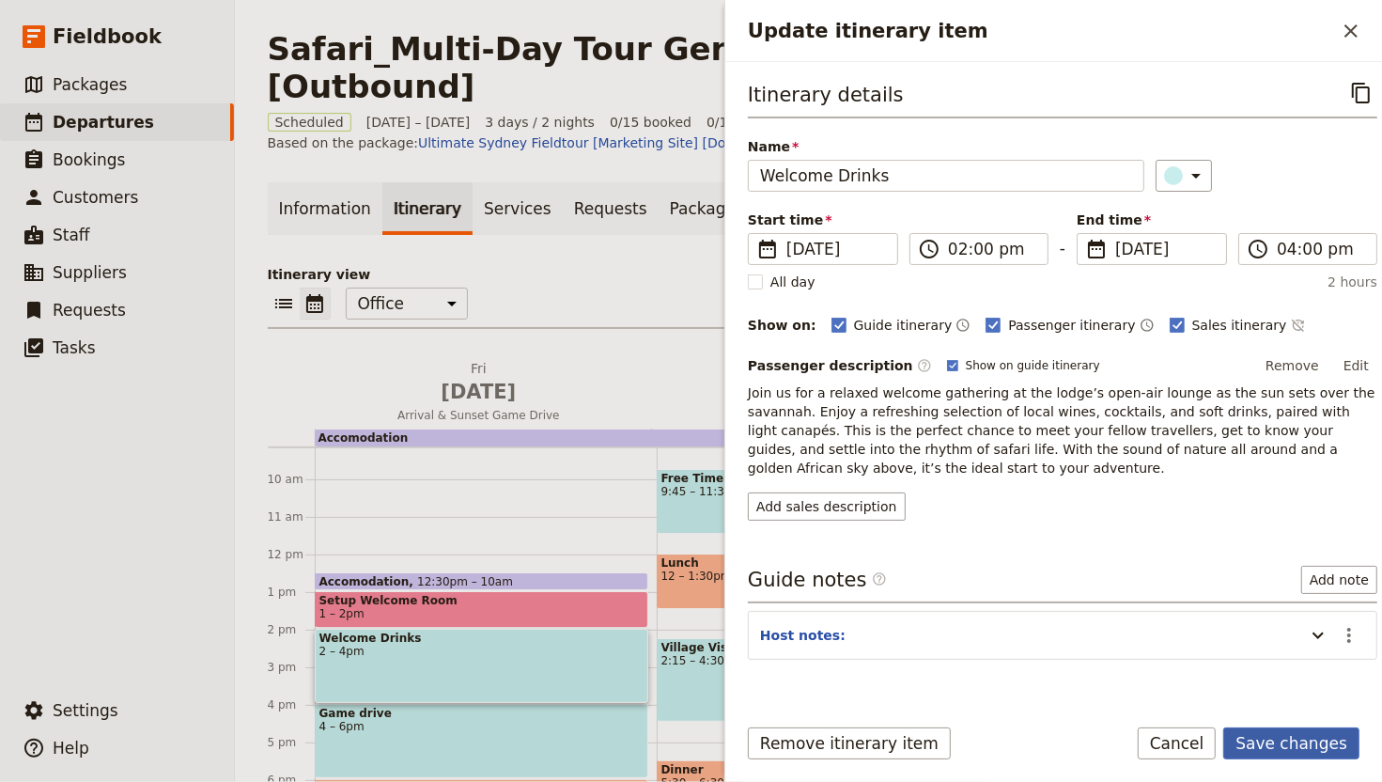
click at [1295, 649] on button "Save changes" at bounding box center [1291, 743] width 136 height 32
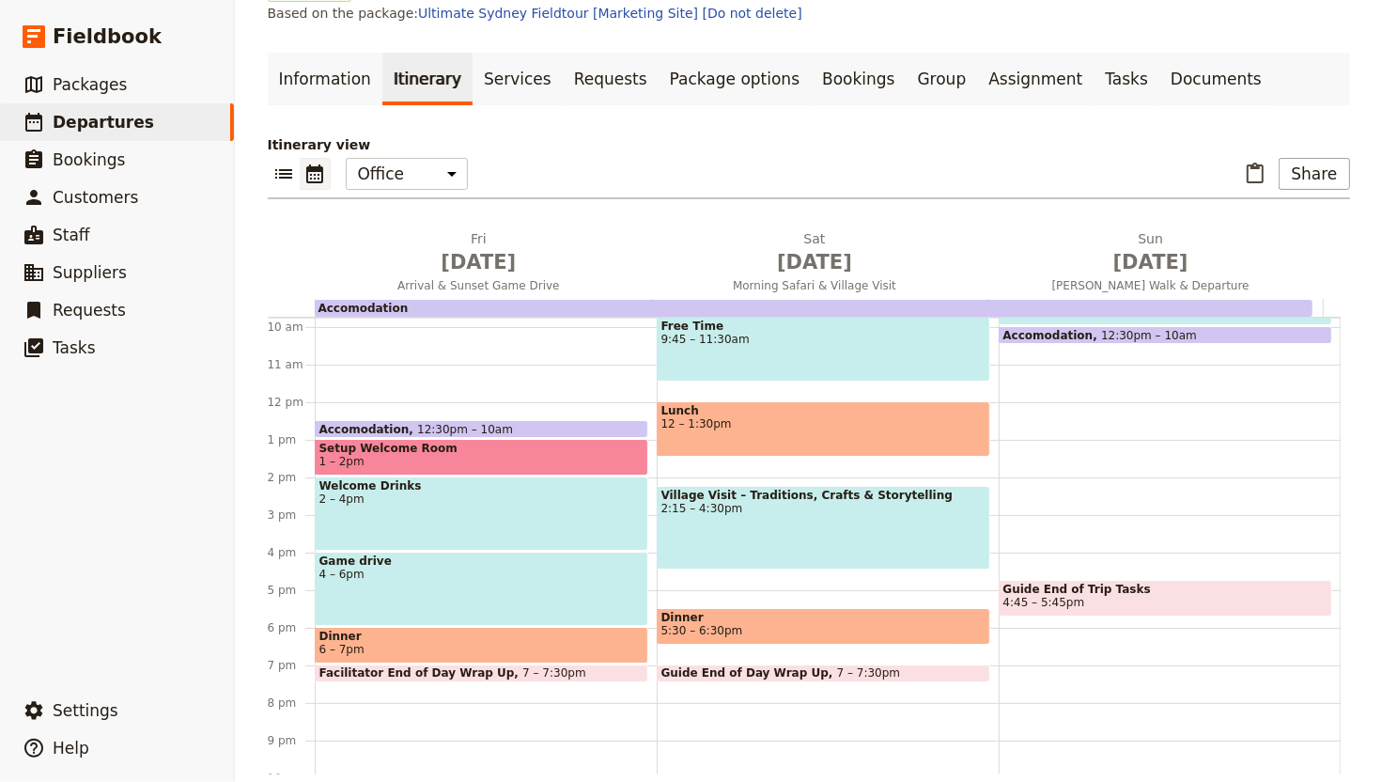
scroll to position [444, 0]
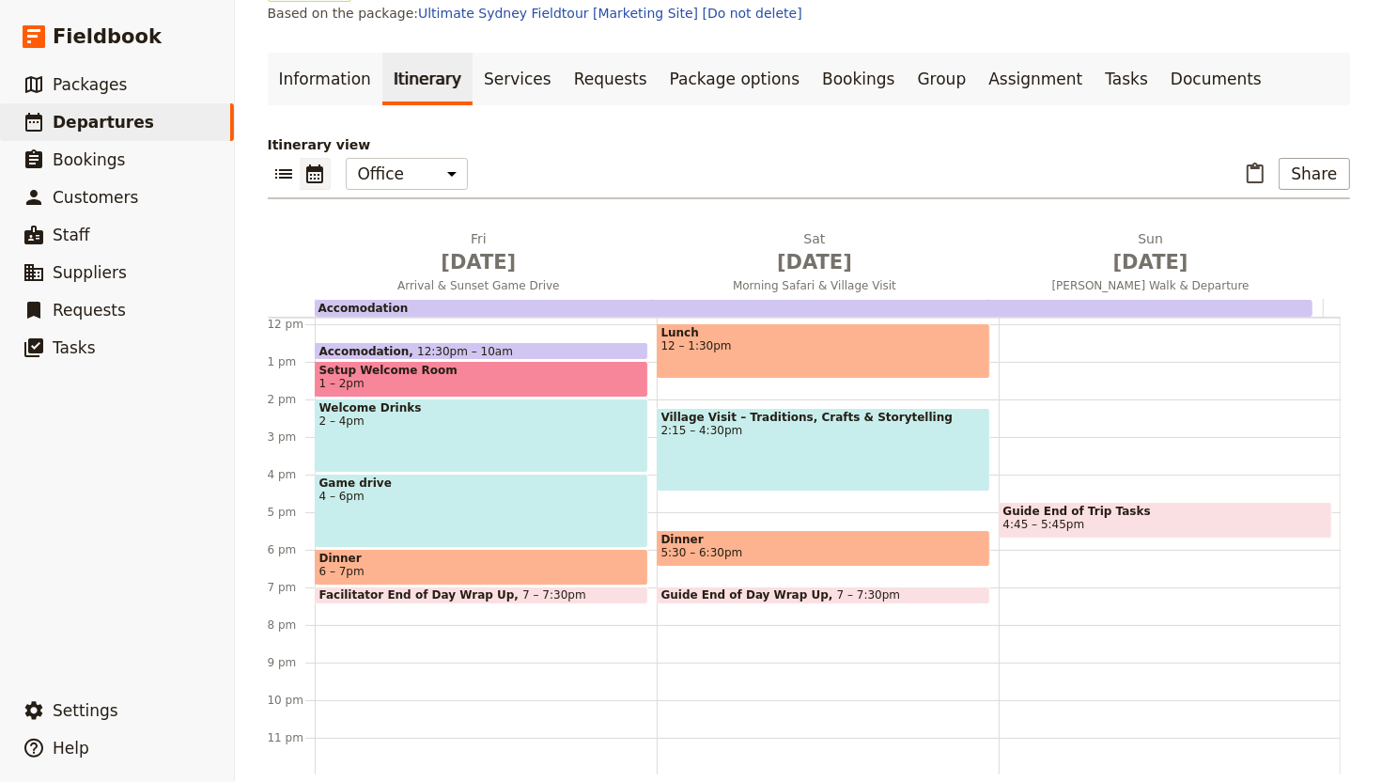
click at [711, 546] on span "5:30 – 6:30pm" at bounding box center [703, 552] width 82 height 13
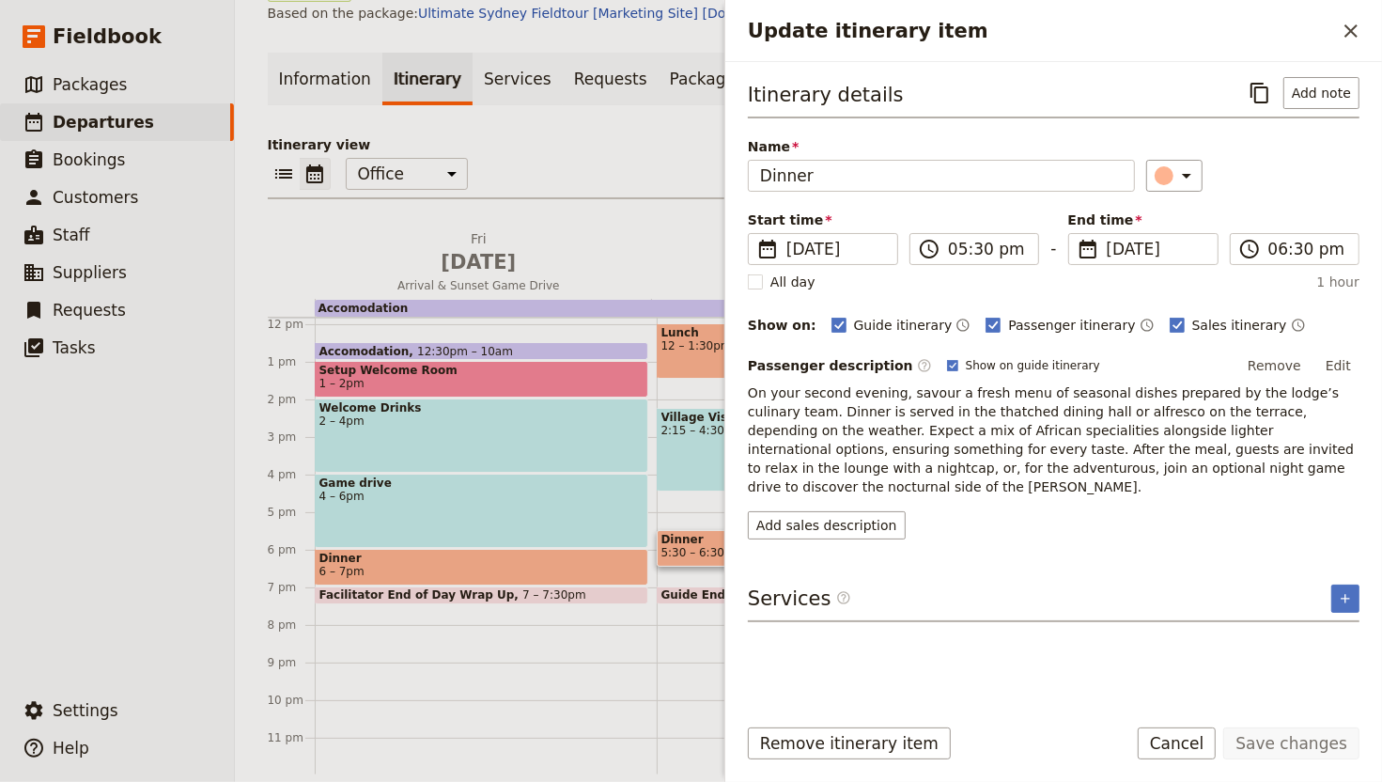
click at [657, 586] on div "Guide End of Day Wrap Up 7 – 7:30pm" at bounding box center [824, 595] width 334 height 18
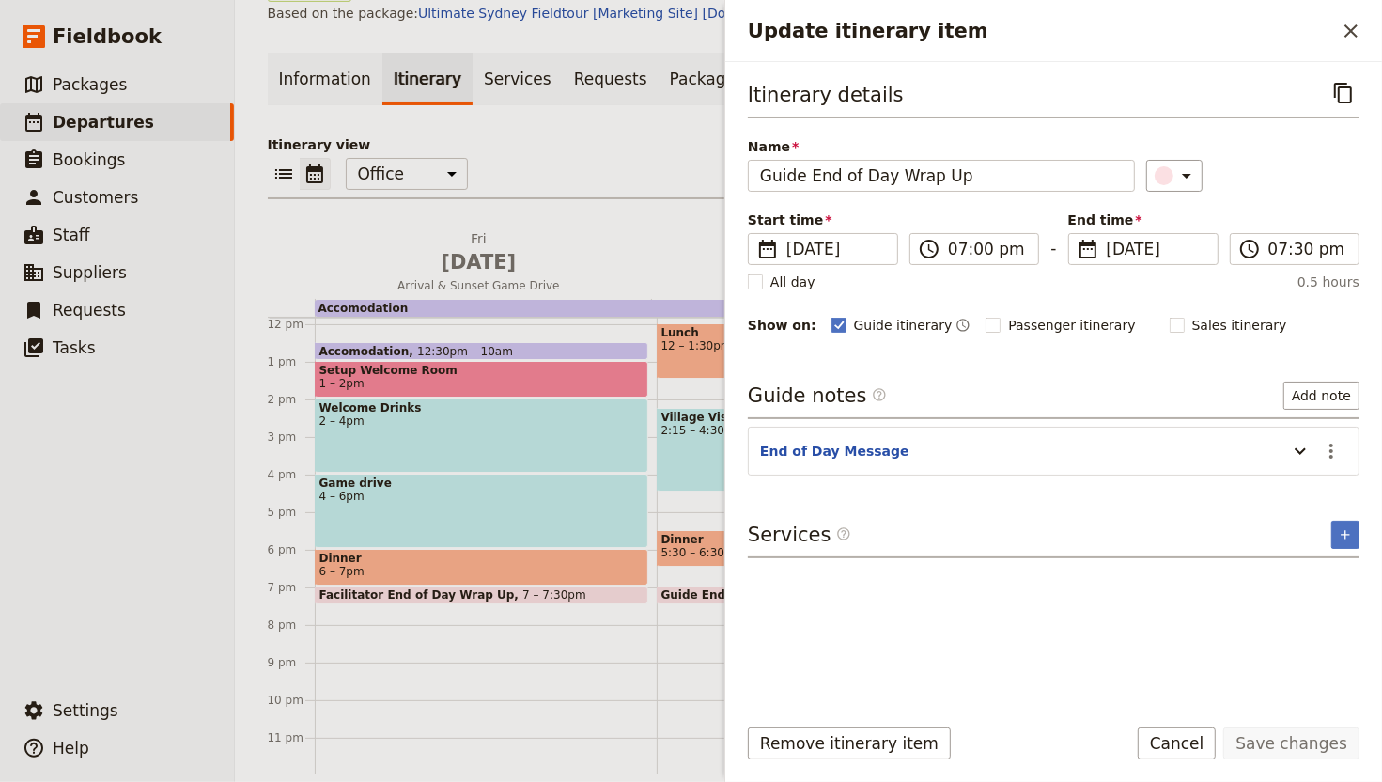
click at [582, 586] on div "Facilitator End of Day Wrap Up 7 – 7:30pm" at bounding box center [482, 595] width 334 height 18
click at [1218, 444] on header "End of Day Message" at bounding box center [1019, 453] width 518 height 23
click at [1250, 465] on section "End of Day Message ​" at bounding box center [1054, 451] width 612 height 49
click at [1327, 462] on icon "Actions" at bounding box center [1331, 451] width 23 height 23
click at [1301, 462] on icon "Update itinerary item" at bounding box center [1300, 451] width 23 height 23
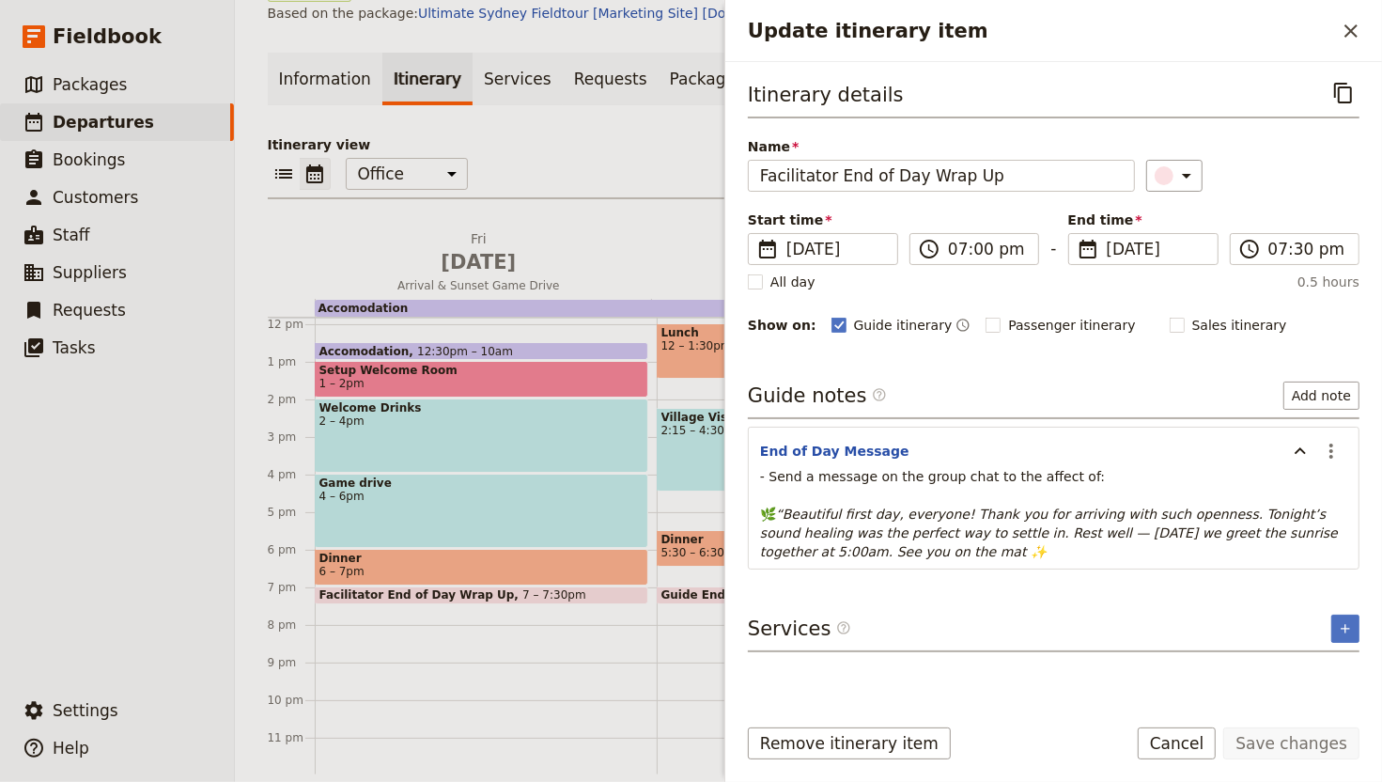
click at [473, 588] on span "Facilitator End of Day Wrap Up" at bounding box center [421, 594] width 204 height 13
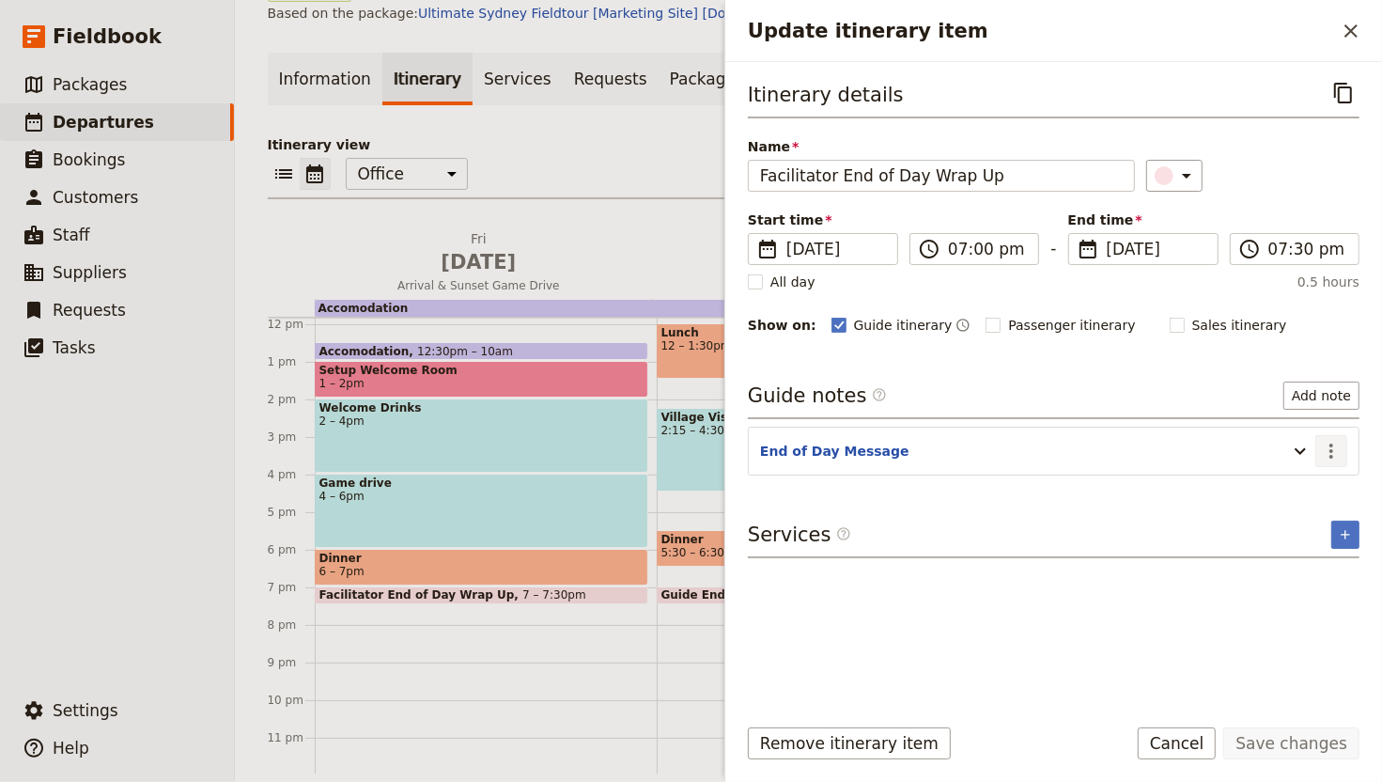
click at [1320, 448] on icon "Actions" at bounding box center [1331, 451] width 23 height 23
click at [1299, 454] on icon "Update itinerary item" at bounding box center [1300, 451] width 11 height 7
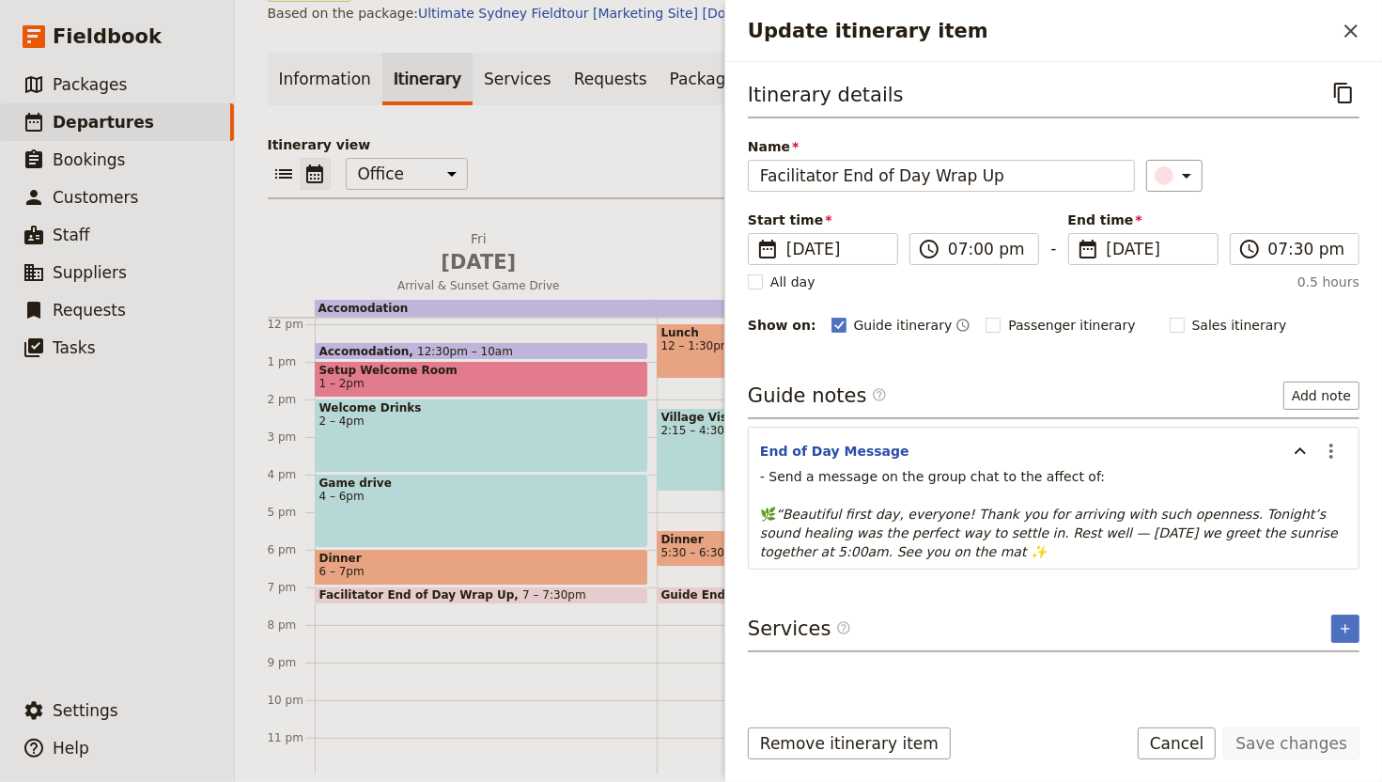
click at [1142, 537] on em "“Beautiful first day, everyone! Thank you for arriving with such openness. Toni…" at bounding box center [1051, 532] width 582 height 53
drag, startPoint x: 1112, startPoint y: 542, endPoint x: 780, endPoint y: 482, distance: 337.1
click at [781, 483] on p "- Send a message on the group chat to the affect of: 🌿 “Beautiful first day, ev…" at bounding box center [1053, 514] width 587 height 94
click at [1328, 453] on icon "Actions" at bounding box center [1331, 451] width 23 height 23
click at [1315, 490] on span "Edit note" at bounding box center [1291, 494] width 87 height 19
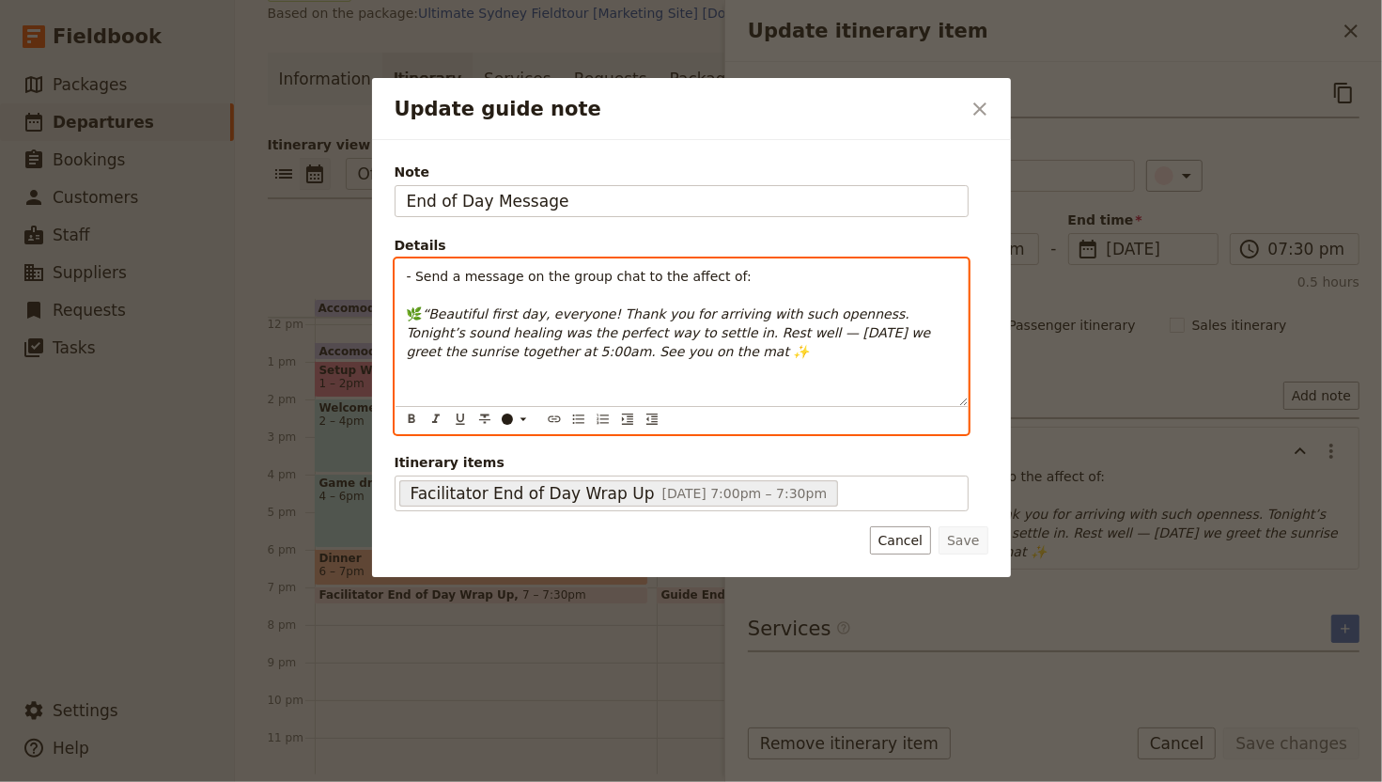
drag, startPoint x: 615, startPoint y: 319, endPoint x: 359, endPoint y: 230, distance: 270.7
click at [359, 649] on div "Update guide note ​ Note End of Day Message Details - Send a message on the gro…" at bounding box center [691, 782] width 1382 height 0
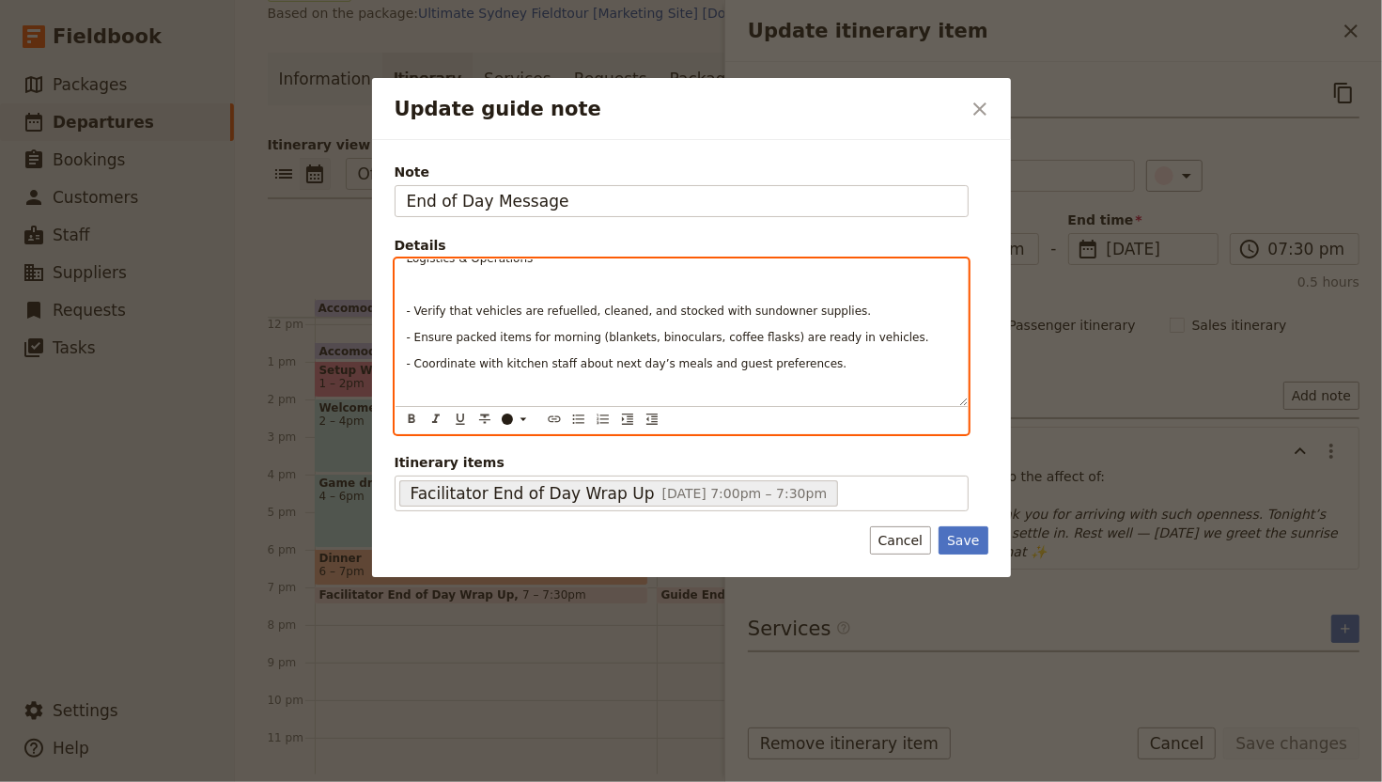
scroll to position [0, 0]
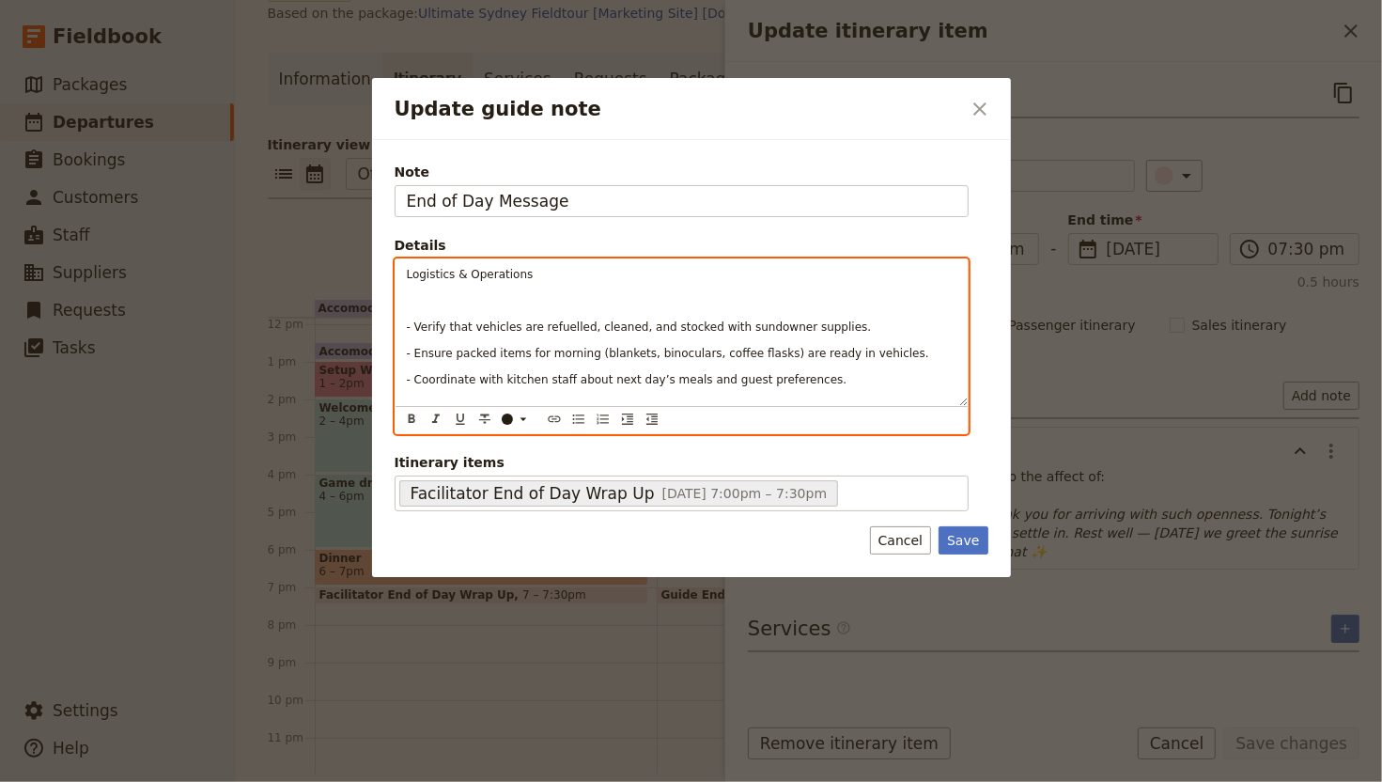
click at [450, 300] on p "Update guide note" at bounding box center [682, 300] width 550 height 15
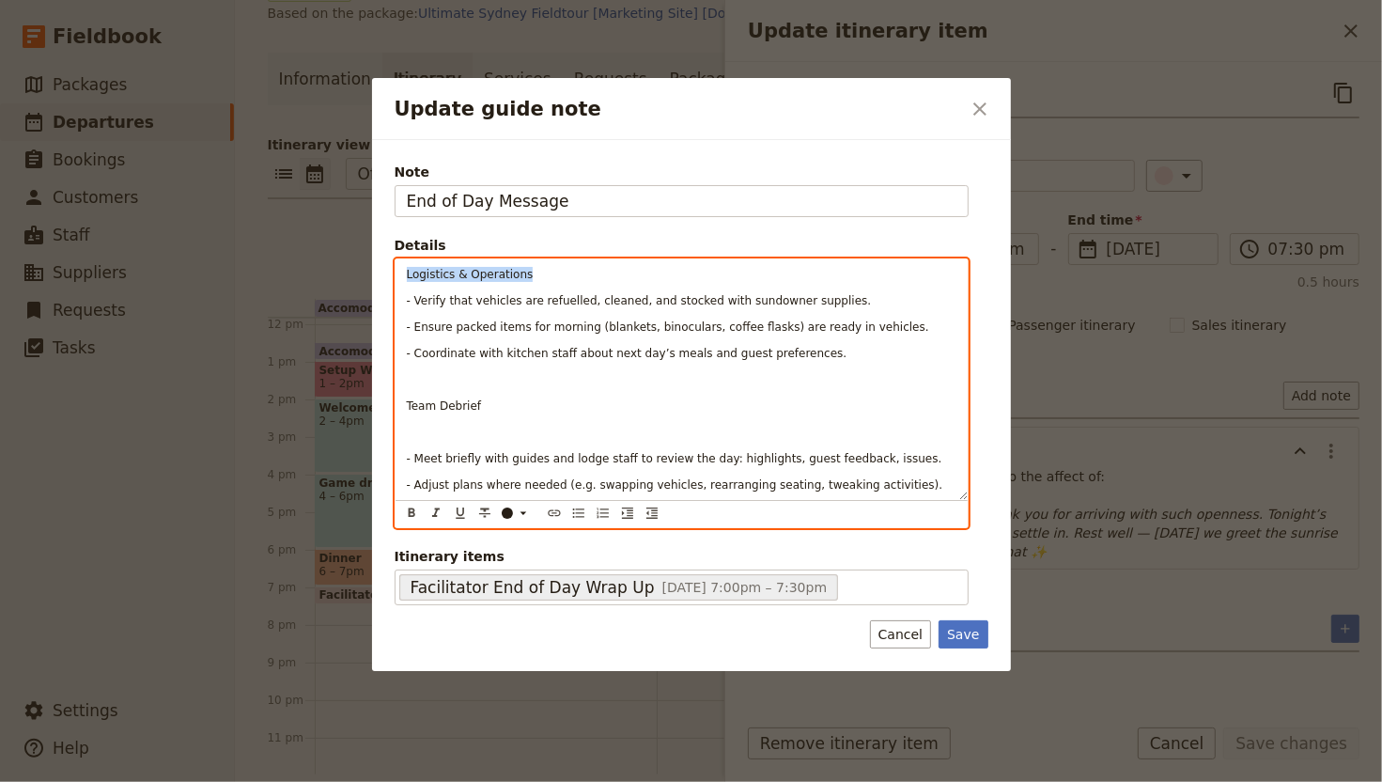
drag, startPoint x: 404, startPoint y: 274, endPoint x: 382, endPoint y: 272, distance: 21.8
click at [382, 271] on div "Note End of Day Message Details Logistics & Operations - Verify that vehicles a…" at bounding box center [691, 405] width 639 height 531
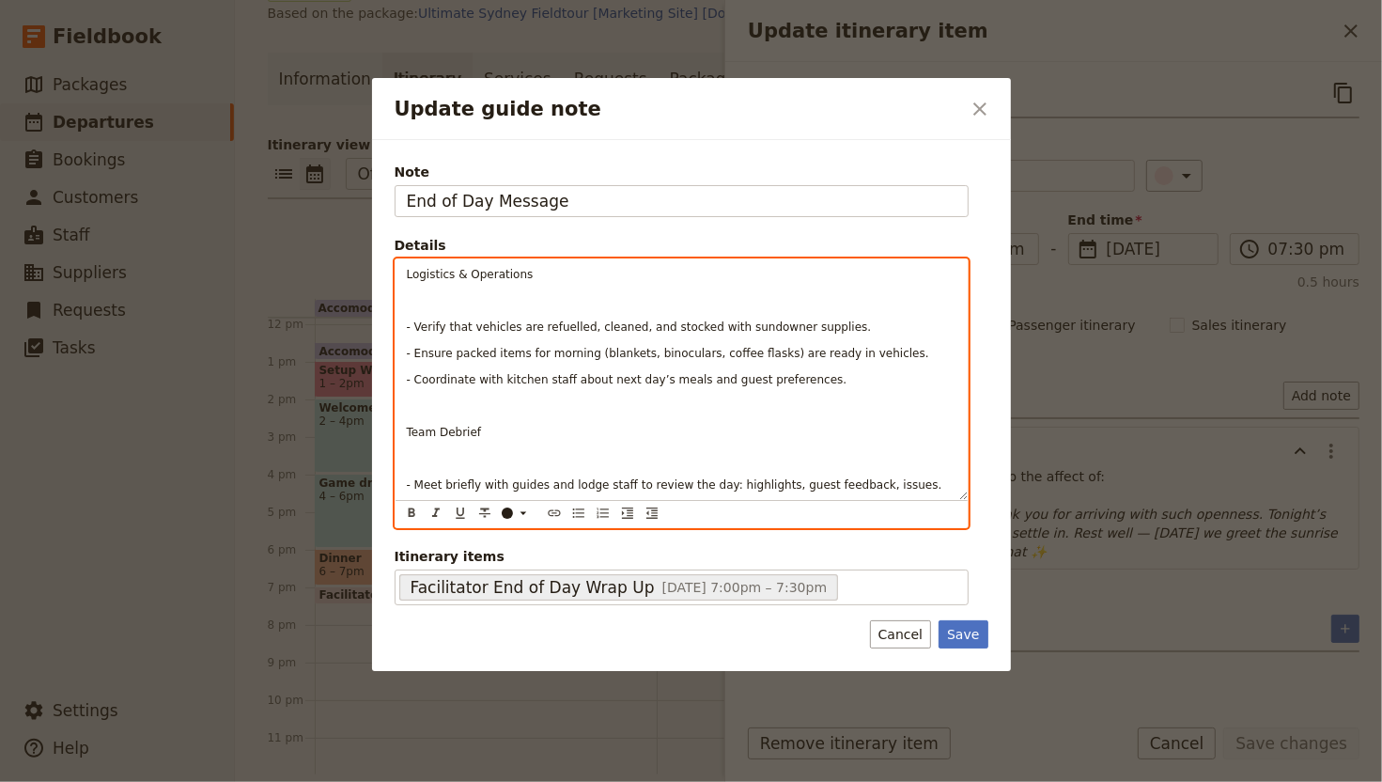
click at [473, 304] on p "Update guide note" at bounding box center [682, 300] width 550 height 15
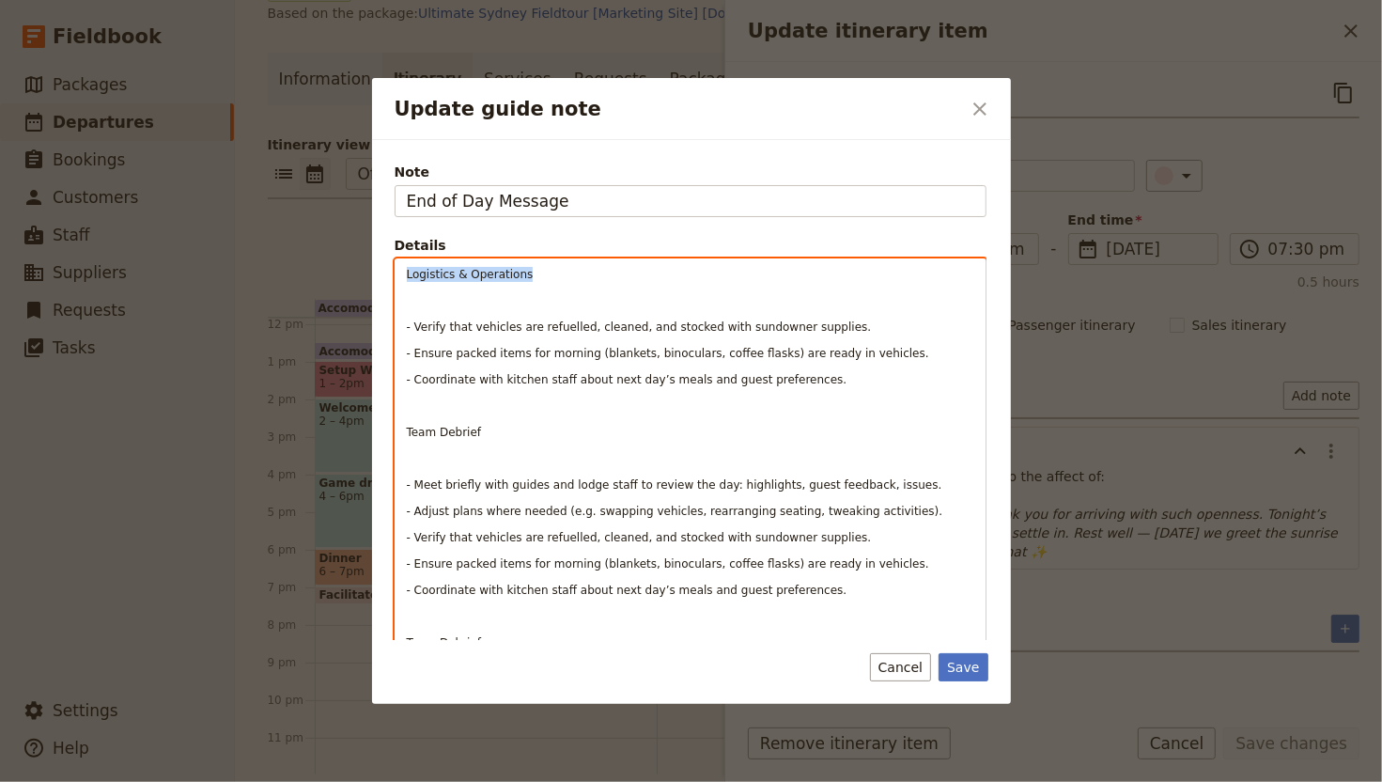
drag, startPoint x: 533, startPoint y: 273, endPoint x: 366, endPoint y: 259, distance: 166.8
click at [366, 649] on div "Update guide note ​ Note End of Day Message Details Logistics & Operations - Ve…" at bounding box center [691, 782] width 1382 height 0
click at [513, 349] on span "- Ensure packed items for morning (blankets, binoculars, coffee flasks) are rea…" at bounding box center [668, 353] width 522 height 13
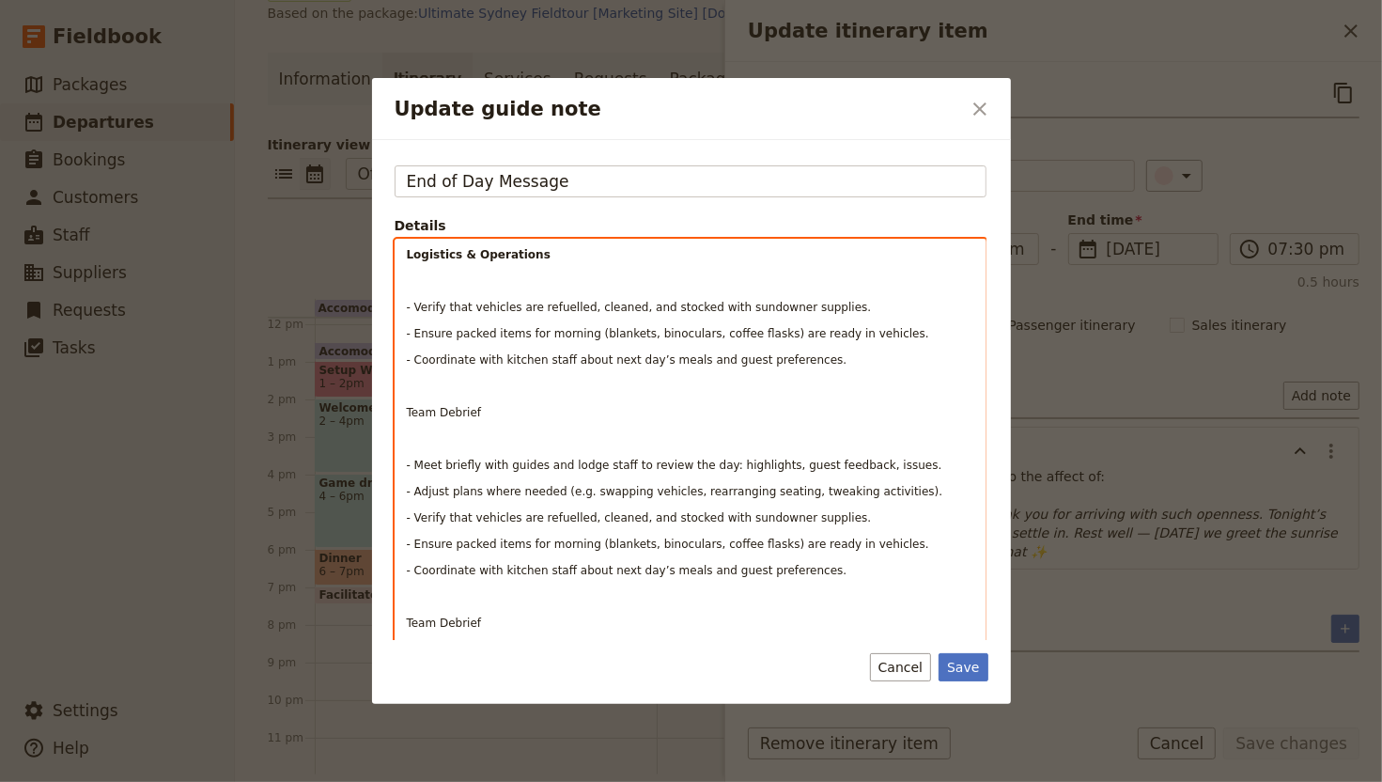
scroll to position [42, 0]
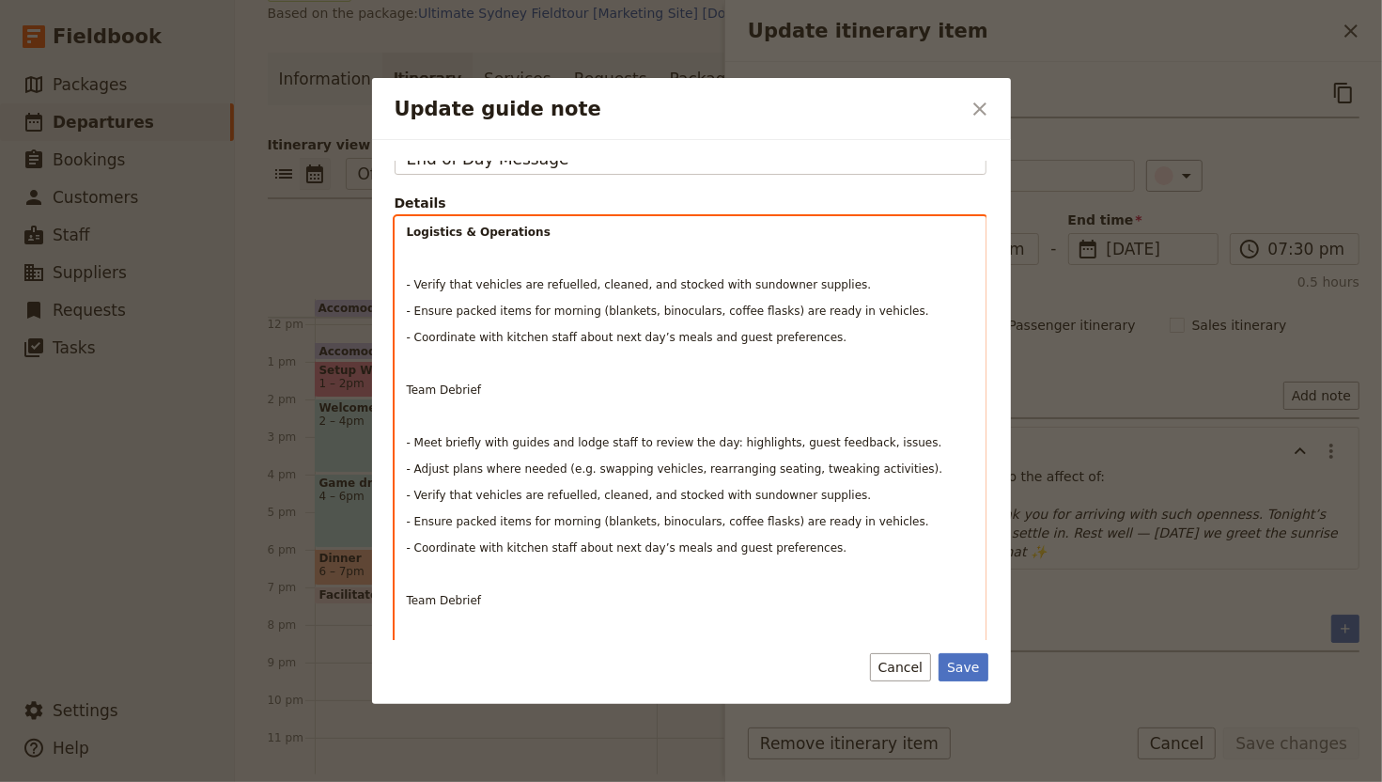
click at [475, 369] on p "Update guide note" at bounding box center [691, 363] width 568 height 15
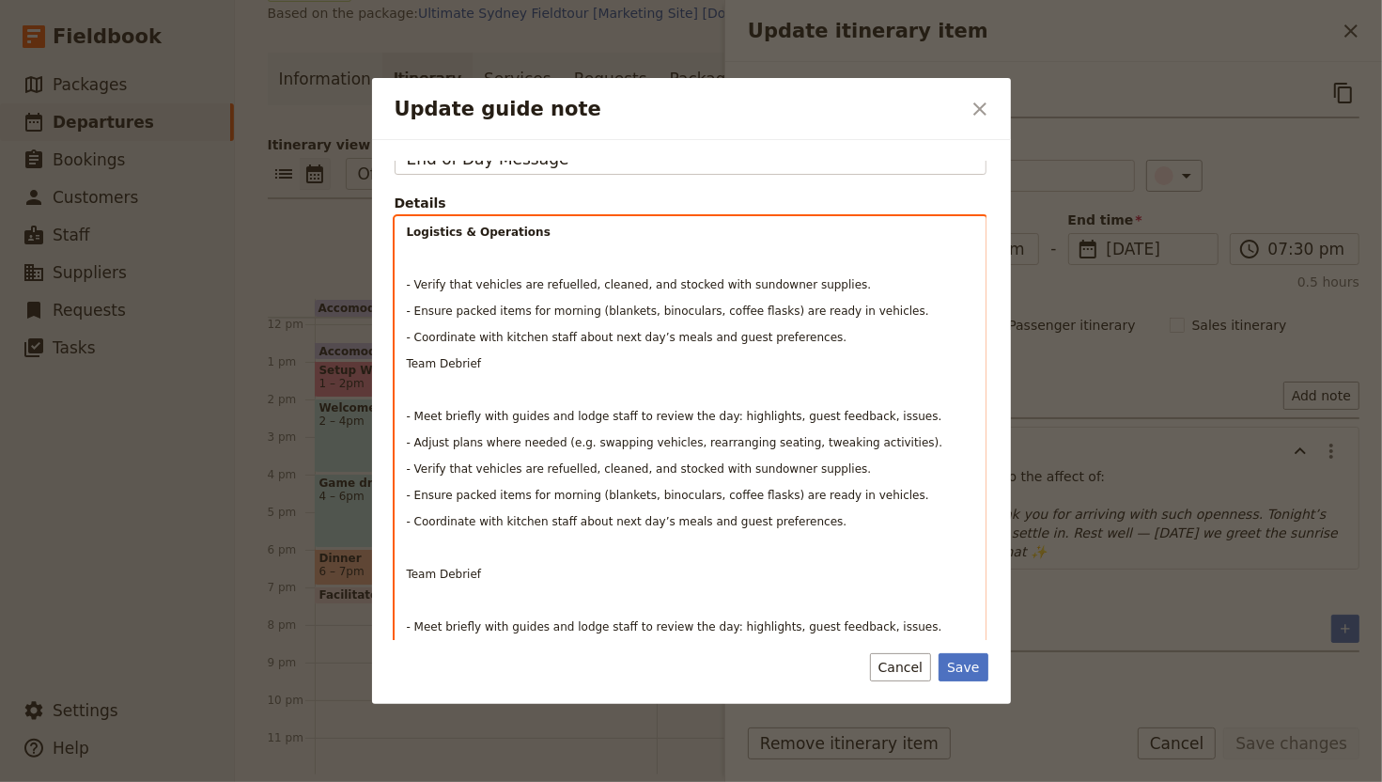
click at [440, 242] on div "Logistics & Operations - Verify that vehicles are refuelled, cleaned, and stock…" at bounding box center [691, 442] width 590 height 451
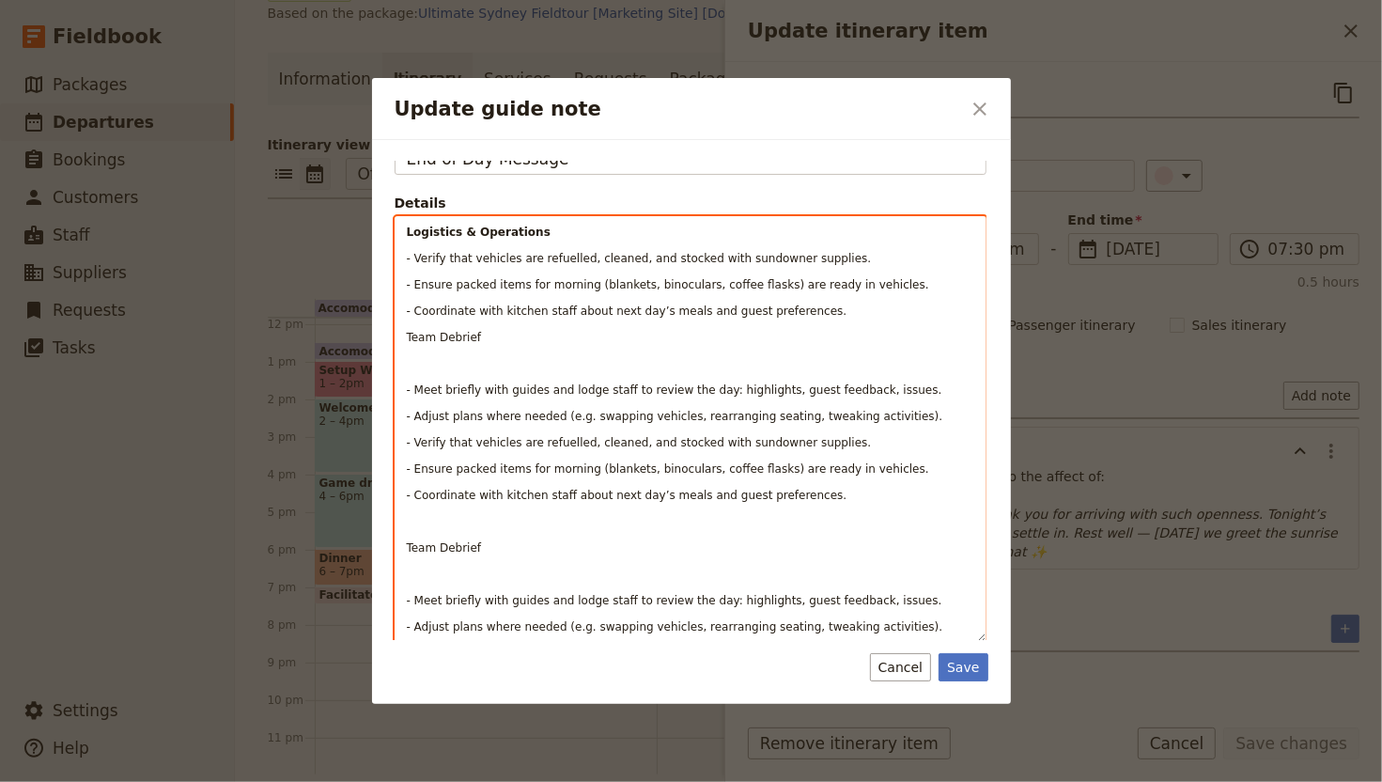
click at [513, 368] on p "Update guide note" at bounding box center [691, 363] width 568 height 15
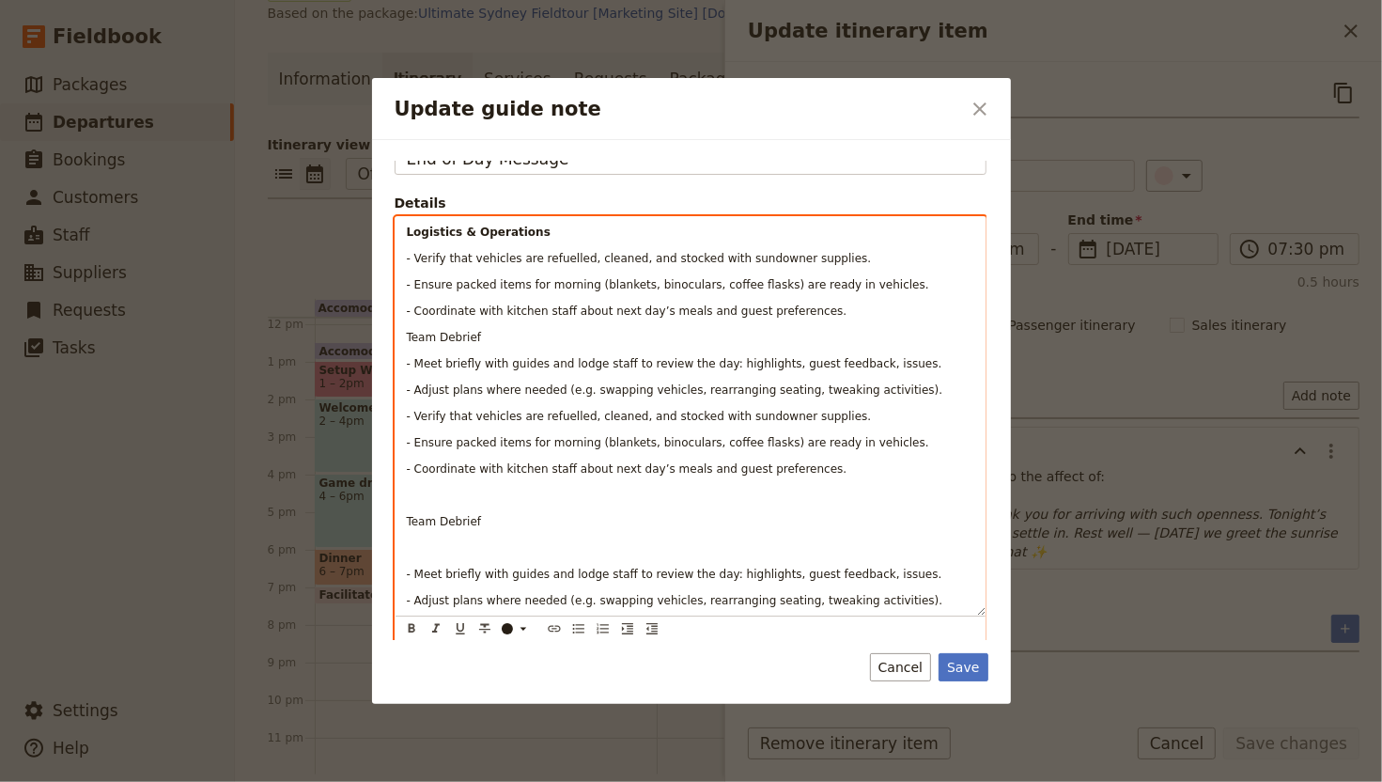
drag, startPoint x: 419, startPoint y: 502, endPoint x: 810, endPoint y: 624, distance: 409.5
click at [778, 649] on div "Update guide note ​ Note End of Day Message Details Logistics & Operations - Ve…" at bounding box center [691, 782] width 1382 height 0
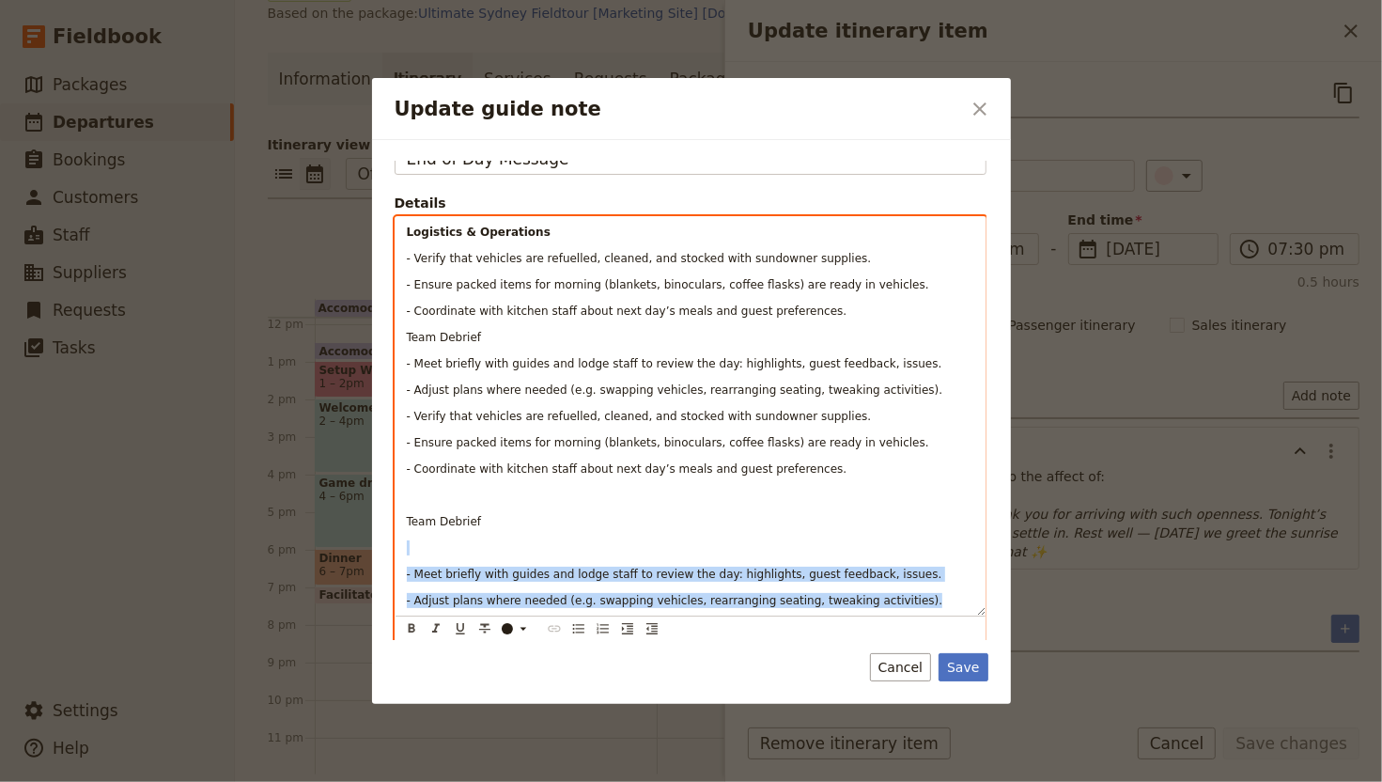
drag, startPoint x: 922, startPoint y: 595, endPoint x: 403, endPoint y: 534, distance: 522.3
click at [403, 535] on div "Logistics & Operations - Verify that vehicles are refuelled, cleaned, and stock…" at bounding box center [691, 416] width 590 height 398
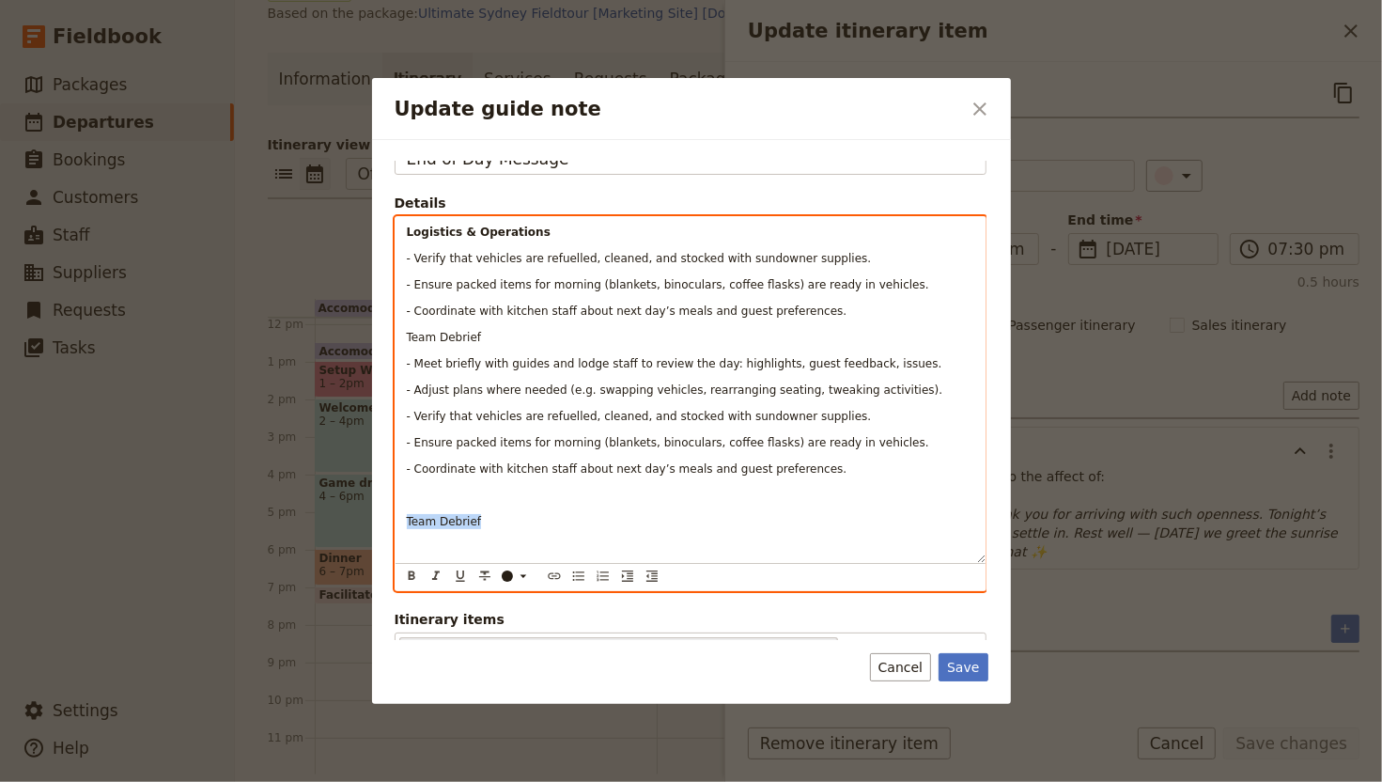
drag, startPoint x: 473, startPoint y: 518, endPoint x: 401, endPoint y: 513, distance: 71.6
click at [401, 513] on div "Logistics & Operations - Verify that vehicles are refuelled, cleaned, and stock…" at bounding box center [691, 390] width 590 height 346
drag, startPoint x: 852, startPoint y: 477, endPoint x: 438, endPoint y: 404, distance: 420.8
click at [436, 406] on div "Logistics & Operations - Verify that vehicles are refuelled, cleaned, and stock…" at bounding box center [691, 390] width 590 height 346
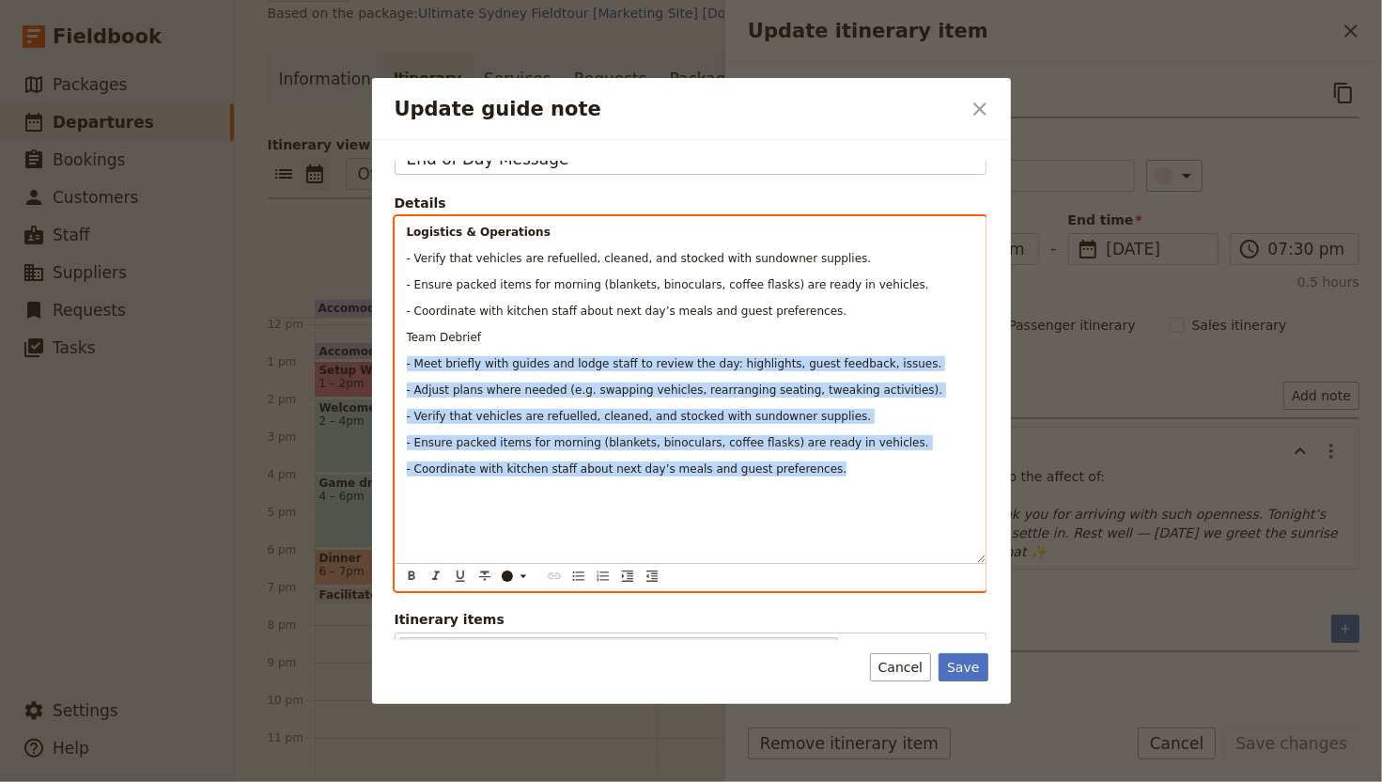
drag, startPoint x: 403, startPoint y: 363, endPoint x: 868, endPoint y: 466, distance: 476.5
click at [887, 468] on div "Logistics & Operations - Verify that vehicles are refuelled, cleaned, and stock…" at bounding box center [691, 390] width 590 height 346
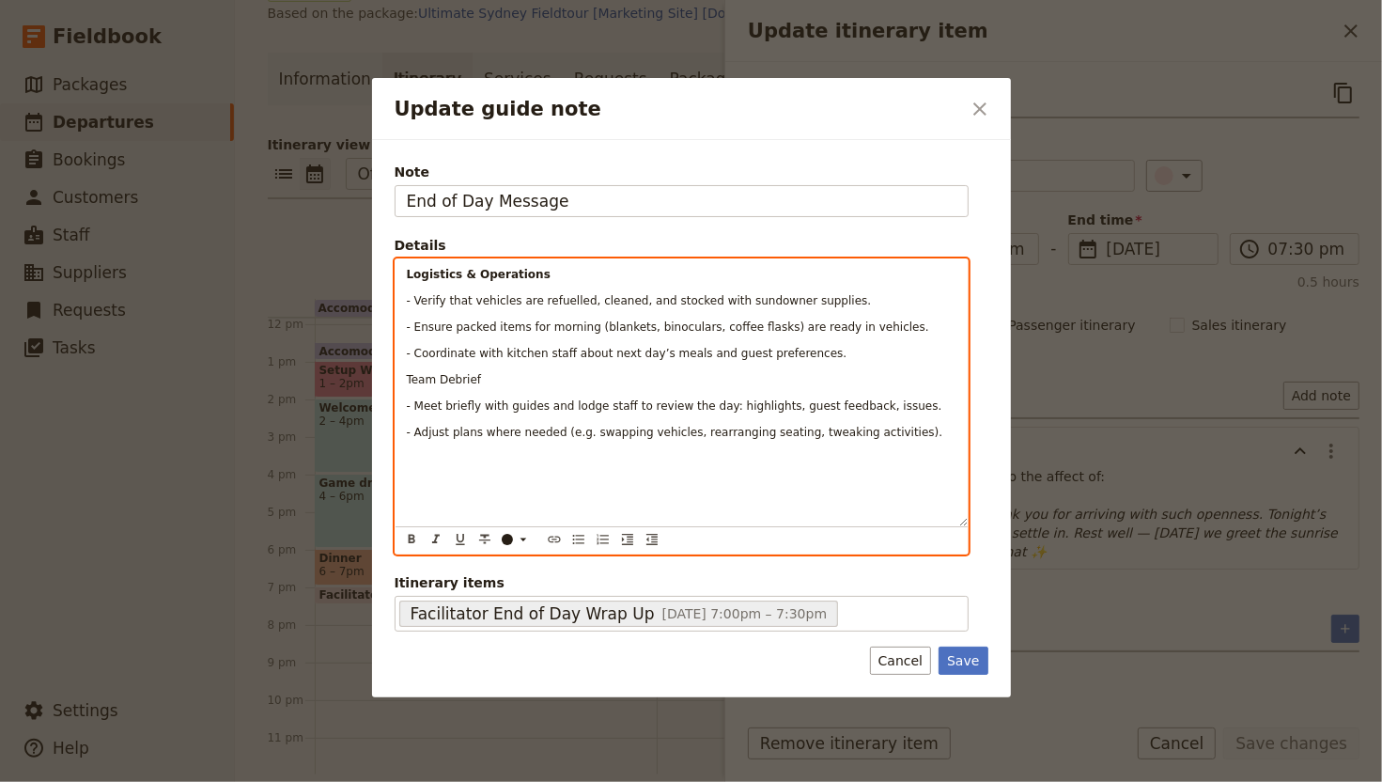
scroll to position [0, 0]
drag, startPoint x: 455, startPoint y: 381, endPoint x: 387, endPoint y: 381, distance: 67.7
click at [387, 381] on div "Note End of Day Message Details Logistics & Operations - Verify that vehicles a…" at bounding box center [691, 418] width 639 height 557
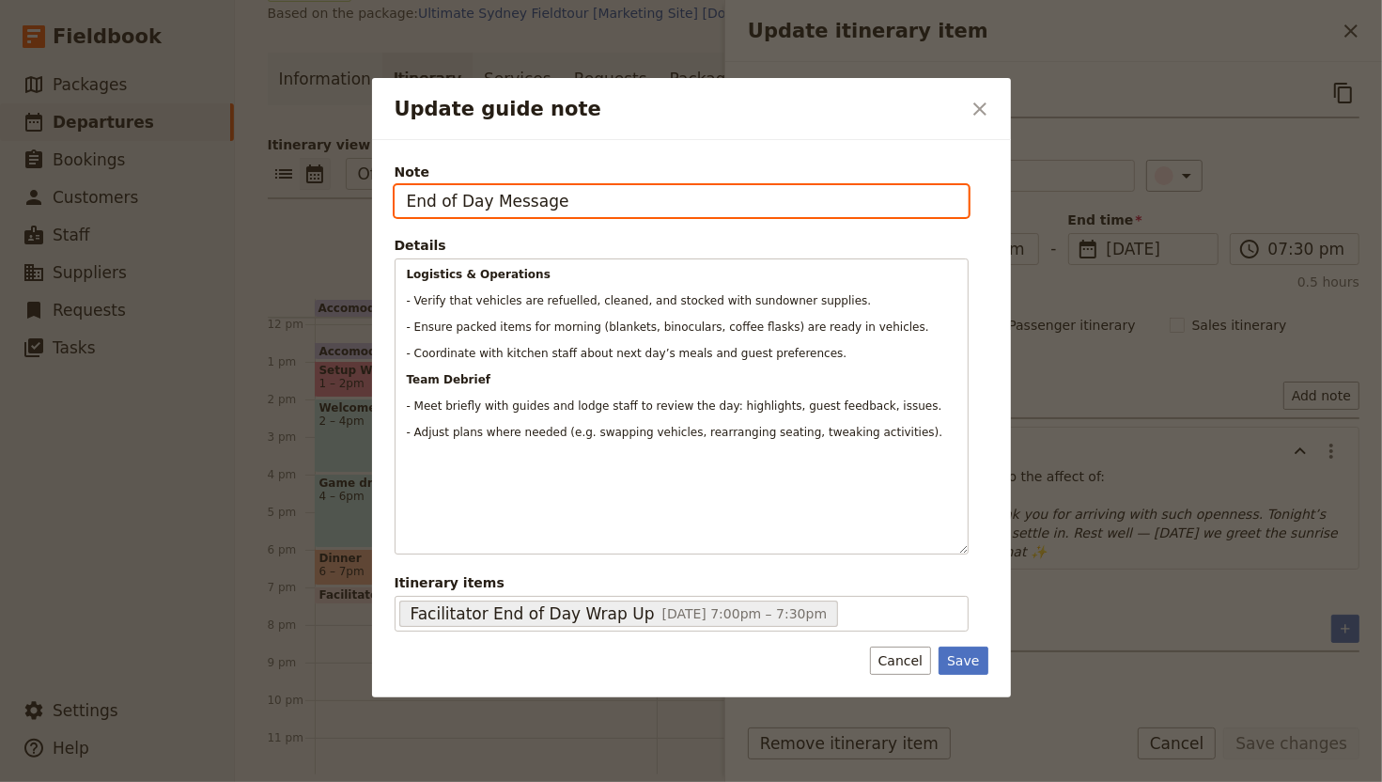
click at [513, 208] on input "End of Day Message" at bounding box center [682, 201] width 574 height 32
type input "End of Day Checks"
click at [939, 646] on button "Save" at bounding box center [963, 660] width 49 height 28
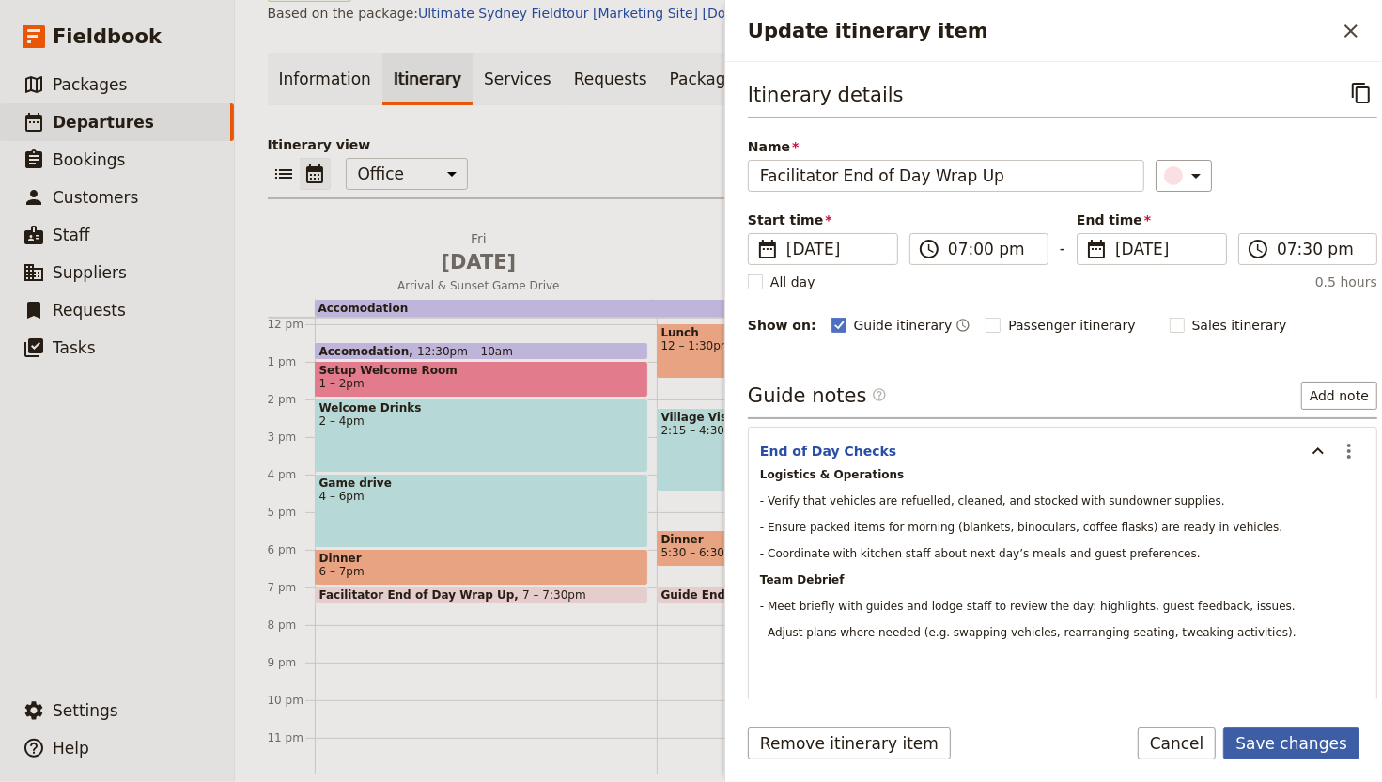
click at [1314, 649] on button "Save changes" at bounding box center [1291, 743] width 136 height 32
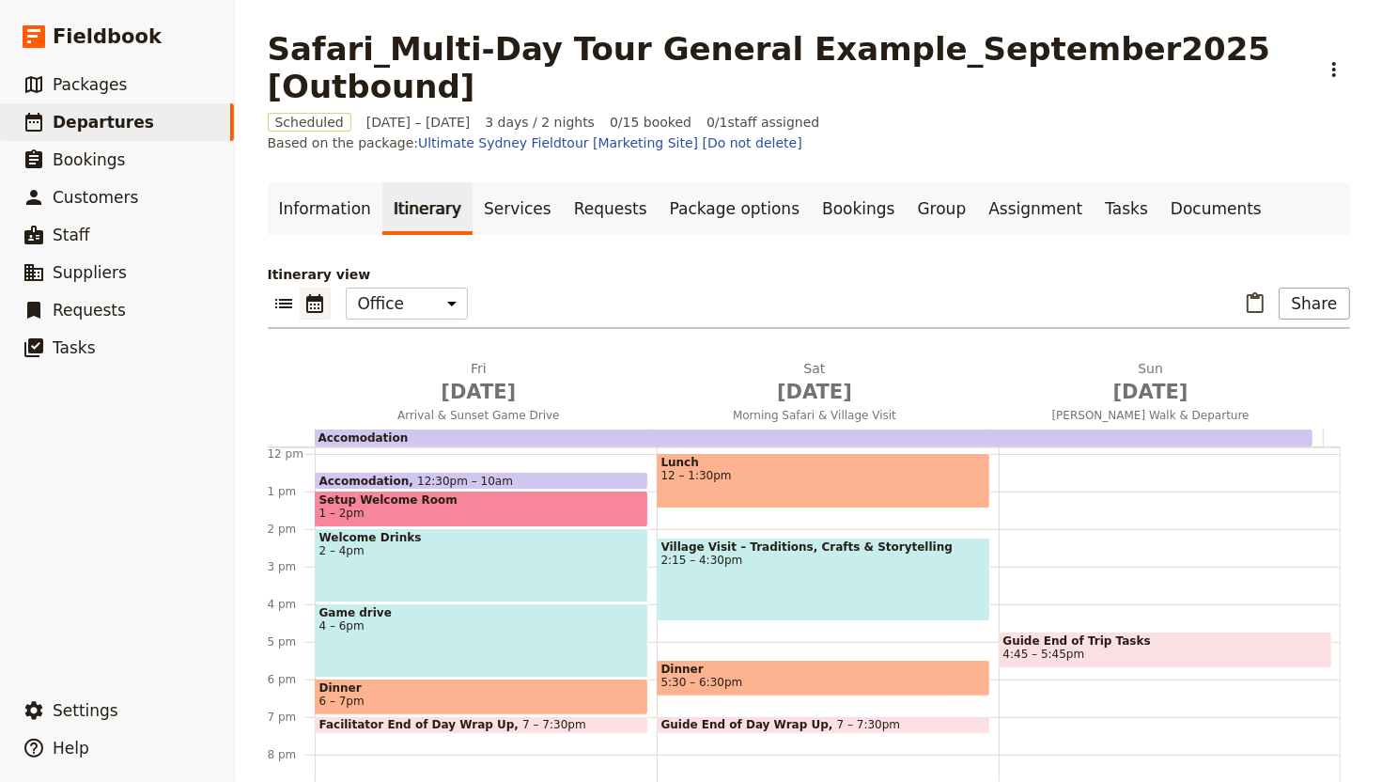
click at [546, 649] on span at bounding box center [482, 729] width 332 height 8
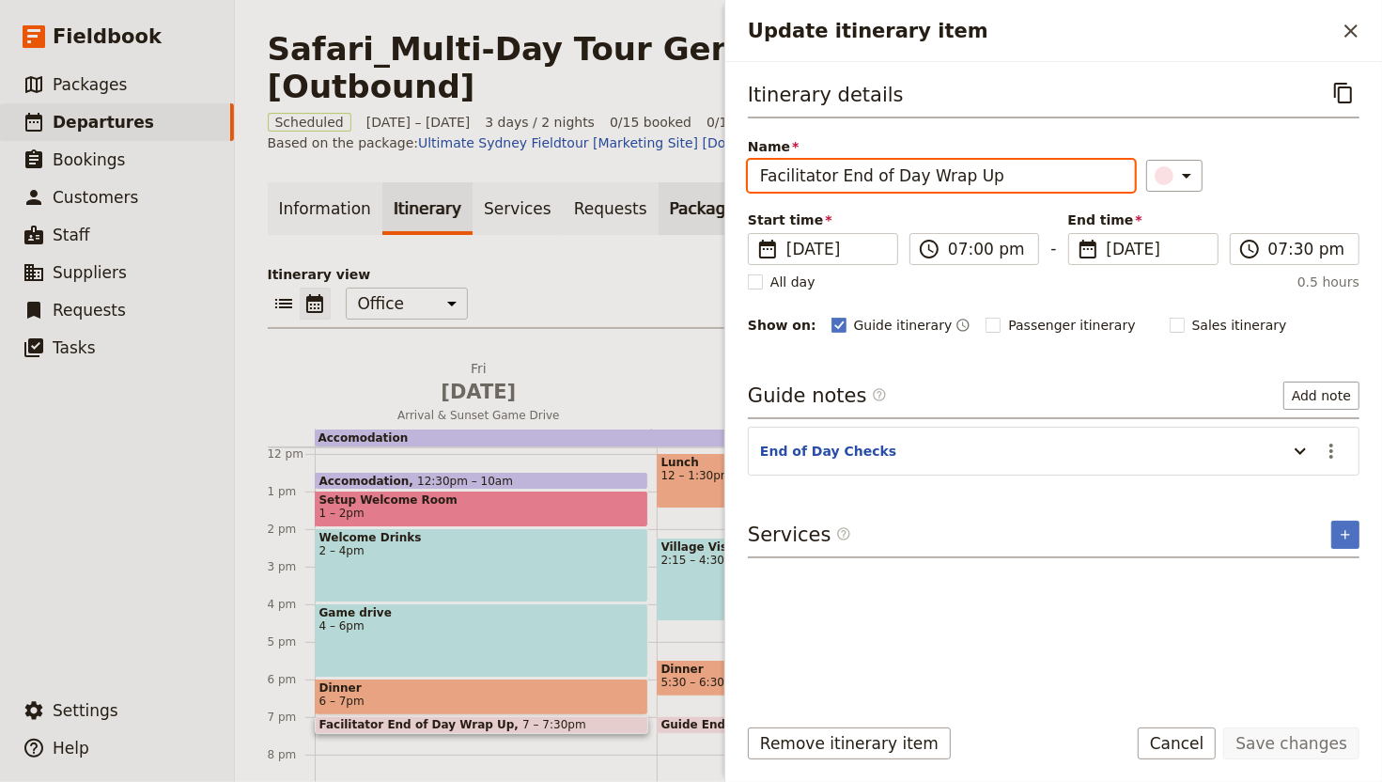
drag, startPoint x: 836, startPoint y: 168, endPoint x: 717, endPoint y: 167, distance: 119.3
click at [717, 167] on div "Safari_Multi-Day Tour General Example_September2025 [Outbound] ​ Scheduled 29 –…" at bounding box center [808, 391] width 1147 height 782
type input "End of Day Wrap Up"
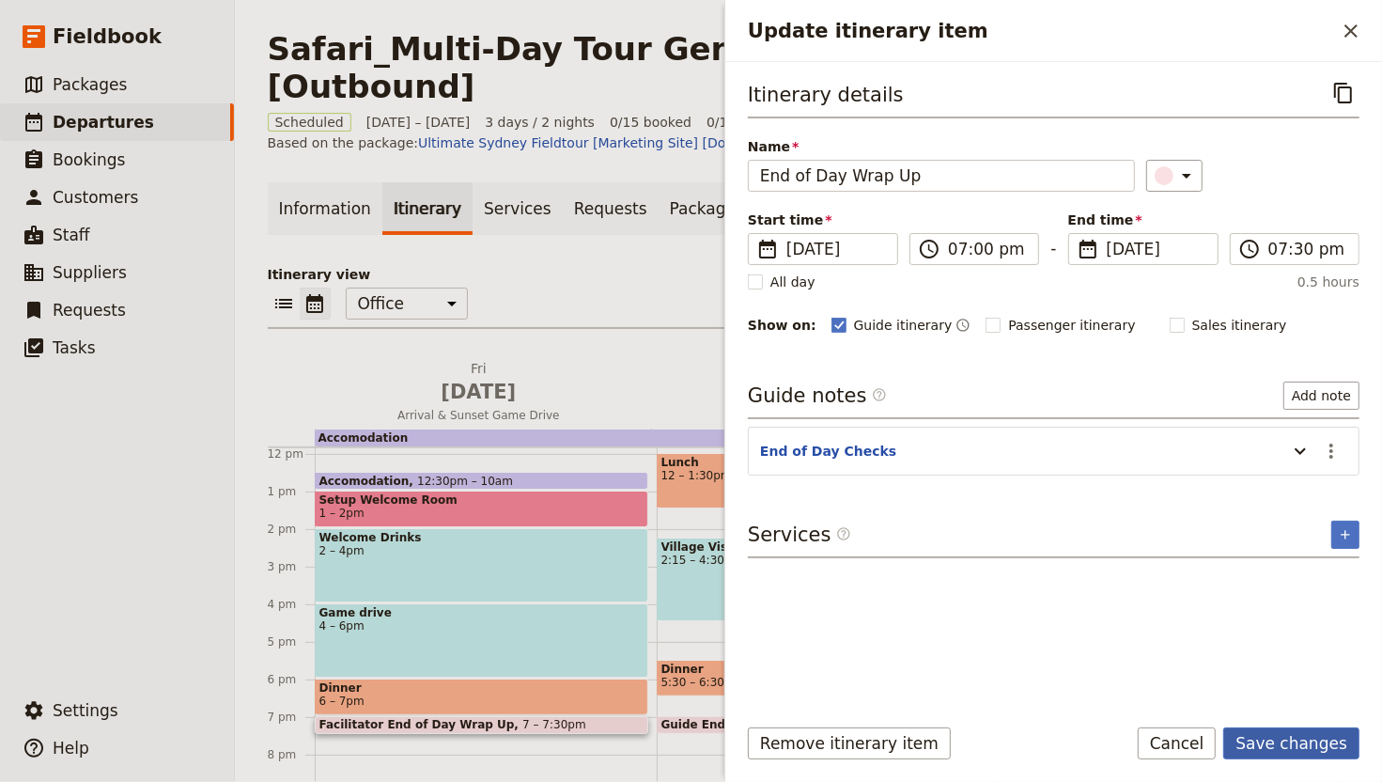
click at [1317, 649] on button "Save changes" at bounding box center [1291, 743] width 136 height 32
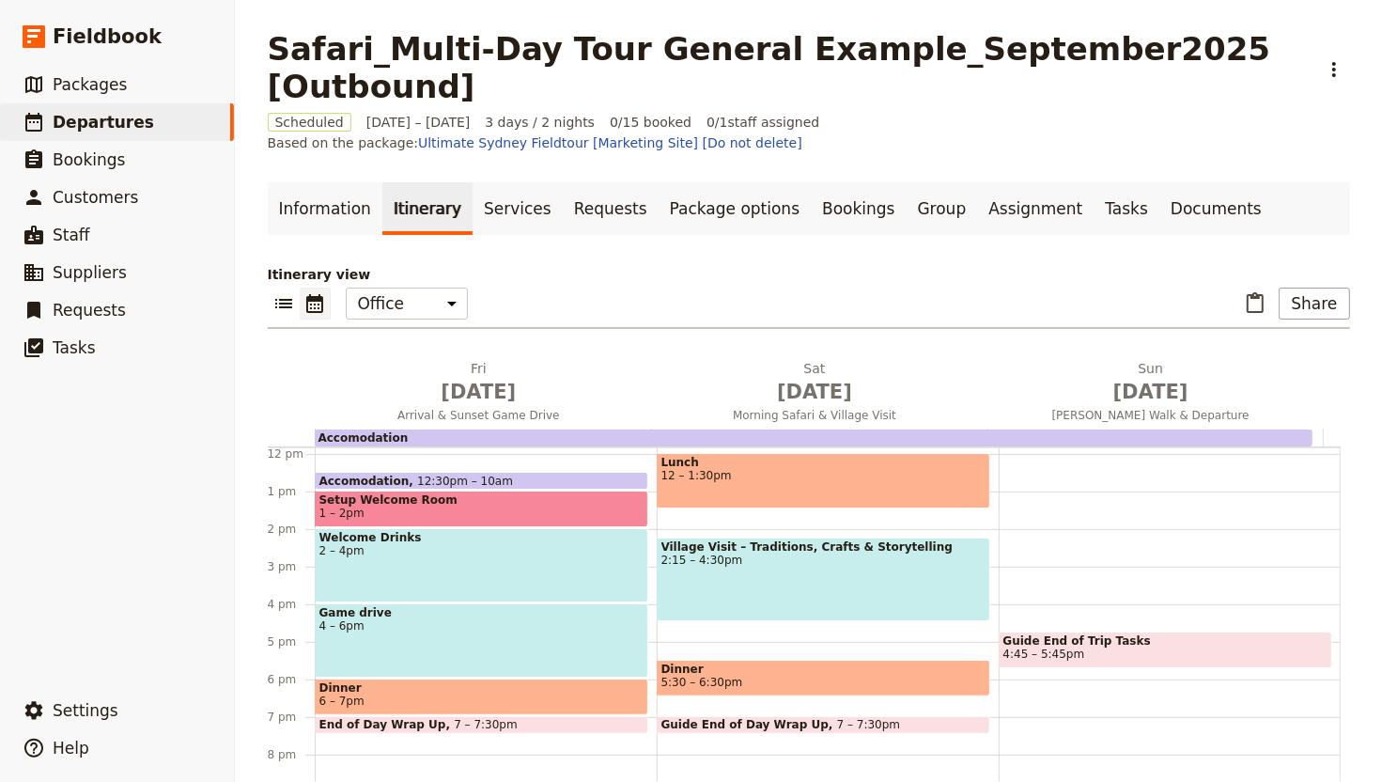
click at [477, 649] on span "7 – 7:30pm" at bounding box center [486, 724] width 64 height 13
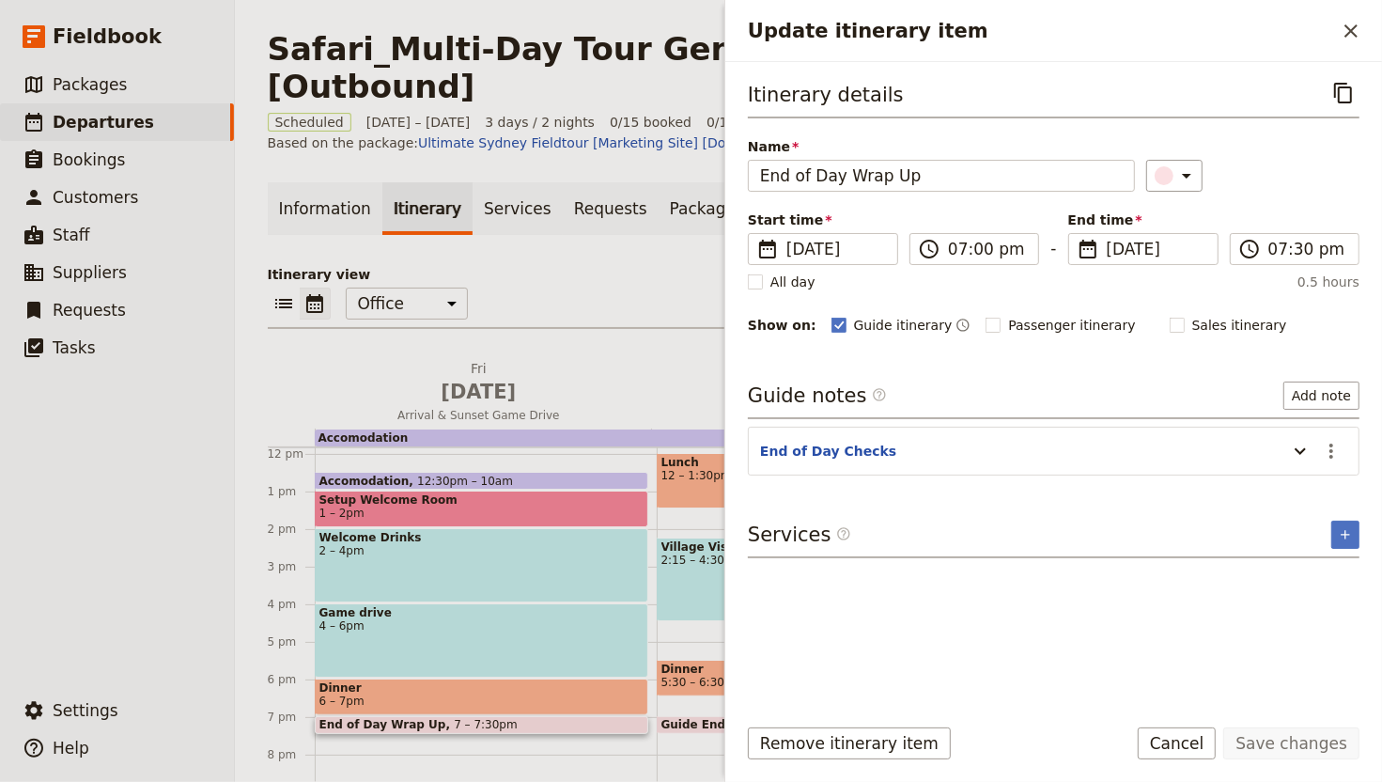
click at [478, 649] on span "7 – 7:30pm" at bounding box center [486, 724] width 64 height 13
click at [1297, 448] on icon "Update itinerary item" at bounding box center [1300, 451] width 23 height 23
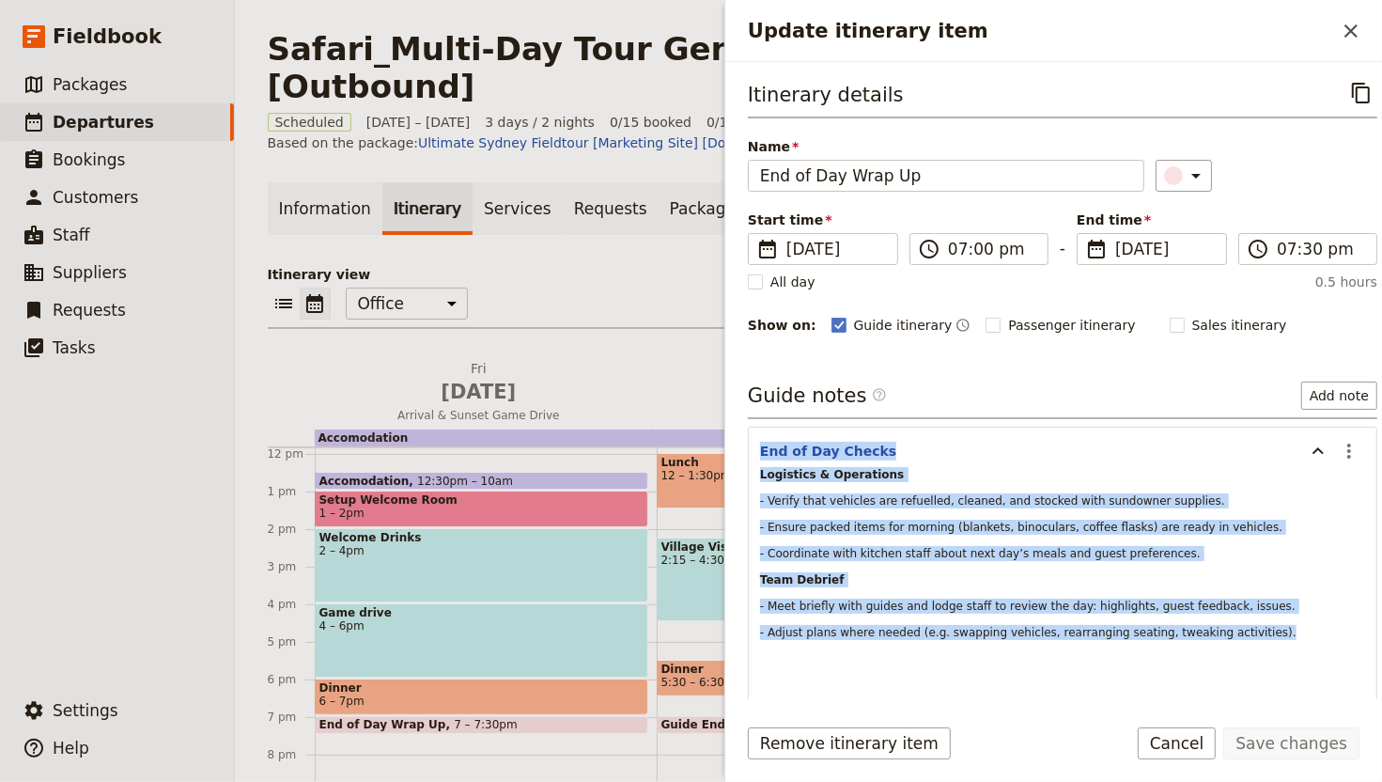
drag, startPoint x: 1122, startPoint y: 600, endPoint x: 755, endPoint y: 450, distance: 396.1
click at [755, 450] on section "End of Day Checks ​ Logistics & Operations - Verify that vehicles are refuelled…" at bounding box center [1063, 577] width 630 height 301
copy section "End of Day Checks ​ Logistics & Operations - Verify that vehicles are refuelled…"
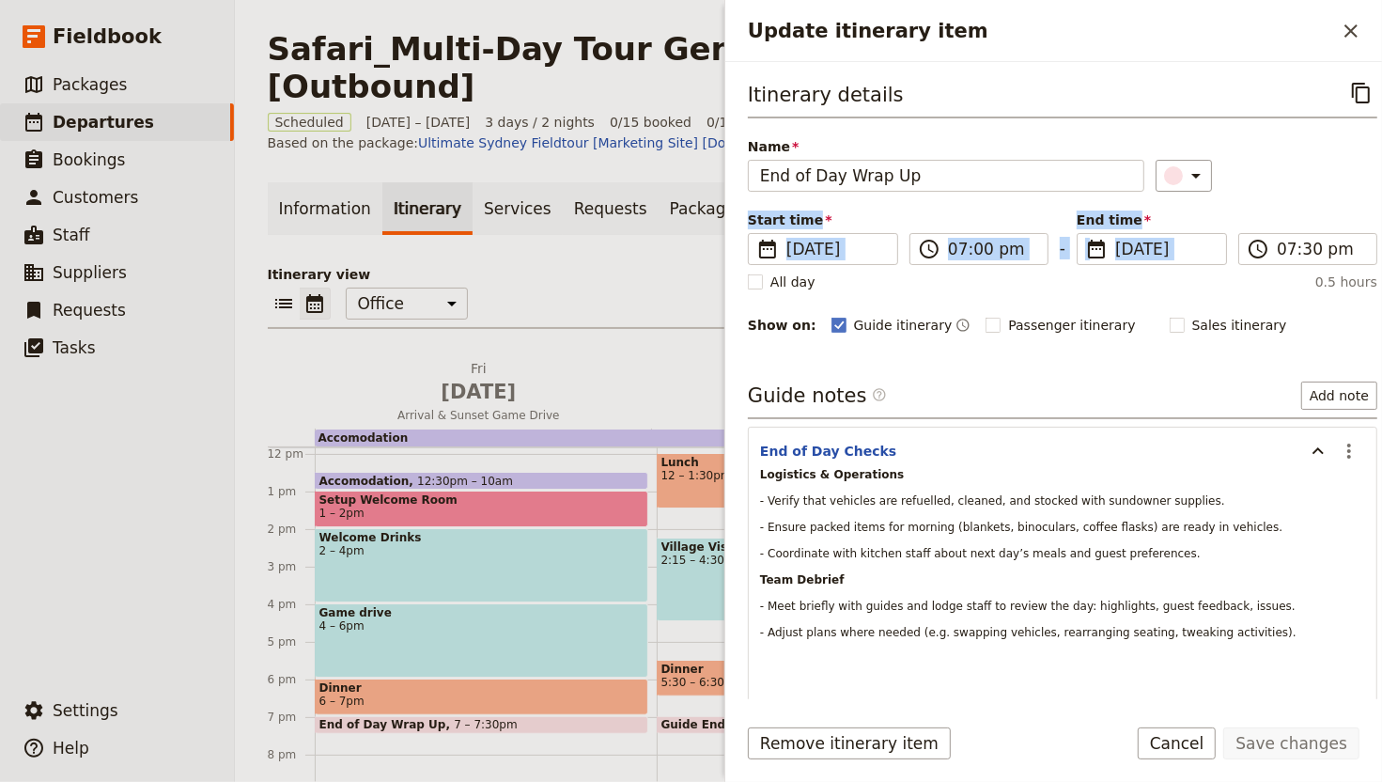
drag, startPoint x: 1334, startPoint y: 173, endPoint x: 1326, endPoint y: 200, distance: 28.5
click at [1337, 176] on div "Itinerary details ​ Name End of Day Wrap Up ​ Start time ​ 29 Jan 2027 29/01/20…" at bounding box center [1063, 206] width 630 height 259
click at [1346, 39] on icon "Close drawer" at bounding box center [1351, 31] width 23 height 23
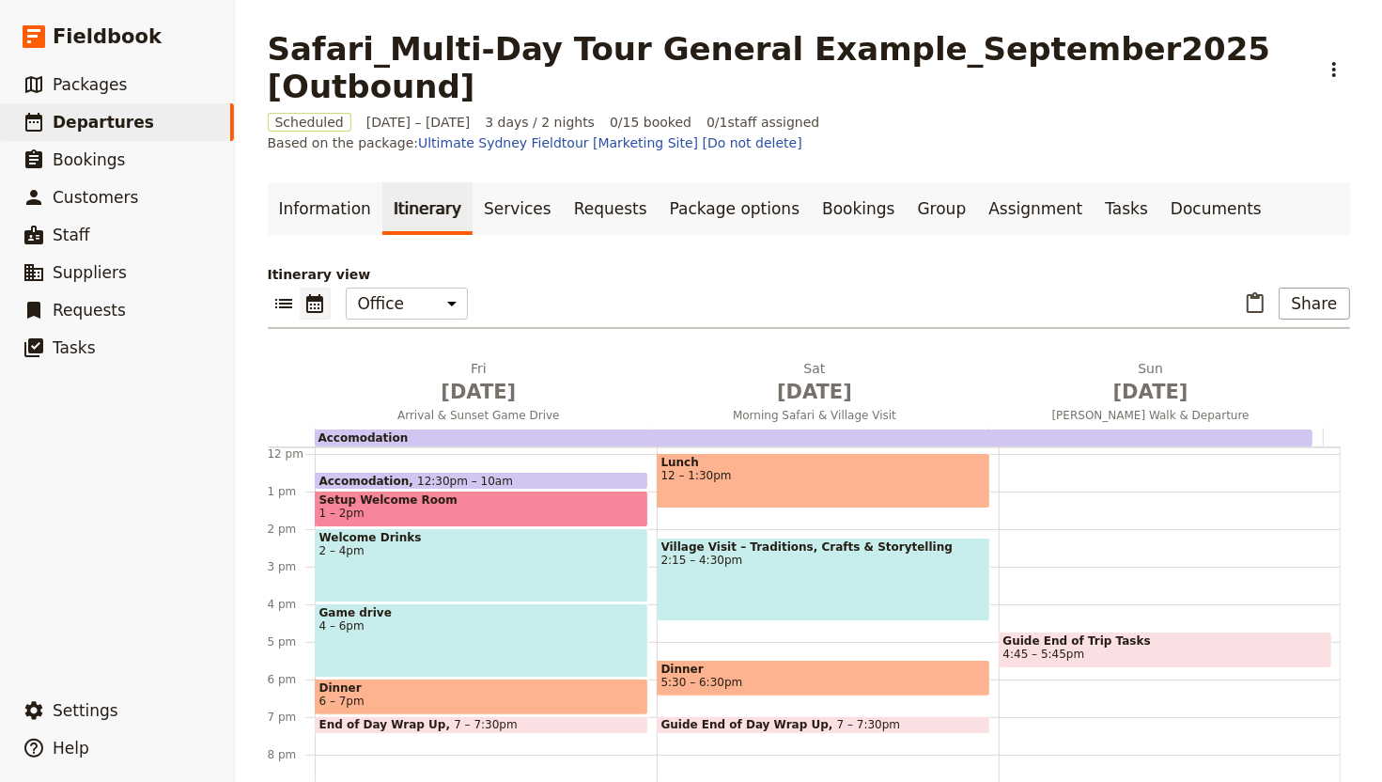
click at [1164, 634] on span "Guide End of Trip Tasks" at bounding box center [1166, 640] width 324 height 13
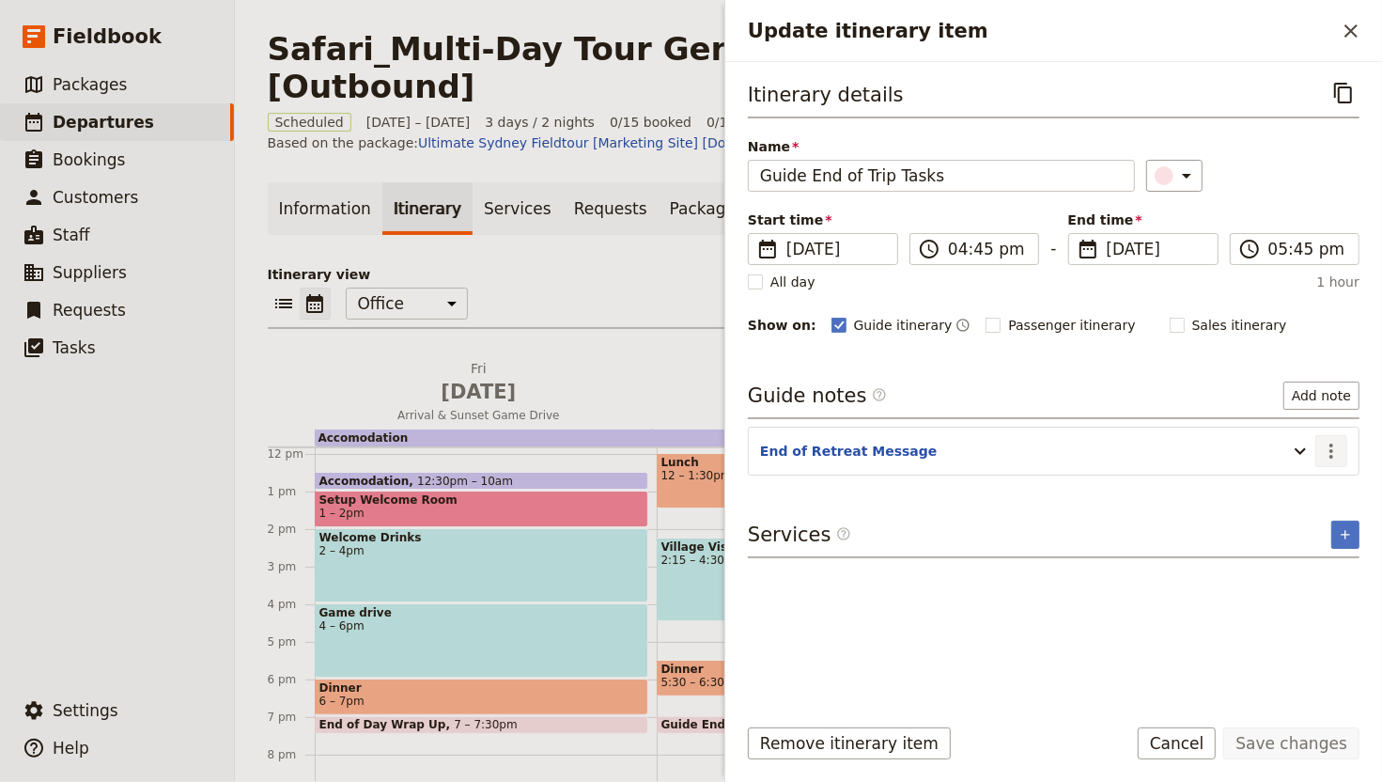
click at [1321, 456] on icon "Actions" at bounding box center [1331, 451] width 23 height 23
click at [1307, 459] on icon "Update itinerary item" at bounding box center [1300, 451] width 23 height 23
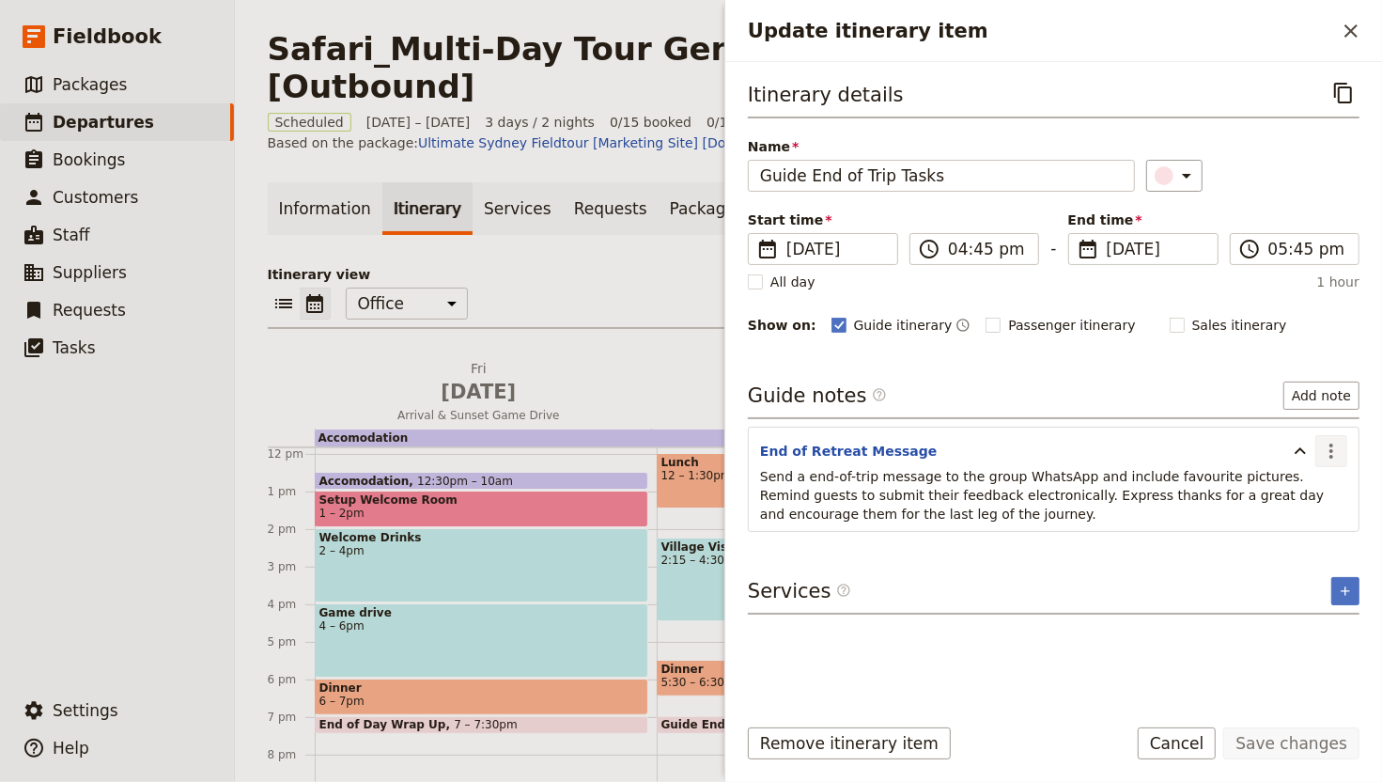
click at [1336, 459] on icon "Actions" at bounding box center [1331, 451] width 23 height 23
click at [1307, 489] on span "Edit note" at bounding box center [1277, 494] width 59 height 19
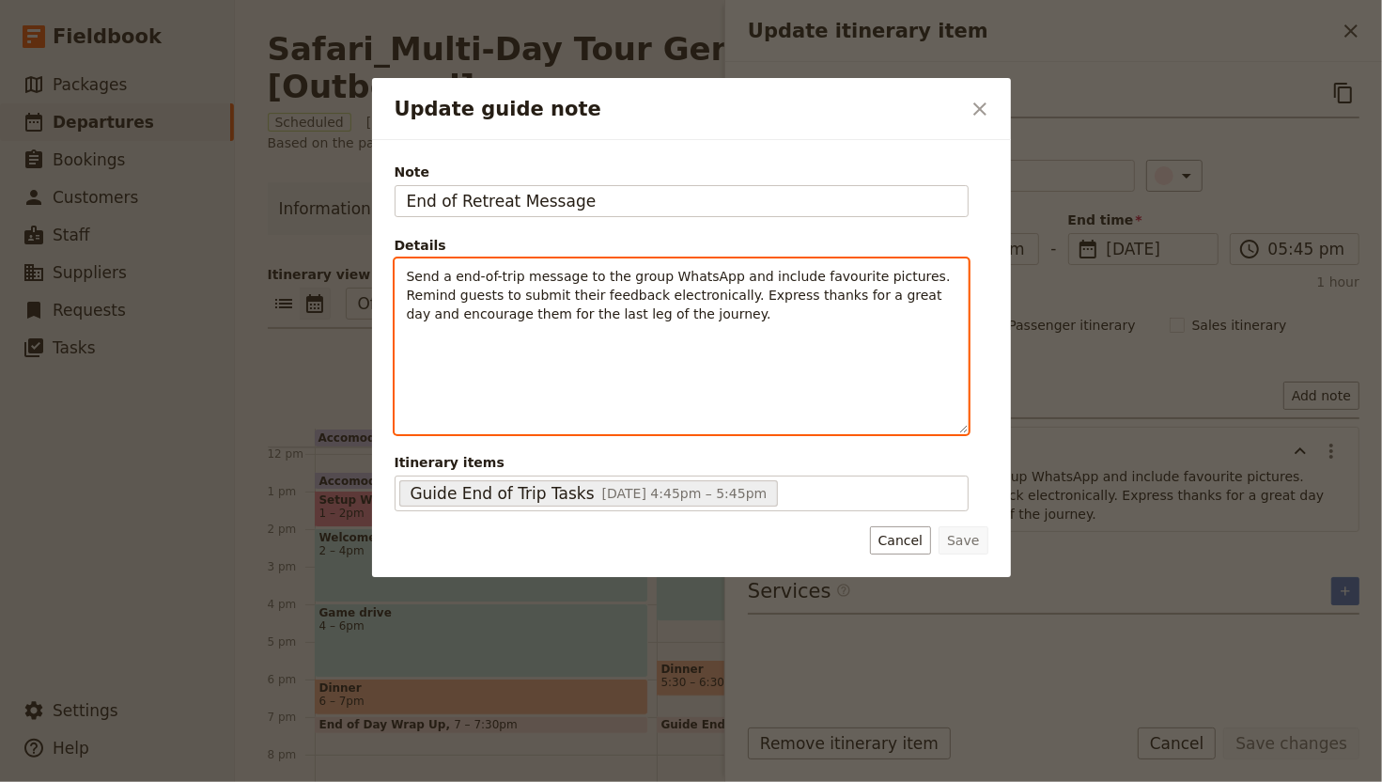
click at [829, 385] on div "Send a end-of-trip message to the group WhatsApp and include favourite pictures…" at bounding box center [682, 346] width 572 height 174
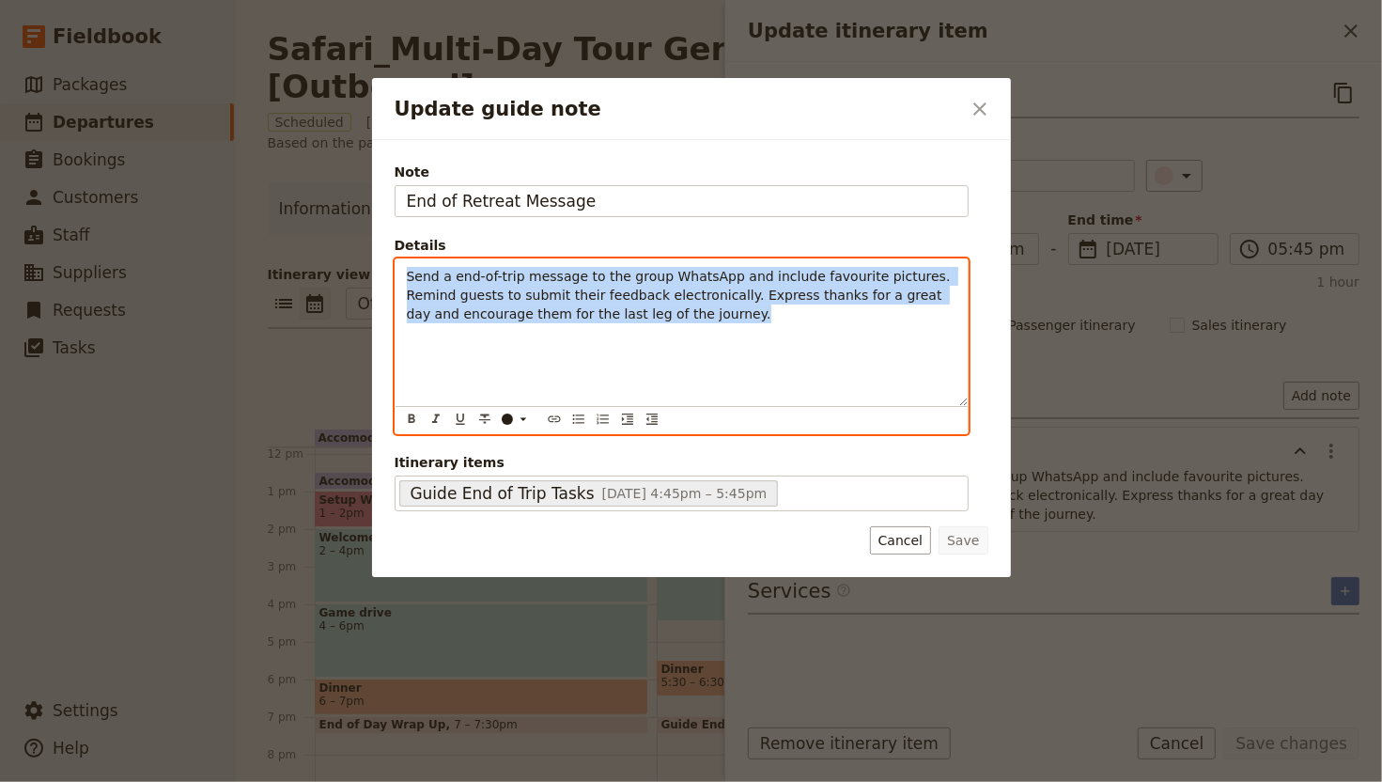
drag, startPoint x: 828, startPoint y: 376, endPoint x: 349, endPoint y: 205, distance: 508.8
click at [349, 649] on div "Update guide note ​ Note End of Retreat Message Details Send a end-of-trip mess…" at bounding box center [691, 782] width 1382 height 0
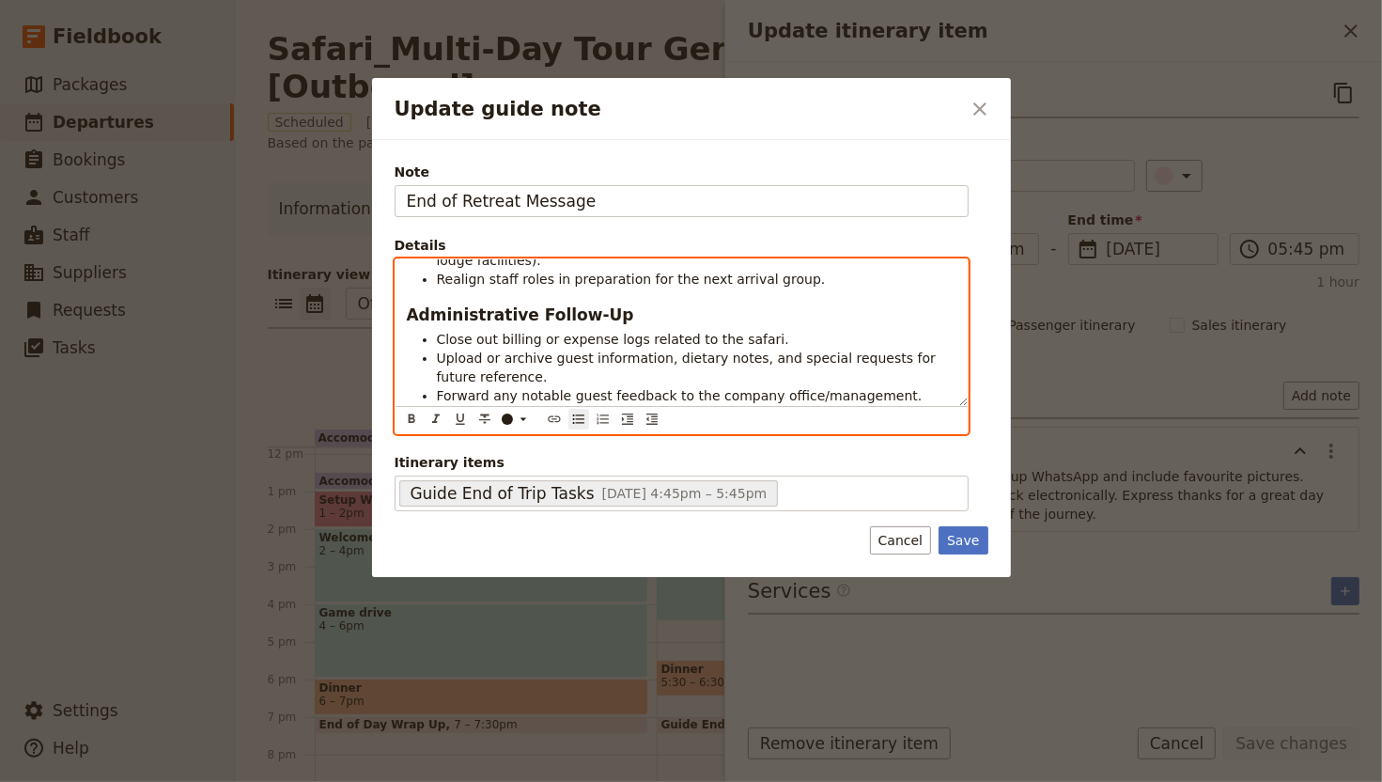
scroll to position [123, 0]
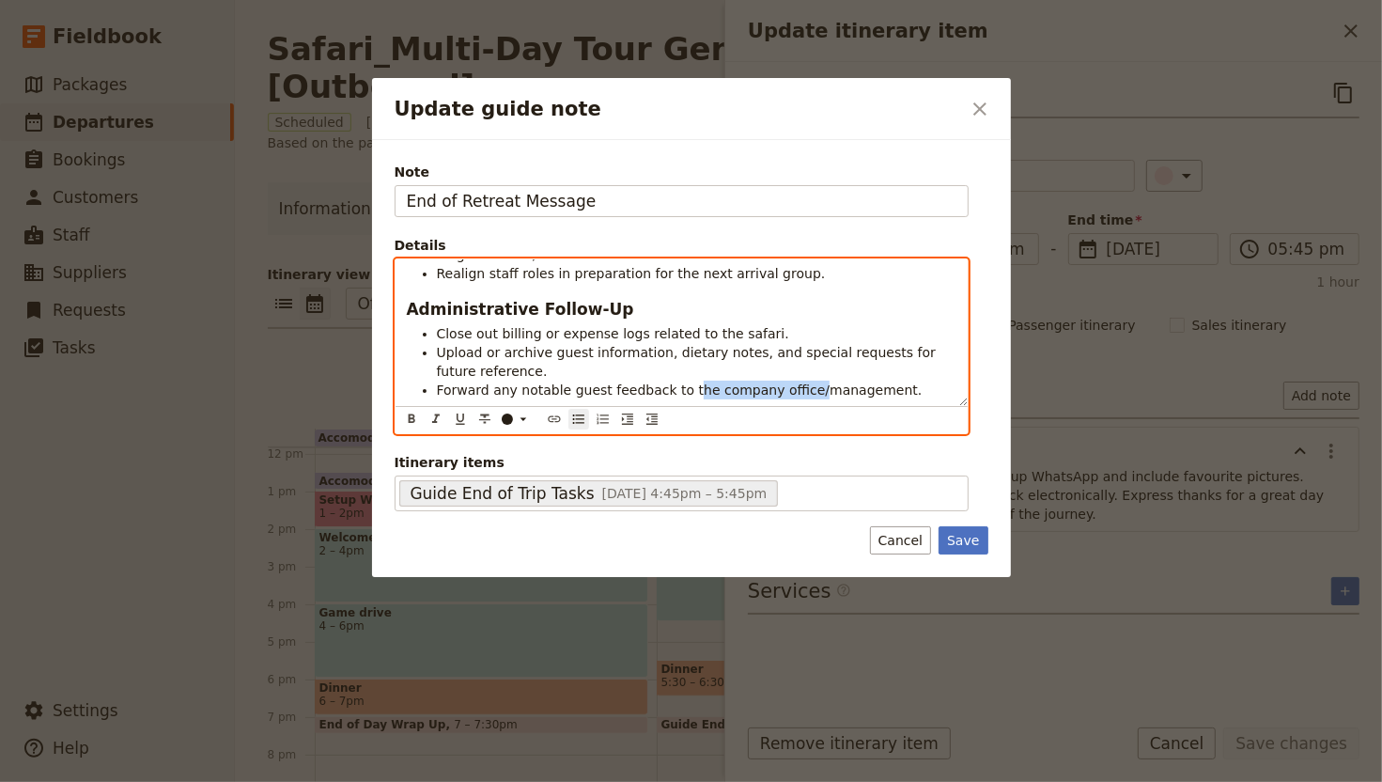
drag, startPoint x: 801, startPoint y: 388, endPoint x: 680, endPoint y: 388, distance: 120.3
click at [680, 388] on span "Forward any notable guest feedback to the company office/management." at bounding box center [680, 389] width 486 height 15
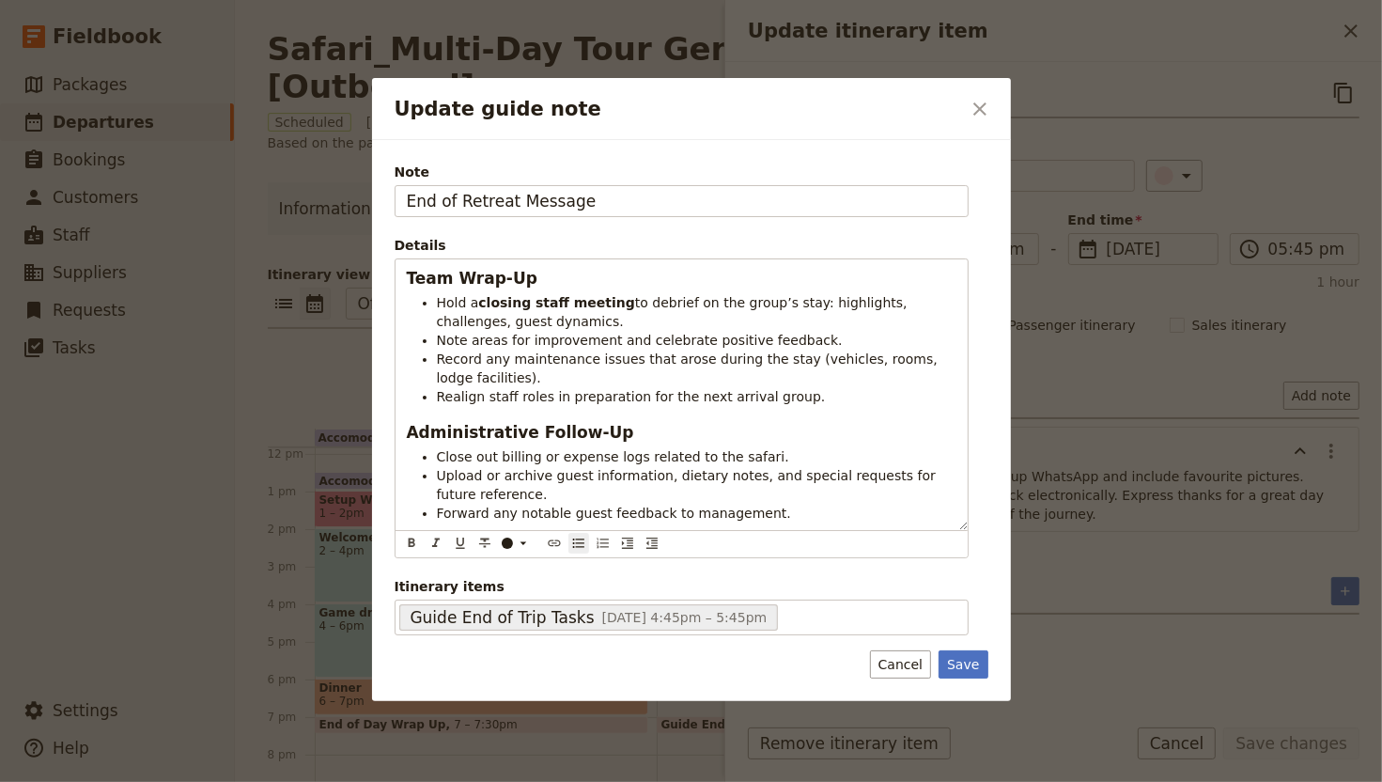
click at [981, 649] on div "Note End of Retreat Message Details Team Wrap-Up Hold a closing staff meeting t…" at bounding box center [691, 420] width 639 height 561
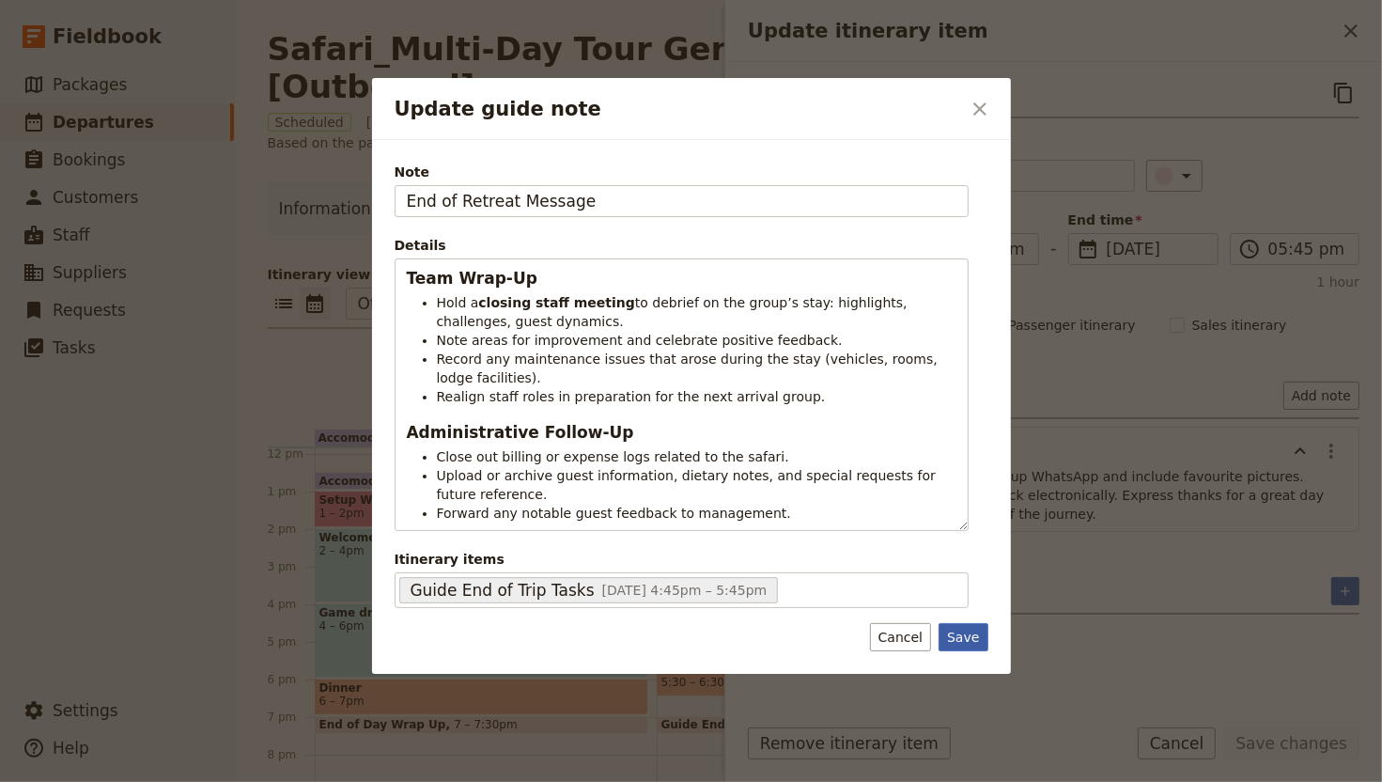
click at [965, 648] on button "Save" at bounding box center [963, 637] width 49 height 28
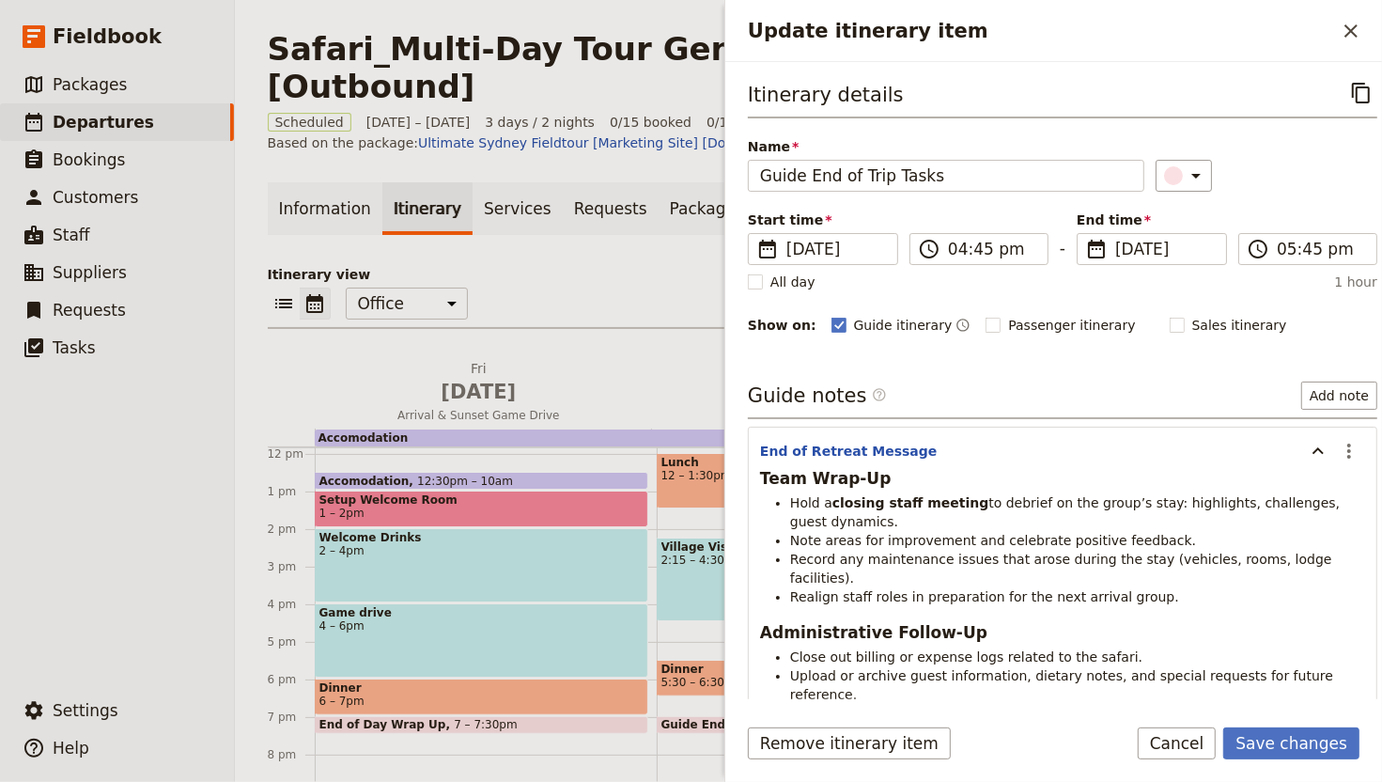
click at [872, 476] on strong "Team Wrap-Up" at bounding box center [825, 478] width 131 height 19
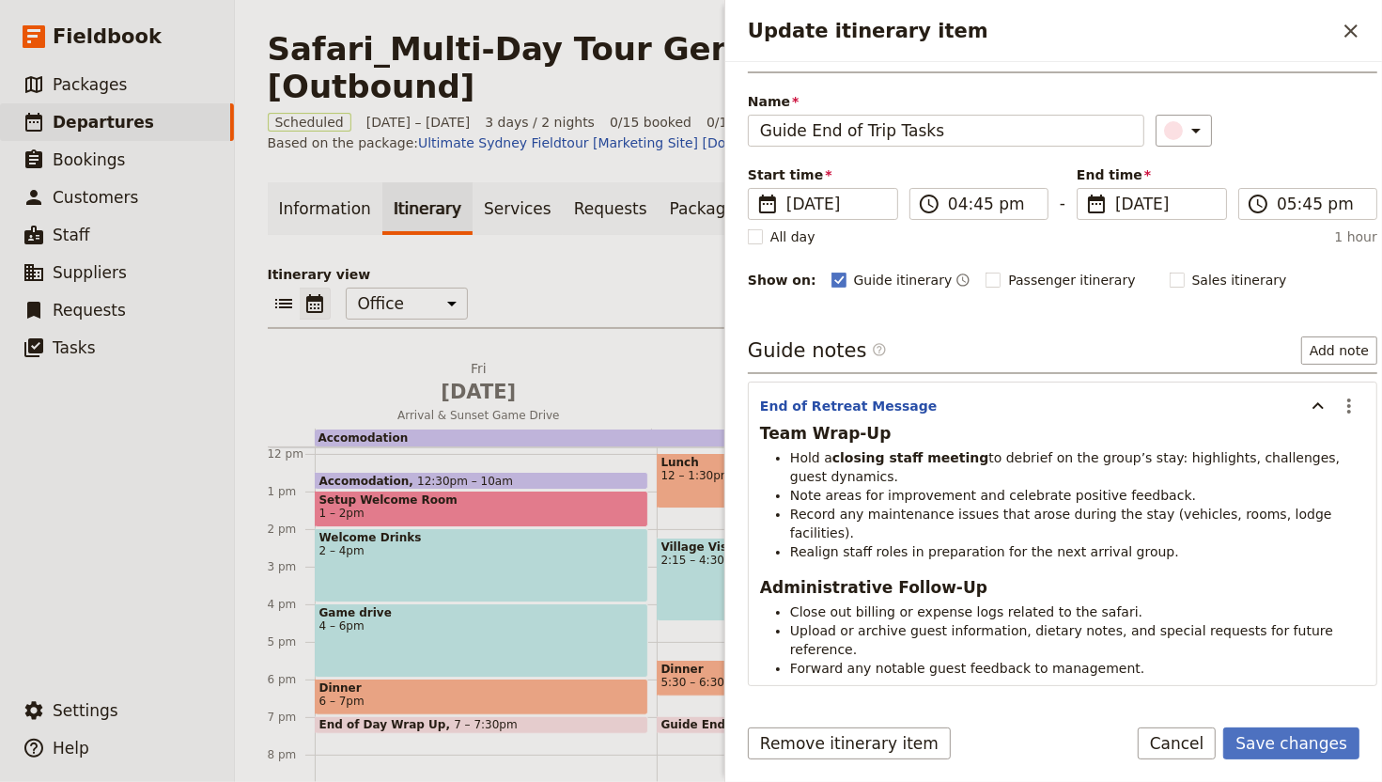
scroll to position [97, 0]
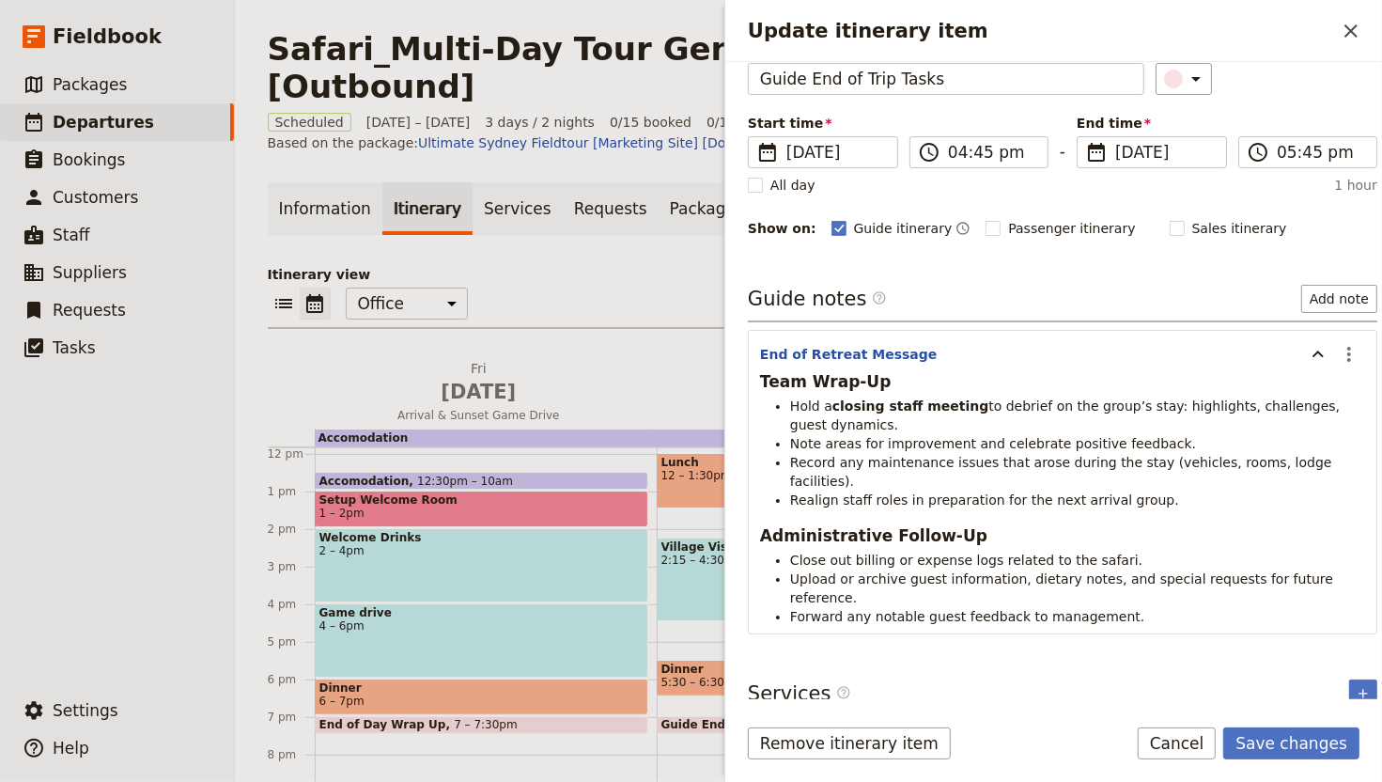
click at [878, 406] on strong "closing staff meeting" at bounding box center [911, 405] width 156 height 15
click at [879, 405] on strong "closing staff meeting" at bounding box center [911, 405] width 156 height 15
click at [880, 405] on strong "closing staff meeting" at bounding box center [911, 405] width 156 height 15
click at [887, 390] on h3 "Team Wrap-Up" at bounding box center [1062, 381] width 605 height 23
drag, startPoint x: 891, startPoint y: 382, endPoint x: 920, endPoint y: 379, distance: 29.3
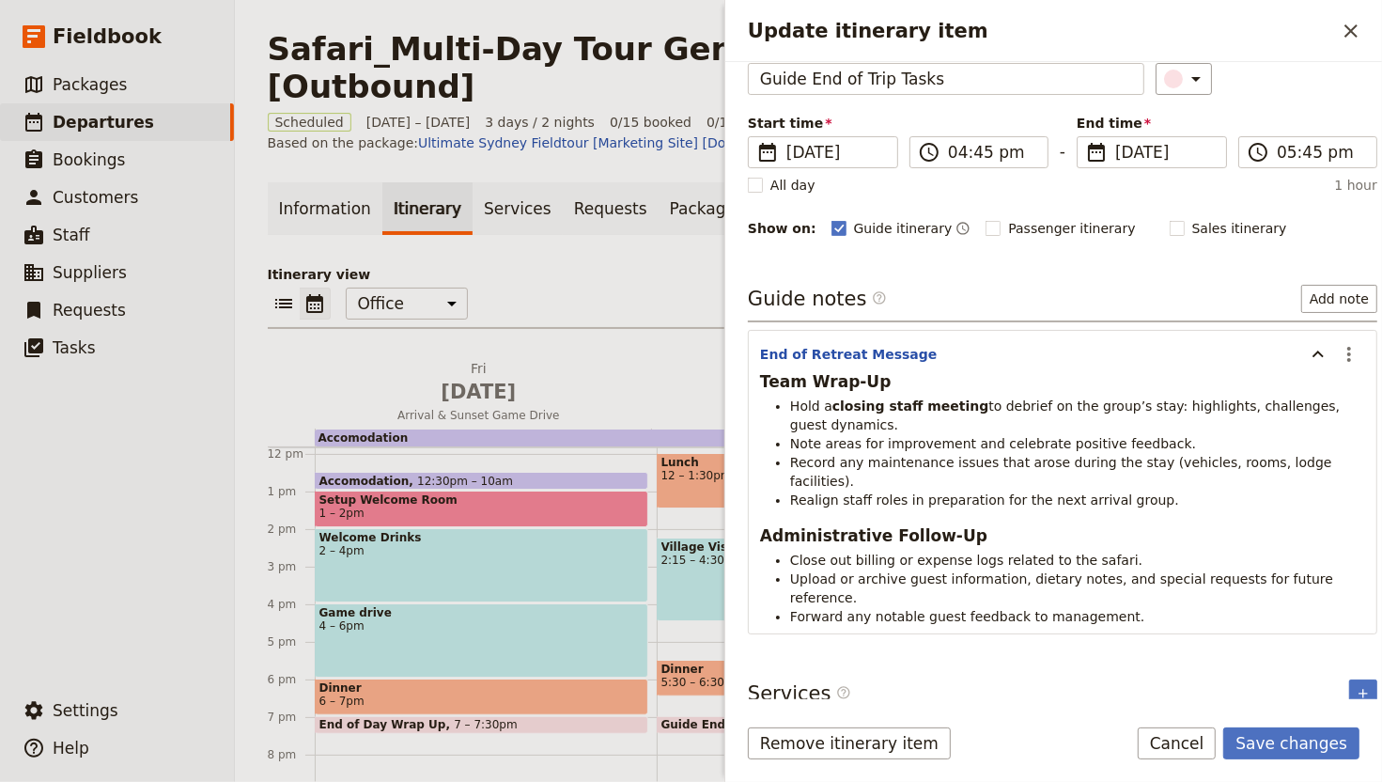
click at [891, 382] on h3 "Team Wrap-Up" at bounding box center [1062, 381] width 605 height 23
click at [1338, 357] on icon "Actions" at bounding box center [1349, 354] width 23 height 23
click at [1307, 388] on span "Edit note" at bounding box center [1277, 396] width 59 height 19
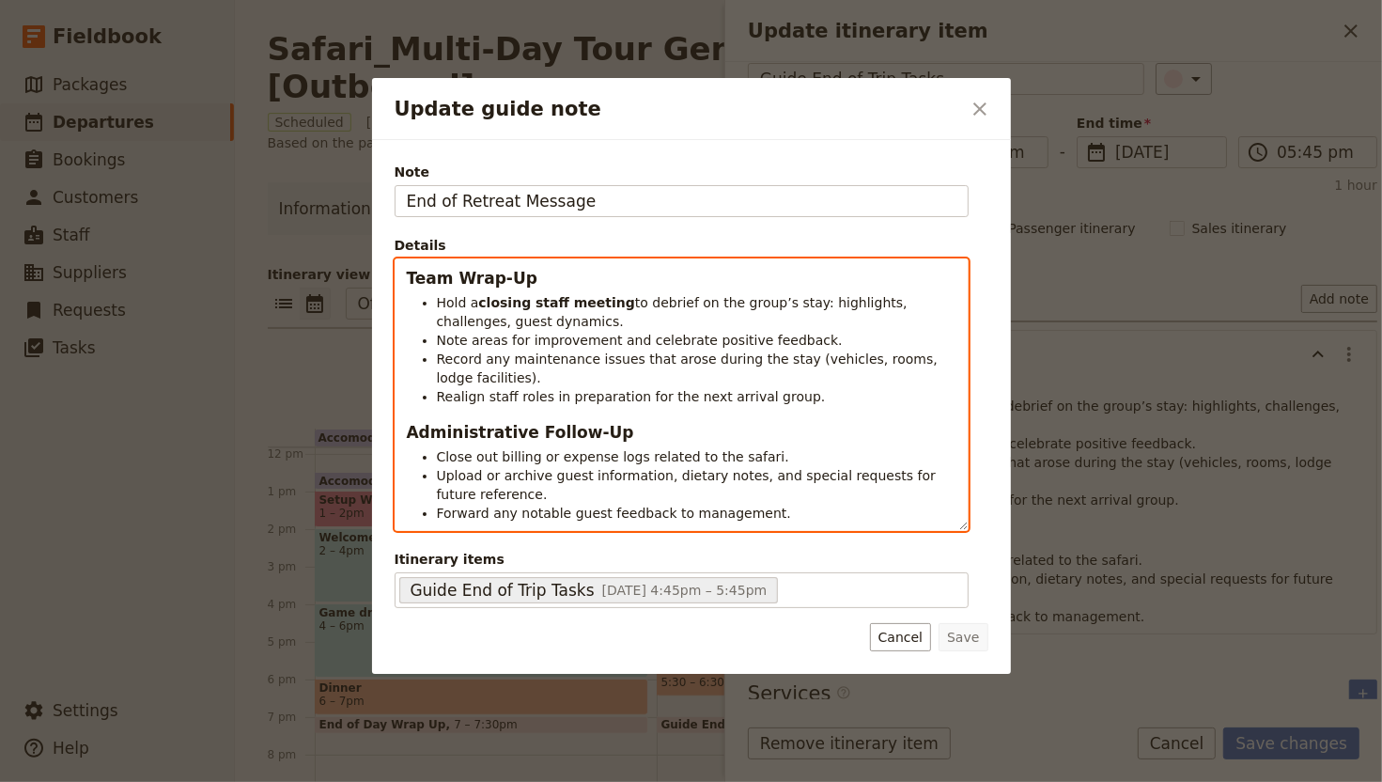
click at [611, 326] on li "Hold a closing staff meeting to debrief on the group’s stay: highlights, challe…" at bounding box center [697, 312] width 520 height 38
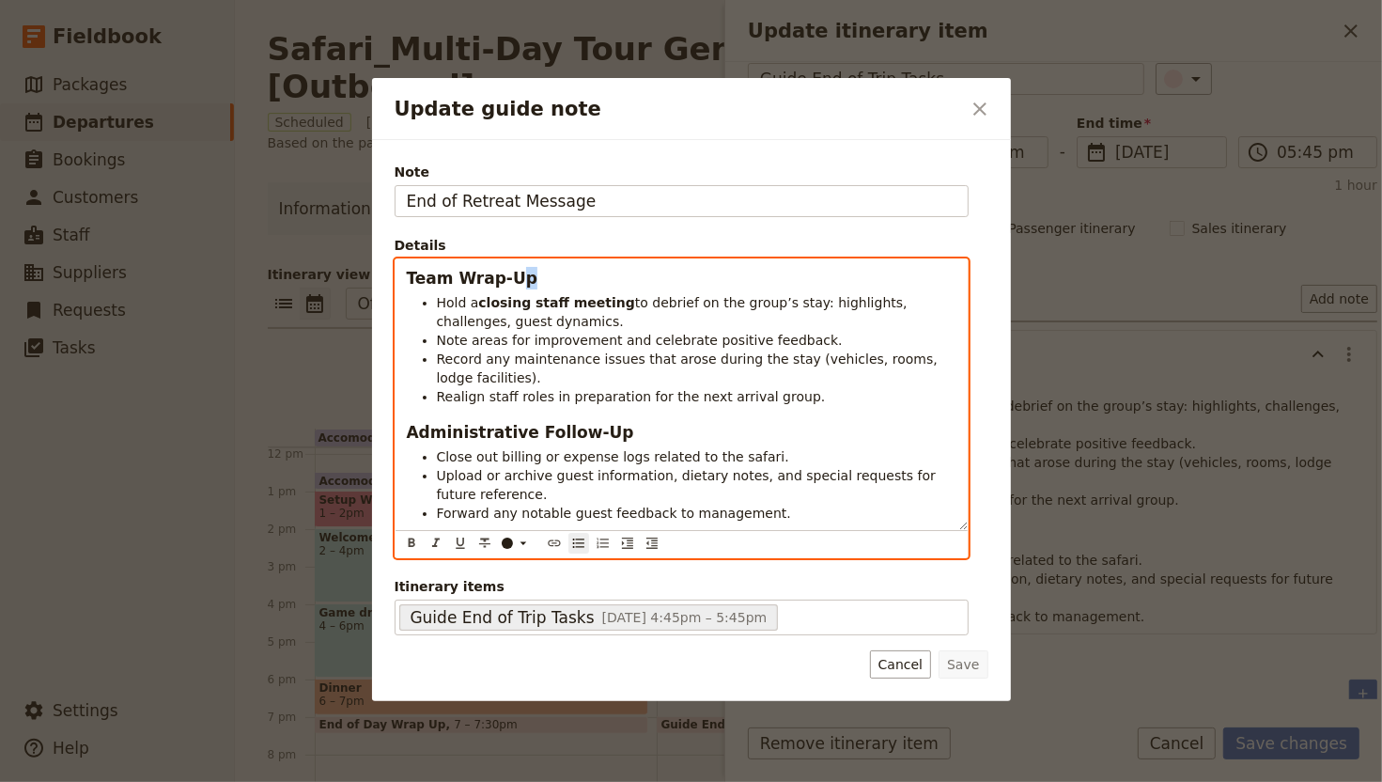
click at [515, 285] on strong "Team Wrap-Up" at bounding box center [472, 278] width 131 height 19
click at [493, 273] on strong "Team Wrap-Up" at bounding box center [472, 278] width 131 height 19
click at [532, 284] on h3 "Team Wrap-Up" at bounding box center [682, 278] width 550 height 23
click at [540, 280] on h3 "Team Wrap-Up" at bounding box center [682, 278] width 550 height 23
drag, startPoint x: 537, startPoint y: 276, endPoint x: 344, endPoint y: 271, distance: 192.7
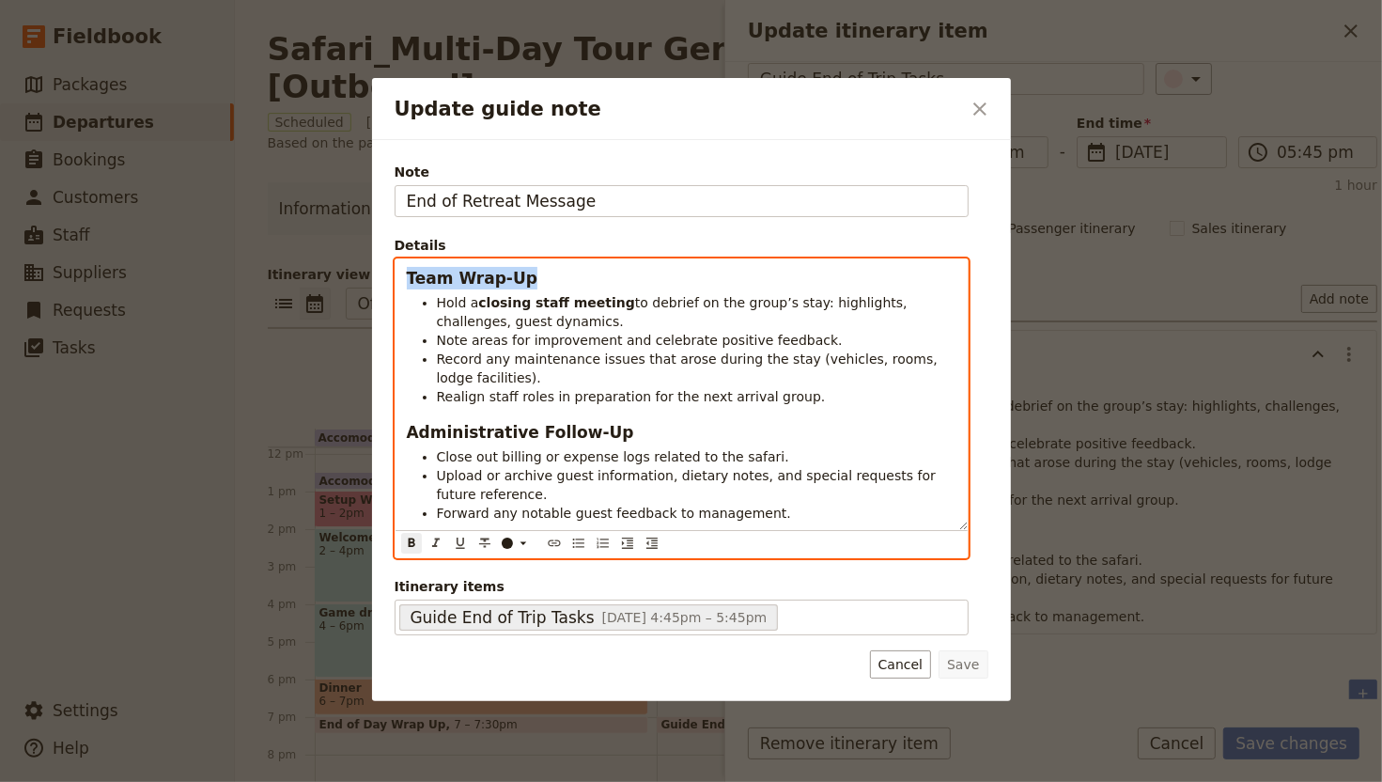
click at [344, 649] on div "Update guide note ​ Note End of Retreat Message Details Team Wrap-Up Hold a clo…" at bounding box center [691, 782] width 1382 height 0
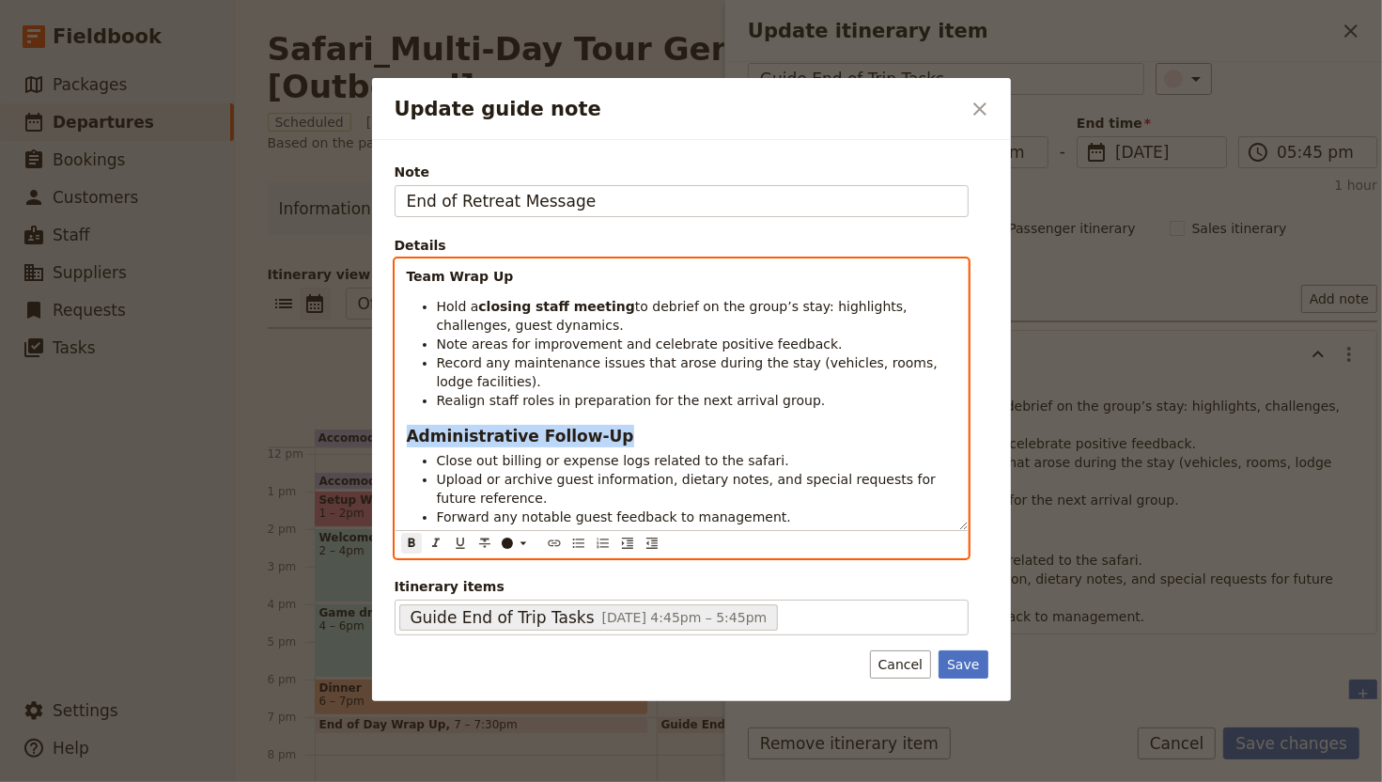
drag, startPoint x: 660, startPoint y: 435, endPoint x: 336, endPoint y: 427, distance: 323.4
click at [332, 649] on div "Update guide note ​ Note End of Retreat Message Details Team Wrap Up Hold a clo…" at bounding box center [691, 782] width 1382 height 0
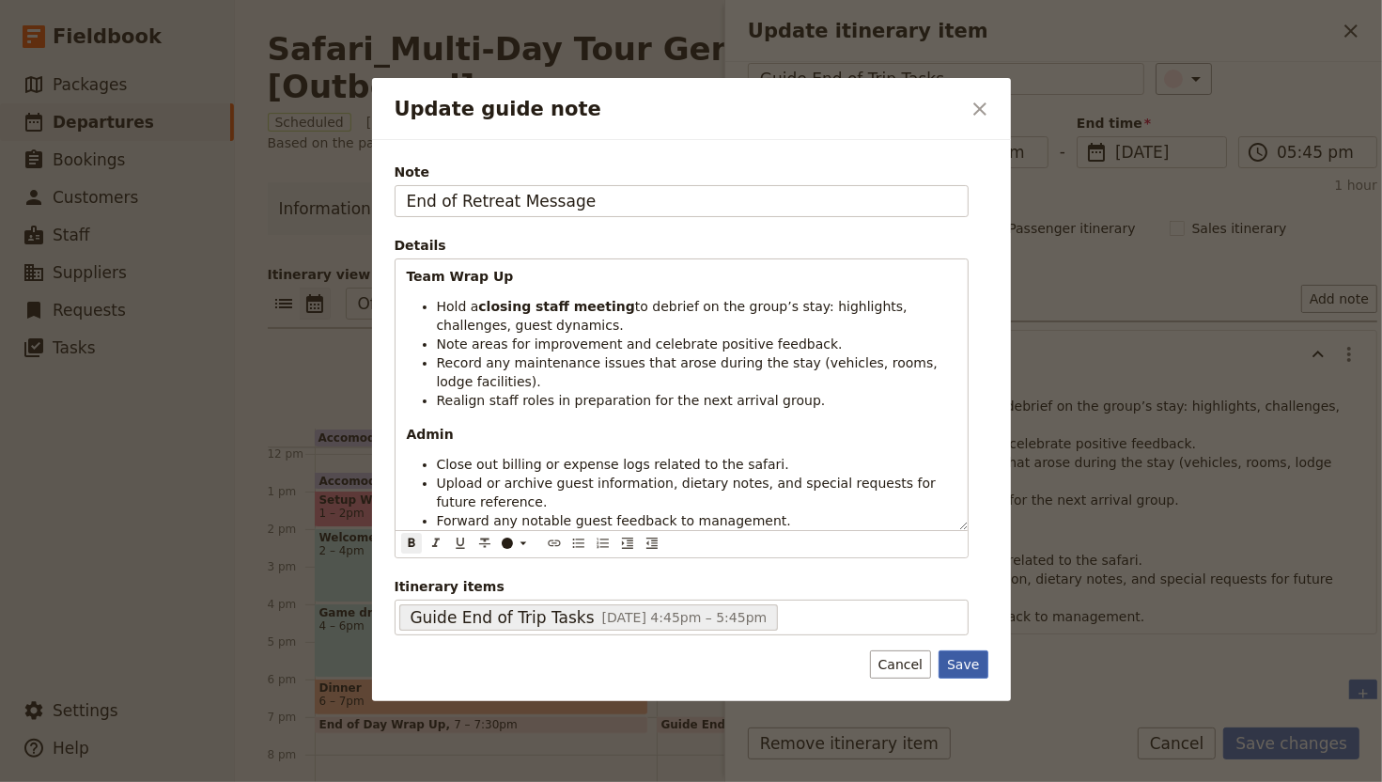
click at [974, 649] on button "Save" at bounding box center [963, 664] width 49 height 28
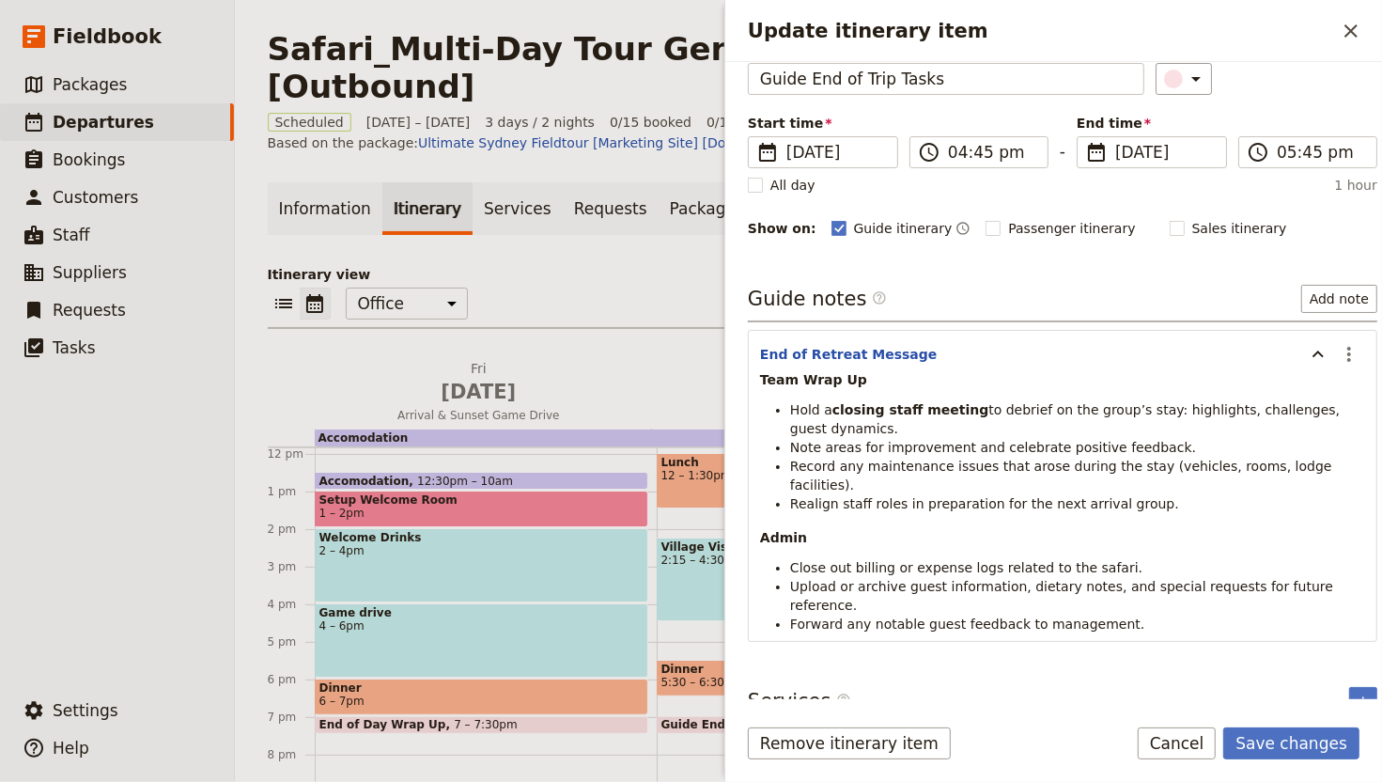
click at [1285, 649] on form "Itinerary details ​ Name Guide End of Trip Tasks ​ Start time ​ 31 Jan 2027 31/…" at bounding box center [1053, 422] width 657 height 720
click at [1338, 361] on icon "Actions" at bounding box center [1349, 354] width 23 height 23
click at [1308, 385] on button "Edit note" at bounding box center [1292, 396] width 110 height 26
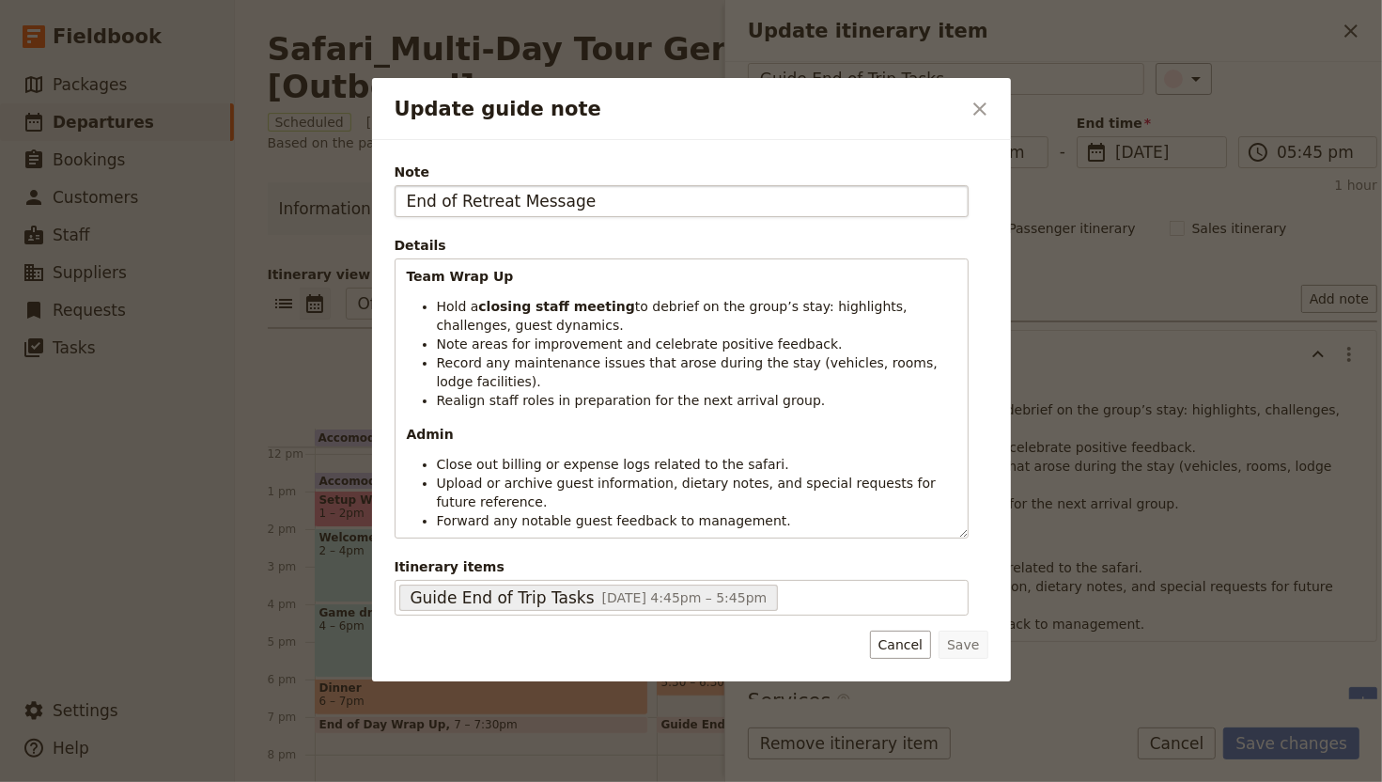
drag, startPoint x: 642, startPoint y: 205, endPoint x: 476, endPoint y: 189, distance: 166.2
click at [462, 200] on input "End of Retreat Message" at bounding box center [682, 201] width 574 height 32
type input "End of Safari Tasks"
click at [939, 631] on button "Save" at bounding box center [963, 645] width 49 height 28
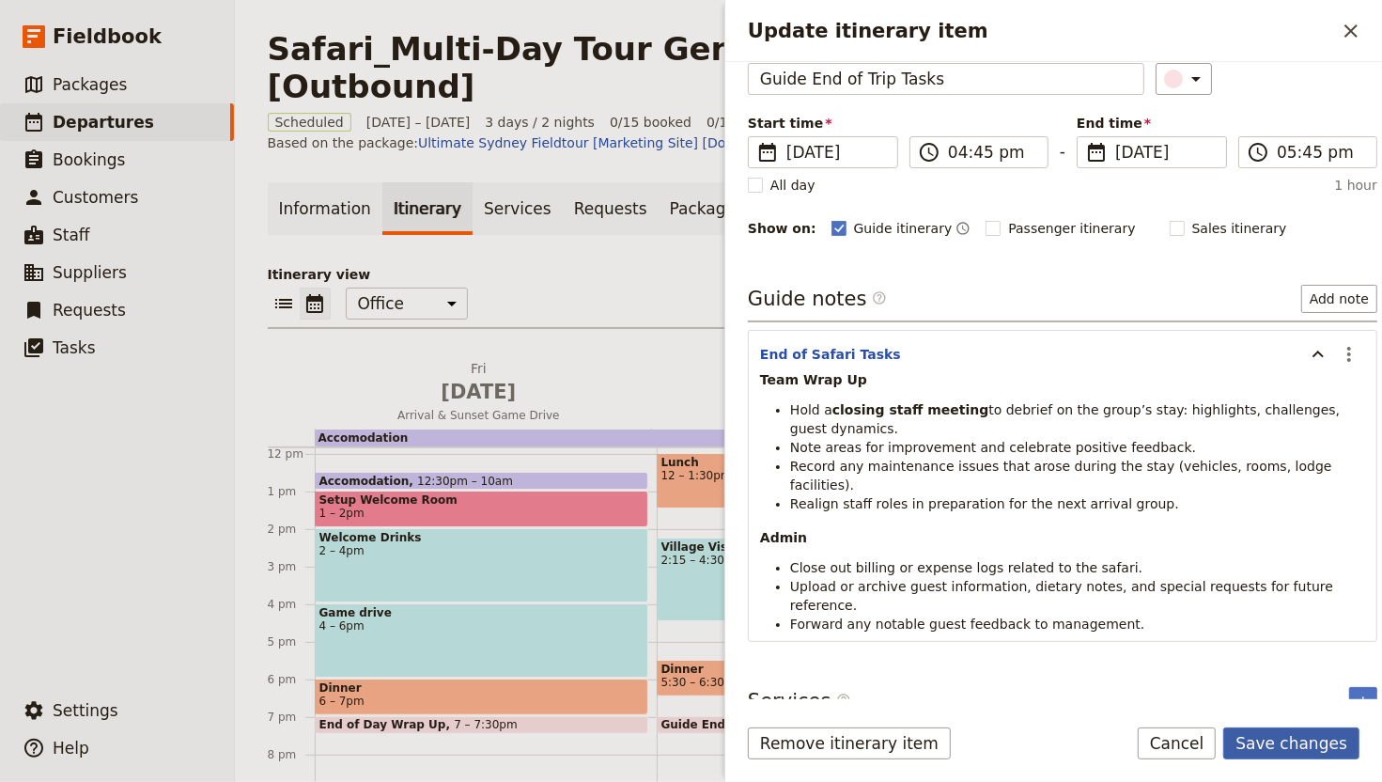
click at [1286, 649] on button "Save changes" at bounding box center [1291, 743] width 136 height 32
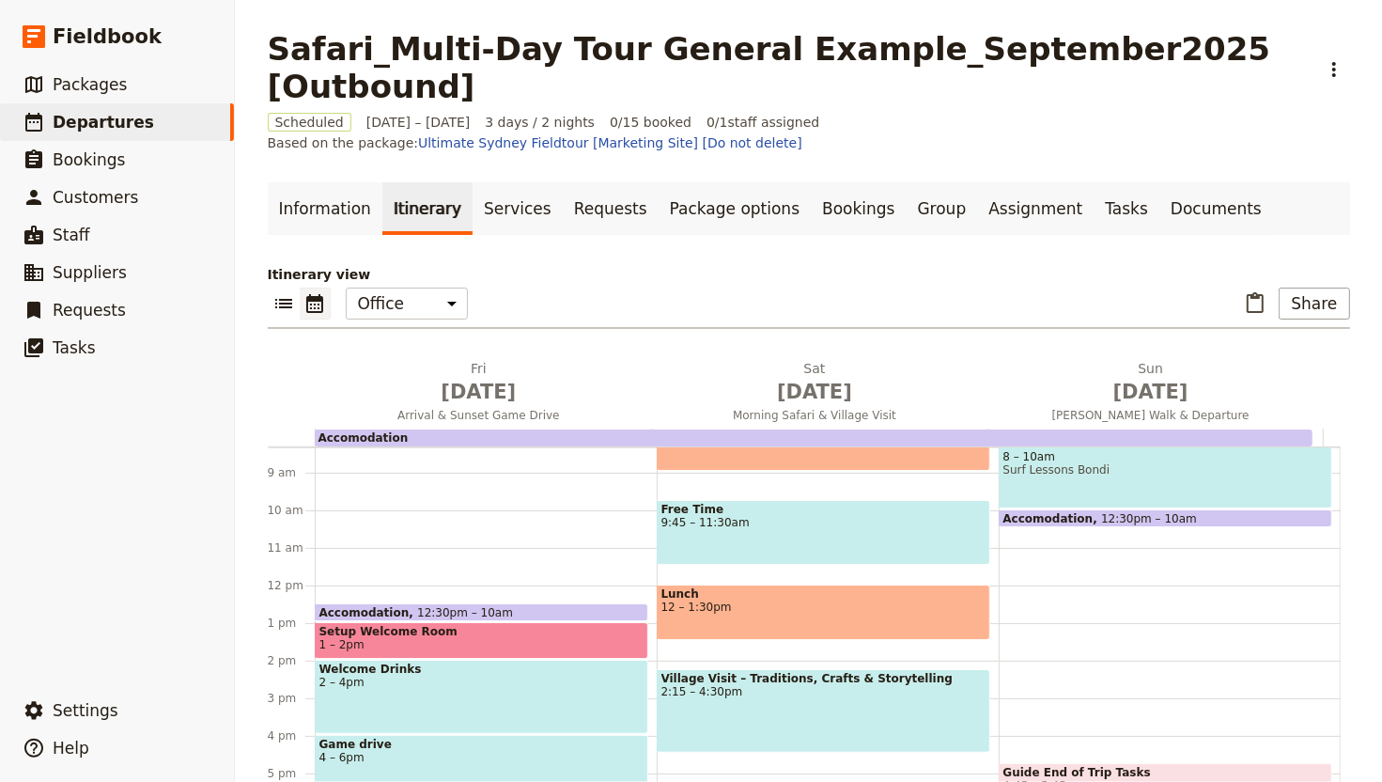
scroll to position [223, 0]
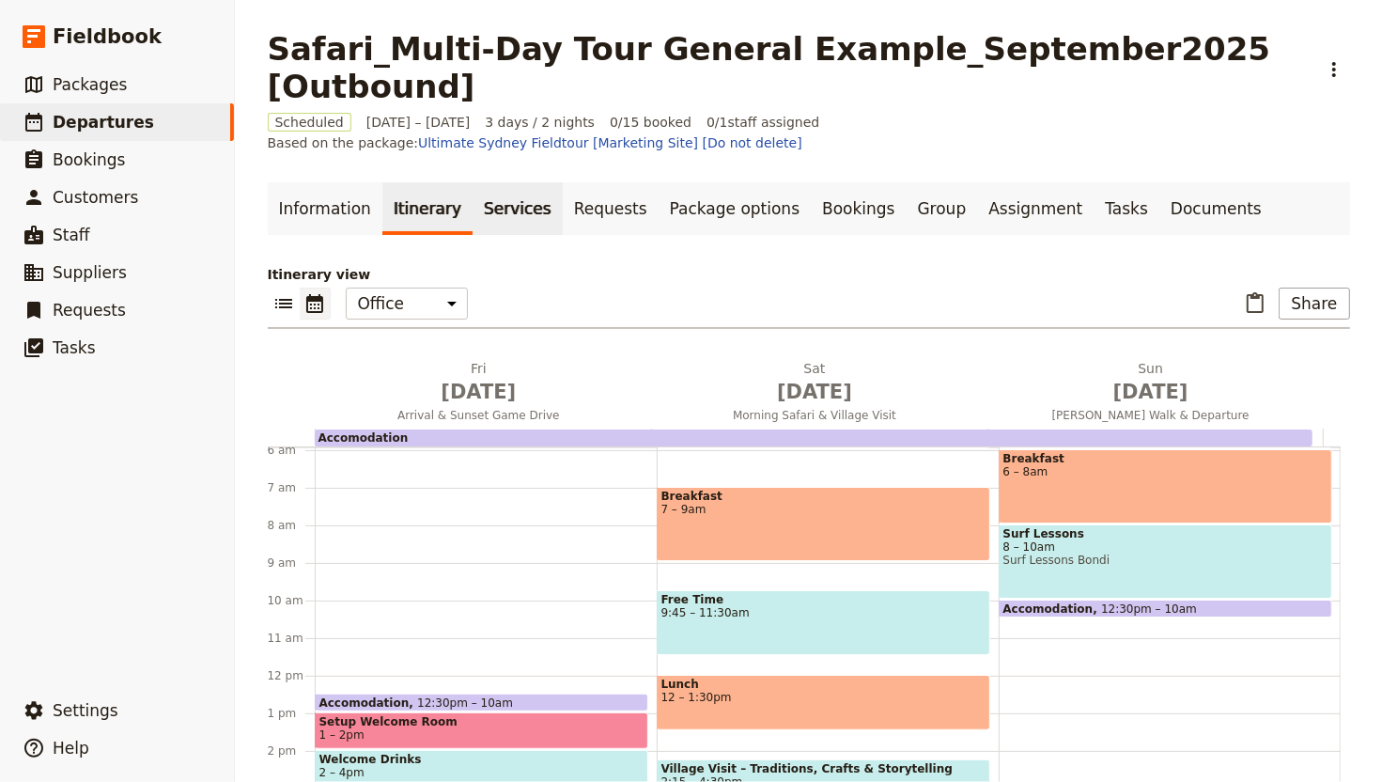
click at [525, 198] on link "Services" at bounding box center [518, 208] width 90 height 53
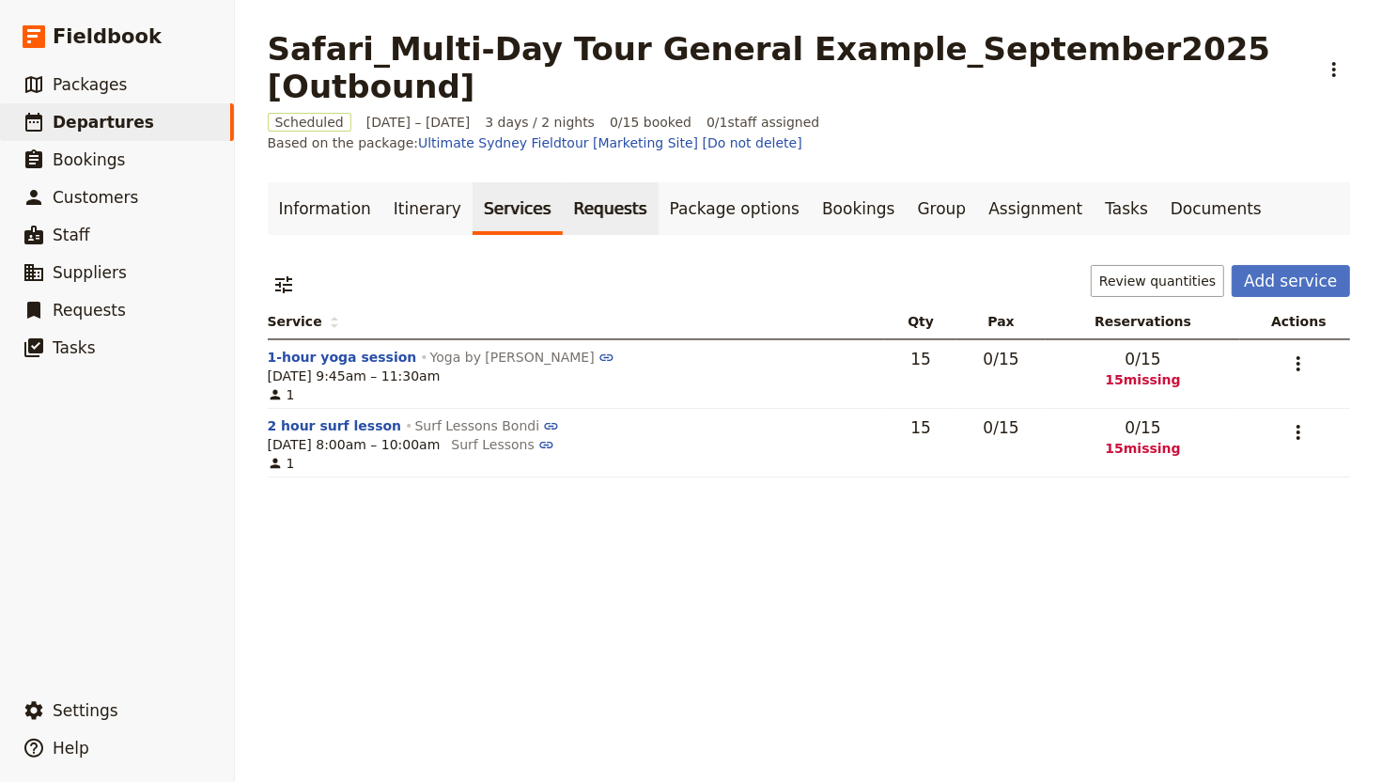
click at [563, 194] on link "Requests" at bounding box center [611, 208] width 96 height 53
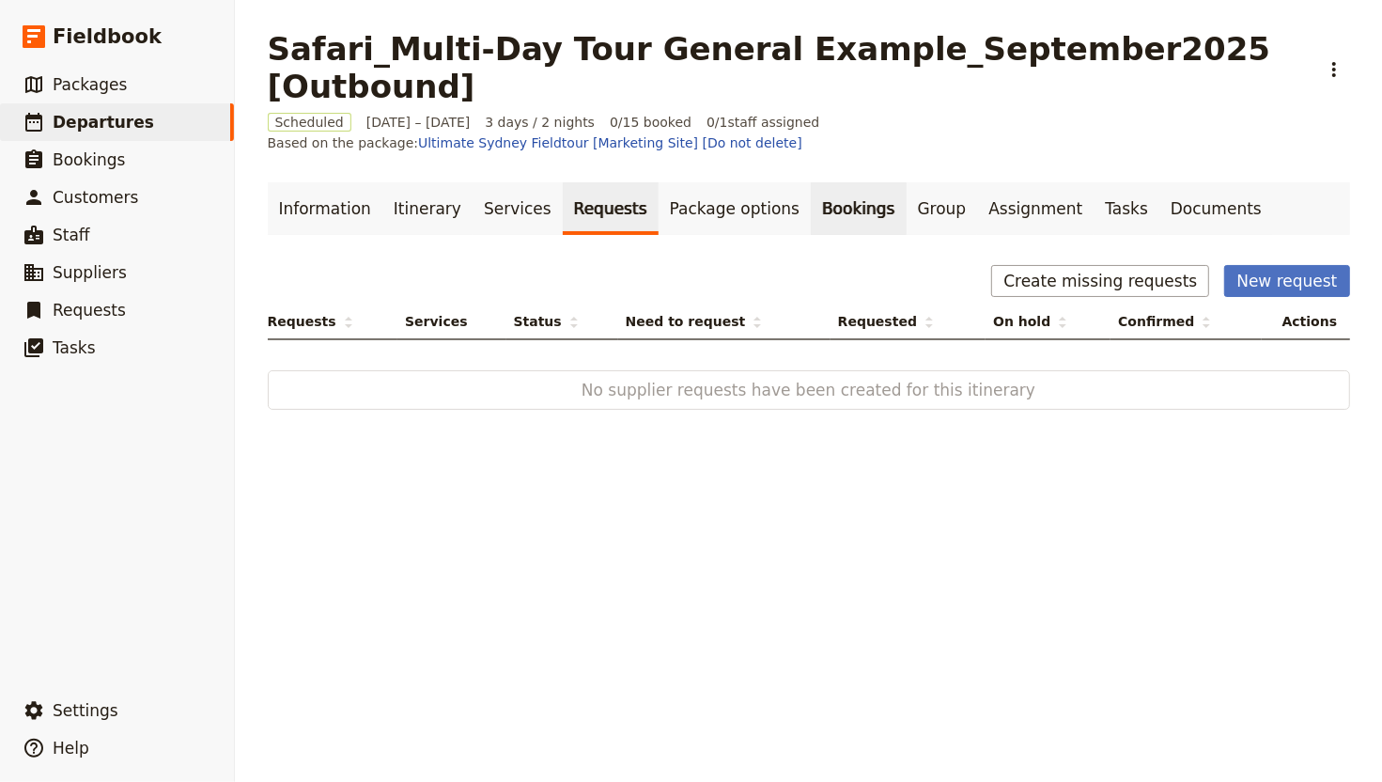
drag, startPoint x: 802, startPoint y: 192, endPoint x: 815, endPoint y: 195, distance: 13.5
click at [811, 191] on link "Bookings" at bounding box center [858, 208] width 95 height 53
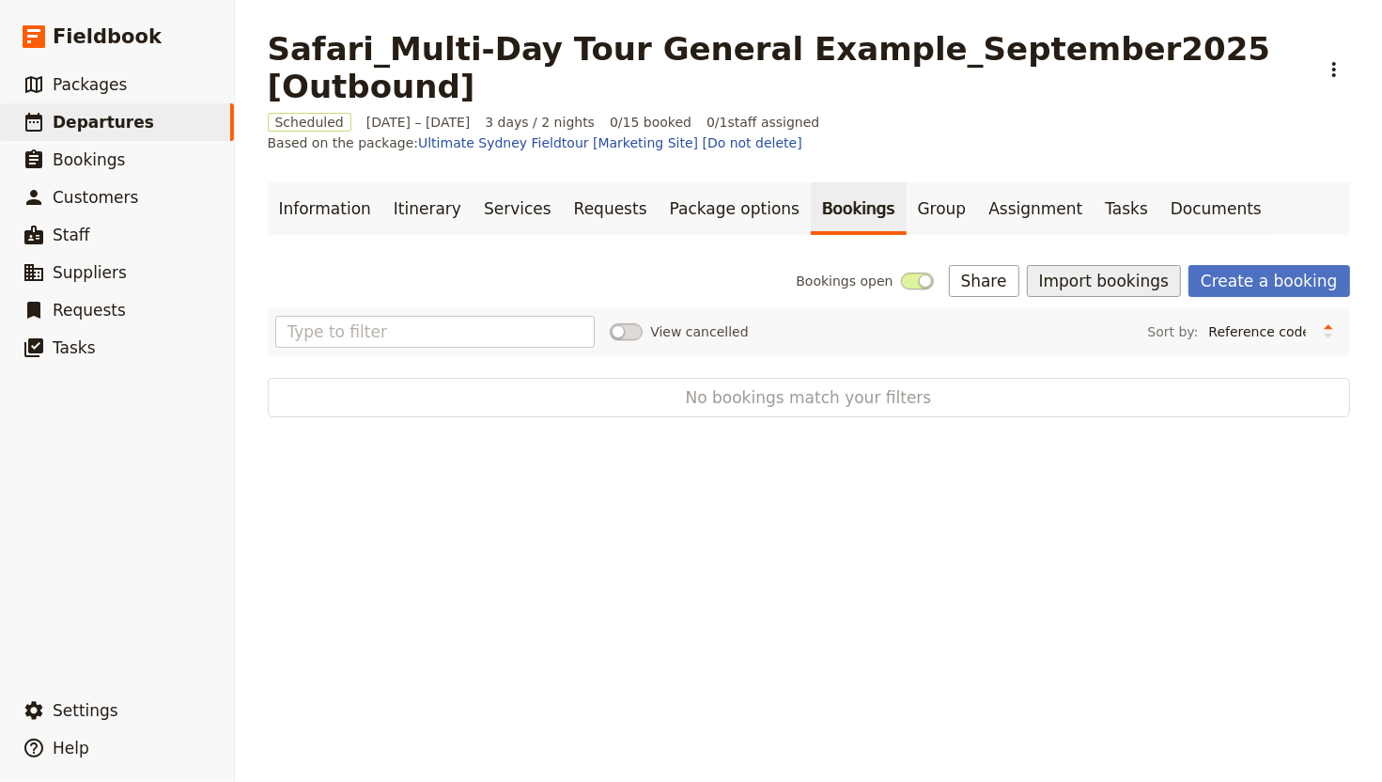
click at [1095, 268] on button "Import bookings" at bounding box center [1104, 281] width 154 height 32
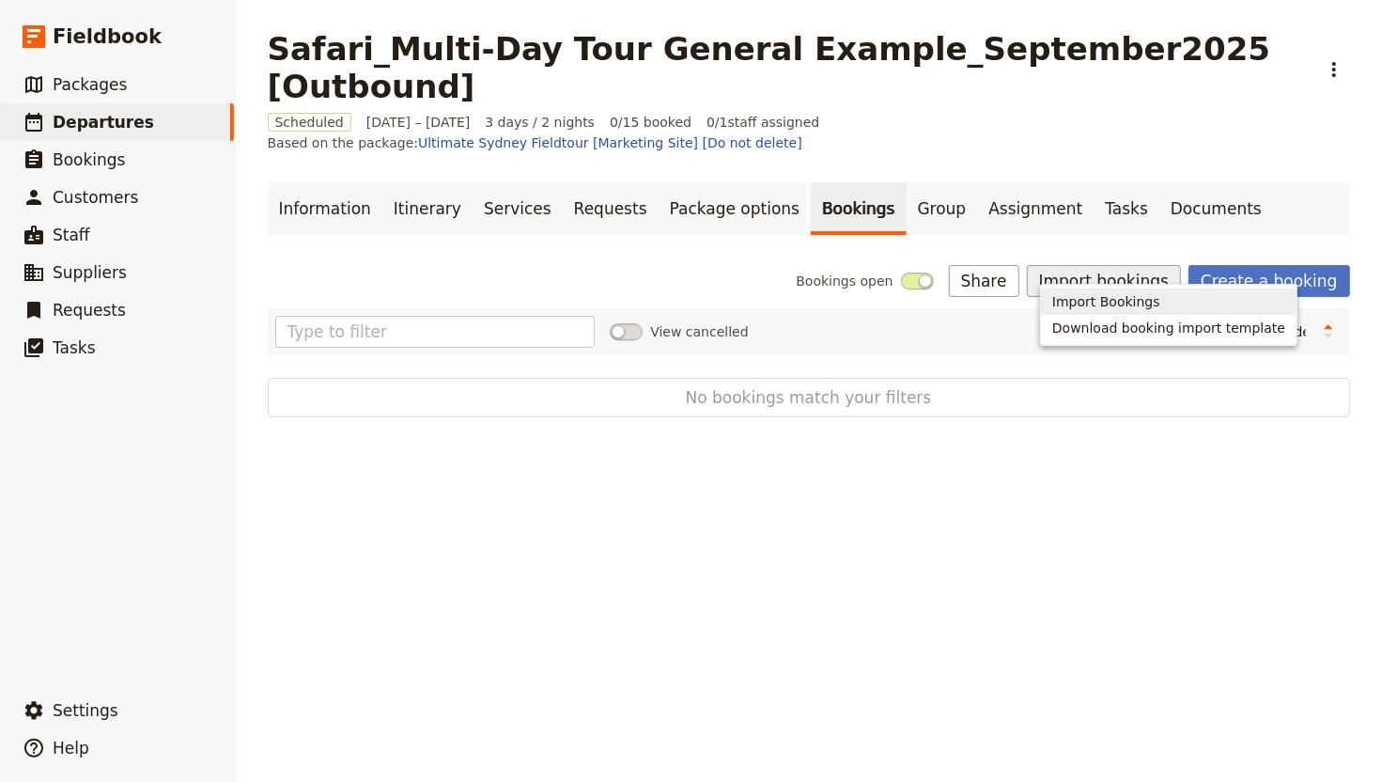
click at [1158, 306] on span "Import Bookings" at bounding box center [1168, 301] width 233 height 19
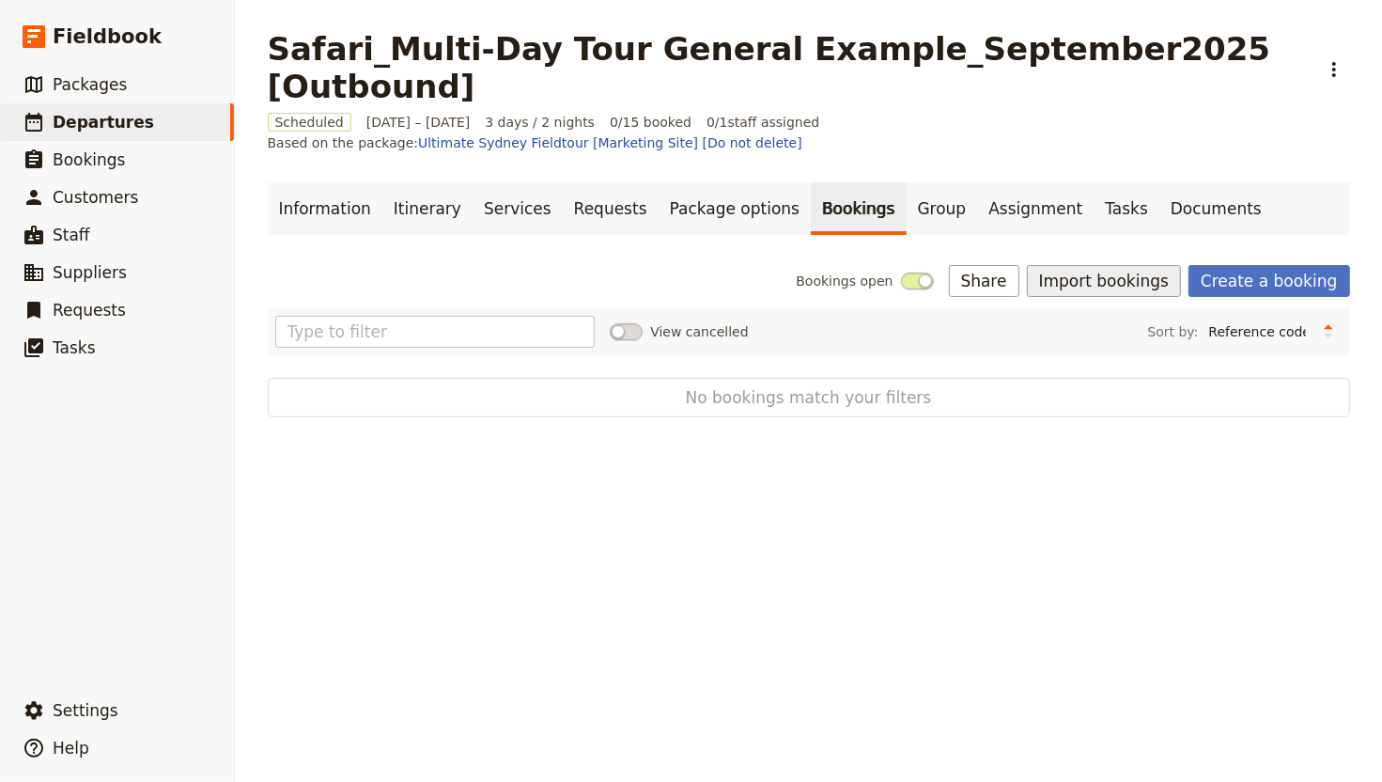
click at [1161, 269] on button "Import bookings" at bounding box center [1104, 281] width 154 height 32
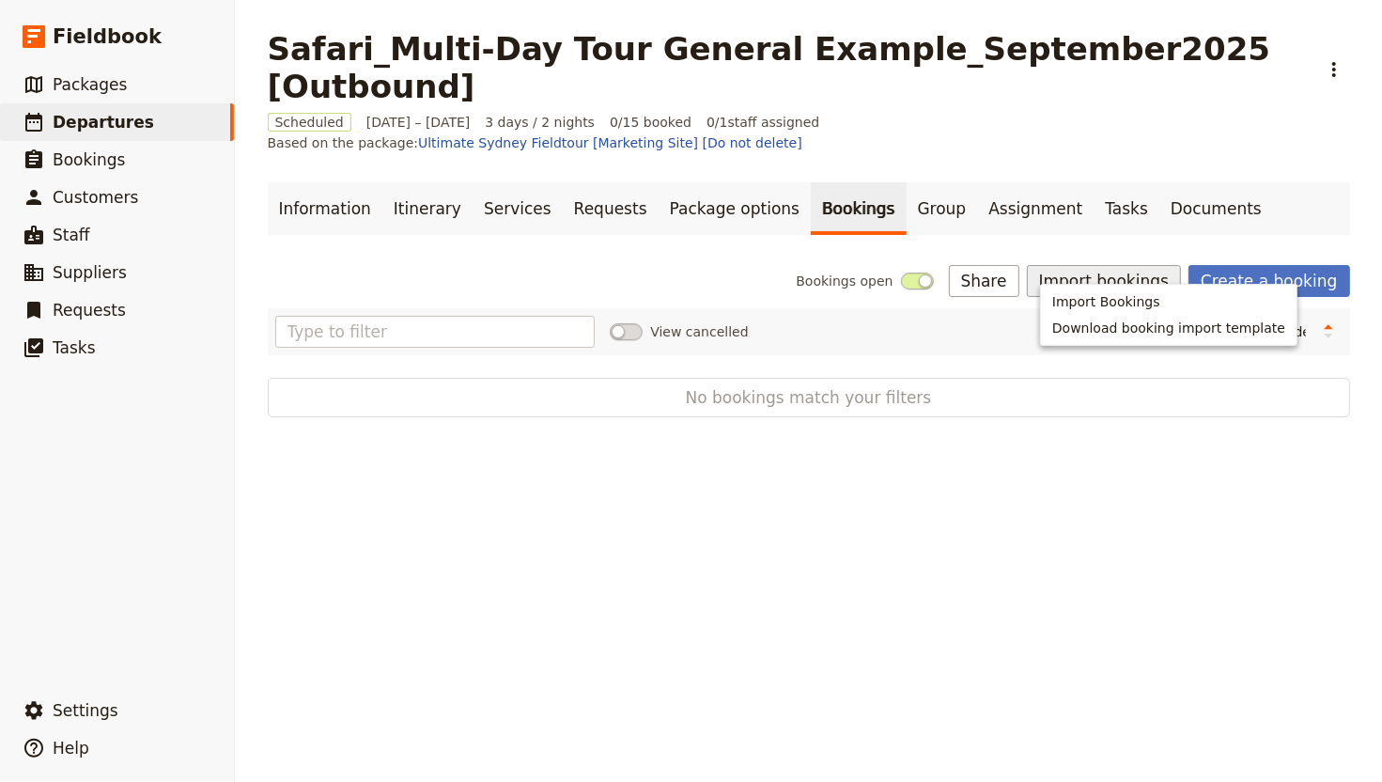
click at [1132, 295] on span "Import Bookings" at bounding box center [1106, 301] width 108 height 19
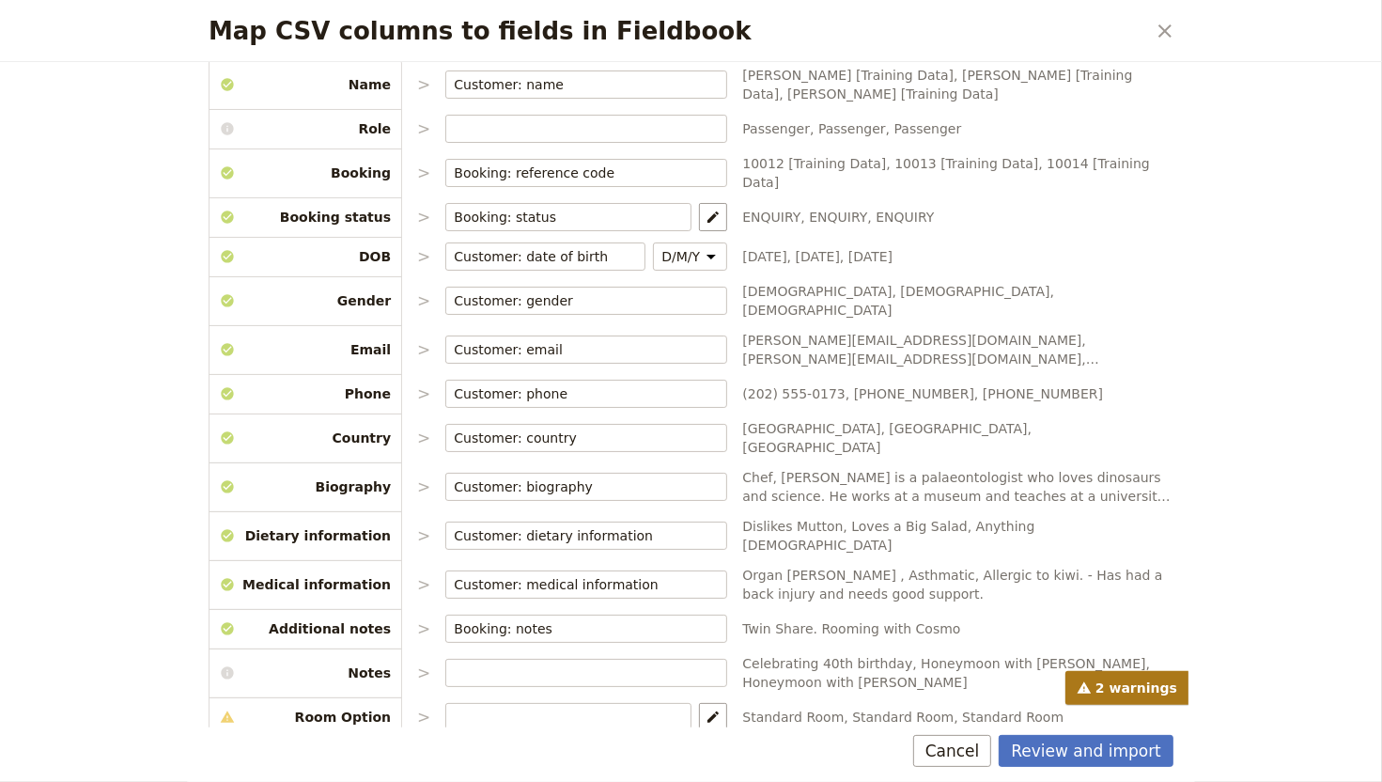
scroll to position [202, 0]
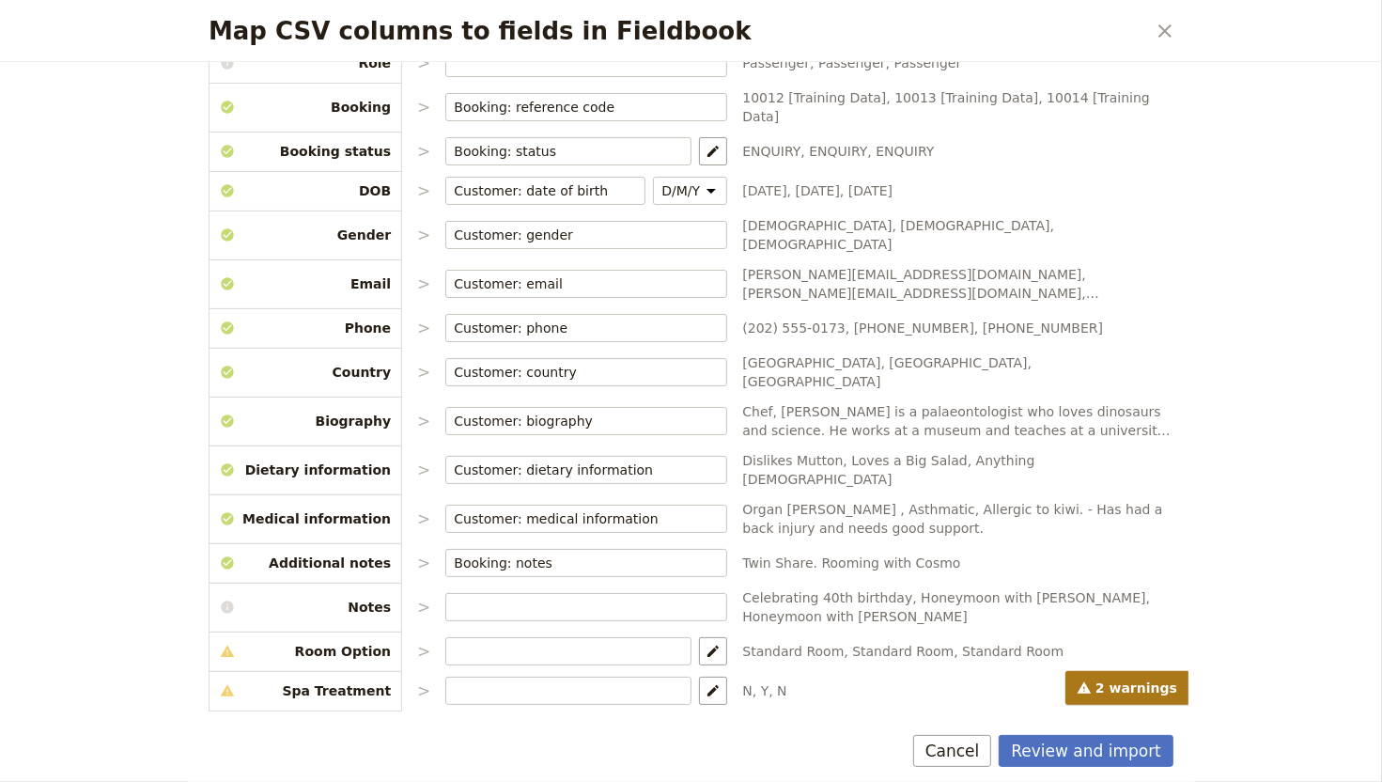
click at [642, 582] on div "CSV Column Imported as Name > Customer: name ​ Jerry Seinfeld [Training Data], …" at bounding box center [691, 335] width 965 height 739
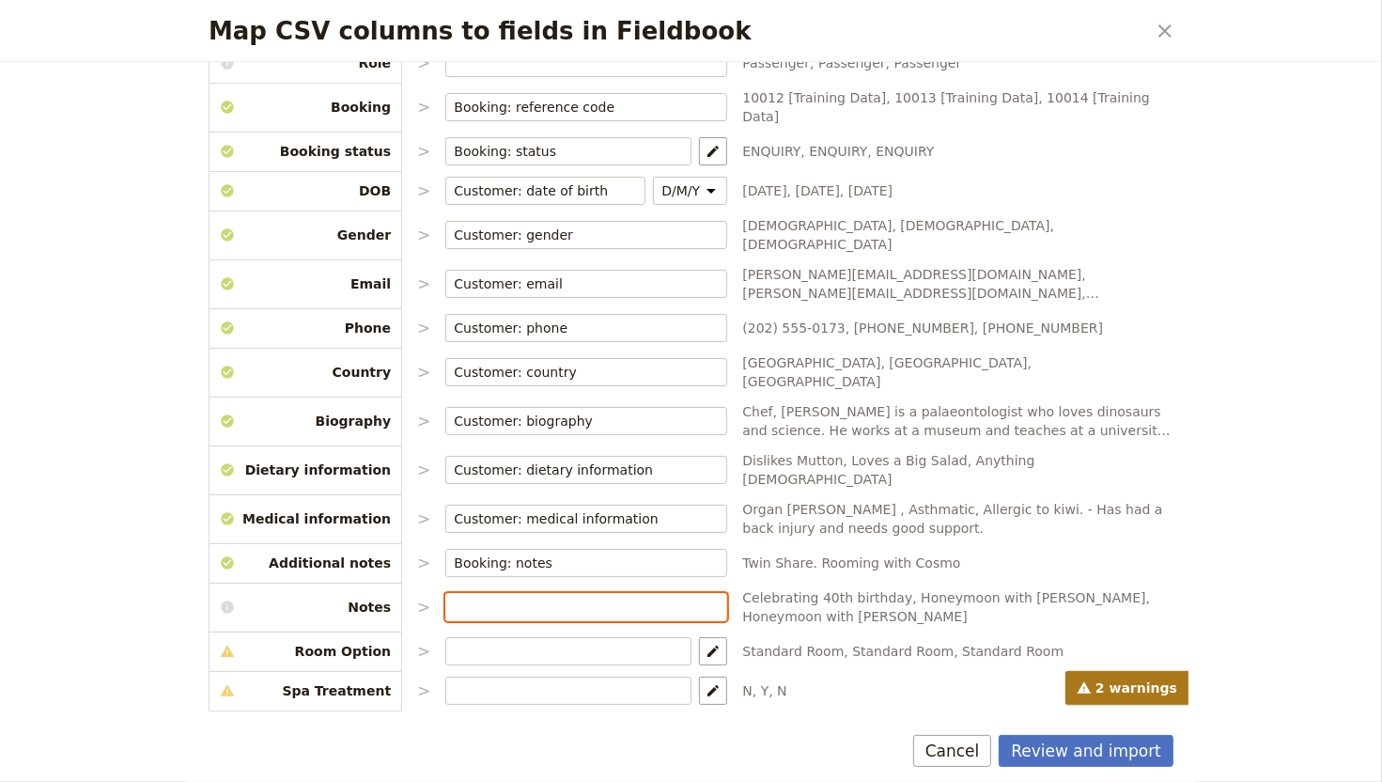
drag, startPoint x: 603, startPoint y: 574, endPoint x: 584, endPoint y: 579, distance: 19.4
click at [585, 579] on div "CSV Column Imported as Name > Customer: name ​ Jerry Seinfeld [Training Data], …" at bounding box center [691, 335] width 965 height 739
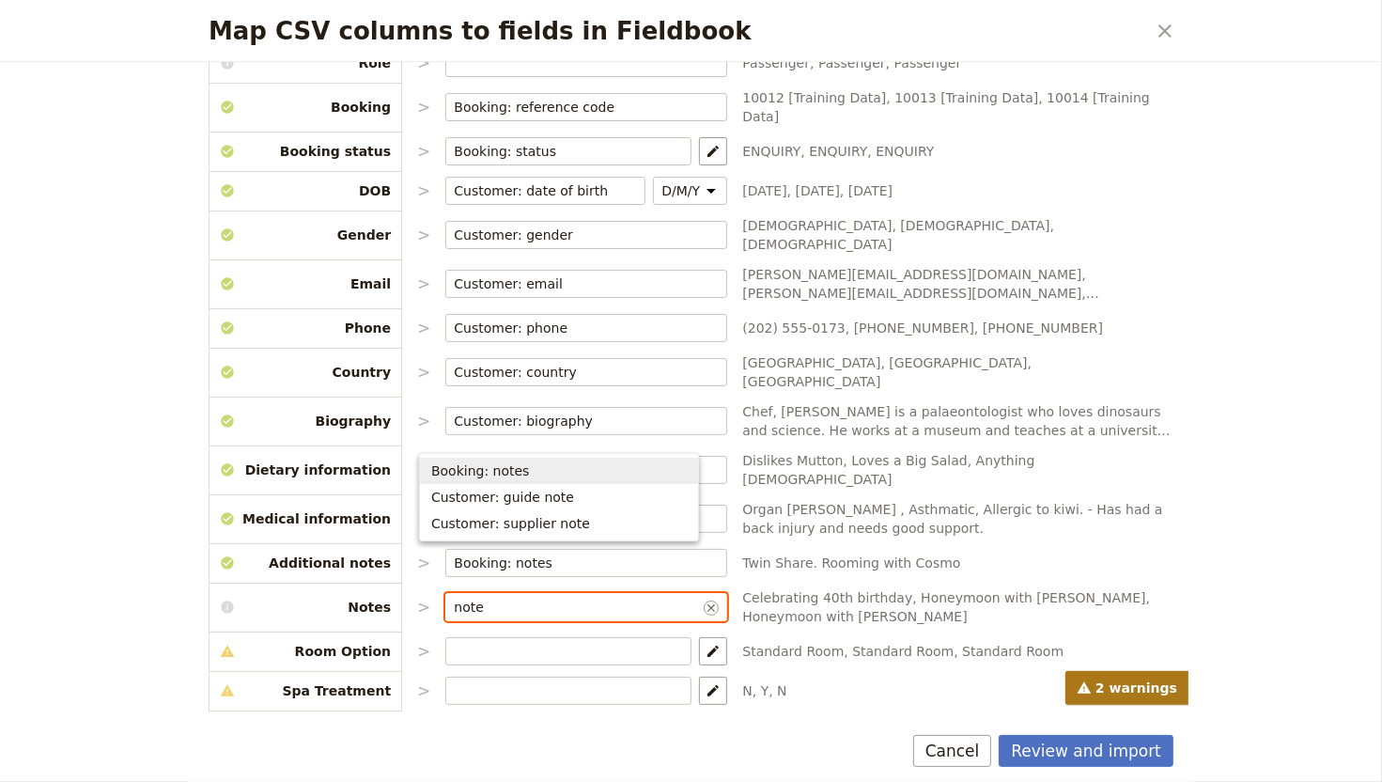
click at [618, 479] on span "Booking: notes" at bounding box center [559, 470] width 256 height 19
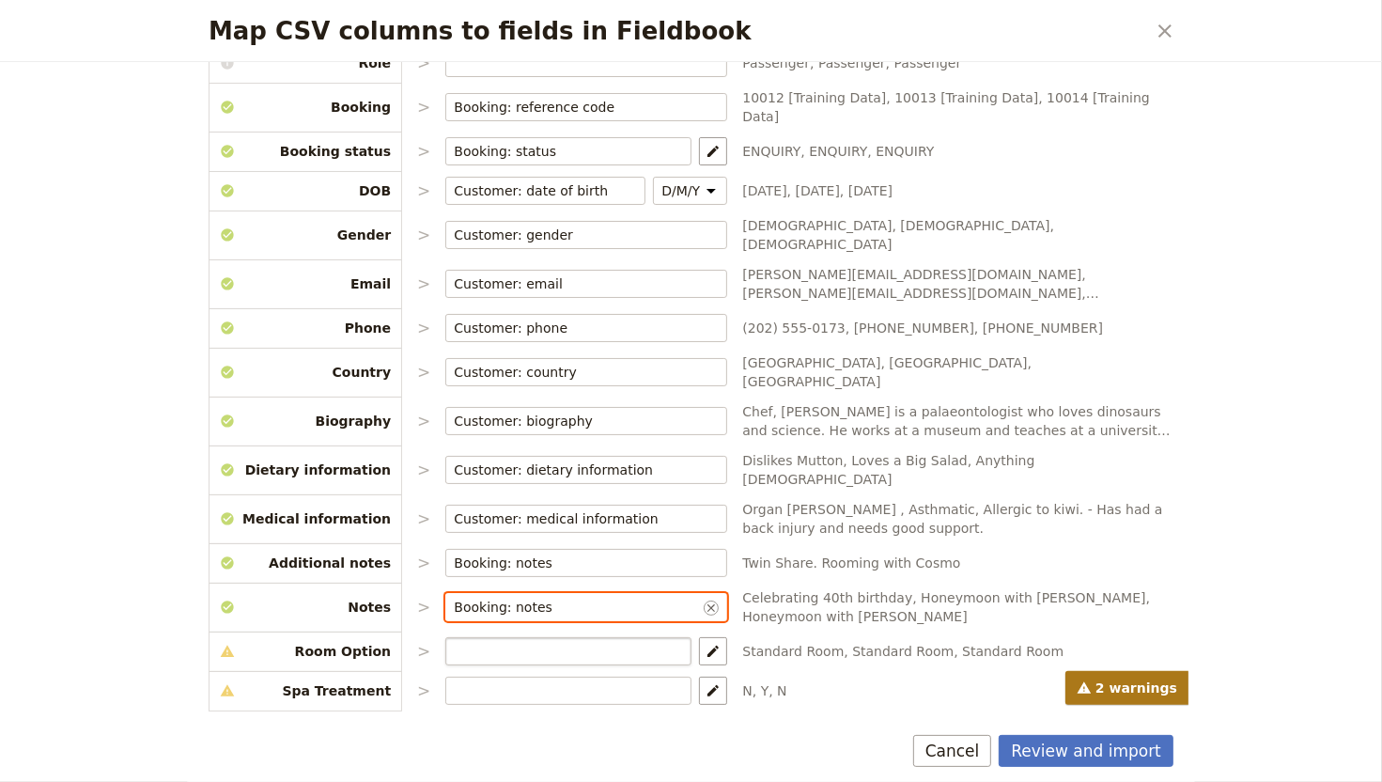
type input "Booking: notes"
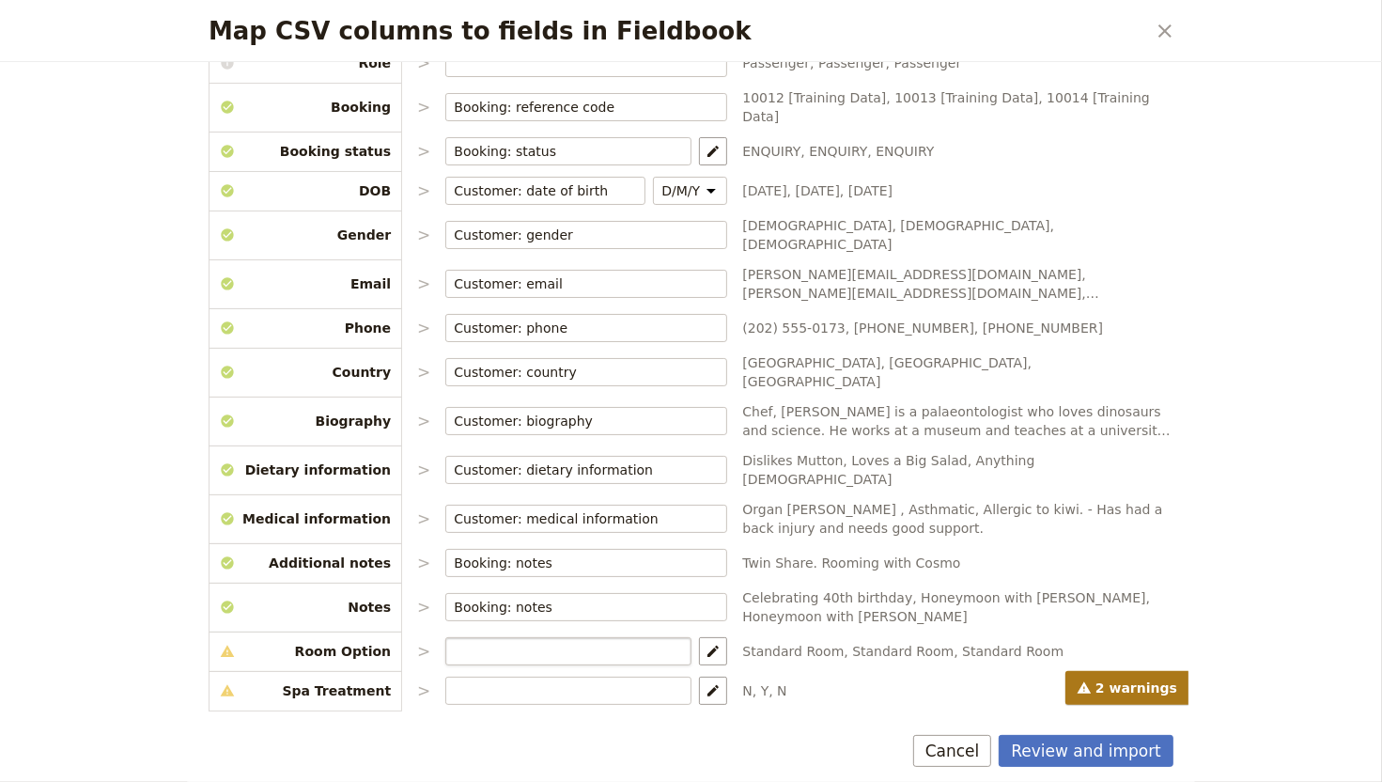
click at [543, 637] on label "Map CSV columns to fields in Fieldbook" at bounding box center [568, 651] width 246 height 28
click at [543, 642] on input "Map CSV columns to fields in Fieldbook" at bounding box center [568, 651] width 229 height 19
type input "room"
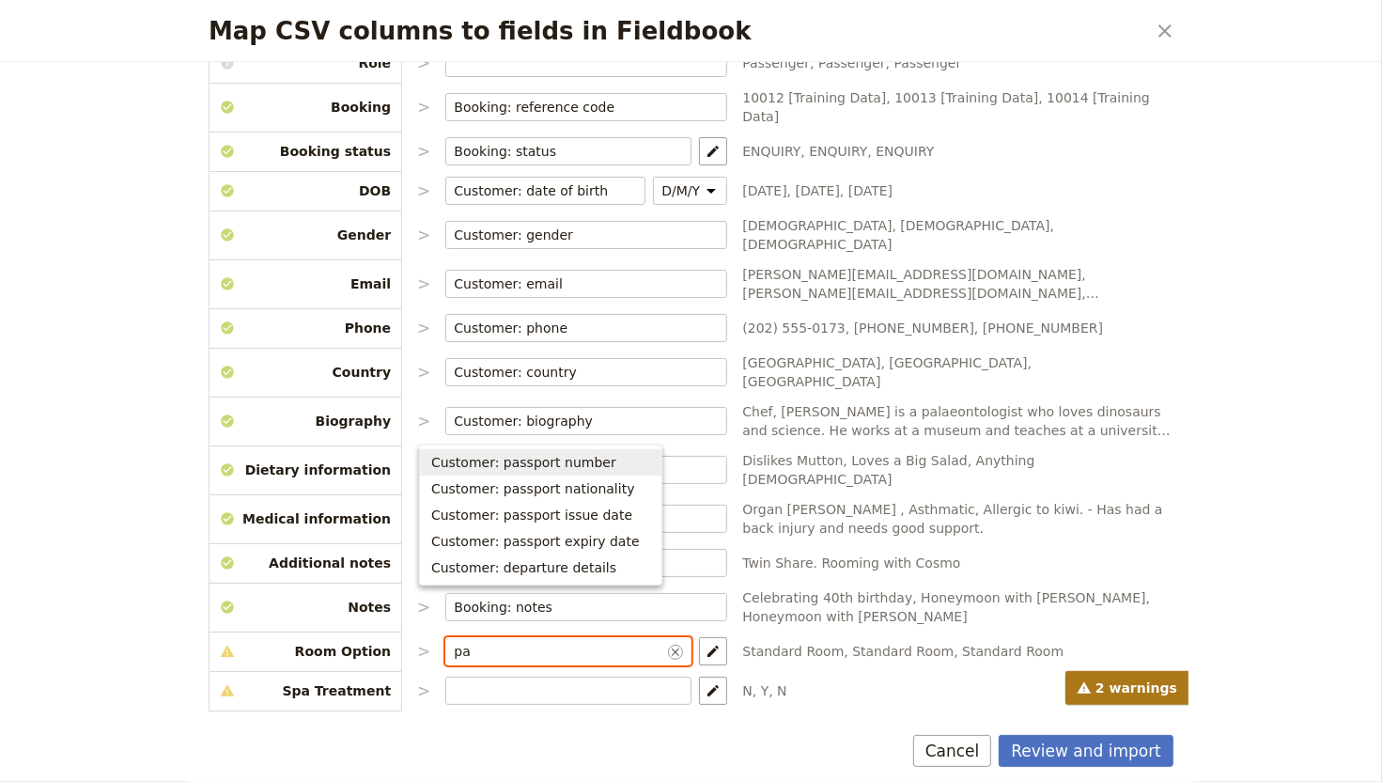
type input "p"
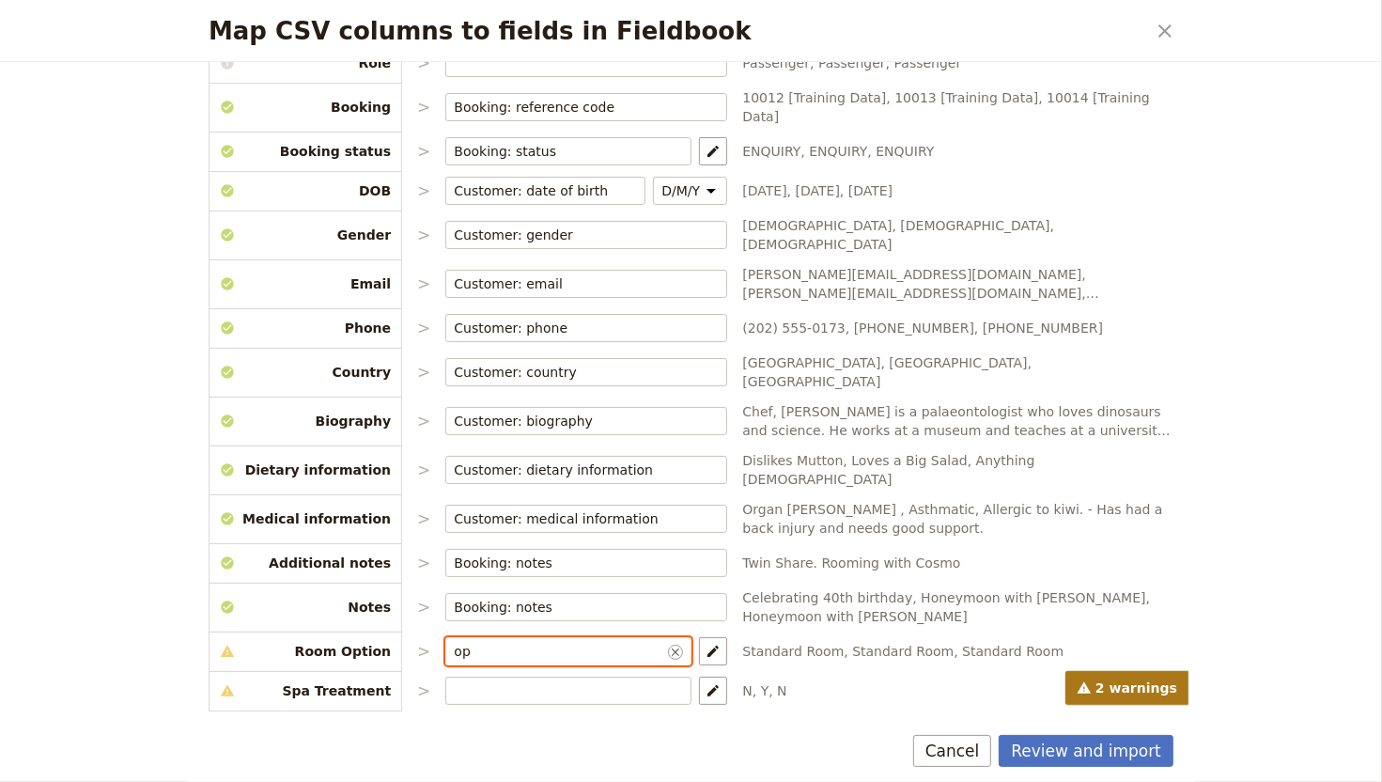
type input "o"
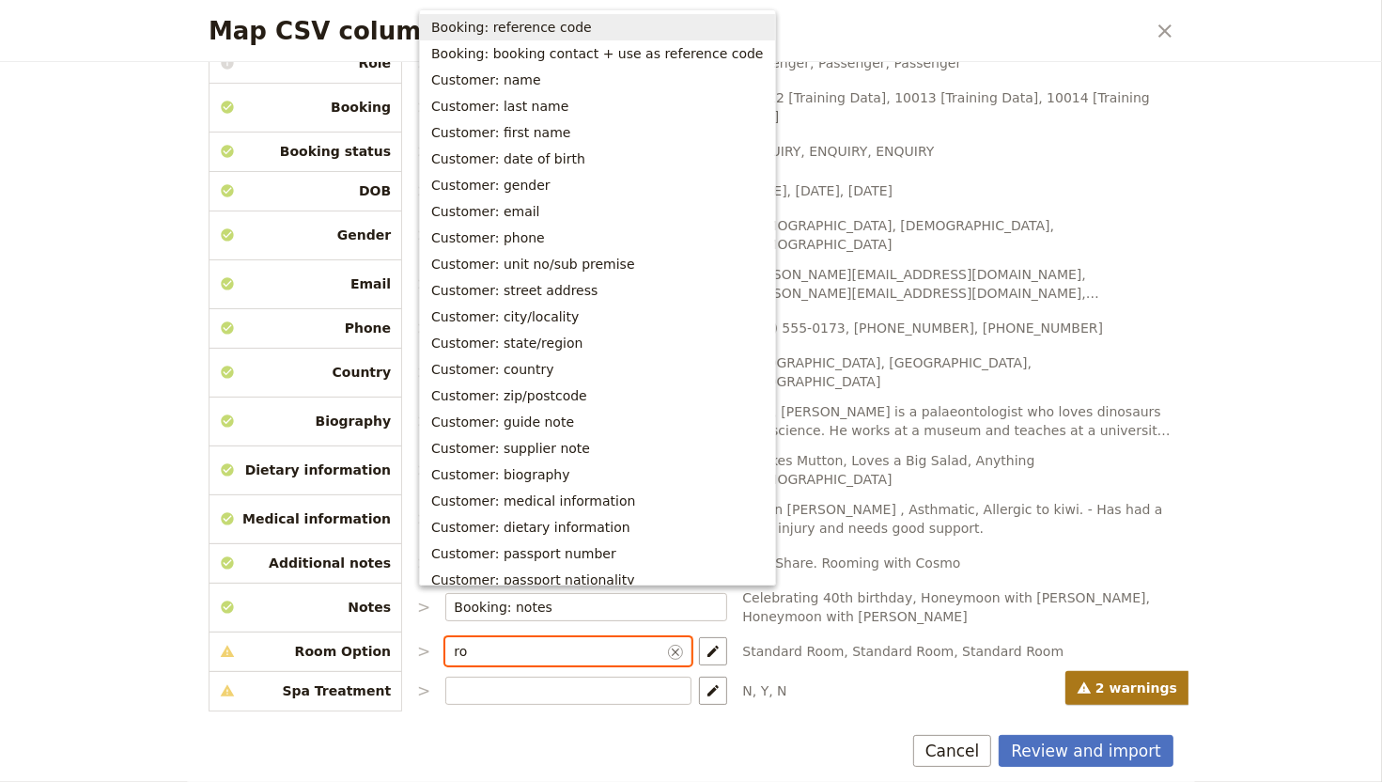
type input "roo"
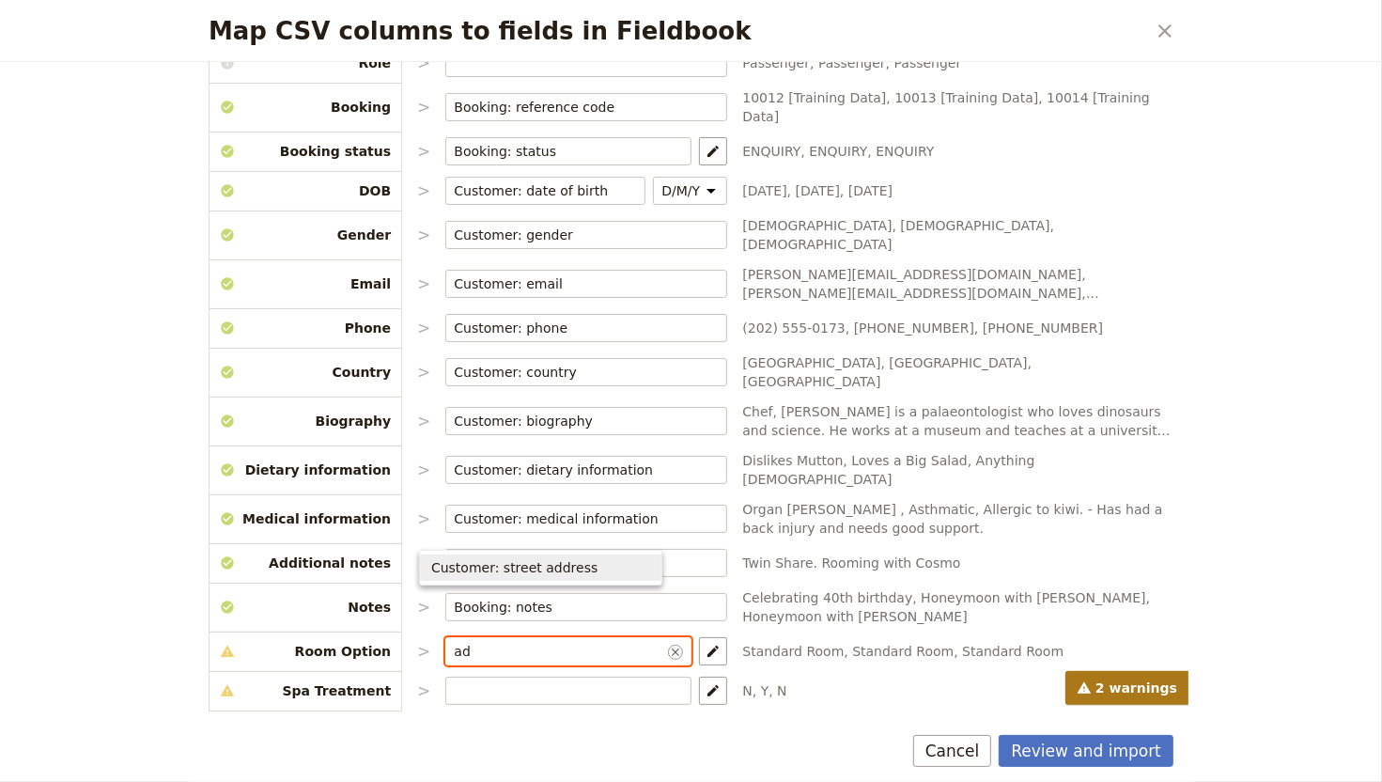
type input "add"
type input "optipn"
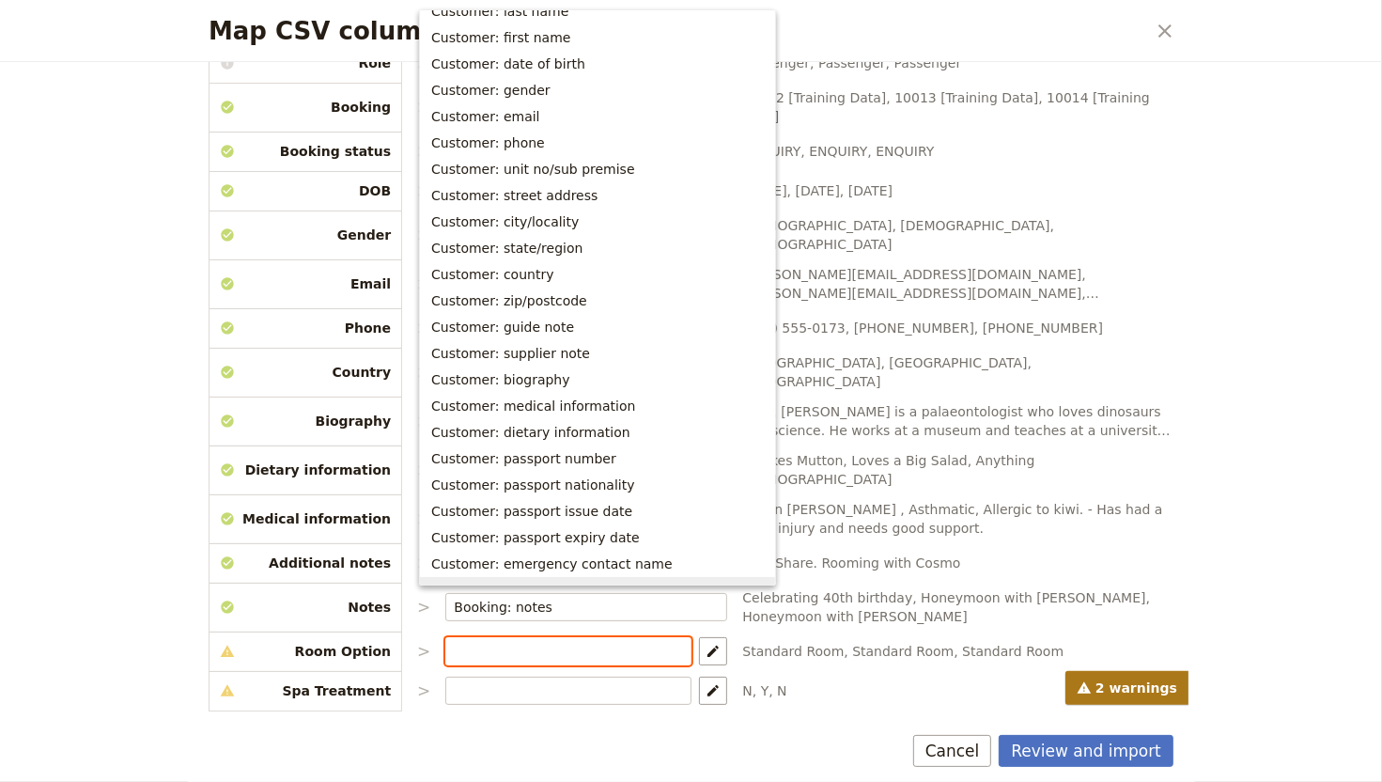
scroll to position [0, 0]
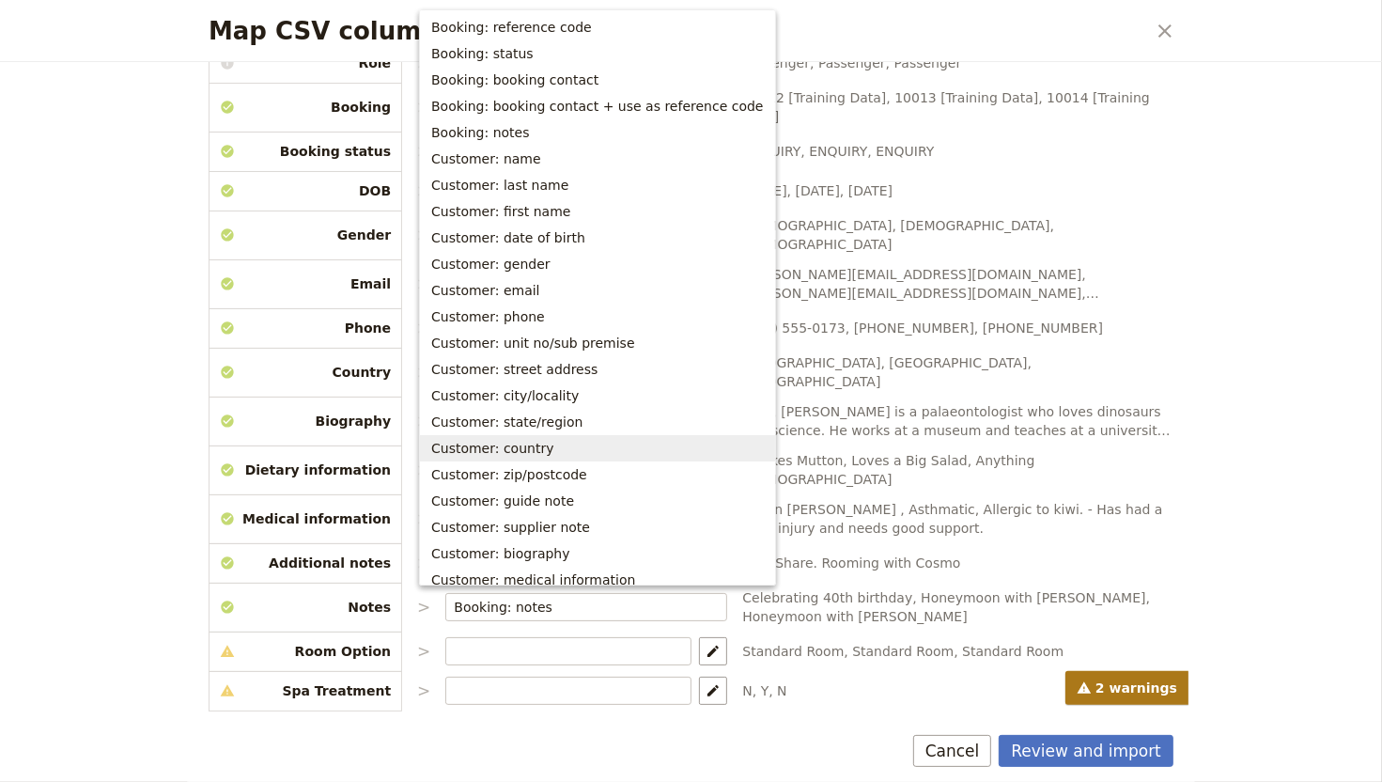
drag, startPoint x: 1275, startPoint y: 442, endPoint x: 1270, endPoint y: 502, distance: 60.4
click at [1275, 442] on div "Map CSV columns to fields in Fieldbook ​ Choose the data types that you would l…" at bounding box center [691, 391] width 1382 height 782
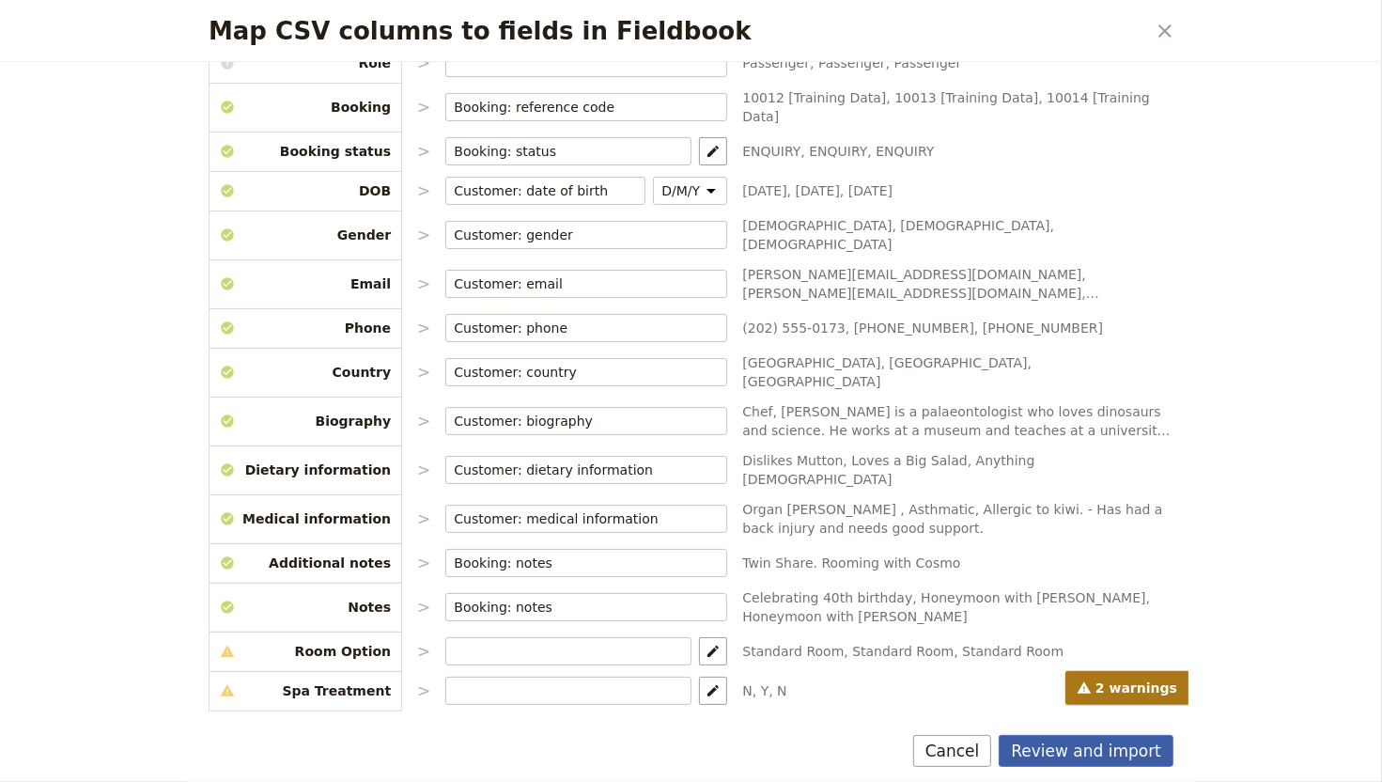
click at [1134, 649] on button "Review and import" at bounding box center [1086, 751] width 175 height 32
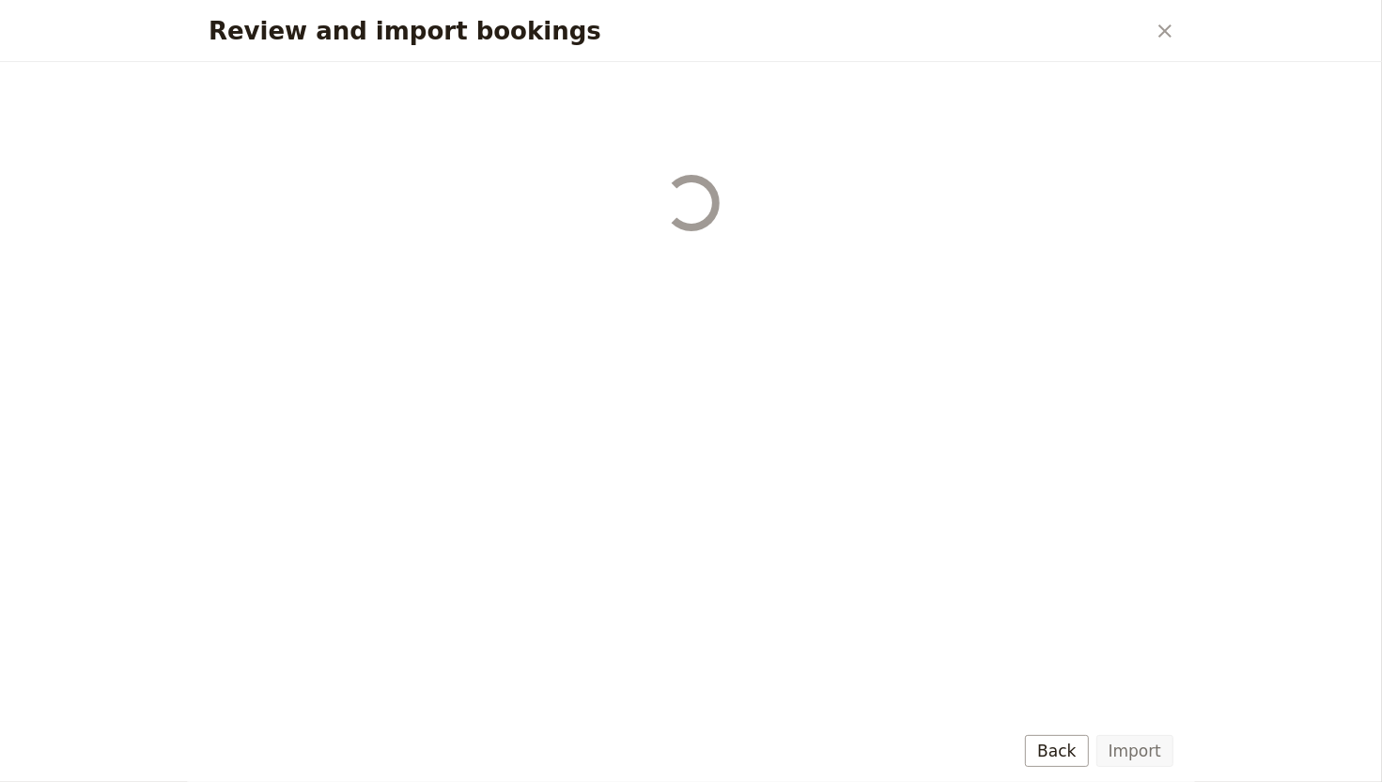
select select "68c0f902759a8c41653b3290"
select select "68c0f902759a8c41653b3291"
select select "68c0f902759a8c41653b3292"
select select "68c0f902759a8c41653b3293"
select select "68c0f902759a8c41653b3294"
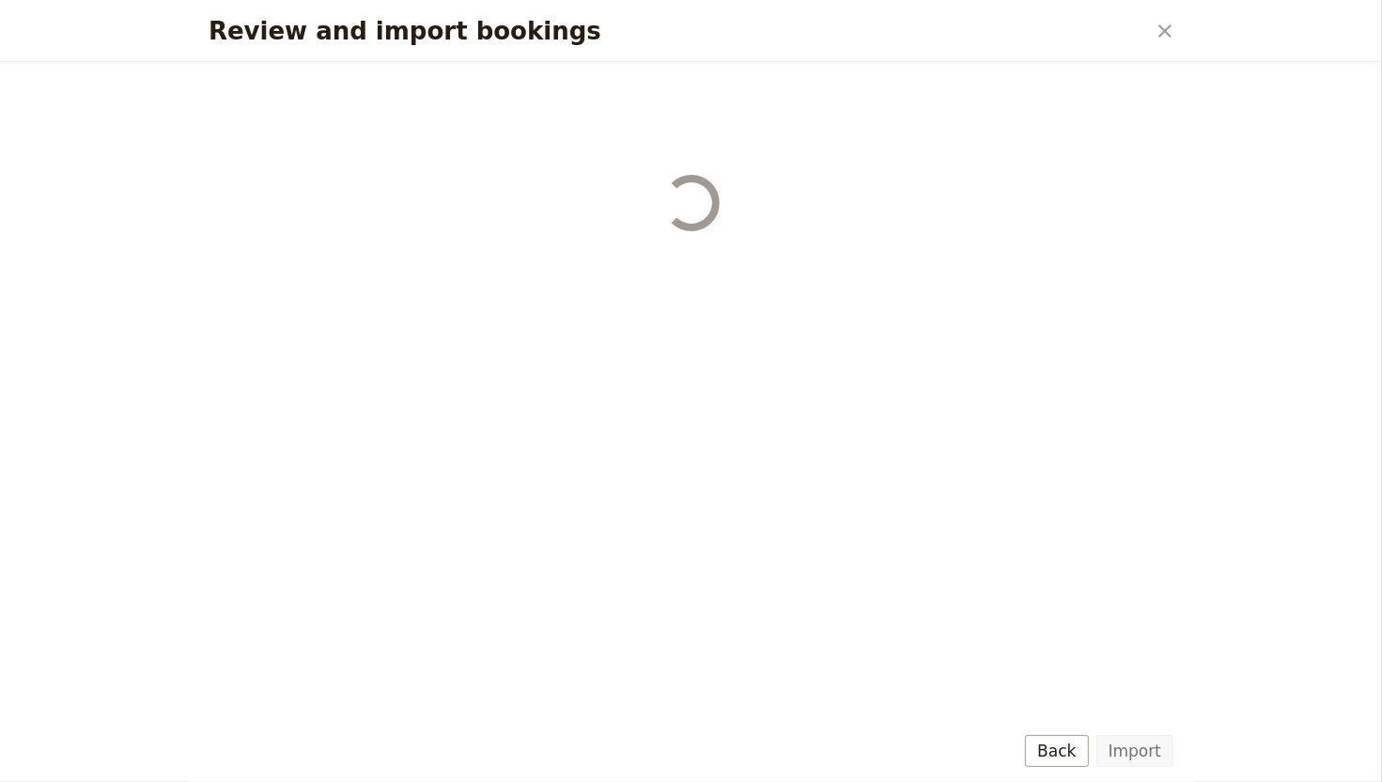
select select "68c0f902759a8c41653b3295"
select select "68c0f902759a8c41653b3296"
select select "68c0f902759a8c41653b3297"
select select "68c0f902759a8c41653b3298"
select select "68c0f902759a8c41653b3299"
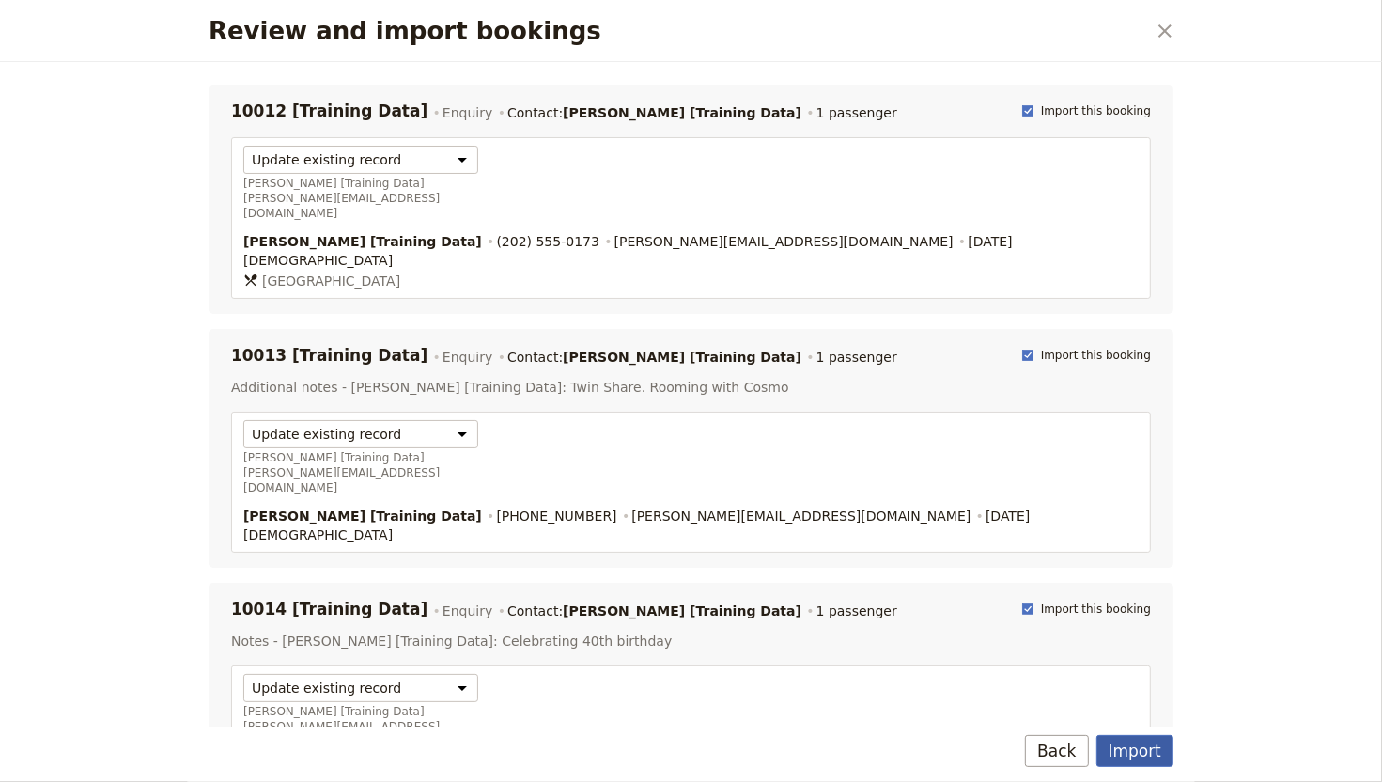
click at [1140, 649] on button "Import" at bounding box center [1135, 751] width 77 height 32
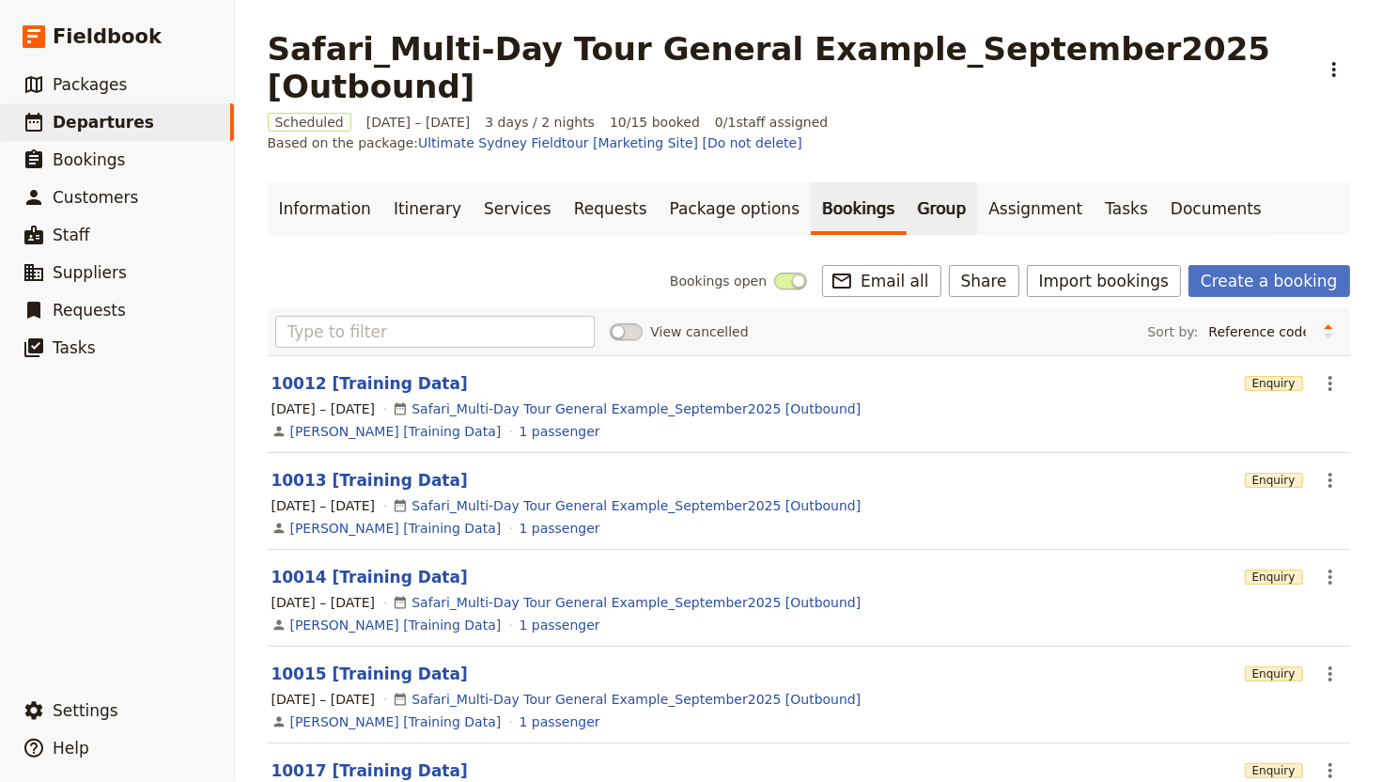
click at [907, 196] on link "Group" at bounding box center [942, 208] width 71 height 53
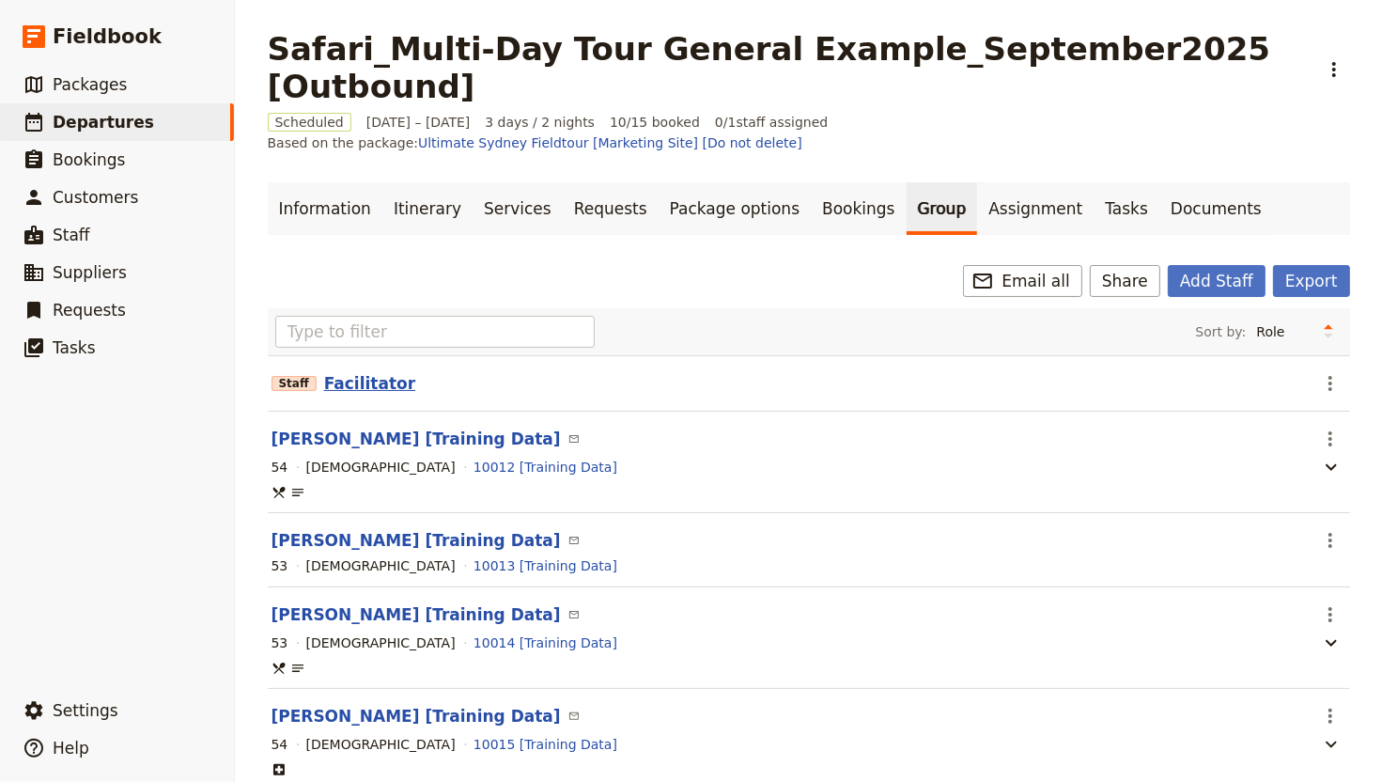
click at [370, 372] on button "Facilitator" at bounding box center [369, 383] width 91 height 23
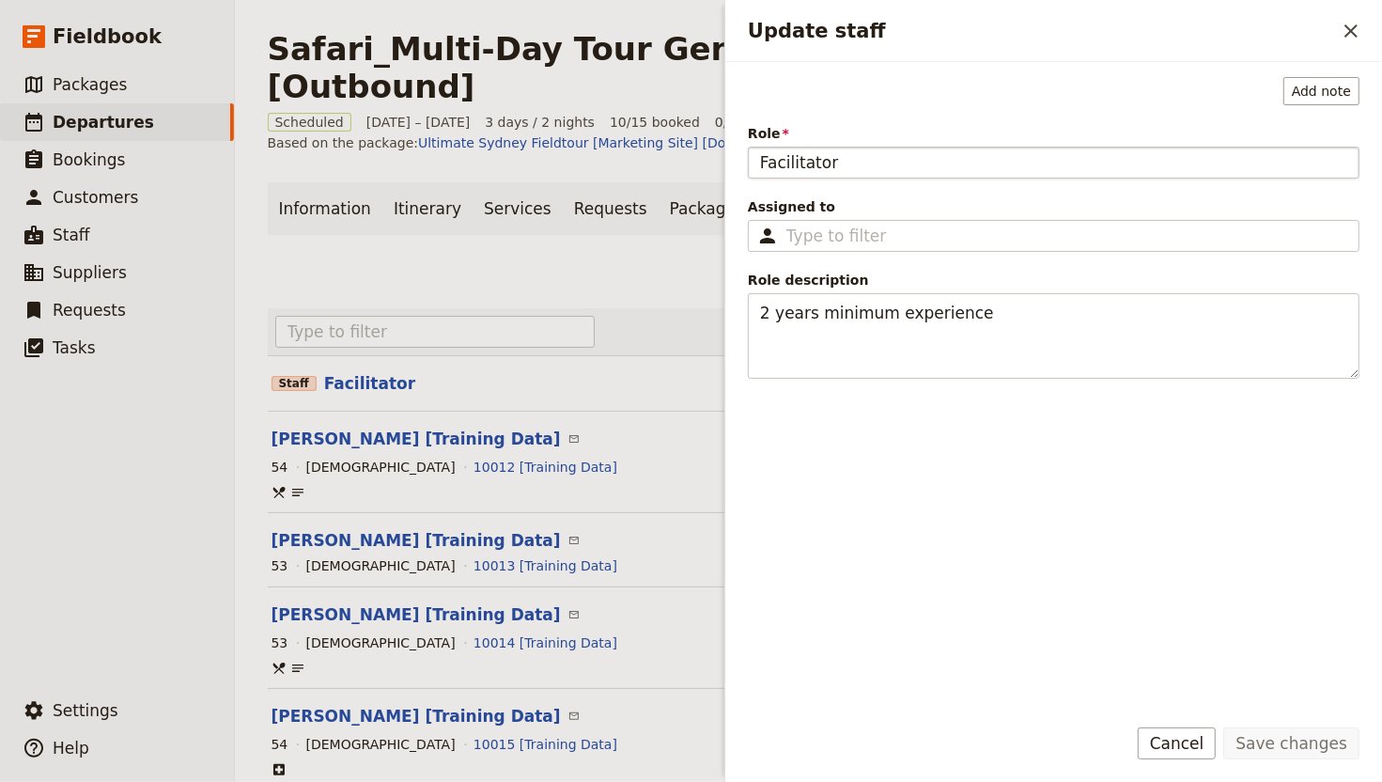
click at [769, 164] on input "Facilitator" at bounding box center [1054, 163] width 612 height 32
type input "Safari Guide"
click at [1223, 649] on button "Save changes" at bounding box center [1291, 743] width 136 height 32
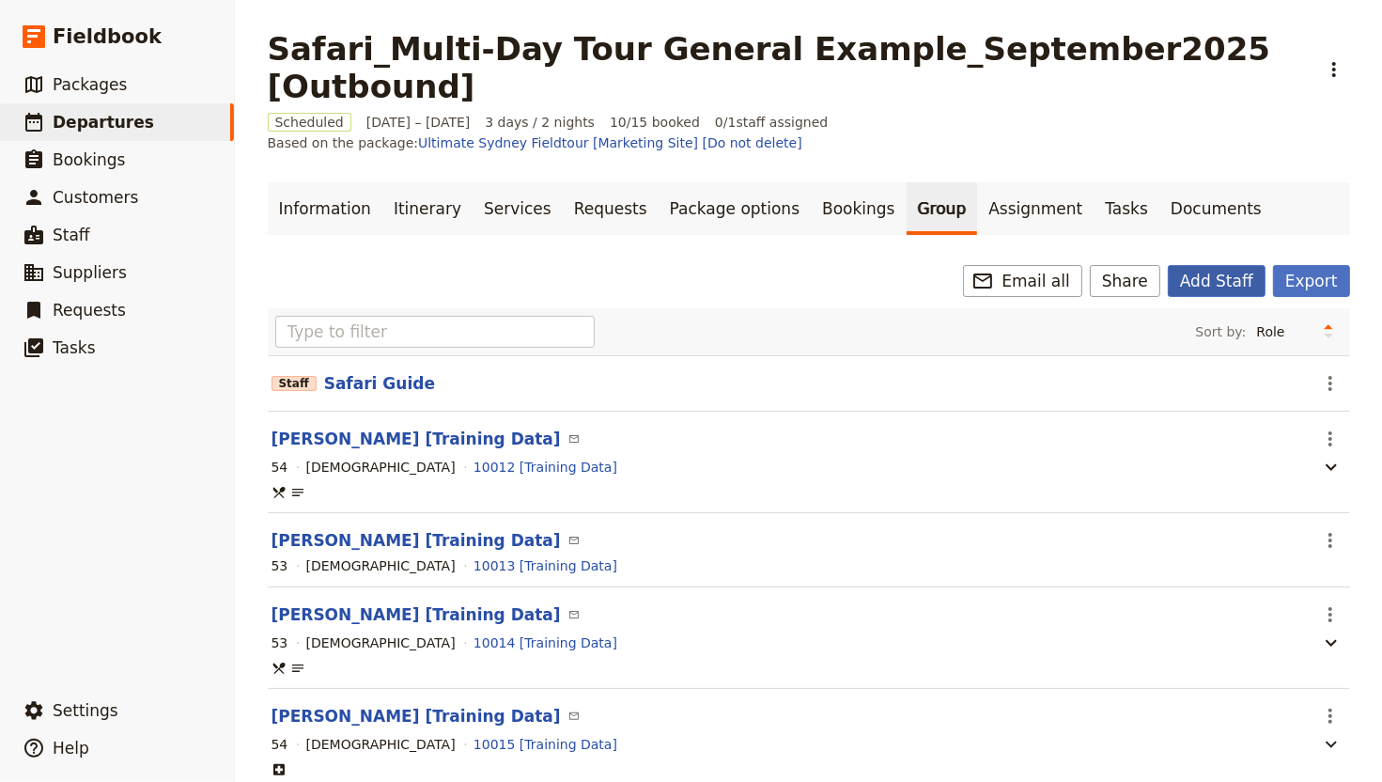
click at [1200, 265] on button "Add Staff" at bounding box center [1217, 281] width 98 height 32
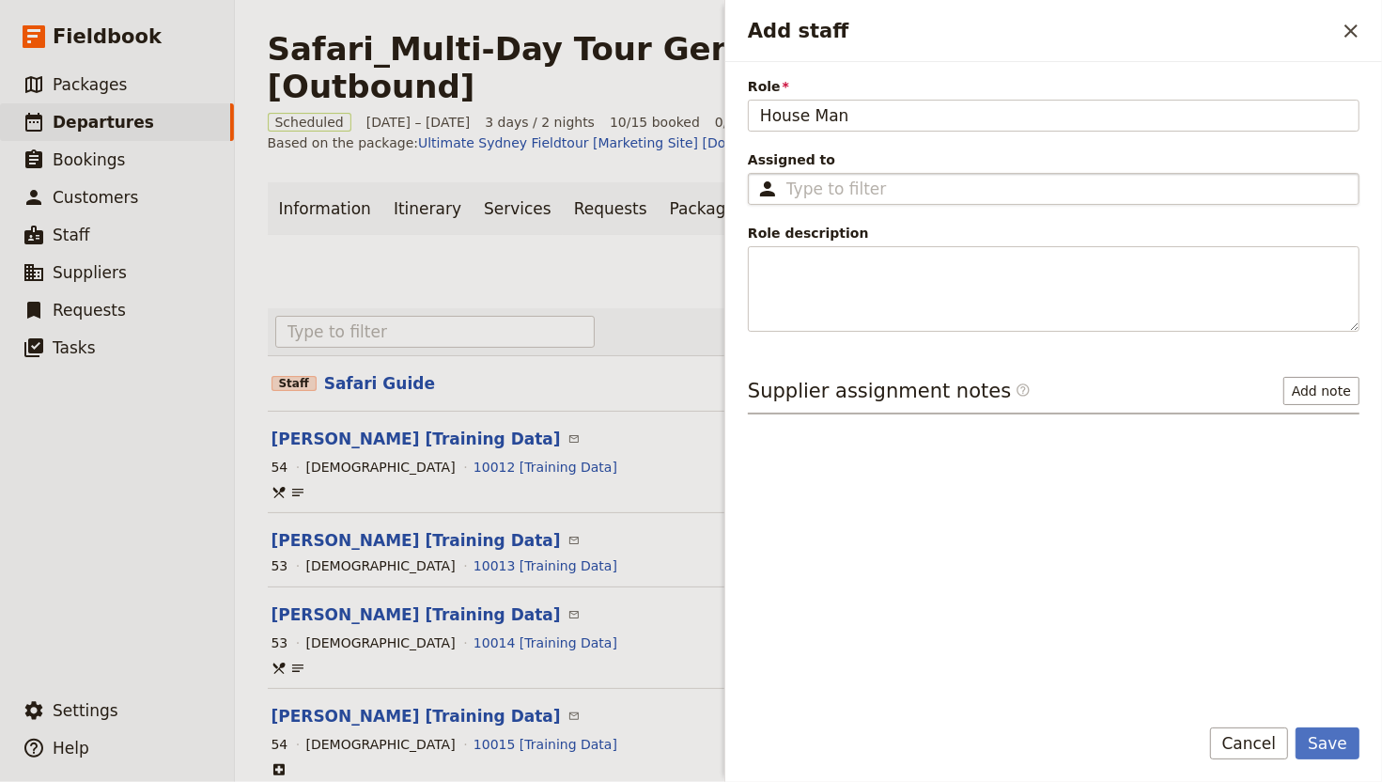
type input "House Mana"
type input "Lodge Manager"
click at [1296, 649] on button "Save" at bounding box center [1328, 743] width 64 height 32
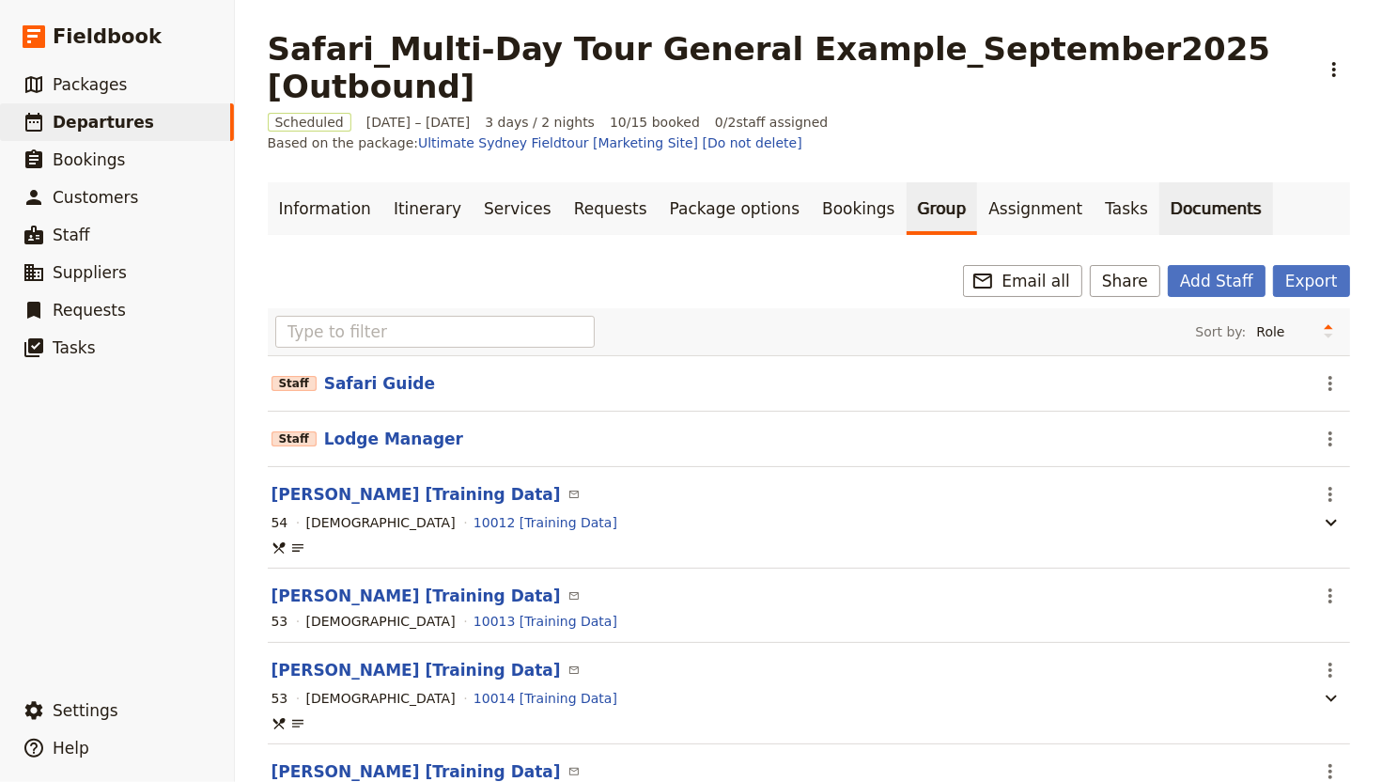
click at [1160, 209] on link "Documents" at bounding box center [1217, 208] width 114 height 53
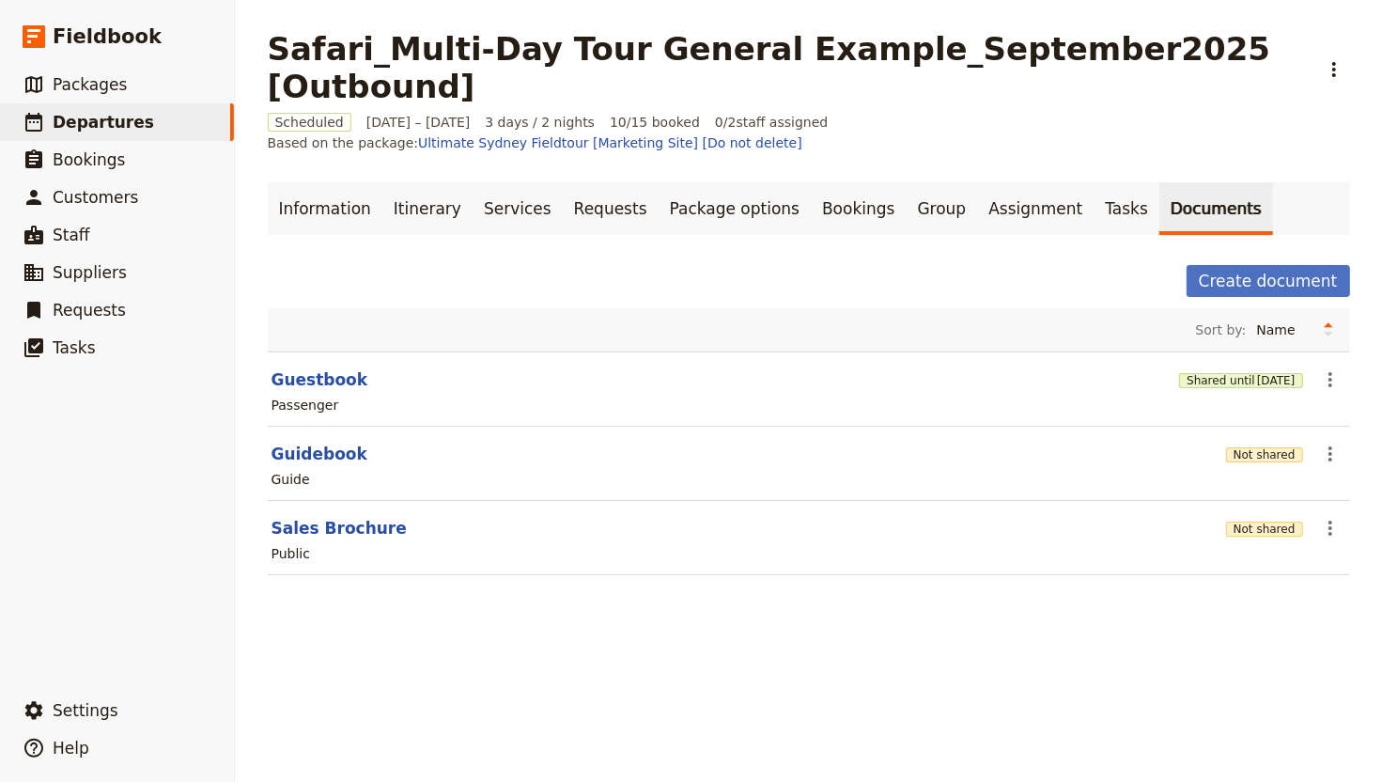
click at [504, 649] on div "Safari_Multi-Day Tour General Example_September2025 [Outbound] ​ Scheduled 29 –…" at bounding box center [808, 391] width 1147 height 782
click at [391, 623] on div "Safari_Multi-Day Tour General Example_September2025 [Outbound] ​ Scheduled 29 –…" at bounding box center [808, 391] width 1147 height 782
click at [320, 368] on button "Guestbook" at bounding box center [320, 379] width 97 height 23
select select "PASSENGER"
select select "RUN_SHEET"
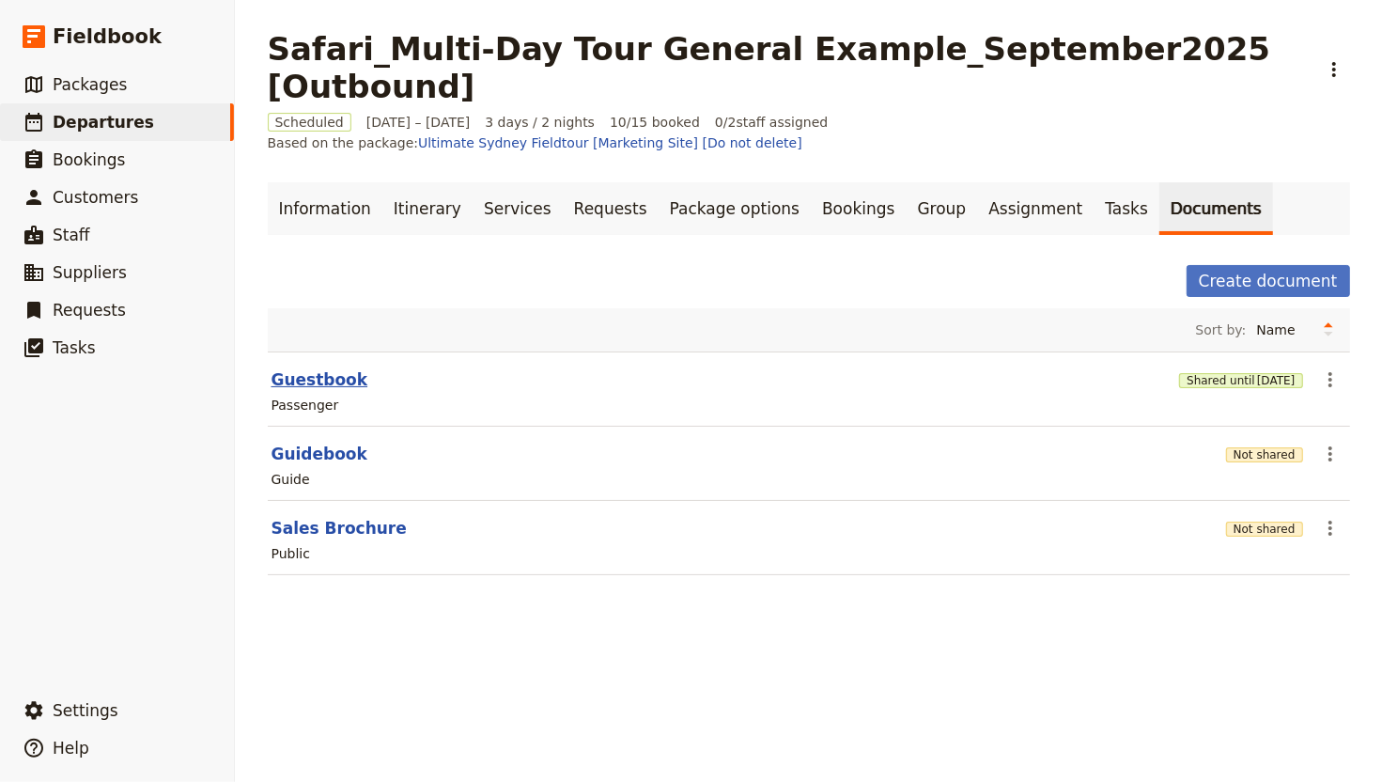
select select "DEFAULT"
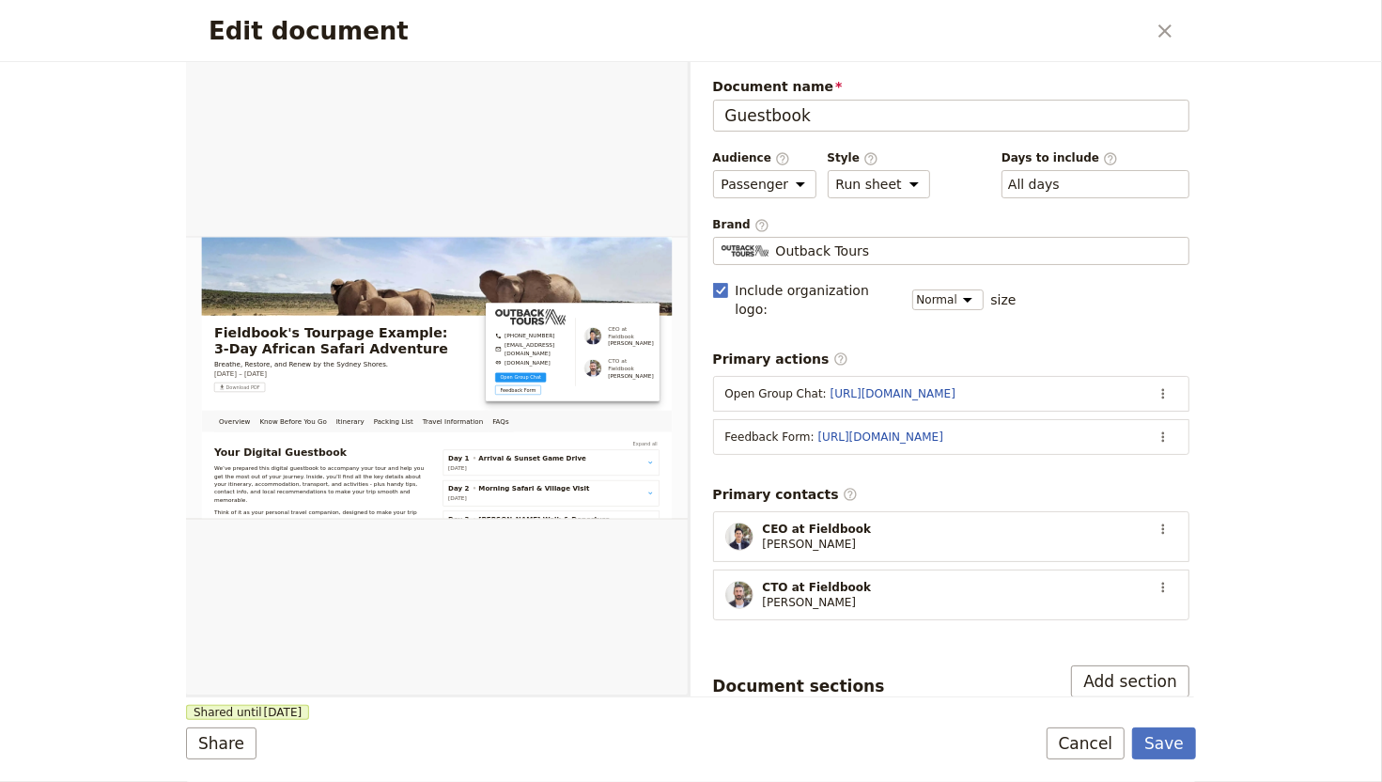
scroll to position [491, 0]
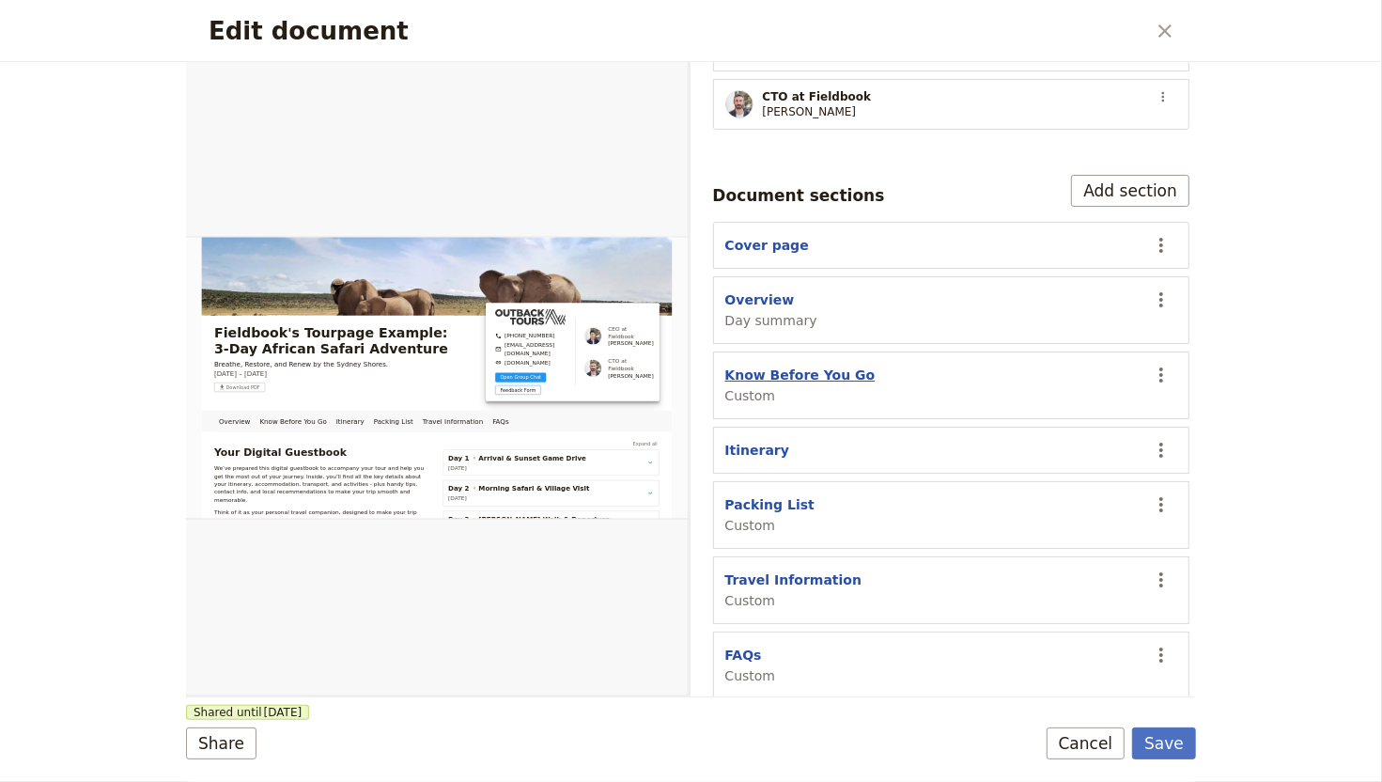
click at [777, 366] on button "Know Before You Go" at bounding box center [800, 375] width 150 height 19
select select "CUSTOM"
select select "default"
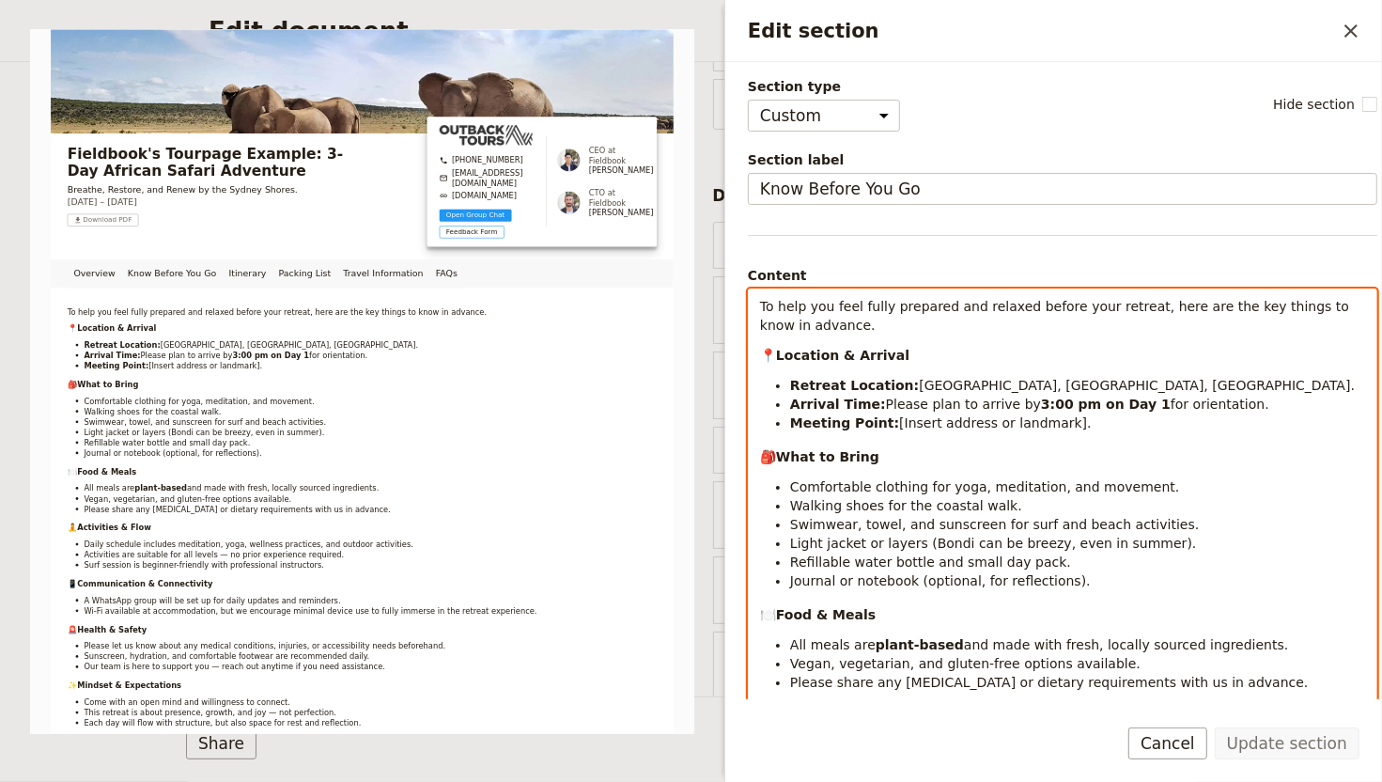
click at [775, 358] on span "📍" at bounding box center [768, 355] width 16 height 15
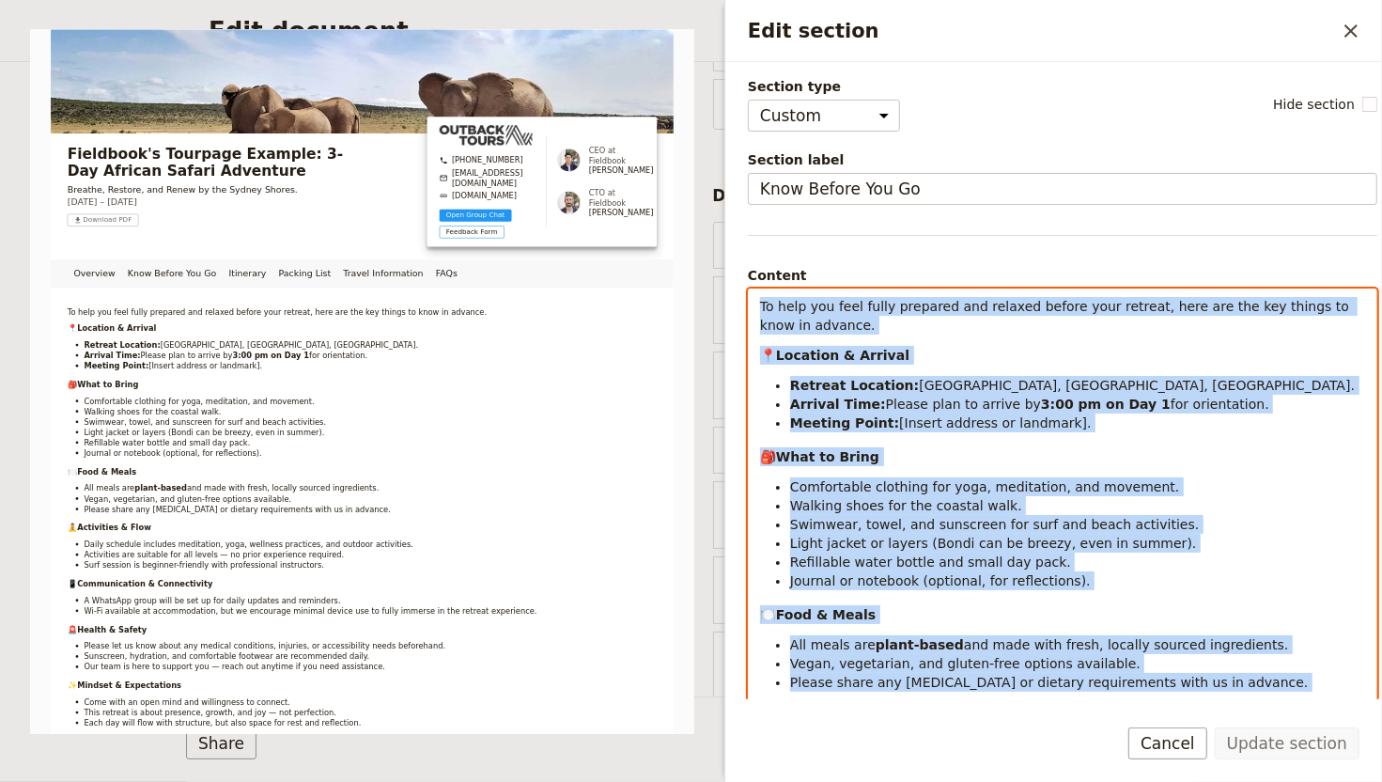
copy div "To help you feel fully prepared and relaxed before your retreat, here are the k…"
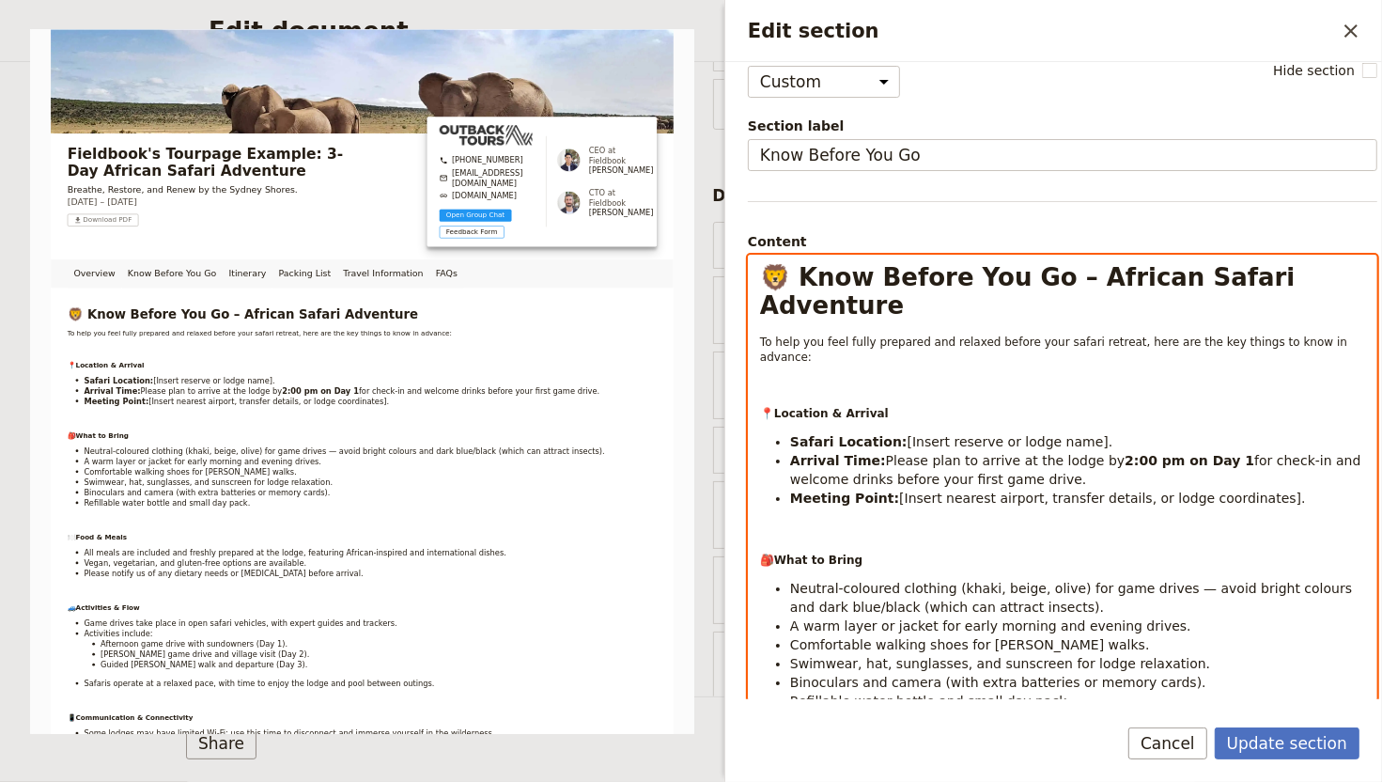
scroll to position [0, 0]
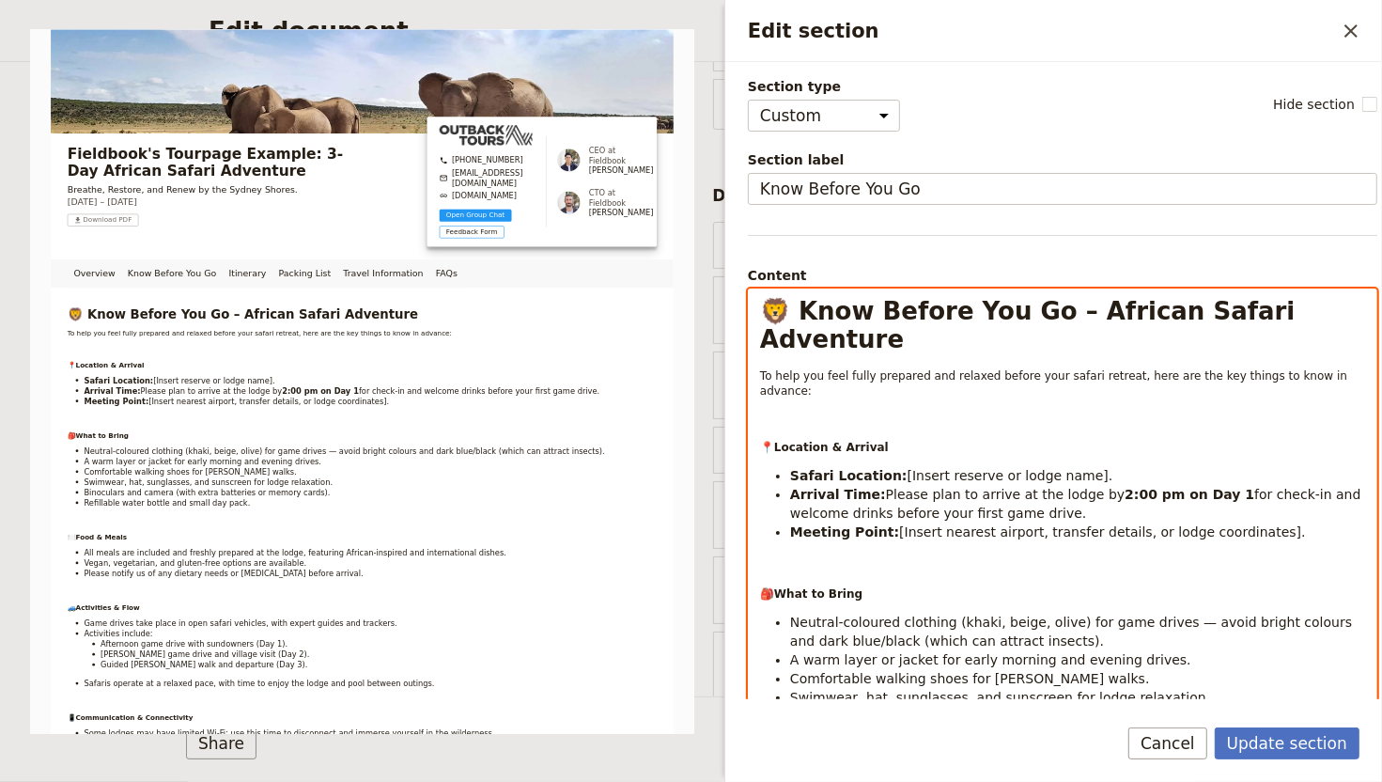
click at [848, 410] on p "Edit section" at bounding box center [1062, 419] width 605 height 19
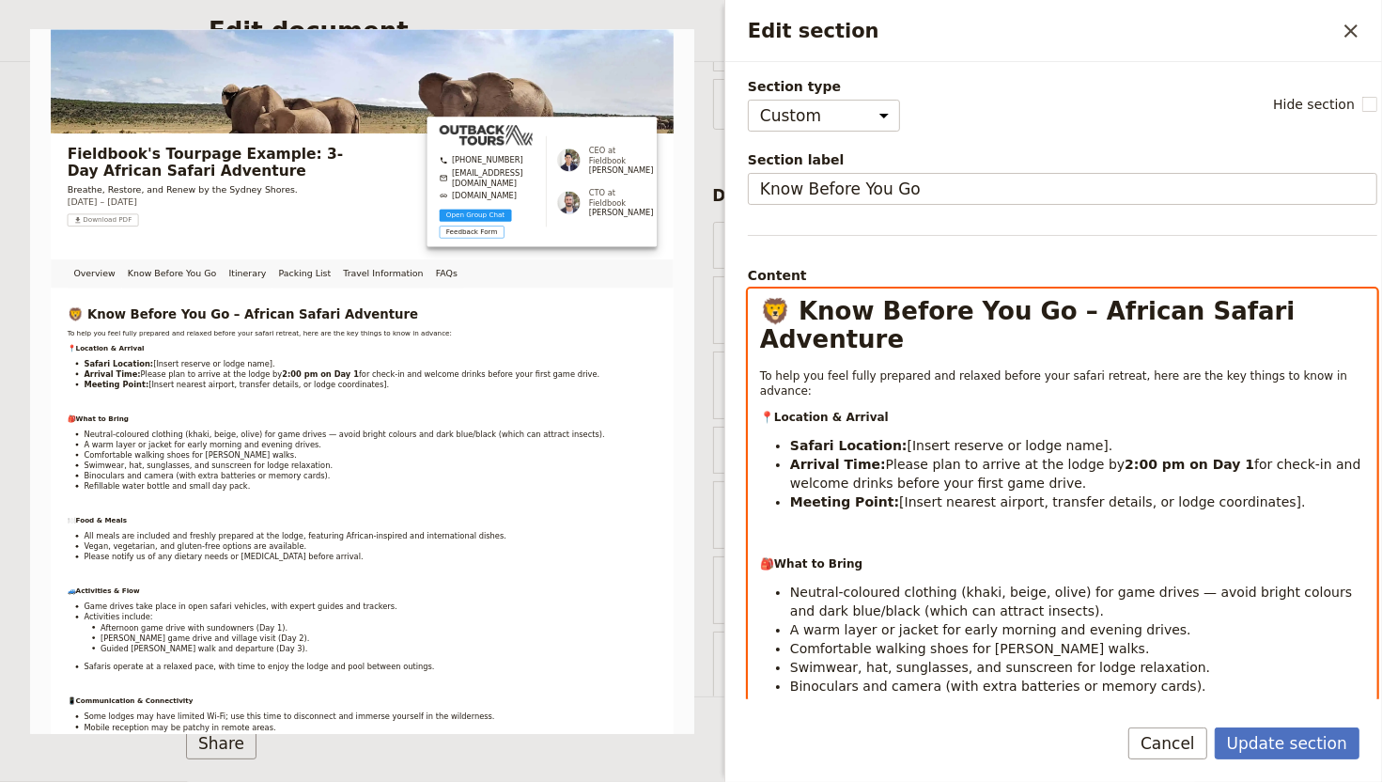
click at [809, 526] on p "Edit section" at bounding box center [1062, 535] width 605 height 19
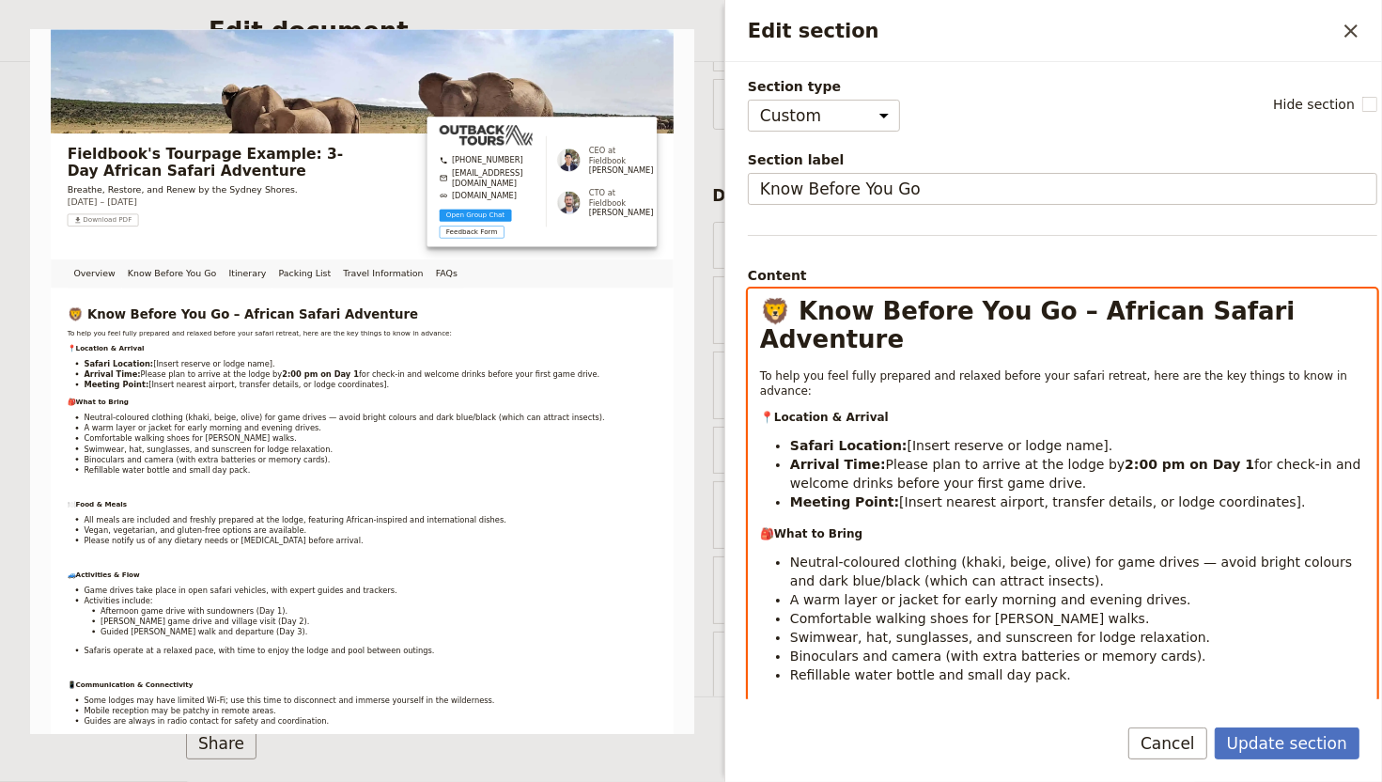
scroll to position [191, 0]
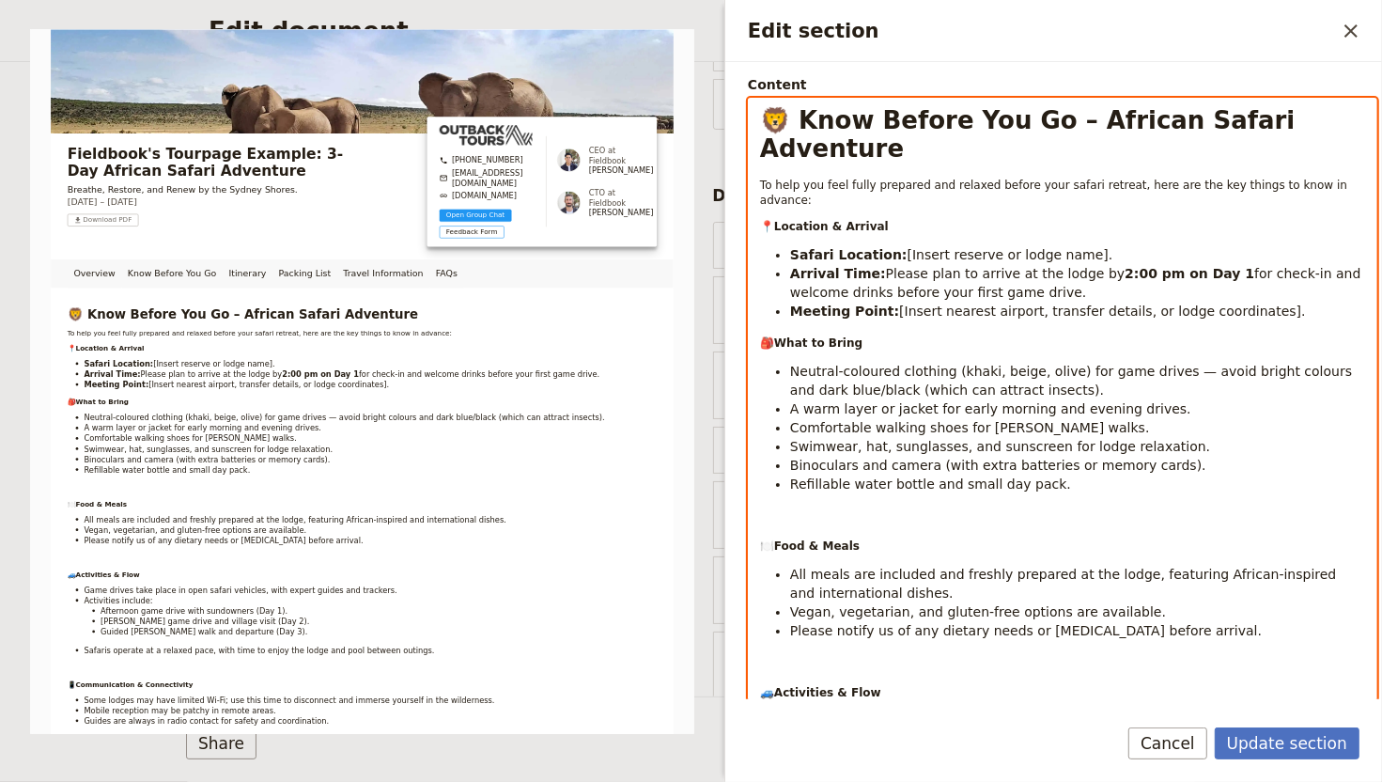
click at [833, 508] on p "Edit section" at bounding box center [1062, 517] width 605 height 19
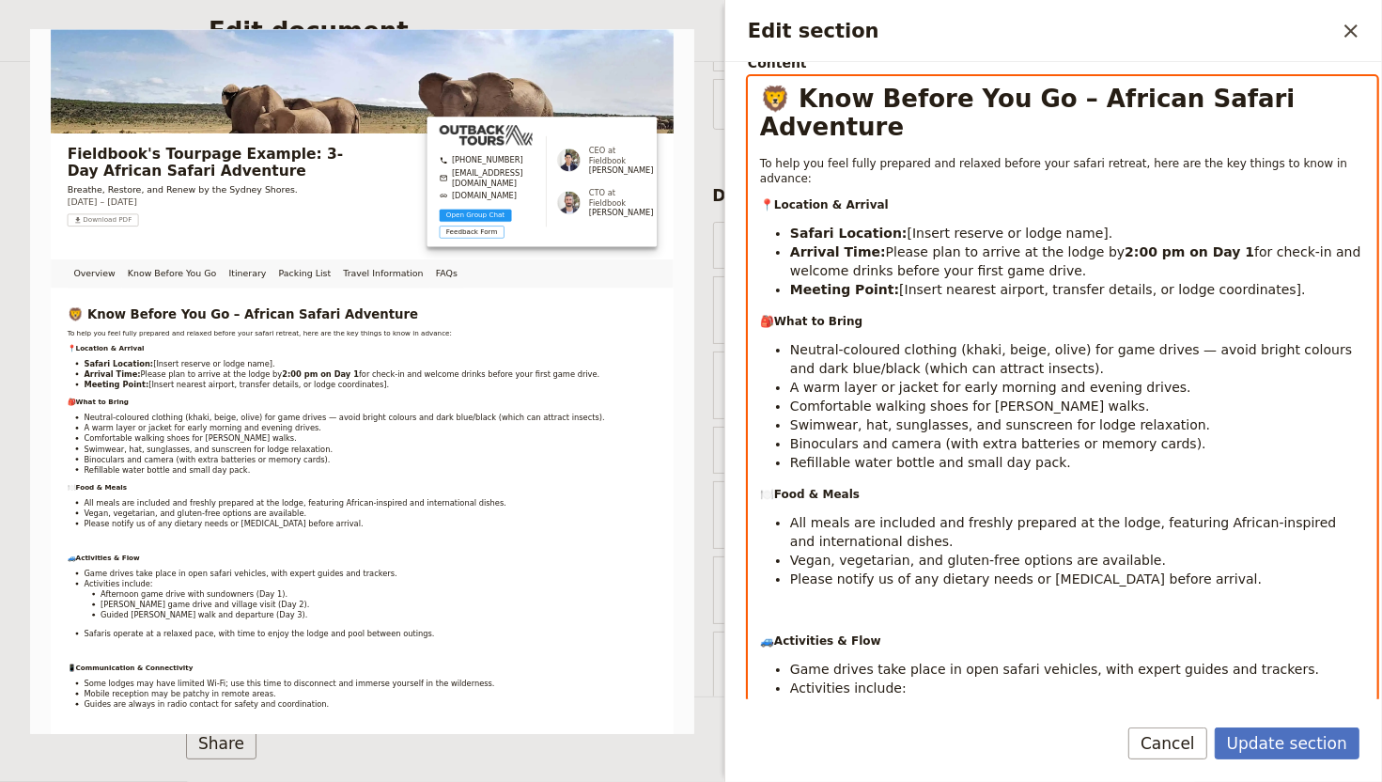
click at [787, 568] on div "🦁 Know Before You Go – African Safari Adventure To help you feel fully prepared…" at bounding box center [1063, 738] width 628 height 1323
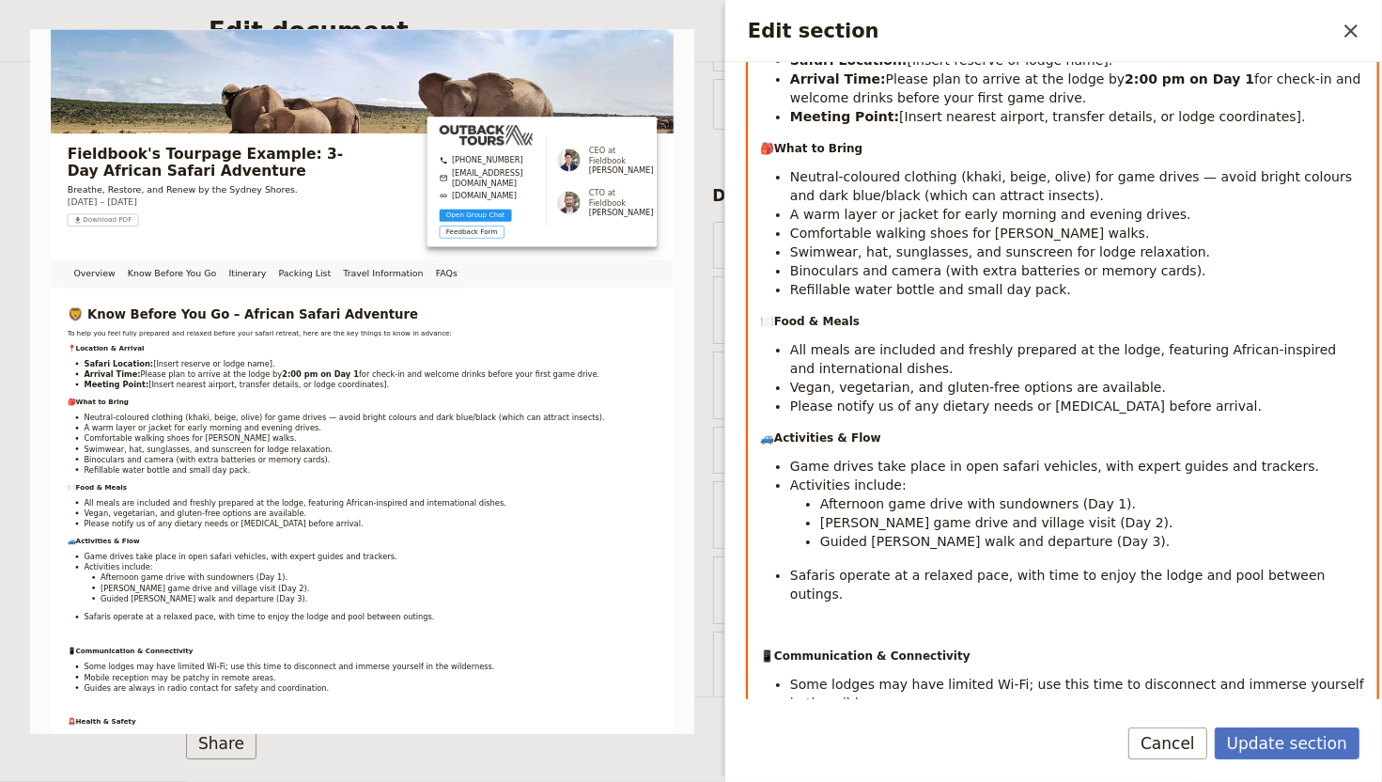
click at [791, 618] on p "Edit section" at bounding box center [1062, 627] width 605 height 19
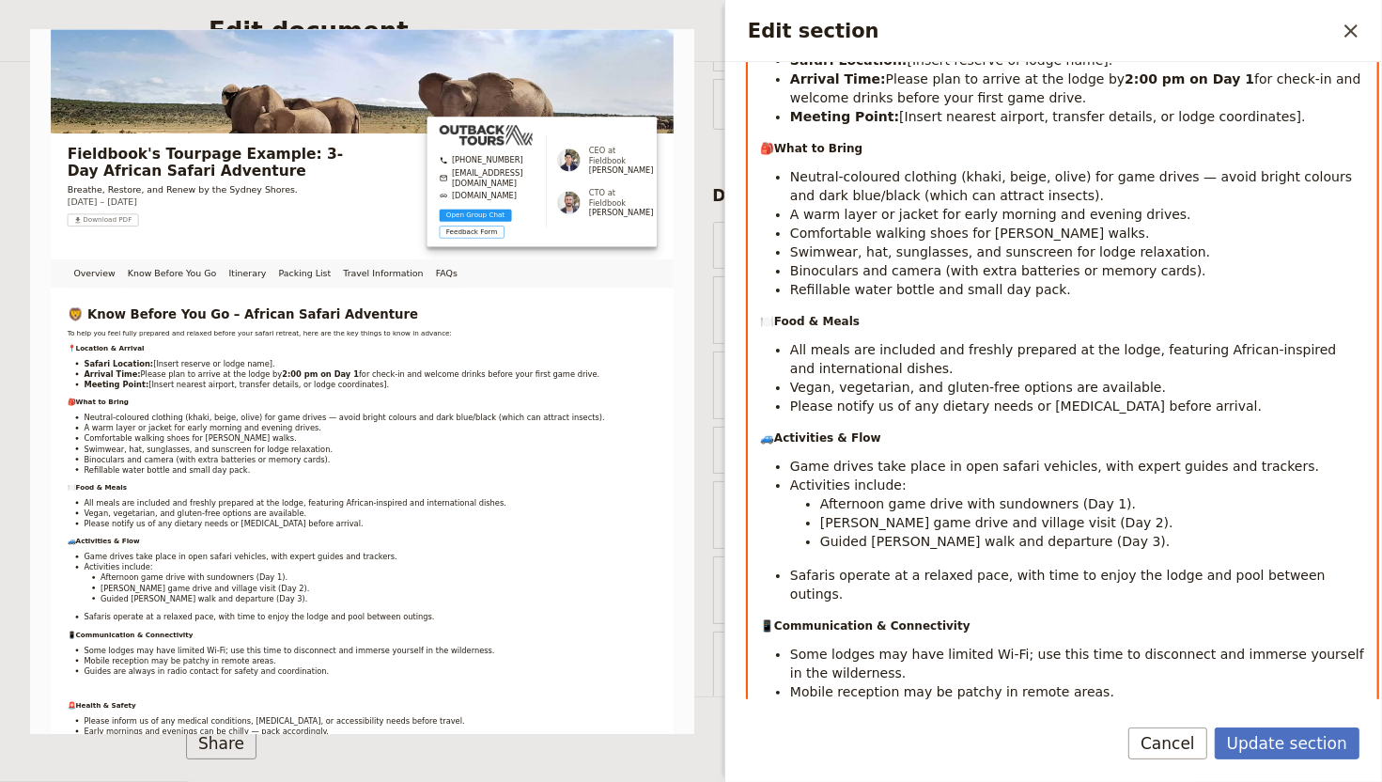
scroll to position [631, 0]
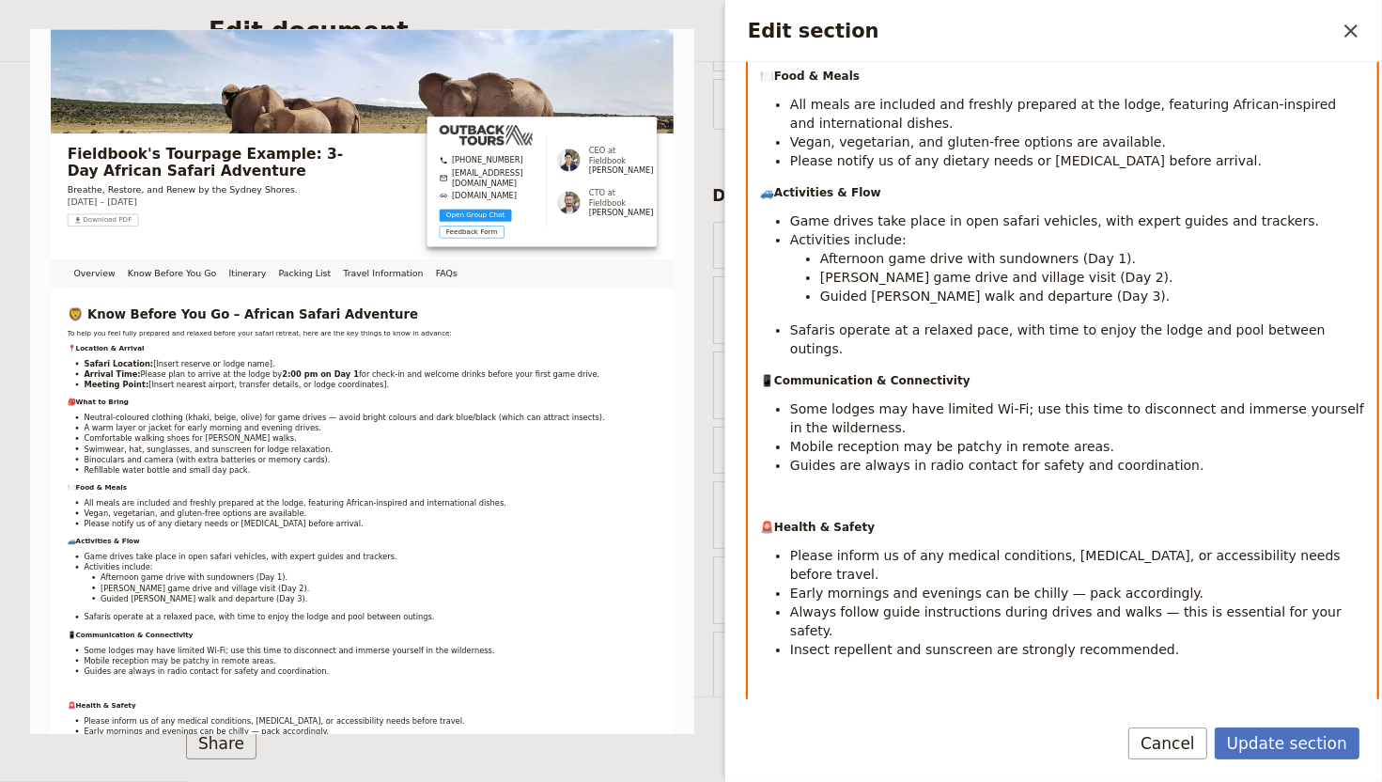
click at [814, 490] on p "Edit section" at bounding box center [1062, 499] width 605 height 19
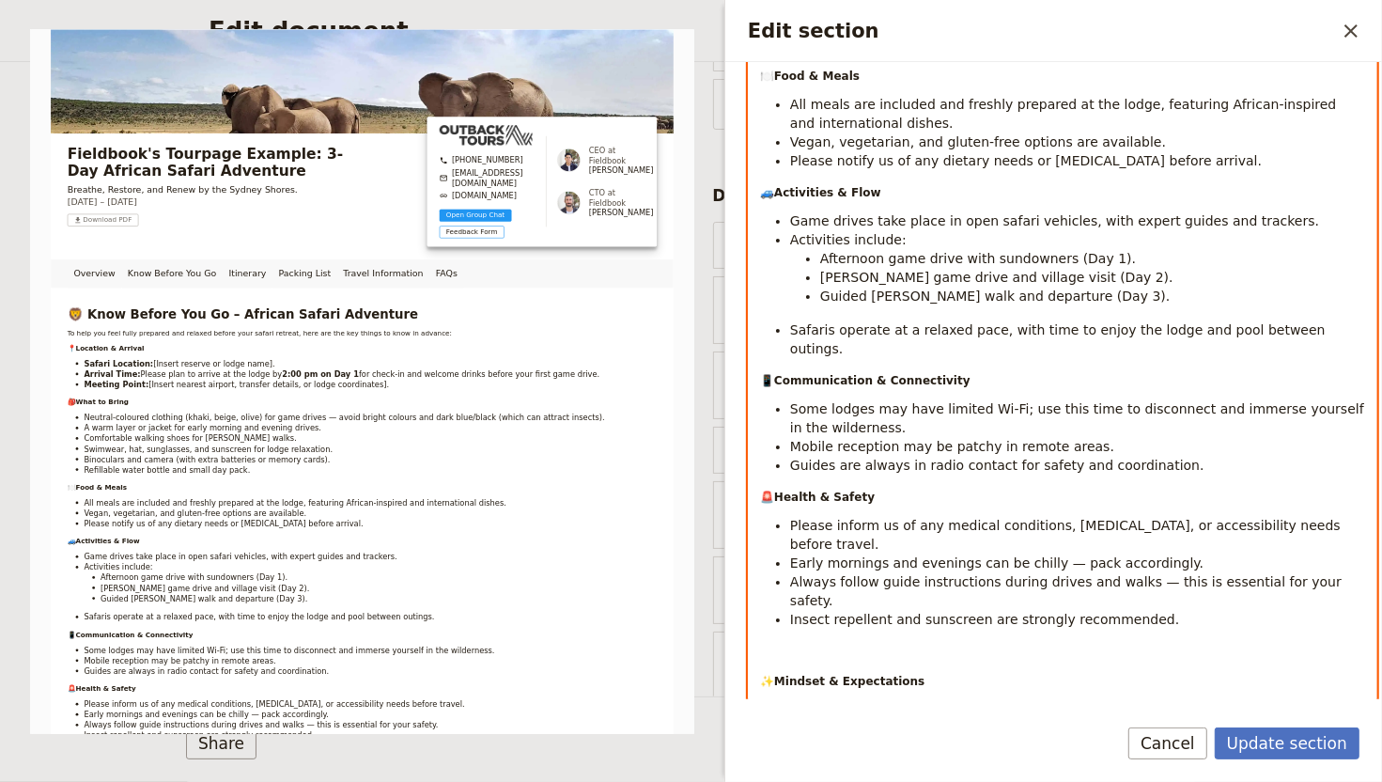
scroll to position [678, 0]
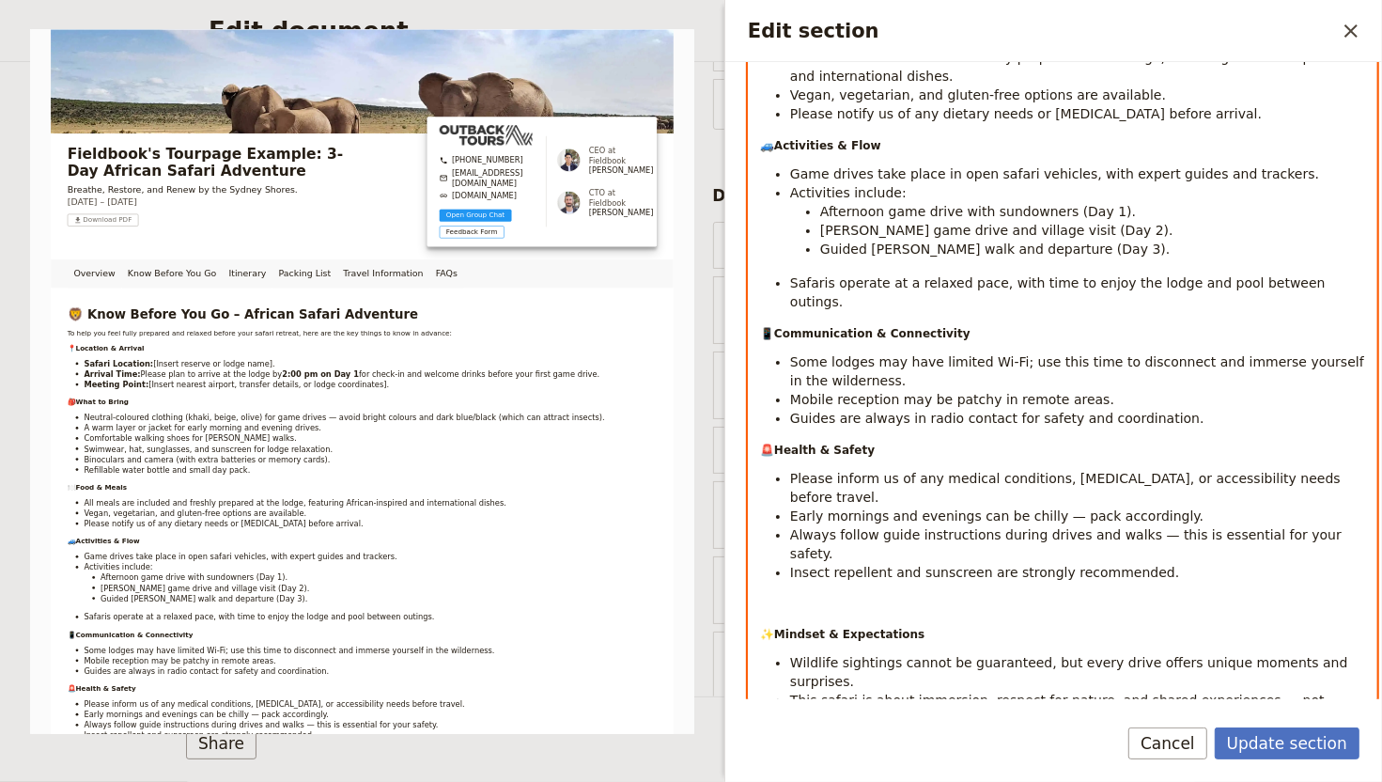
click at [794, 597] on p "Edit section" at bounding box center [1062, 606] width 605 height 19
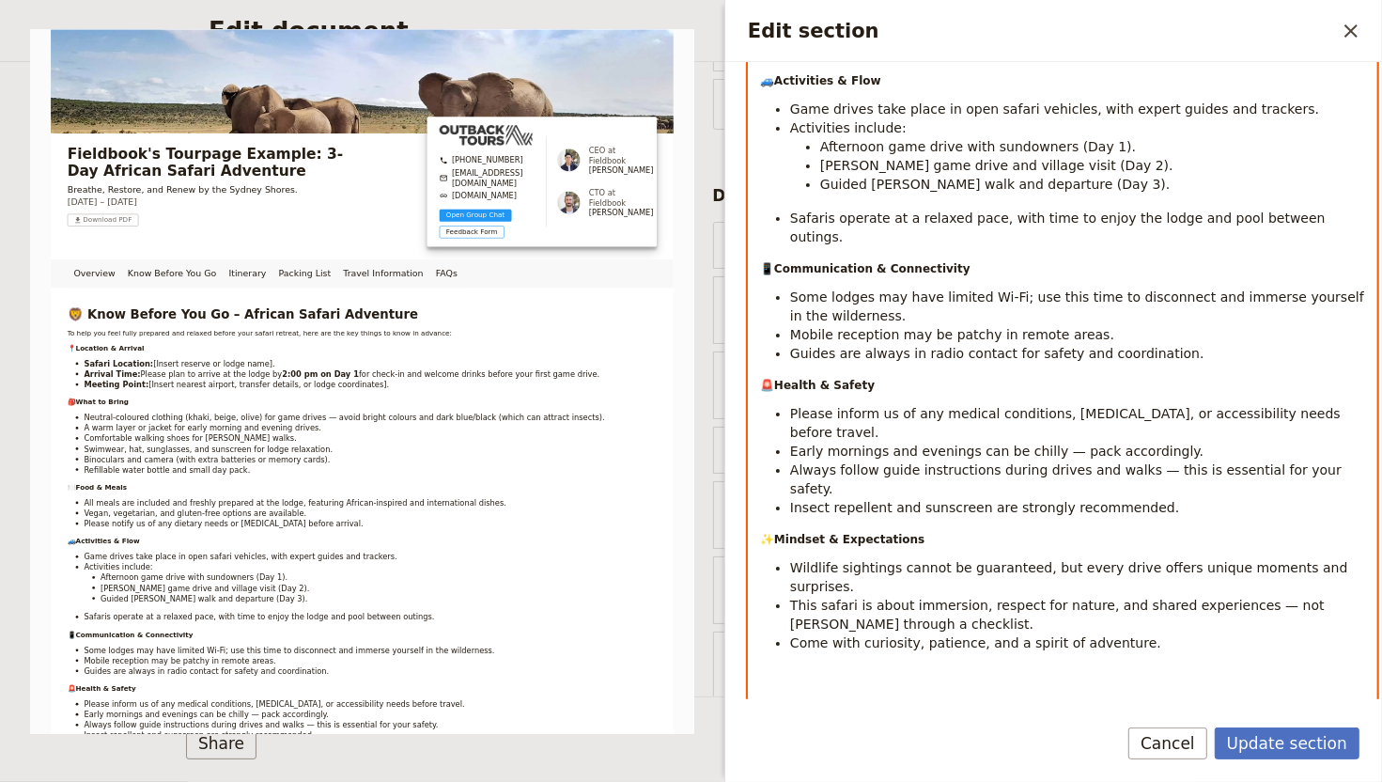
scroll to position [787, 0]
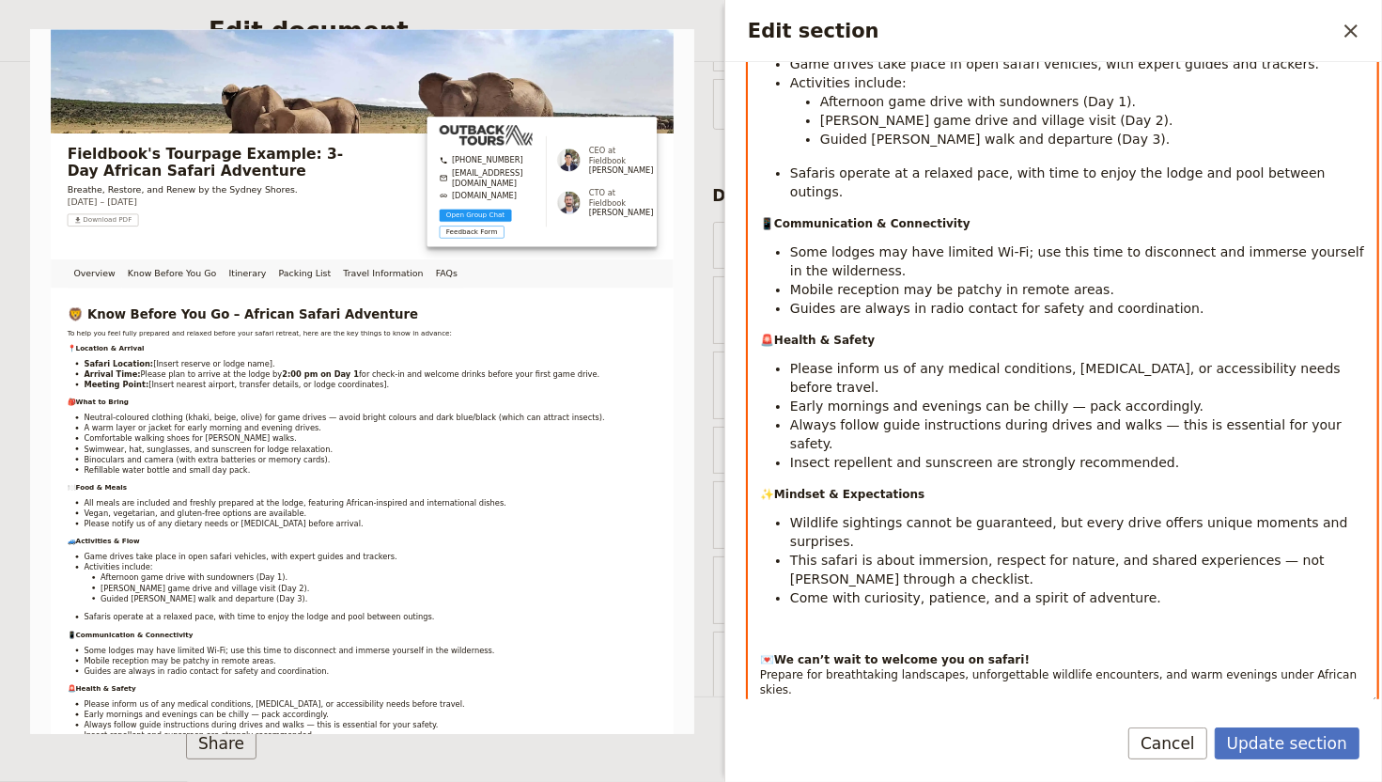
click at [785, 622] on p "Edit section" at bounding box center [1062, 631] width 605 height 19
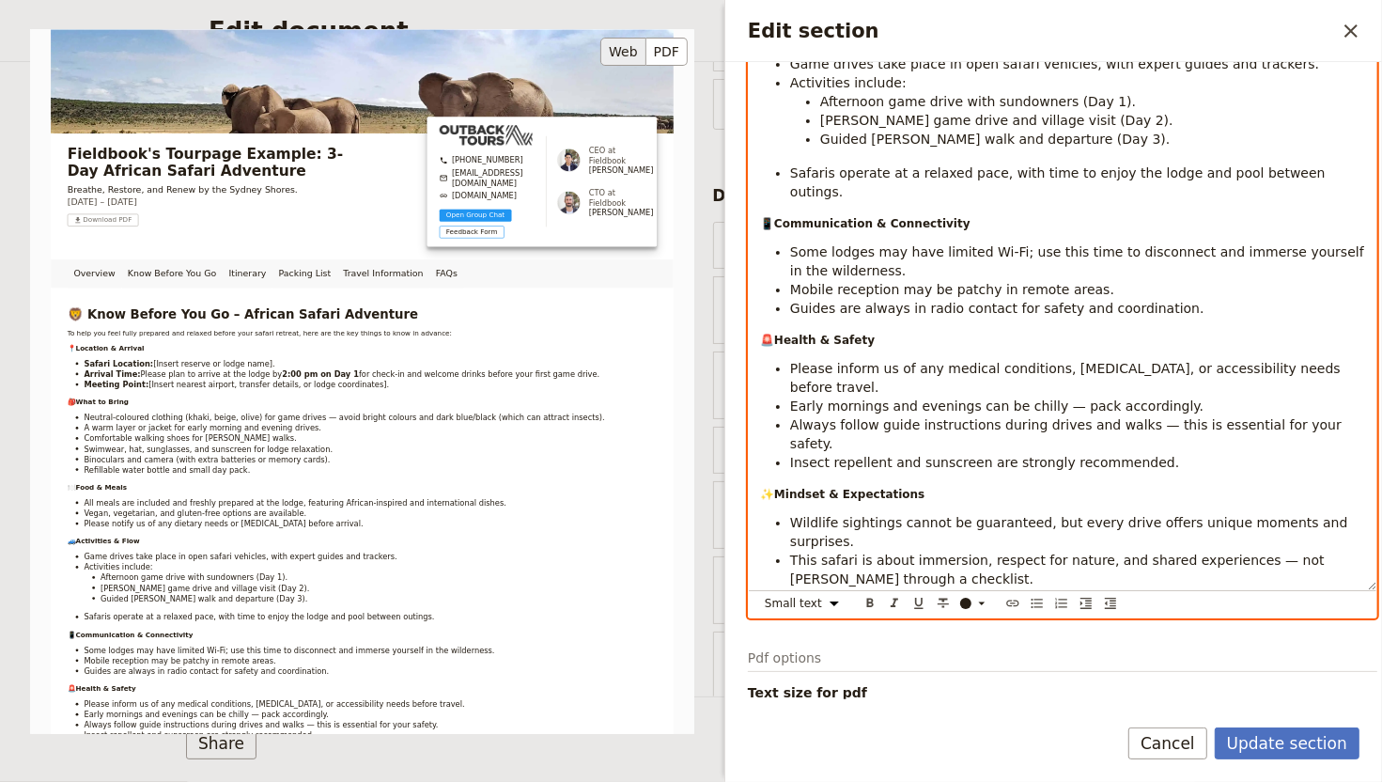
drag, startPoint x: 923, startPoint y: 545, endPoint x: 762, endPoint y: 549, distance: 160.7
click at [813, 623] on strong "We can’t wait to welcome you on safari!" at bounding box center [902, 629] width 256 height 13
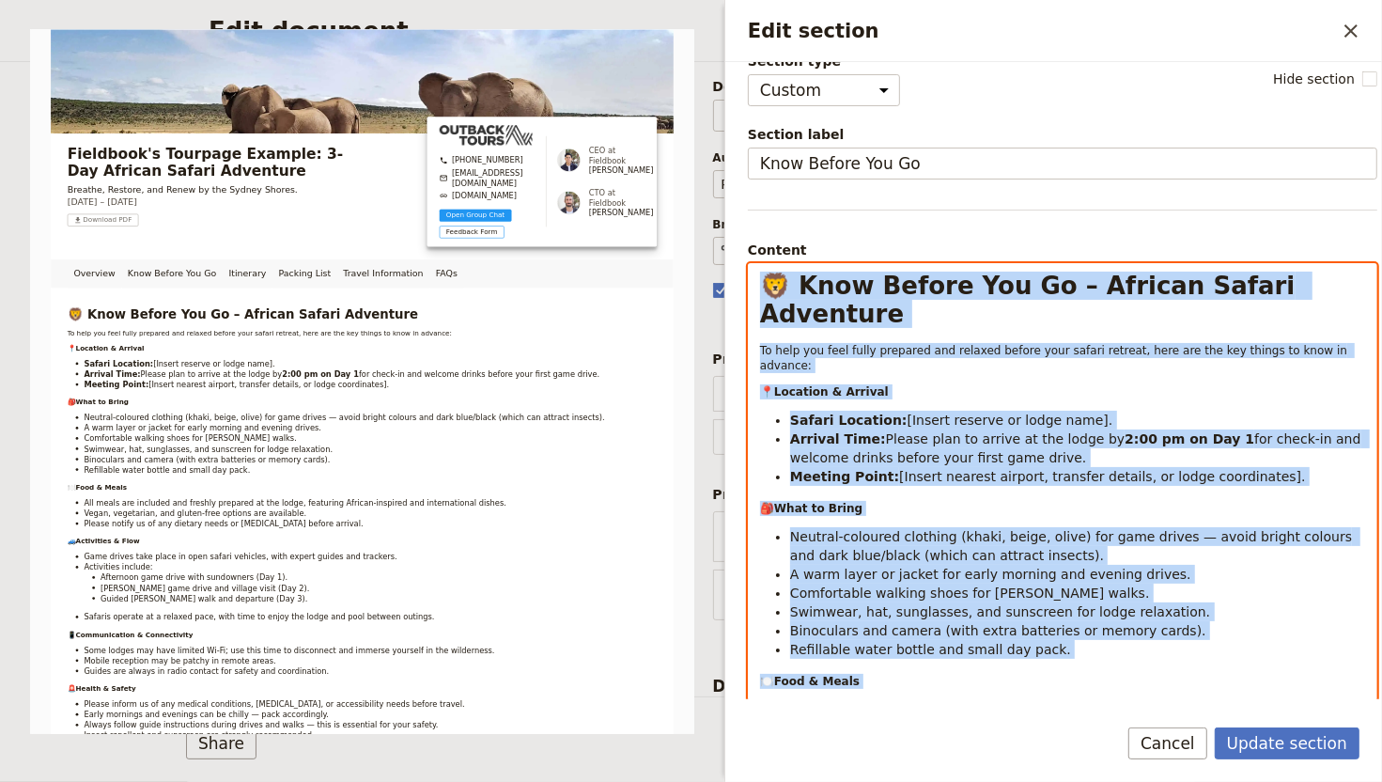
scroll to position [0, 0]
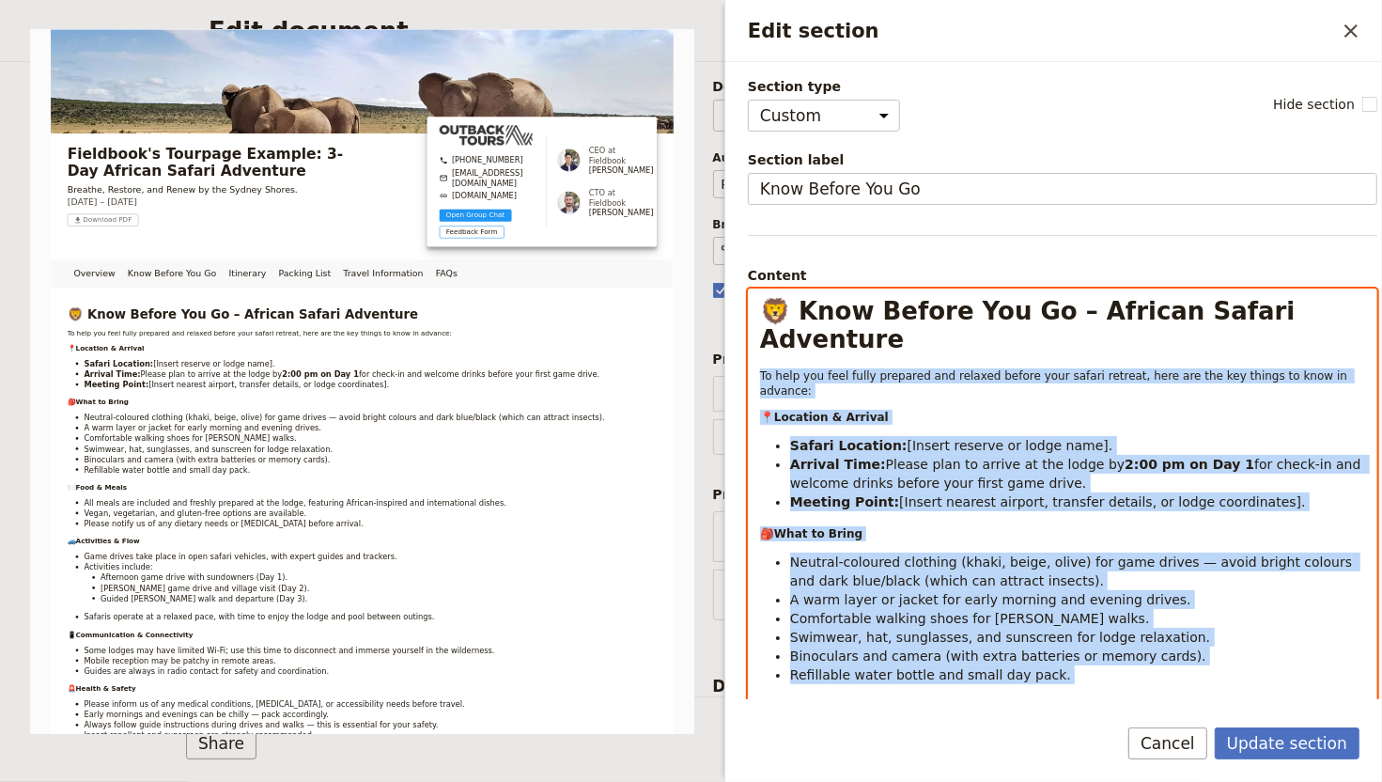
drag, startPoint x: 824, startPoint y: 583, endPoint x: 754, endPoint y: 339, distance: 253.4
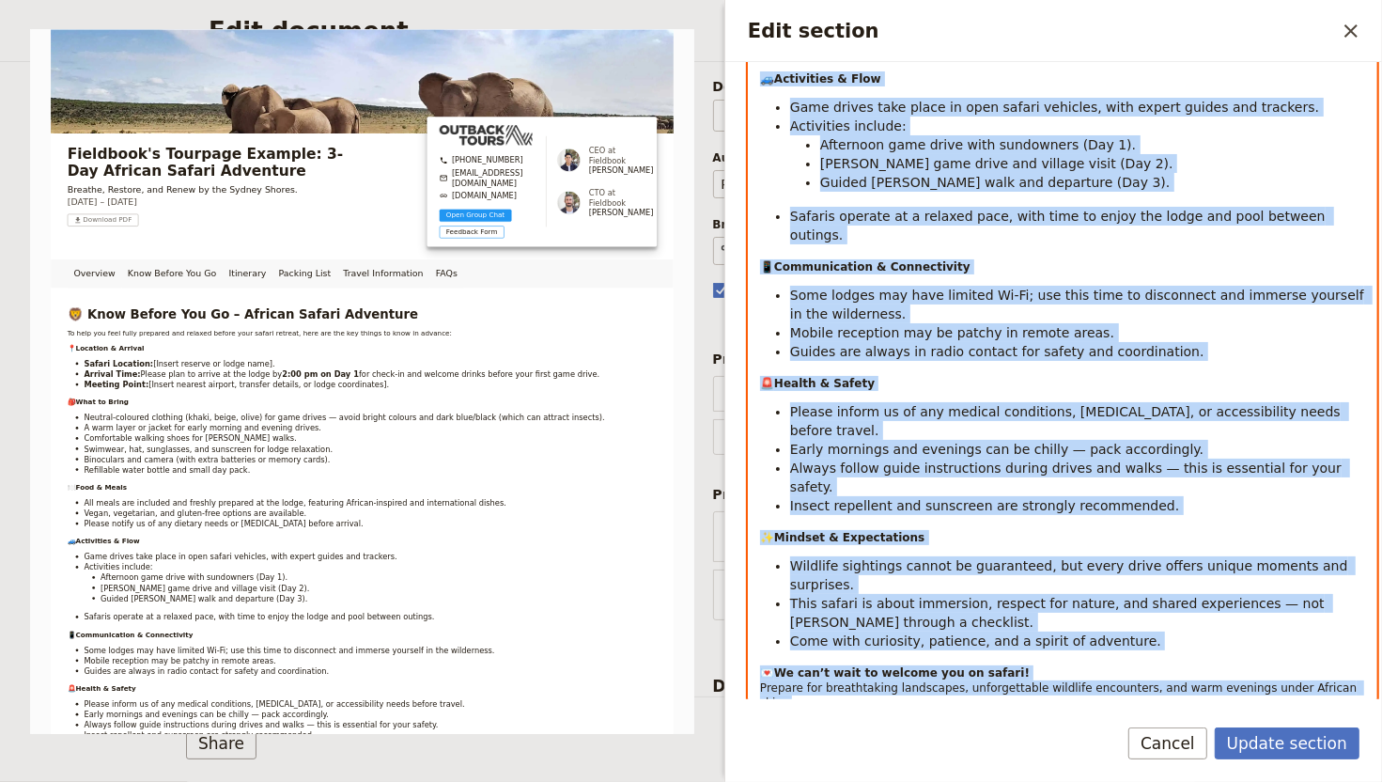
scroll to position [828, 0]
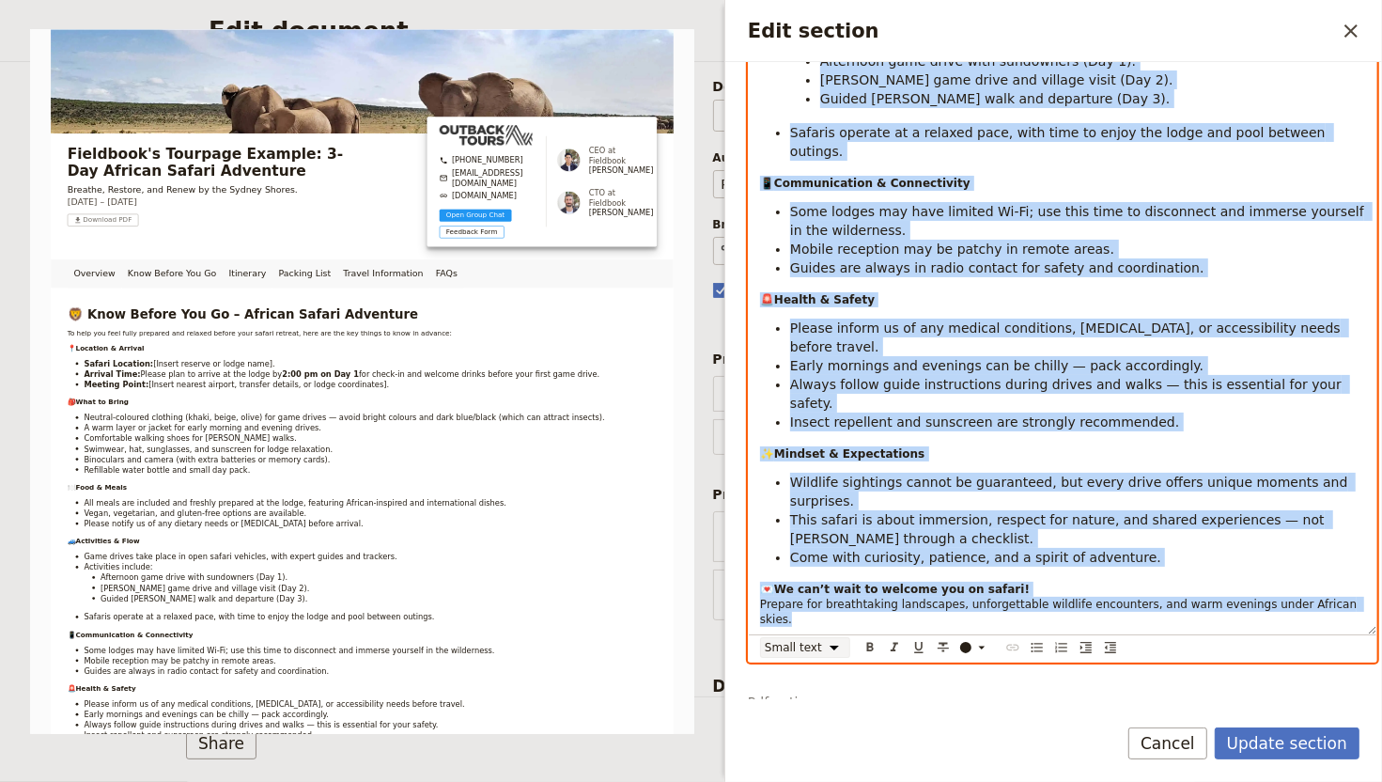
click at [839, 637] on select "Normal Small text Heading 1 Heading 2 Heading 3" at bounding box center [805, 647] width 90 height 21
click at [760, 649] on select "Normal Small text Heading 1 Heading 2 Heading 3" at bounding box center [805, 647] width 90 height 21
select select "paragraph"
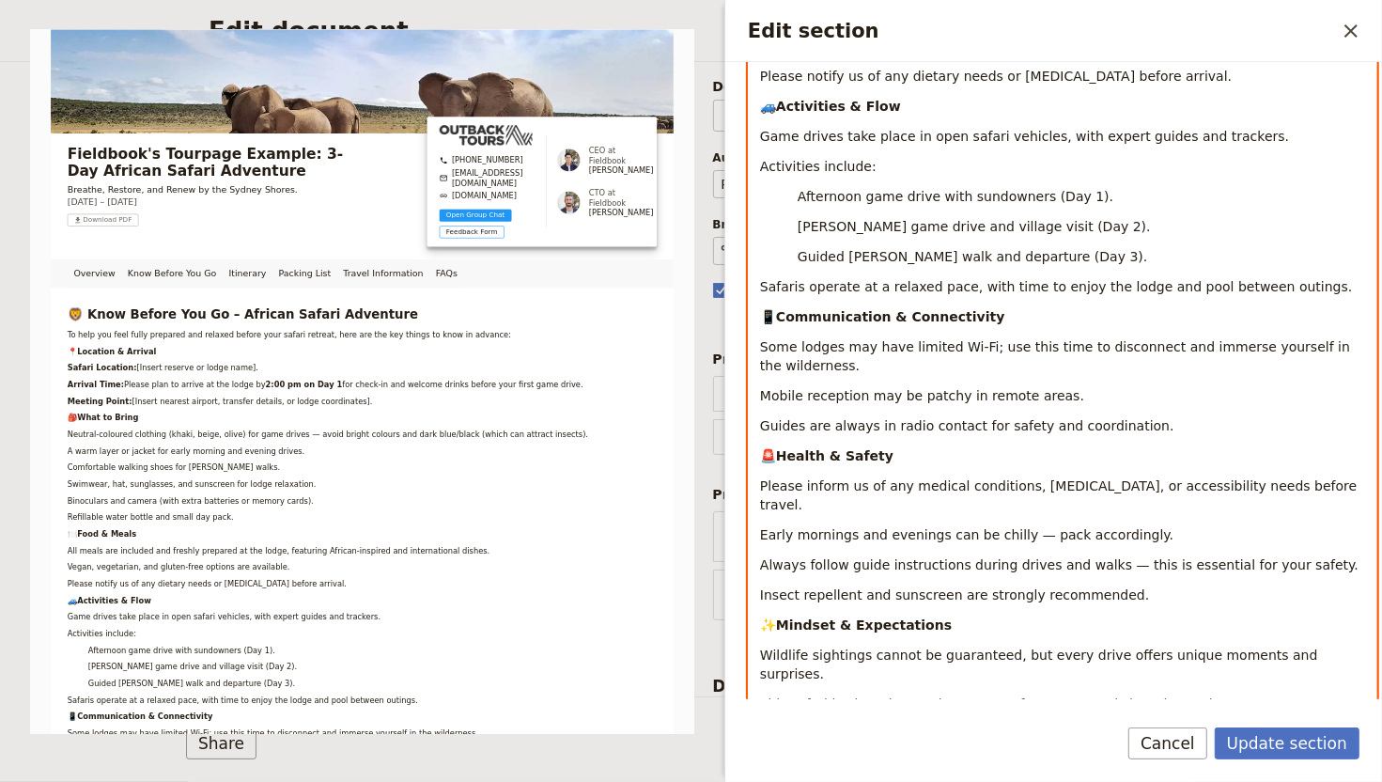
click at [930, 446] on p "🚨 Health & Safety" at bounding box center [1062, 455] width 605 height 19
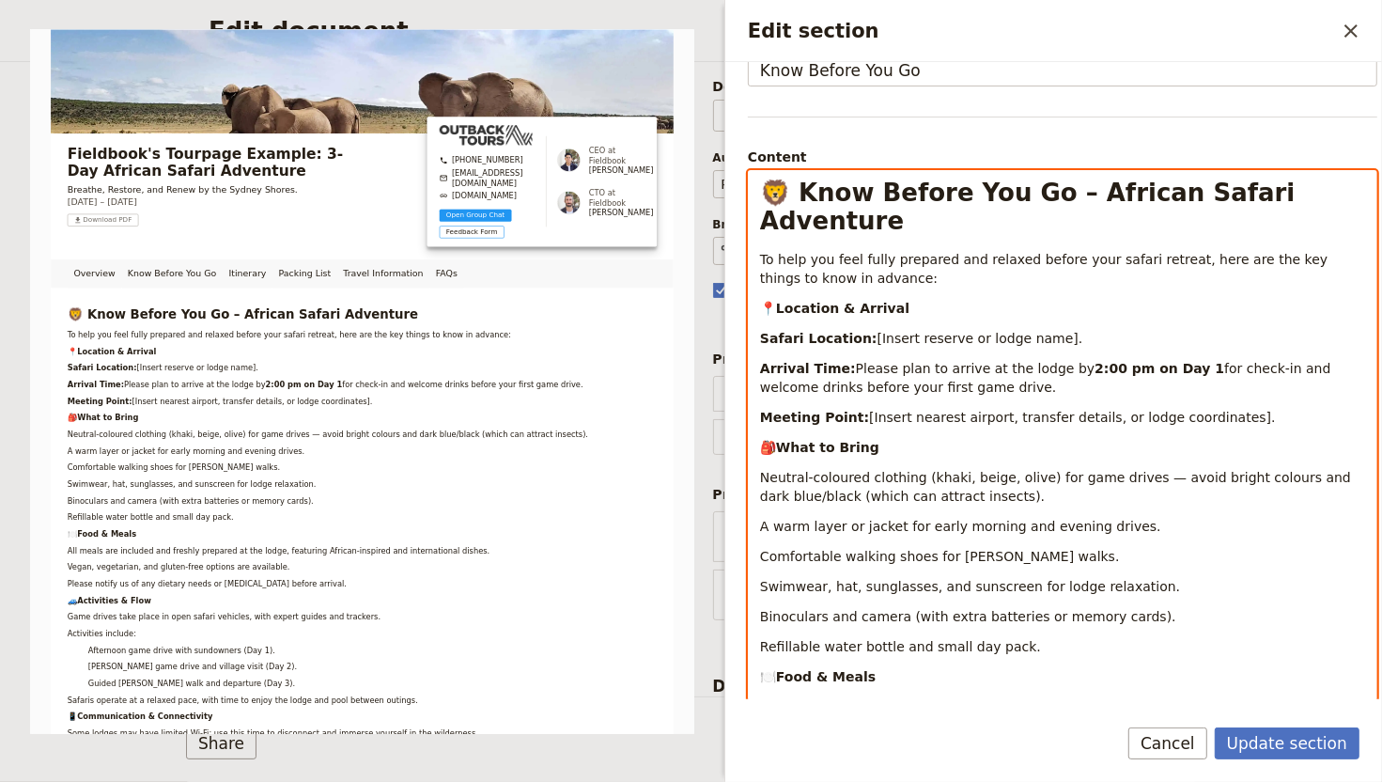
scroll to position [0, 0]
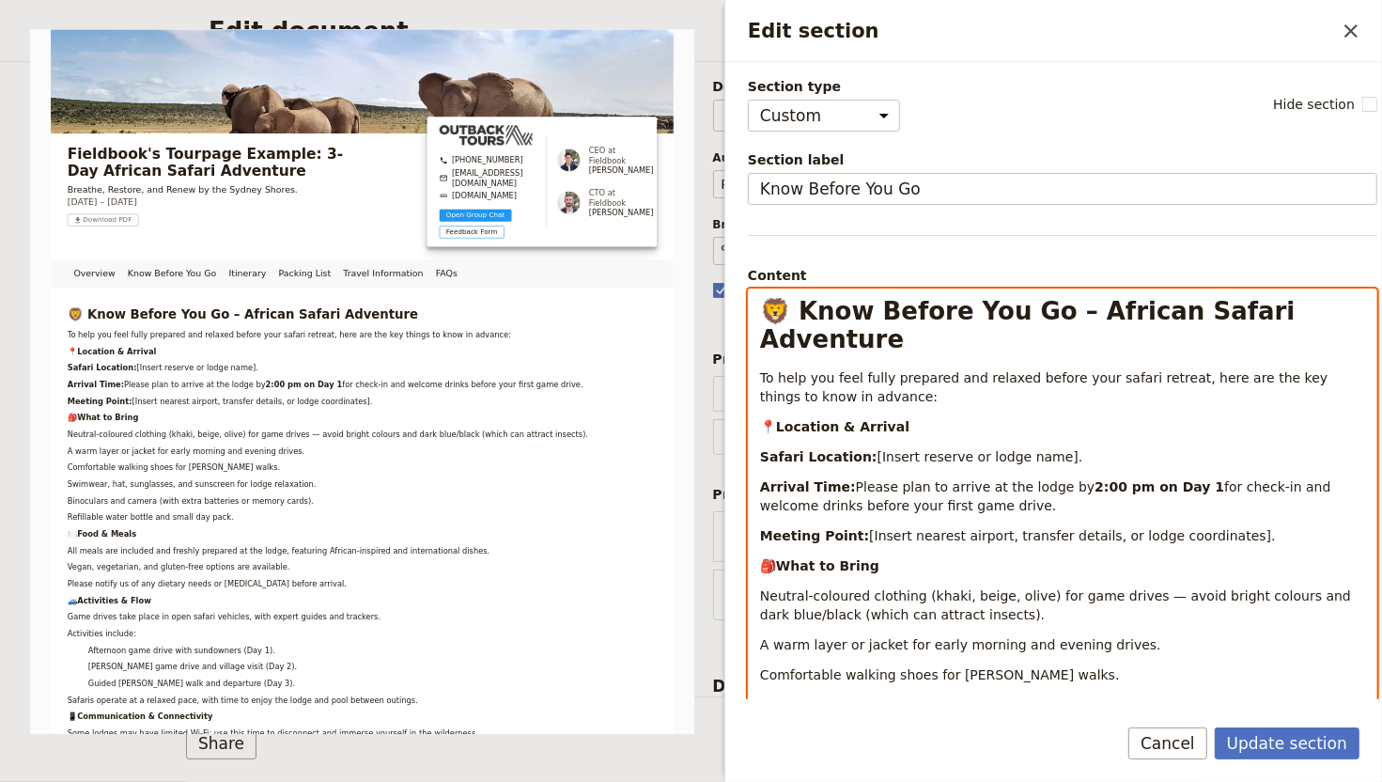
drag, startPoint x: 1125, startPoint y: 430, endPoint x: 870, endPoint y: 430, distance: 254.7
click at [870, 447] on p "Safari Location: [Insert reserve or lodge name]." at bounding box center [1062, 456] width 605 height 19
drag, startPoint x: 1198, startPoint y: 515, endPoint x: 858, endPoint y: 515, distance: 340.2
click at [858, 526] on p "Meeting Point: [Insert nearest airport, transfer details, or lodge coordinates]." at bounding box center [1062, 535] width 605 height 19
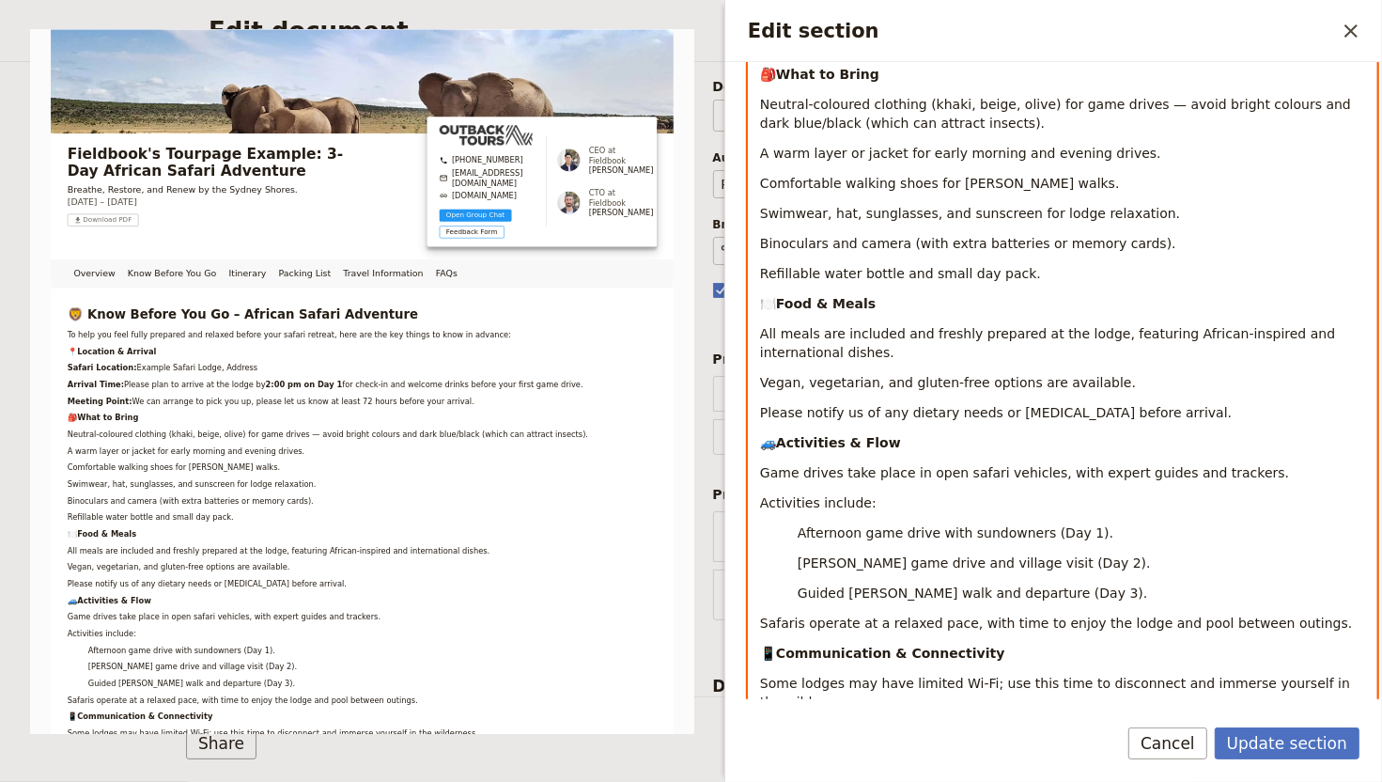
scroll to position [517, 0]
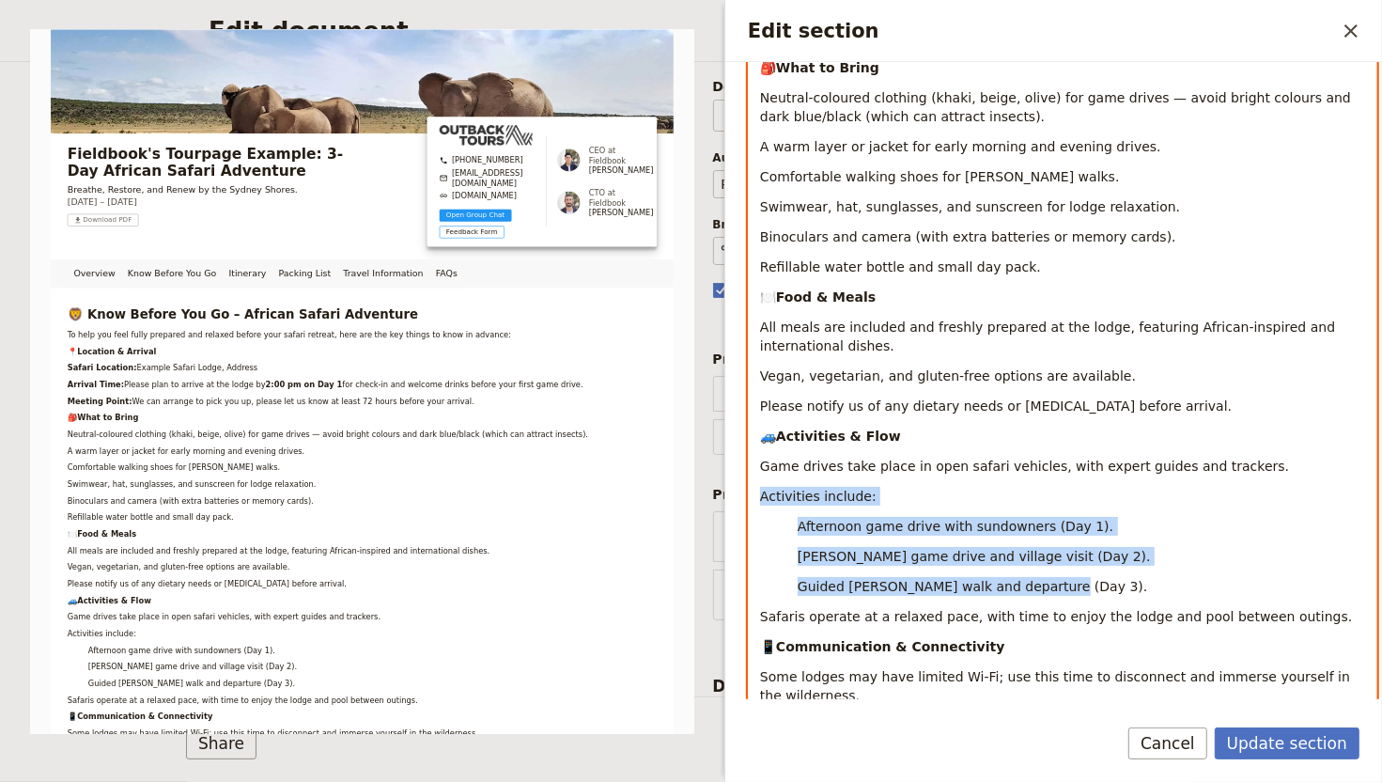
drag, startPoint x: 1043, startPoint y: 564, endPoint x: 759, endPoint y: 465, distance: 300.4
click at [759, 465] on div "🦁 Know Before You Go – African Safari Adventure To help you feel fully prepared…" at bounding box center [1063, 437] width 628 height 1329
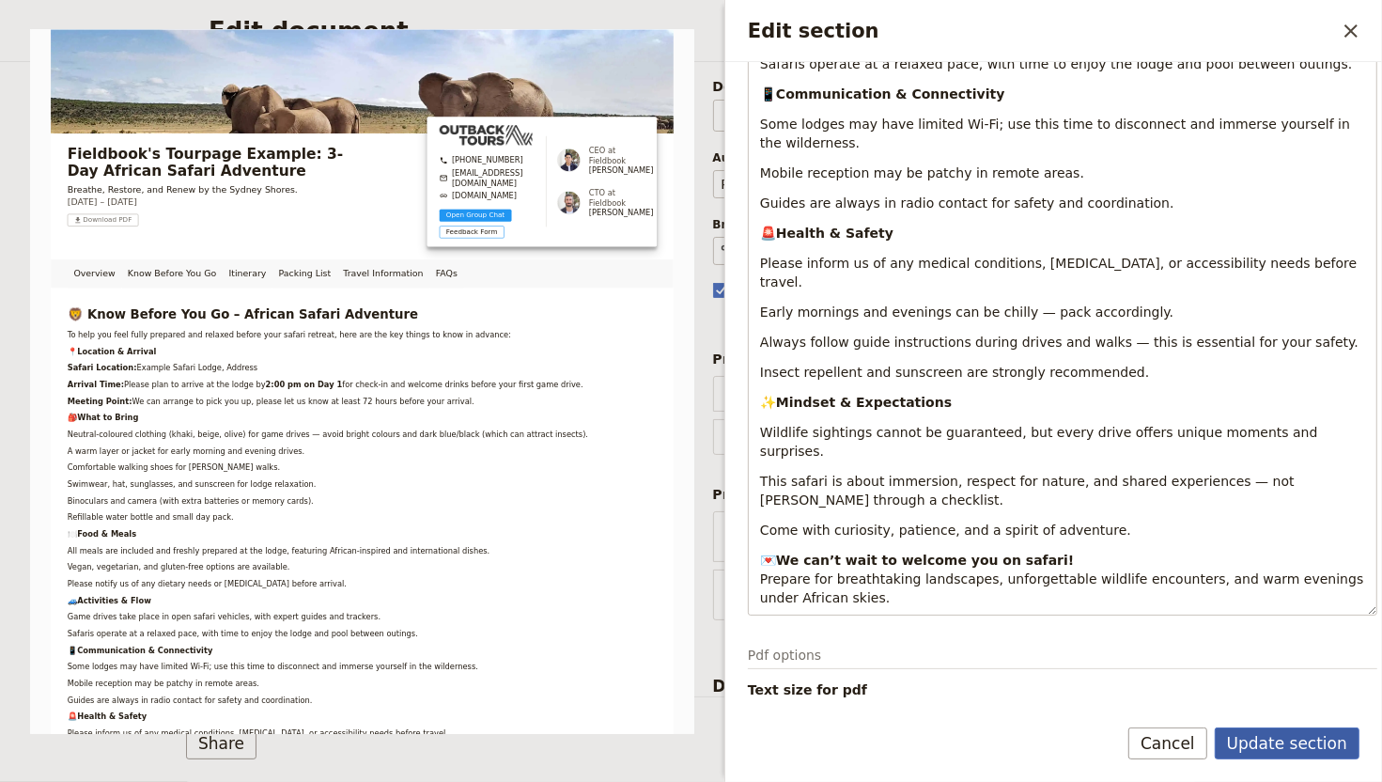
click at [1266, 649] on button "Update section" at bounding box center [1287, 743] width 145 height 32
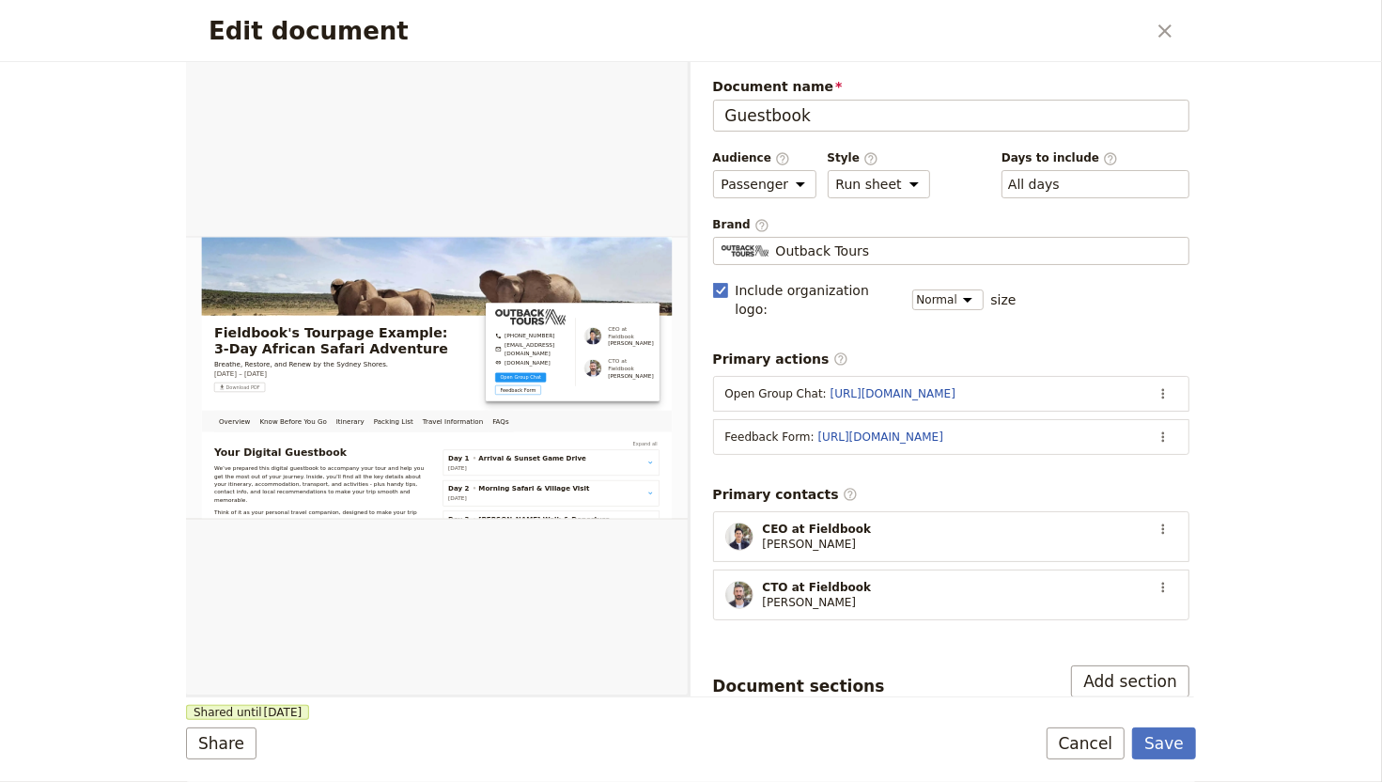
scroll to position [472, 0]
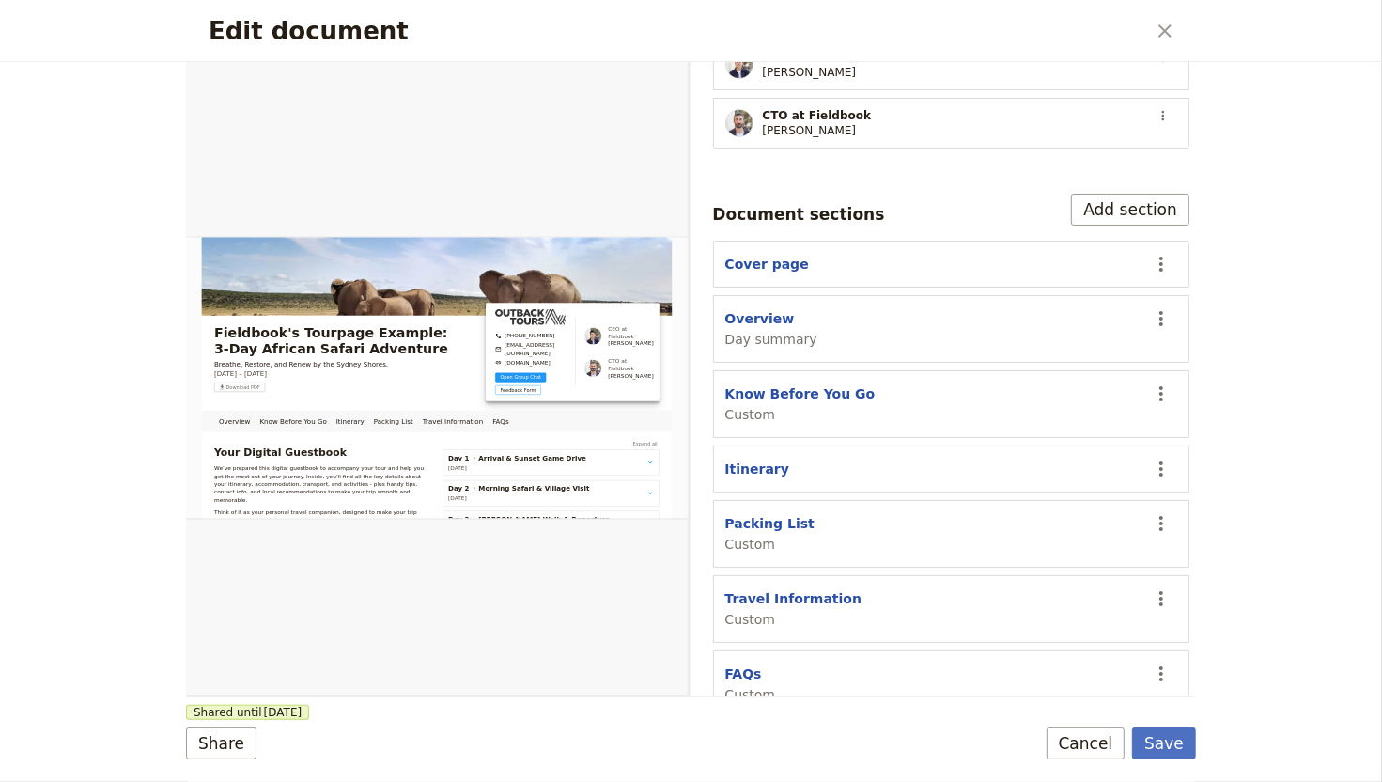
click at [1172, 649] on form "Overview Know Before You Go Itinerary Packing List Travel Information FAQs Web …" at bounding box center [691, 422] width 1010 height 720
click at [1172, 649] on button "Save" at bounding box center [1164, 743] width 64 height 32
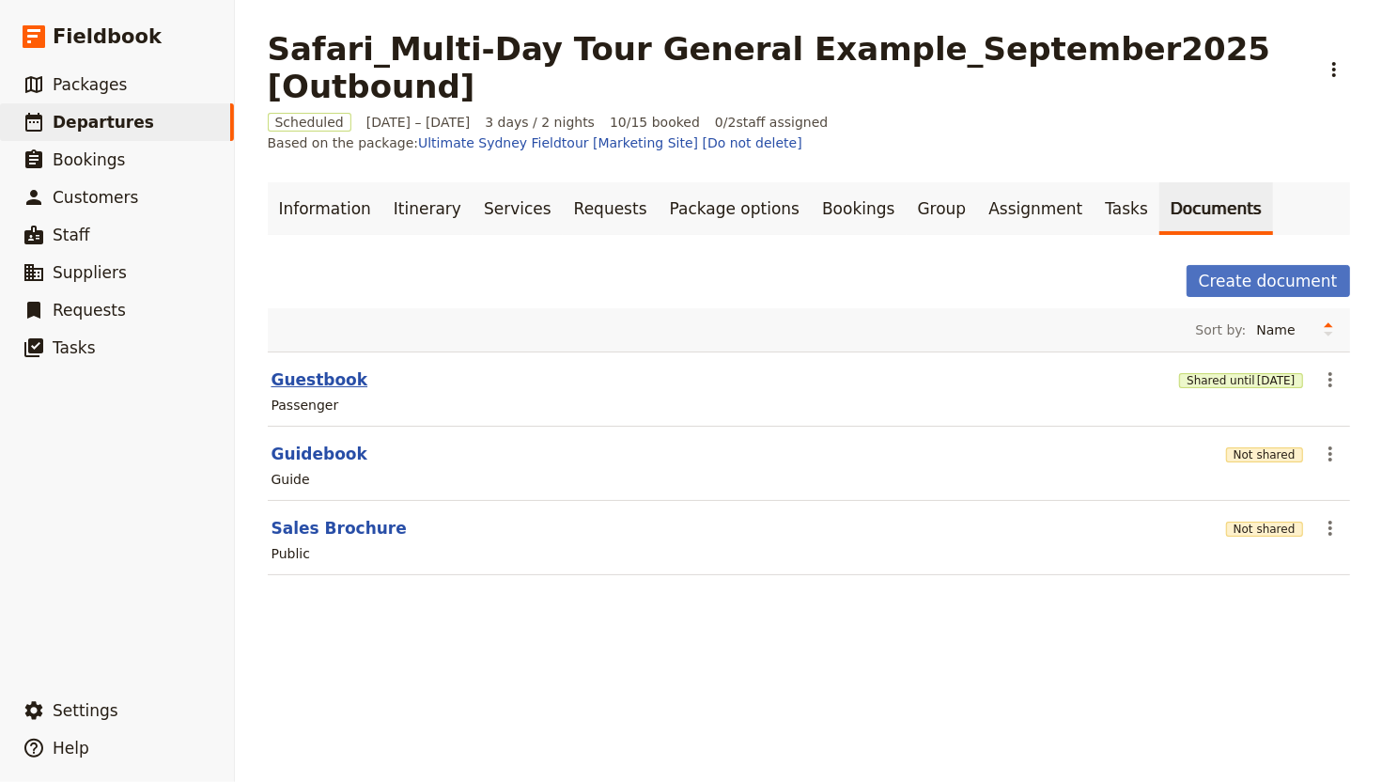
click at [294, 368] on button "Guestbook" at bounding box center [320, 379] width 97 height 23
select select "PASSENGER"
select select "RUN_SHEET"
select select "DEFAULT"
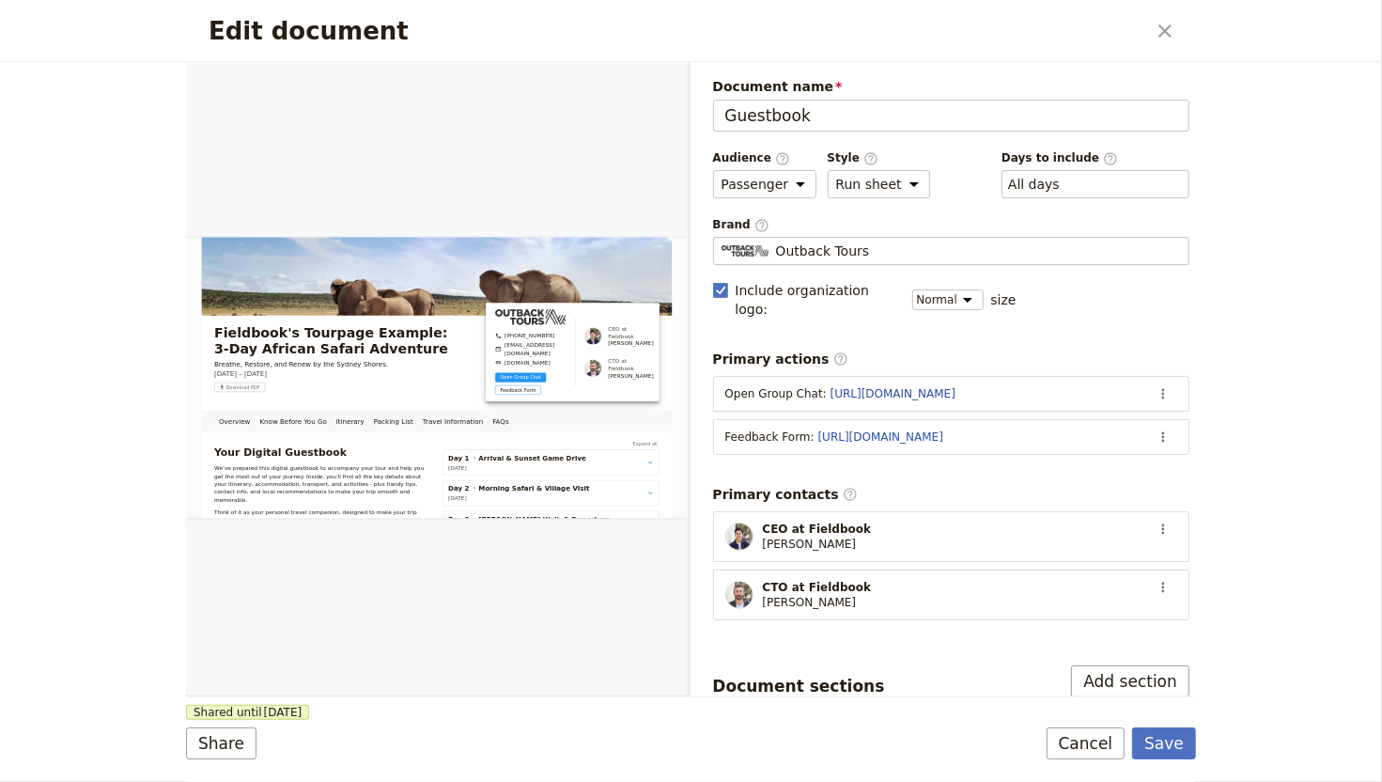
scroll to position [491, 0]
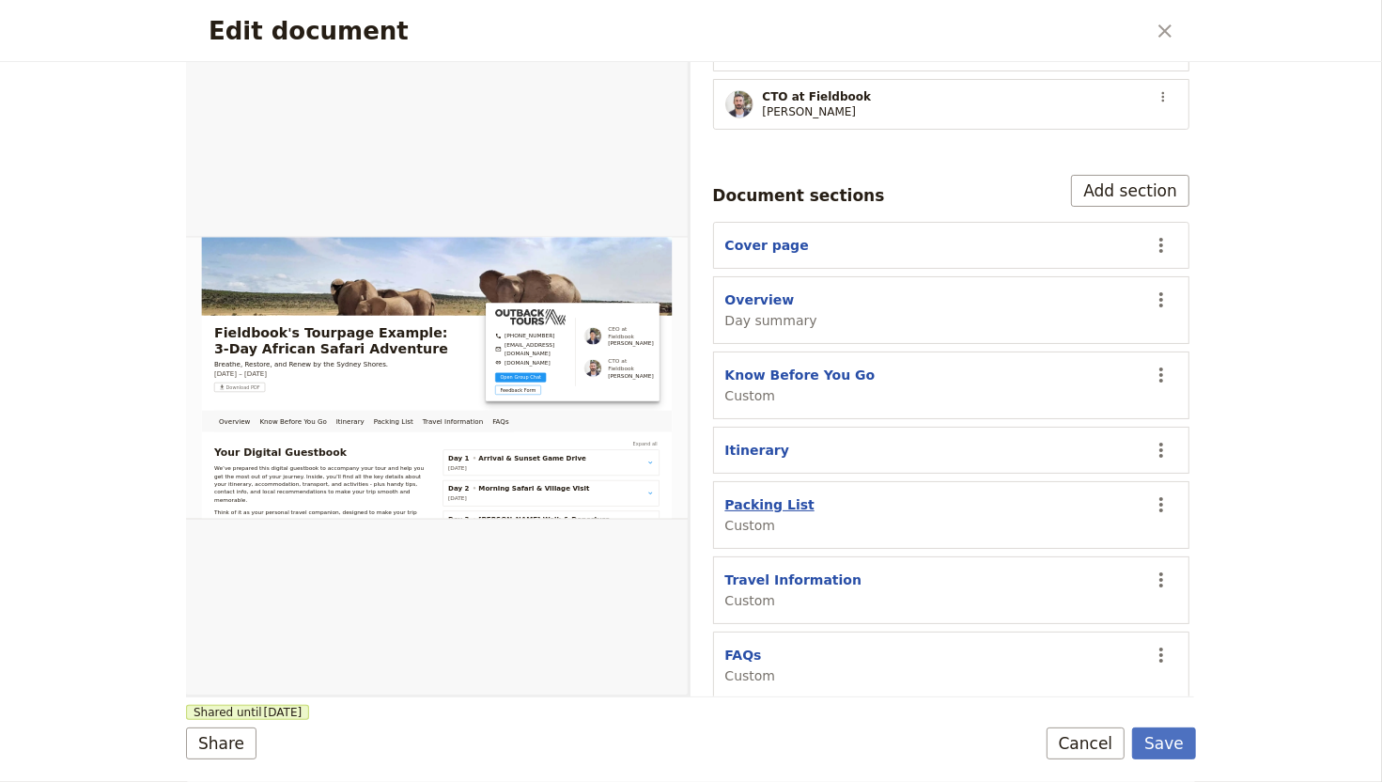
click at [776, 495] on button "Packing List" at bounding box center [769, 504] width 89 height 19
select select "CUSTOM"
select select "default"
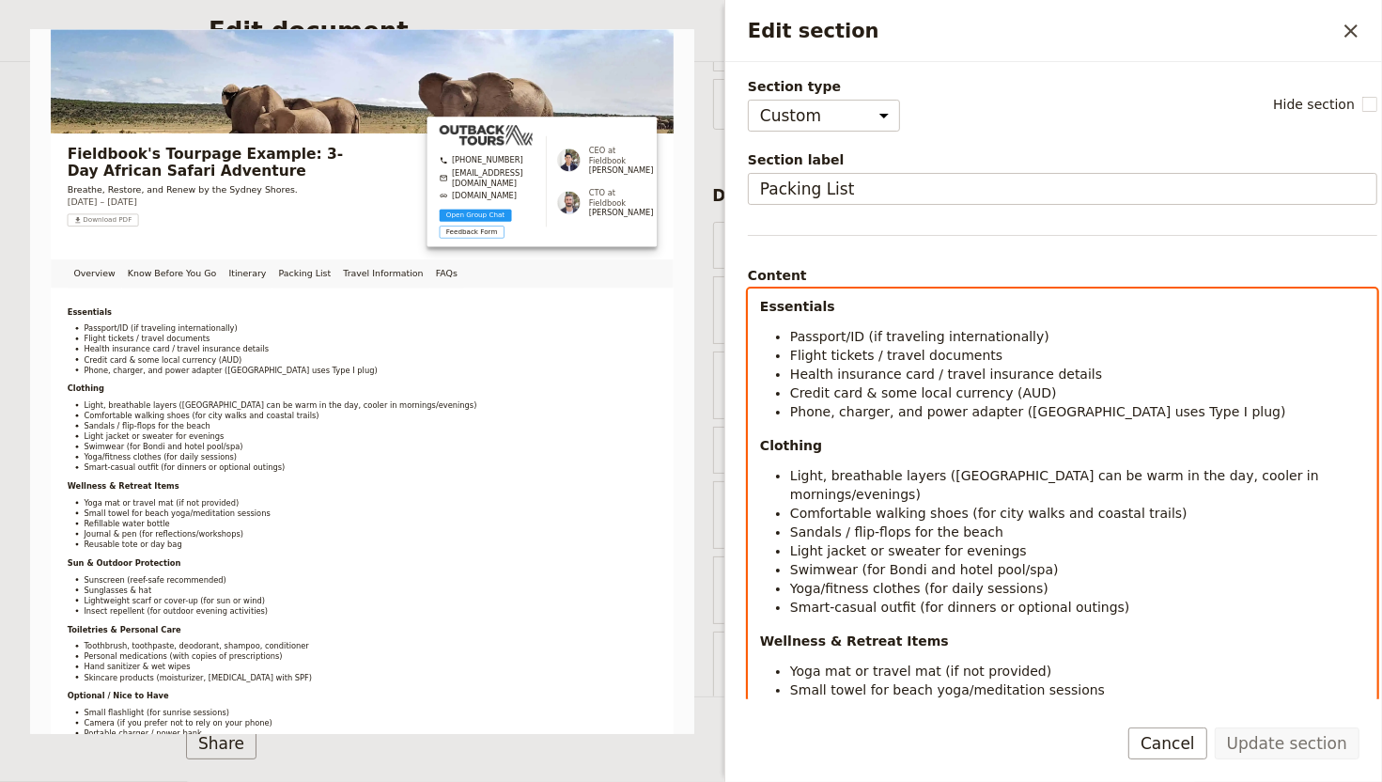
click at [1332, 534] on div "Essentials Passport/ID (if traveling internationally) Flight tickets / travel d…" at bounding box center [1063, 715] width 628 height 853
click at [1157, 430] on div "Essentials Passport/ID (if traveling internationally) Flight tickets / travel d…" at bounding box center [1063, 715] width 628 height 853
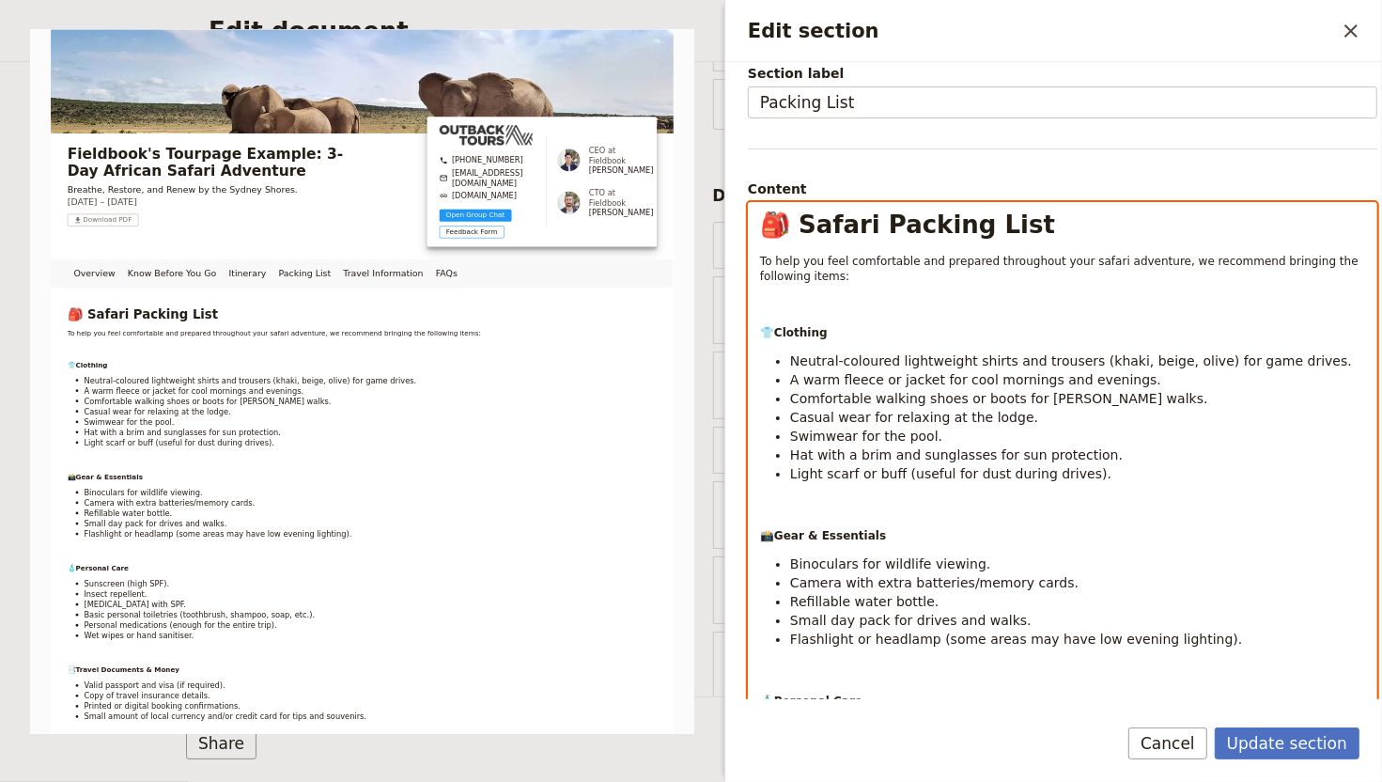
scroll to position [0, 0]
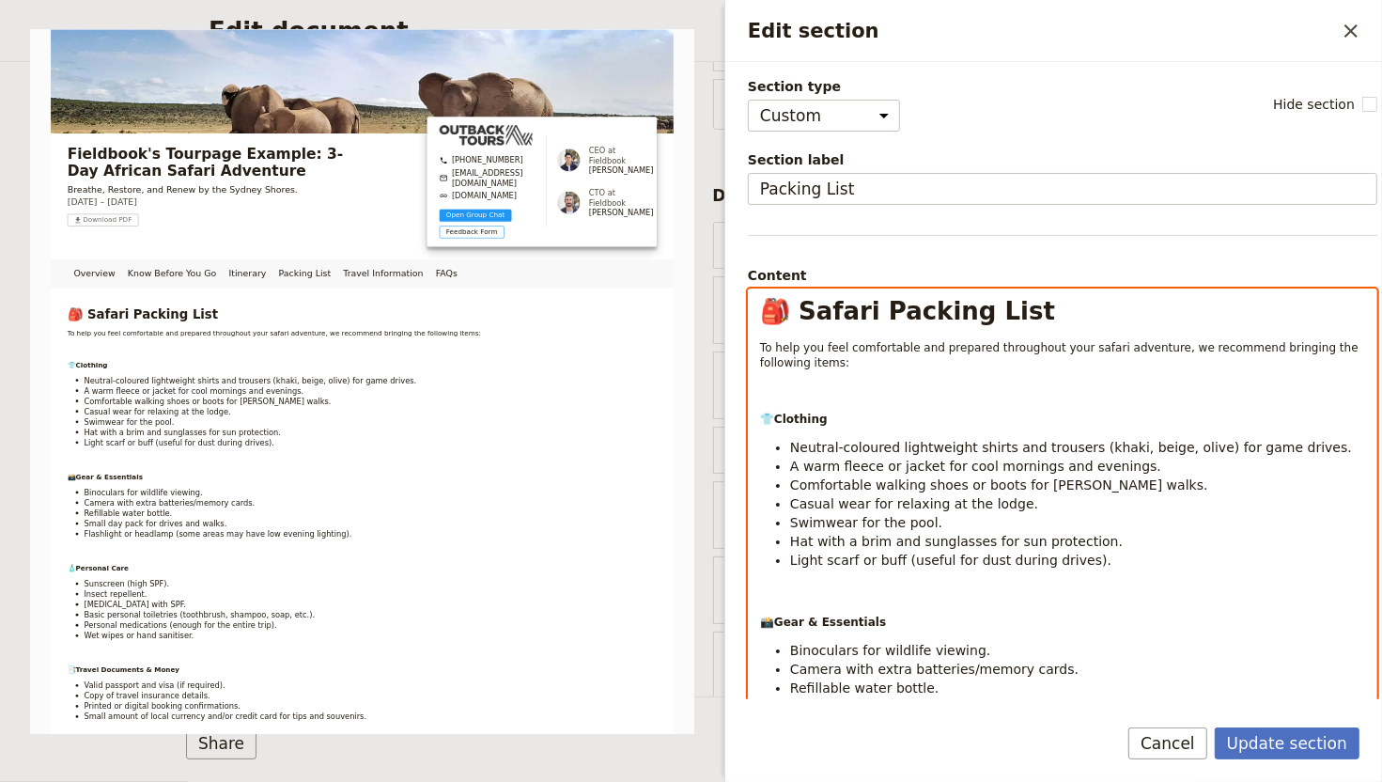
click at [829, 399] on p "Edit section" at bounding box center [1062, 391] width 605 height 19
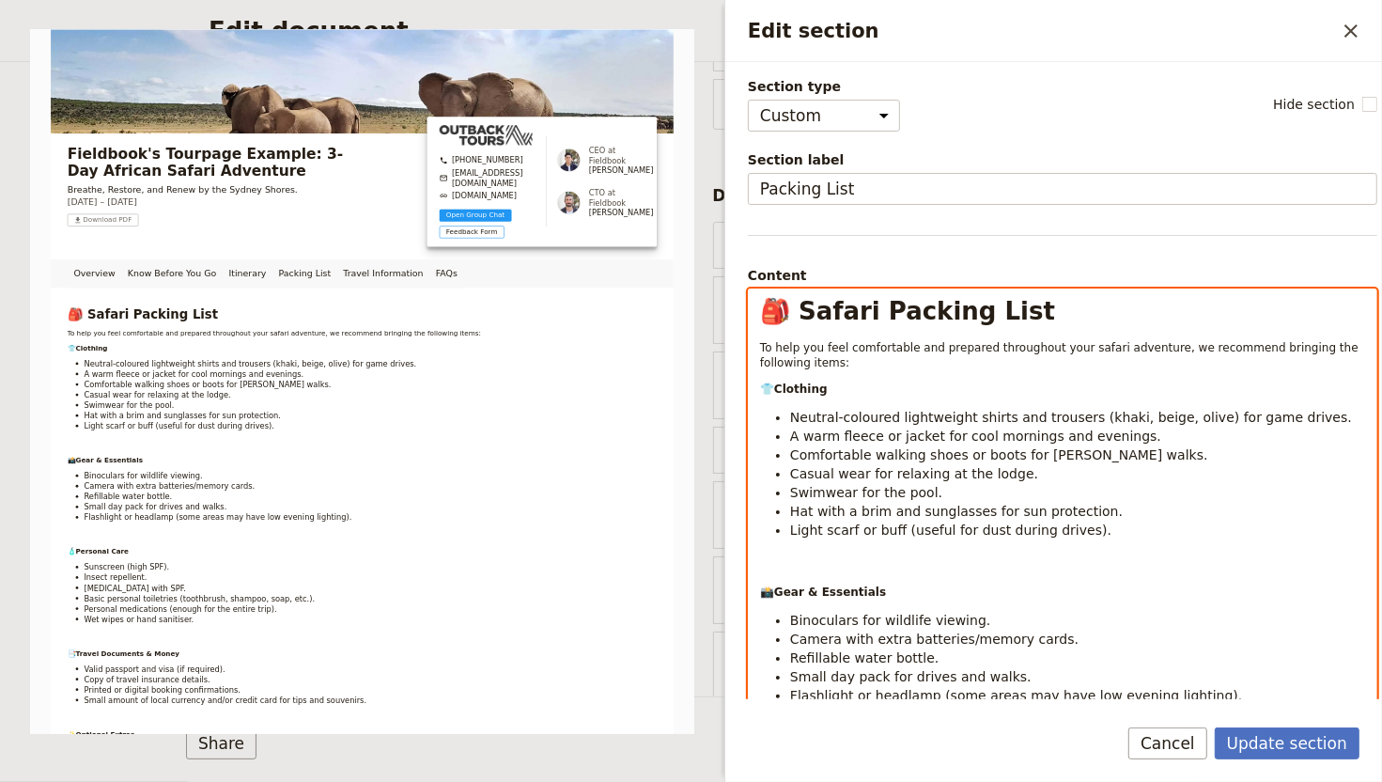
click at [790, 535] on li "Light scarf or buff (useful for dust during drives)." at bounding box center [1077, 530] width 575 height 19
click at [802, 577] on div "🎒 Safari Packing List To help you feel comfortable and prepared throughout your…" at bounding box center [1063, 776] width 628 height 975
click at [817, 547] on div "🎒 Safari Packing List To help you feel comfortable and prepared throughout your…" at bounding box center [1063, 776] width 628 height 975
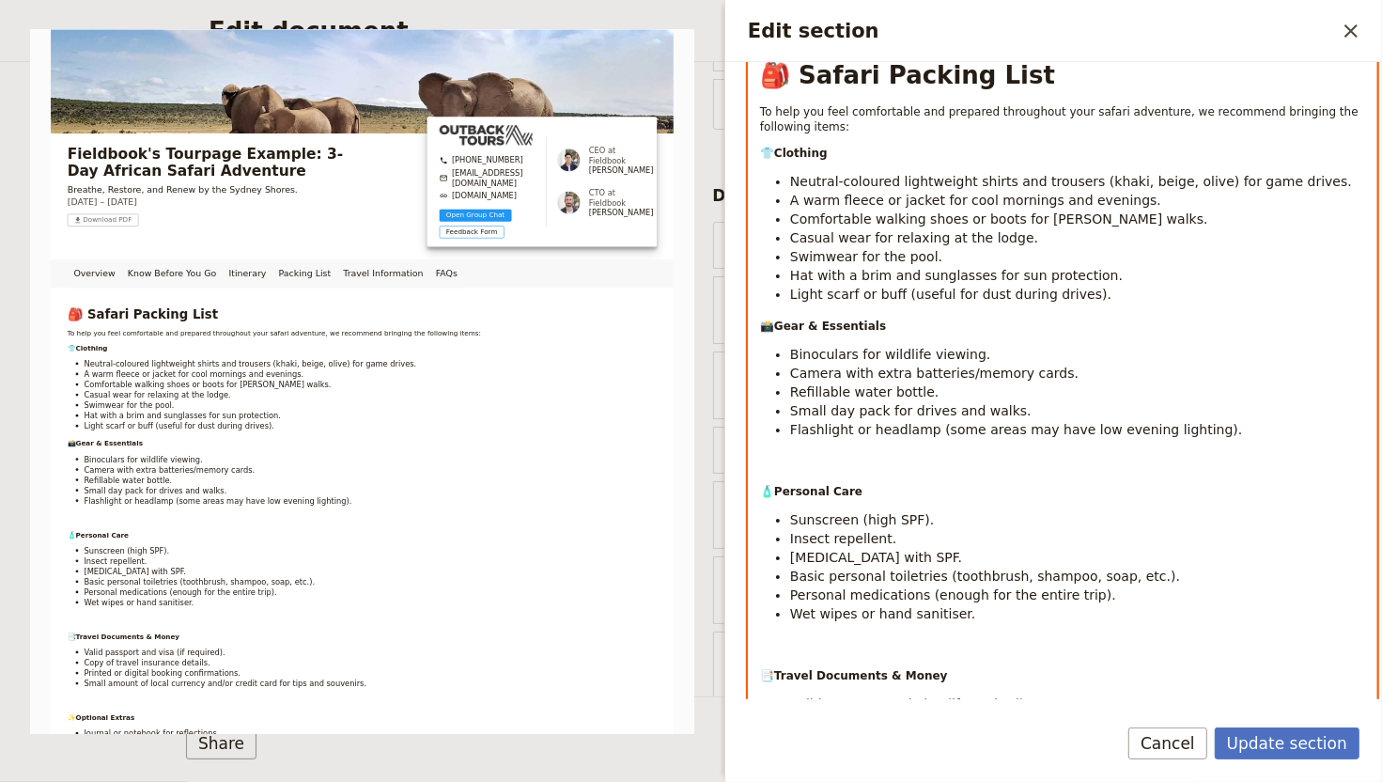
scroll to position [273, 0]
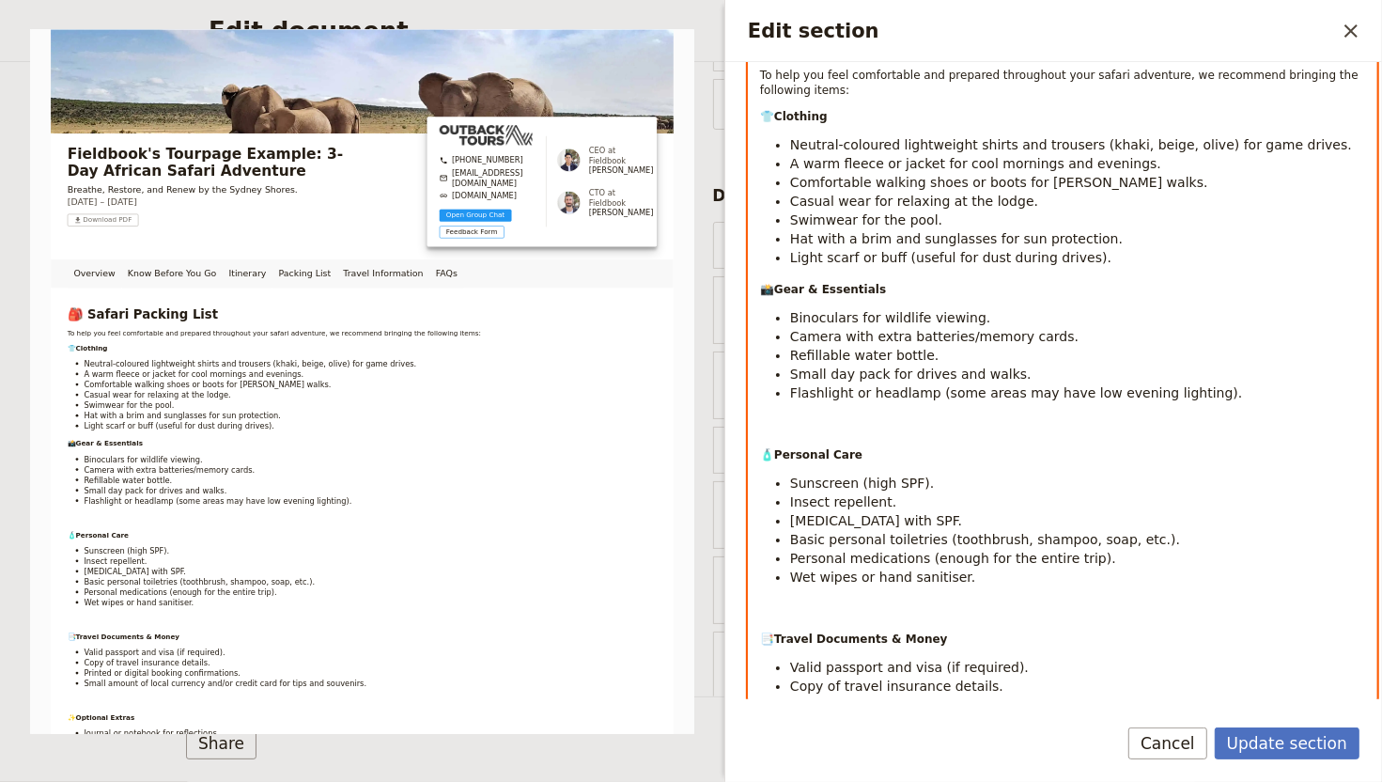
click at [806, 446] on div "🎒 Safari Packing List To help you feel comfortable and prepared throughout your…" at bounding box center [1063, 489] width 628 height 945
click at [811, 428] on p "Edit section" at bounding box center [1062, 426] width 605 height 19
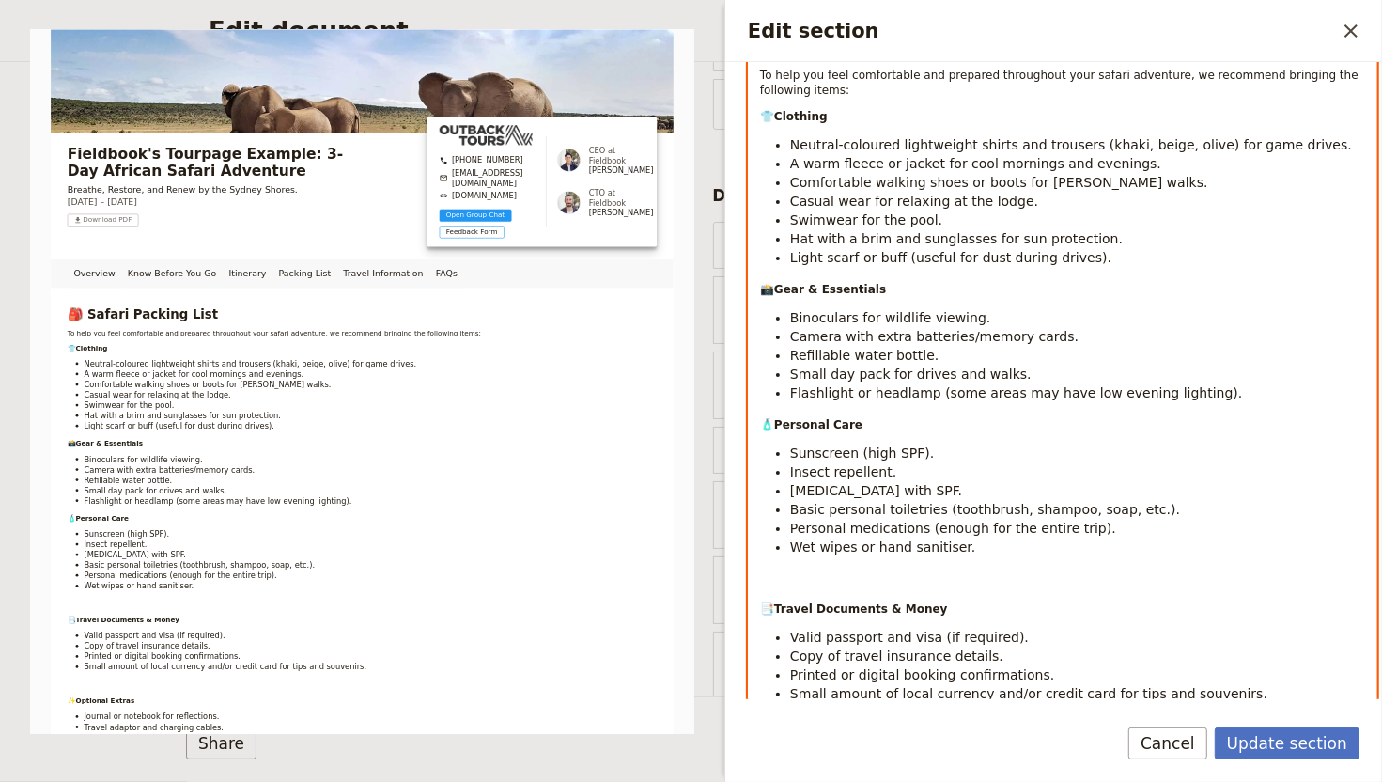
click at [765, 586] on p "Edit section" at bounding box center [1062, 580] width 605 height 19
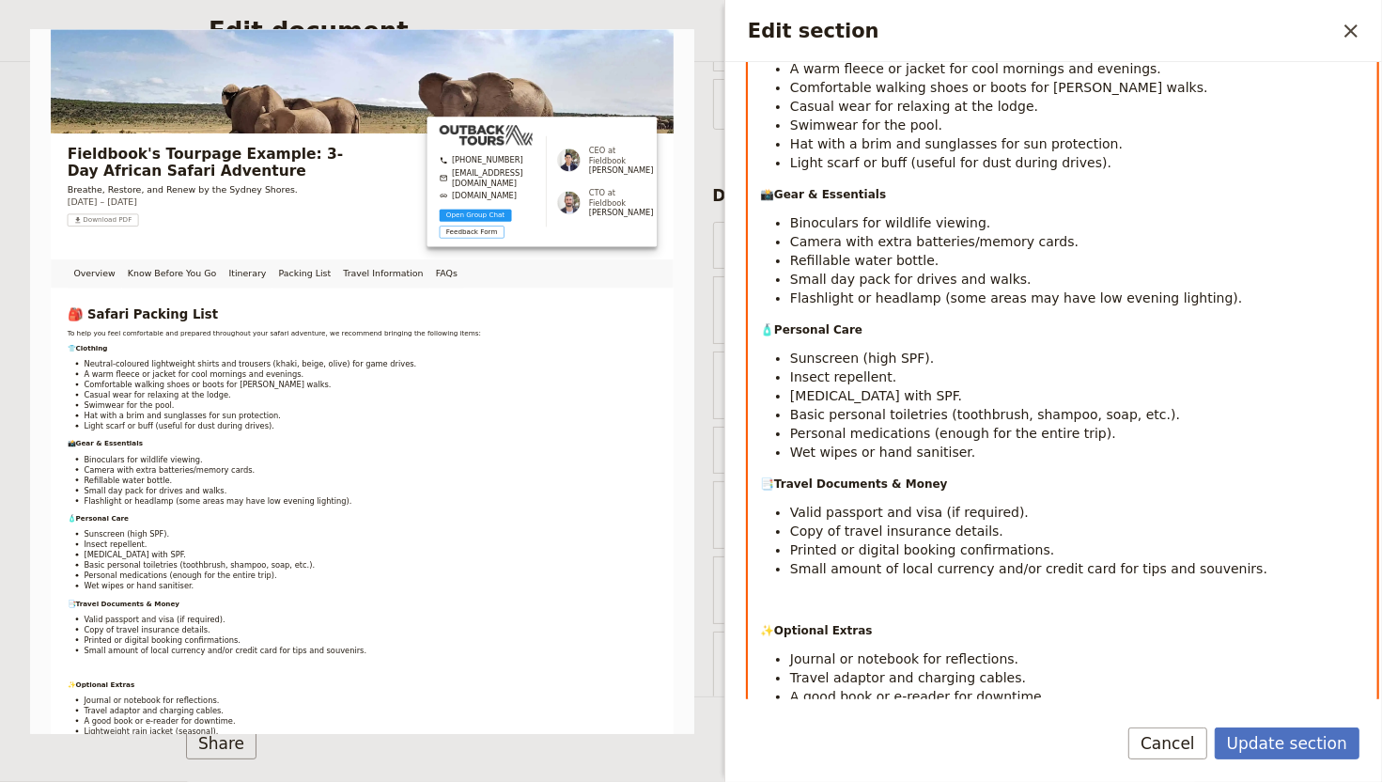
click at [770, 590] on div "🎒 Safari Packing List To help you feel comfortable and prepared throughout your…" at bounding box center [1063, 364] width 628 height 885
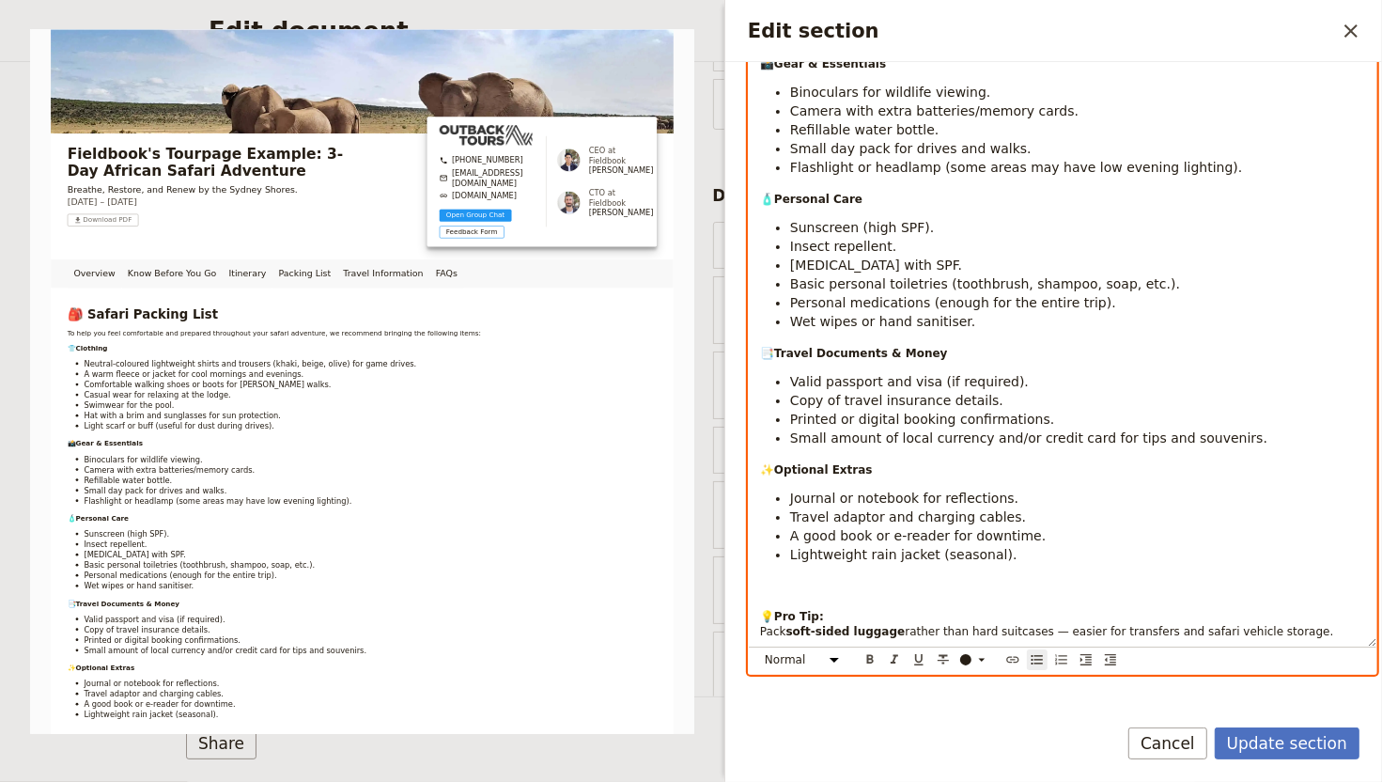
scroll to position [533, 0]
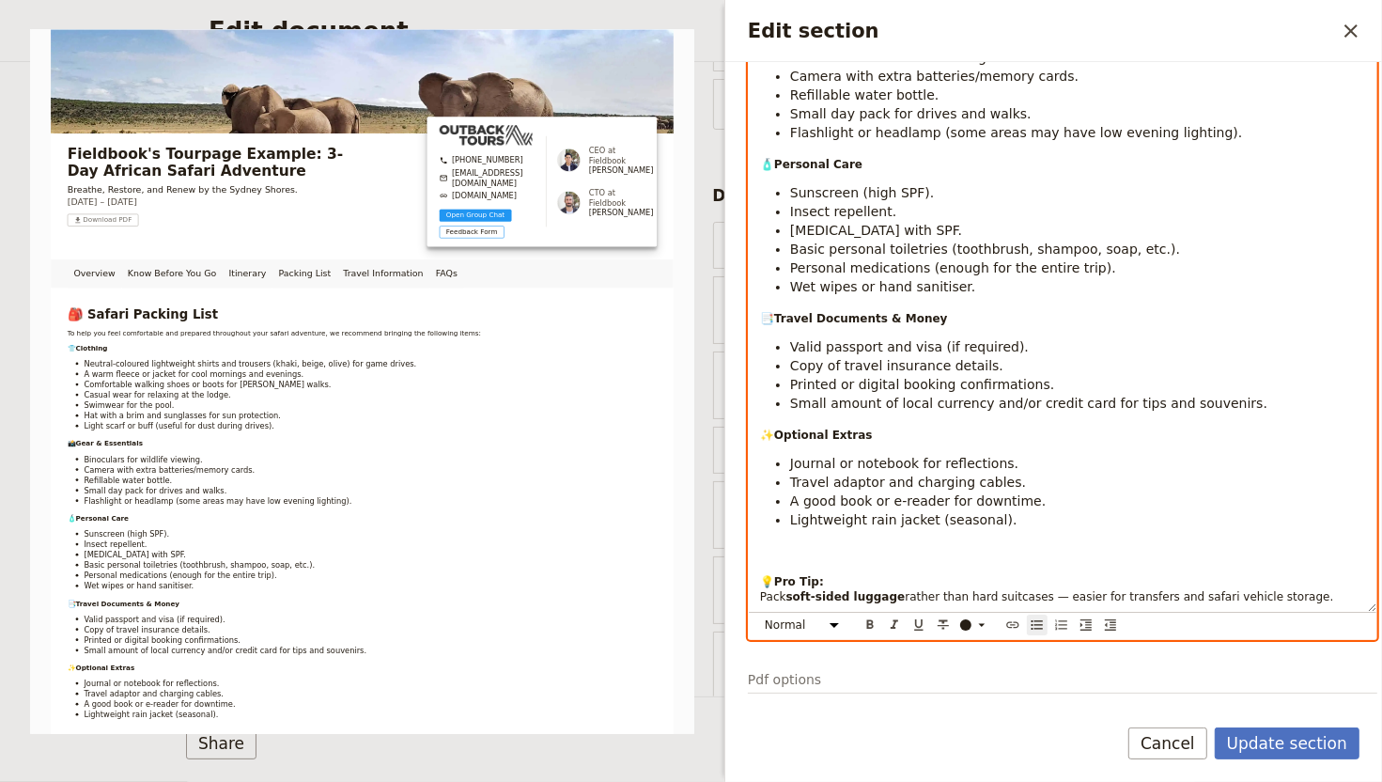
click at [807, 555] on p "Edit section" at bounding box center [1062, 553] width 605 height 19
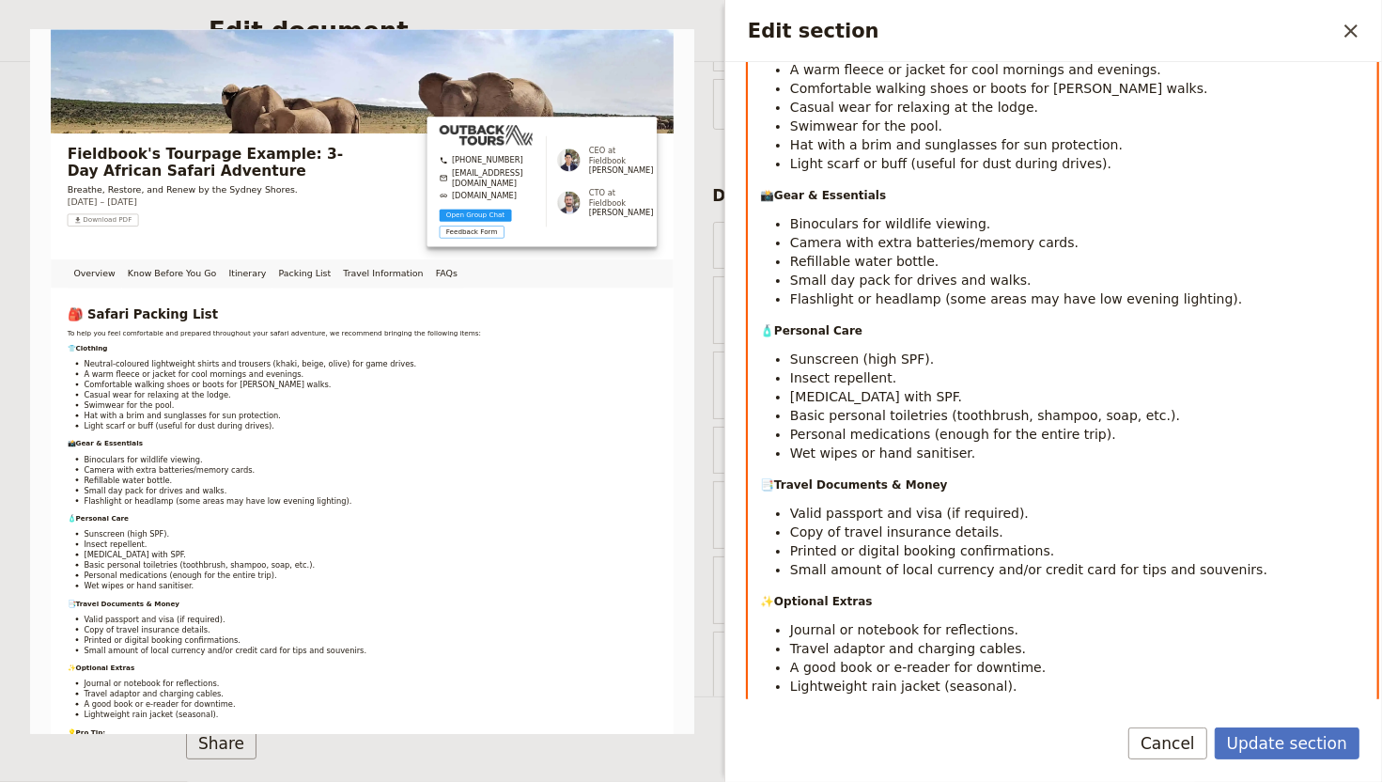
scroll to position [0, 0]
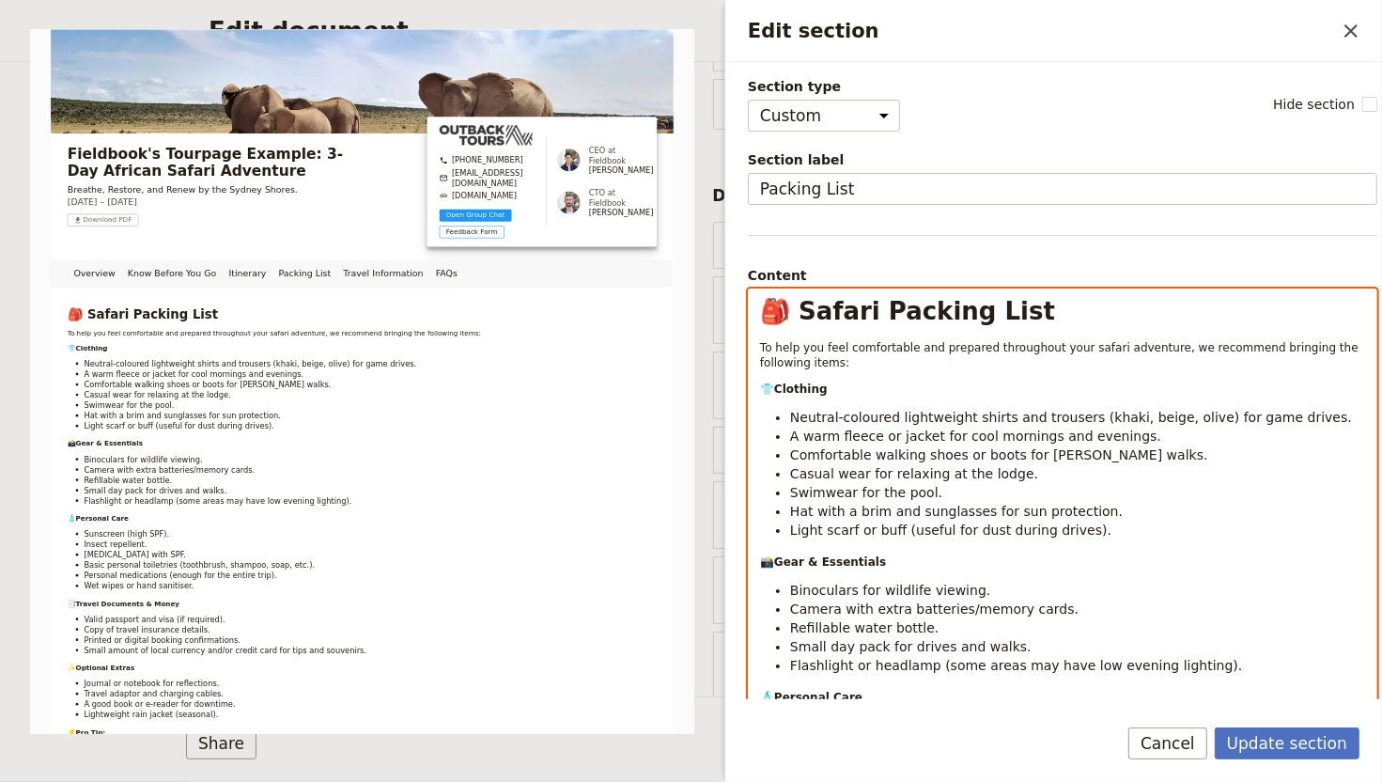
drag, startPoint x: 1266, startPoint y: 527, endPoint x: 744, endPoint y: 335, distance: 555.6
click at [744, 335] on div "Section type Cover page Day summary Itinerary Custom Hide section Section label…" at bounding box center [1053, 380] width 657 height 637
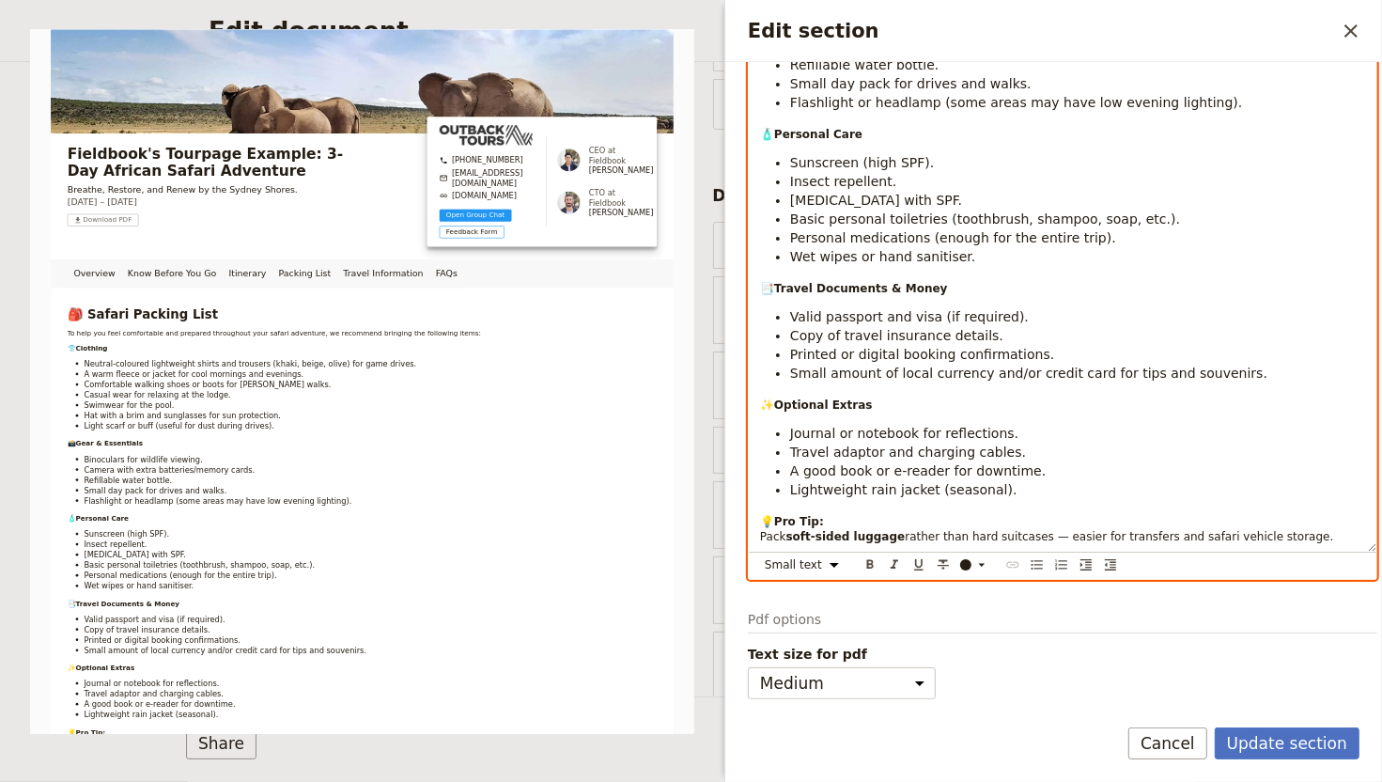
scroll to position [565, 0]
click at [827, 562] on select "Normal Small text Heading 1 Heading 2 Heading 3" at bounding box center [805, 564] width 90 height 21
click at [760, 554] on select "Normal Small text Heading 1 Heading 2 Heading 3" at bounding box center [805, 564] width 90 height 21
select select "paragraph"
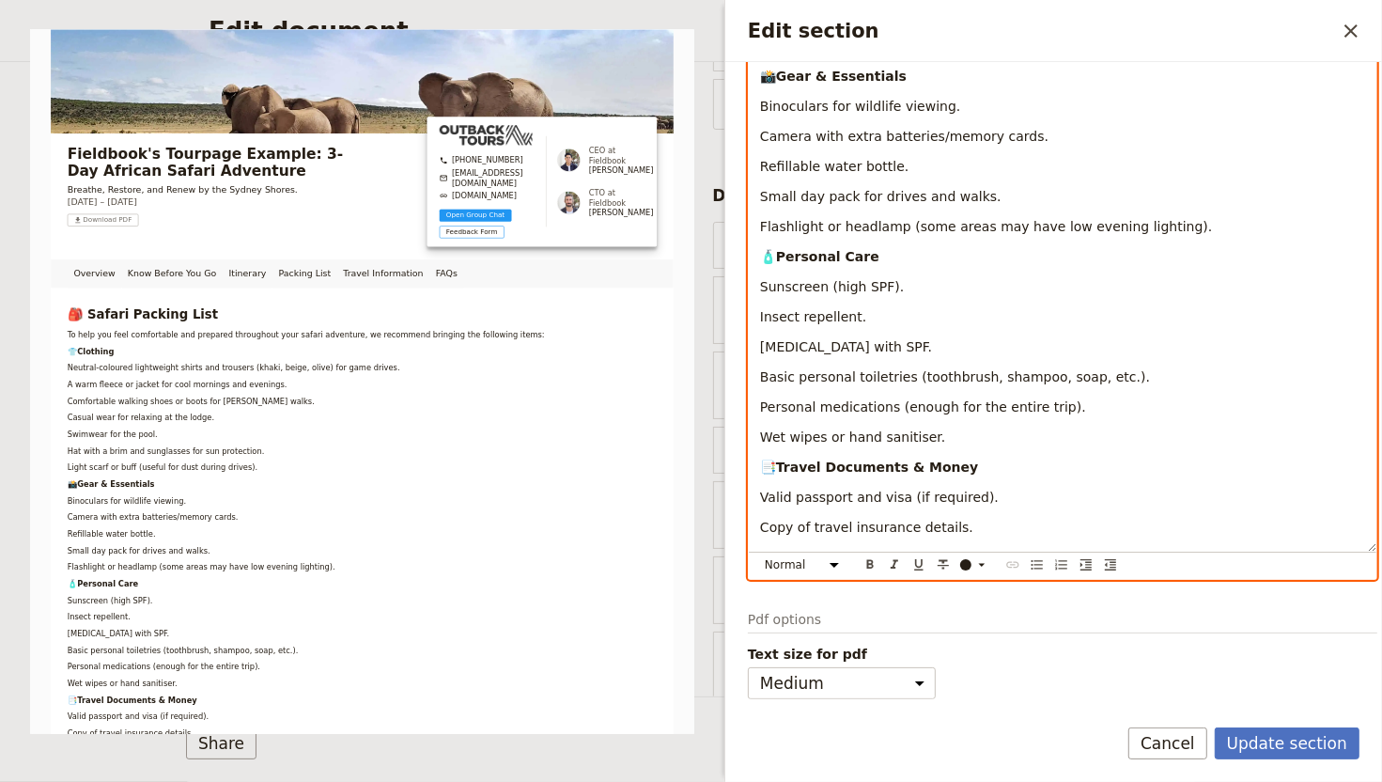
scroll to position [0, 0]
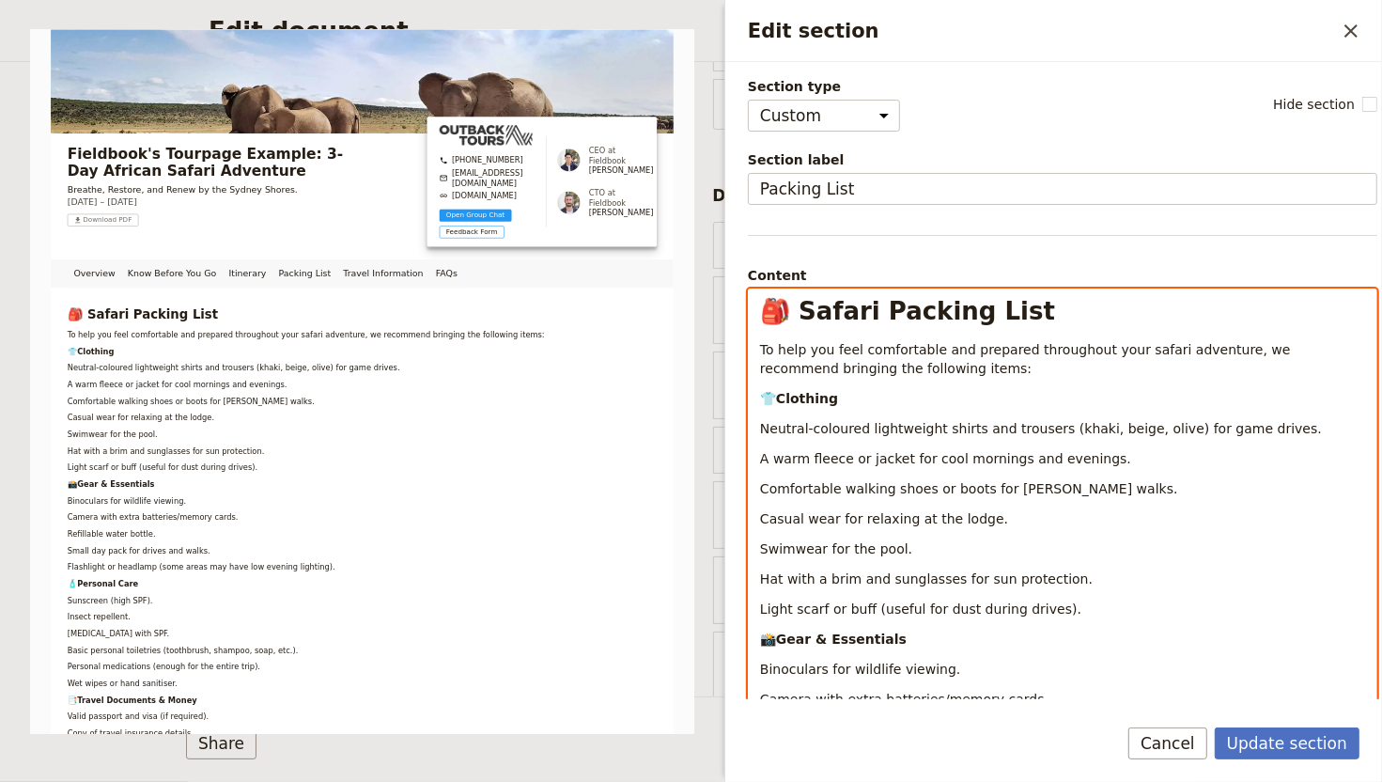
click at [888, 486] on span "Comfortable walking shoes or boots for bush walks." at bounding box center [969, 488] width 418 height 15
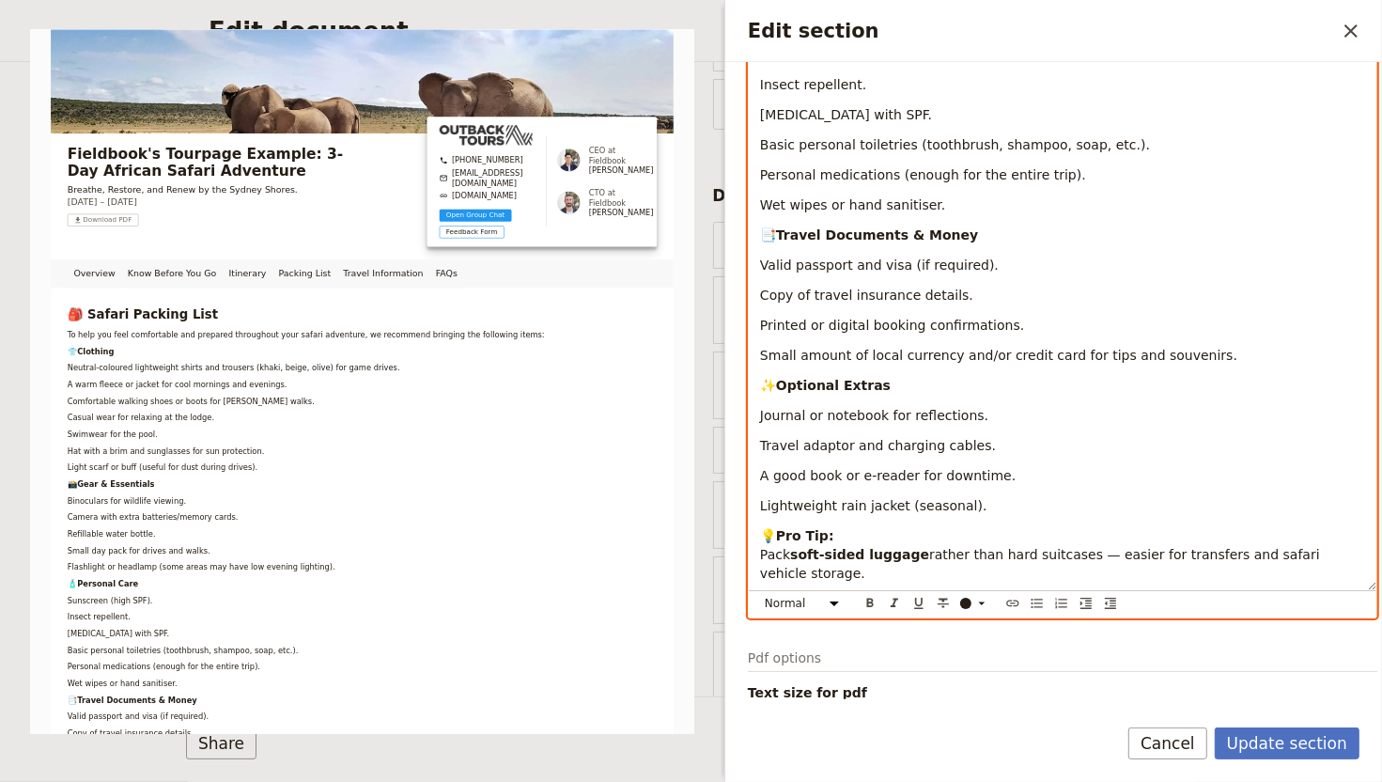
scroll to position [836, 0]
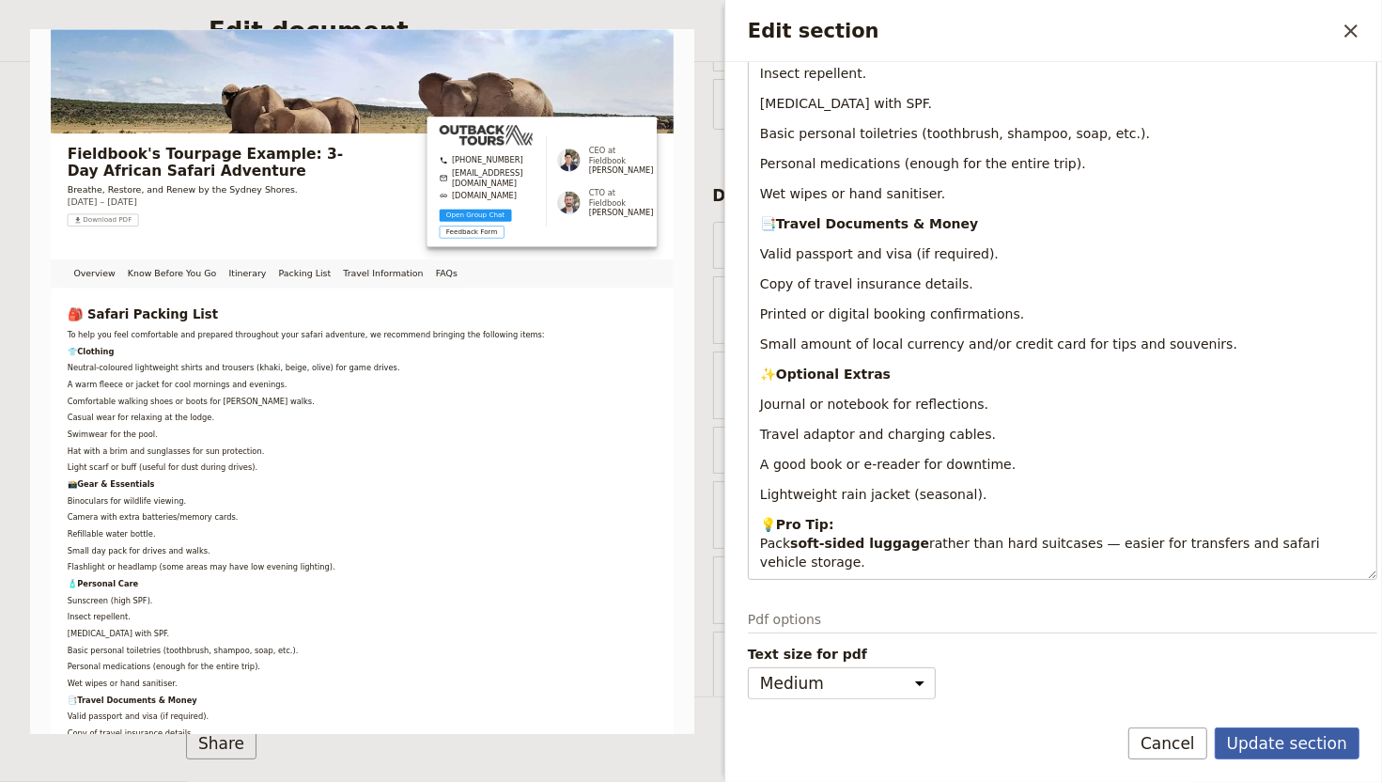
click at [1280, 649] on button "Update section" at bounding box center [1287, 743] width 145 height 32
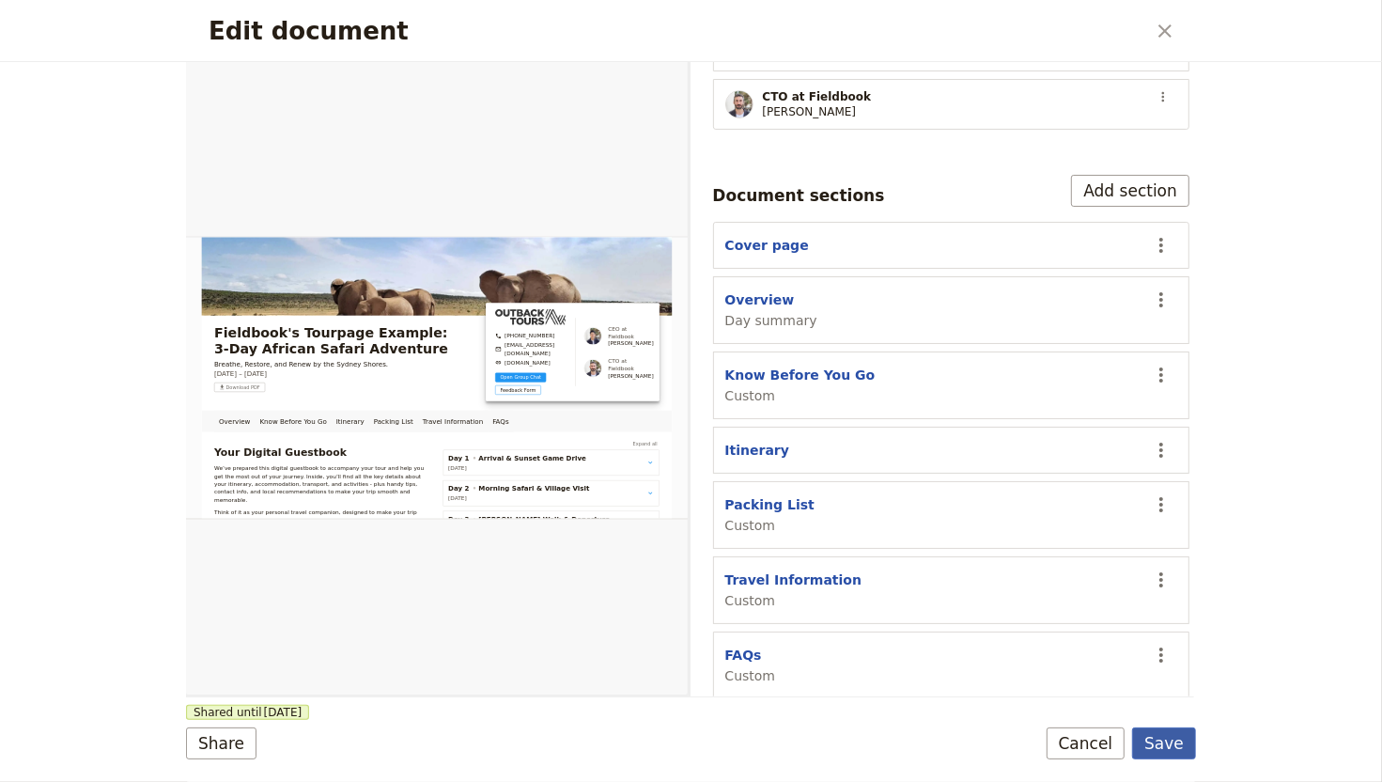
click at [1168, 649] on button "Save" at bounding box center [1164, 743] width 64 height 32
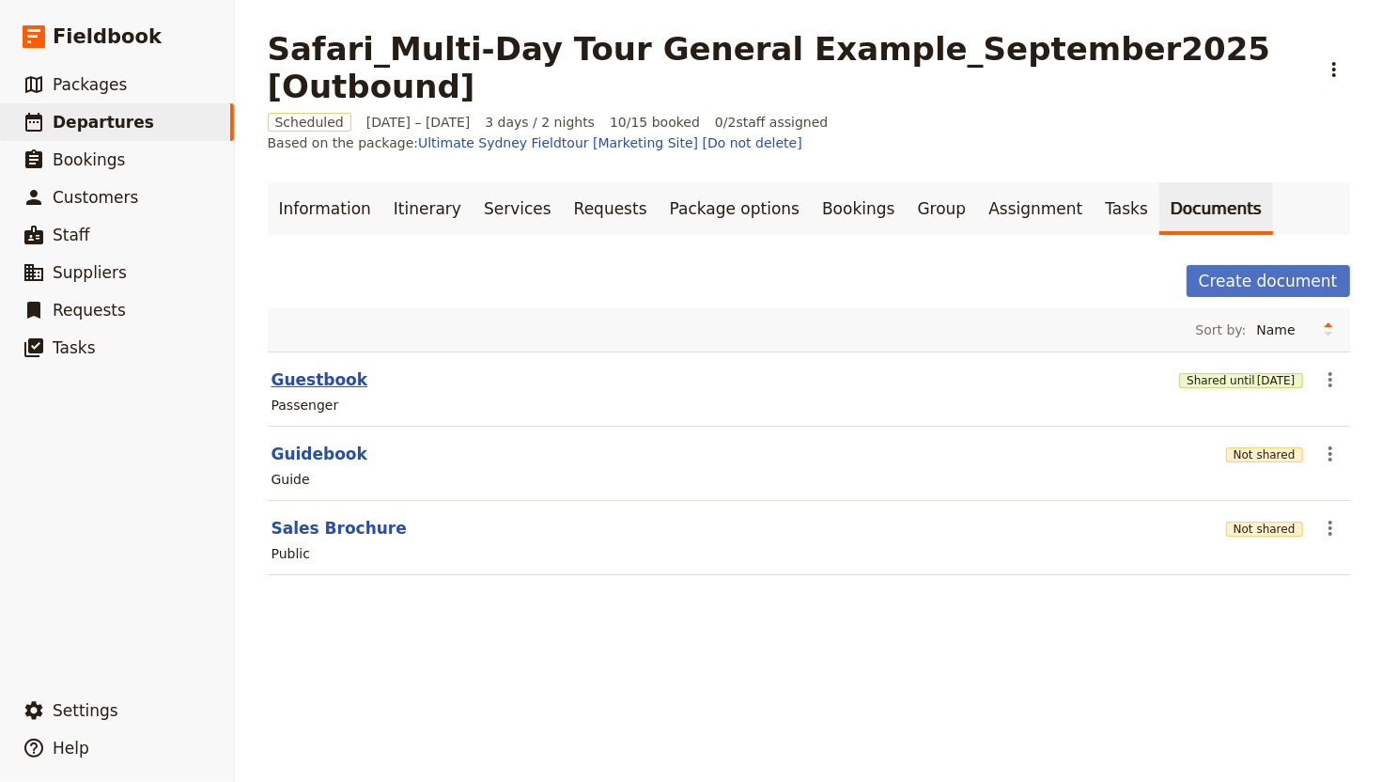
click at [319, 368] on button "Guestbook" at bounding box center [320, 379] width 97 height 23
select select "PASSENGER"
select select "RUN_SHEET"
select select "DEFAULT"
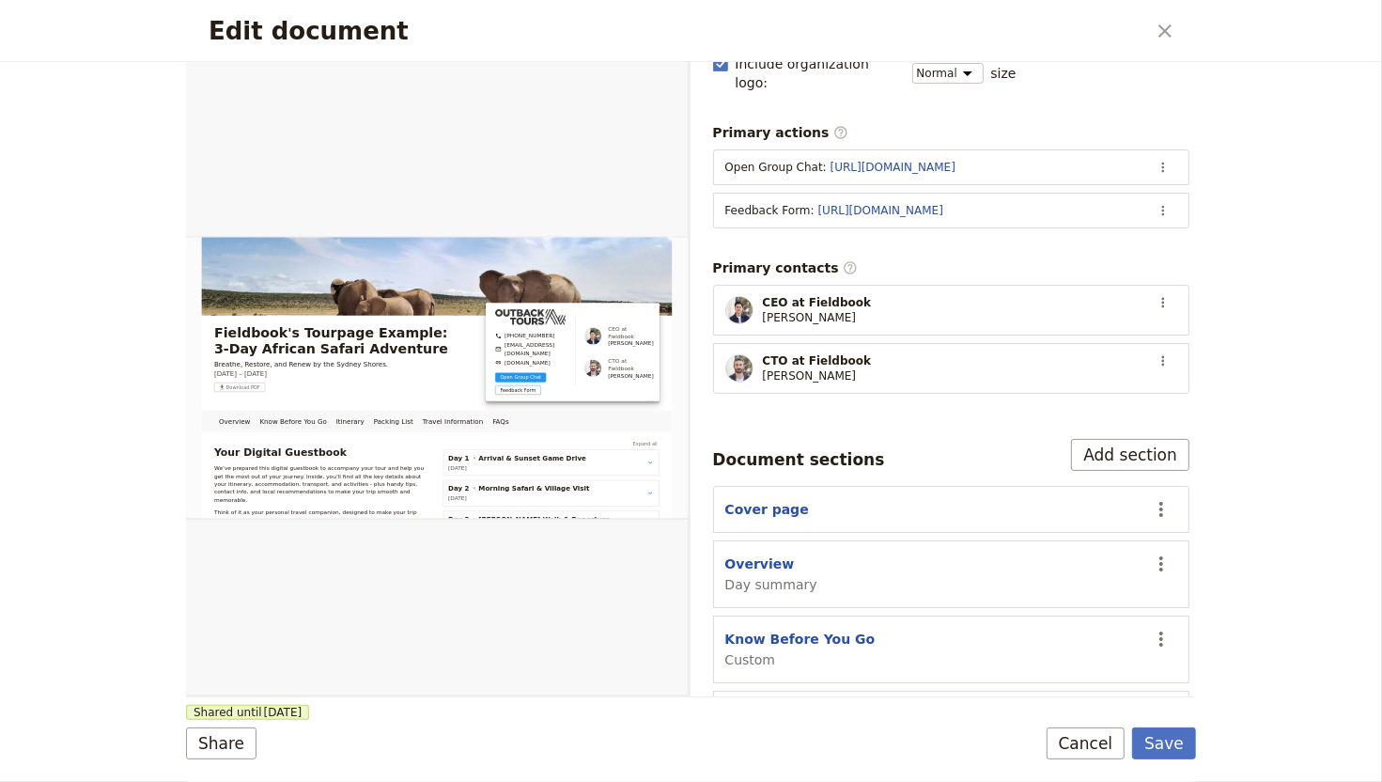
scroll to position [491, 0]
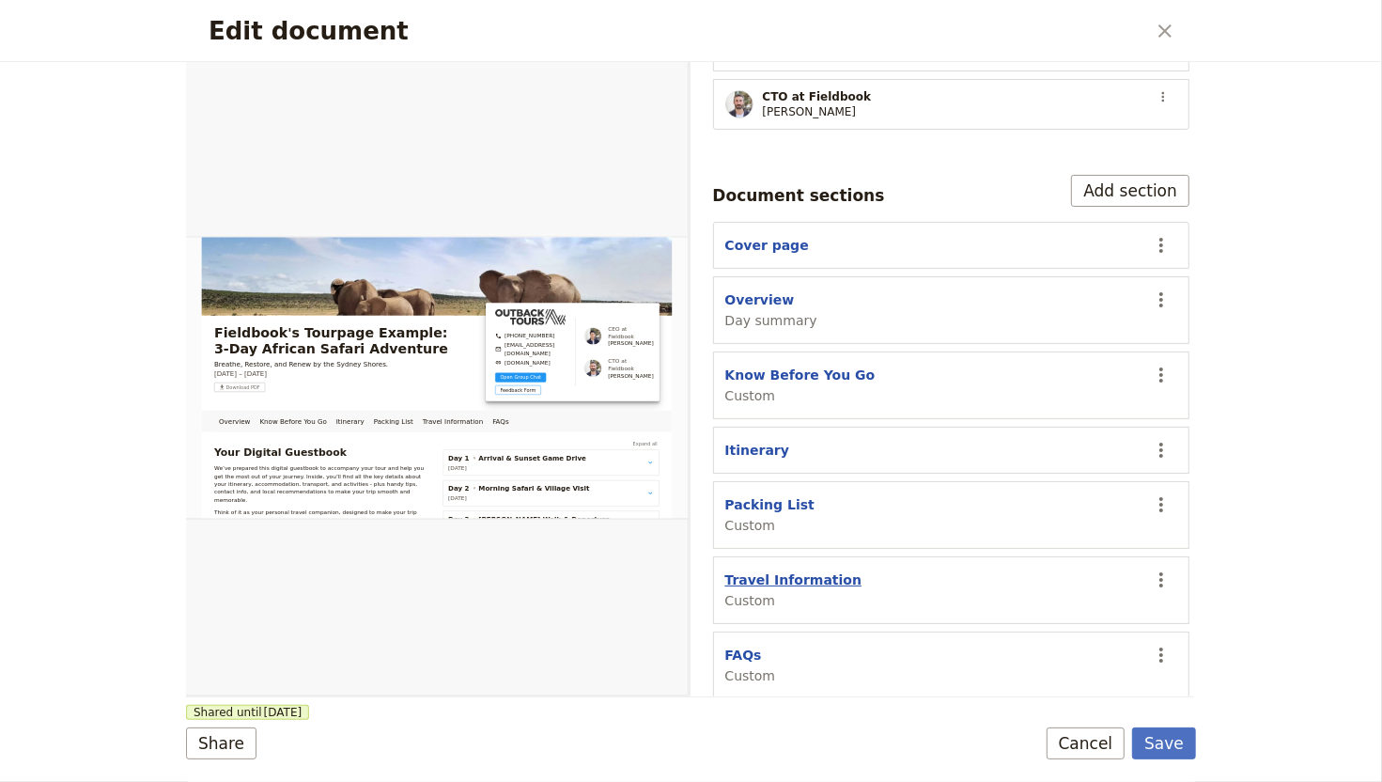
click at [822, 570] on button "Travel Information" at bounding box center [793, 579] width 137 height 19
select select "CUSTOM"
select select "default"
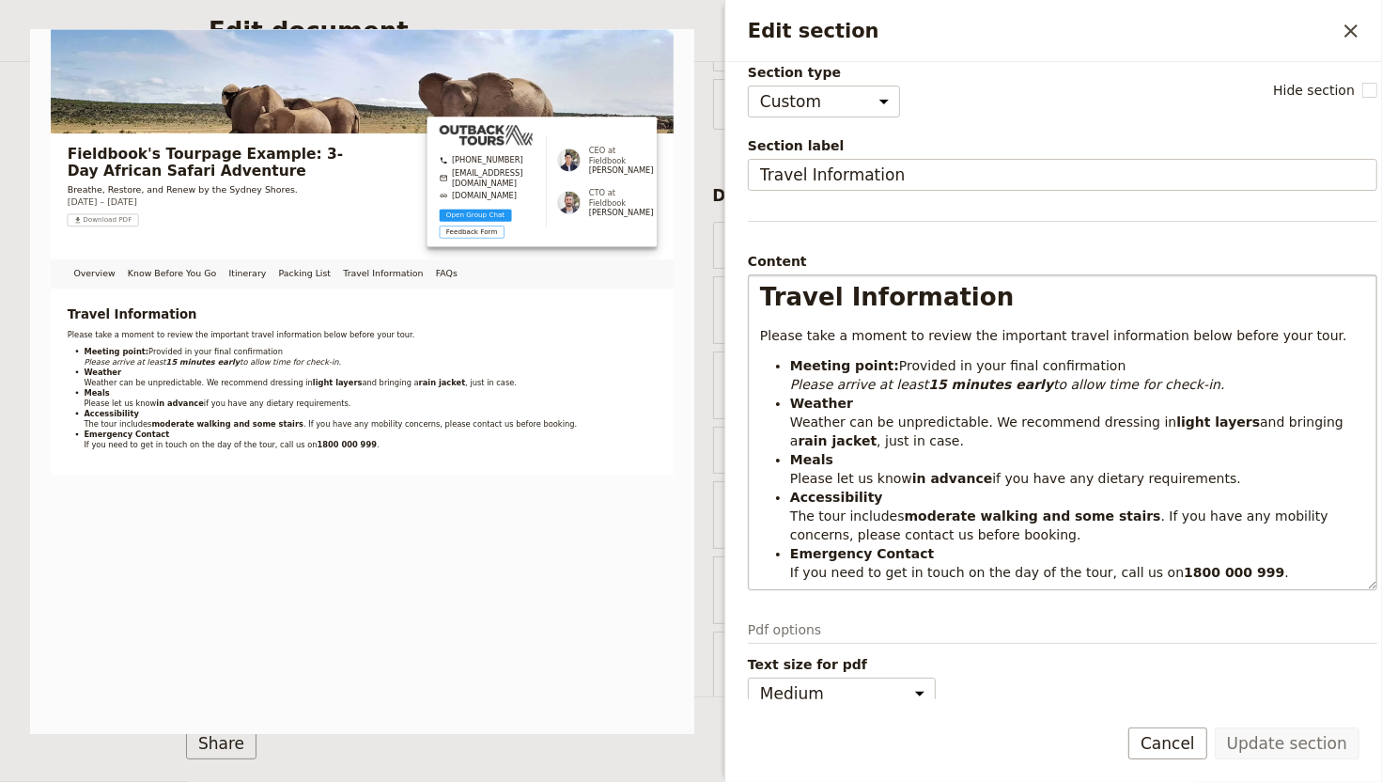
scroll to position [26, 0]
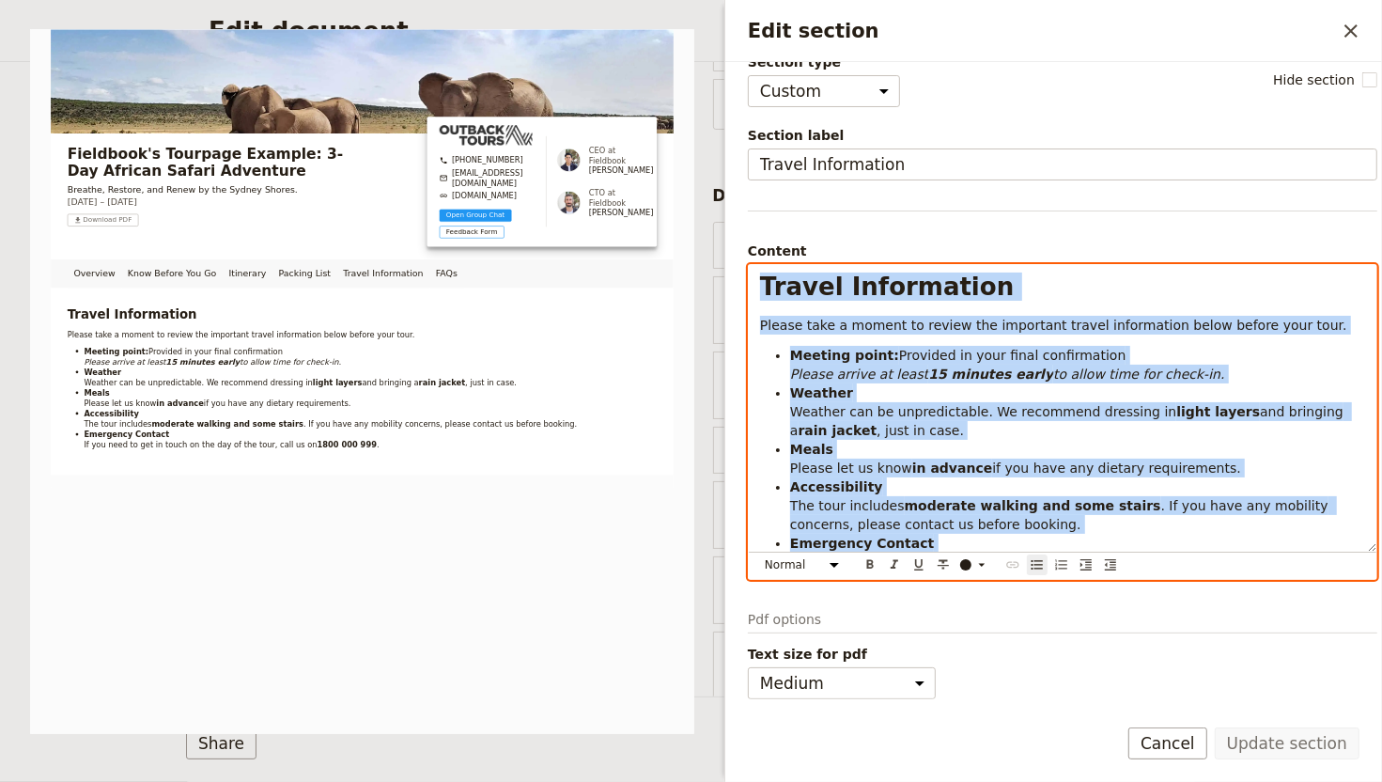
drag, startPoint x: 1196, startPoint y: 540, endPoint x: 729, endPoint y: 282, distance: 533.7
click at [729, 282] on div "Section type Cover page Day summary Itinerary Custom Hide section Section label…" at bounding box center [1053, 380] width 657 height 637
copy div "Travel Information Please take a moment to review the important travel informat…"
click at [1053, 366] on em "to allow time for check-in." at bounding box center [1138, 373] width 171 height 15
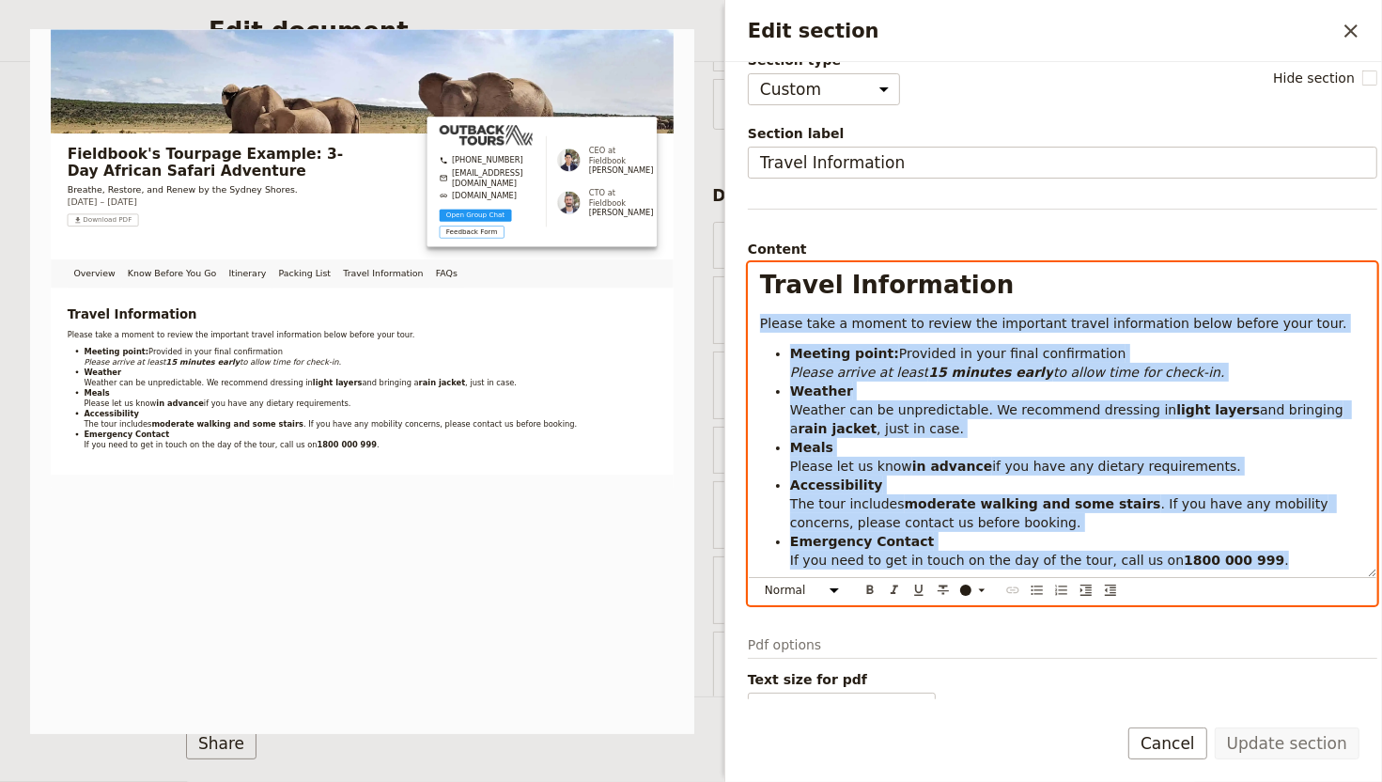
drag, startPoint x: 766, startPoint y: 324, endPoint x: 1159, endPoint y: 670, distance: 523.3
click at [1159, 649] on div "Section type Cover page Day summary Itinerary Custom Hide section Section label…" at bounding box center [1063, 361] width 630 height 620
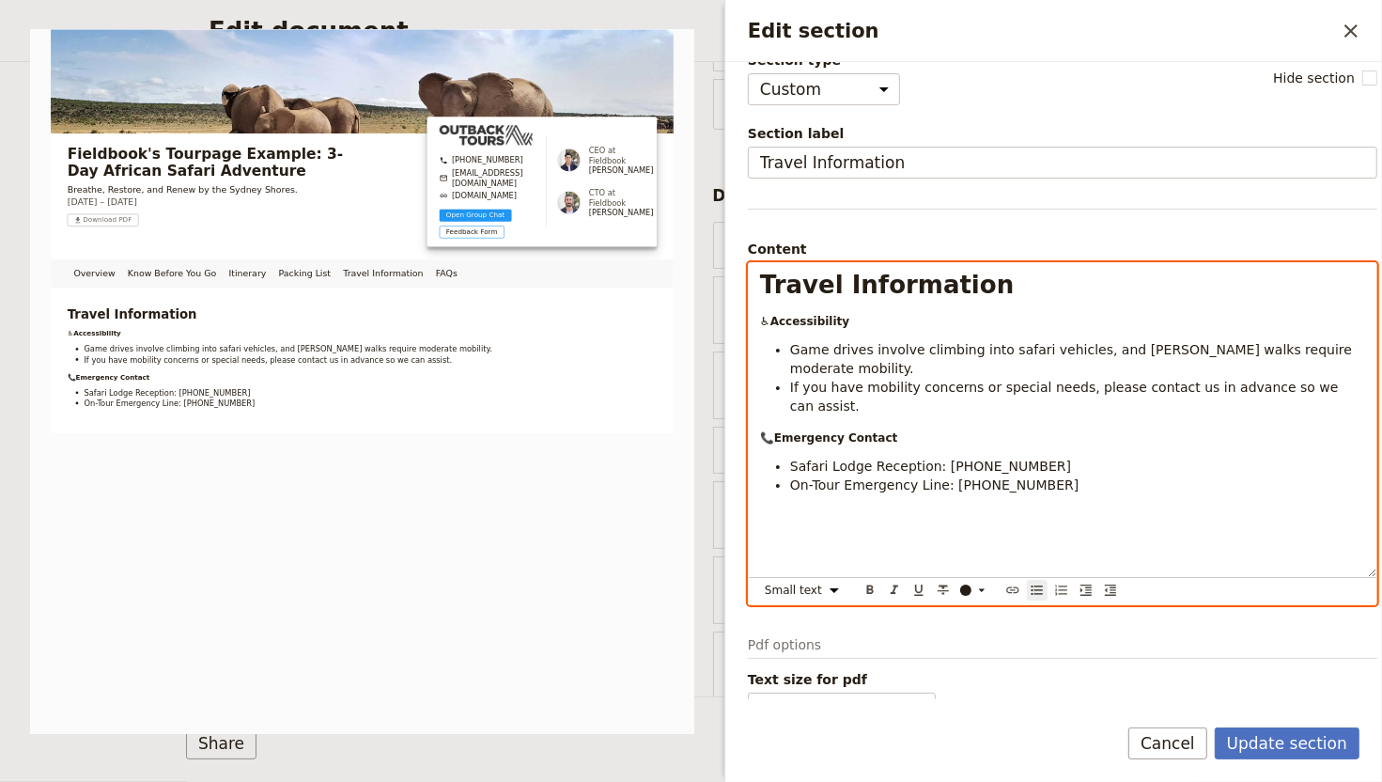
click at [756, 322] on div "Travel Information ♿ Accessibility Game drives involve climbing into safari veh…" at bounding box center [1063, 420] width 628 height 314
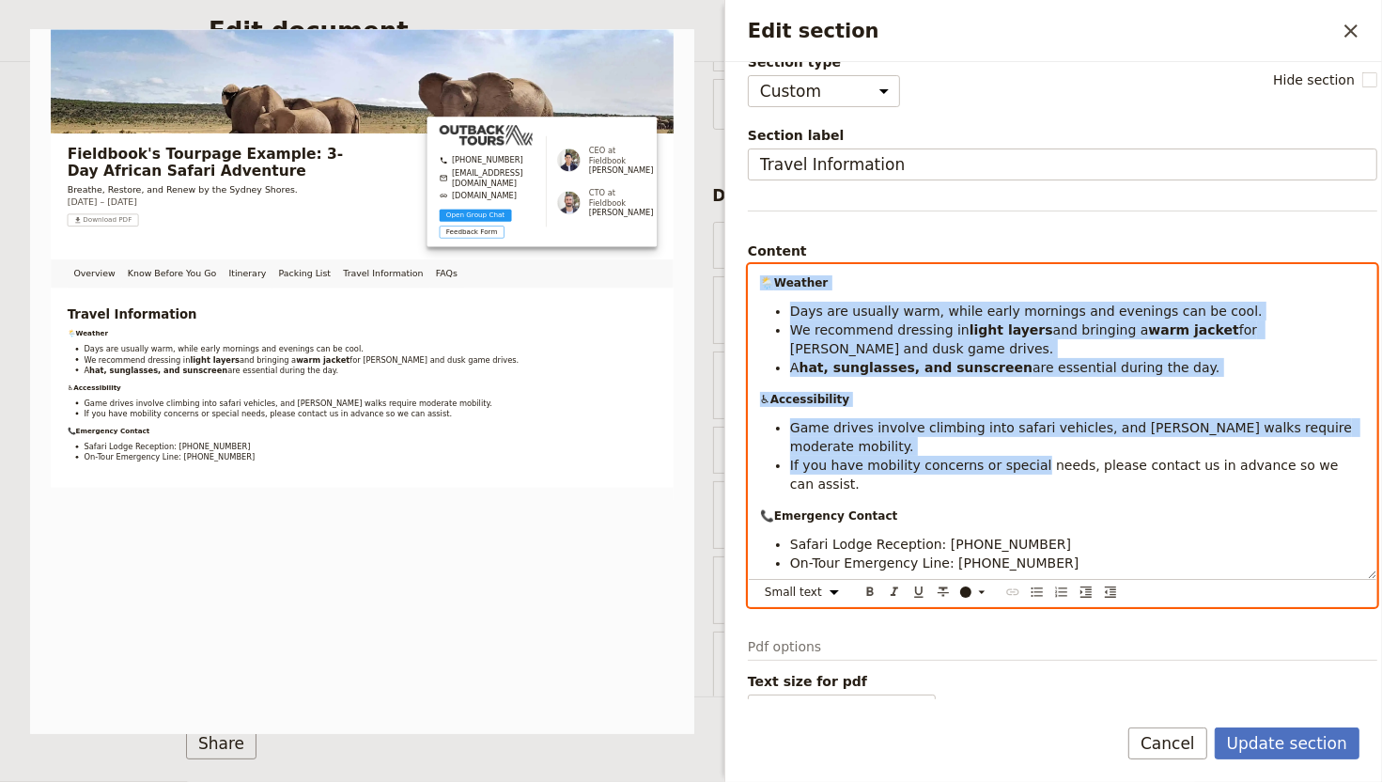
scroll to position [54, 0]
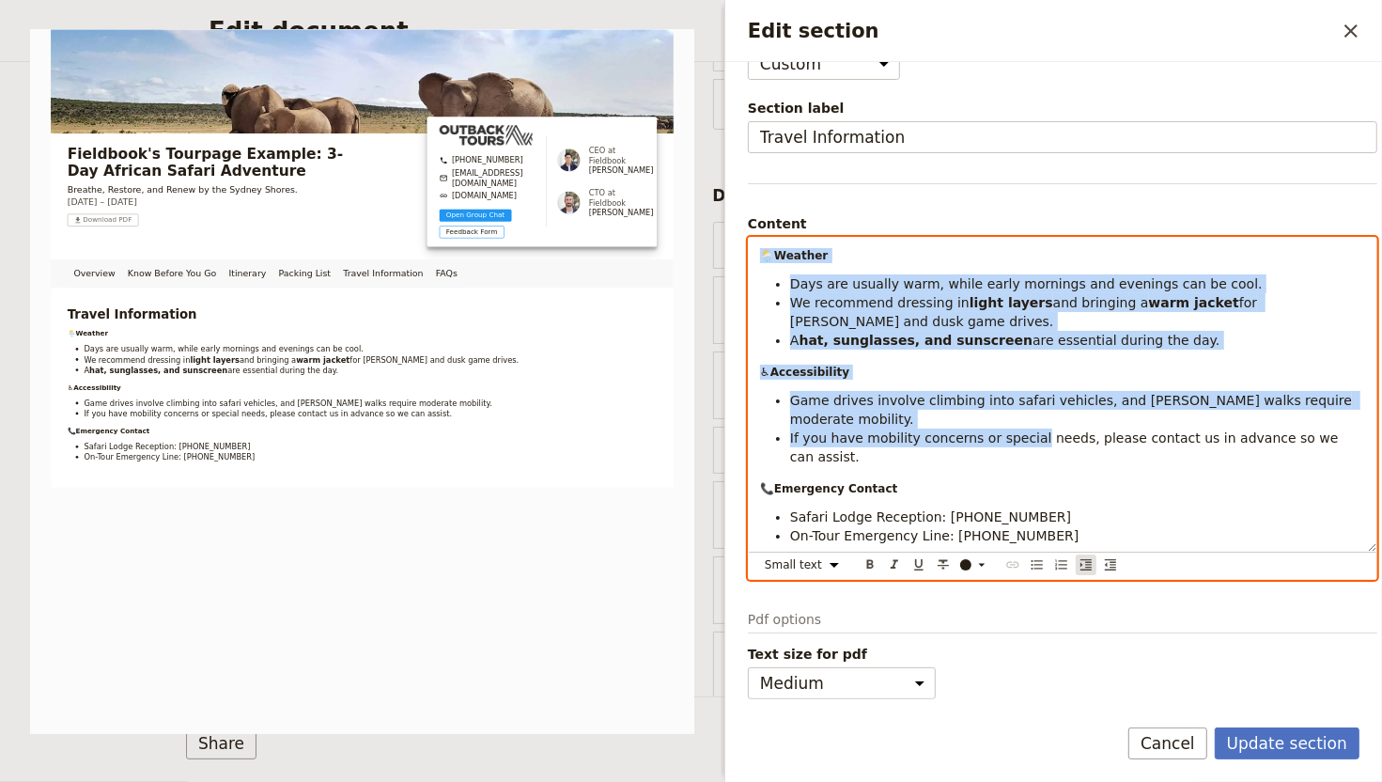
drag, startPoint x: 836, startPoint y: 366, endPoint x: 1083, endPoint y: 562, distance: 315.1
click at [1083, 562] on div "Travel Information 🌦️ Weather Days are usually warm, while early mornings and e…" at bounding box center [1063, 408] width 630 height 343
click at [824, 561] on select "Normal Small text Heading 1 Heading 2 Heading 3" at bounding box center [805, 564] width 90 height 21
click at [760, 554] on select "Normal Small text Heading 1 Heading 2 Heading 3" at bounding box center [805, 564] width 90 height 21
select select "paragraph"
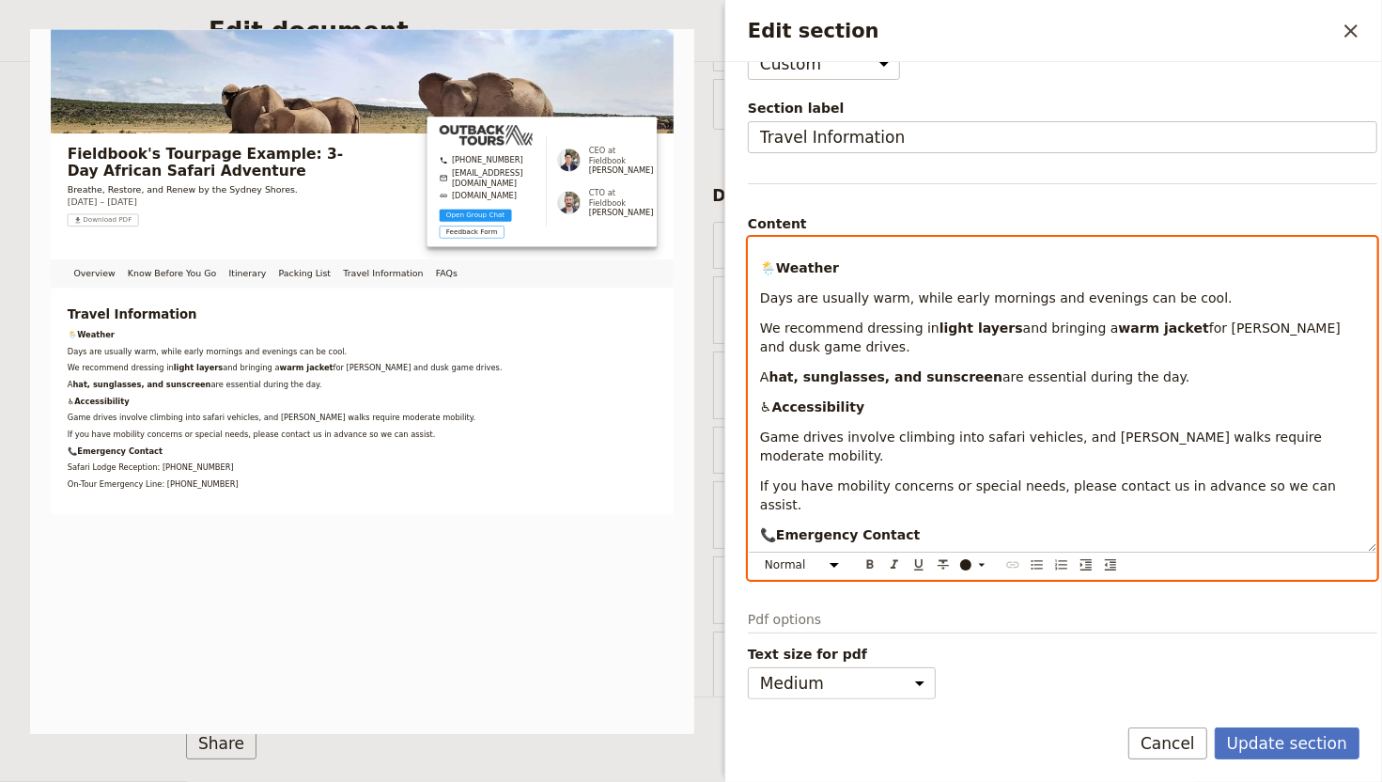
scroll to position [0, 0]
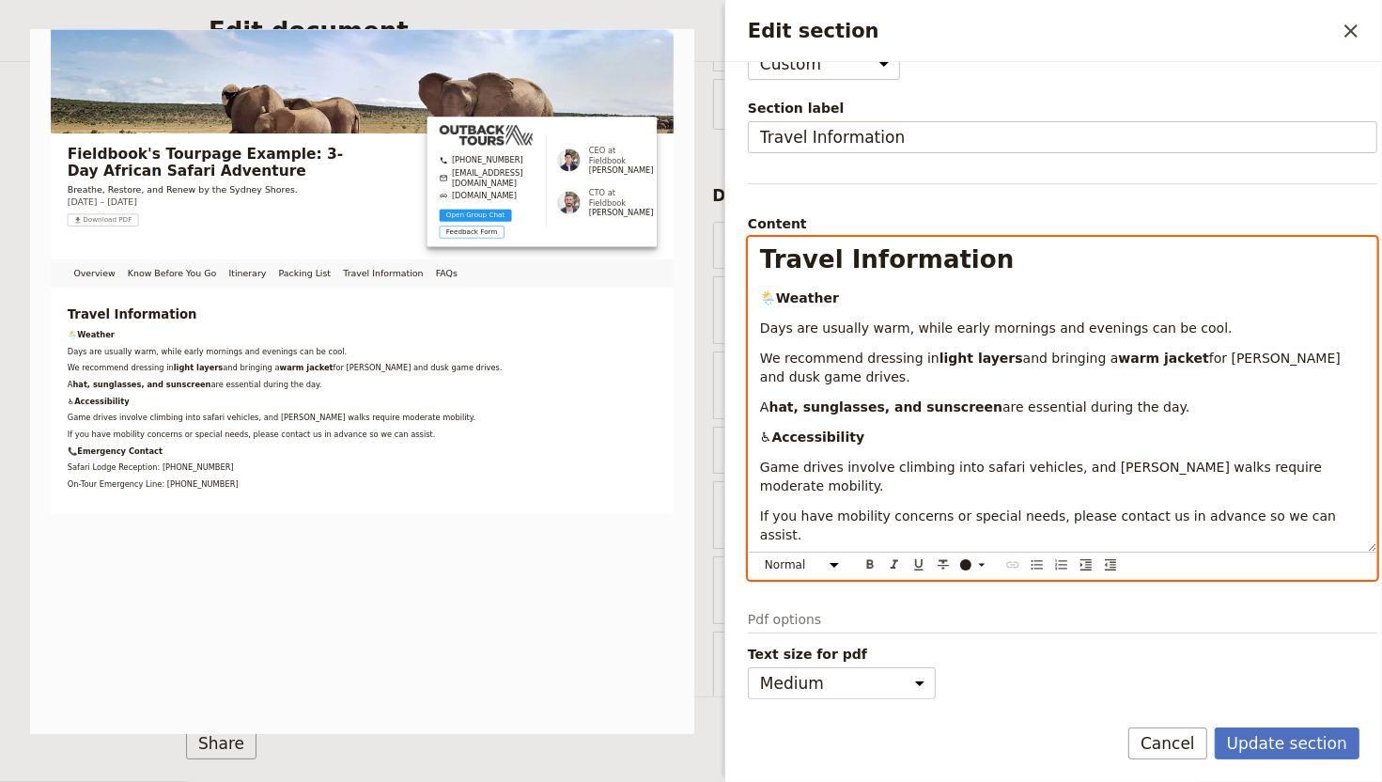
click at [1064, 431] on p "♿ Accessibility" at bounding box center [1062, 437] width 605 height 19
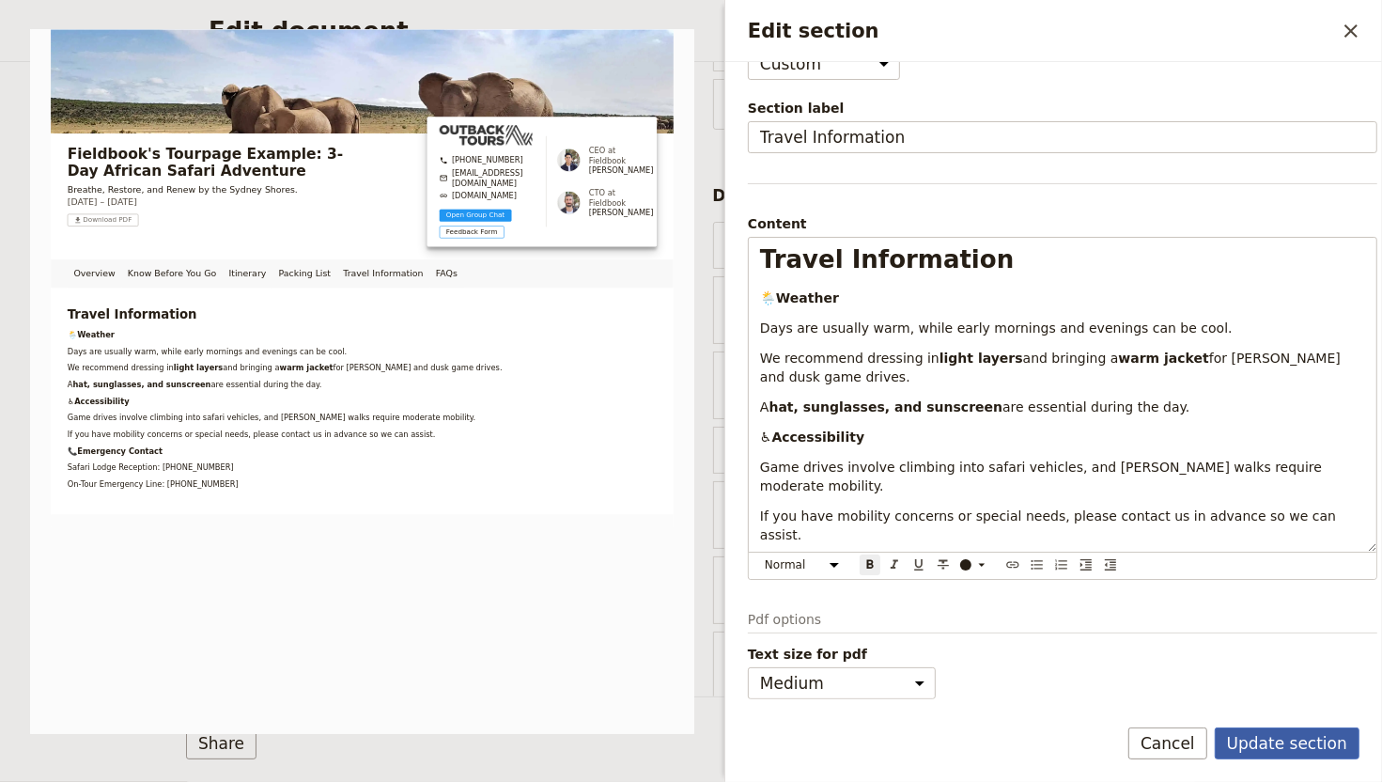
click at [1278, 649] on button "Update section" at bounding box center [1287, 743] width 145 height 32
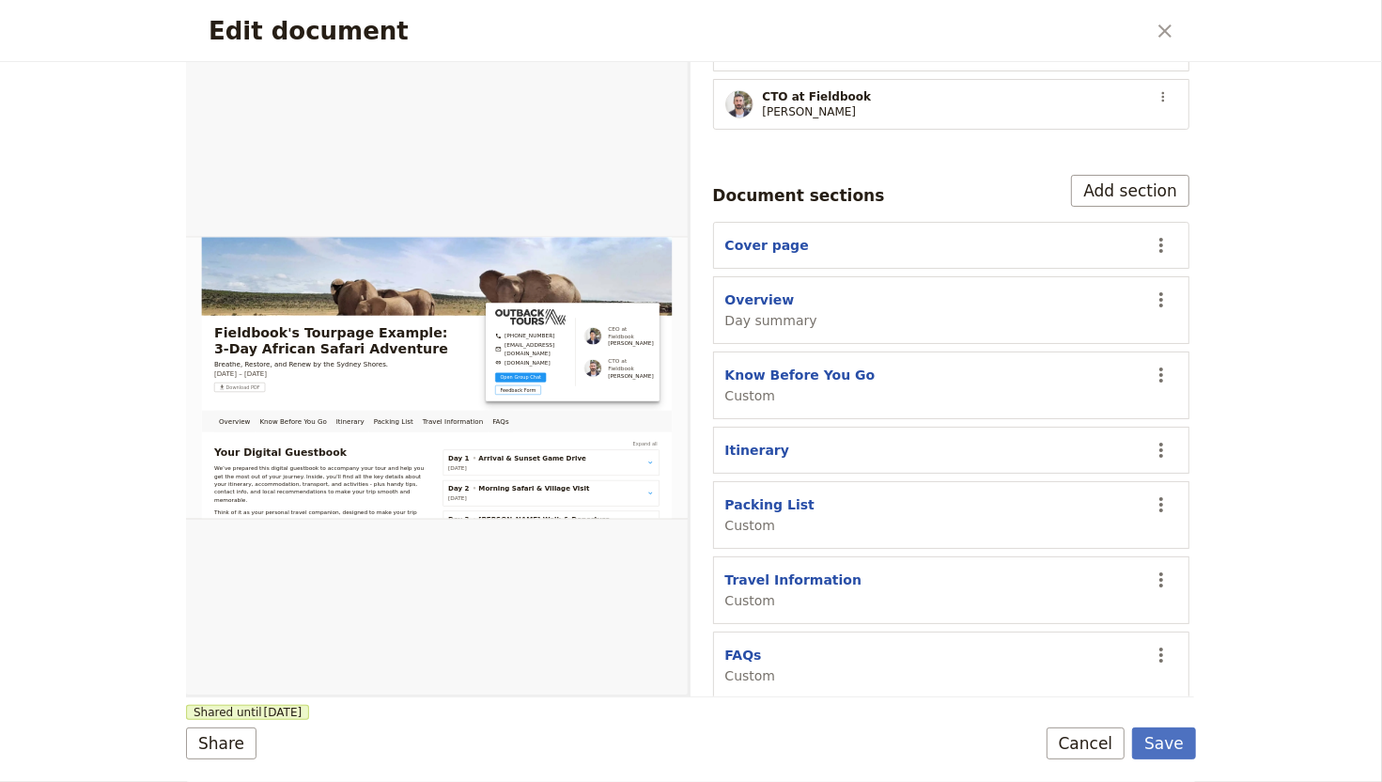
click at [1200, 649] on div "Edit document ​ Overview Know Before You Go Itinerary Packing List Travel Infor…" at bounding box center [691, 391] width 1382 height 782
click at [1194, 649] on button "Save" at bounding box center [1164, 743] width 64 height 32
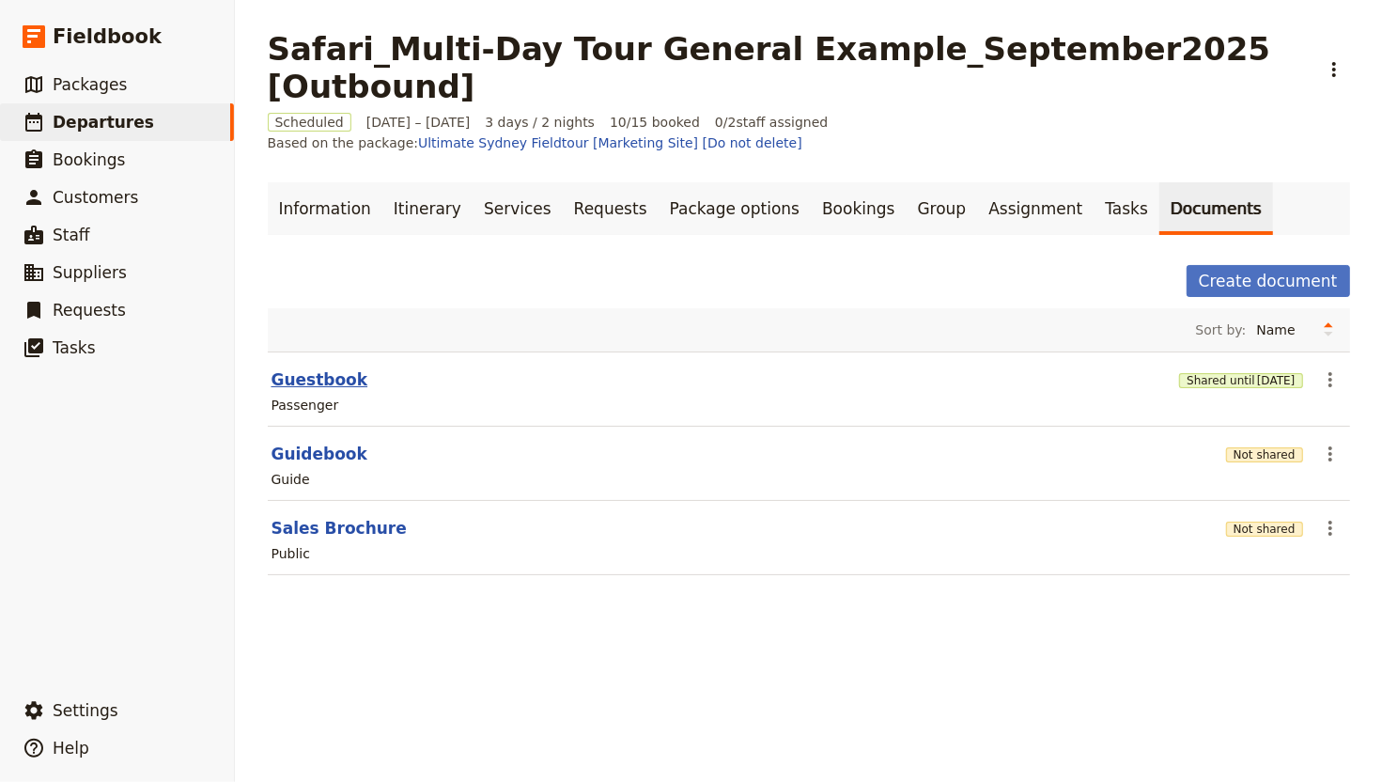
click at [310, 368] on button "Guestbook" at bounding box center [320, 379] width 97 height 23
select select "PASSENGER"
select select "RUN_SHEET"
select select "DEFAULT"
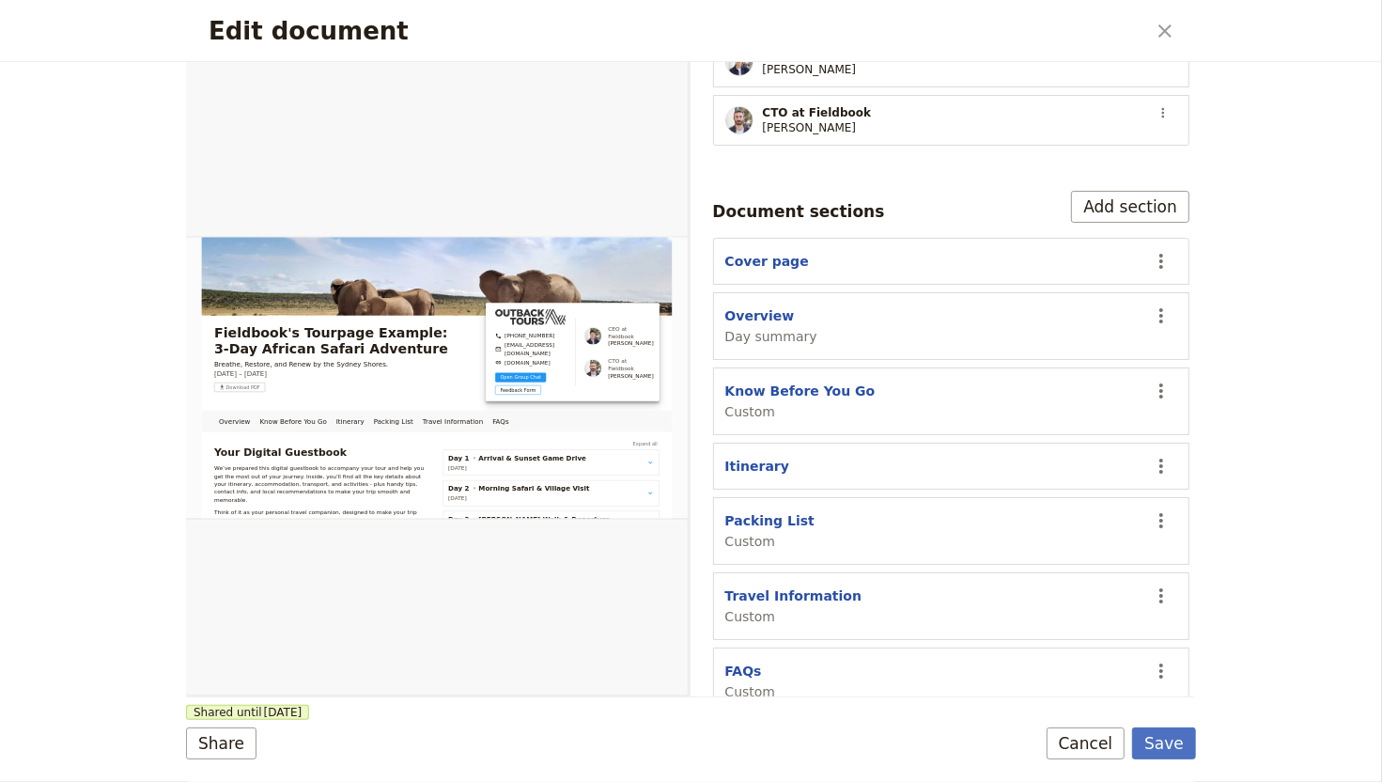
scroll to position [479, 0]
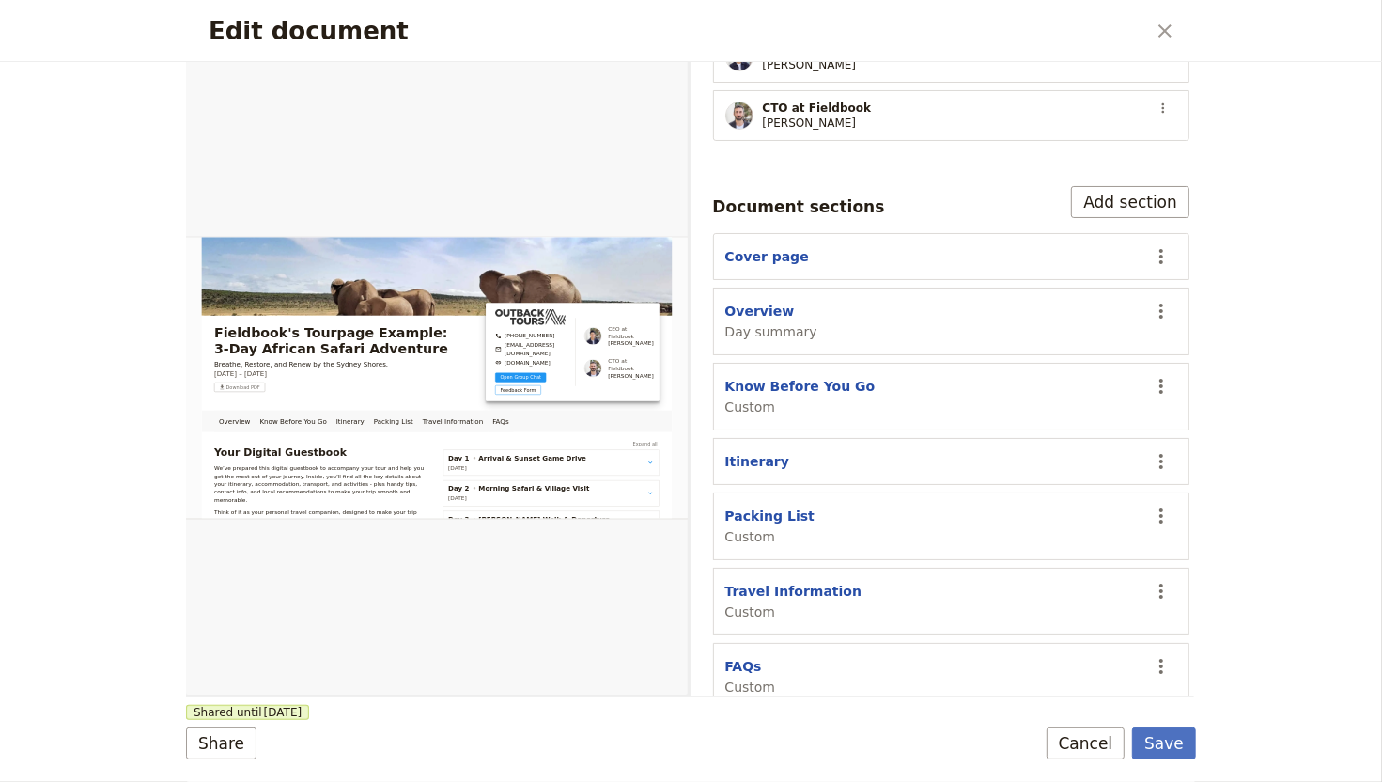
click at [744, 643] on section "FAQs Custom ​" at bounding box center [951, 677] width 477 height 68
click at [744, 649] on button "FAQs" at bounding box center [743, 666] width 37 height 19
select select "CUSTOM"
select select "default"
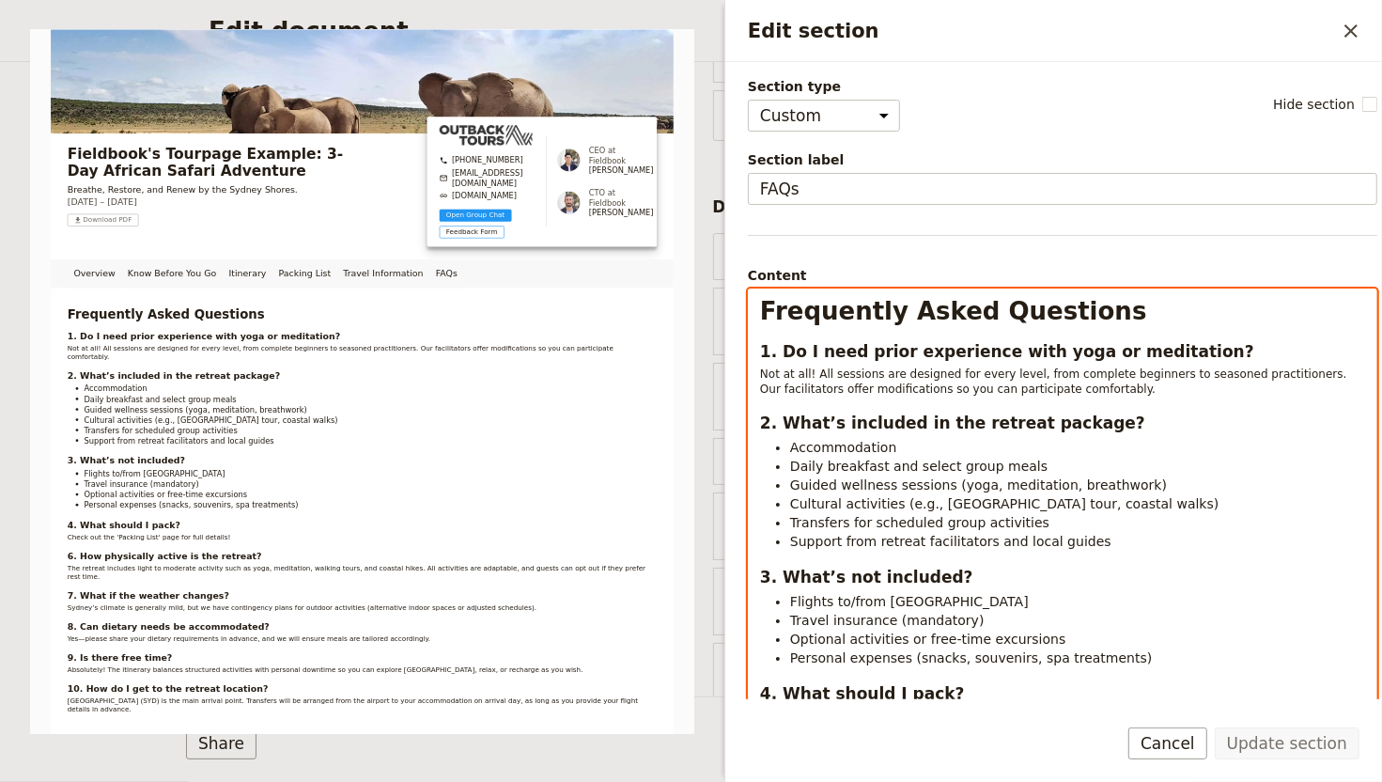
click at [1161, 383] on p "Not at all! All sessions are designed for every level, from complete beginners …" at bounding box center [1062, 381] width 605 height 30
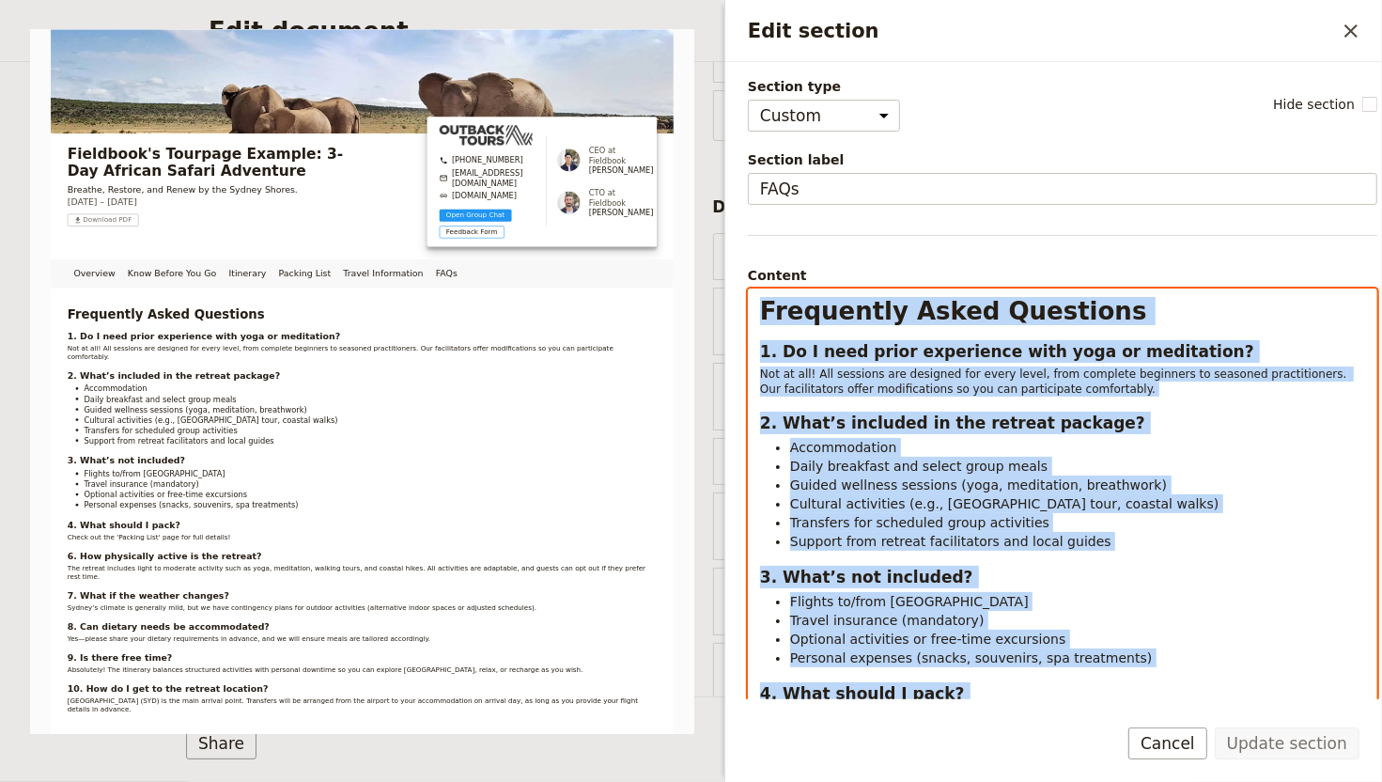
copy div "Frequently Asked Questions 1. Do I need prior experience with yoga or meditatio…"
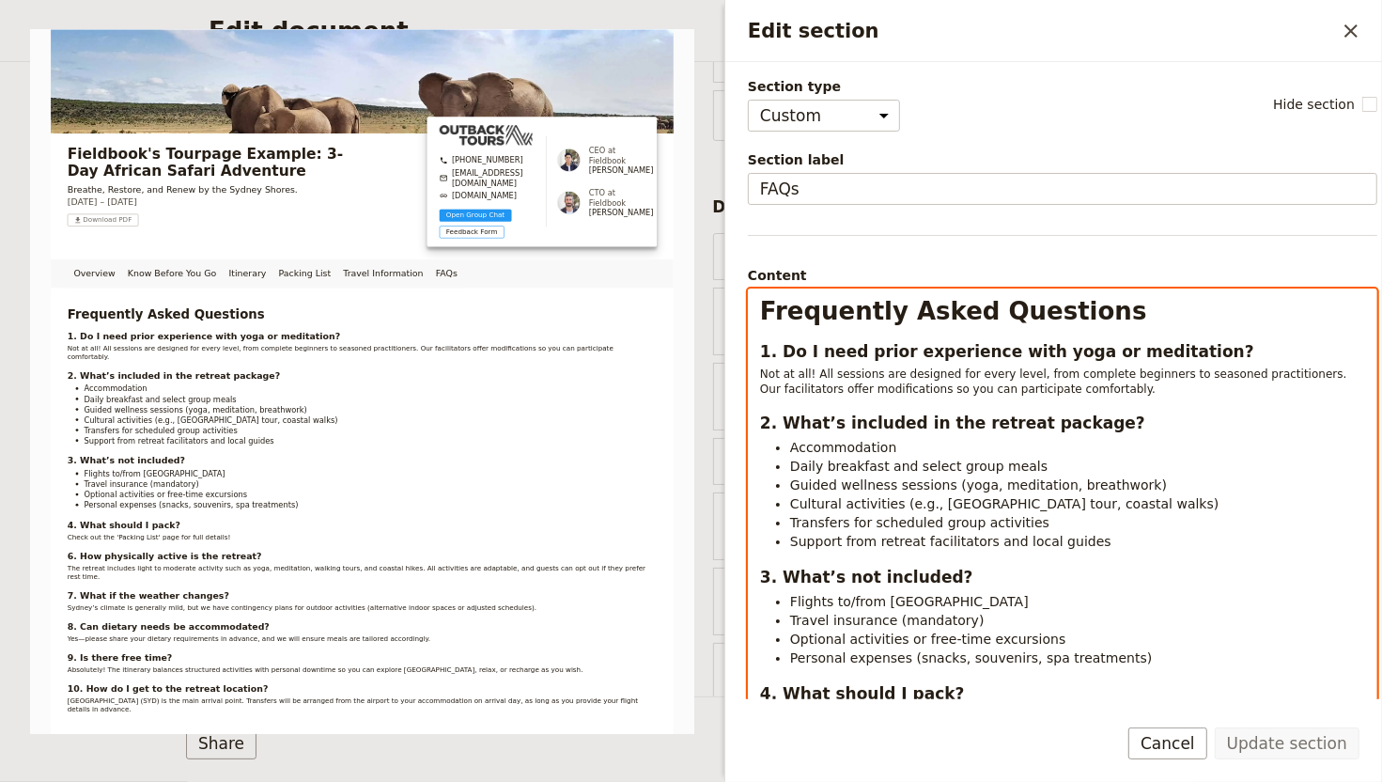
drag, startPoint x: 1149, startPoint y: 497, endPoint x: 1136, endPoint y: 493, distance: 13.7
click at [1149, 496] on span "Cultural activities (e.g., Sydney Opera House tour, coastal walks)" at bounding box center [1004, 503] width 428 height 15
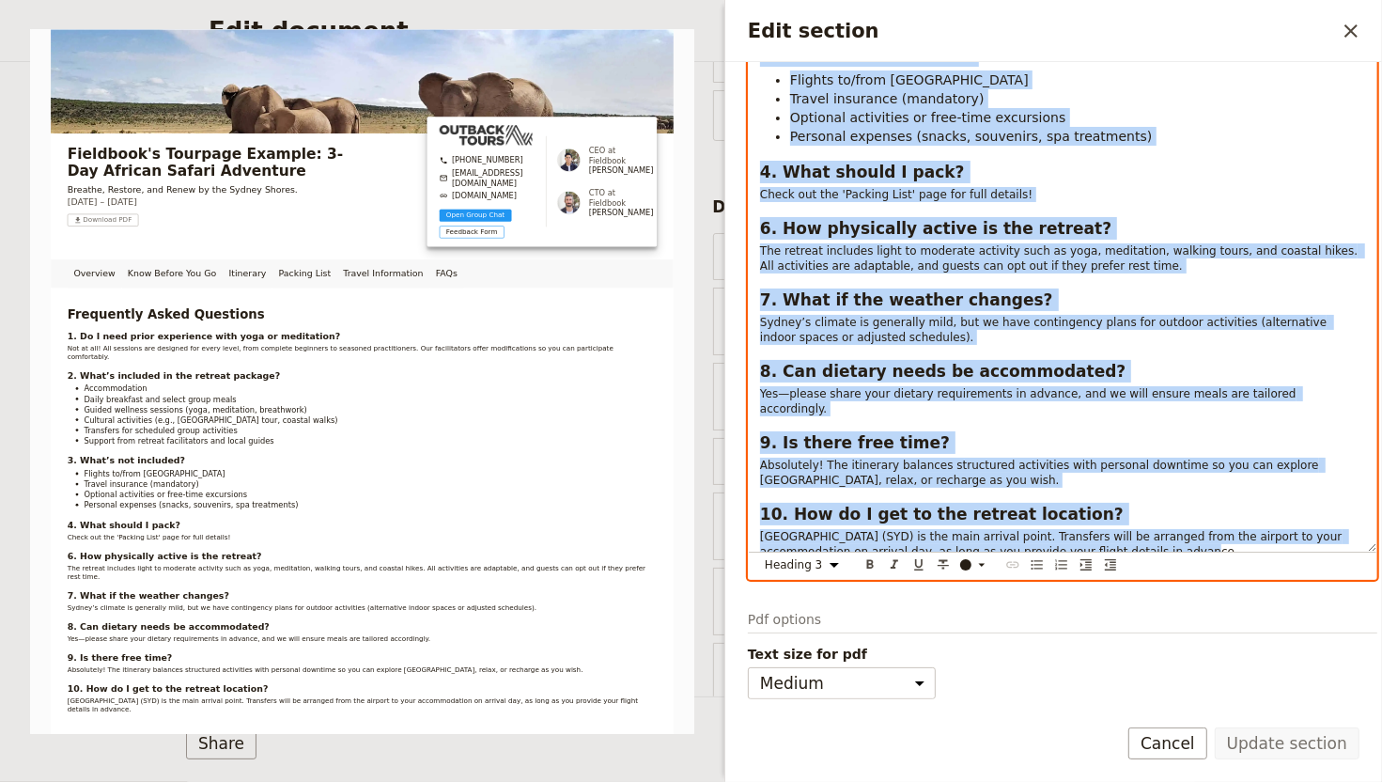
scroll to position [523, 0]
drag, startPoint x: 762, startPoint y: 353, endPoint x: 1130, endPoint y: 600, distance: 443.6
click at [1130, 600] on div "Section type Cover page Day summary Itinerary Custom Hide section Section label…" at bounding box center [1053, 380] width 657 height 637
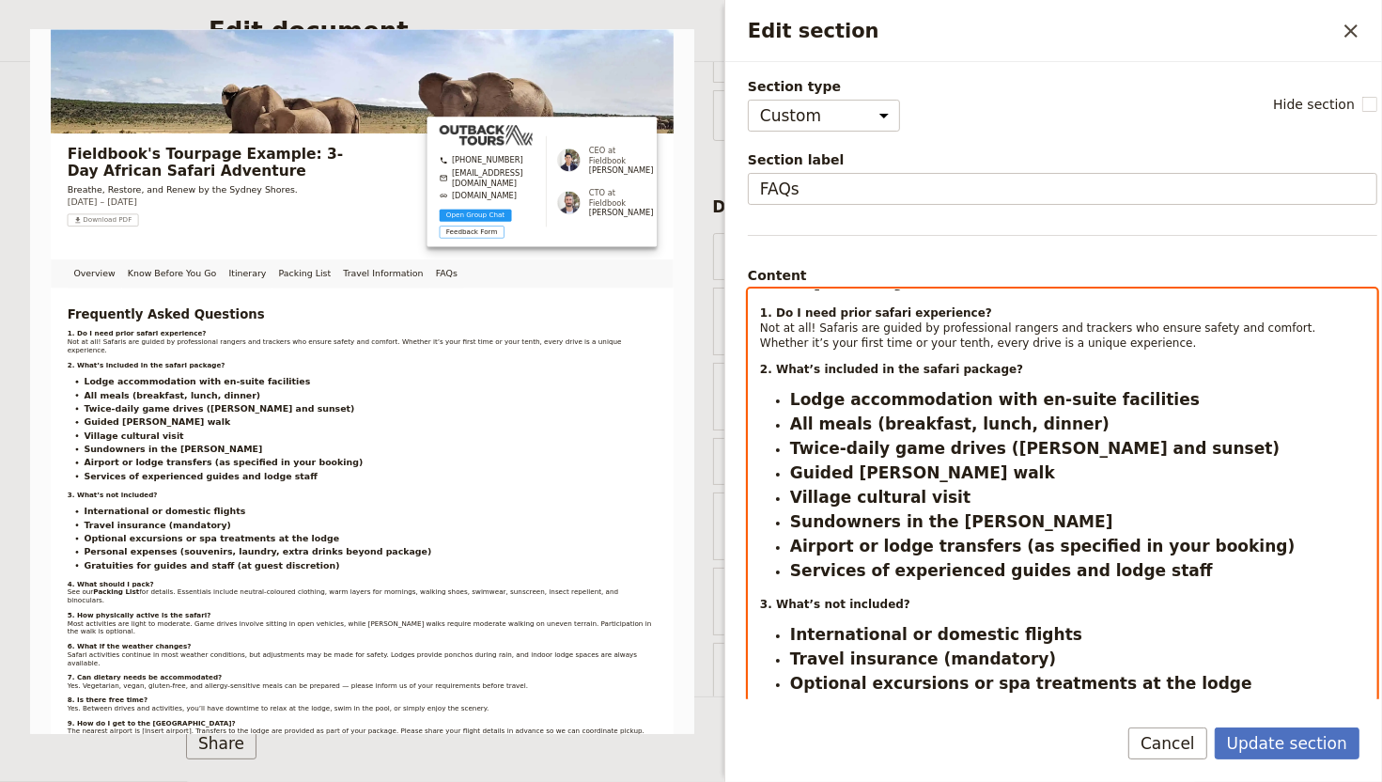
scroll to position [36, 0]
click at [1154, 437] on li "Twice-daily game drives (dawn and sunset)" at bounding box center [1077, 447] width 575 height 23
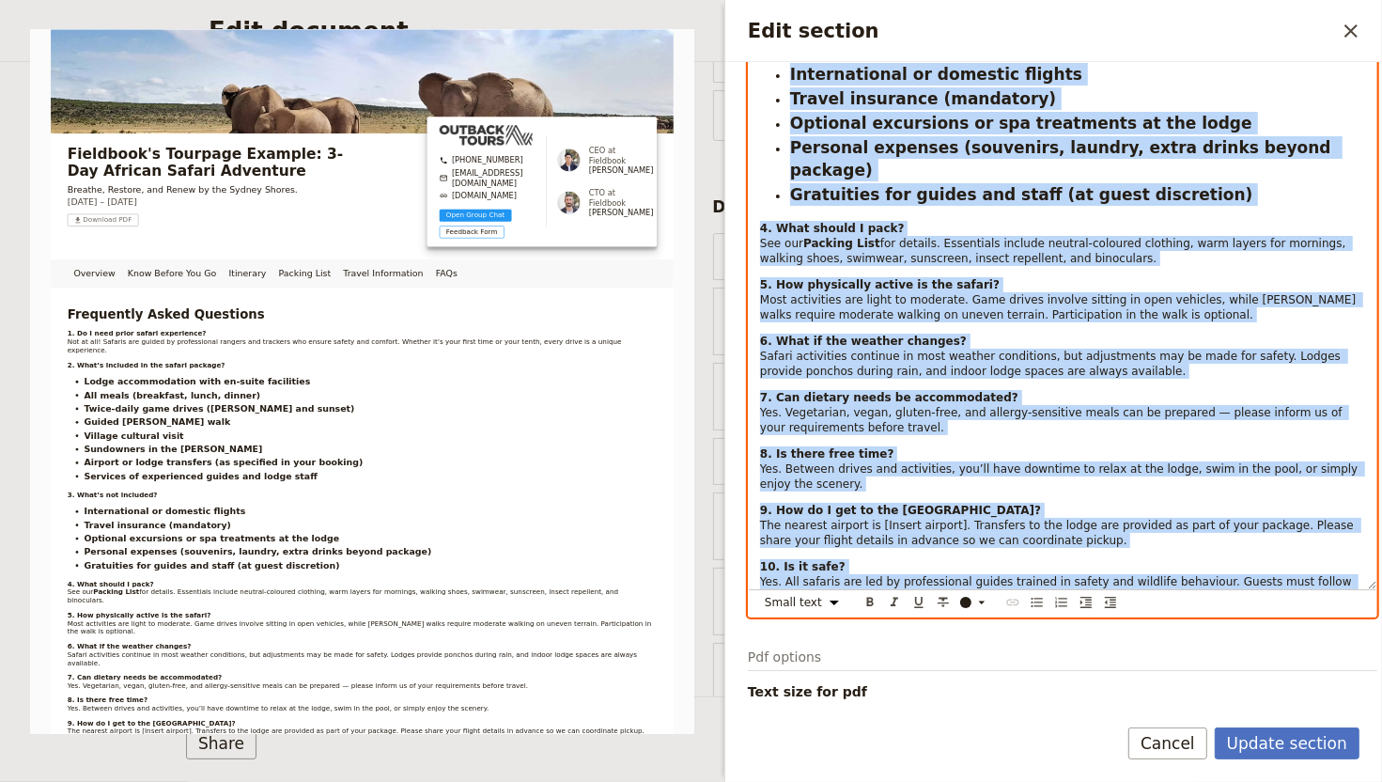
scroll to position [635, 0]
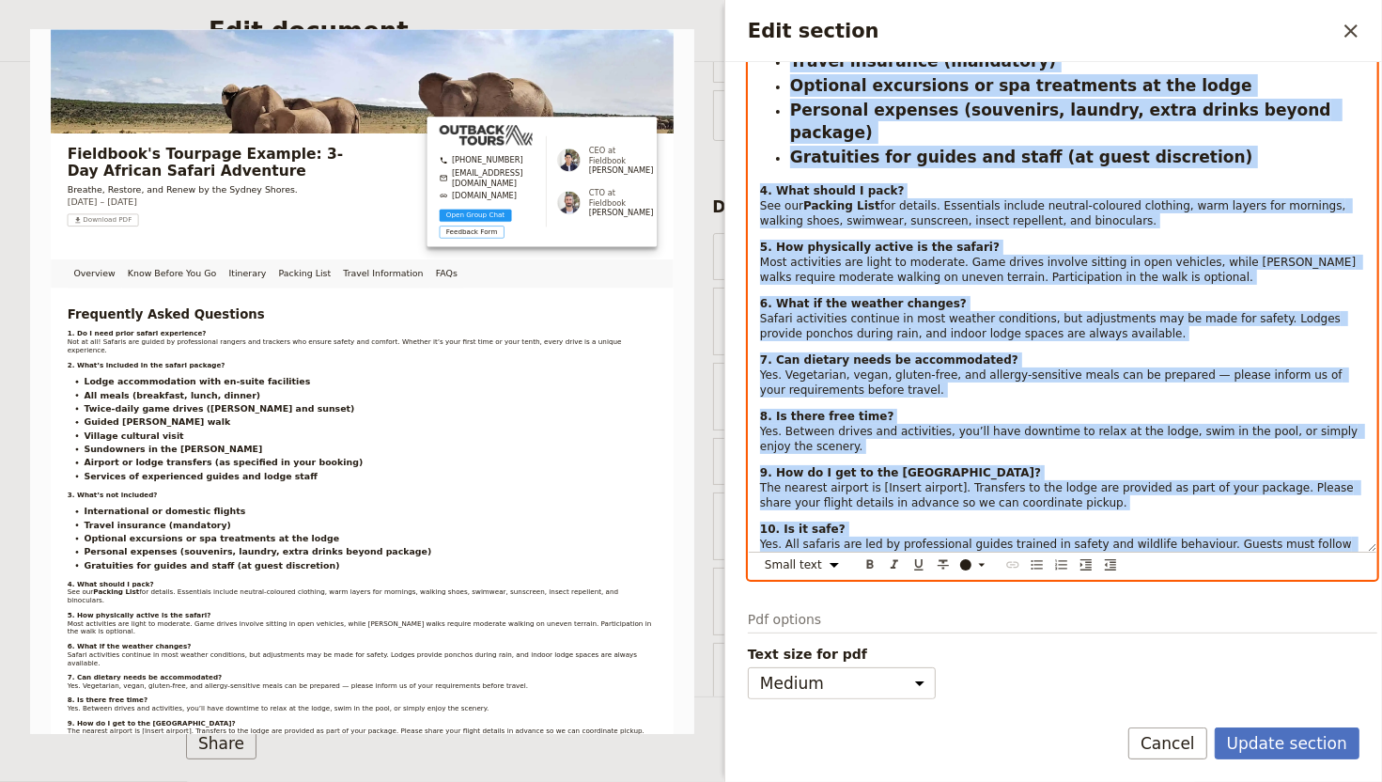
drag, startPoint x: 762, startPoint y: 302, endPoint x: 1236, endPoint y: 670, distance: 600.0
click at [815, 570] on select "Normal Small text Heading 1 Heading 2 Heading 3" at bounding box center [805, 564] width 90 height 21
click at [760, 554] on select "Normal Small text Heading 1 Heading 2 Heading 3" at bounding box center [805, 564] width 90 height 21
select select "paragraph"
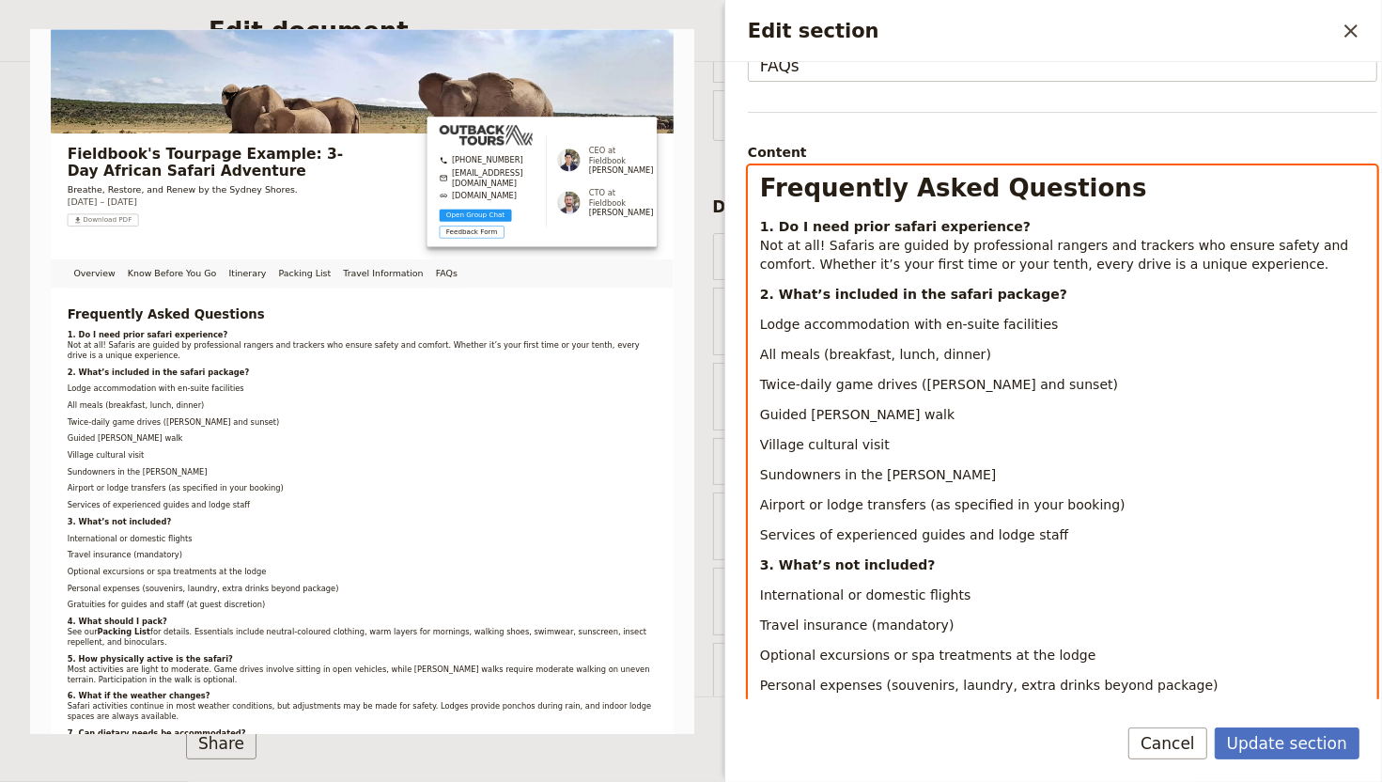
scroll to position [0, 0]
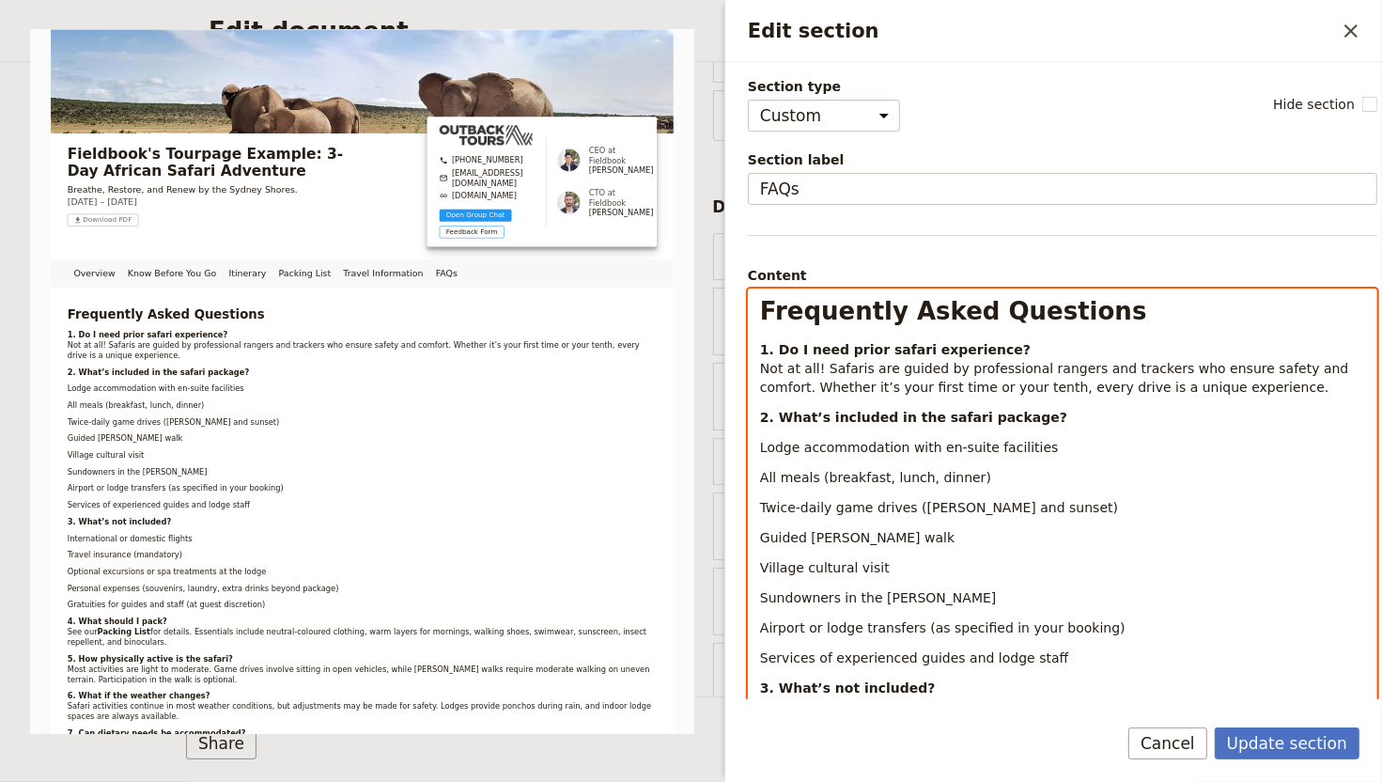
click at [926, 477] on span "All meals (breakfast, lunch, dinner)" at bounding box center [875, 477] width 231 height 15
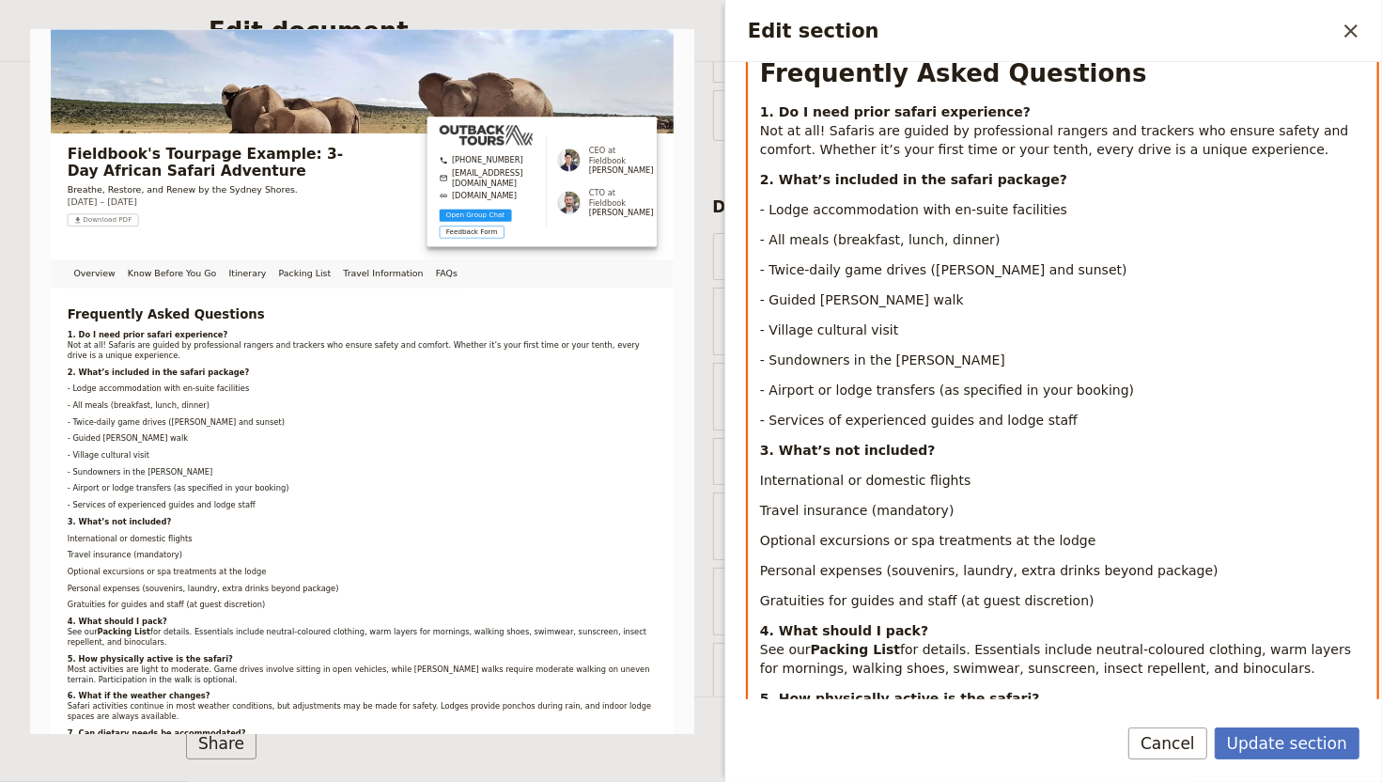
scroll to position [250, 0]
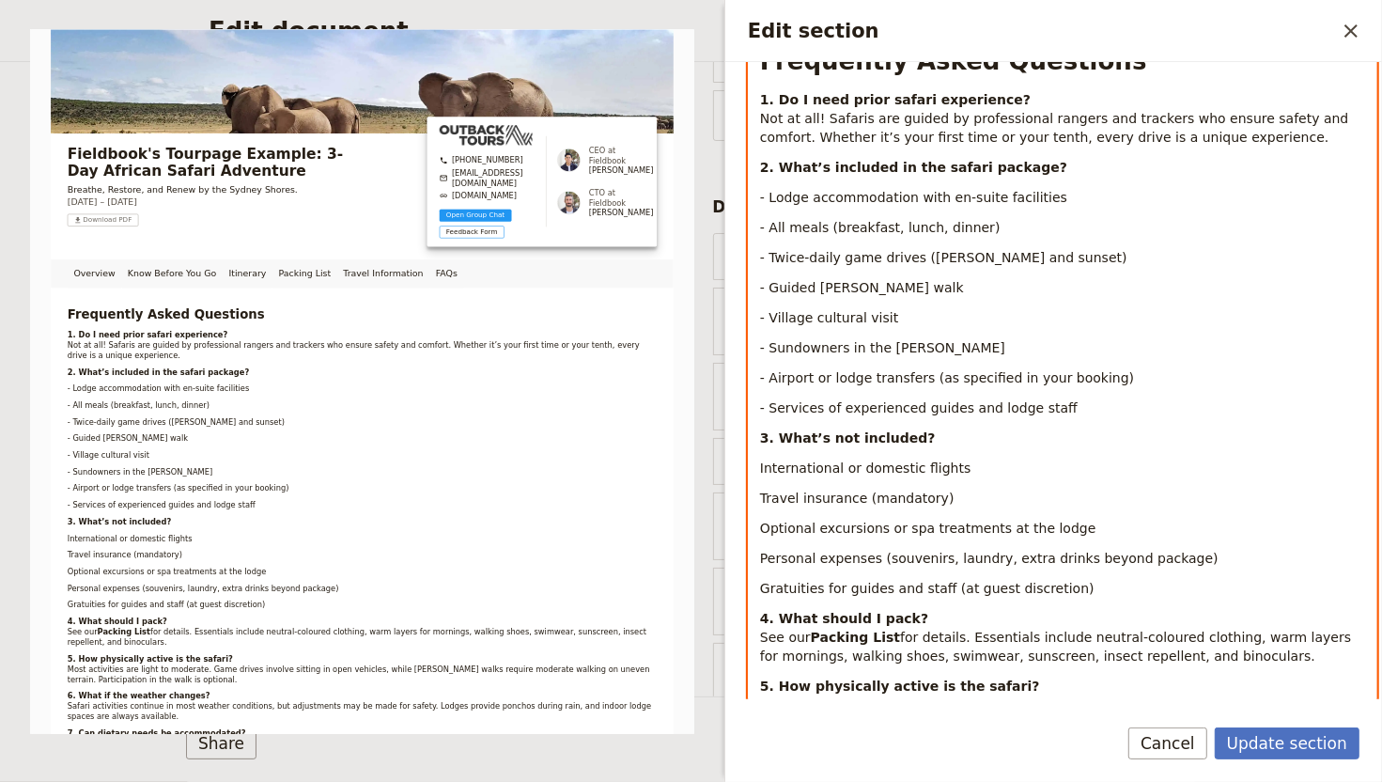
click at [758, 467] on div "Frequently Asked Questions 1. Do I need prior safari experience? Not at all! Sa…" at bounding box center [1063, 577] width 628 height 1077
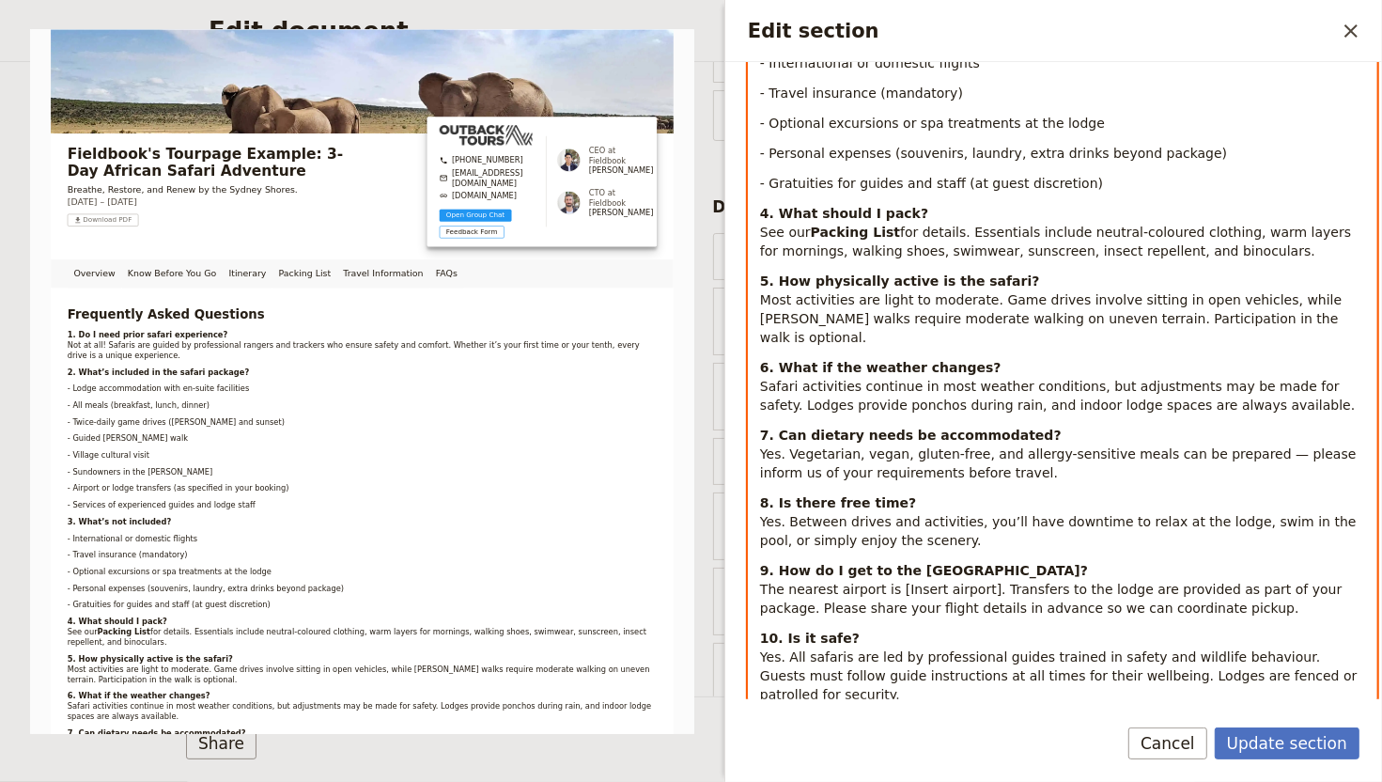
scroll to position [660, 0]
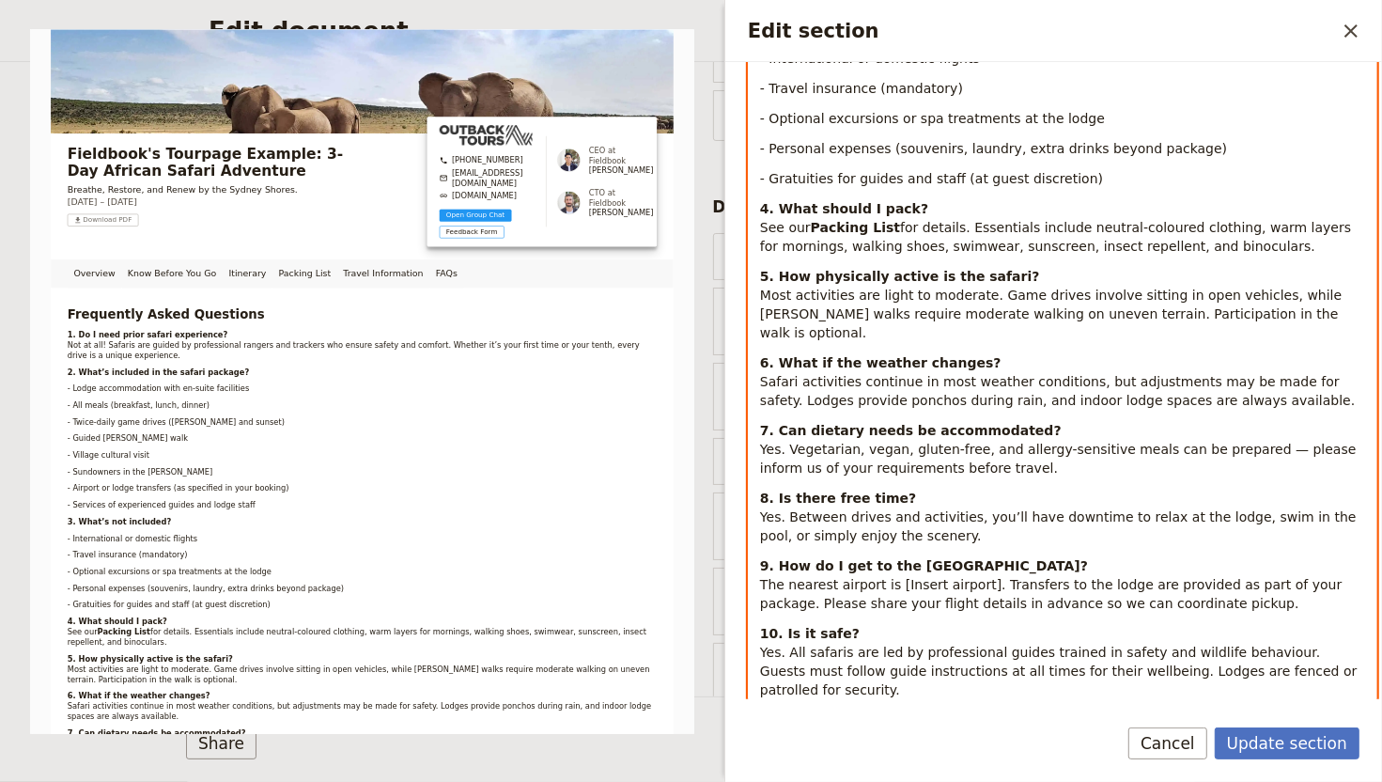
click at [910, 573] on p "9. How do I get to the safari lodge? The nearest airport is [Insert airport]. T…" at bounding box center [1062, 584] width 605 height 56
drag, startPoint x: 983, startPoint y: 566, endPoint x: 1084, endPoint y: 543, distance: 104.0
click at [895, 573] on p "9. How do I get to the safari lodge? The nearest airport is [Insert airport]. T…" at bounding box center [1062, 584] width 605 height 56
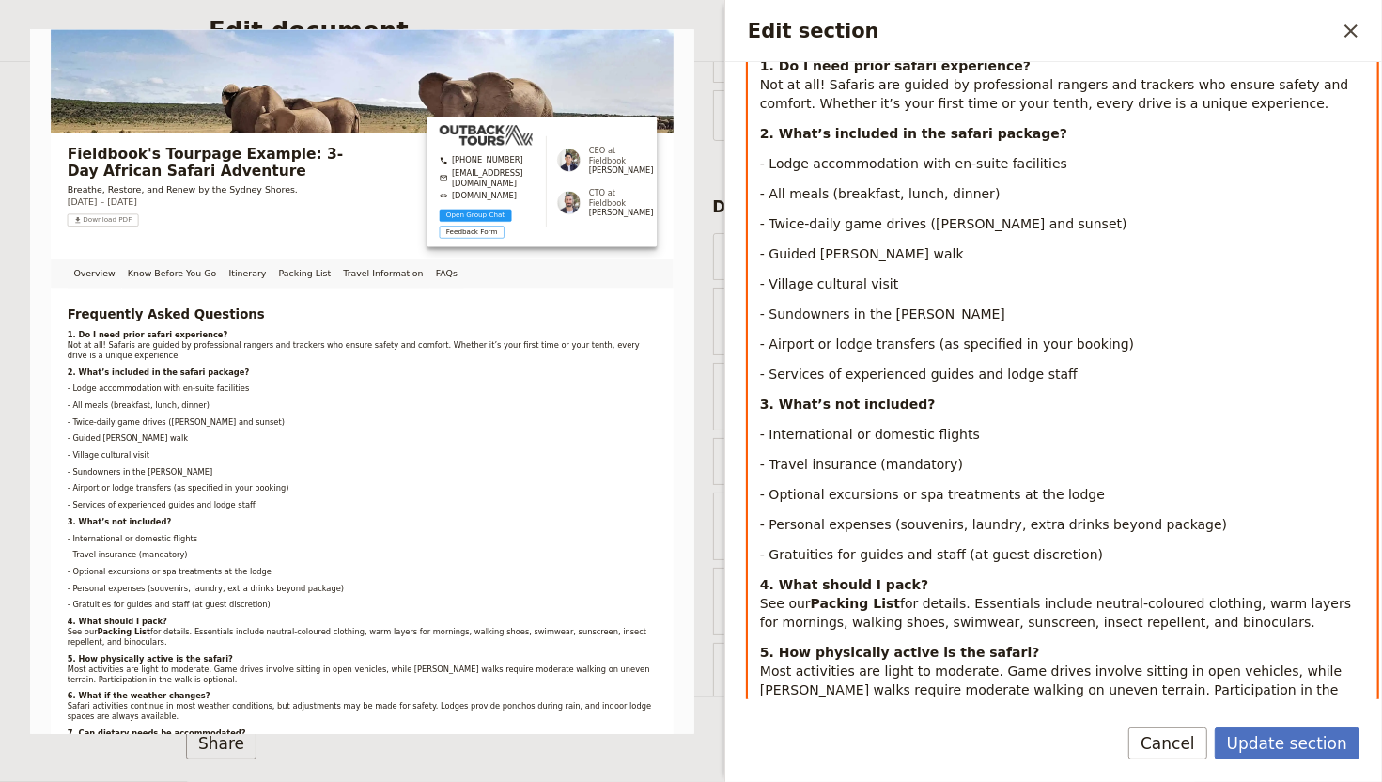
scroll to position [30, 0]
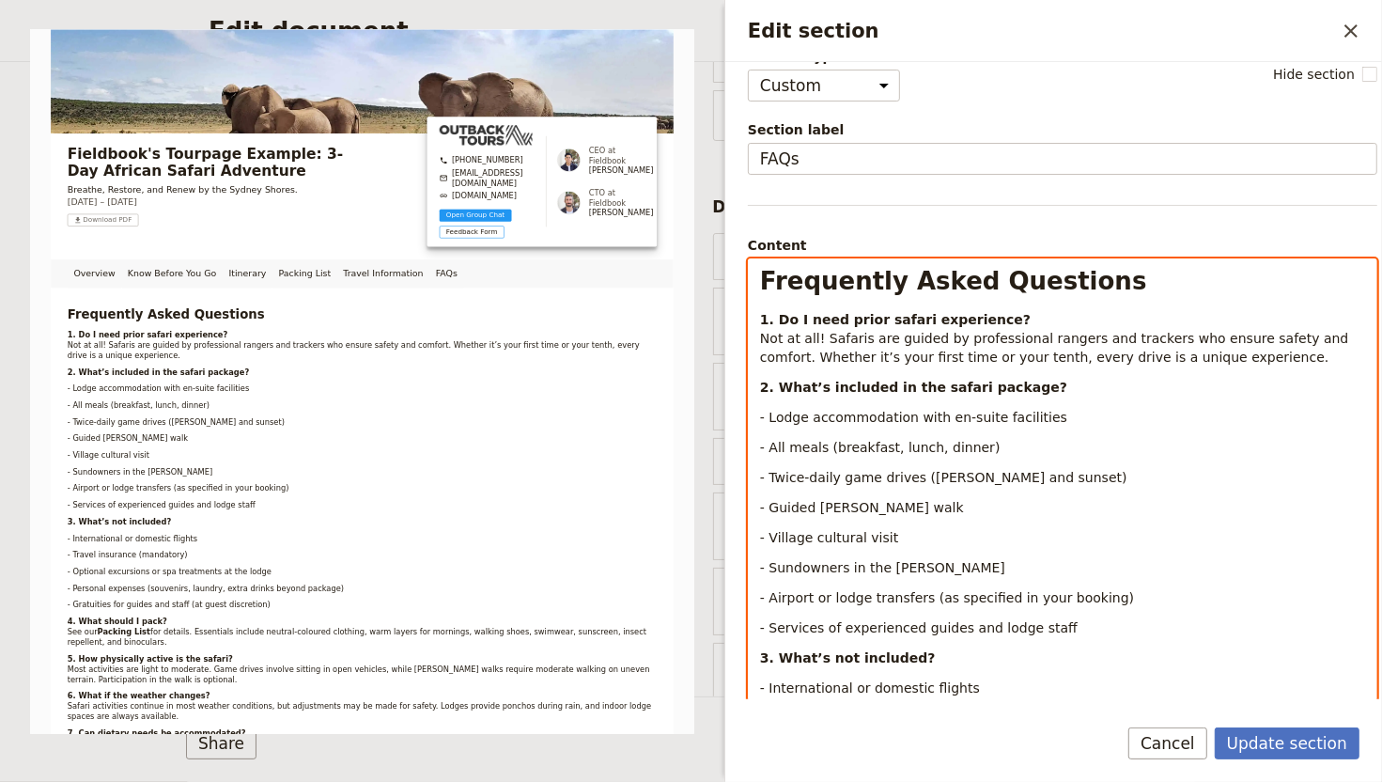
click at [756, 452] on div "Frequently Asked Questions 1. Do I need prior safari experience? Not at all! Sa…" at bounding box center [1063, 788] width 628 height 1058
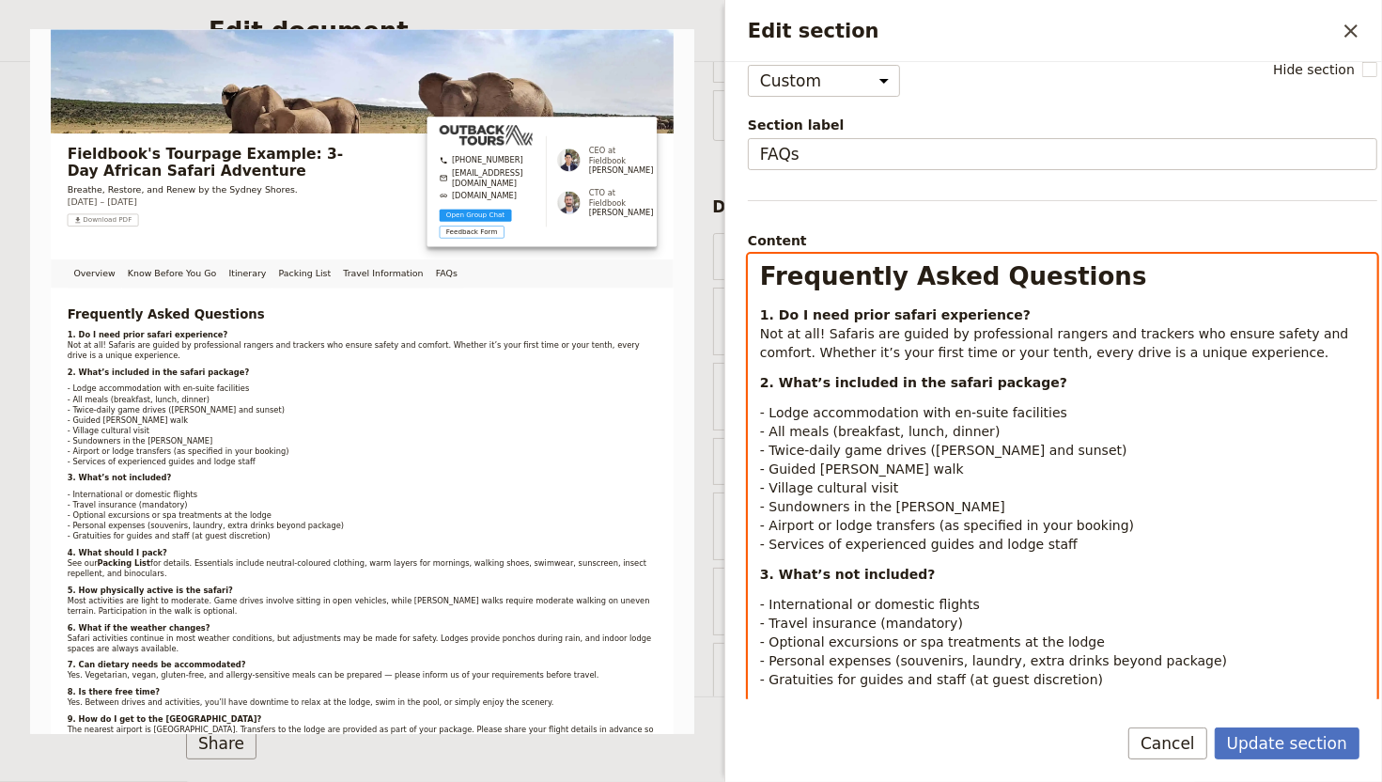
scroll to position [364, 0]
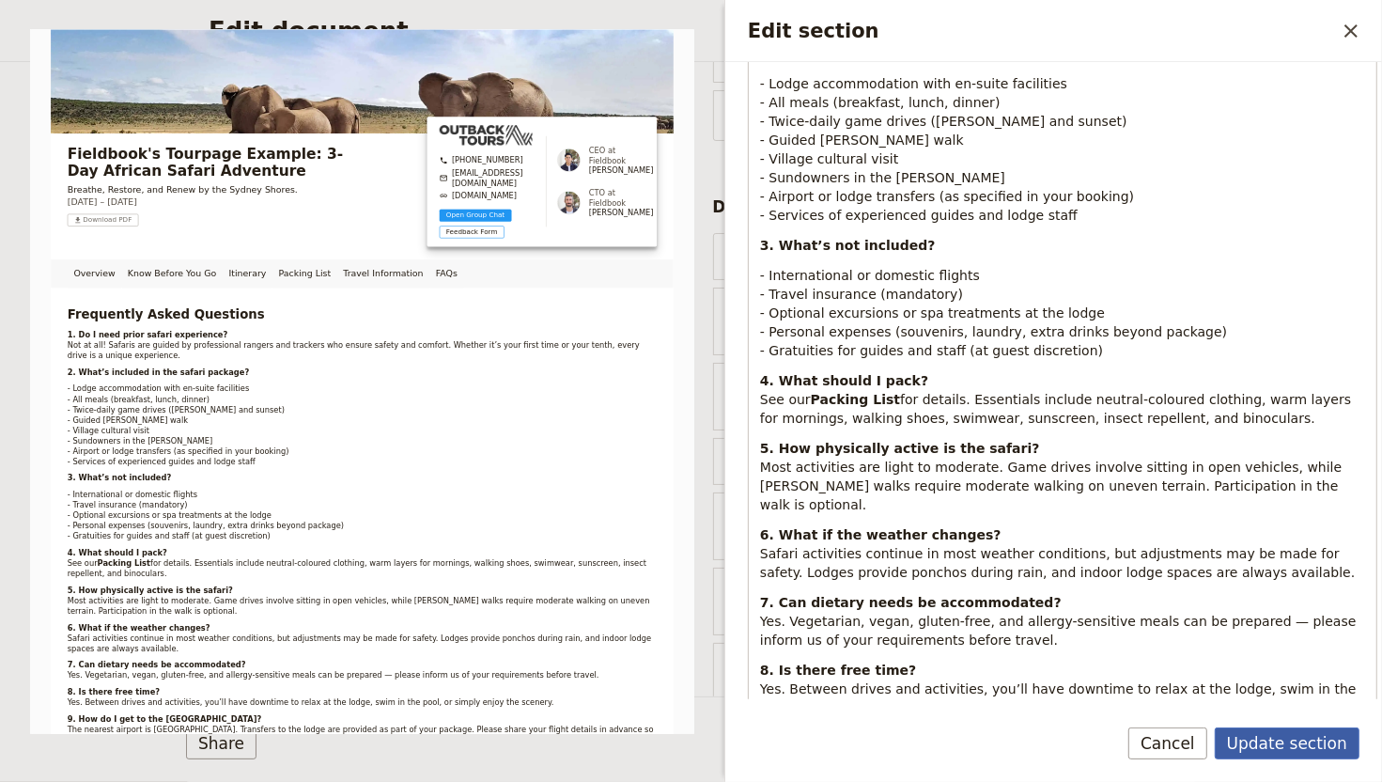
click at [1285, 649] on button "Update section" at bounding box center [1287, 743] width 145 height 32
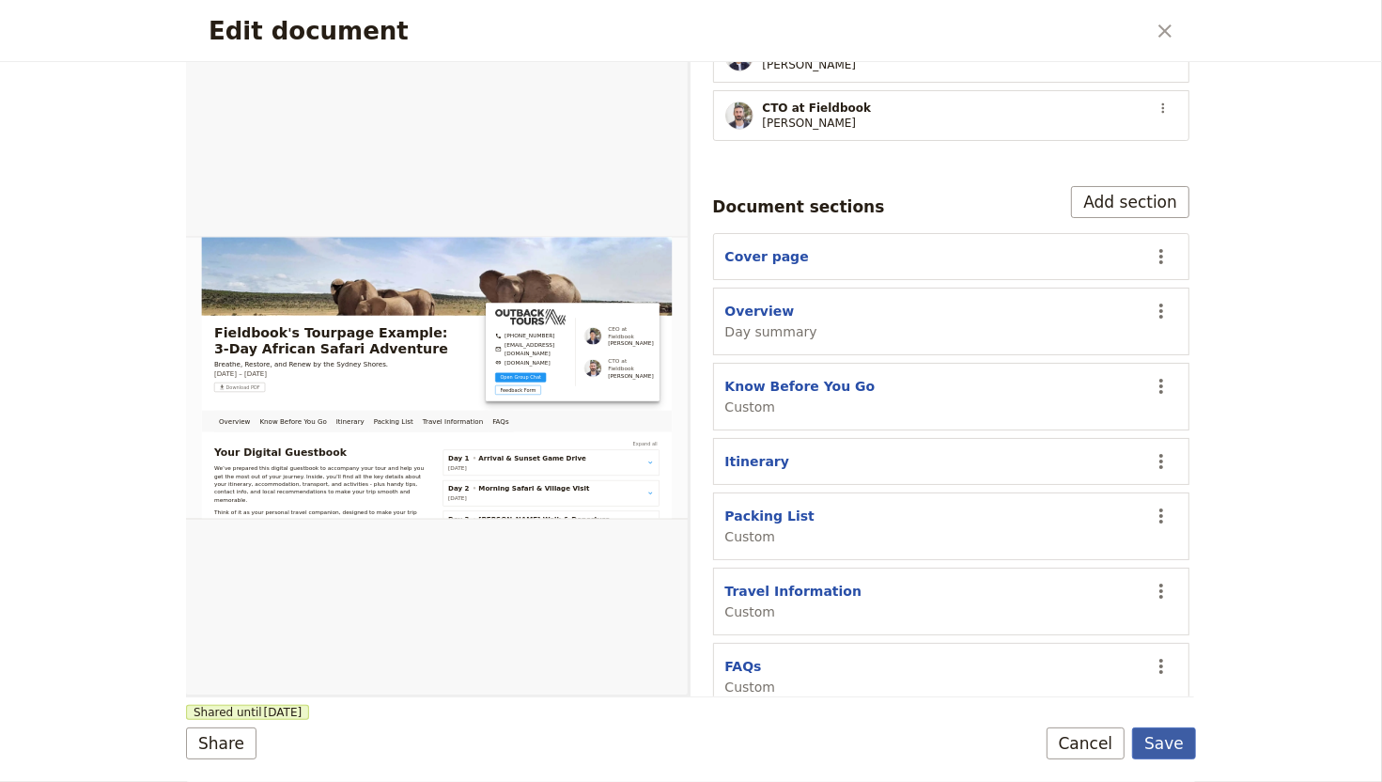
click at [1183, 649] on button "Save" at bounding box center [1164, 743] width 64 height 32
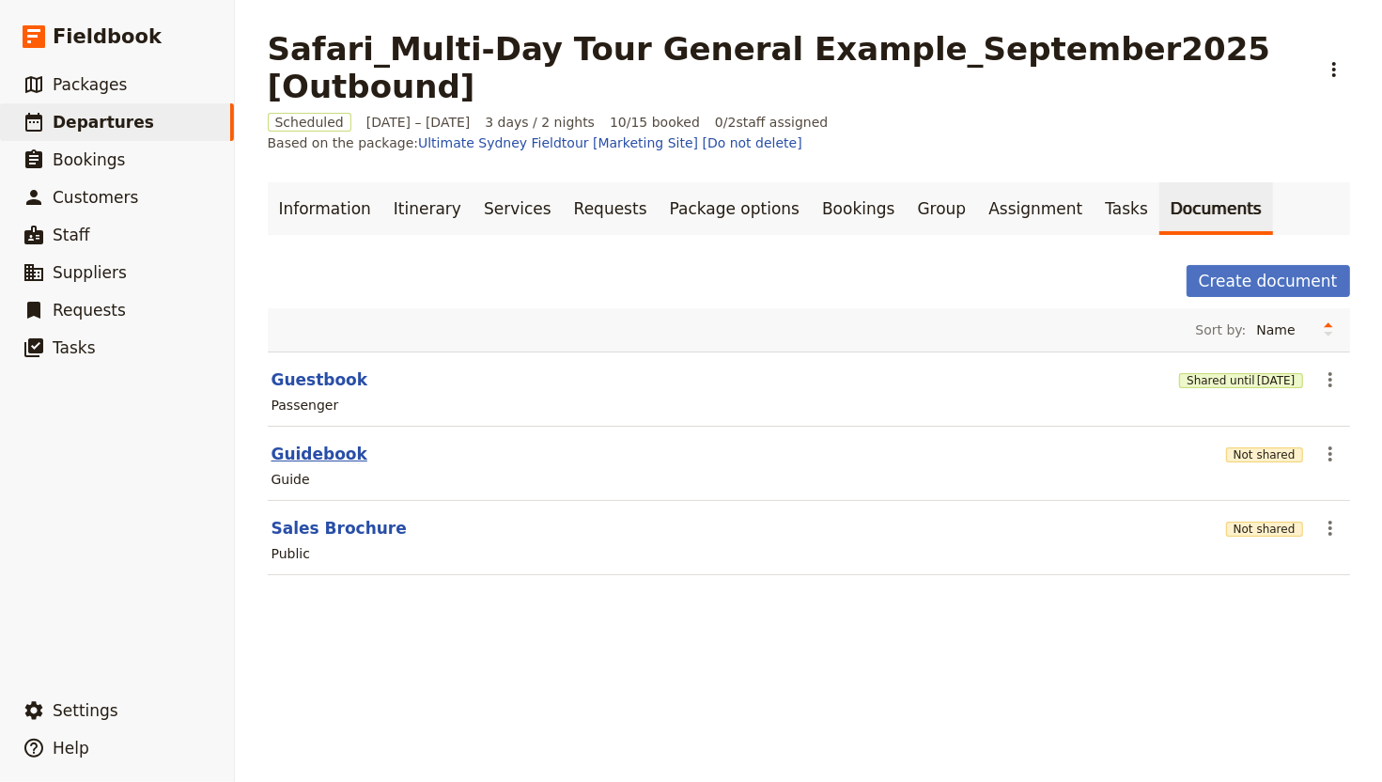
click at [317, 443] on button "Guidebook" at bounding box center [320, 454] width 96 height 23
select select "STAFF"
select select "RUN_SHEET"
select select "DEFAULT"
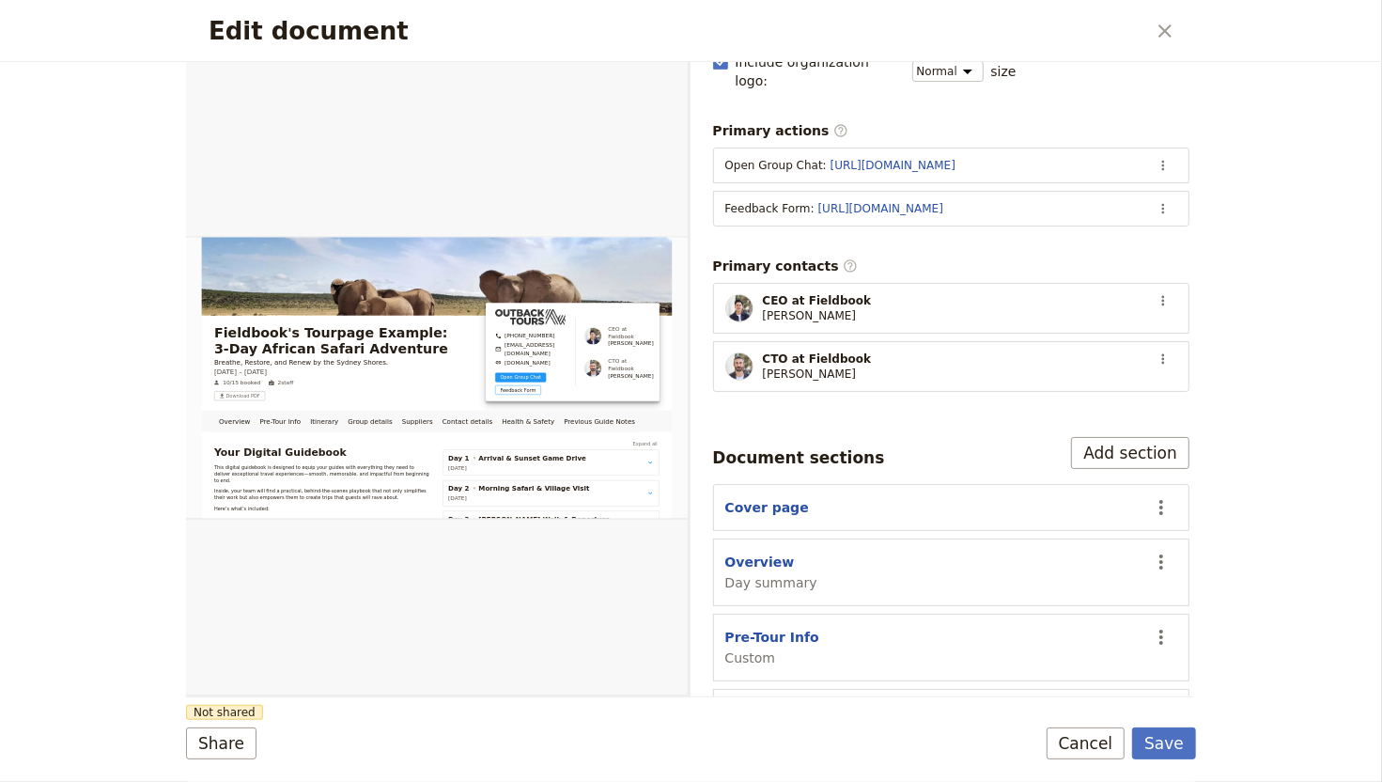
scroll to position [447, 0]
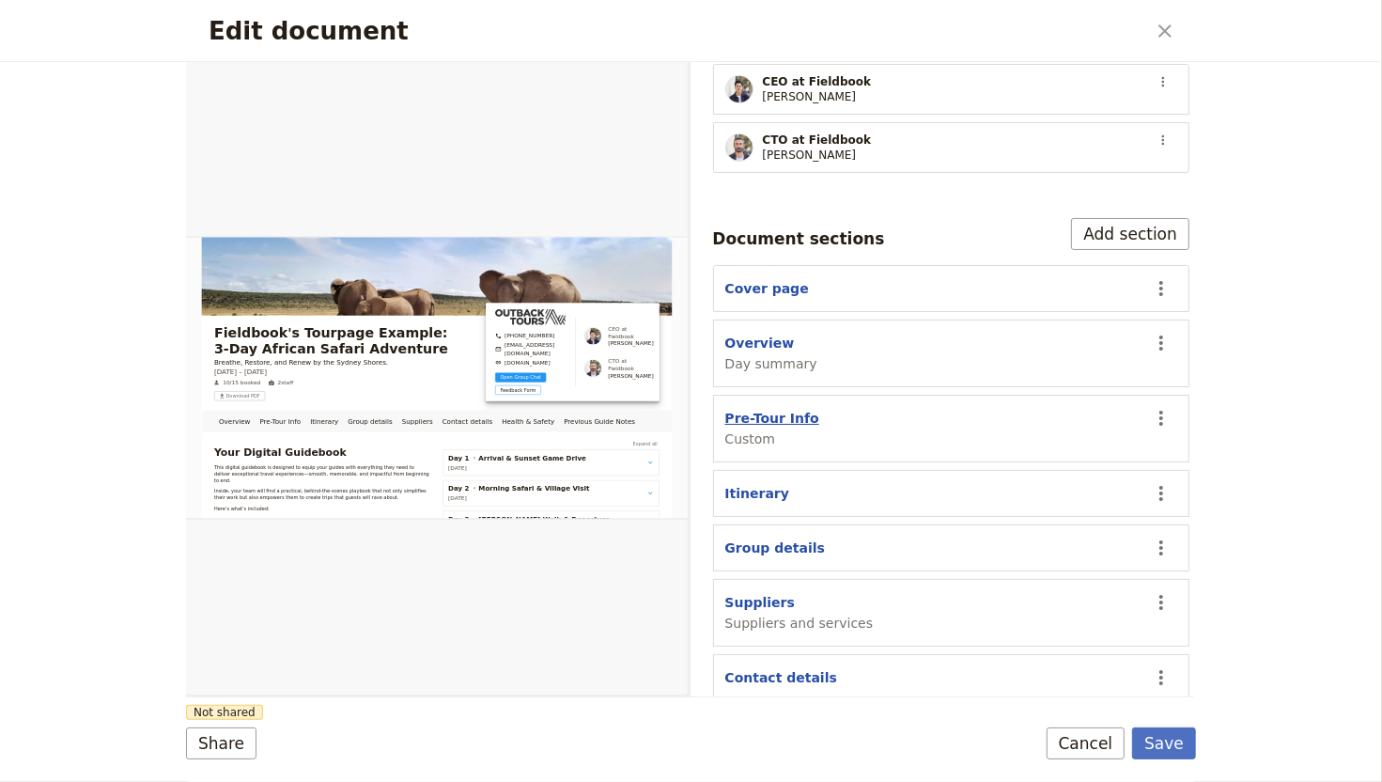
click at [743, 409] on button "Pre-Tour Info" at bounding box center [772, 418] width 94 height 19
select select "CUSTOM"
select select "default"
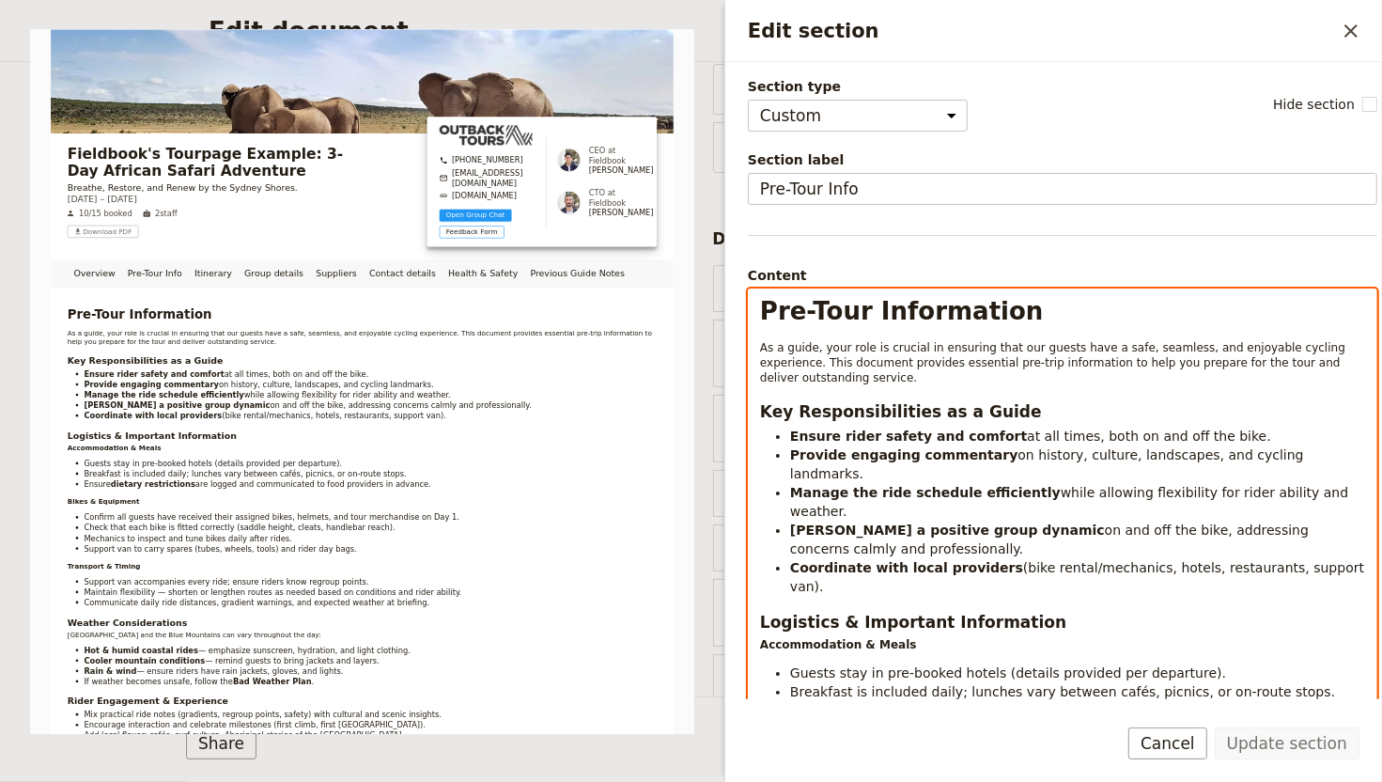
select select "h1"
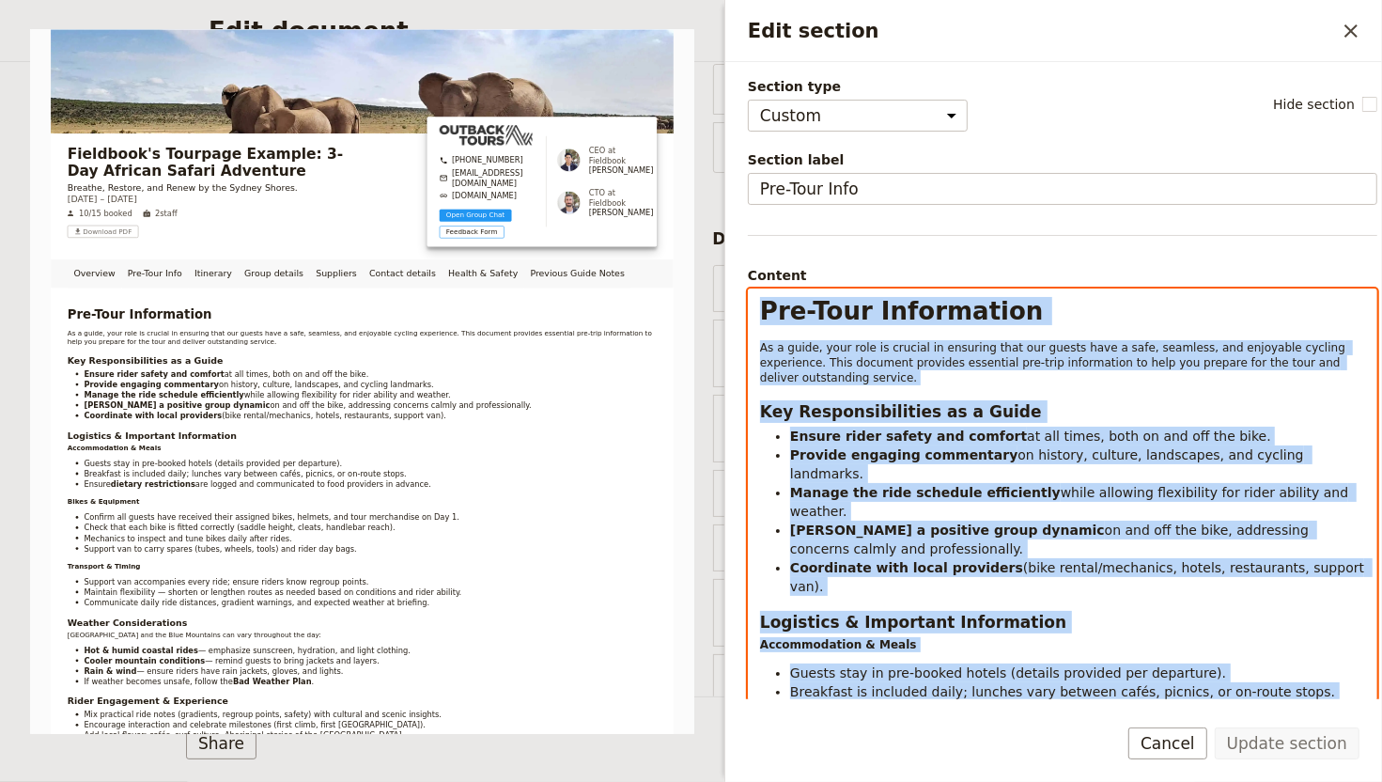
copy div "Pre-Tour Information As a guide, your role is crucial in ensuring that our gues…"
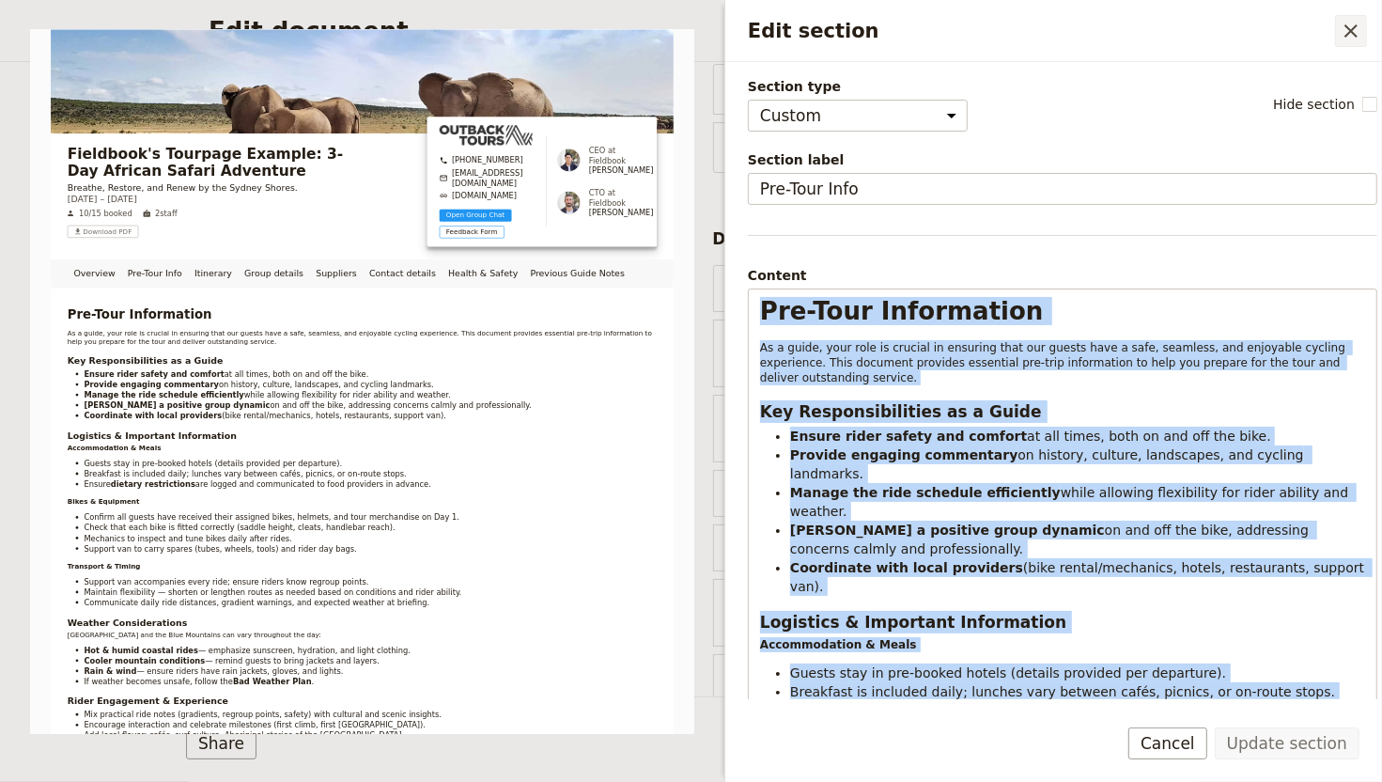
click at [1343, 35] on icon "Close drawer" at bounding box center [1351, 31] width 23 height 23
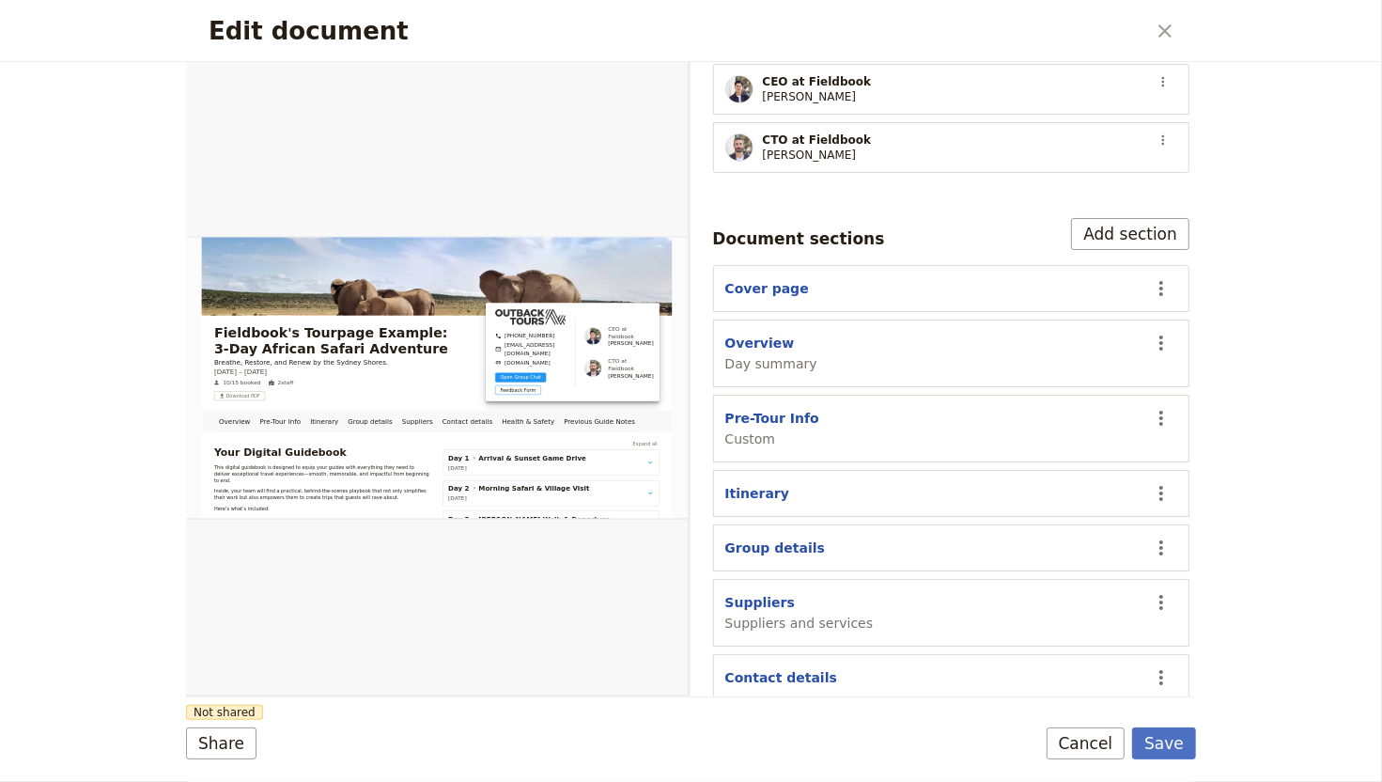
click at [1188, 21] on div "Edit document ​" at bounding box center [691, 31] width 1010 height 62
click at [1169, 26] on icon "Close dialog" at bounding box center [1165, 31] width 23 height 23
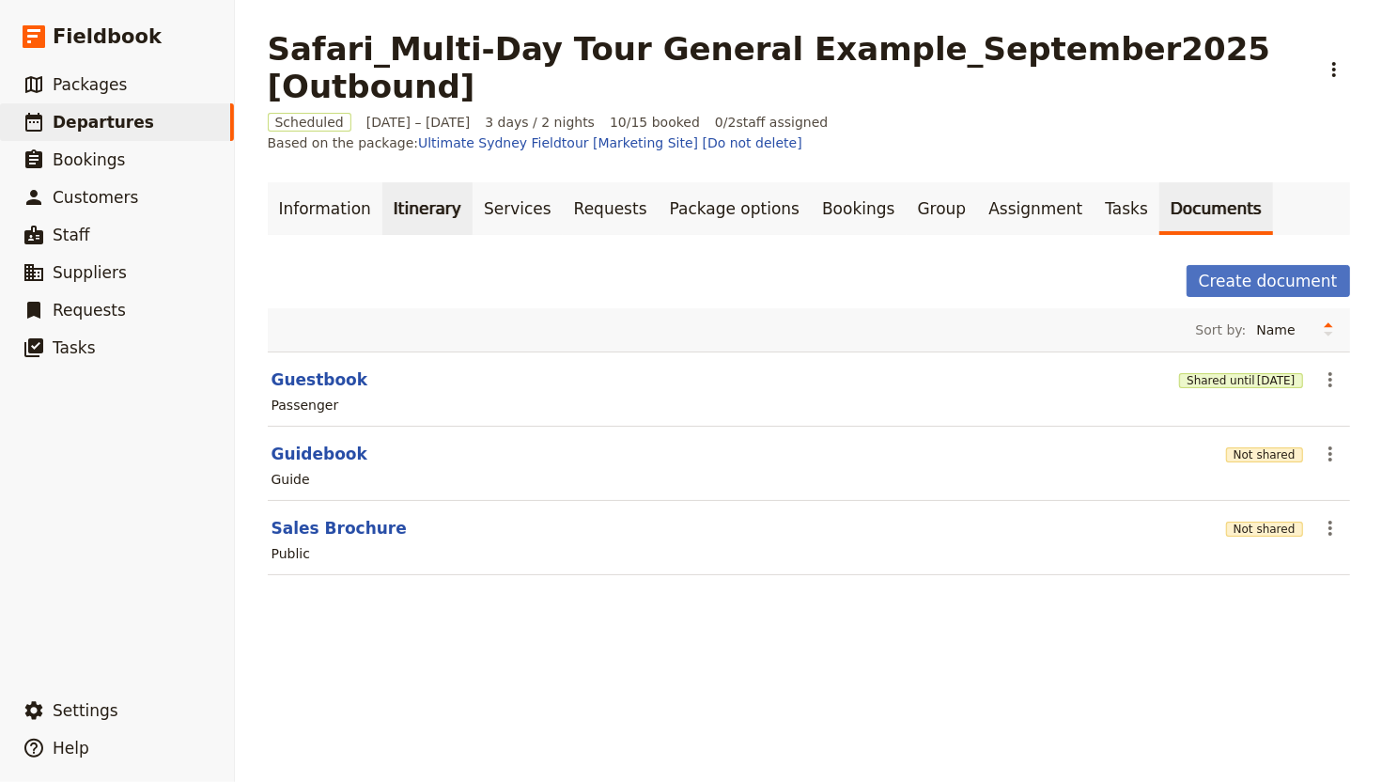
click at [387, 194] on link "Itinerary" at bounding box center [427, 208] width 90 height 53
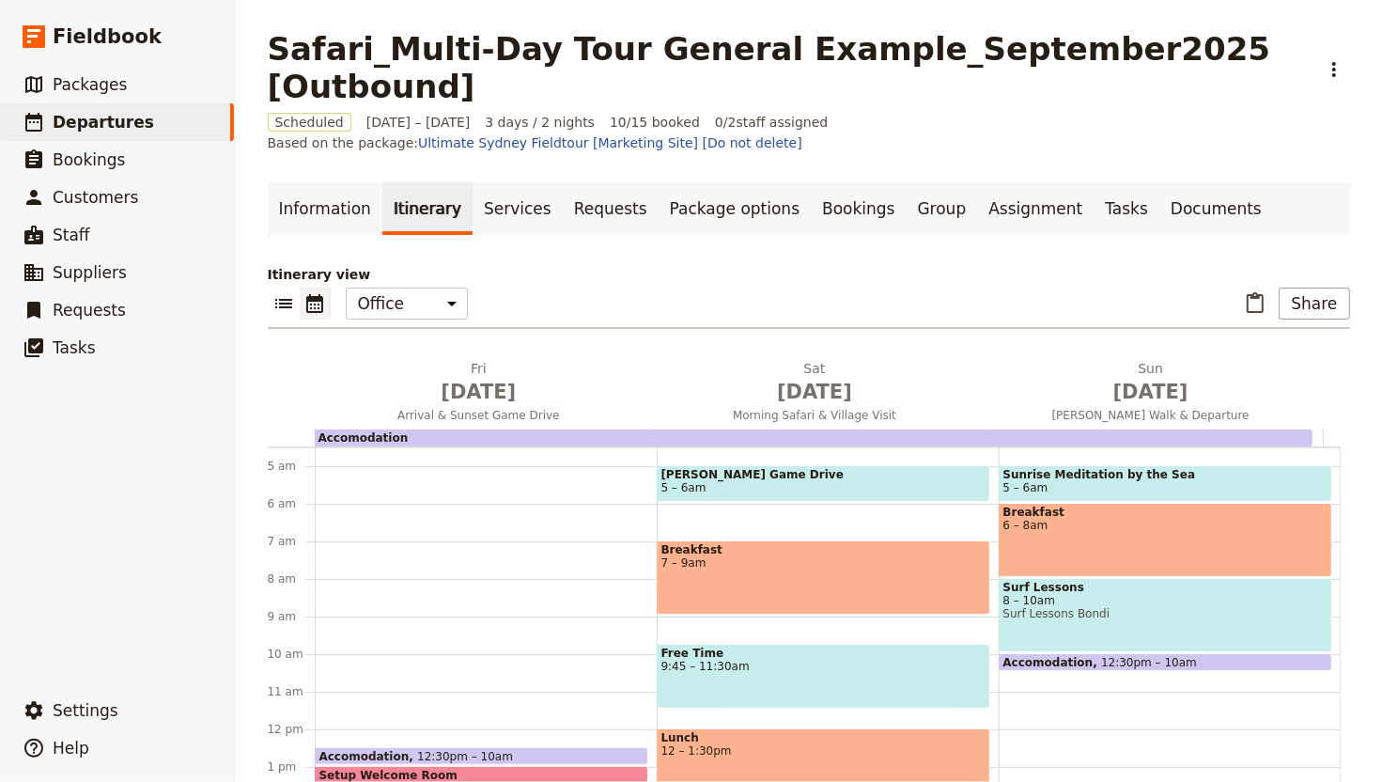
scroll to position [444, 0]
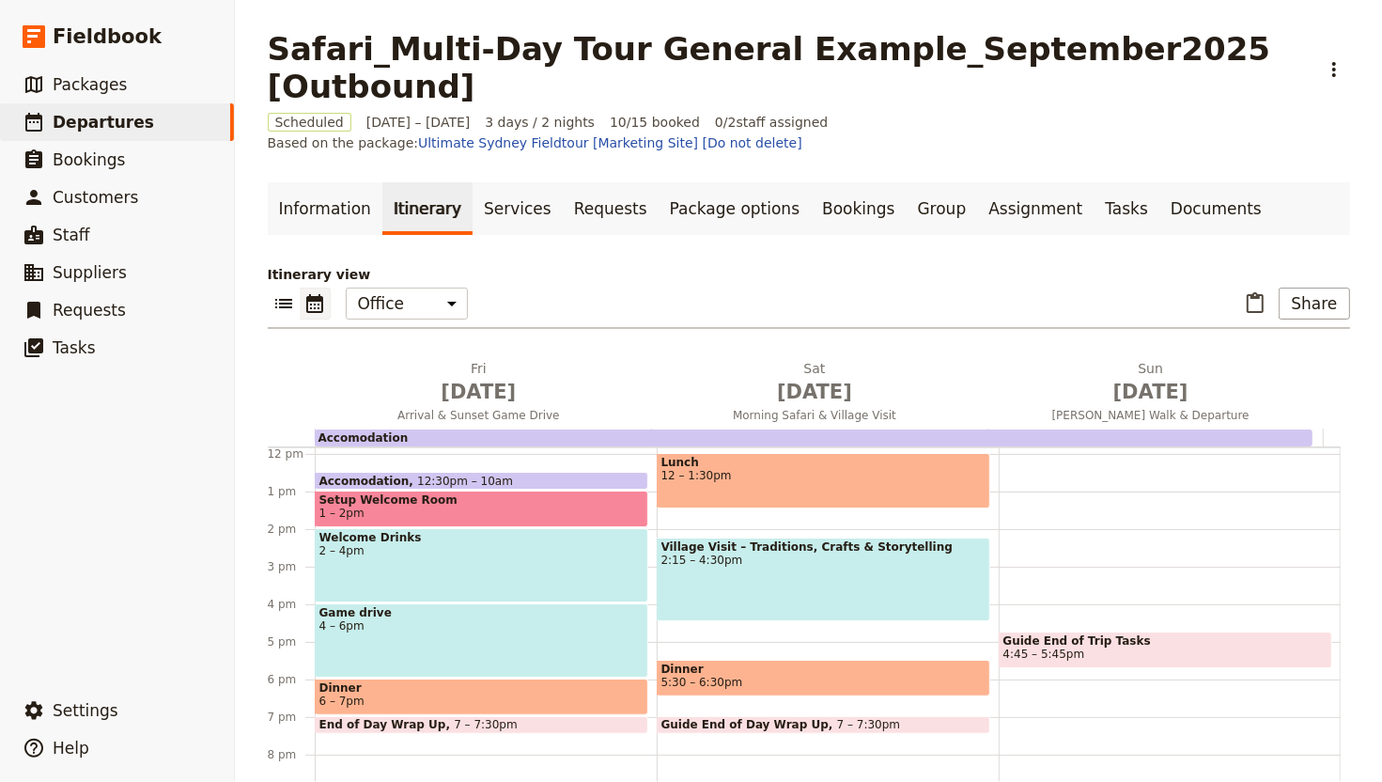
click at [472, 542] on div "Welcome Drinks 2 – 4pm" at bounding box center [482, 565] width 334 height 74
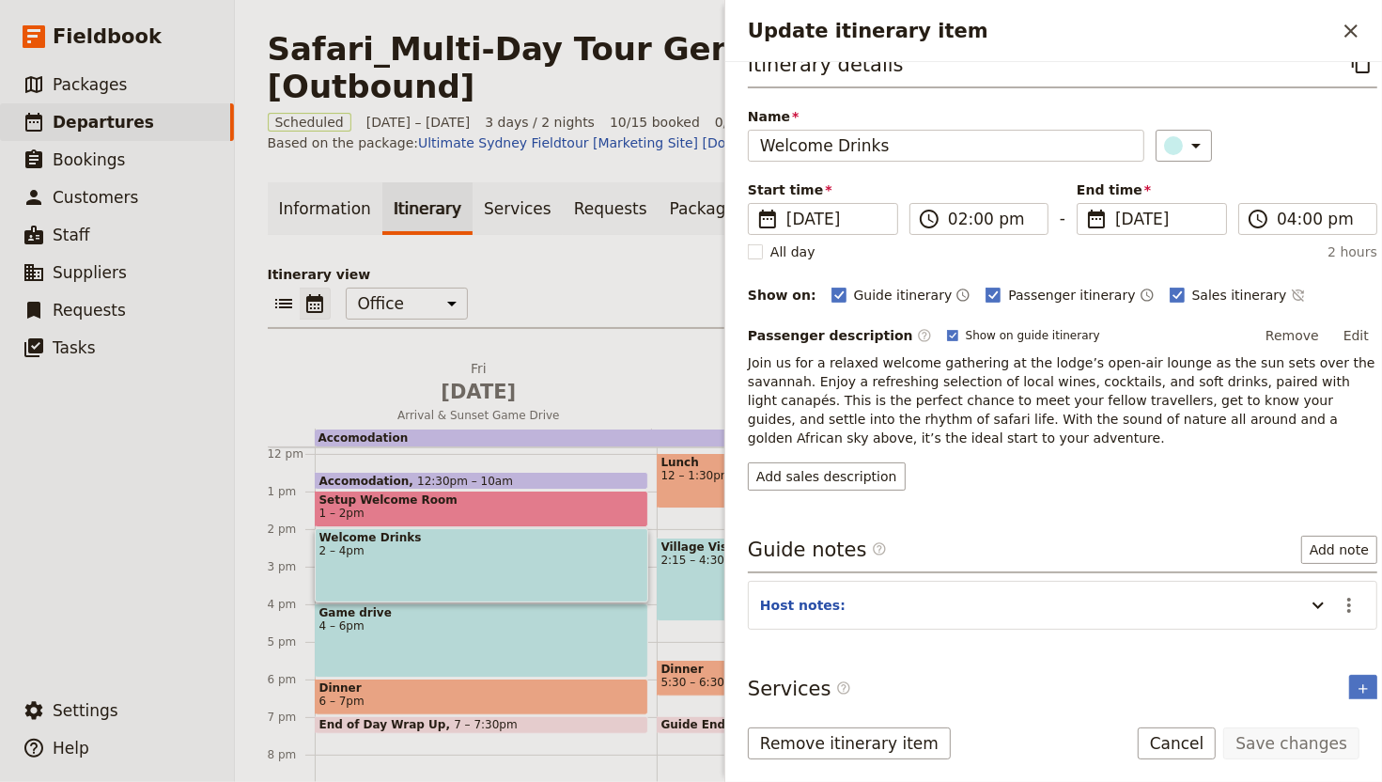
scroll to position [45, 0]
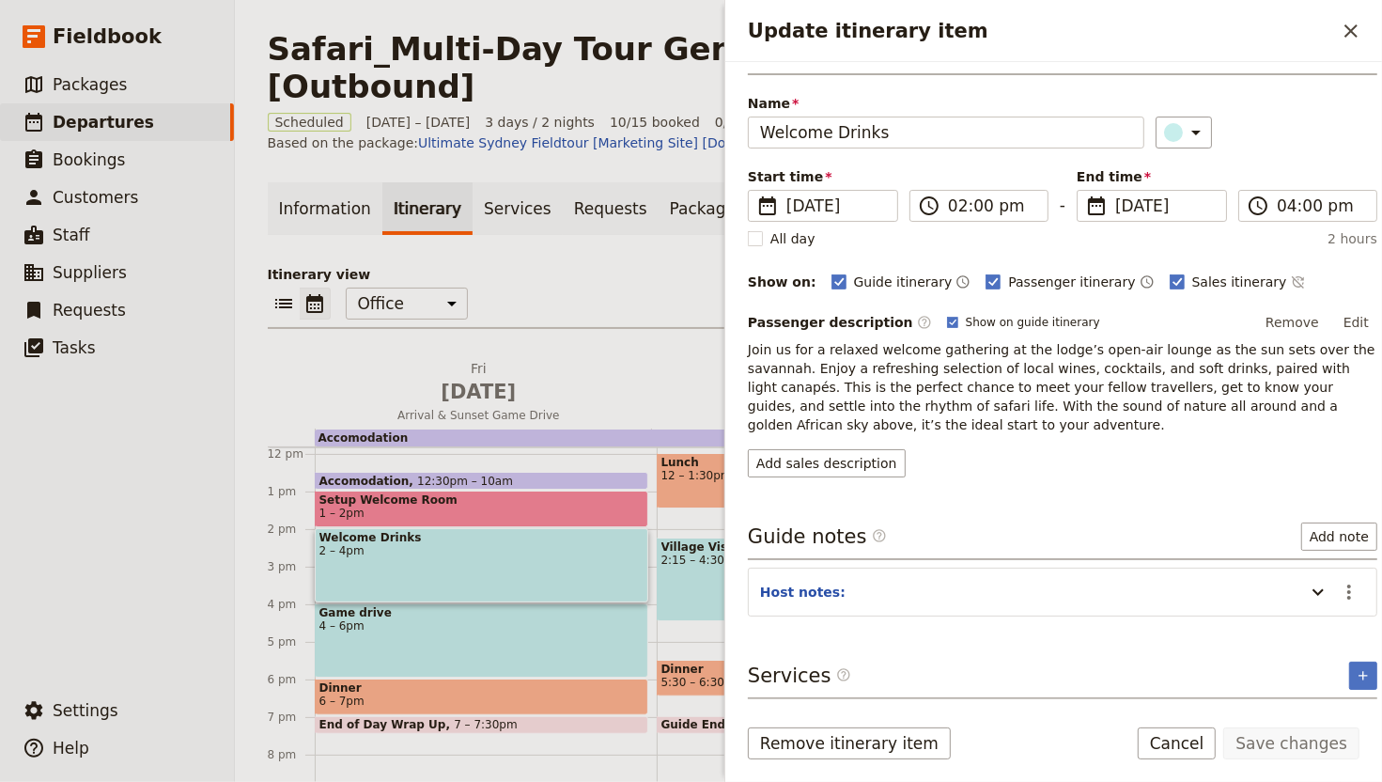
click at [1296, 585] on div "Update itinerary item" at bounding box center [1315, 592] width 38 height 32
click at [1307, 588] on icon "Update itinerary item" at bounding box center [1318, 592] width 23 height 23
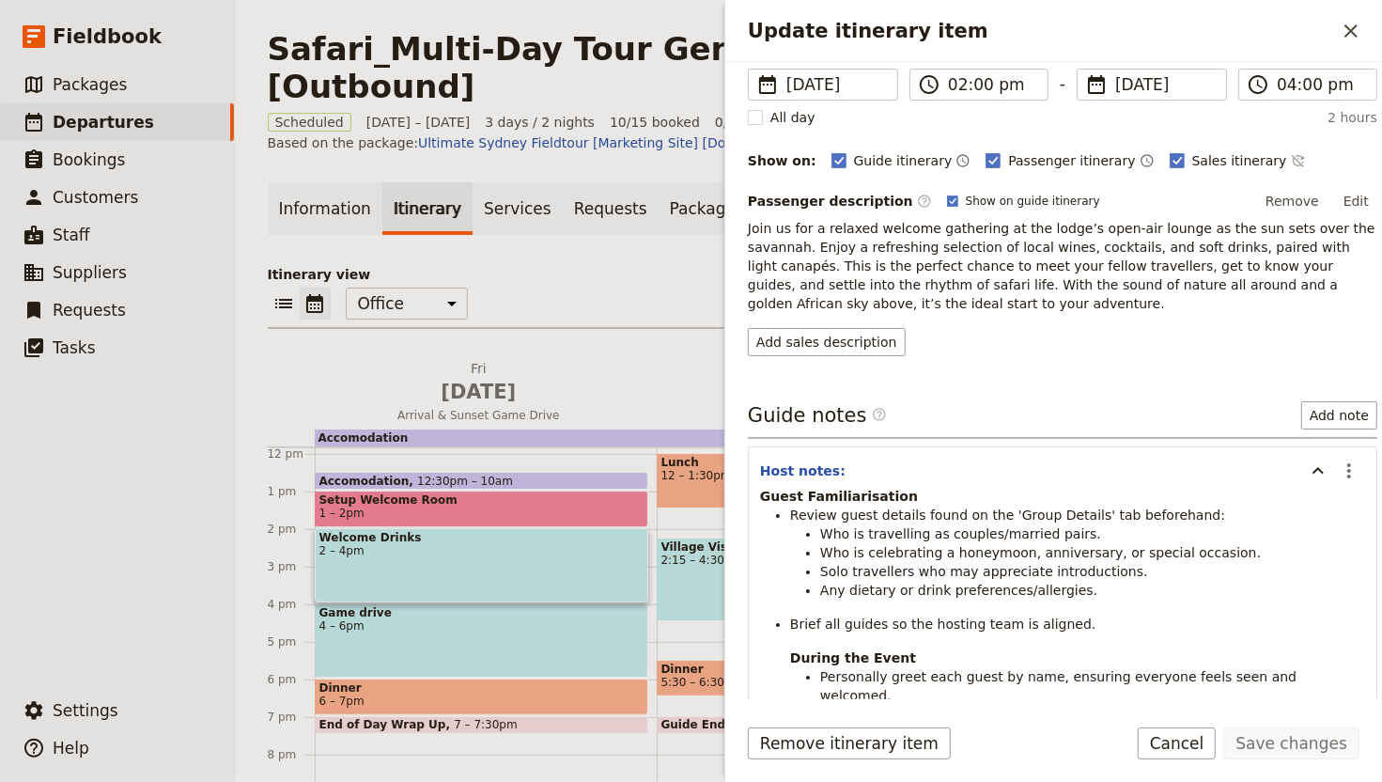
scroll to position [489, 0]
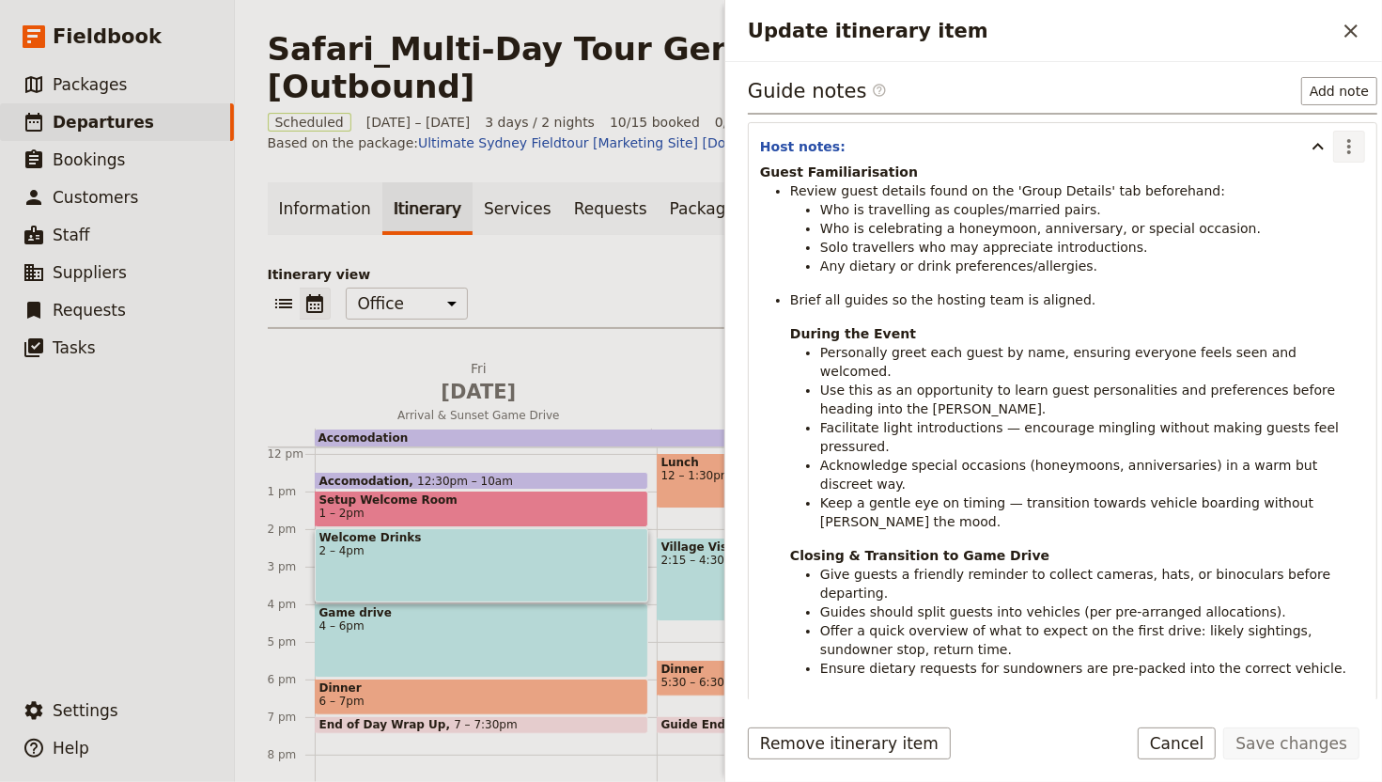
click at [1338, 150] on icon "Actions" at bounding box center [1349, 146] width 23 height 23
click at [1322, 181] on span "Edit note" at bounding box center [1291, 190] width 87 height 19
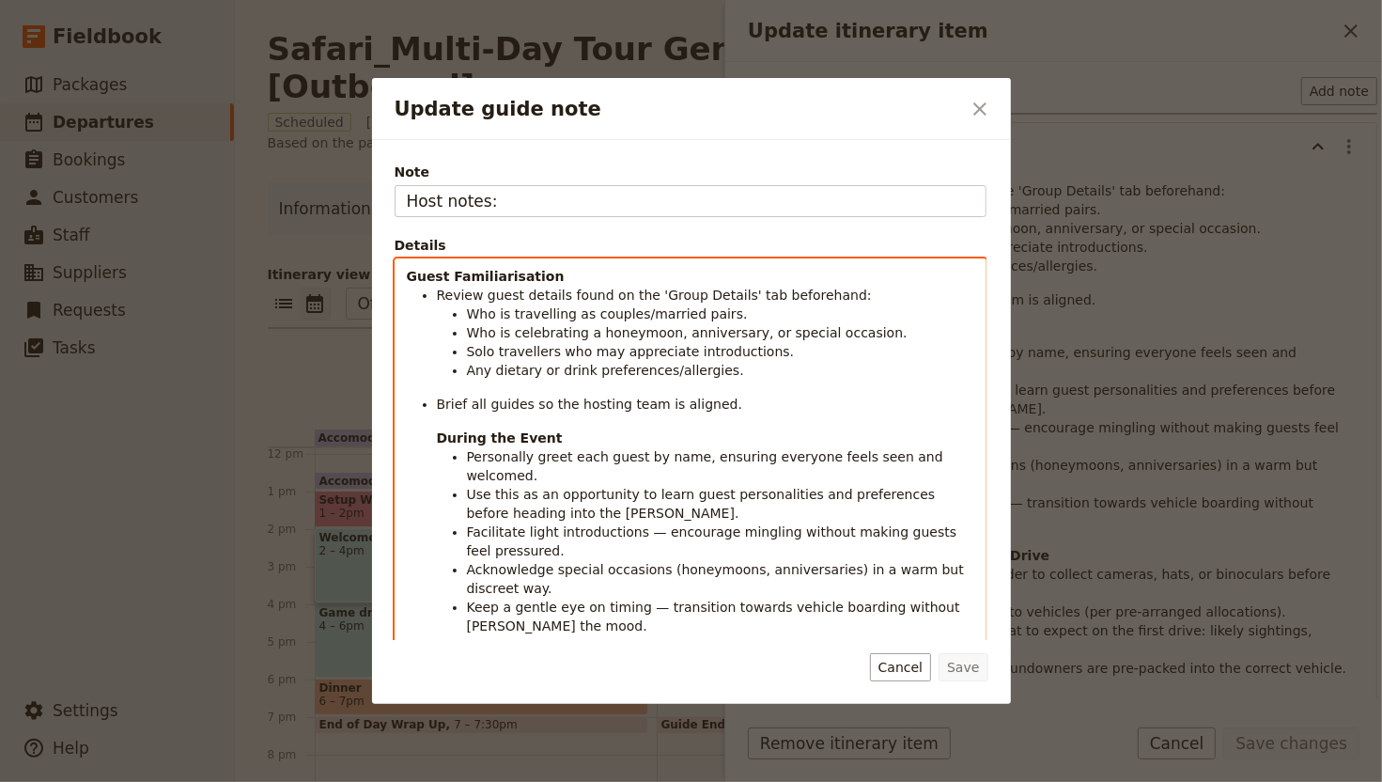
click at [408, 274] on strong "Guest Familiarisation" at bounding box center [486, 276] width 158 height 15
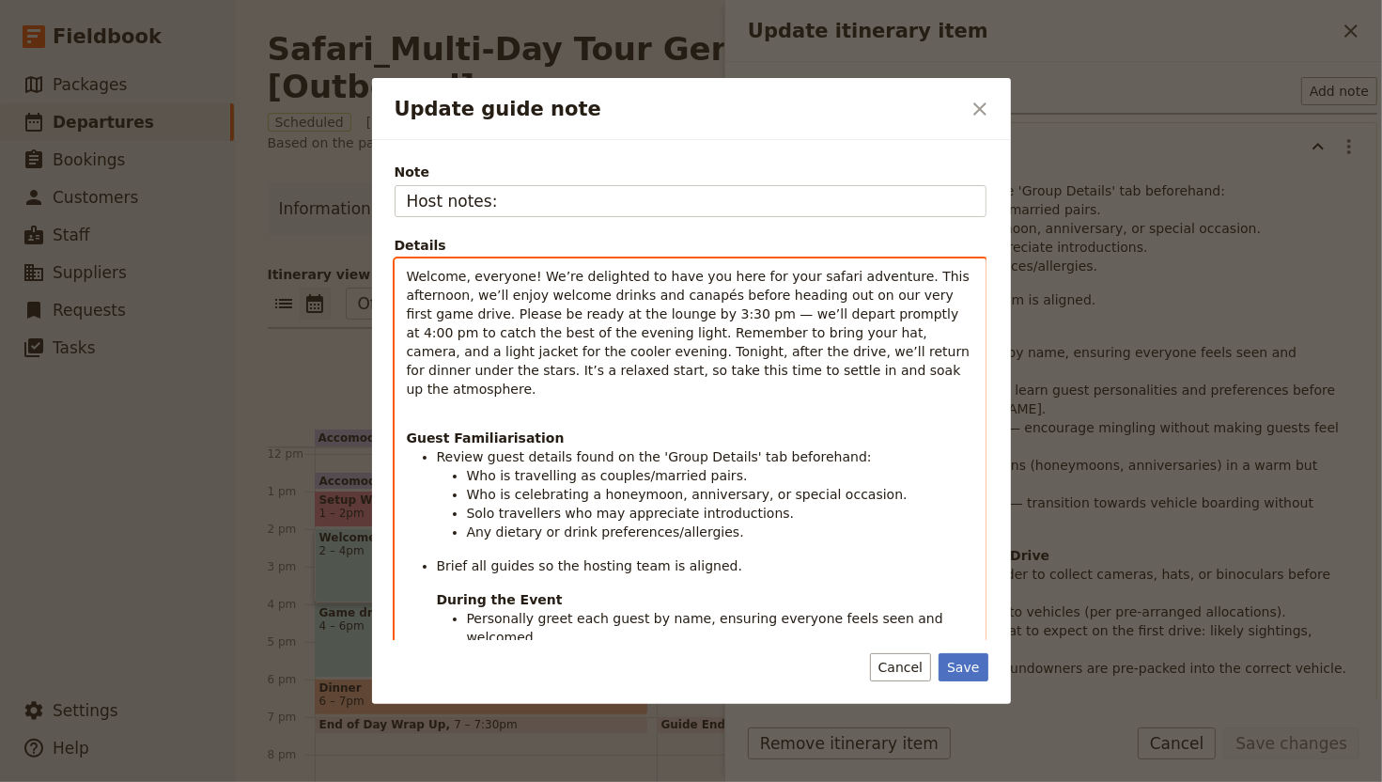
click at [412, 269] on span "Welcome, everyone! We’re delighted to have you here for your safari adventure. …" at bounding box center [691, 333] width 568 height 128
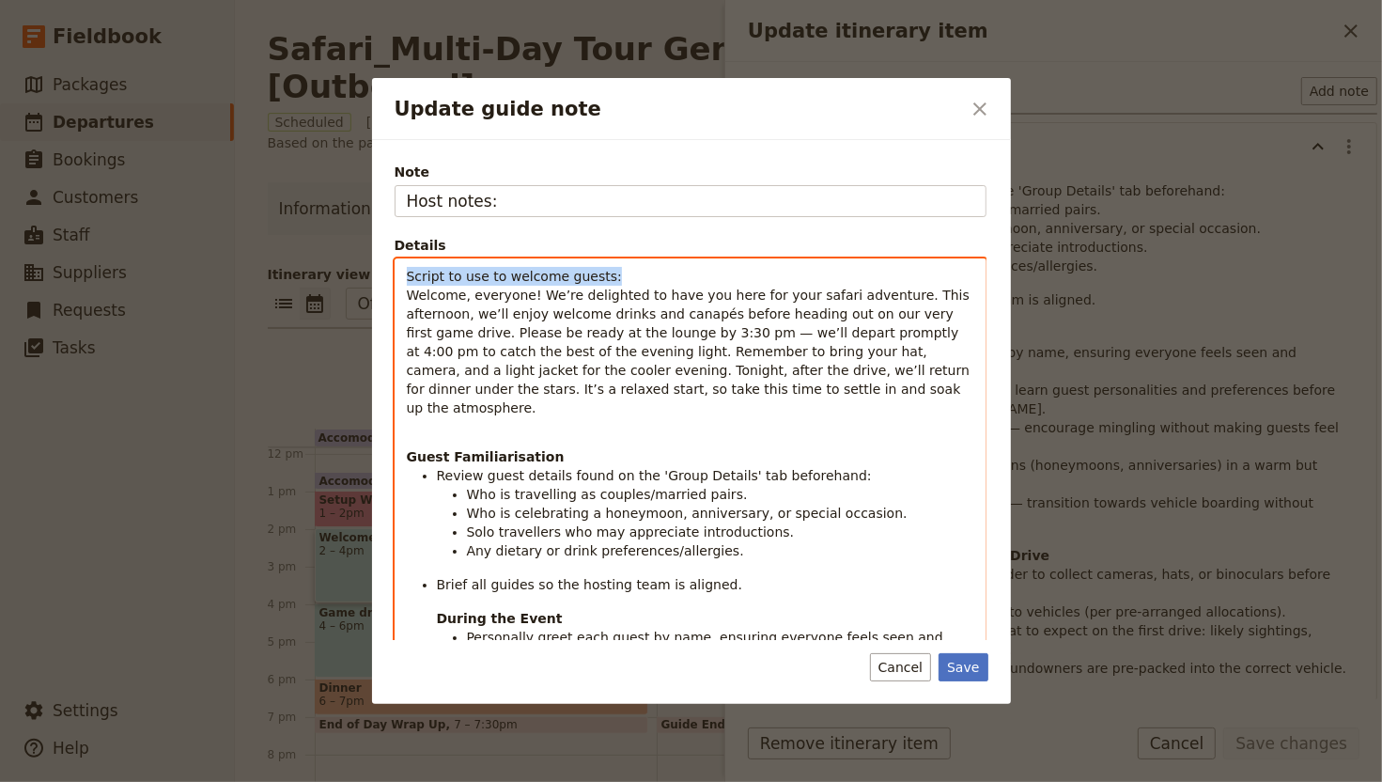
drag, startPoint x: 544, startPoint y: 278, endPoint x: 367, endPoint y: 280, distance: 176.7
click at [367, 649] on div "Update guide note ​ Note Host notes: Details Script to use to welcome guests: W…" at bounding box center [691, 782] width 1382 height 0
click at [518, 313] on span "Welcome, everyone! We’re delighted to have you here for your safari adventure. …" at bounding box center [691, 352] width 568 height 128
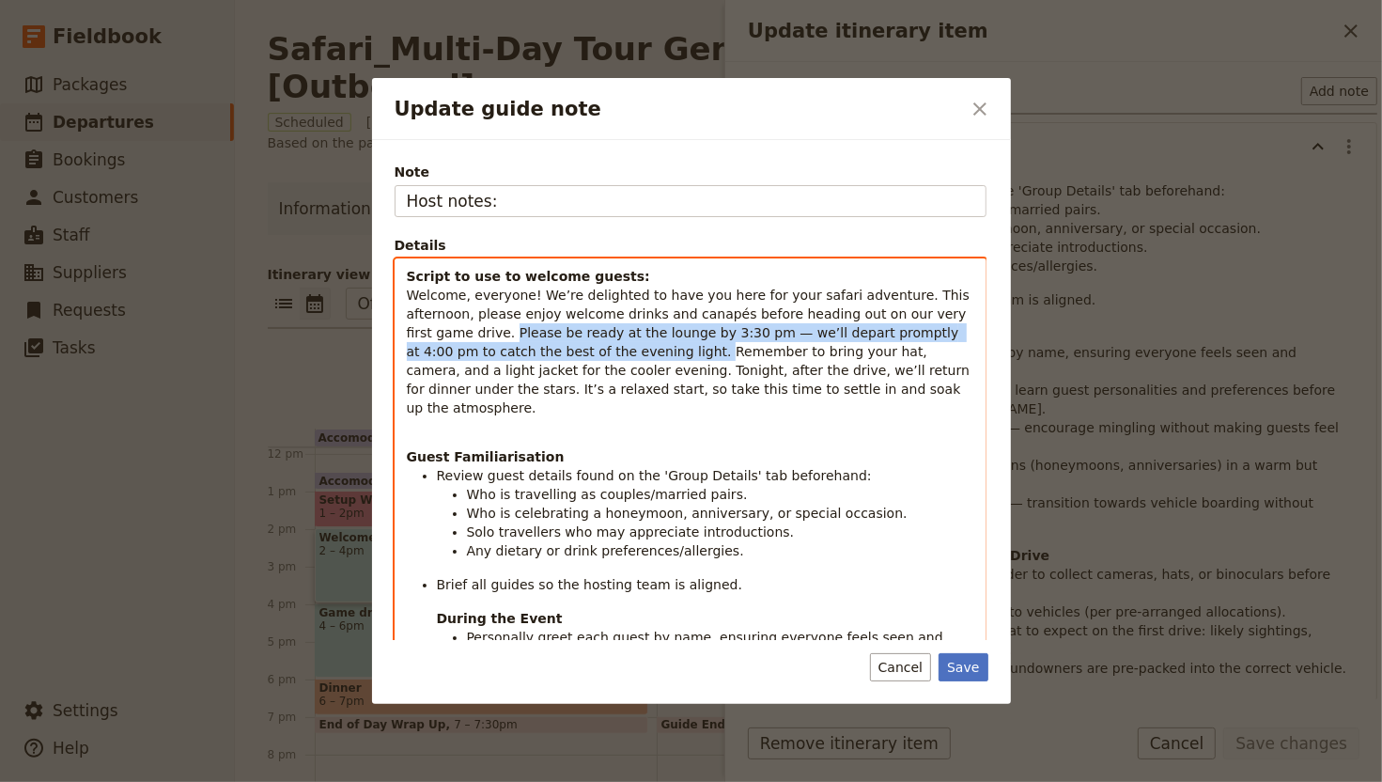
drag, startPoint x: 491, startPoint y: 327, endPoint x: 637, endPoint y: 350, distance: 147.5
click at [637, 350] on span "Welcome, everyone! We’re delighted to have you here for your safari adventure. …" at bounding box center [691, 352] width 568 height 128
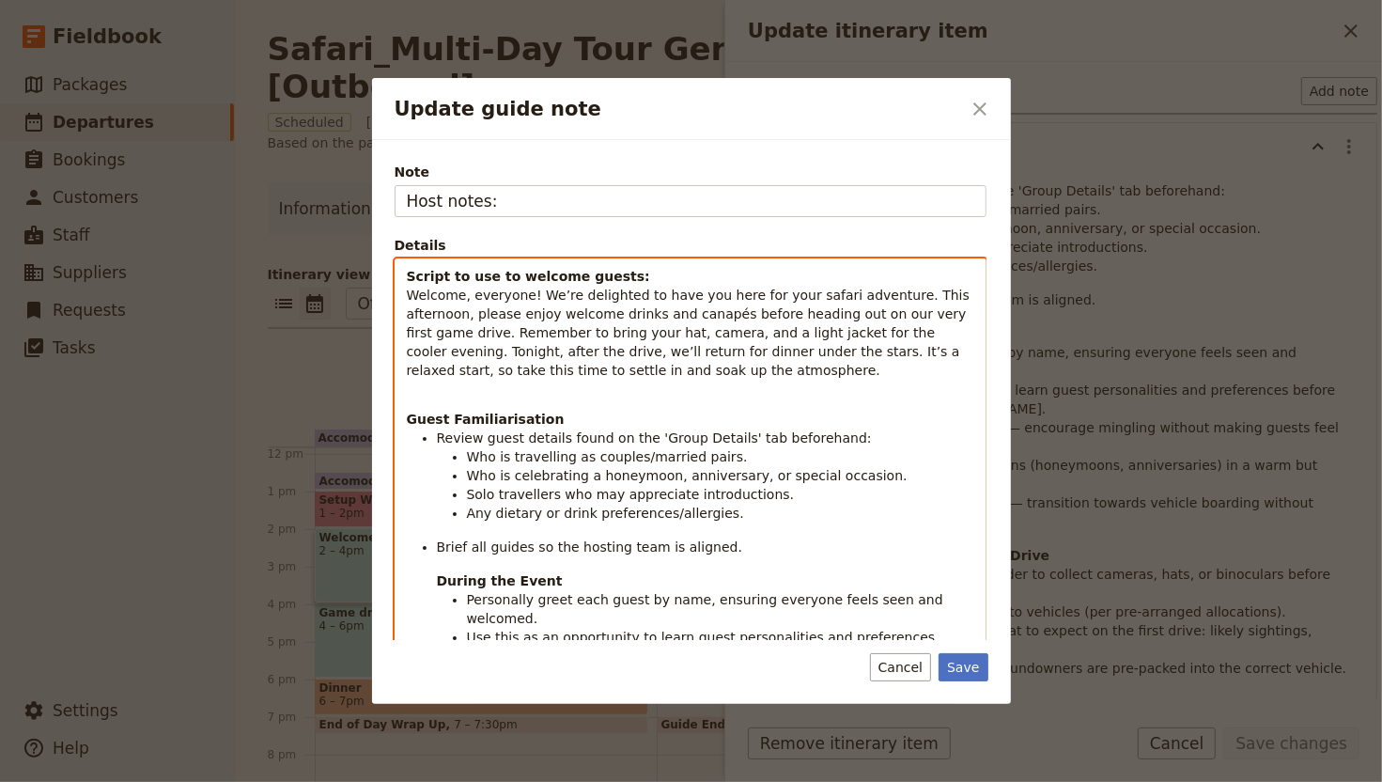
click at [767, 368] on p "Script to use to welcome guests: Welcome, everyone! We’re delighted to have you…" at bounding box center [691, 333] width 568 height 132
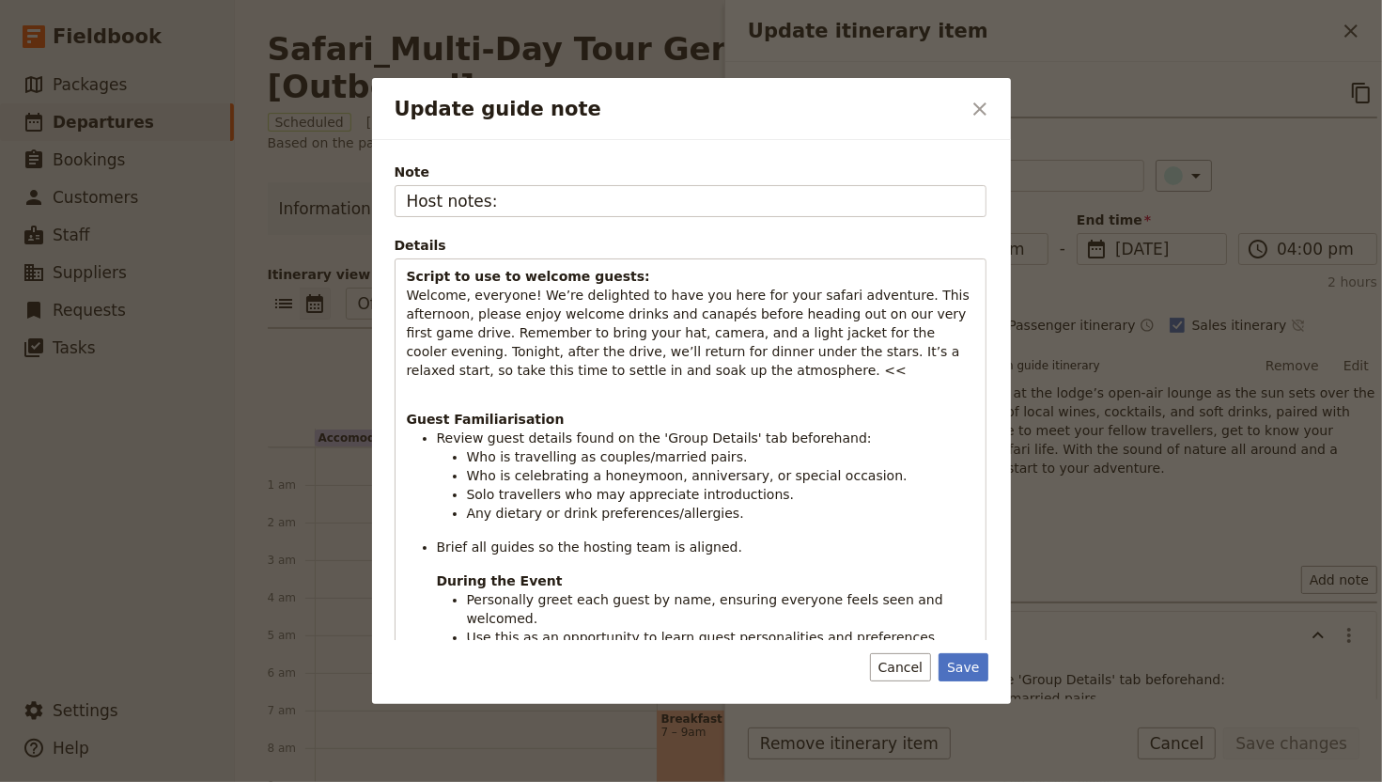
scroll to position [489, 0]
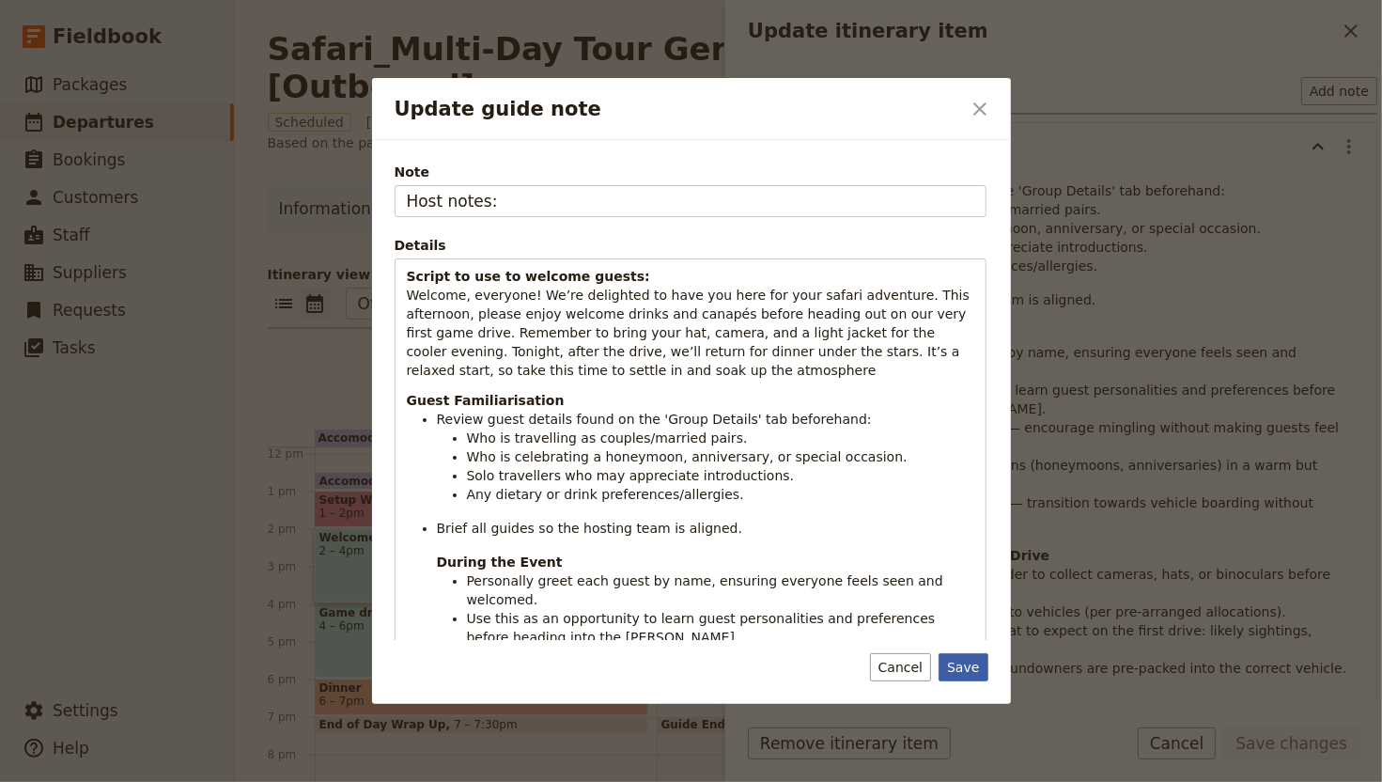
click at [958, 668] on button "Save" at bounding box center [963, 667] width 49 height 28
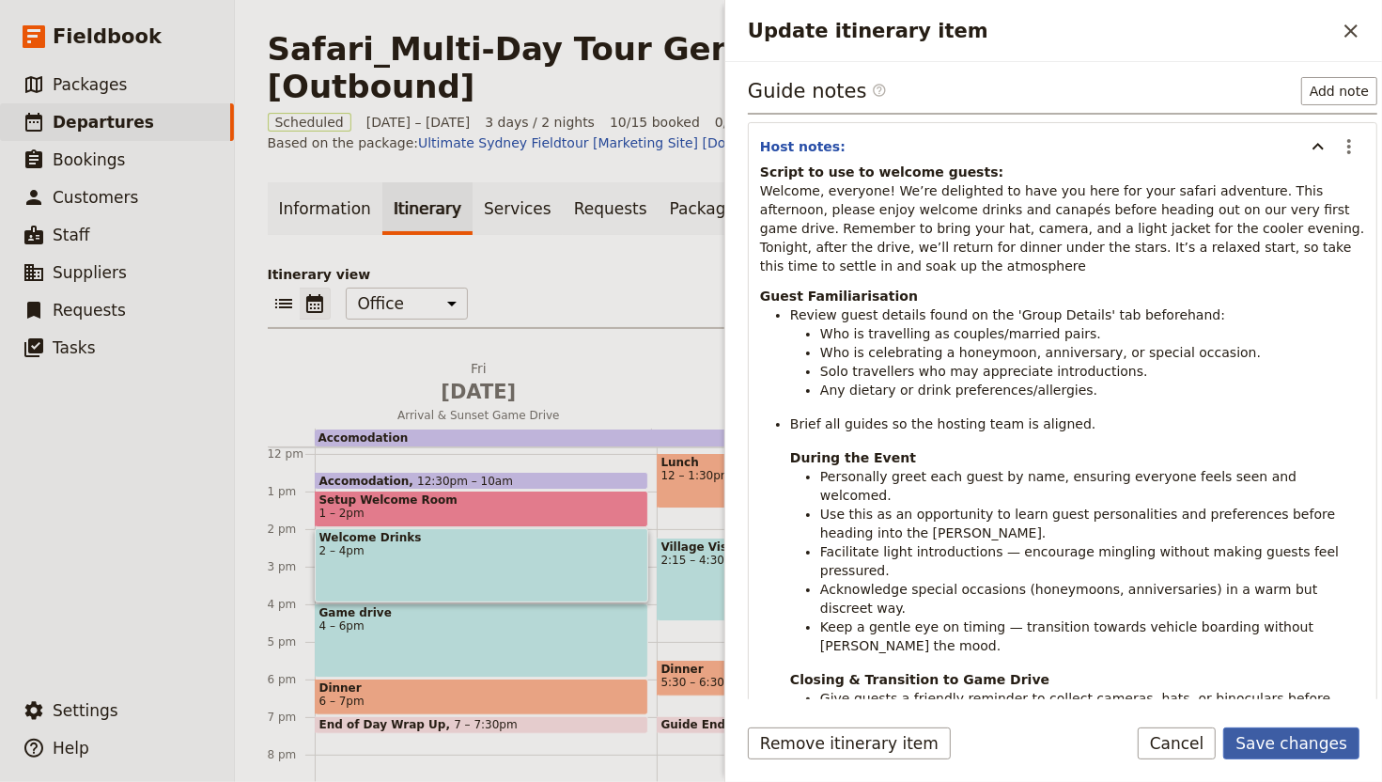
click at [1254, 727] on button "Save changes" at bounding box center [1291, 743] width 136 height 32
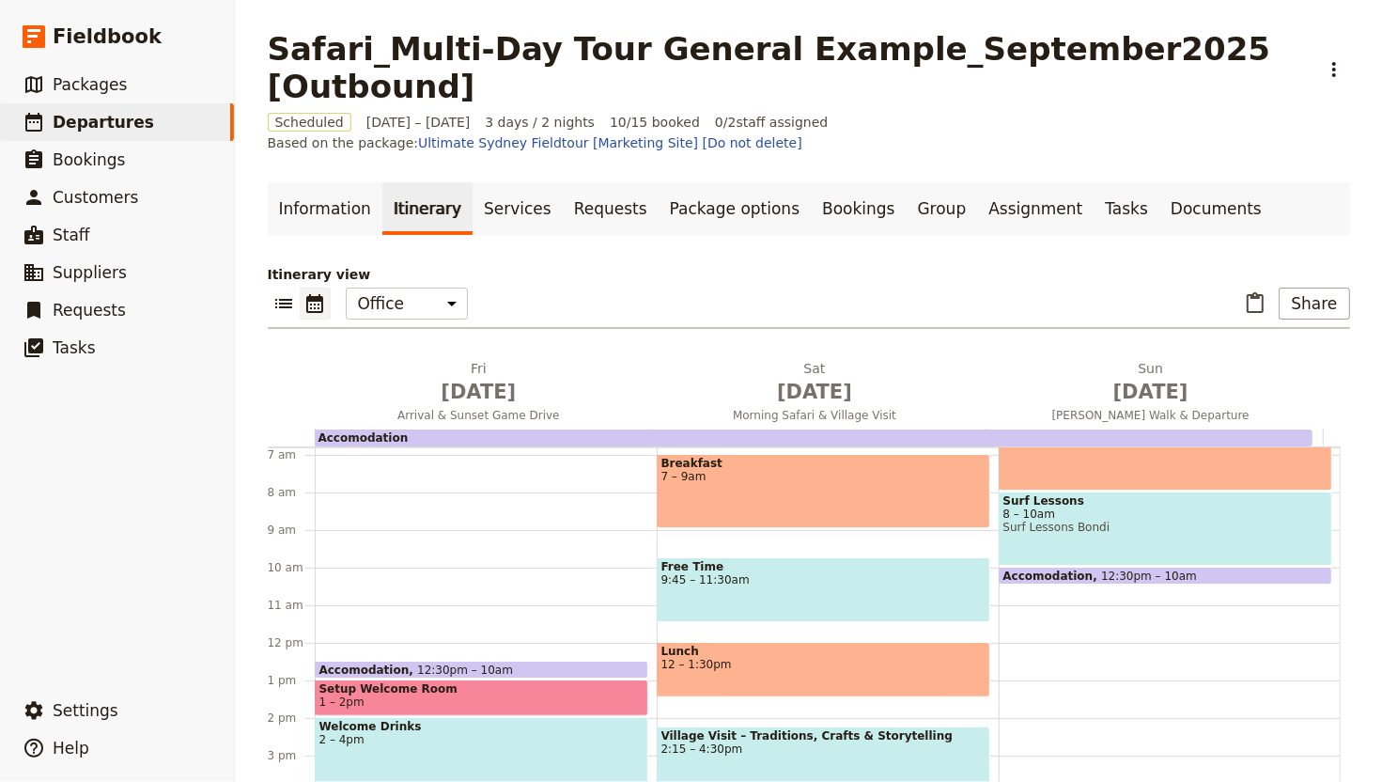
scroll to position [228, 0]
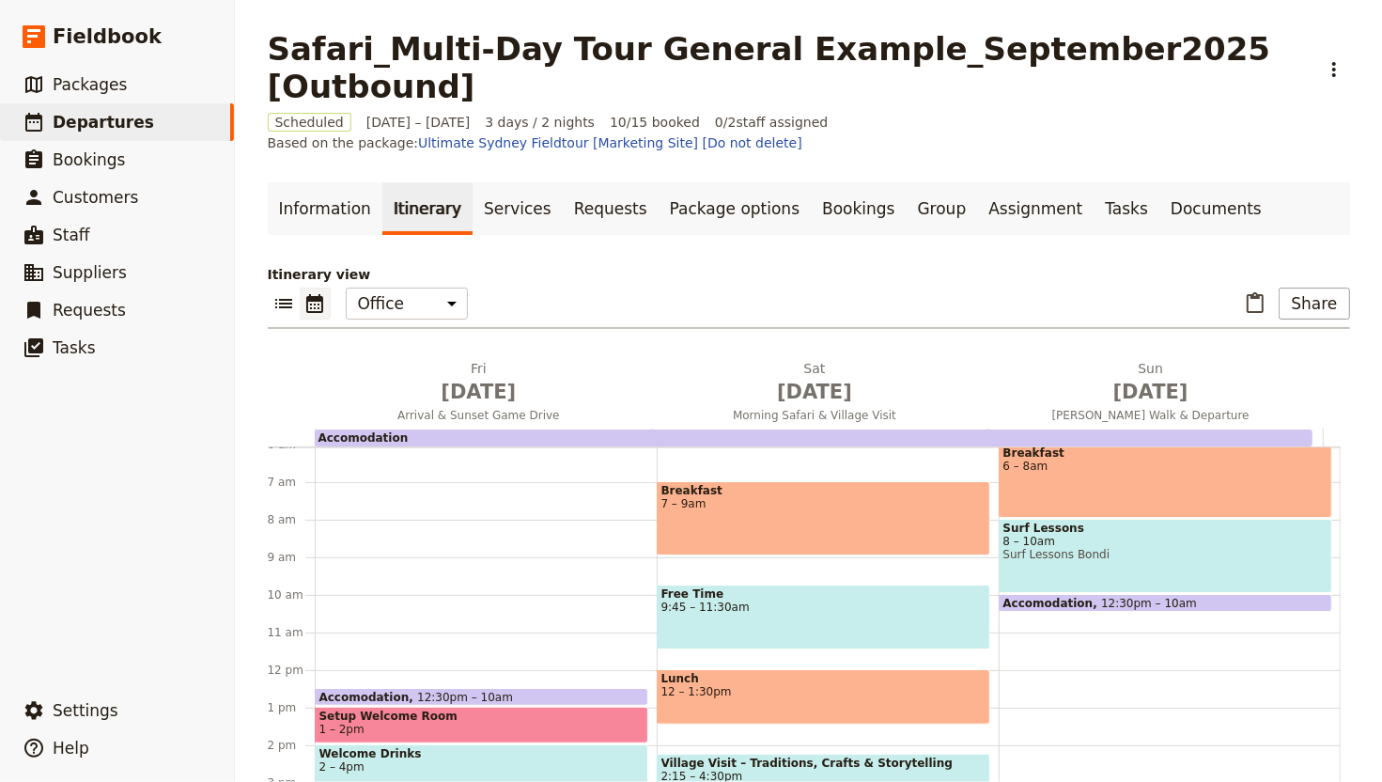
click at [802, 489] on div "Breakfast 7 – 9am" at bounding box center [824, 518] width 334 height 74
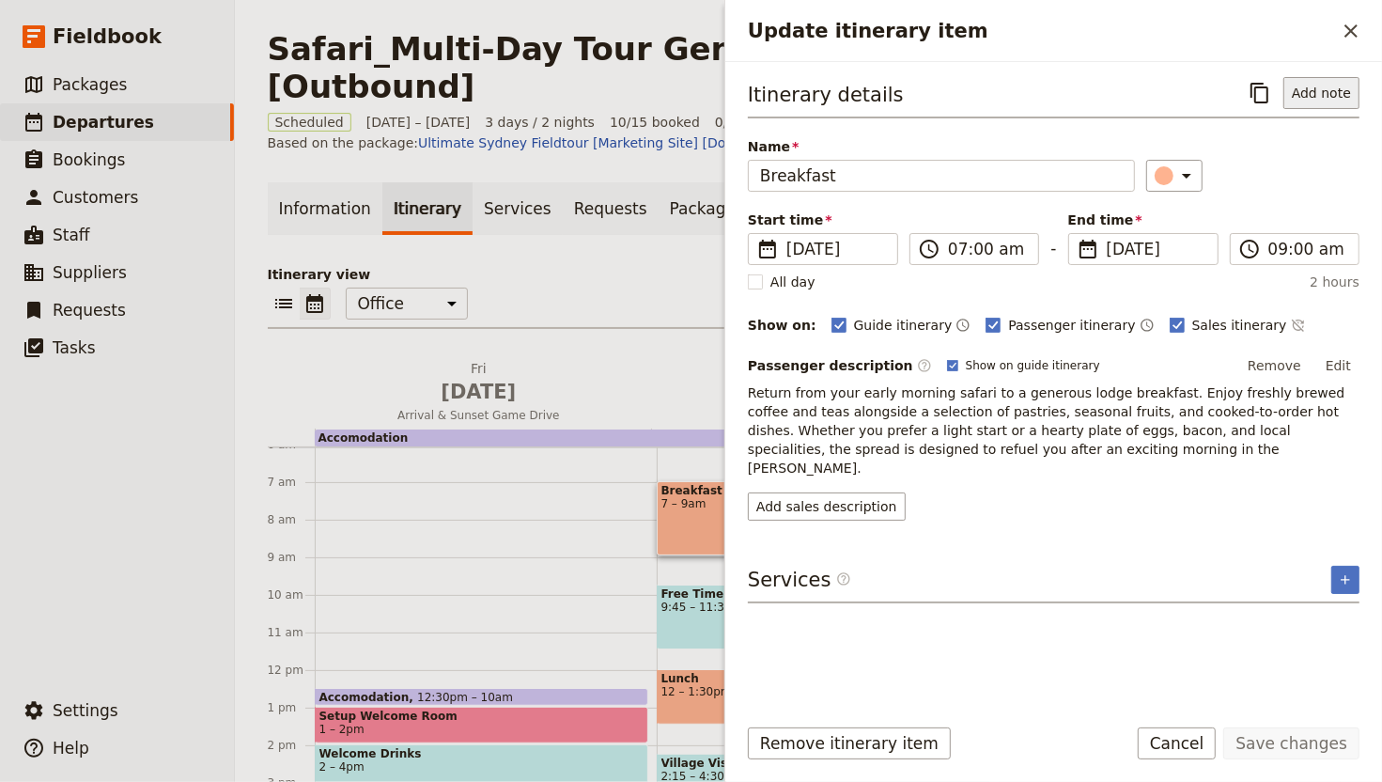
click at [1328, 85] on button "Add note" at bounding box center [1322, 93] width 76 height 32
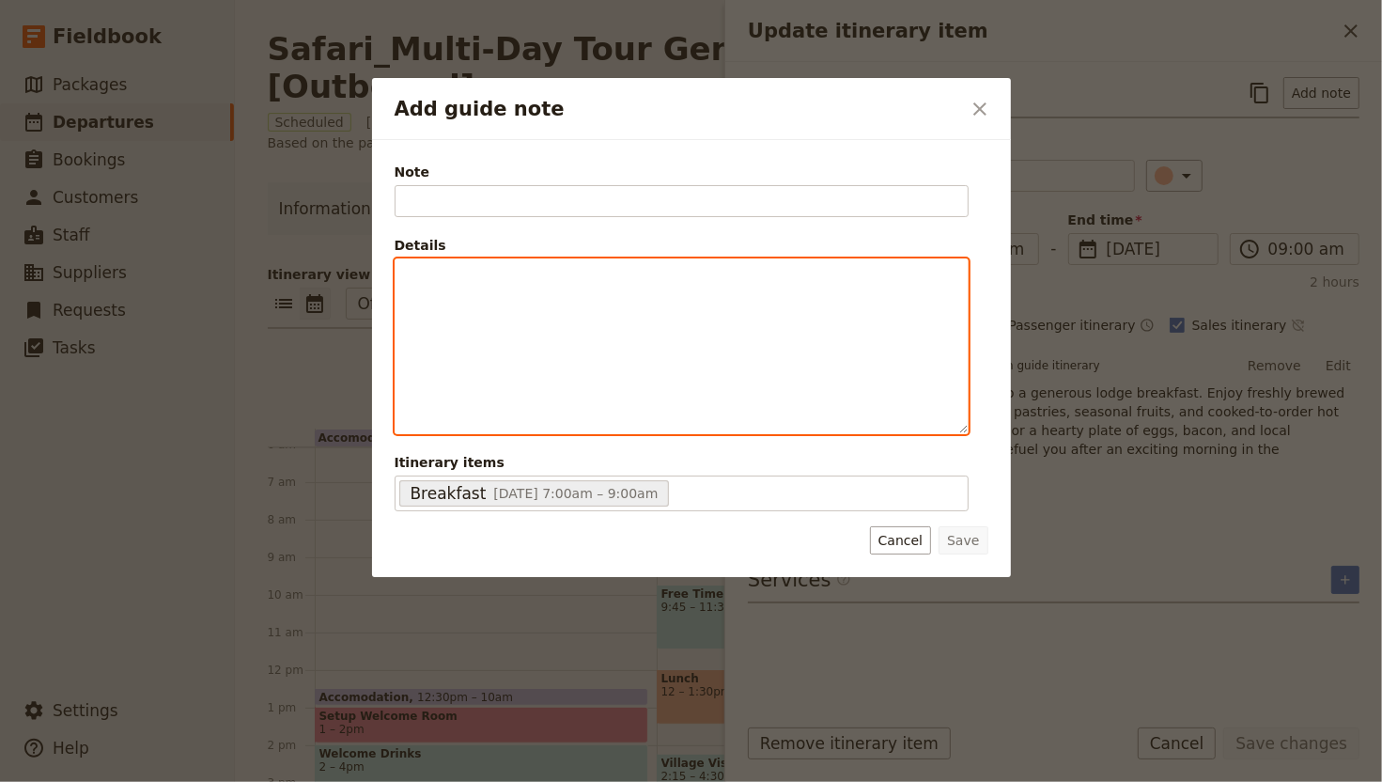
click at [748, 299] on div "Add guide note" at bounding box center [682, 346] width 572 height 174
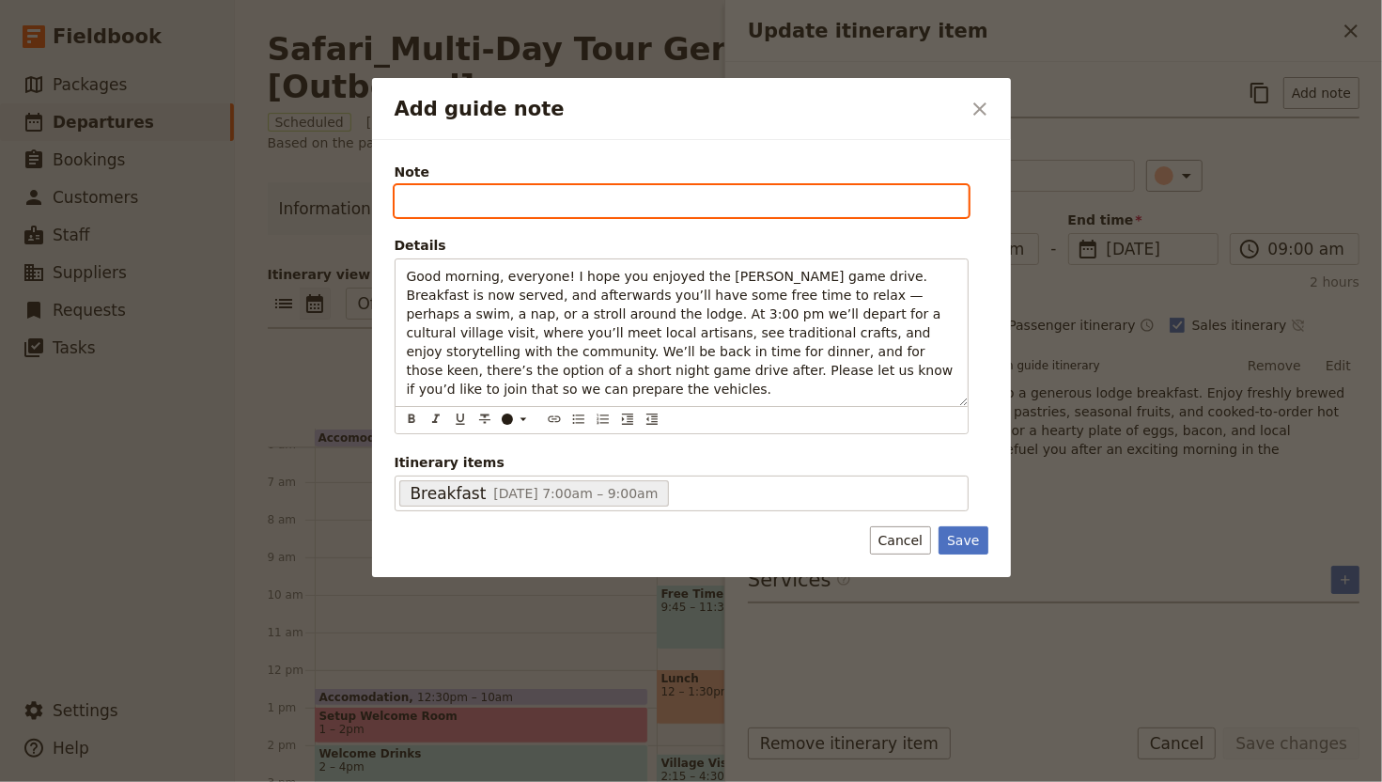
click at [659, 200] on input "Note" at bounding box center [682, 201] width 574 height 32
type input "Host notes"
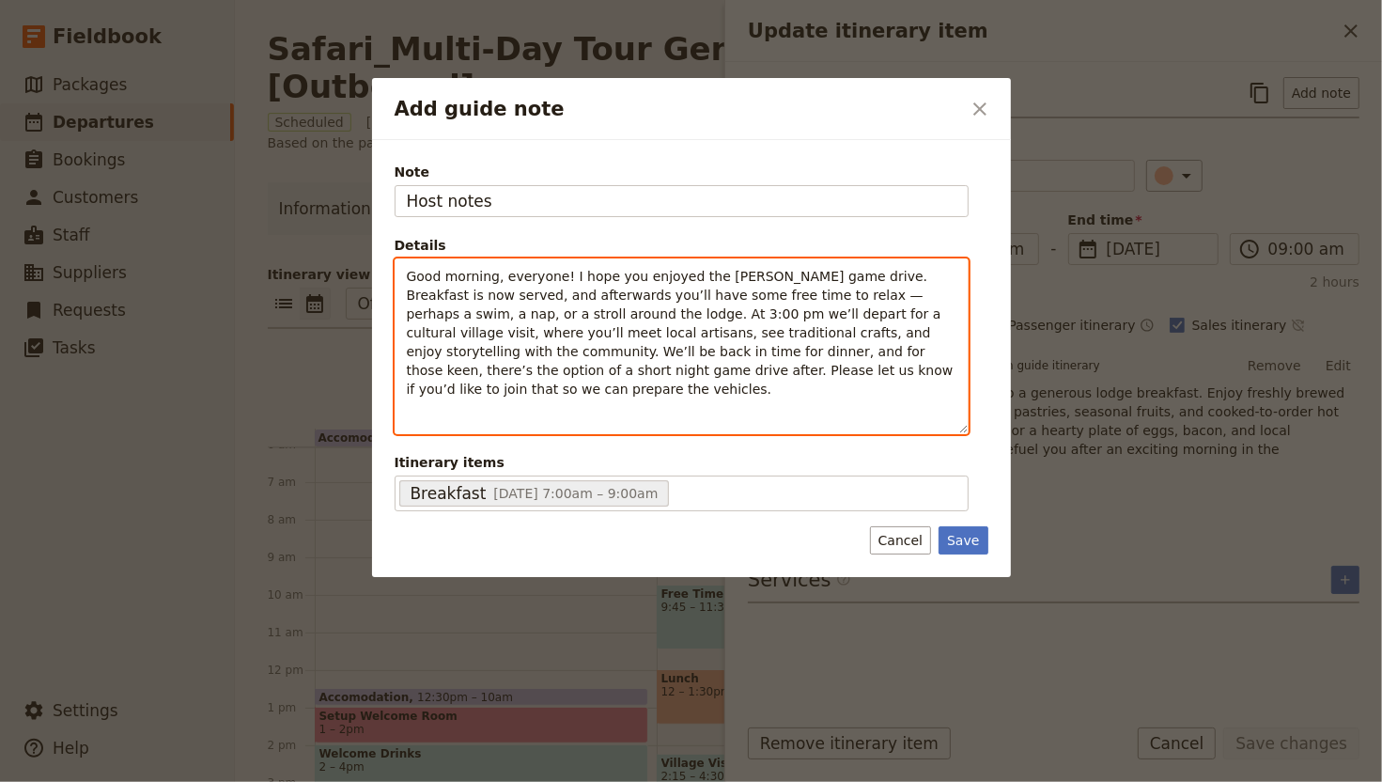
click at [408, 276] on span "Good morning, everyone! I hope you enjoyed the dawn game drive. Breakfast is no…" at bounding box center [682, 333] width 551 height 128
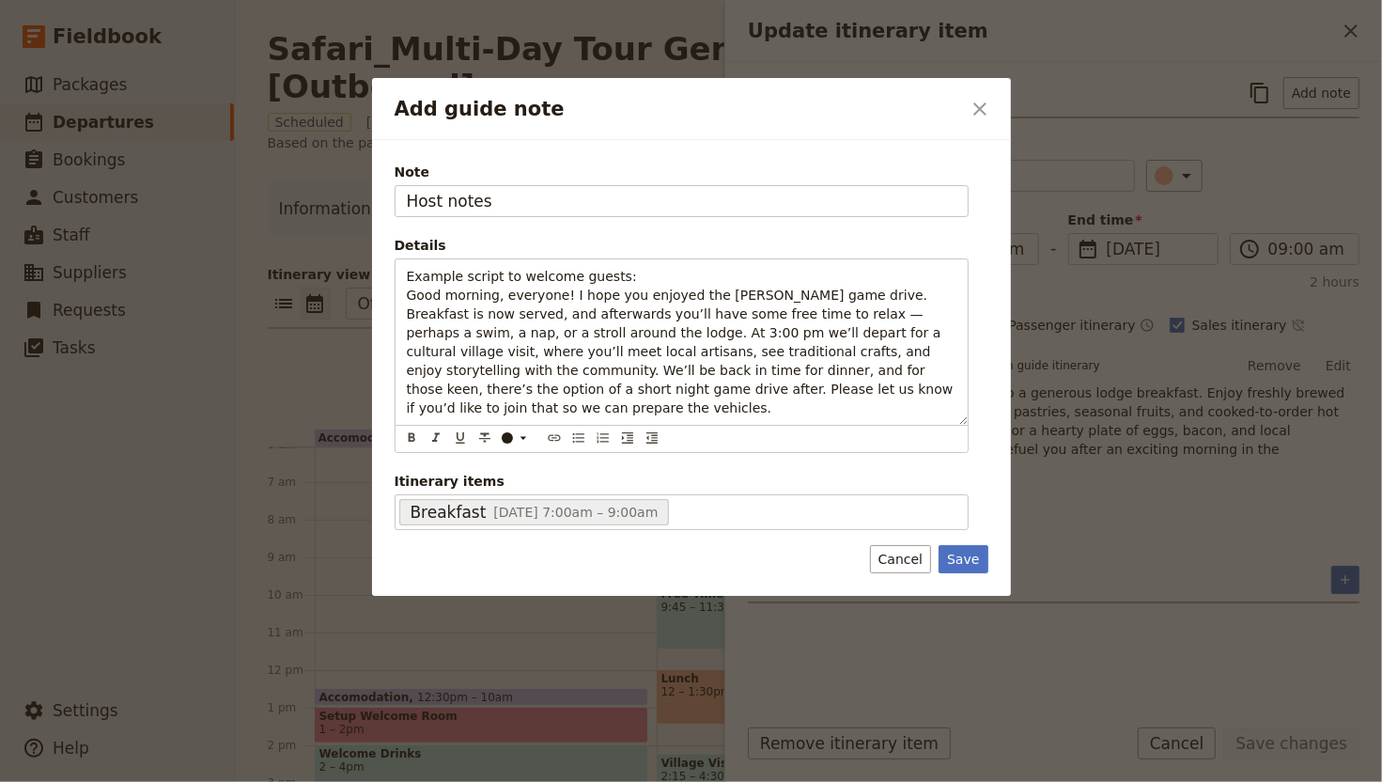
click at [940, 524] on form "Note Host notes Details Example script to welcome guests: Good morning, everyon…" at bounding box center [692, 368] width 594 height 411
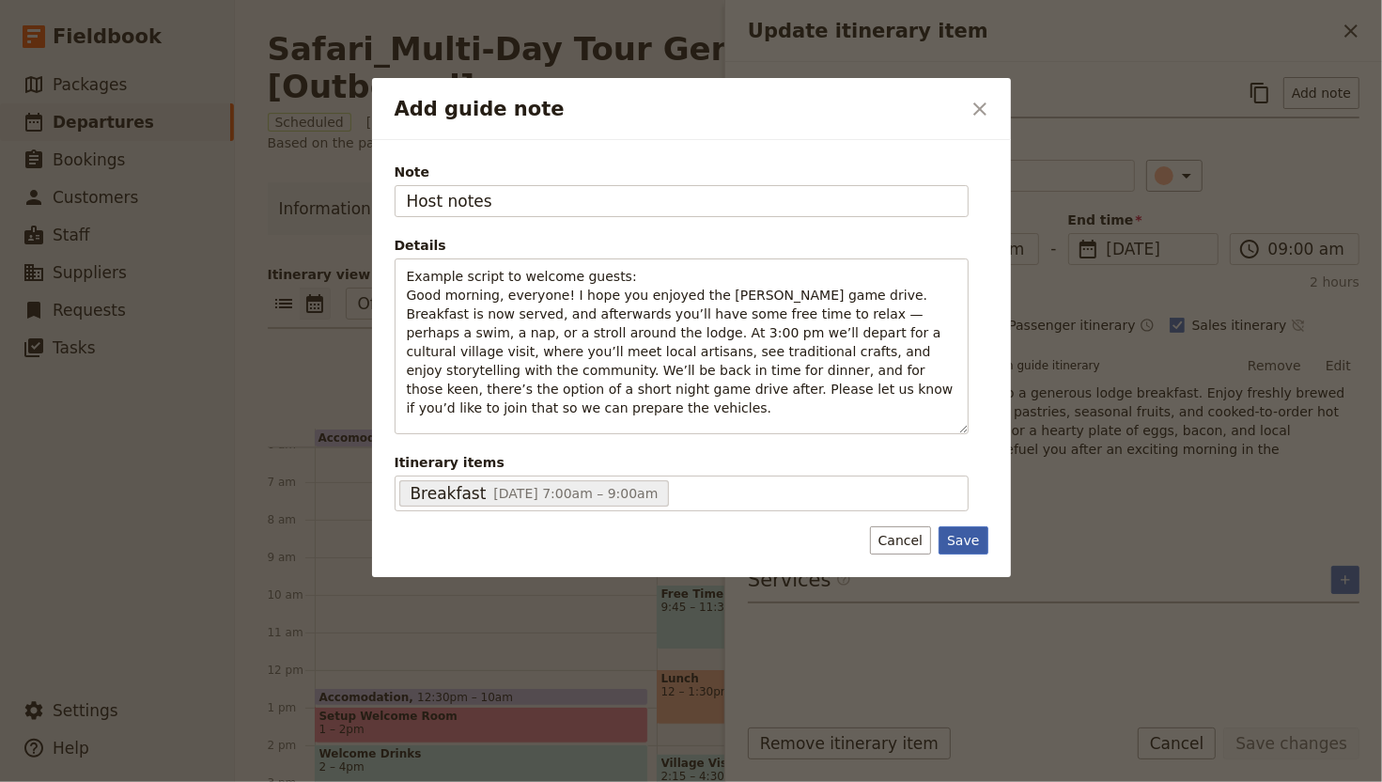
click at [956, 536] on button "Save" at bounding box center [963, 540] width 49 height 28
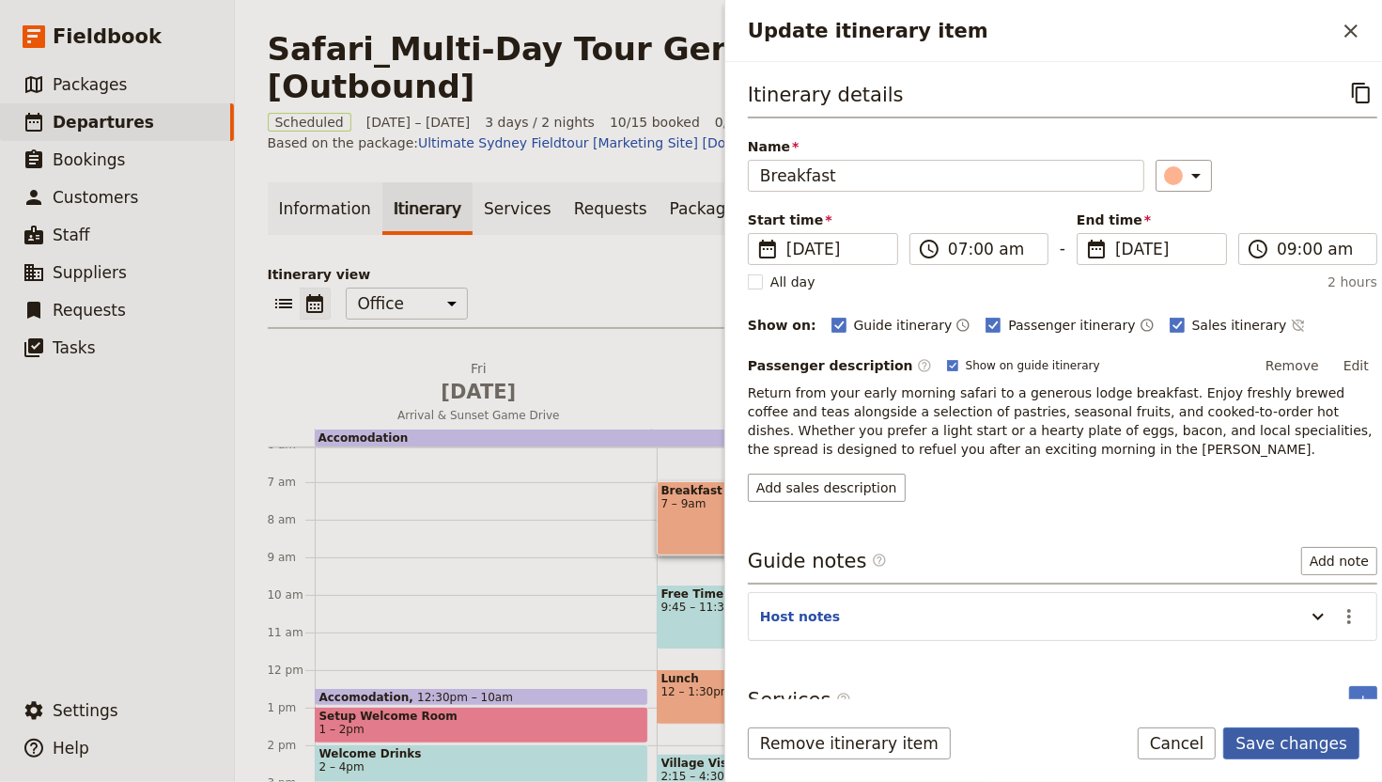
click at [1285, 736] on button "Save changes" at bounding box center [1291, 743] width 136 height 32
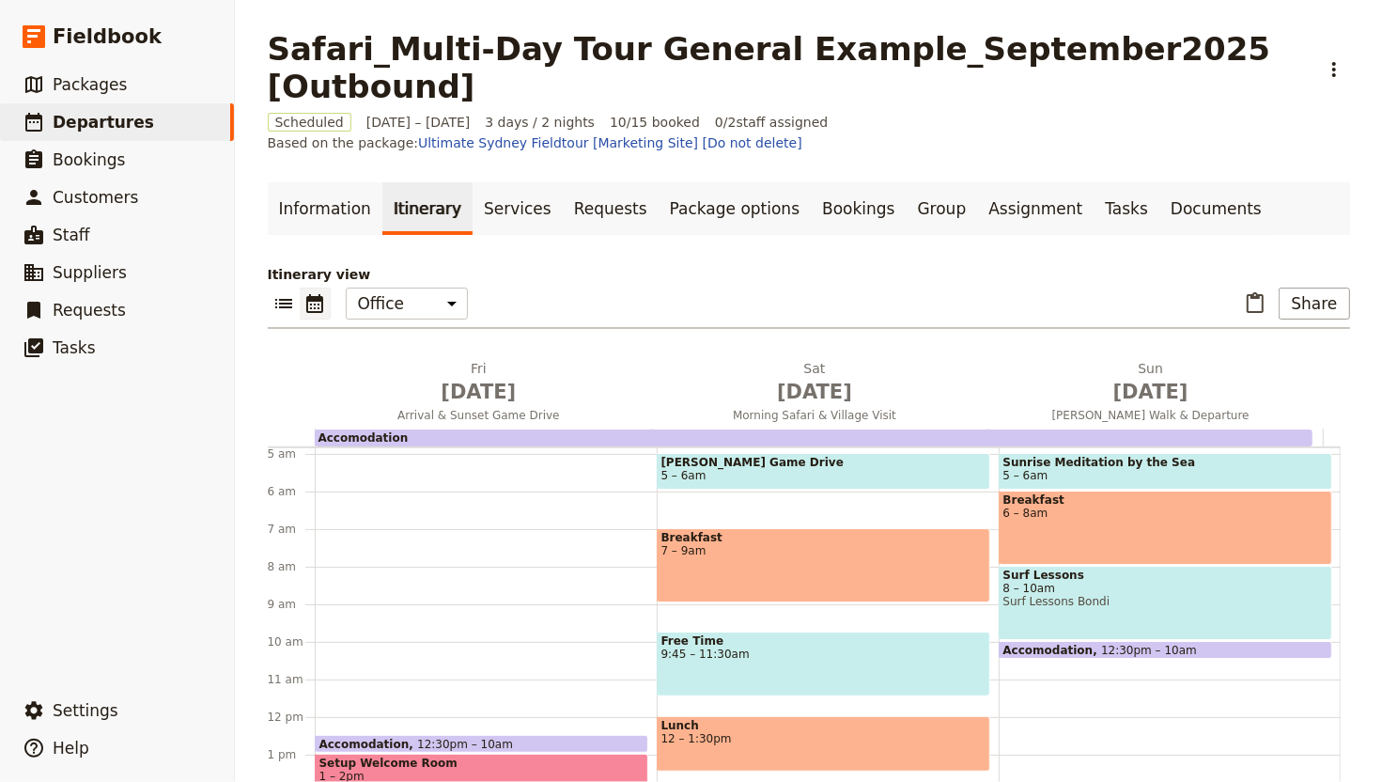
scroll to position [143, 0]
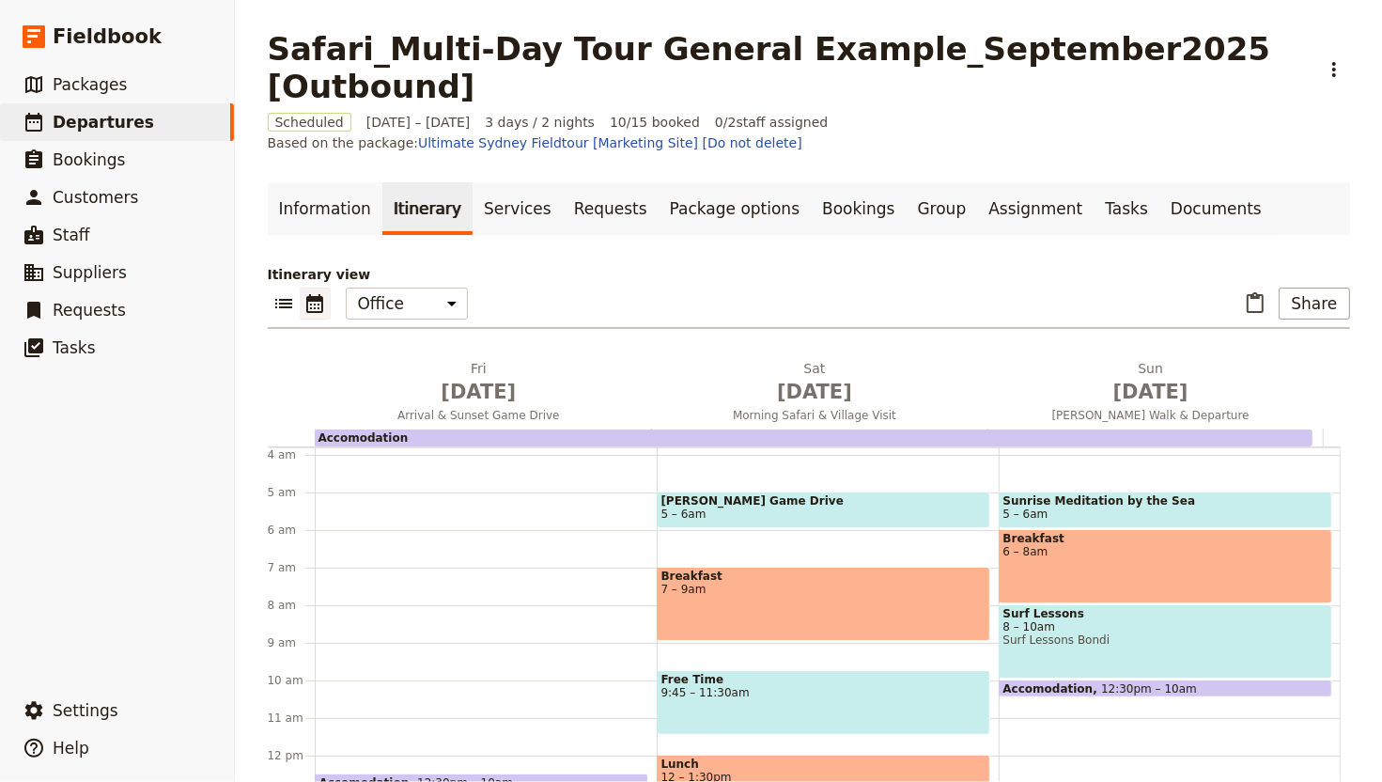
click at [1143, 633] on span "Surf Lessons Bondi" at bounding box center [1166, 639] width 324 height 13
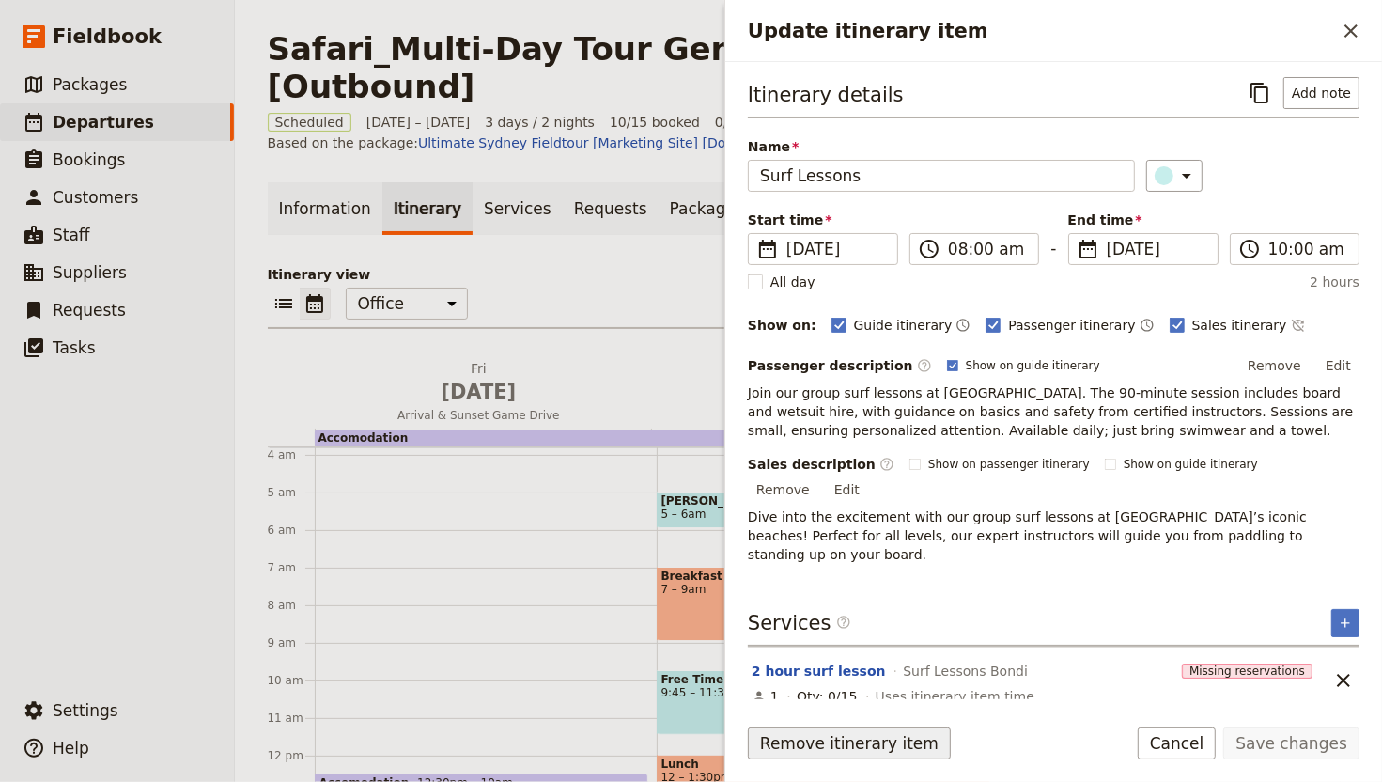
click at [840, 740] on button "Remove itinerary item" at bounding box center [849, 743] width 203 height 32
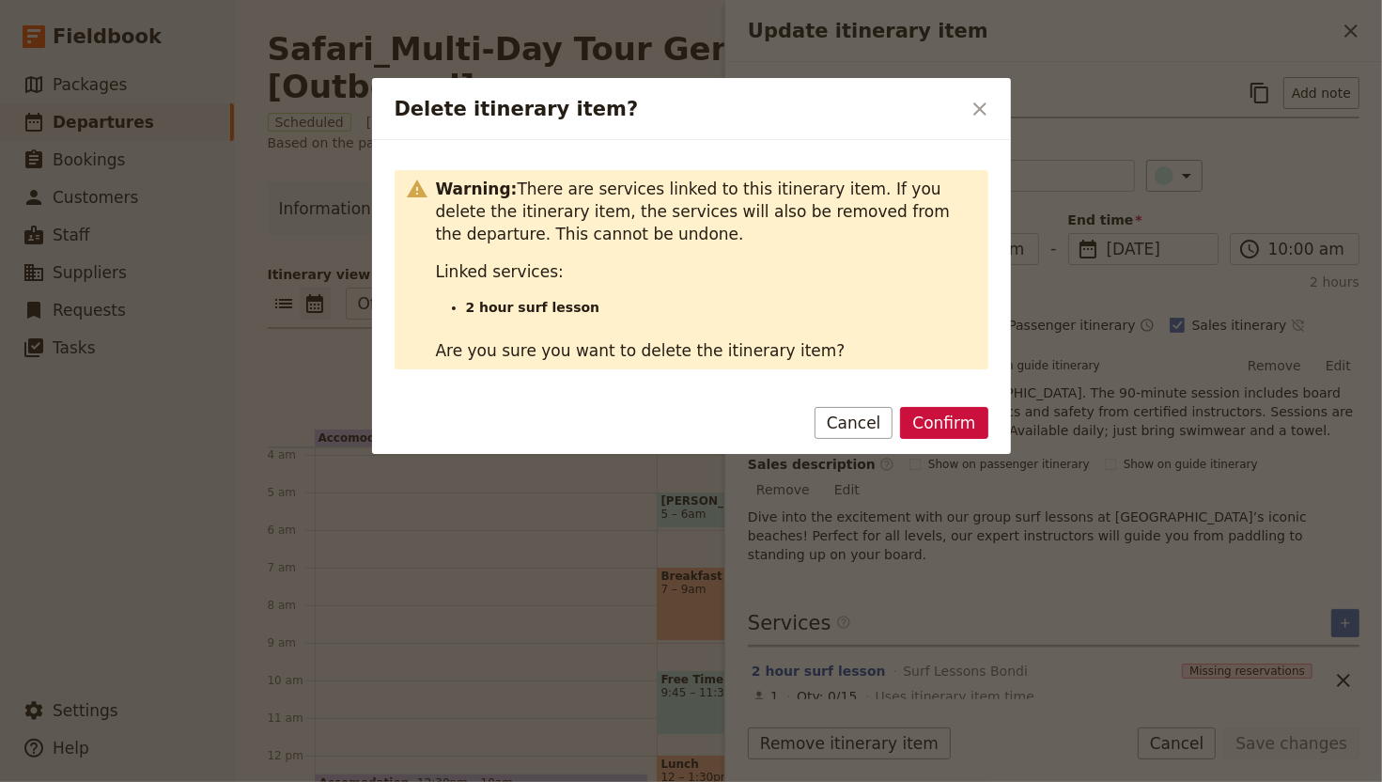
click at [929, 433] on button "Confirm" at bounding box center [943, 423] width 87 height 32
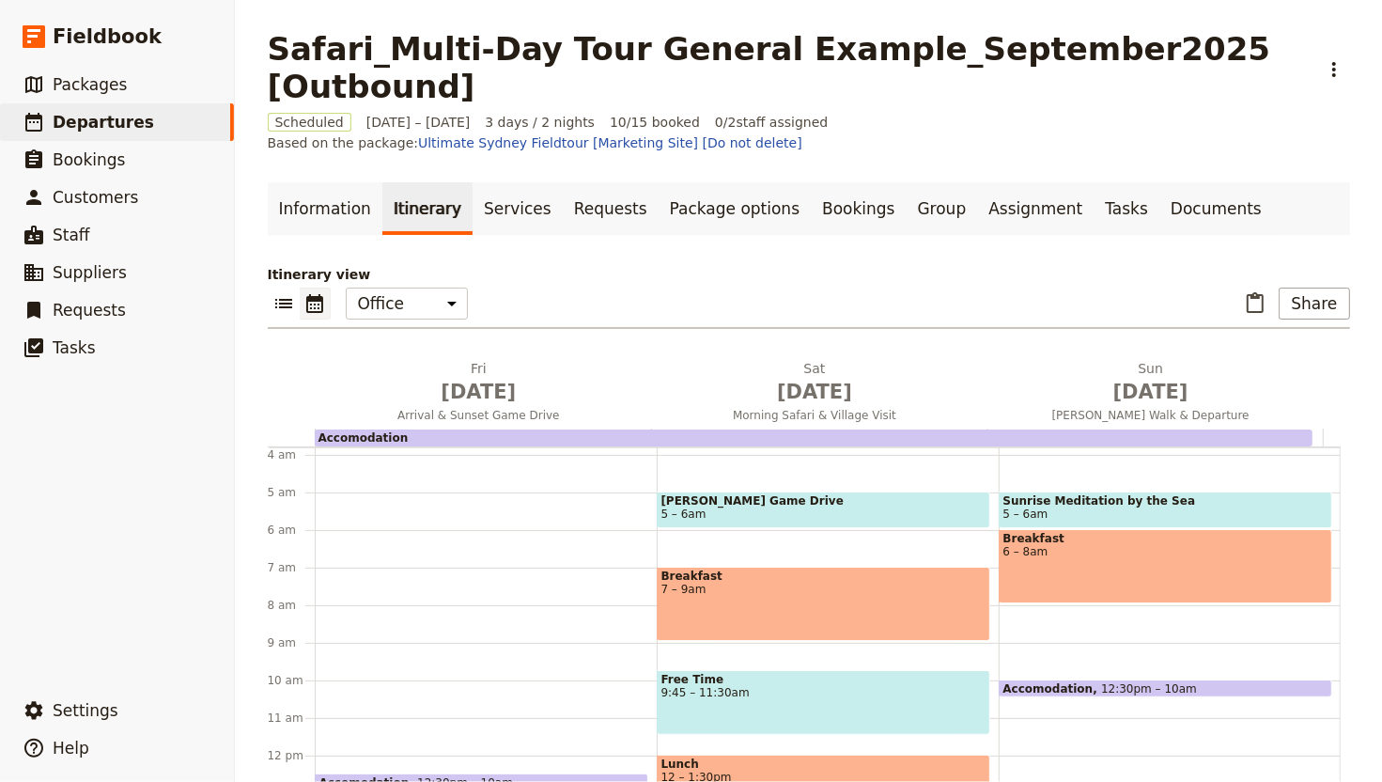
click at [1143, 468] on div "Sunrise Meditation by the Sea 5 – 6am Breakfast 6 – 8am Accomodation 12:30pm – …" at bounding box center [1170, 755] width 342 height 902
click at [1083, 494] on span "Sunrise Meditation by the Sea" at bounding box center [1166, 500] width 324 height 13
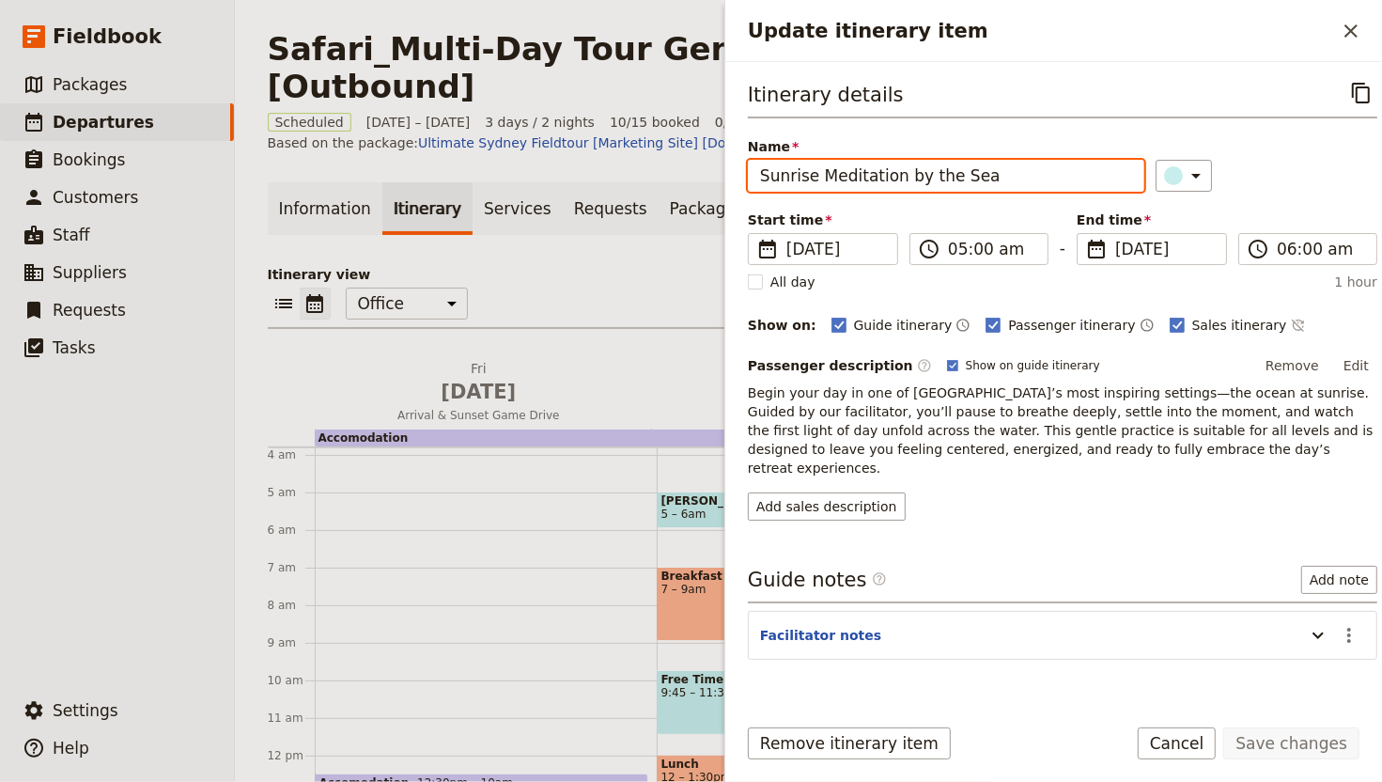
drag, startPoint x: 974, startPoint y: 178, endPoint x: 626, endPoint y: 160, distance: 349.1
click at [625, 160] on div "Safari_Multi-Day Tour General Example_September2025 [Outbound] ​ Scheduled 29 –…" at bounding box center [808, 391] width 1147 height 782
type input "S"
type input "Guided Safari Walk"
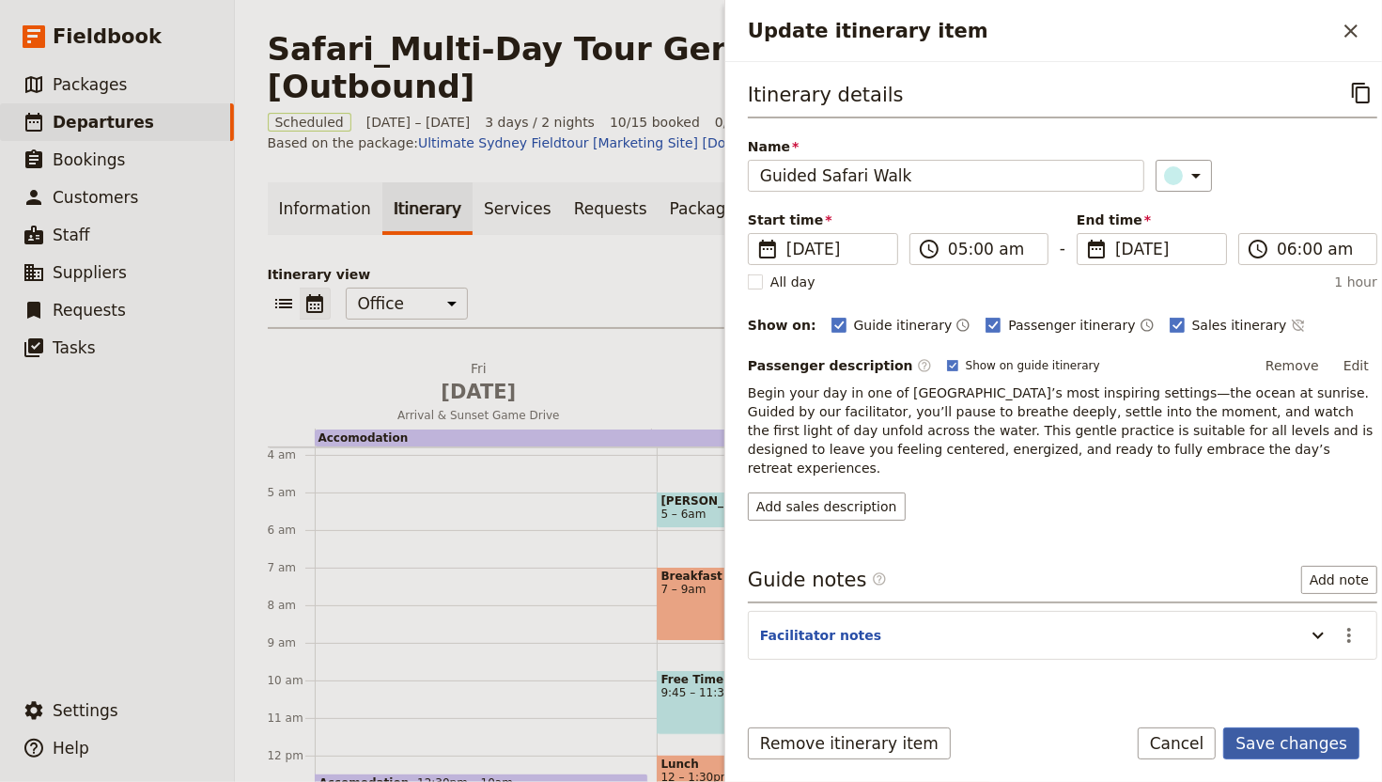
click at [1339, 747] on button "Save changes" at bounding box center [1291, 743] width 136 height 32
